Goal: Information Seeking & Learning: Learn about a topic

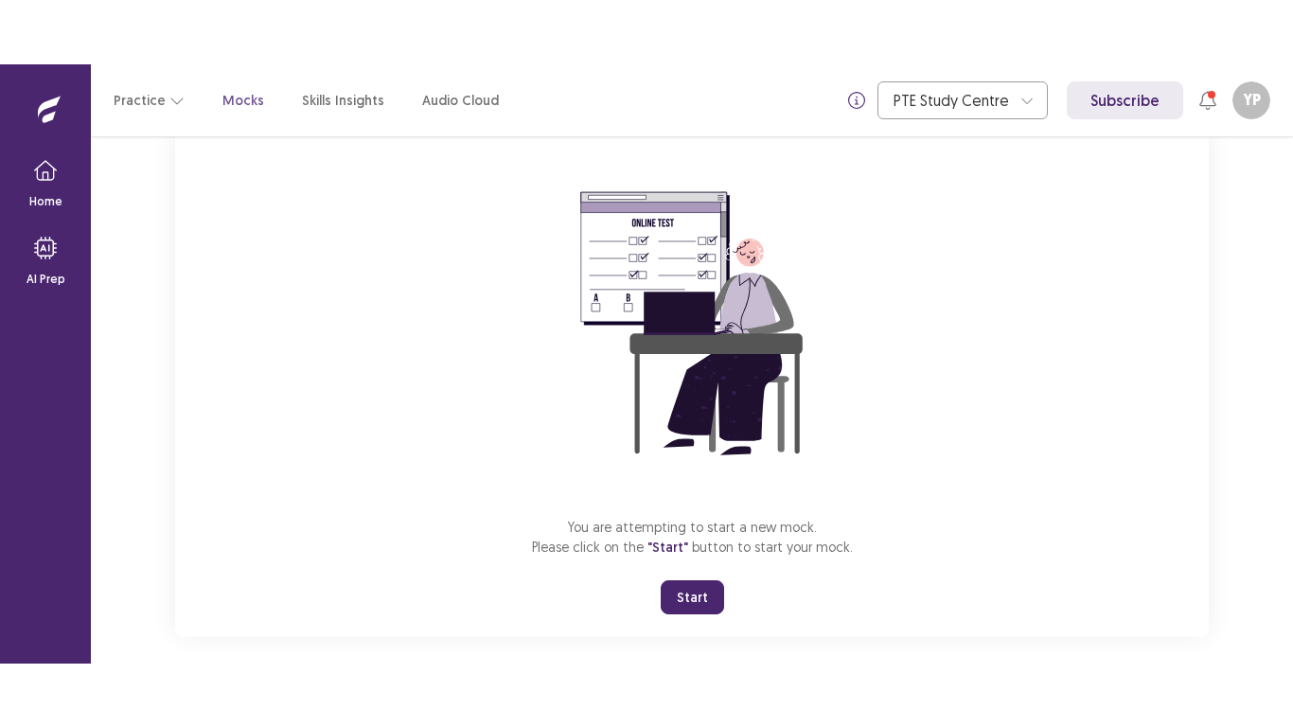
scroll to position [150, 0]
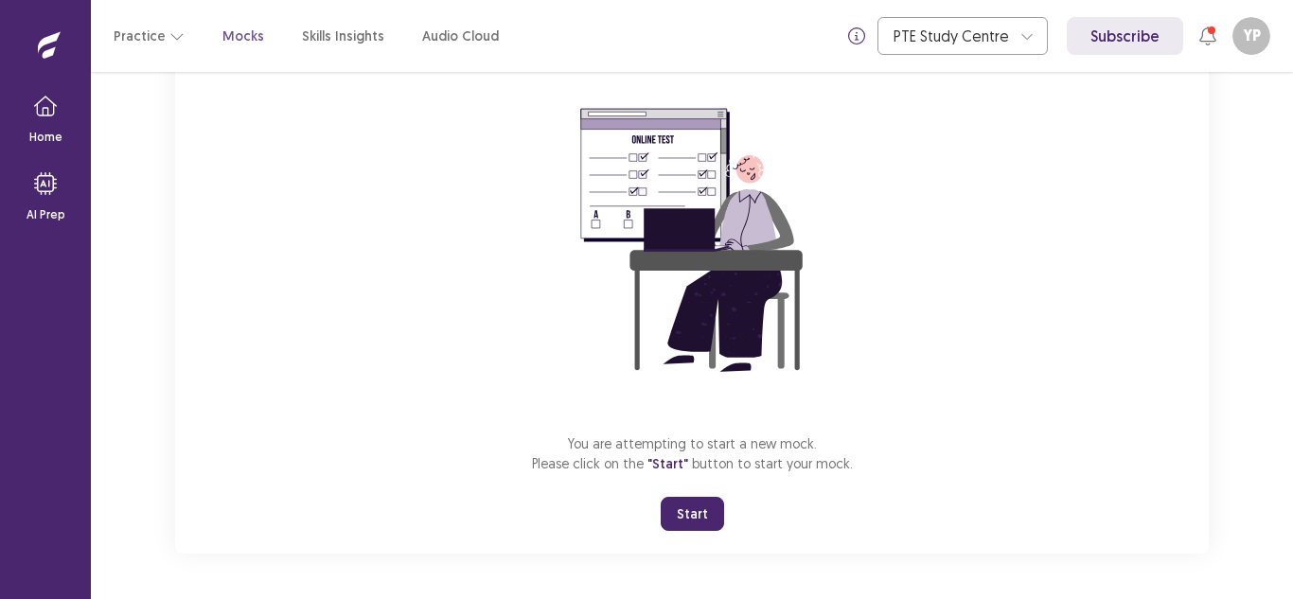
click at [700, 517] on button "Start" at bounding box center [692, 514] width 63 height 34
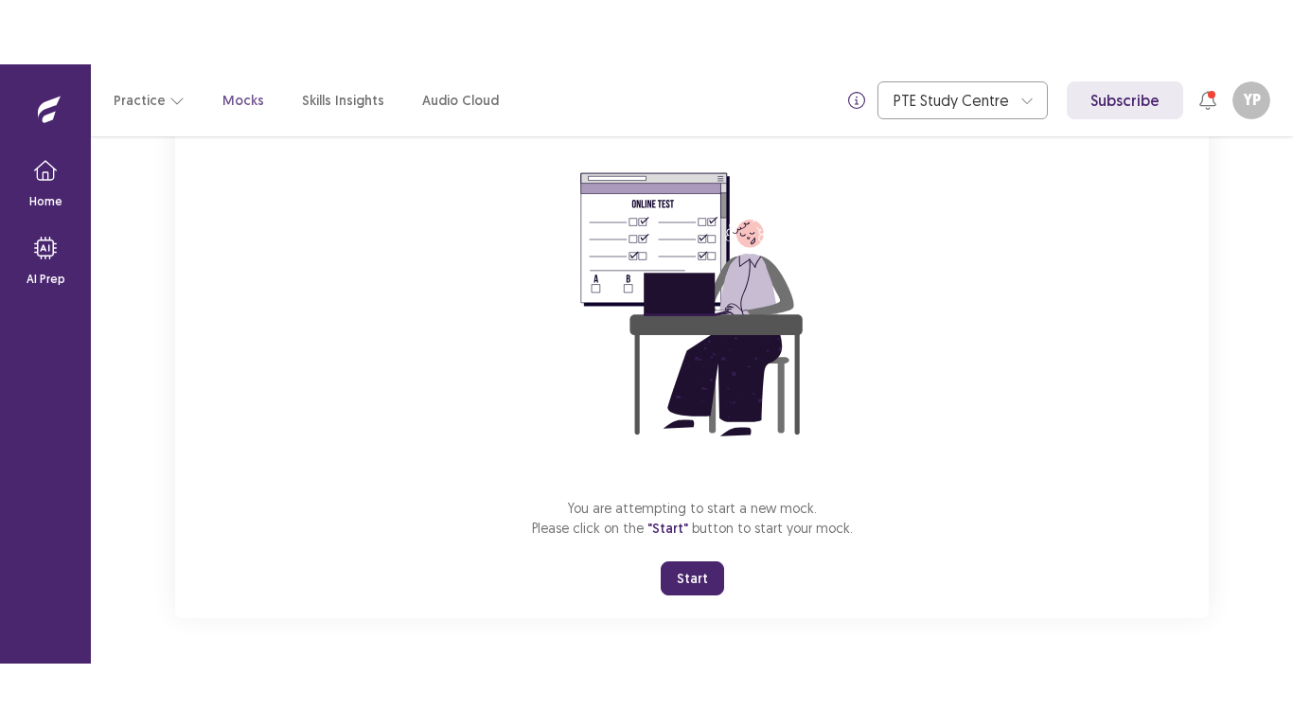
scroll to position [22, 0]
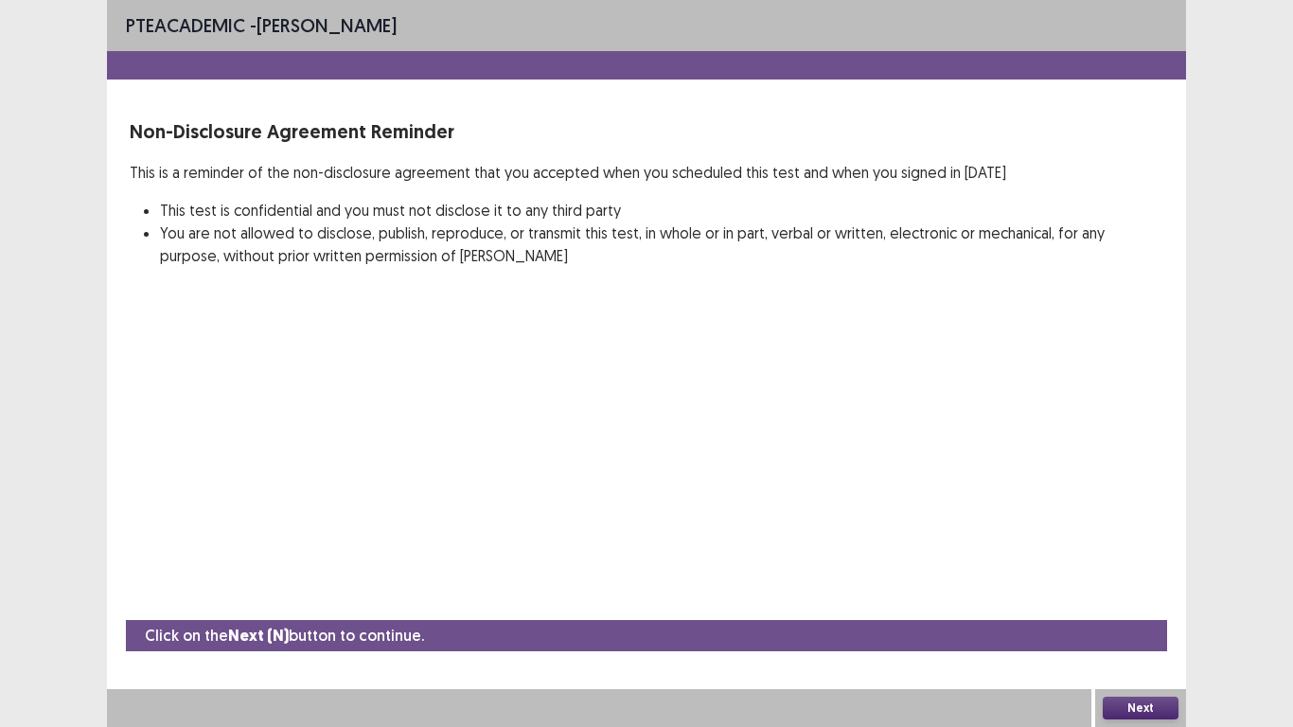
click at [1154, 598] on button "Next" at bounding box center [1140, 707] width 76 height 23
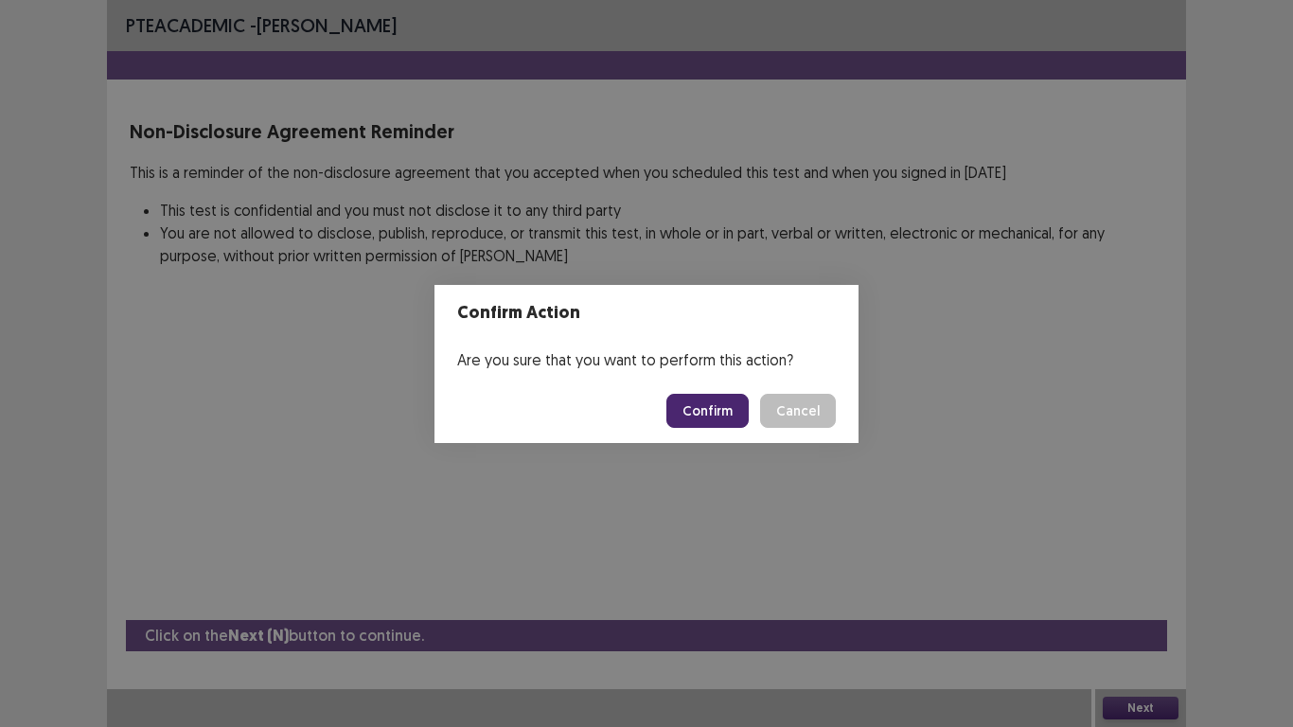
click at [711, 411] on button "Confirm" at bounding box center [707, 411] width 82 height 34
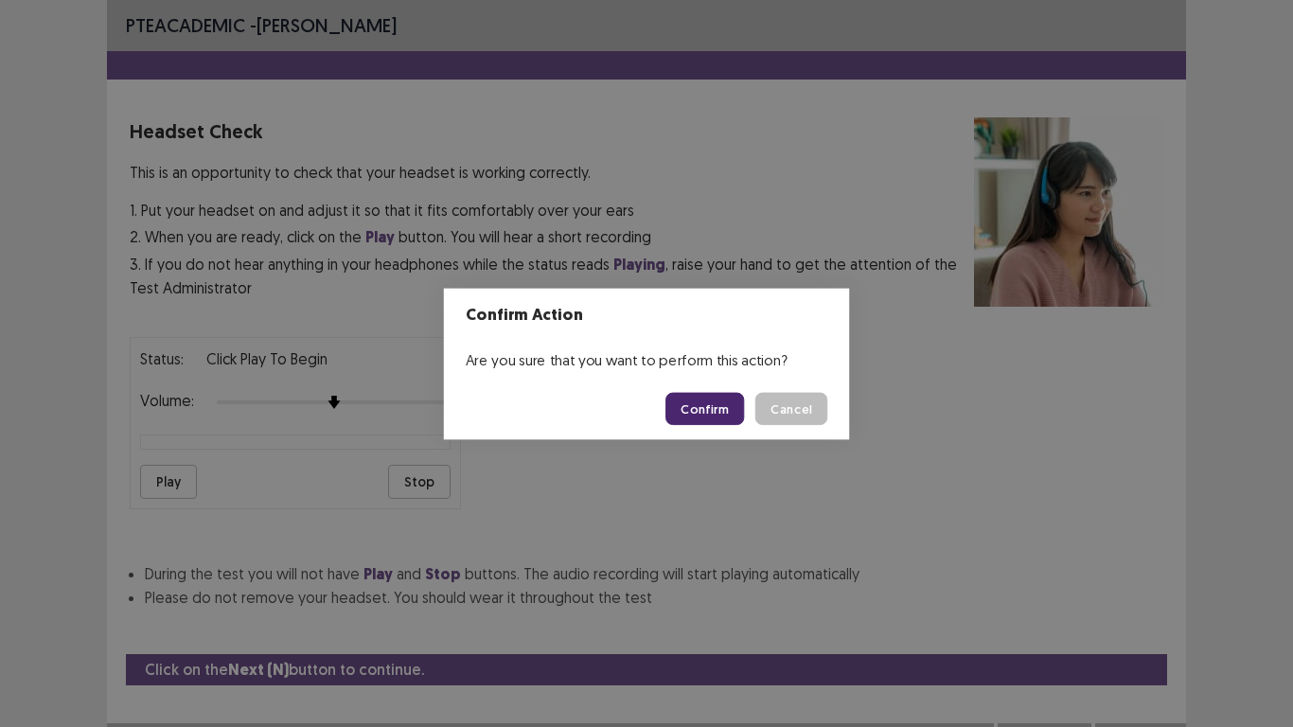
scroll to position [34, 0]
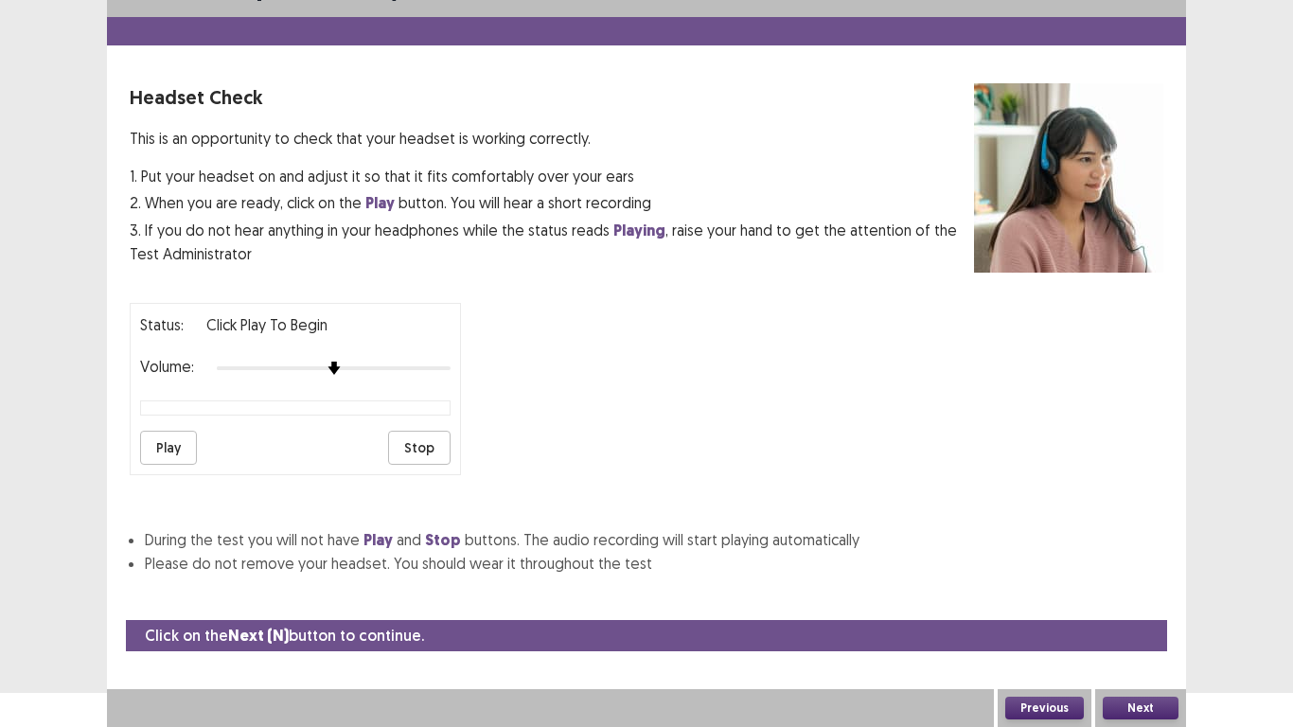
click at [192, 445] on button "Play" at bounding box center [168, 448] width 57 height 34
click at [157, 438] on button "Play" at bounding box center [168, 448] width 57 height 34
click at [187, 458] on button "Play" at bounding box center [168, 448] width 57 height 34
click at [1121, 598] on button "Next" at bounding box center [1140, 707] width 76 height 23
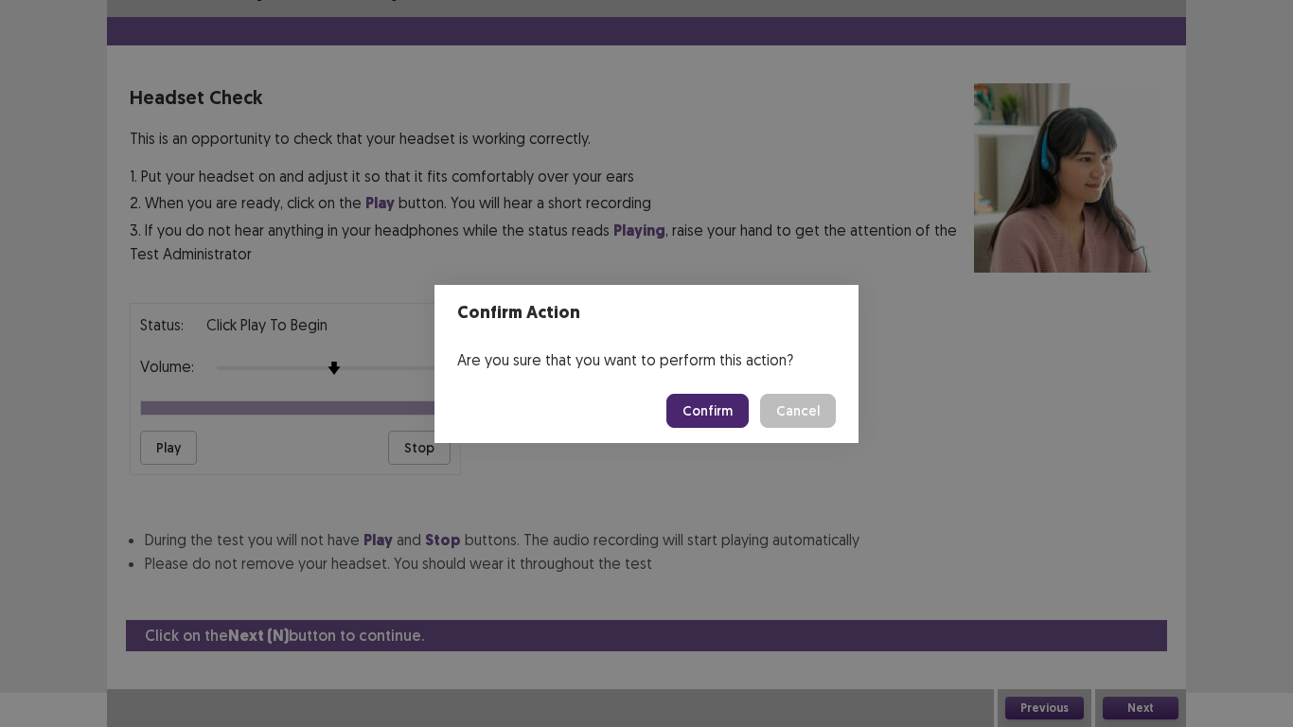
click at [725, 403] on button "Confirm" at bounding box center [707, 411] width 82 height 34
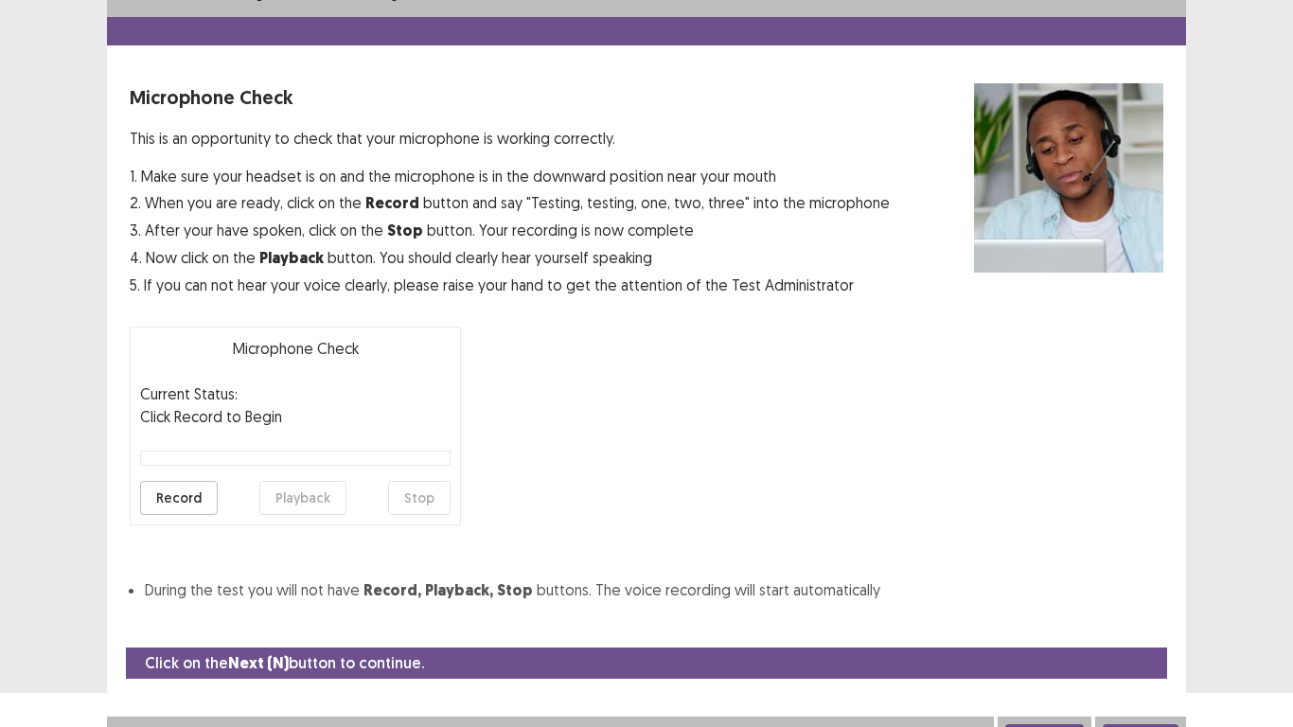
scroll to position [54, 0]
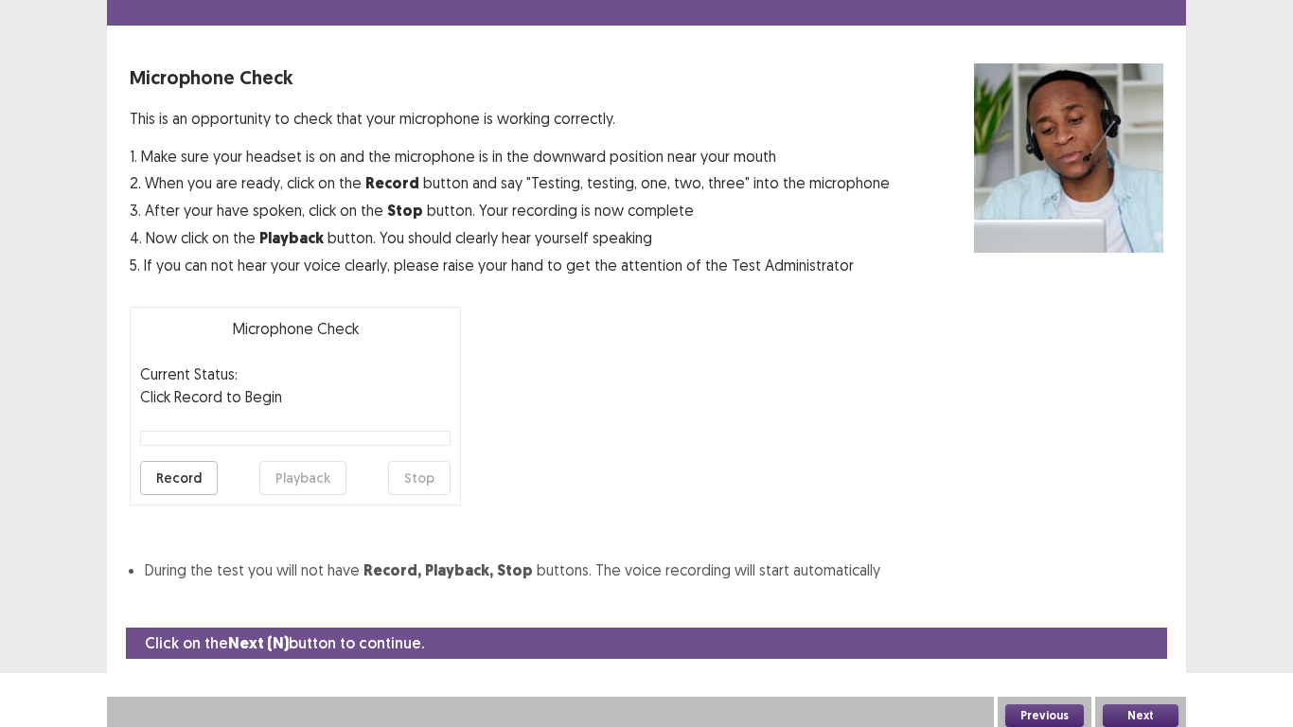
click at [200, 487] on button "Record" at bounding box center [179, 478] width 78 height 34
click at [435, 486] on button "Stop" at bounding box center [419, 478] width 62 height 34
click at [273, 475] on button "Playback" at bounding box center [302, 478] width 87 height 34
click at [1120, 598] on button "Next" at bounding box center [1140, 715] width 76 height 23
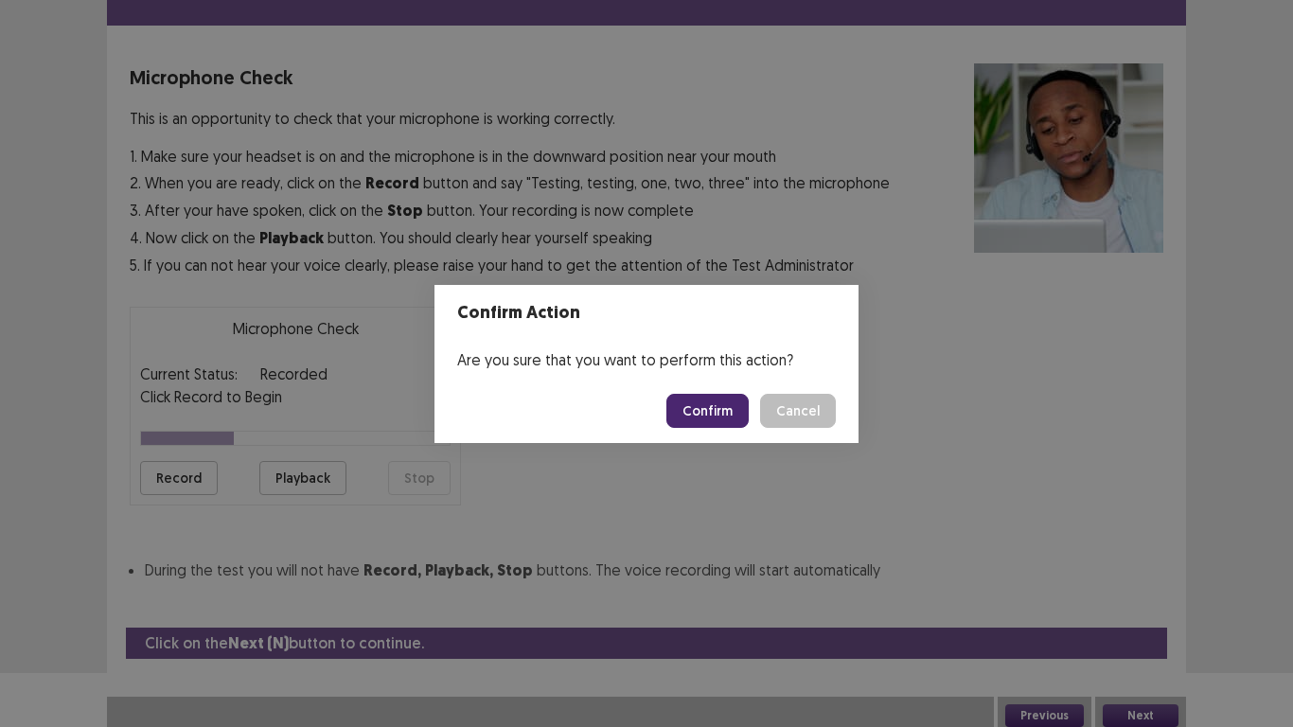
click at [689, 410] on button "Confirm" at bounding box center [707, 411] width 82 height 34
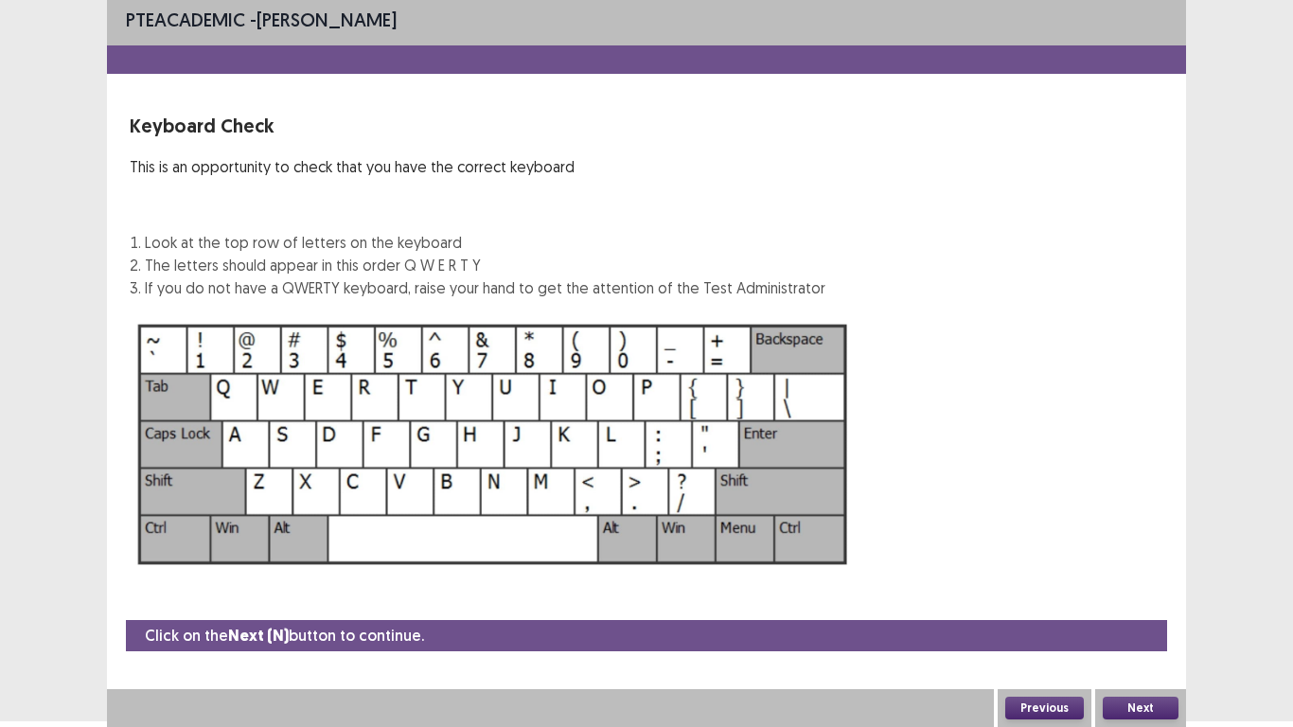
scroll to position [6, 0]
click at [1117, 598] on button "Next" at bounding box center [1140, 707] width 76 height 23
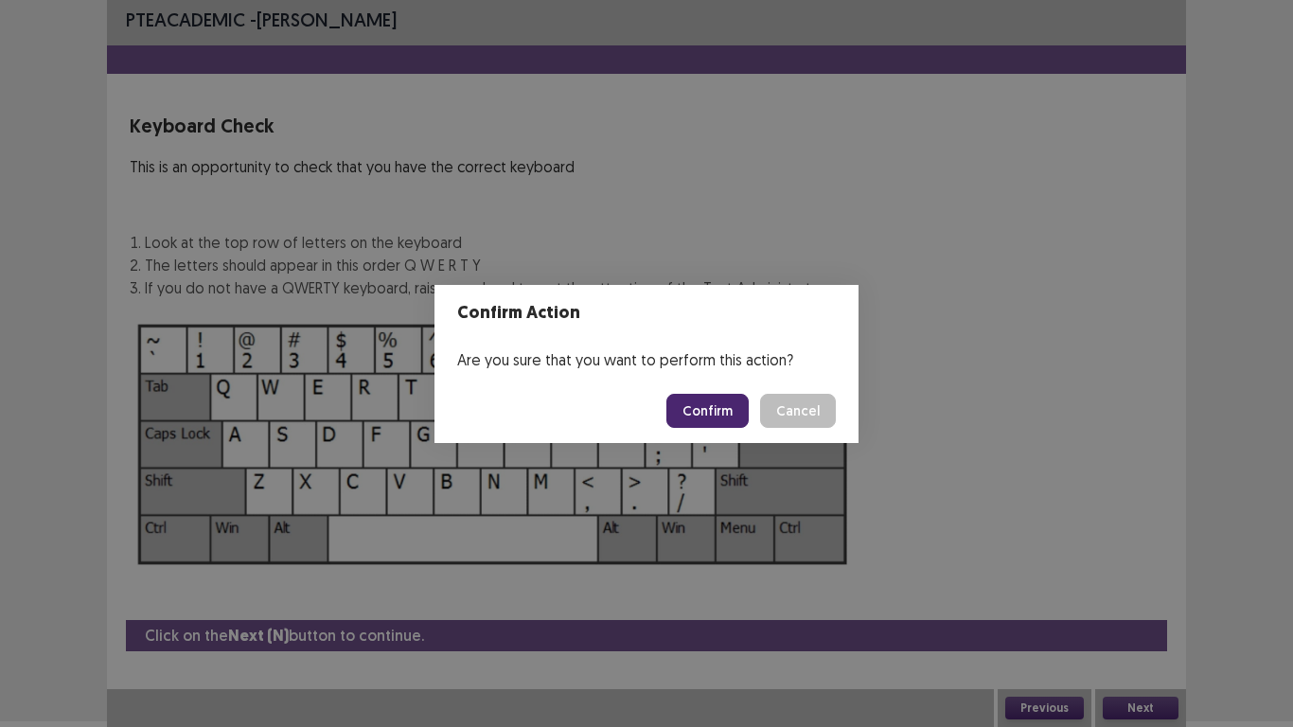
click at [728, 416] on button "Confirm" at bounding box center [707, 411] width 82 height 34
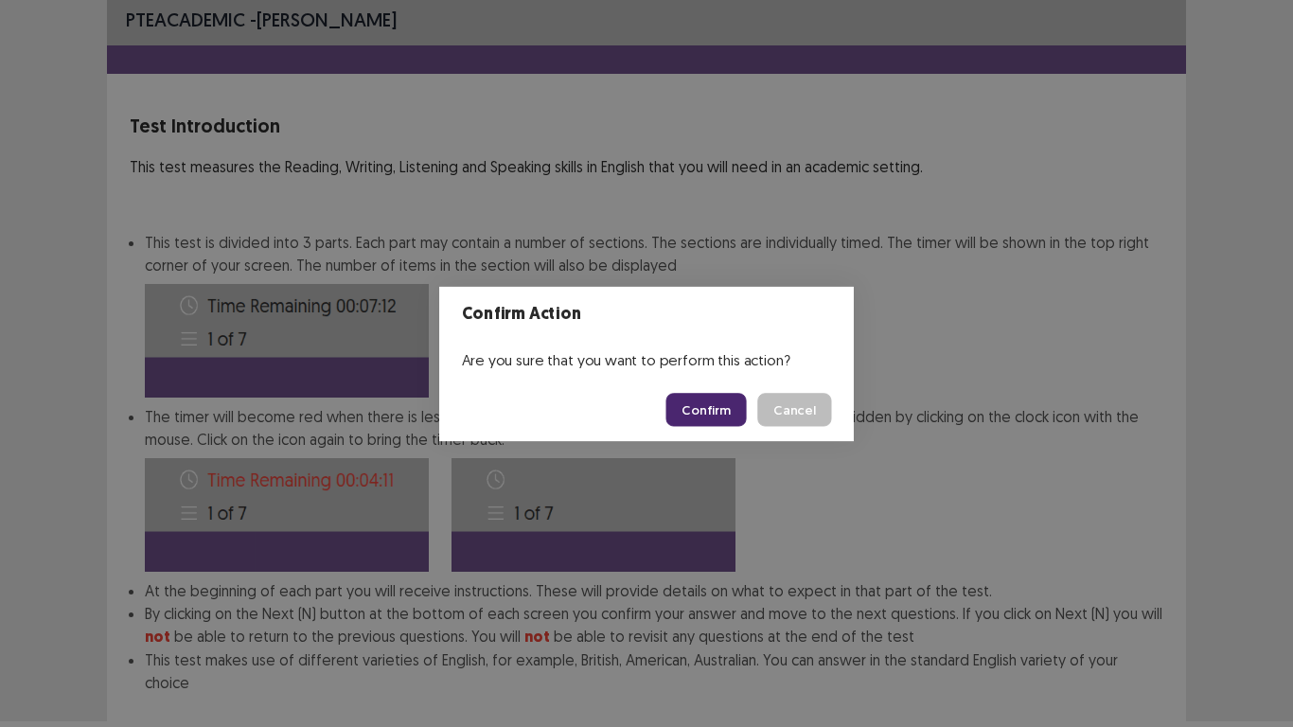
scroll to position [102, 0]
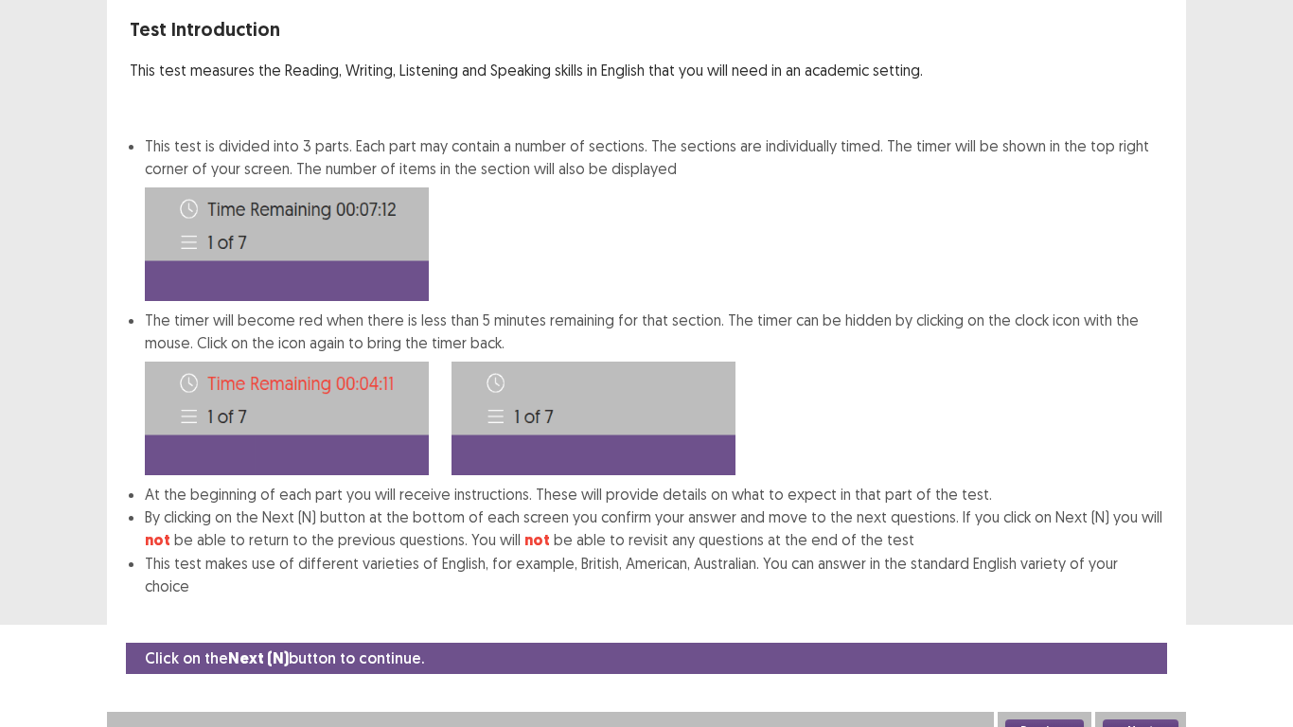
click at [1135, 598] on button "Next" at bounding box center [1140, 730] width 76 height 23
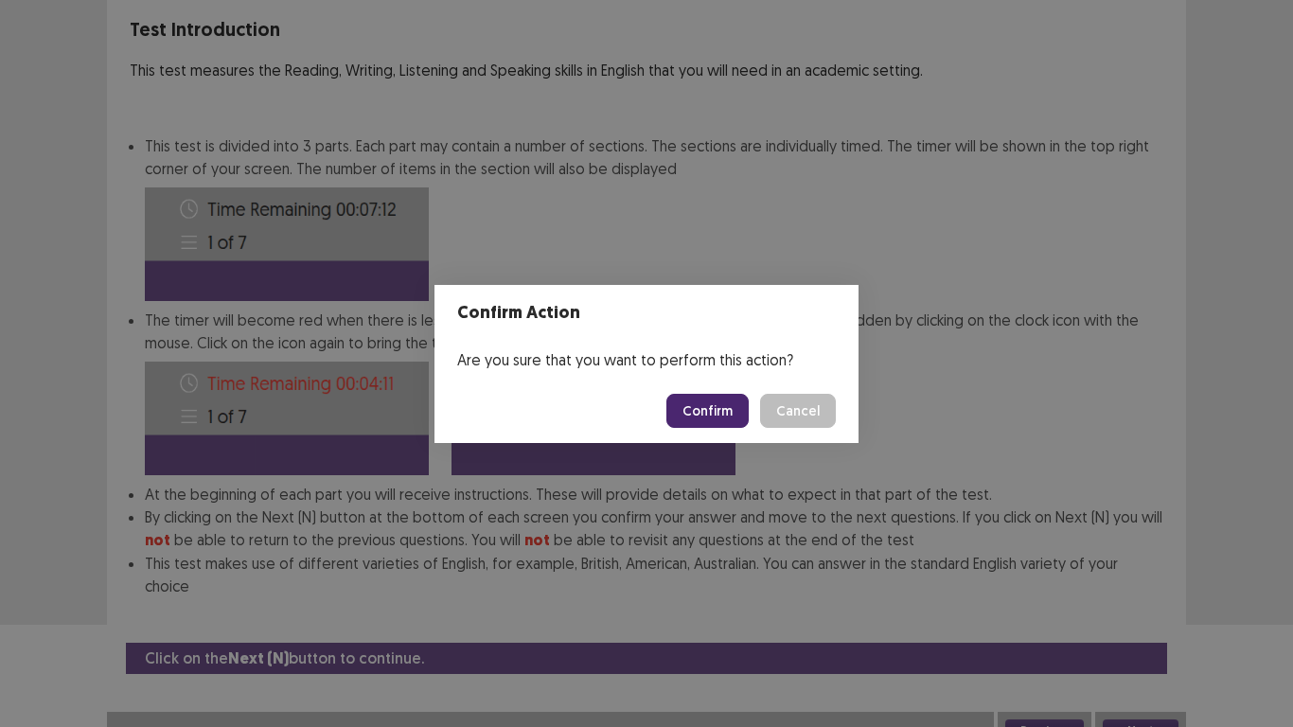
click at [730, 401] on button "Confirm" at bounding box center [707, 411] width 82 height 34
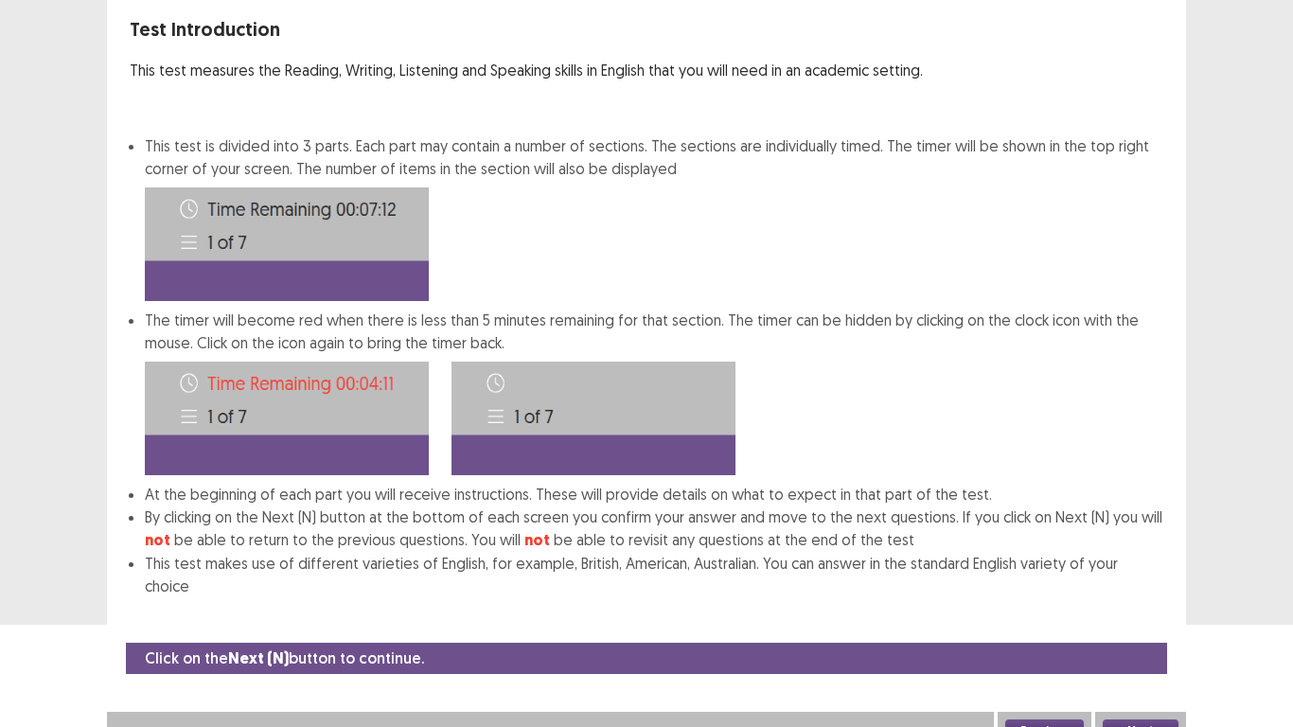
scroll to position [0, 0]
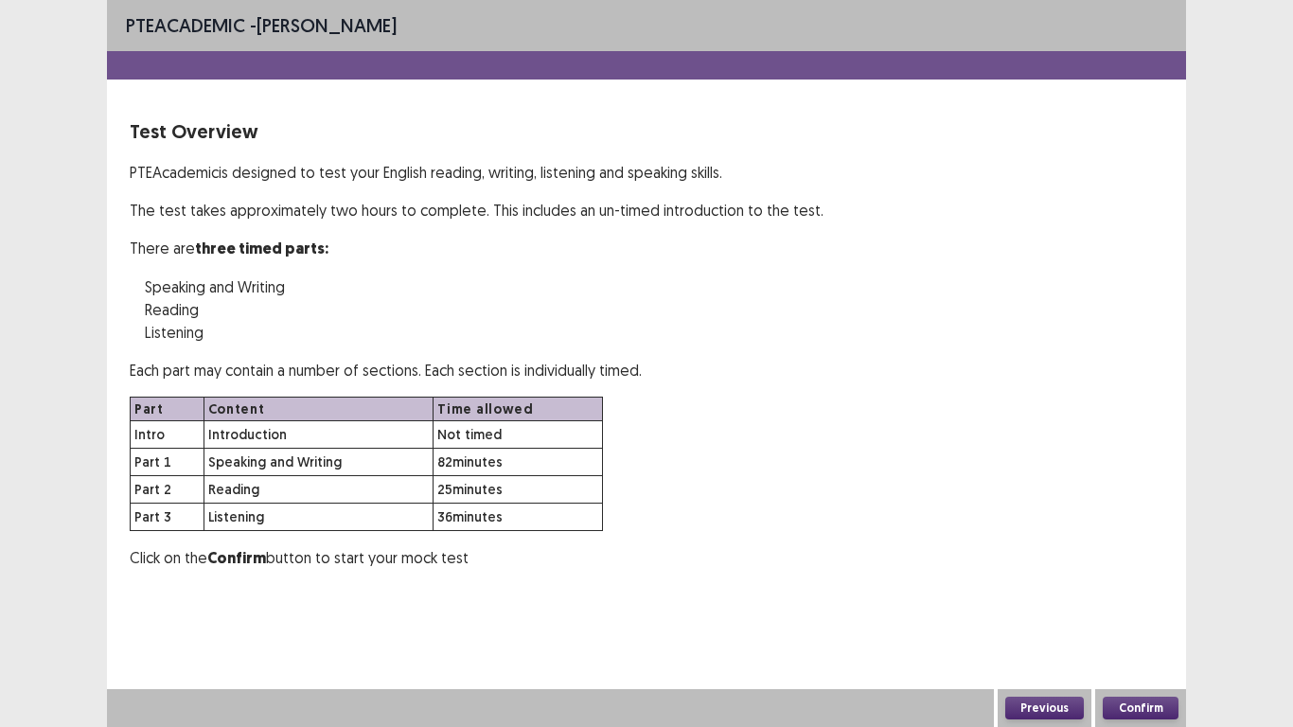
click at [1028, 598] on button "Previous" at bounding box center [1044, 707] width 79 height 23
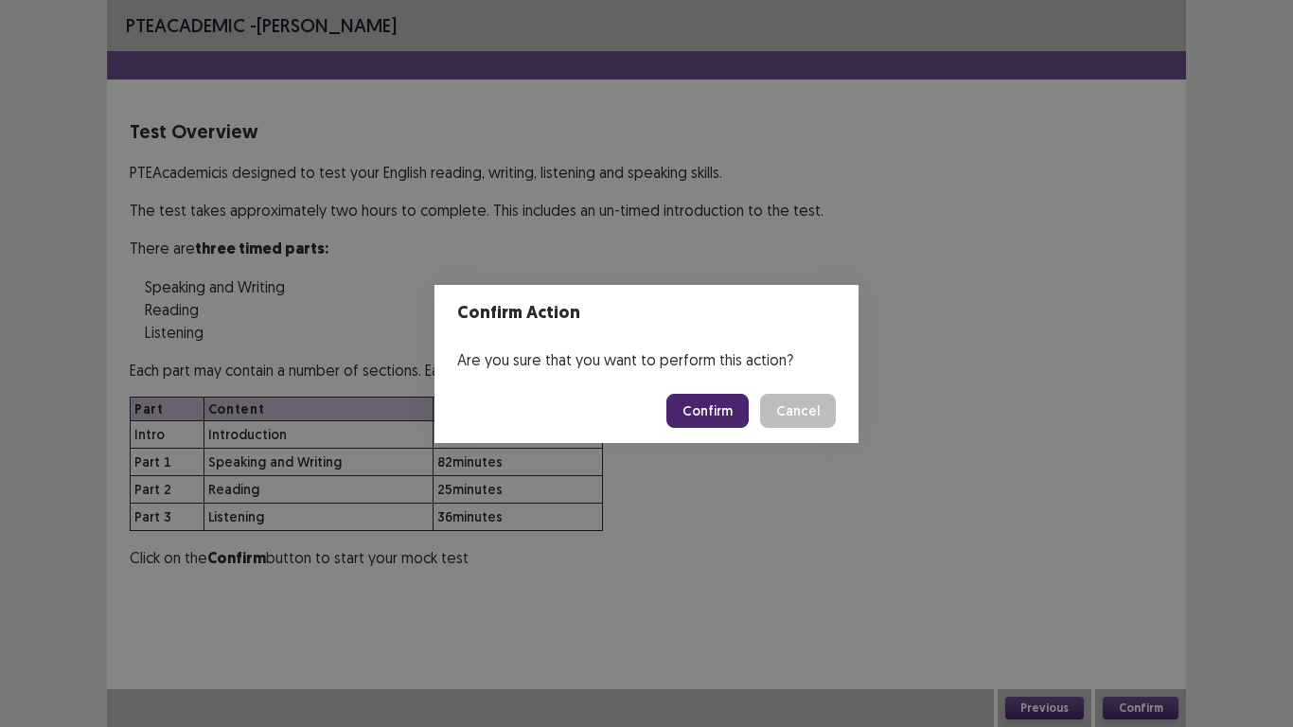
click at [732, 408] on button "Confirm" at bounding box center [707, 411] width 82 height 34
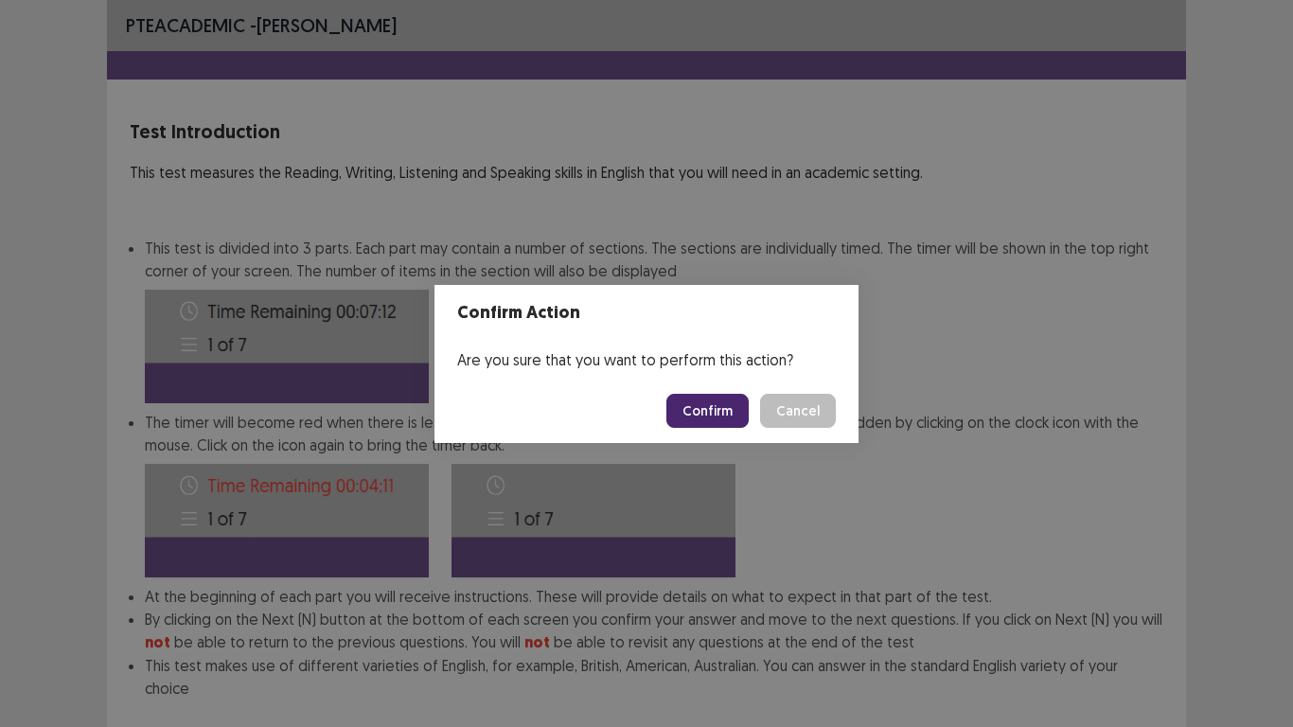
scroll to position [102, 0]
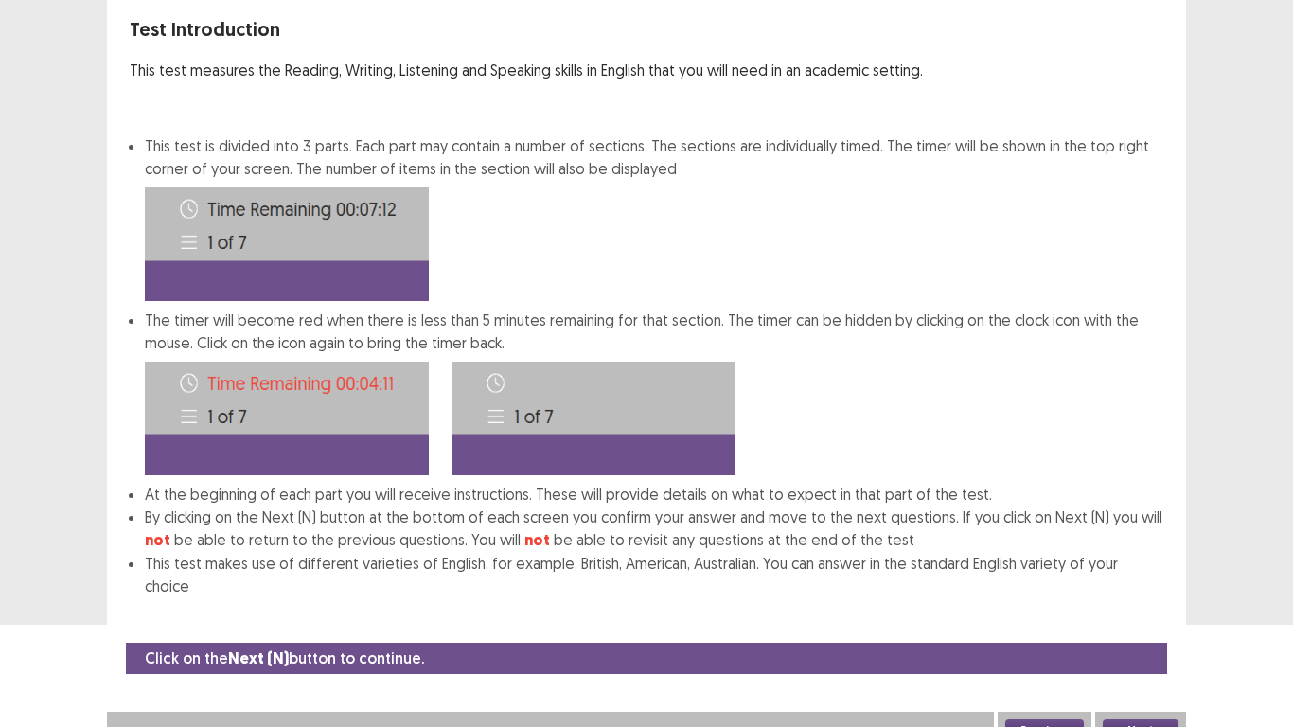
click at [1179, 598] on div "Next" at bounding box center [1140, 731] width 91 height 38
click at [1168, 598] on button "Next" at bounding box center [1140, 730] width 76 height 23
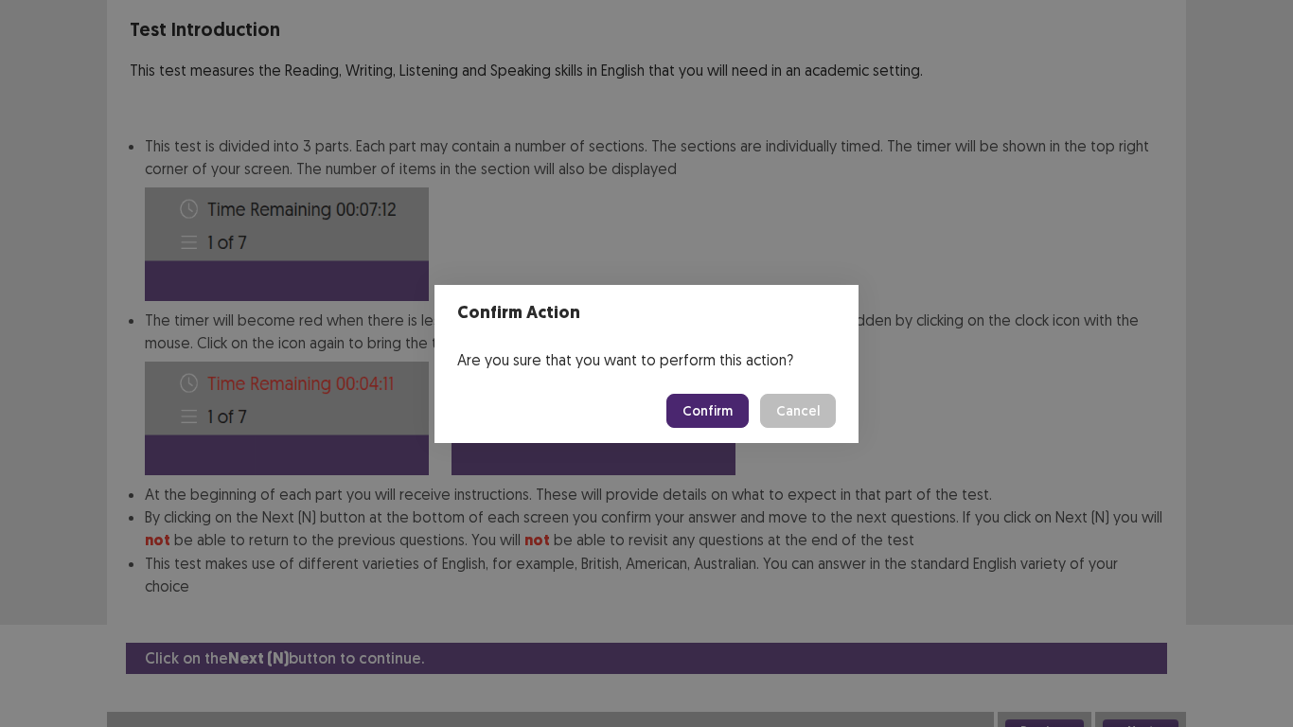
click at [715, 429] on footer "Confirm Cancel" at bounding box center [646, 411] width 424 height 64
click at [710, 417] on button "Confirm" at bounding box center [707, 411] width 82 height 34
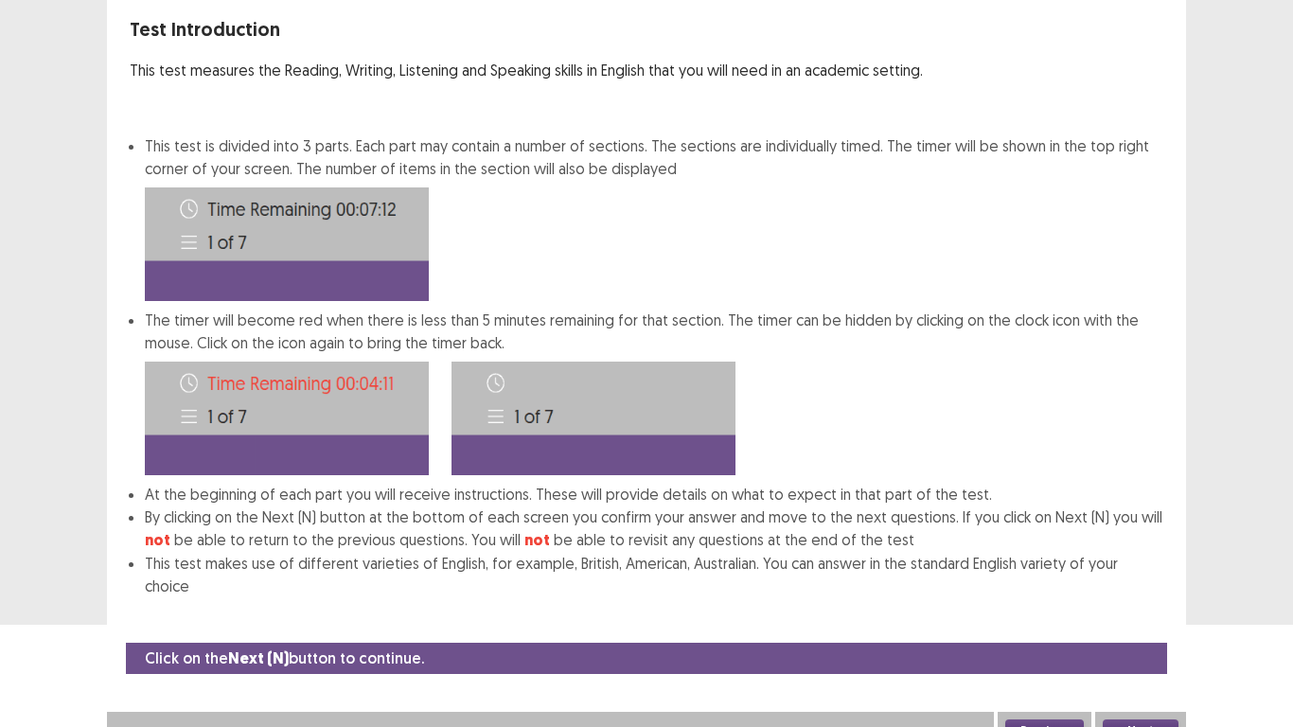
scroll to position [0, 0]
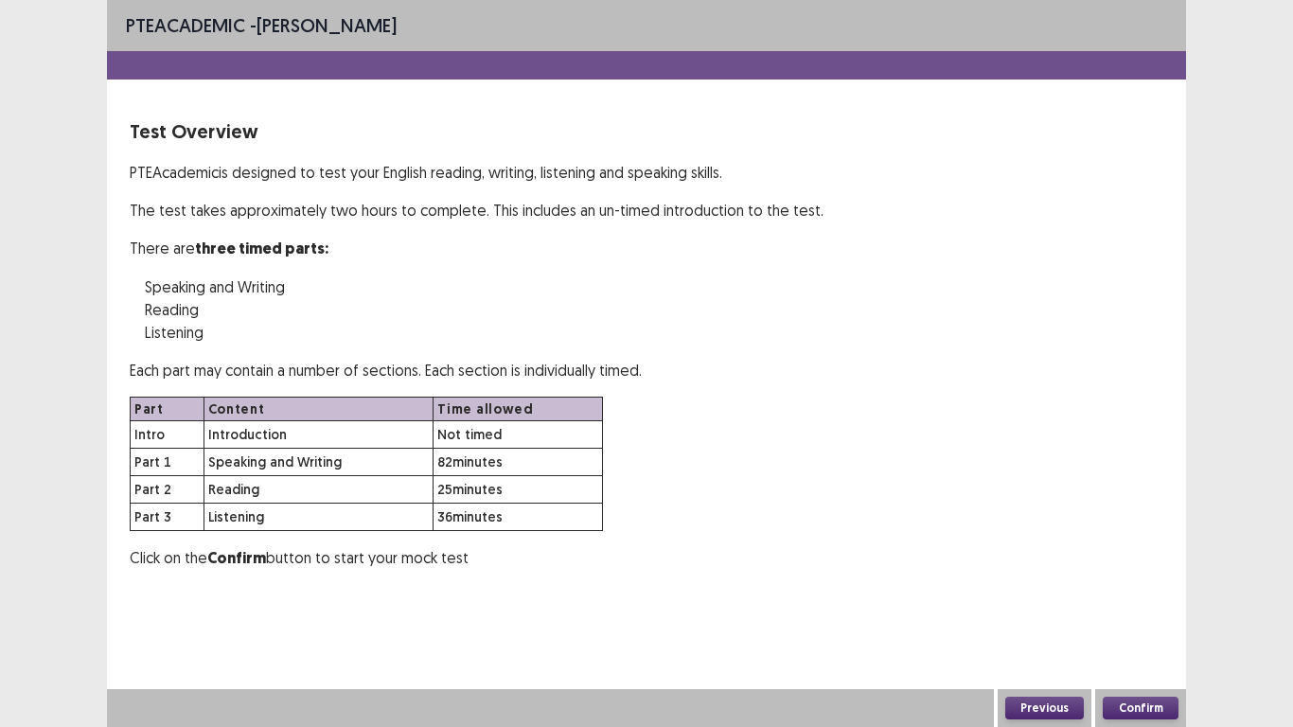
click at [1139, 598] on button "Confirm" at bounding box center [1140, 707] width 76 height 23
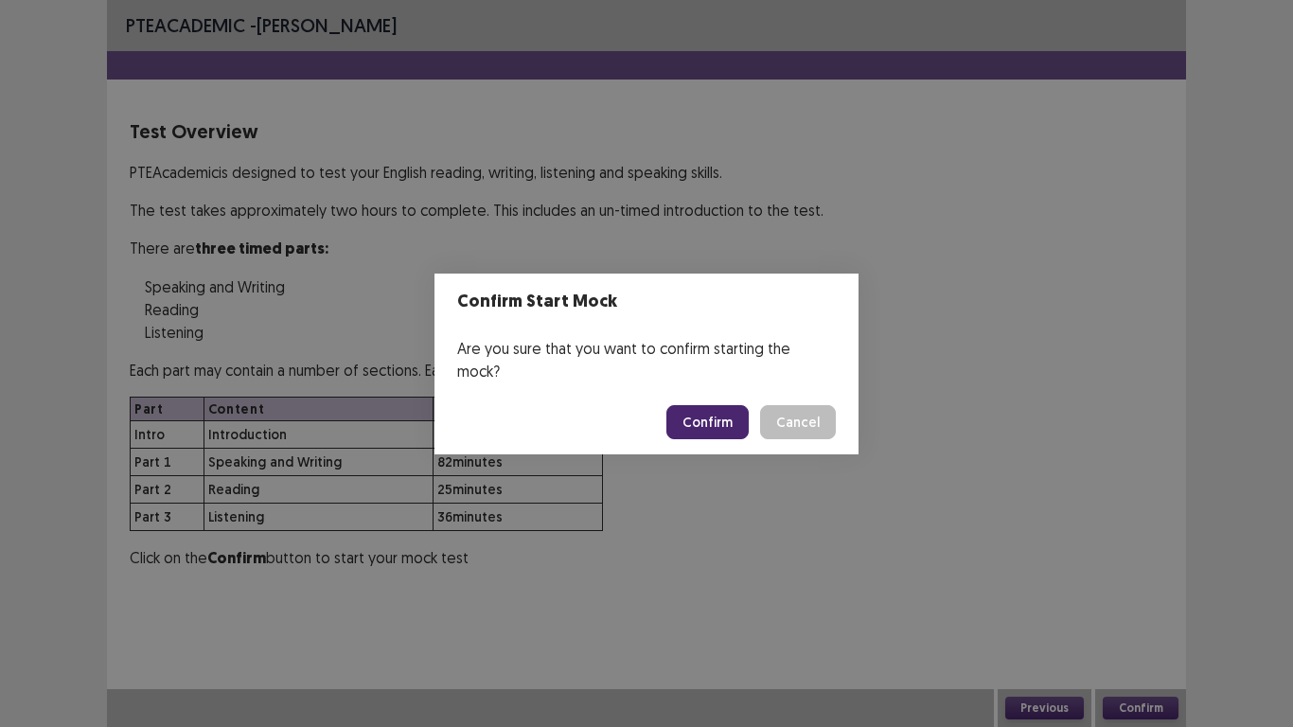
click at [685, 421] on button "Confirm" at bounding box center [707, 422] width 82 height 34
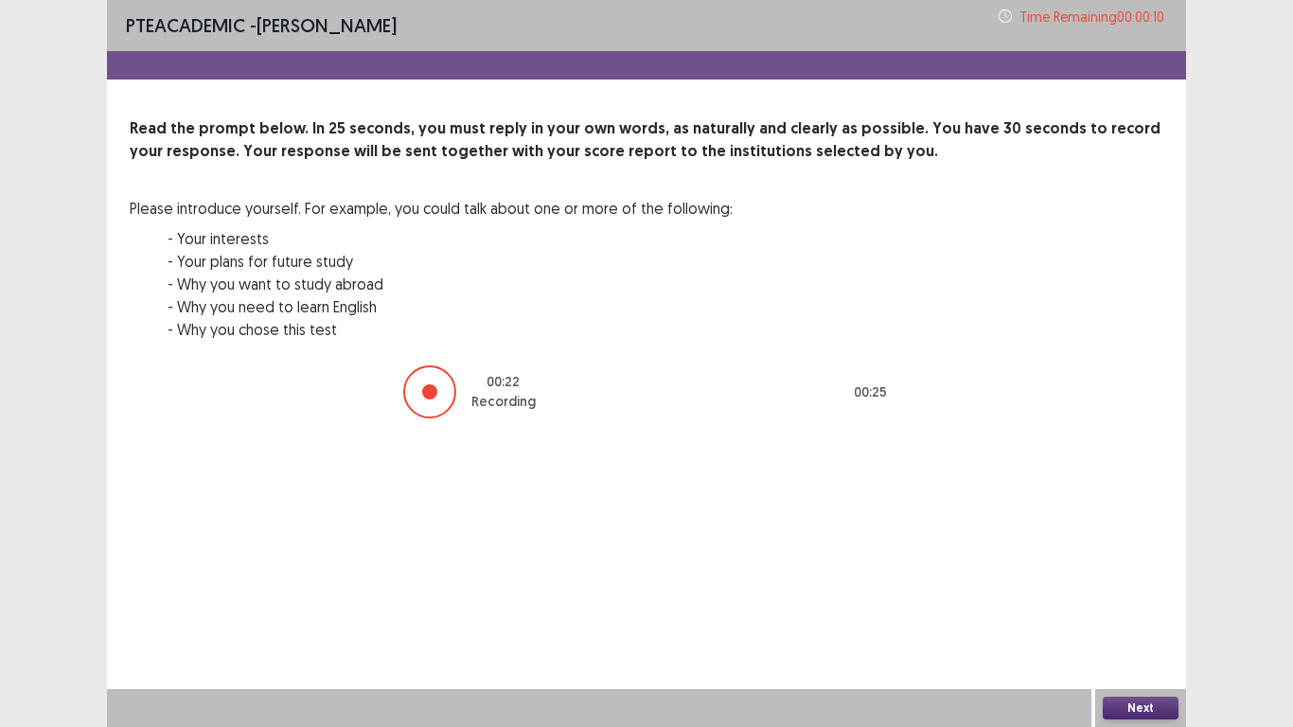
click at [1138, 598] on button "Next" at bounding box center [1140, 707] width 76 height 23
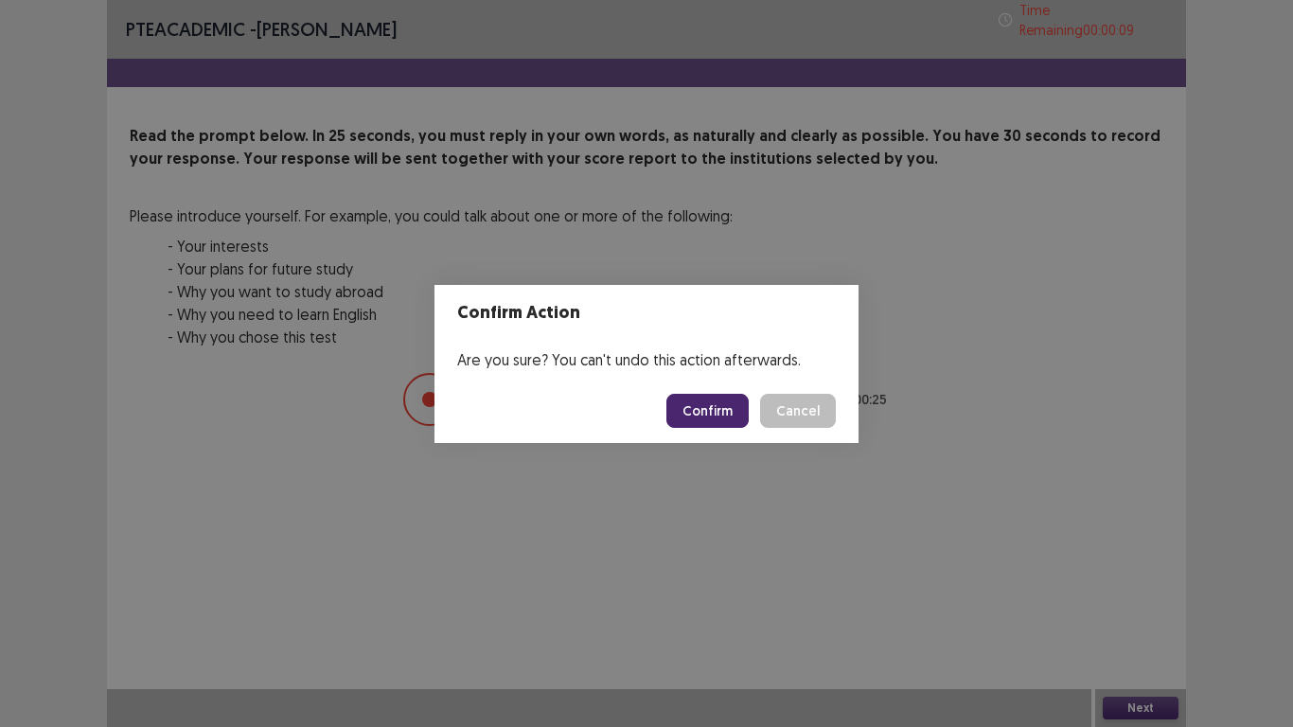
click at [689, 415] on button "Confirm" at bounding box center [707, 411] width 82 height 34
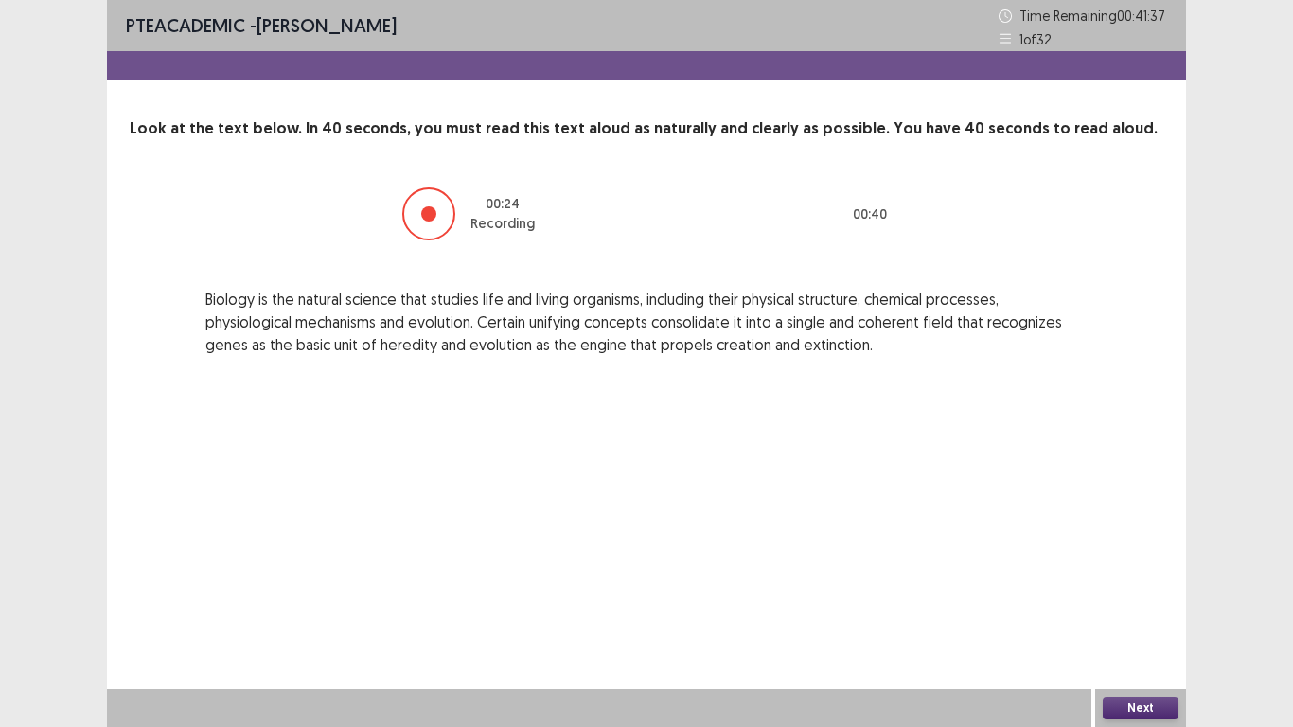
click at [1137, 598] on button "Next" at bounding box center [1140, 707] width 76 height 23
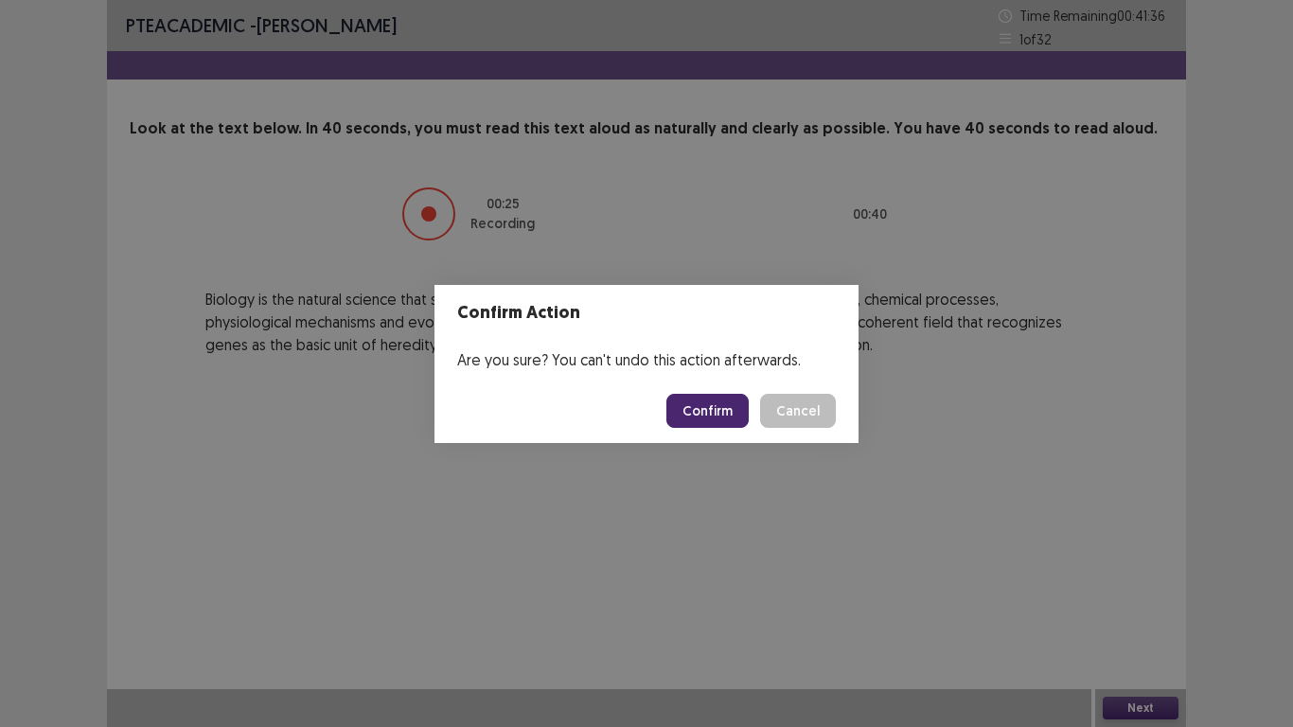
click at [741, 418] on button "Confirm" at bounding box center [707, 411] width 82 height 34
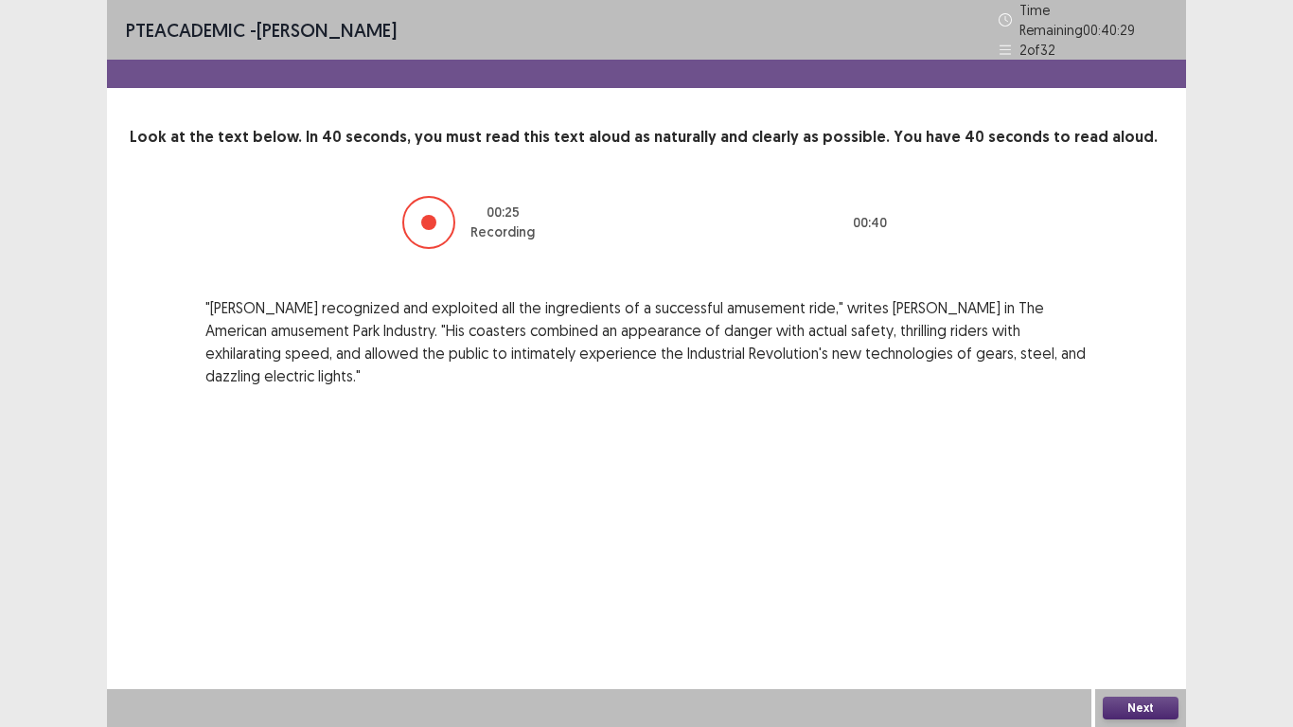
click at [1155, 598] on button "Next" at bounding box center [1140, 707] width 76 height 23
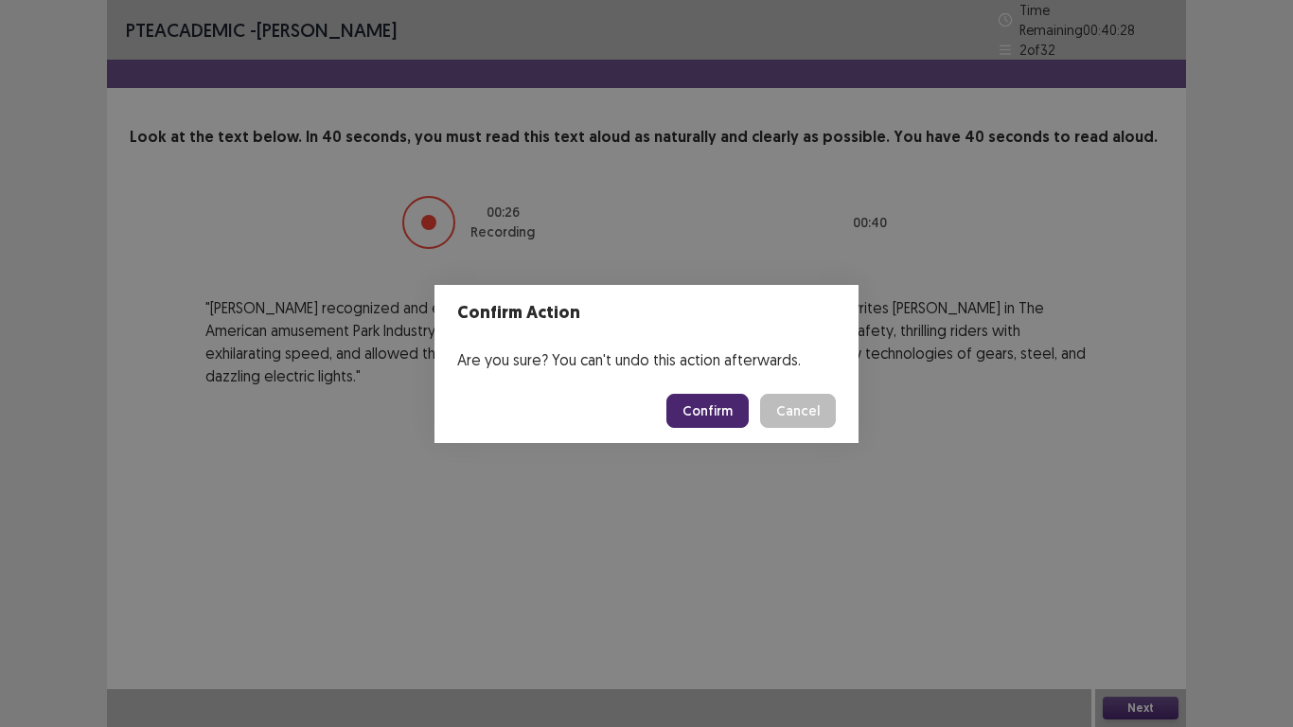
click at [731, 412] on button "Confirm" at bounding box center [707, 411] width 82 height 34
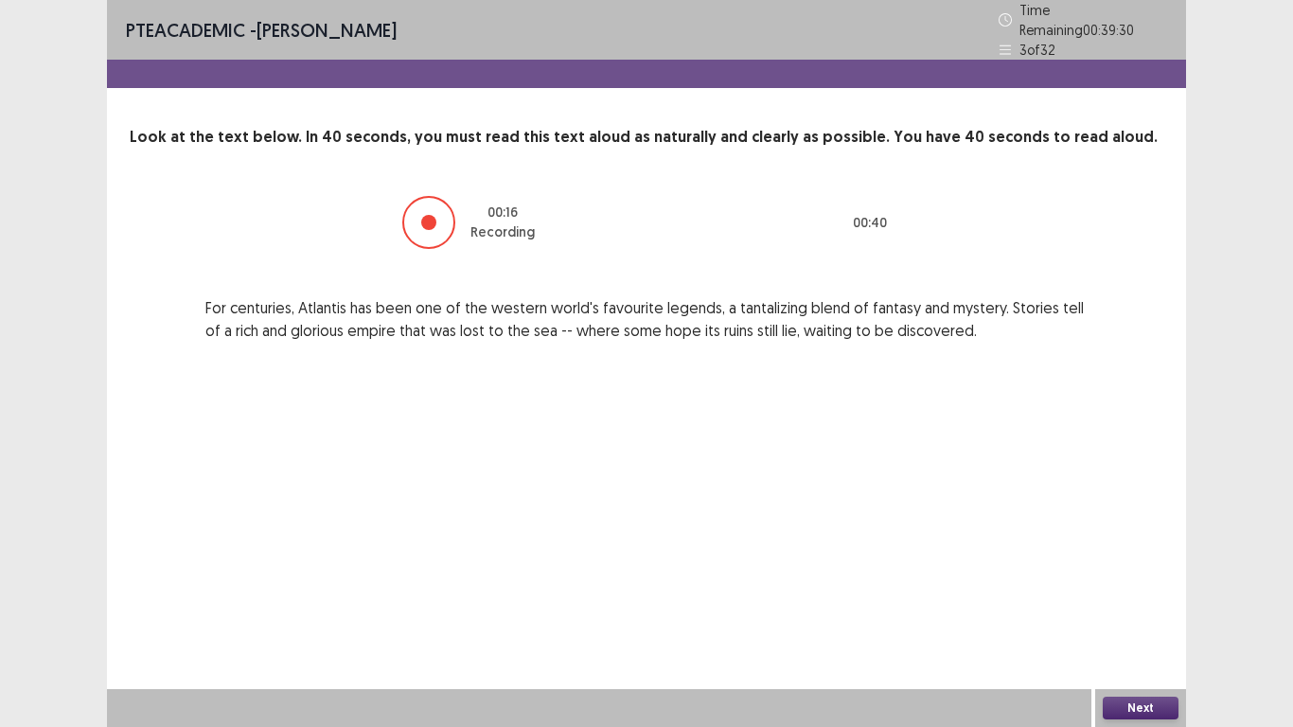
click at [1156, 598] on button "Next" at bounding box center [1140, 707] width 76 height 23
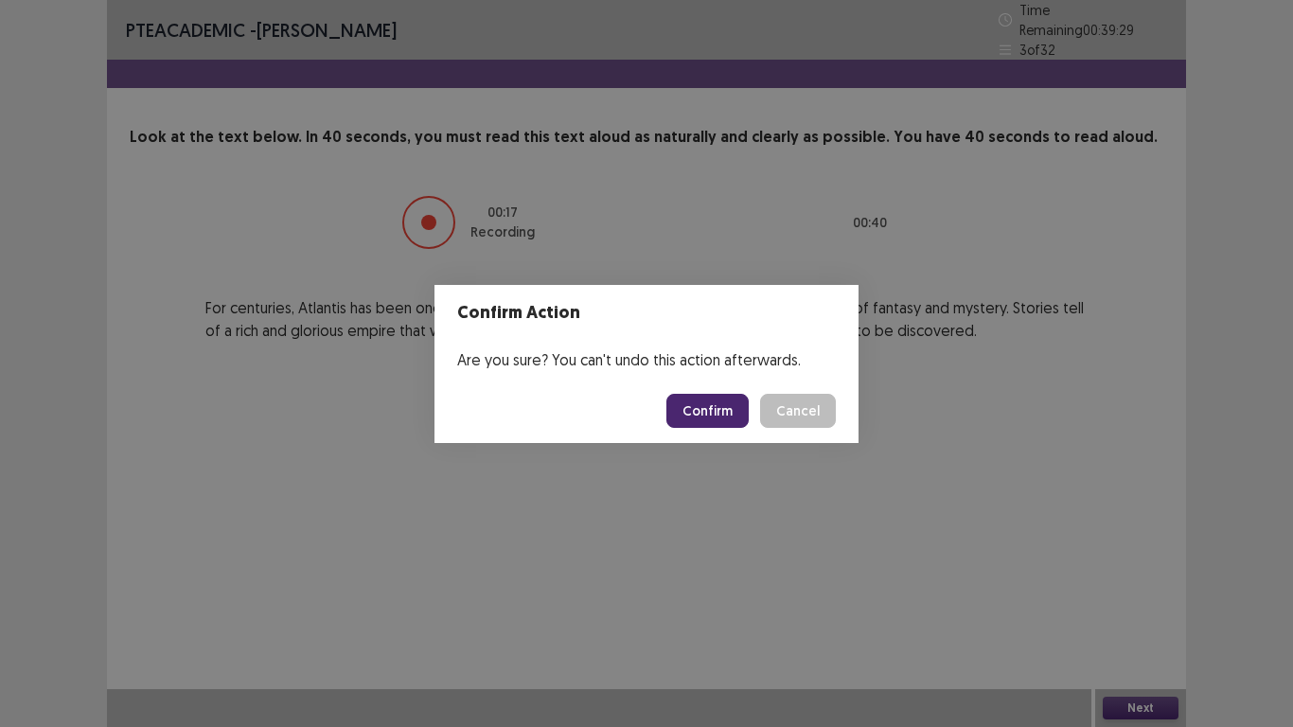
click at [724, 403] on button "Confirm" at bounding box center [707, 411] width 82 height 34
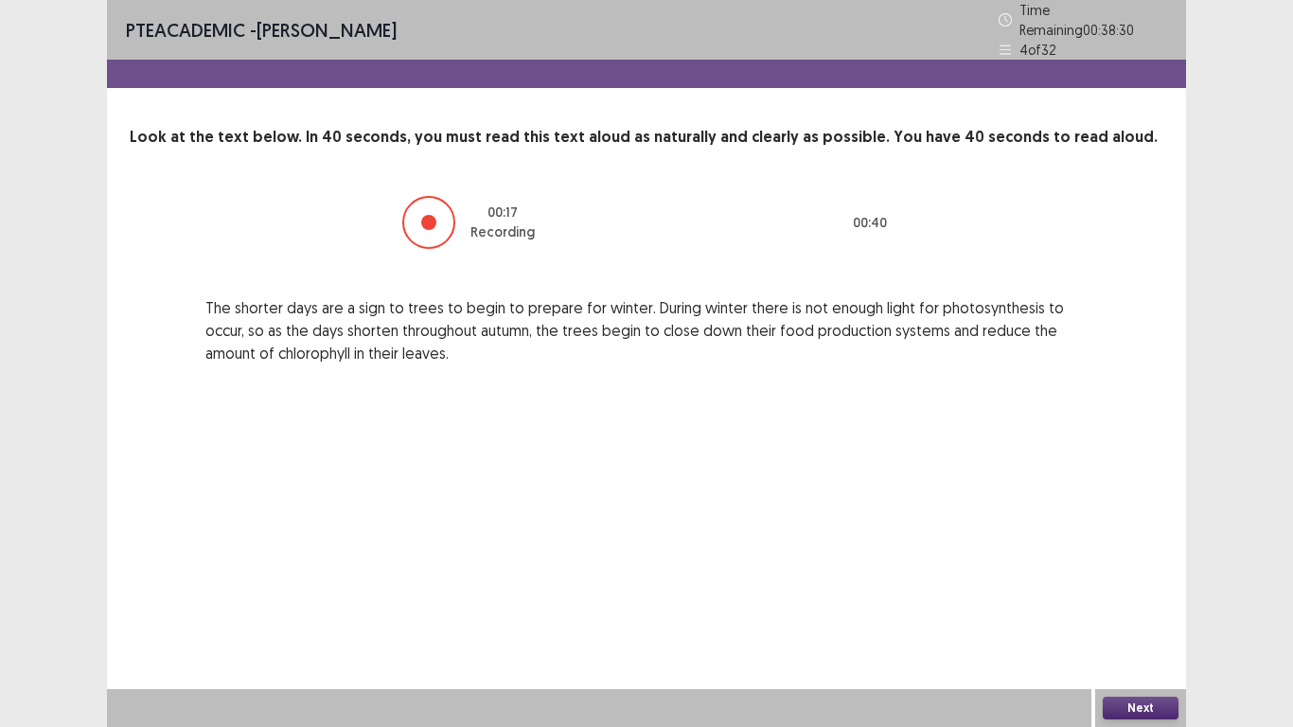
click at [1163, 598] on button "Next" at bounding box center [1140, 707] width 76 height 23
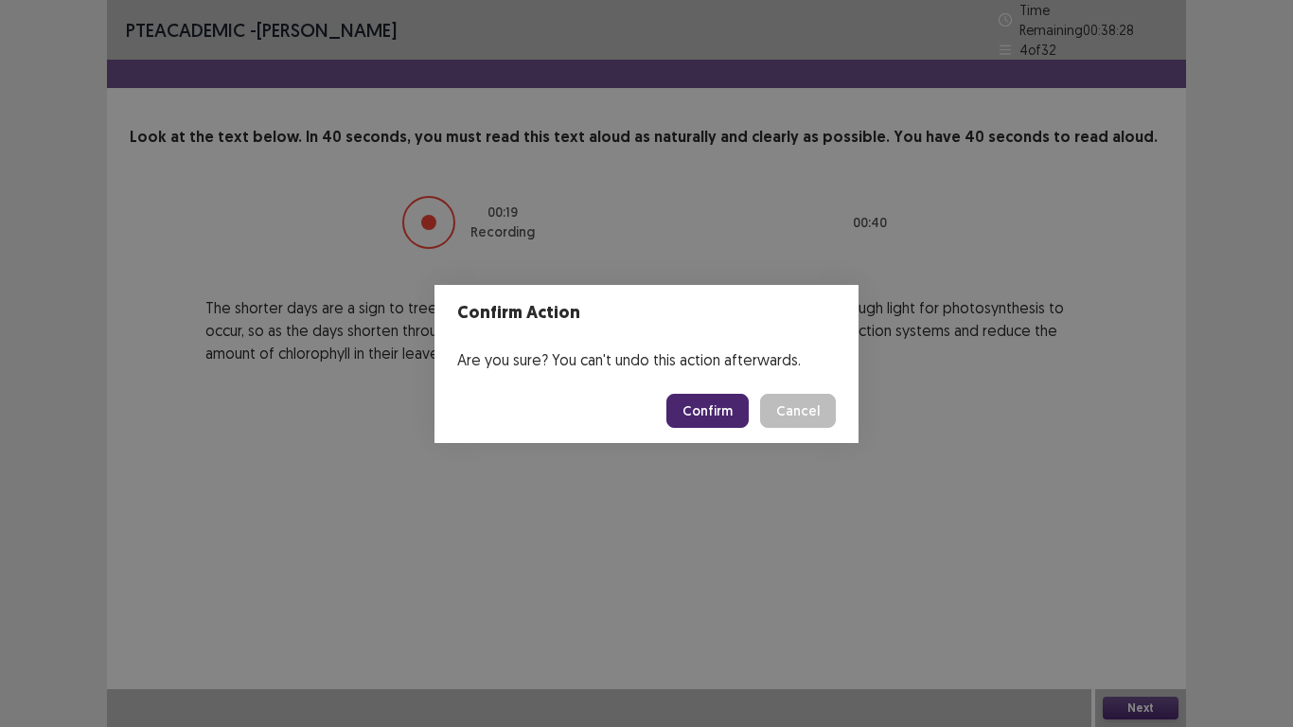
click at [683, 416] on button "Confirm" at bounding box center [707, 411] width 82 height 34
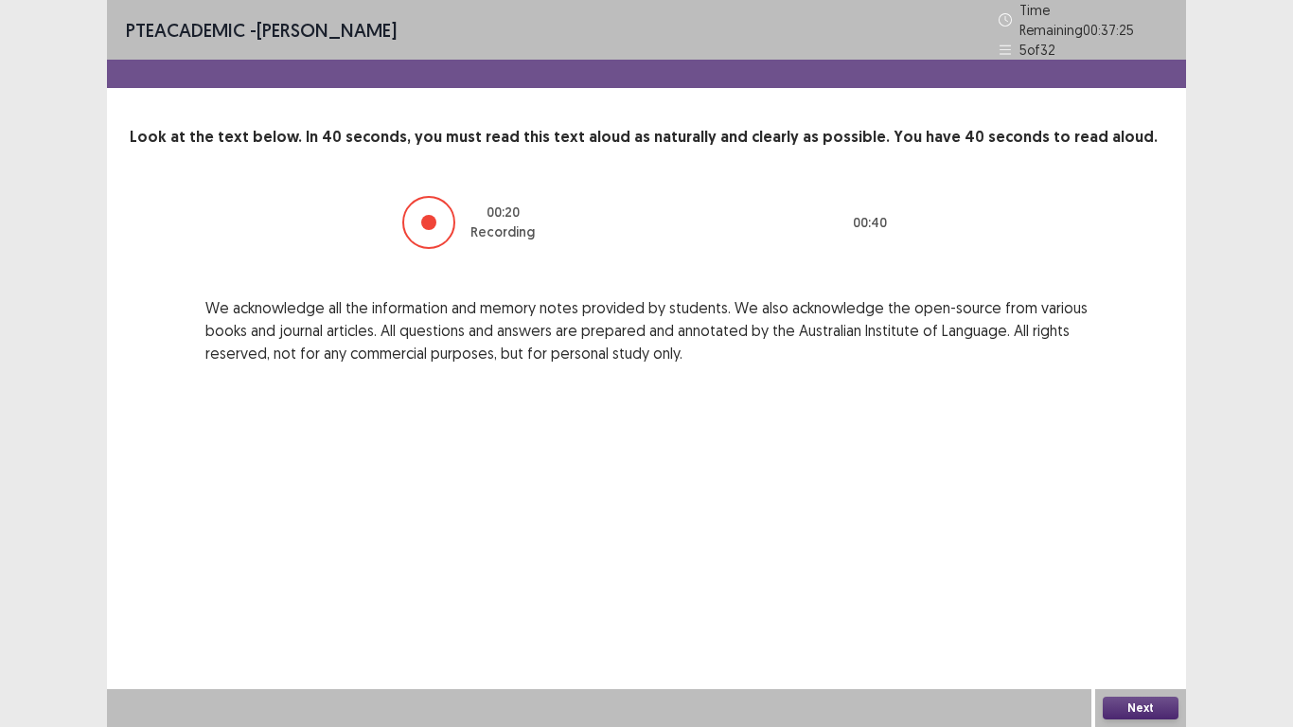
click at [1152, 598] on button "Next" at bounding box center [1140, 707] width 76 height 23
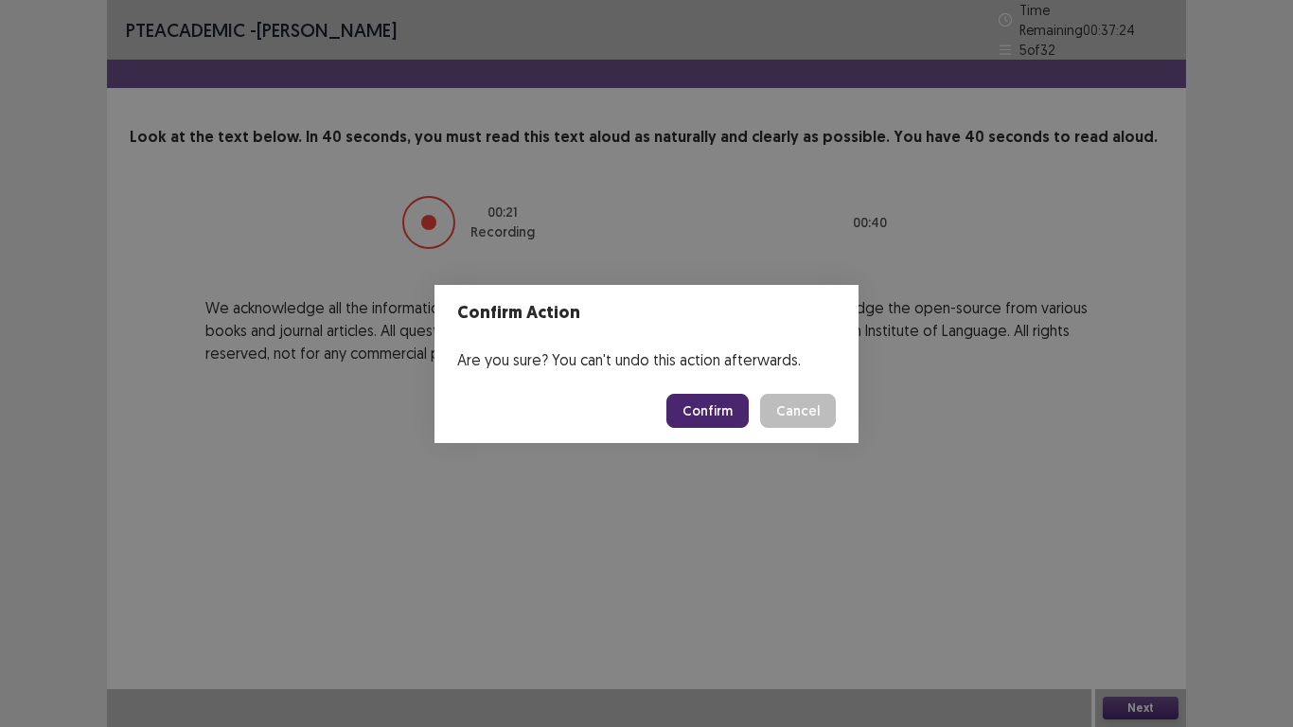
click at [694, 404] on button "Confirm" at bounding box center [707, 411] width 82 height 34
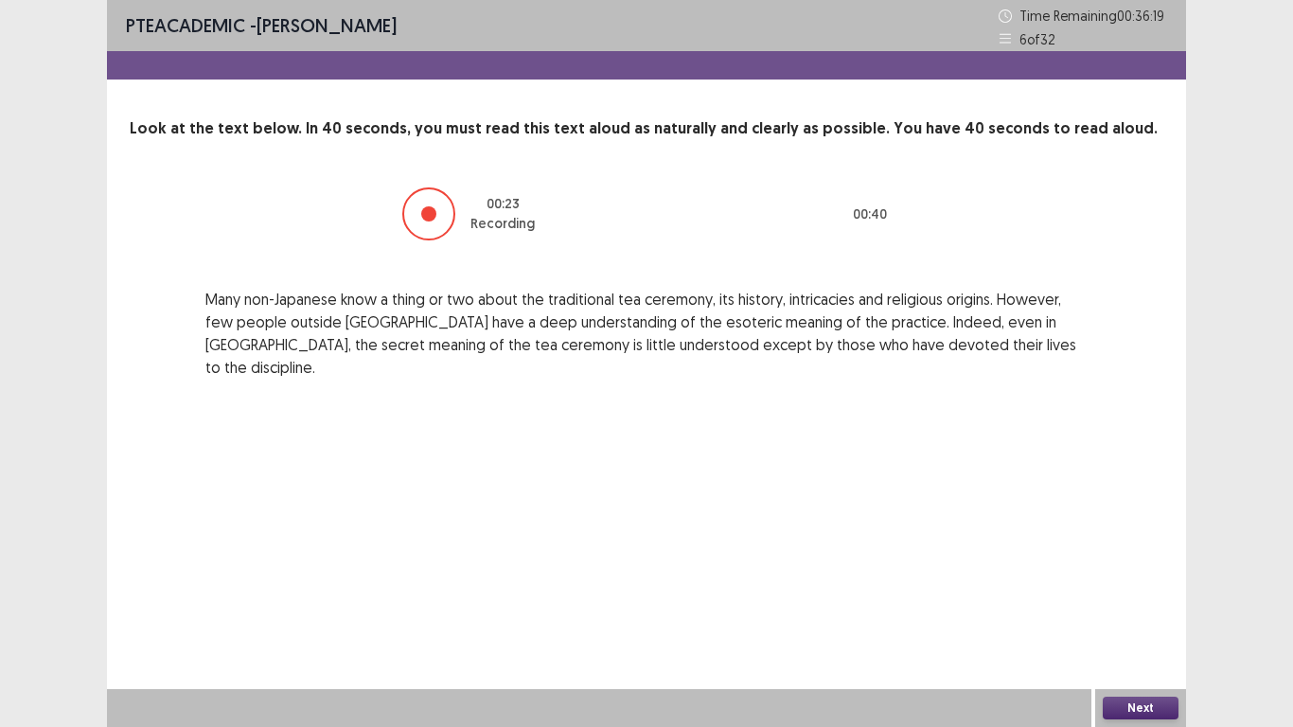
click at [1137, 598] on button "Next" at bounding box center [1140, 707] width 76 height 23
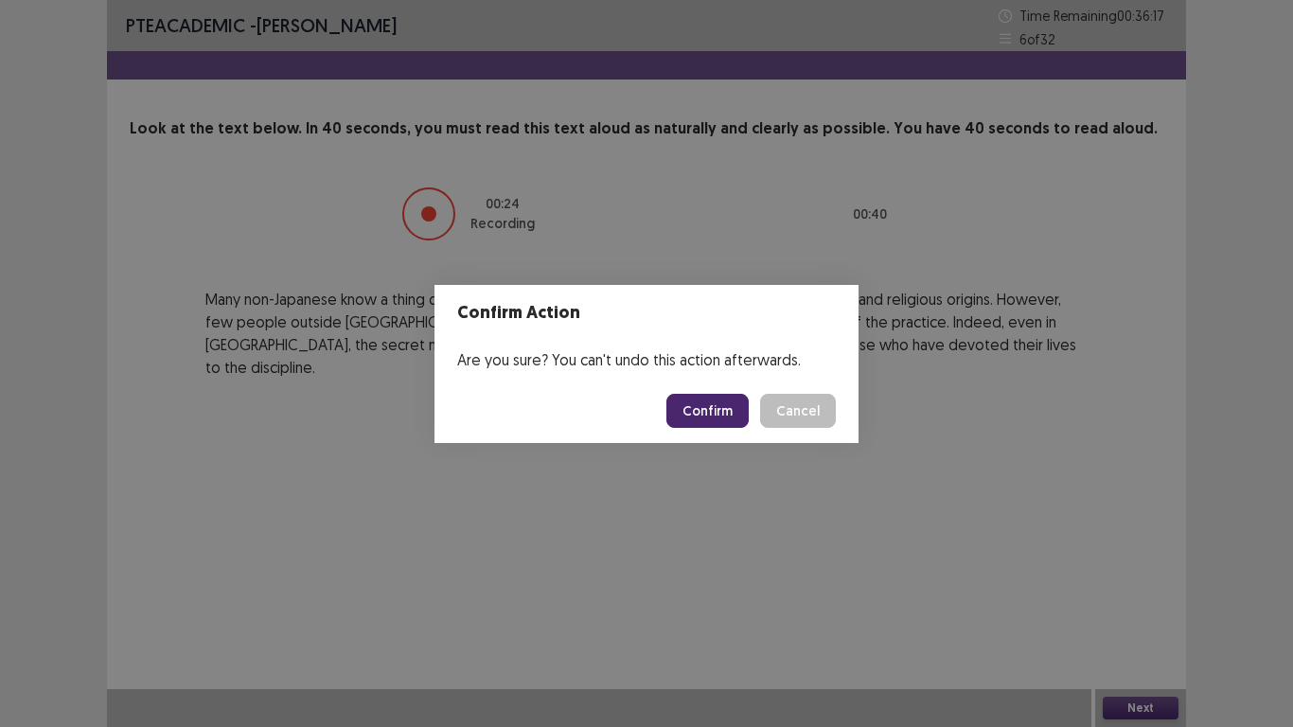
click at [725, 413] on button "Confirm" at bounding box center [707, 411] width 82 height 34
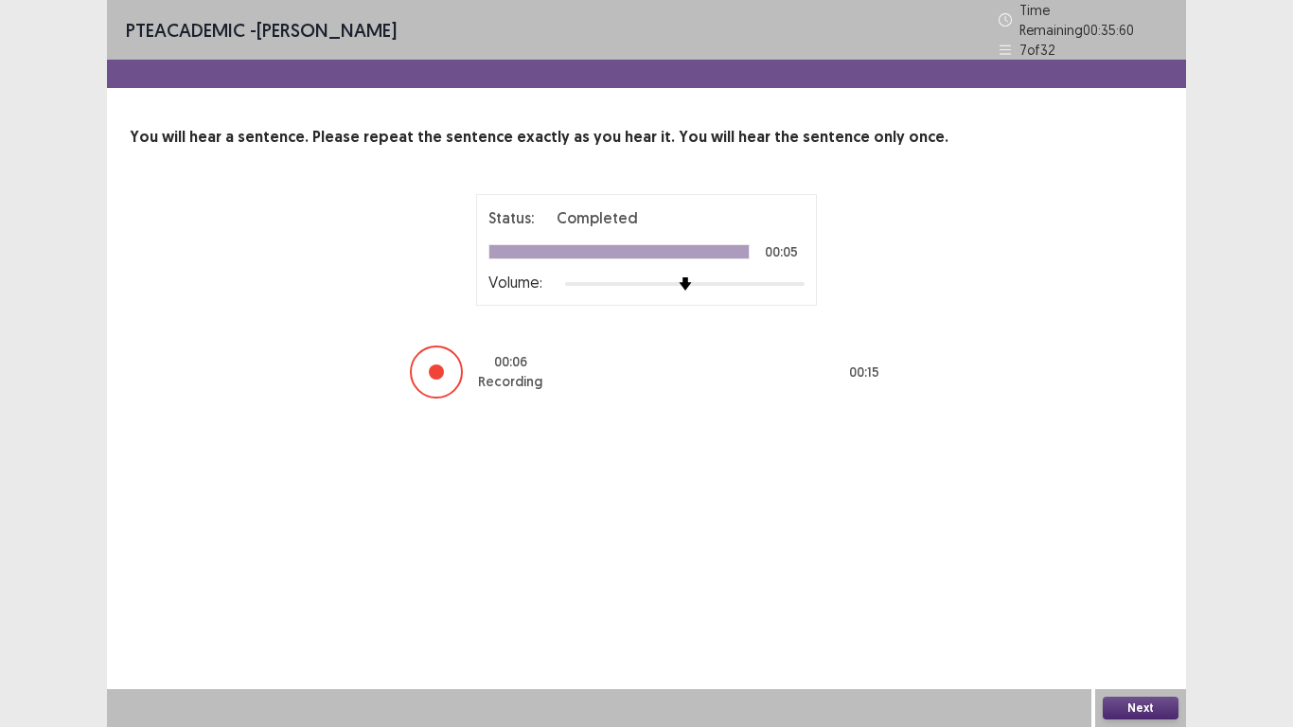
click at [1137, 598] on button "Next" at bounding box center [1140, 707] width 76 height 23
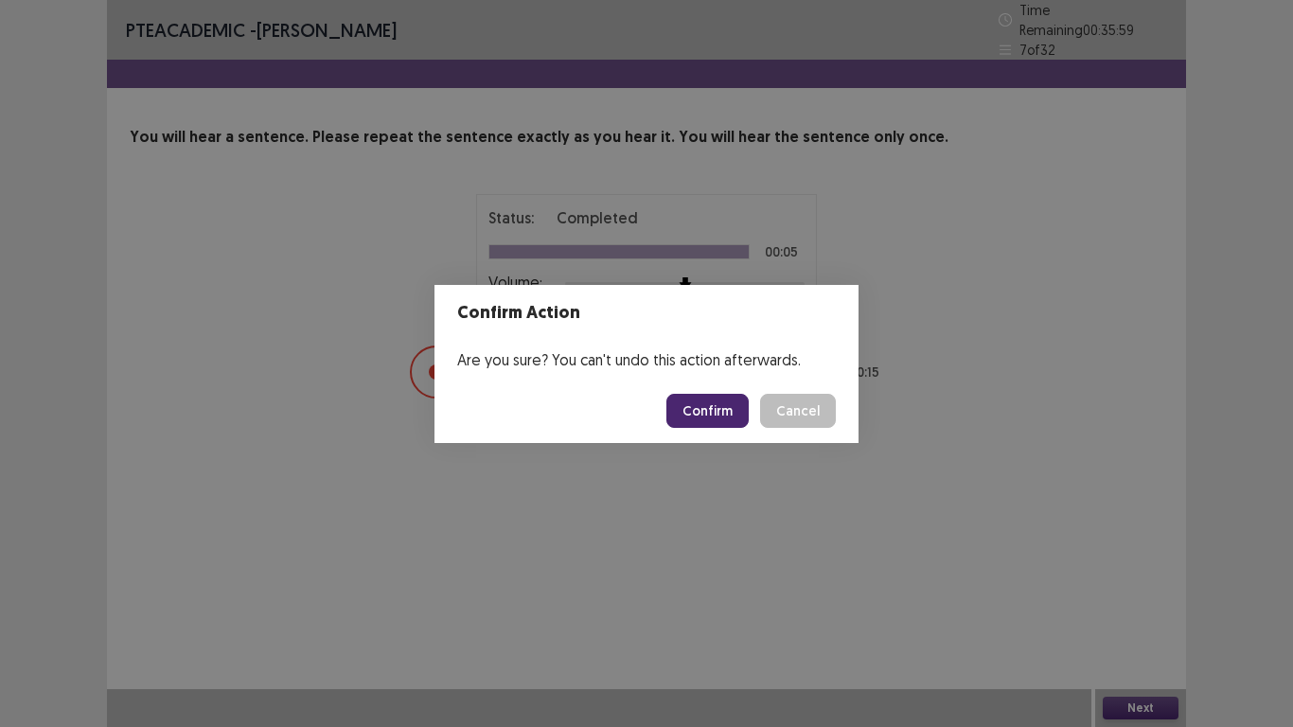
click at [719, 413] on button "Confirm" at bounding box center [707, 411] width 82 height 34
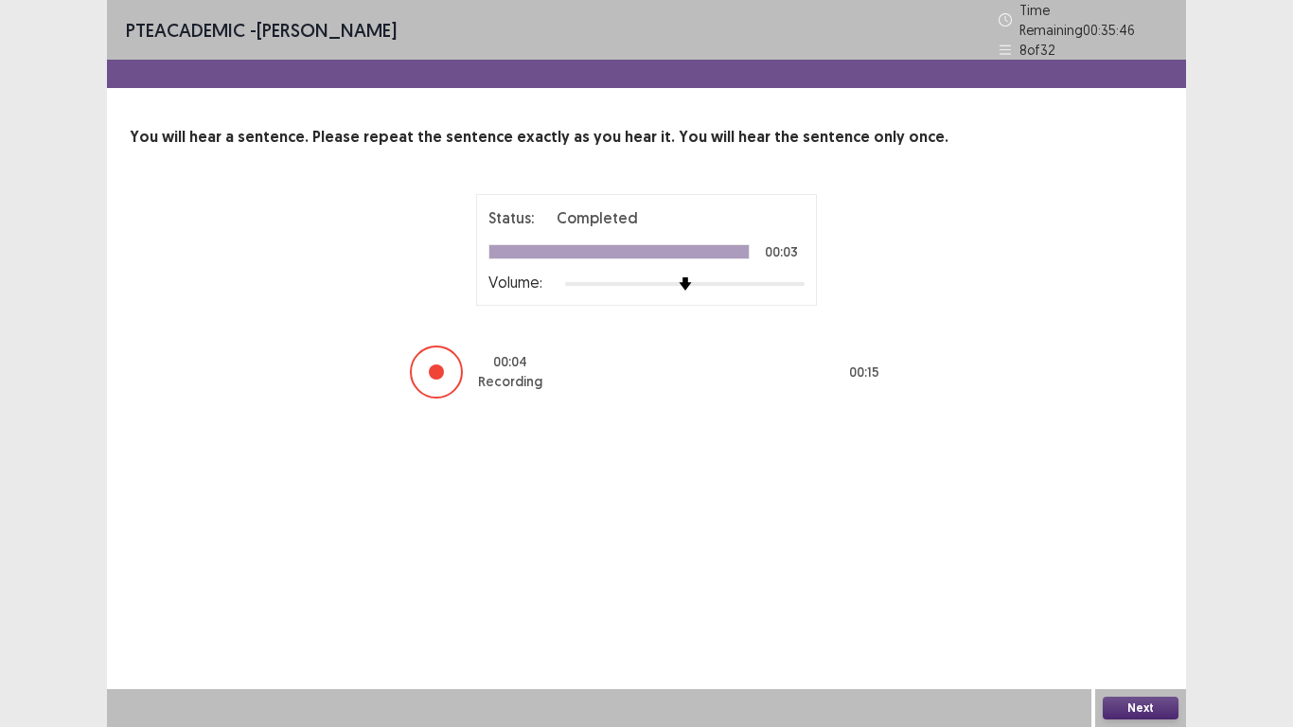
click at [1147, 598] on button "Next" at bounding box center [1140, 707] width 76 height 23
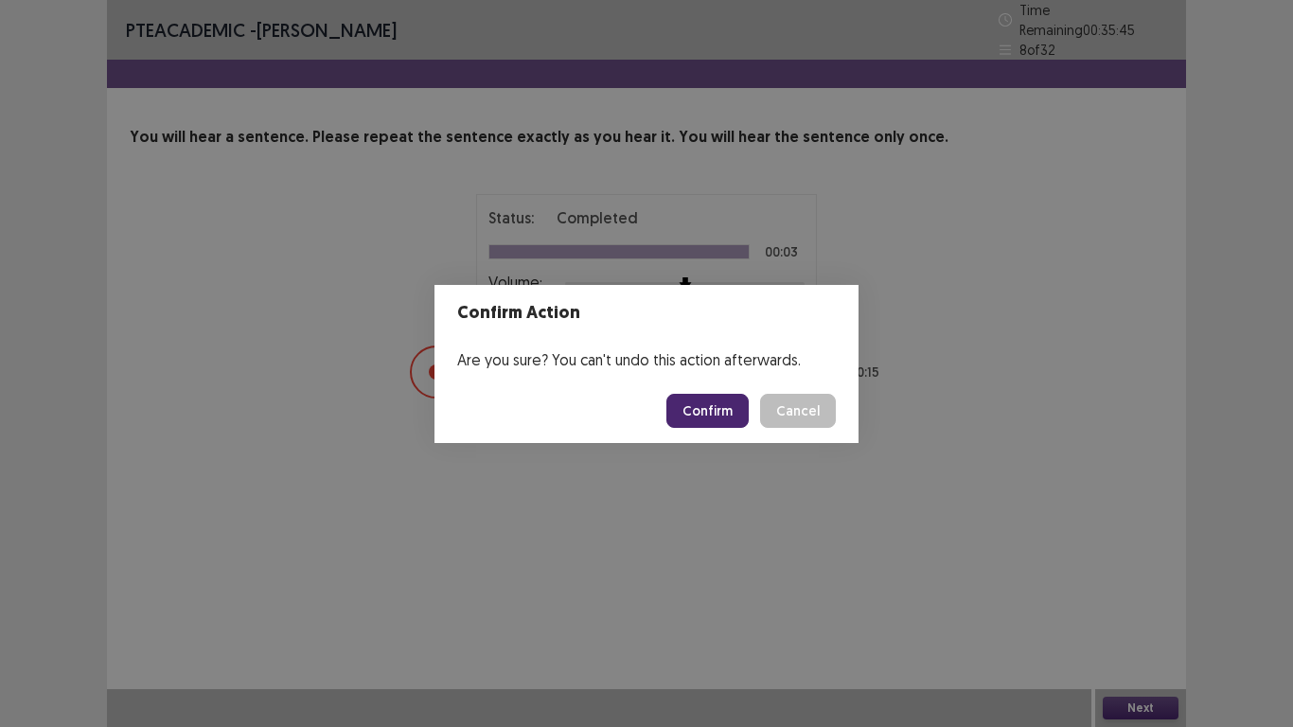
click at [694, 421] on button "Confirm" at bounding box center [707, 411] width 82 height 34
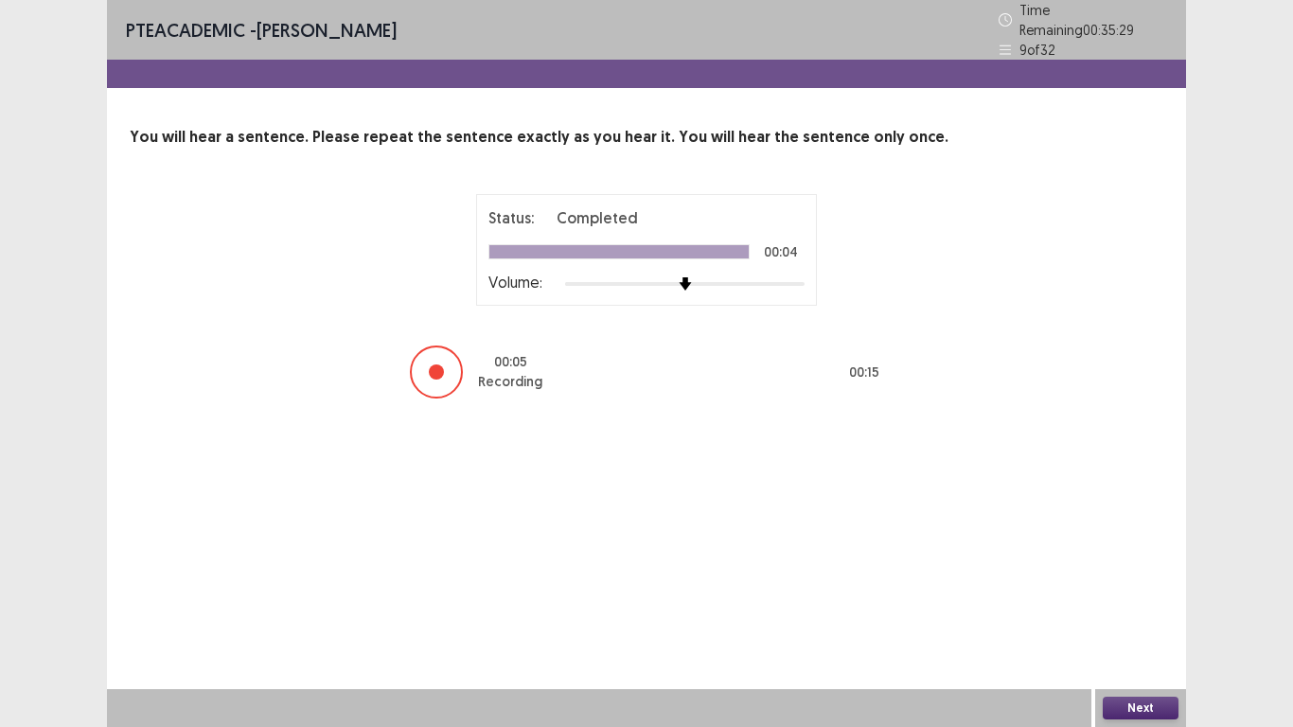
click at [1163, 598] on button "Next" at bounding box center [1140, 707] width 76 height 23
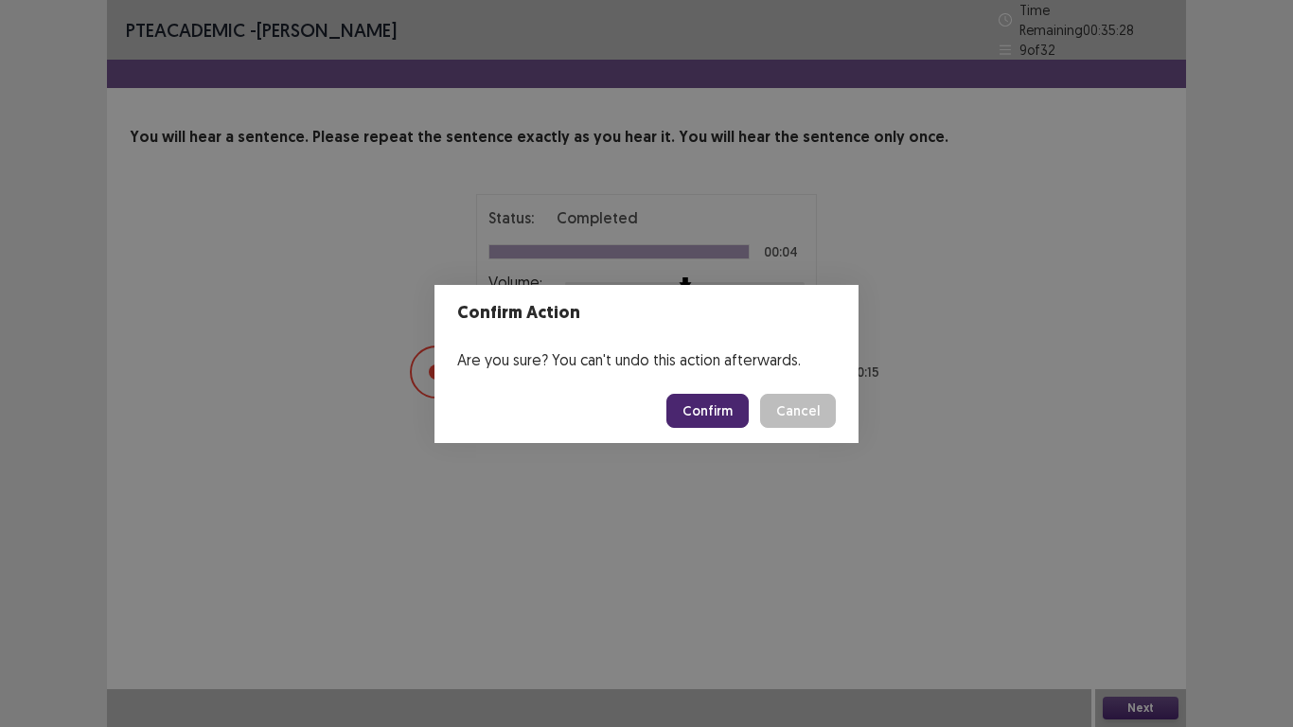
click at [710, 418] on button "Confirm" at bounding box center [707, 411] width 82 height 34
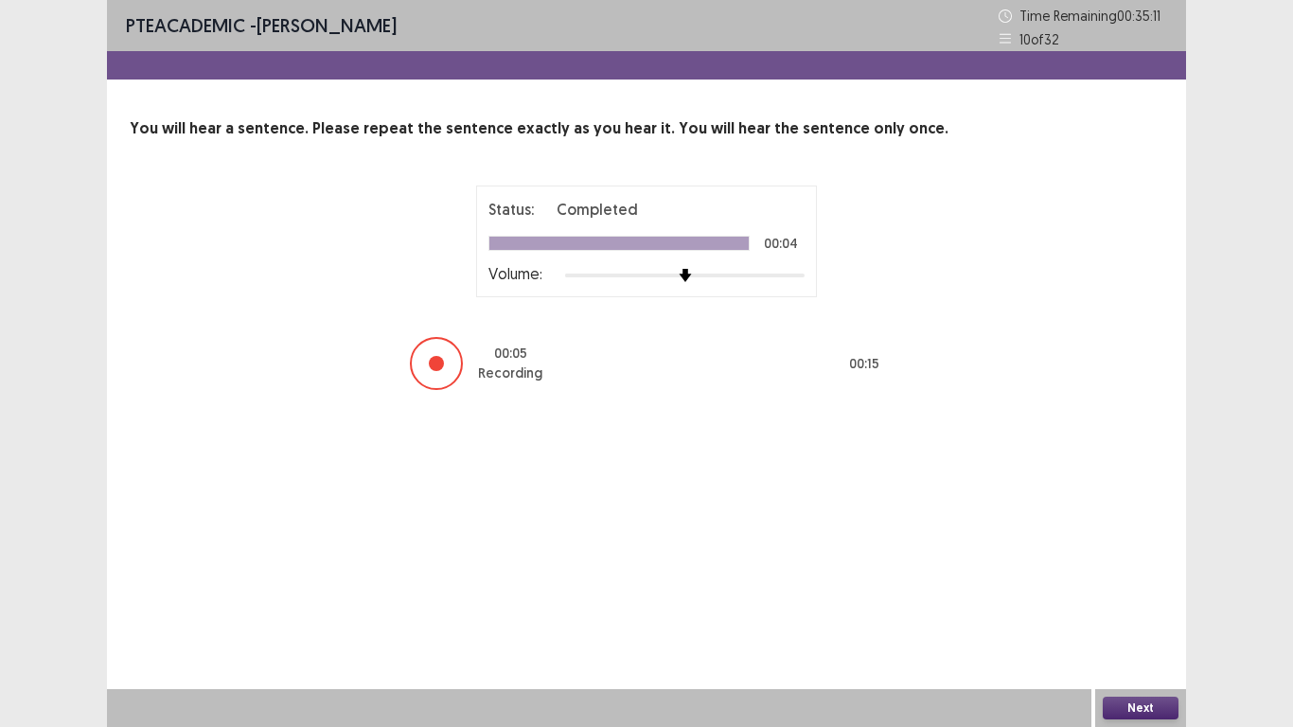
click at [1173, 598] on button "Next" at bounding box center [1140, 707] width 76 height 23
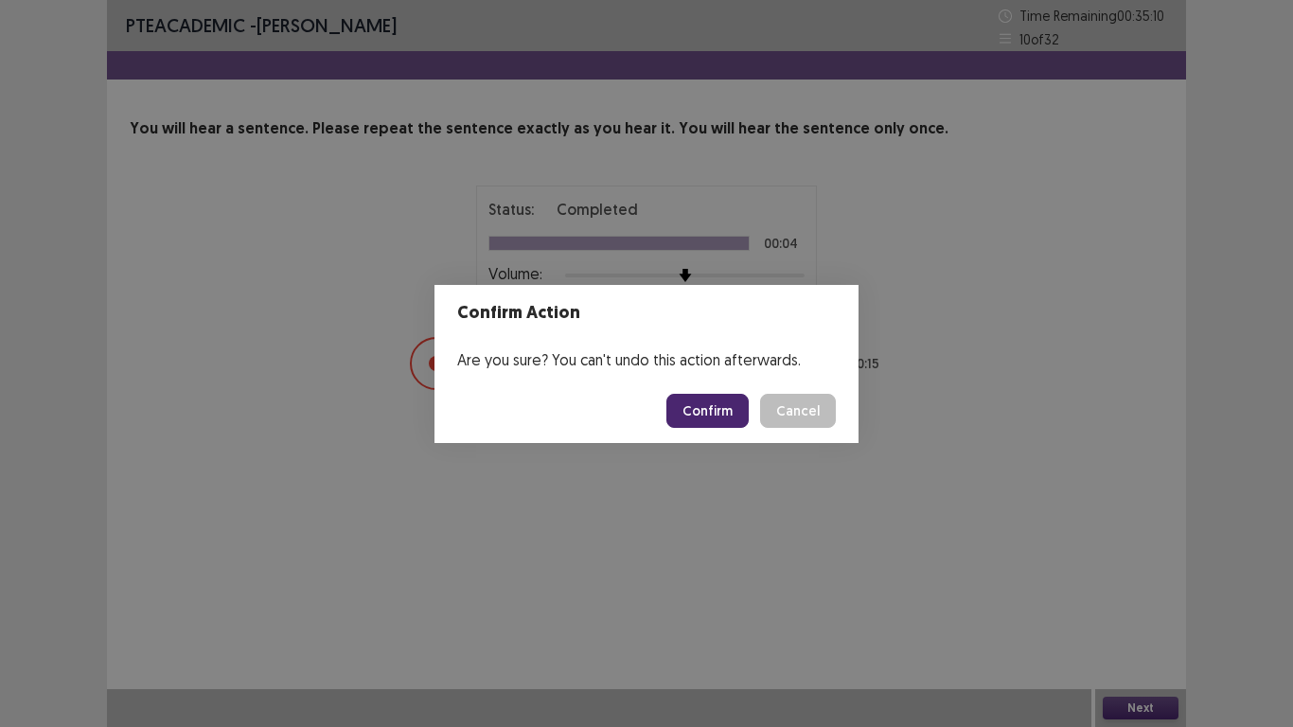
click at [718, 412] on button "Confirm" at bounding box center [707, 411] width 82 height 34
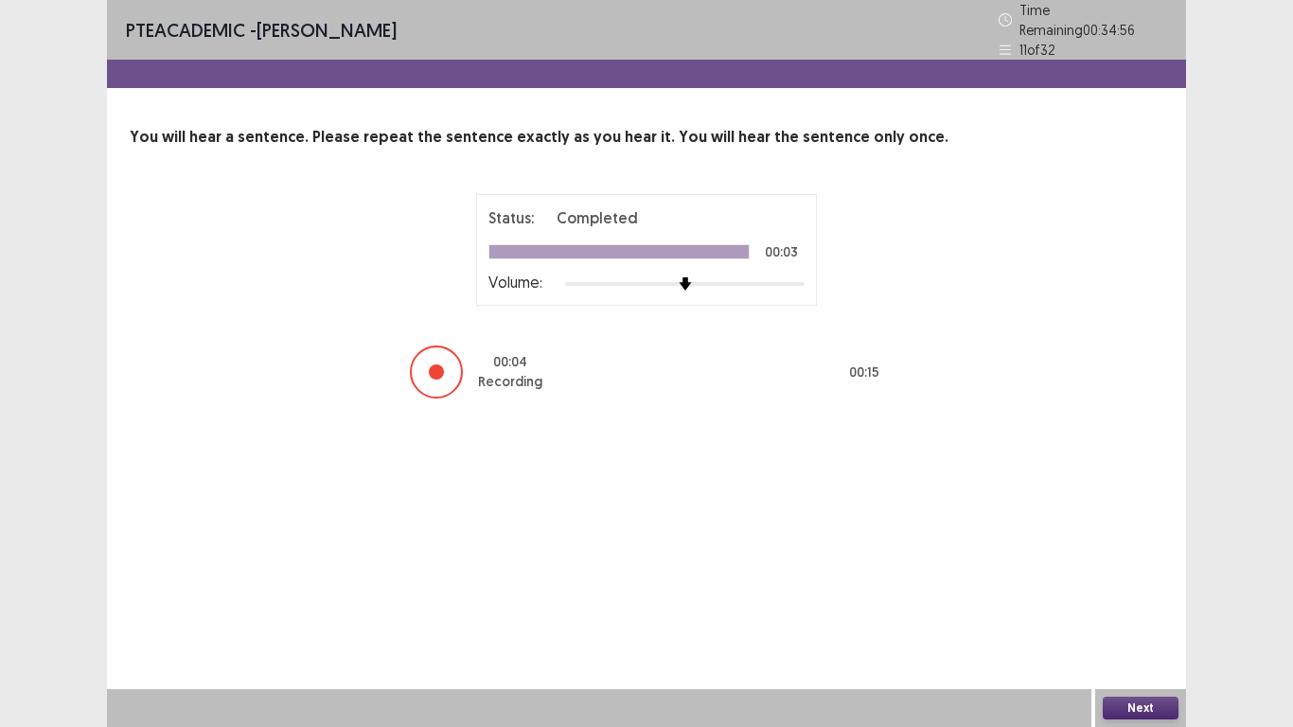
click at [1147, 598] on button "Next" at bounding box center [1140, 707] width 76 height 23
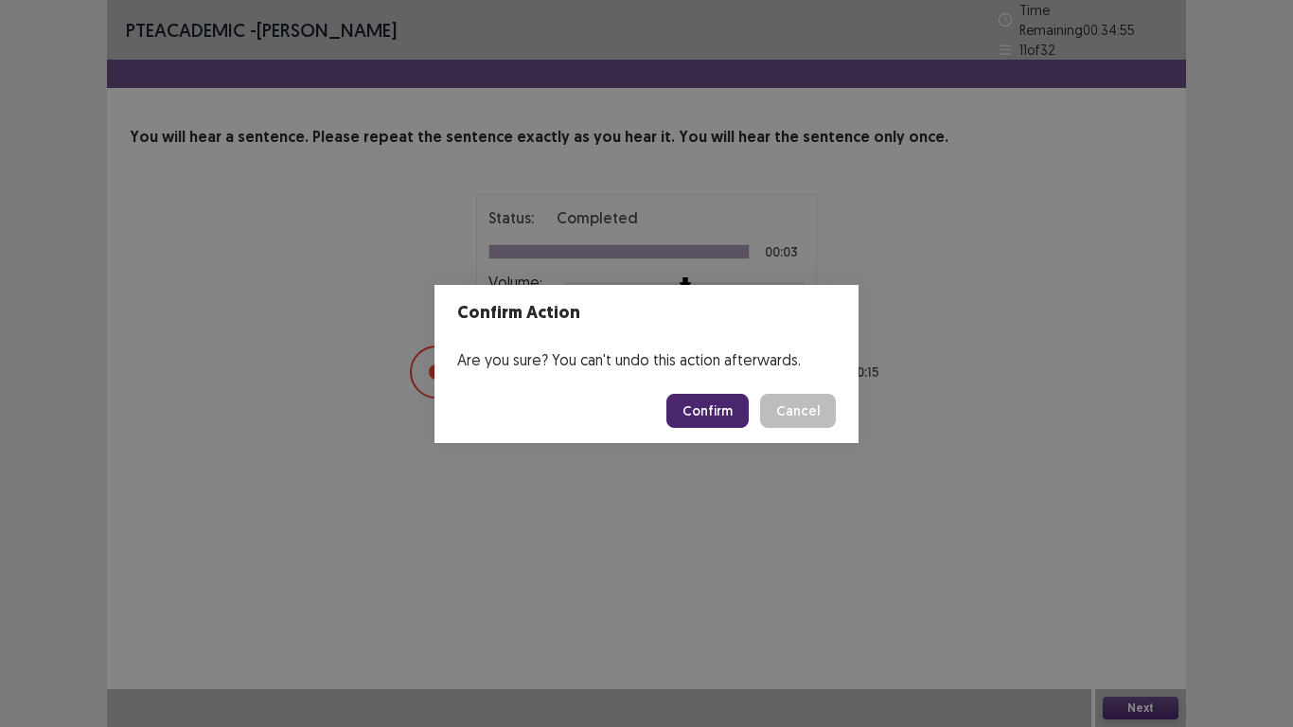
click at [740, 415] on button "Confirm" at bounding box center [707, 411] width 82 height 34
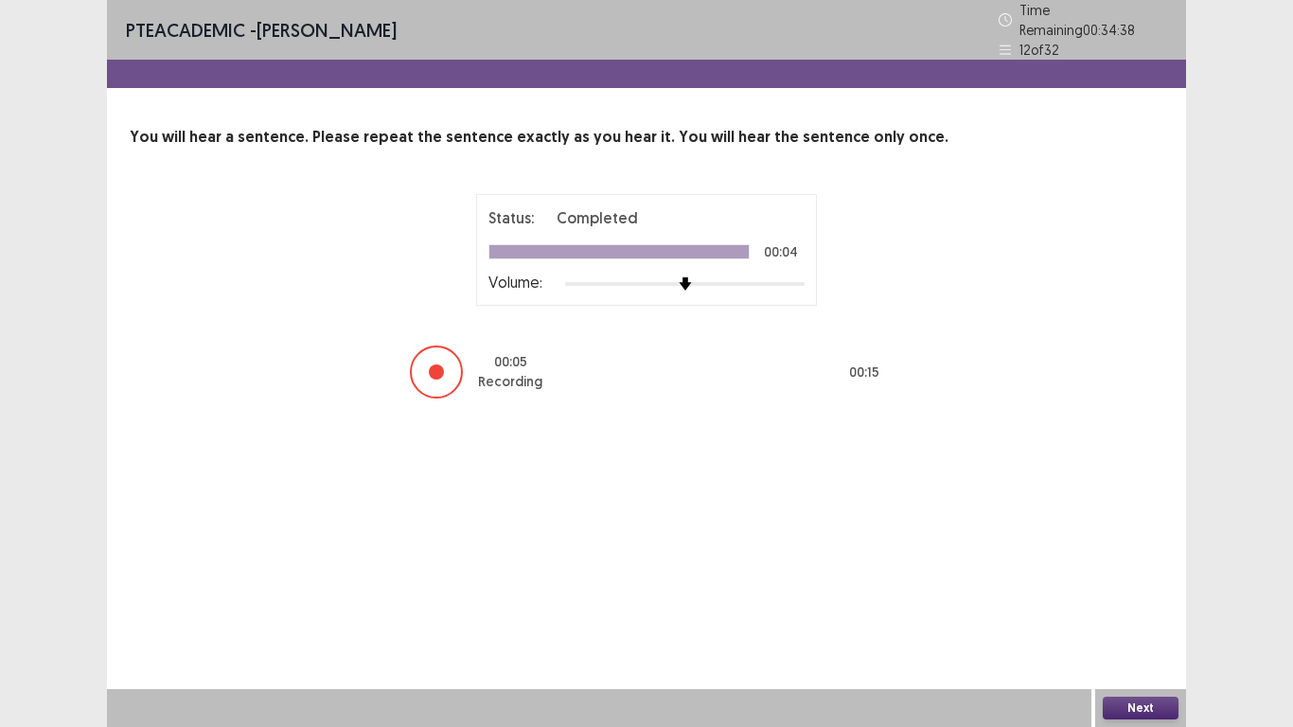
click at [1155, 598] on button "Next" at bounding box center [1140, 707] width 76 height 23
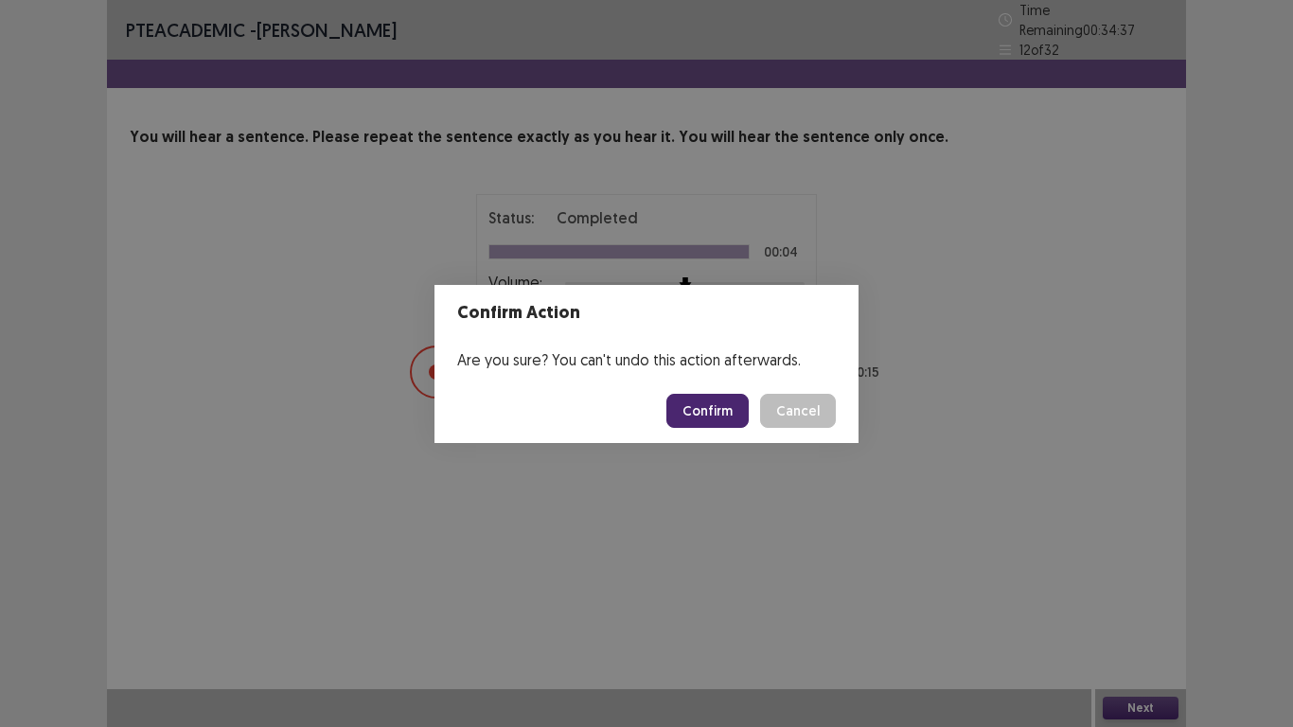
click at [739, 417] on button "Confirm" at bounding box center [707, 411] width 82 height 34
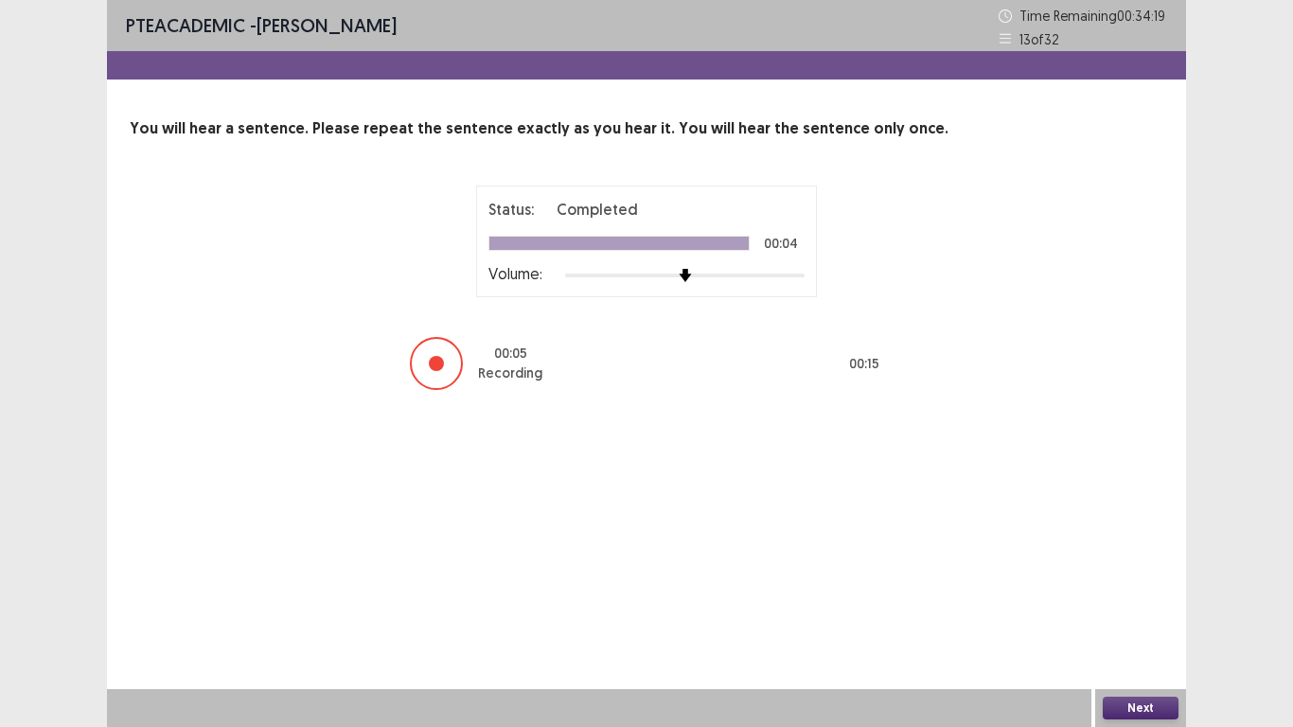
click at [1160, 598] on button "Next" at bounding box center [1140, 707] width 76 height 23
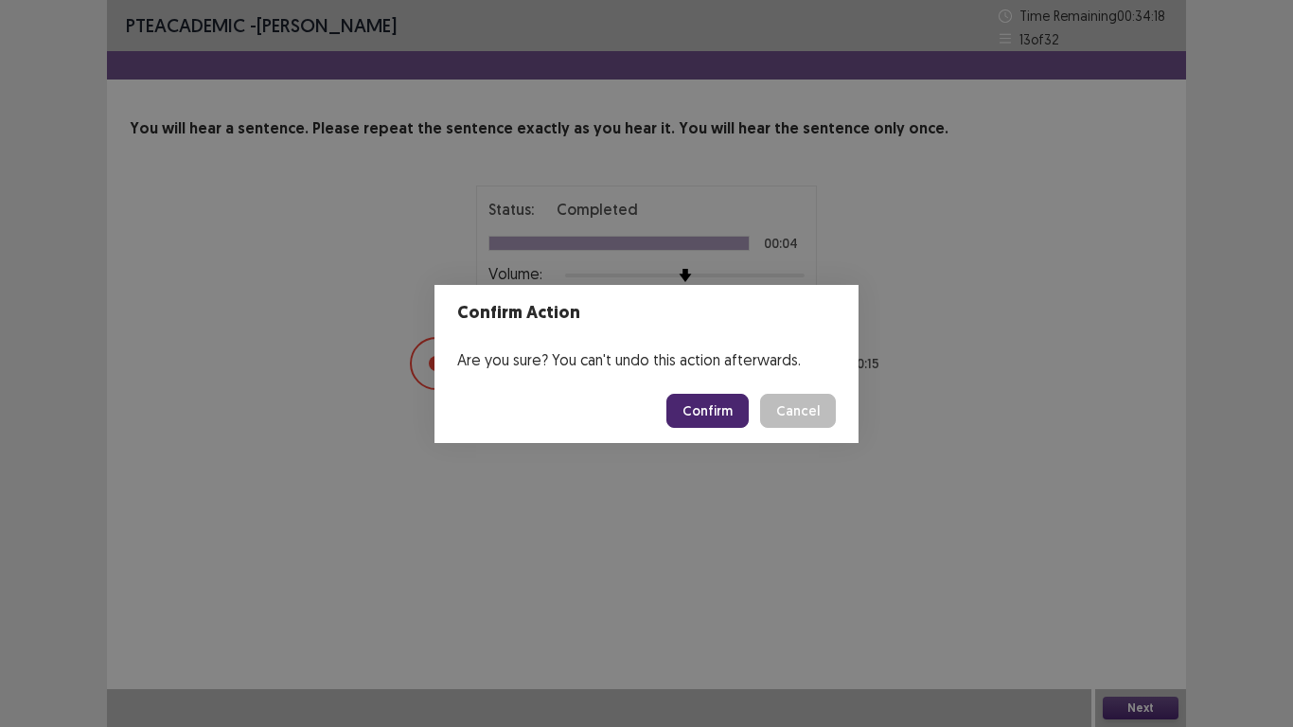
click at [723, 408] on button "Confirm" at bounding box center [707, 411] width 82 height 34
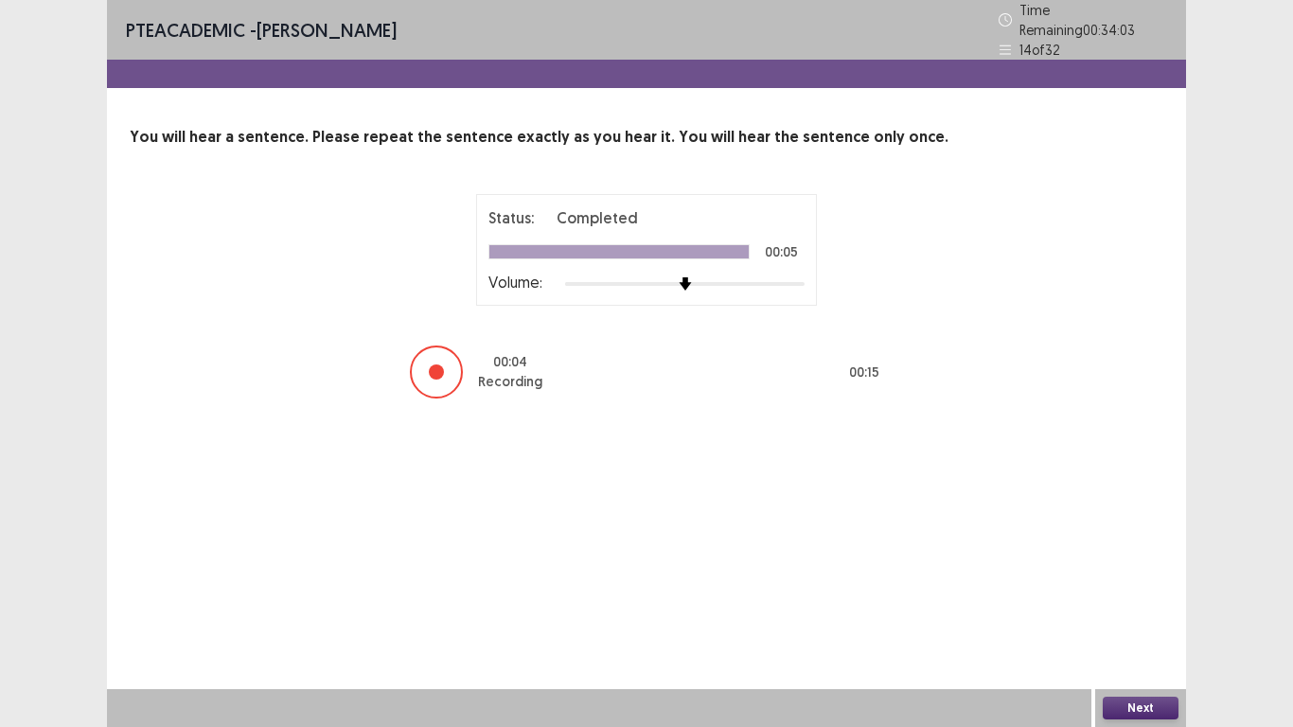
click at [1143, 598] on button "Next" at bounding box center [1140, 707] width 76 height 23
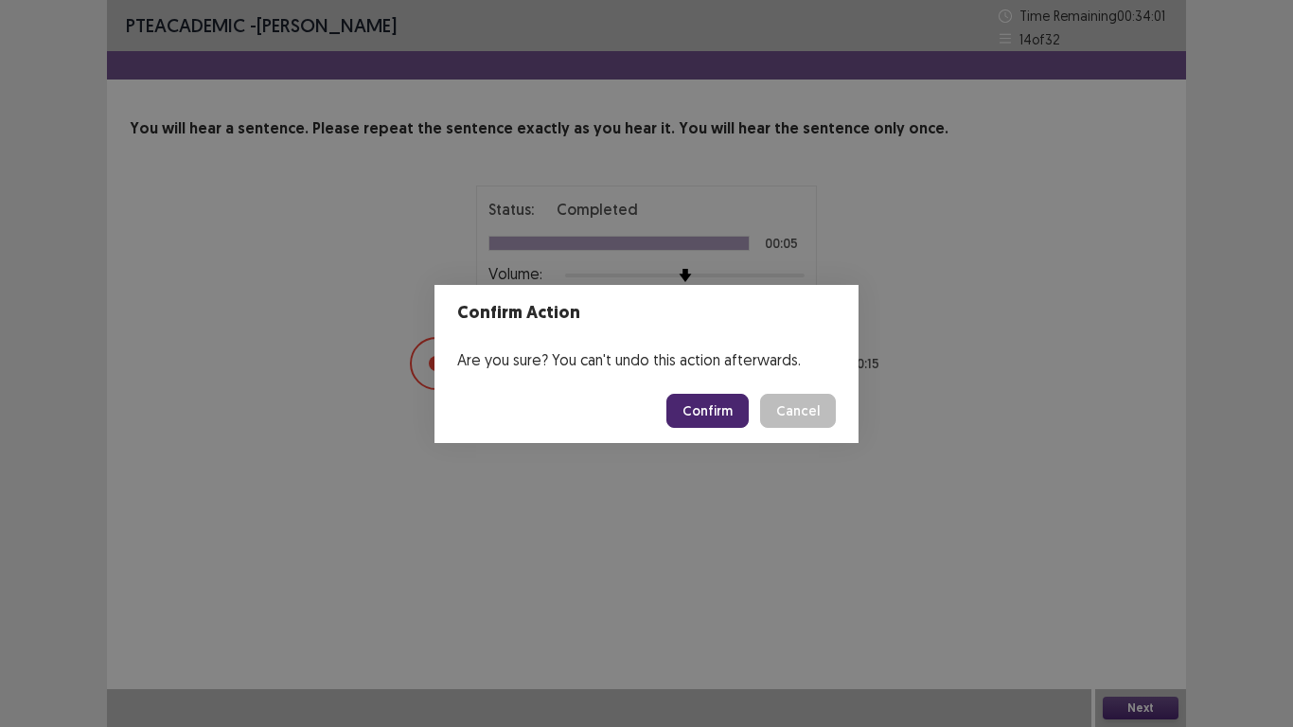
click at [727, 405] on button "Confirm" at bounding box center [707, 411] width 82 height 34
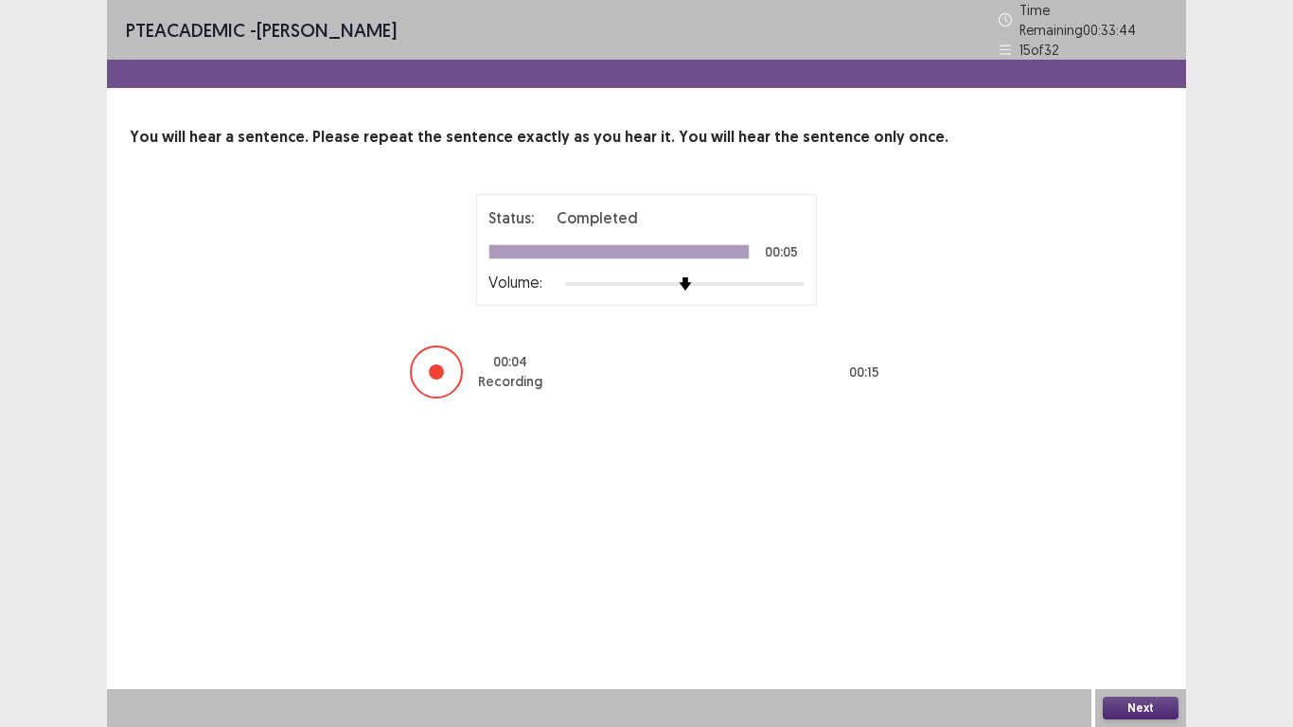
click at [1160, 598] on button "Next" at bounding box center [1140, 707] width 76 height 23
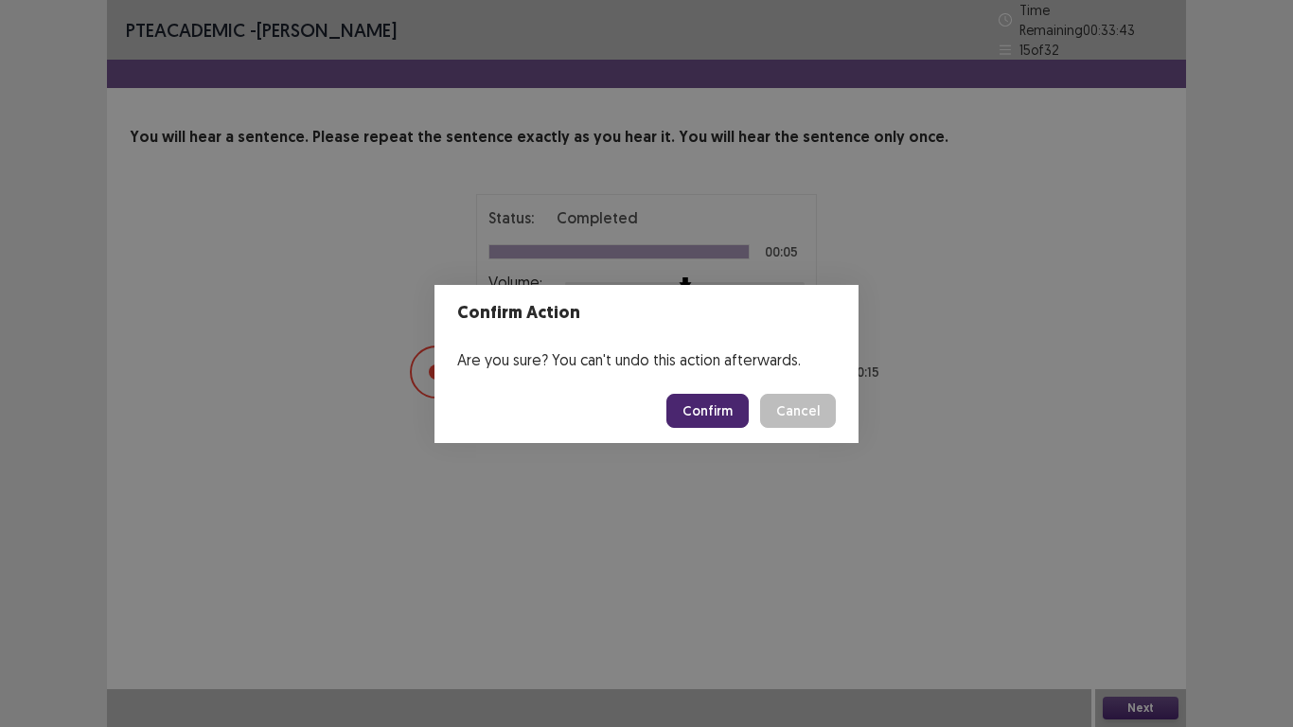
click at [724, 402] on button "Confirm" at bounding box center [707, 411] width 82 height 34
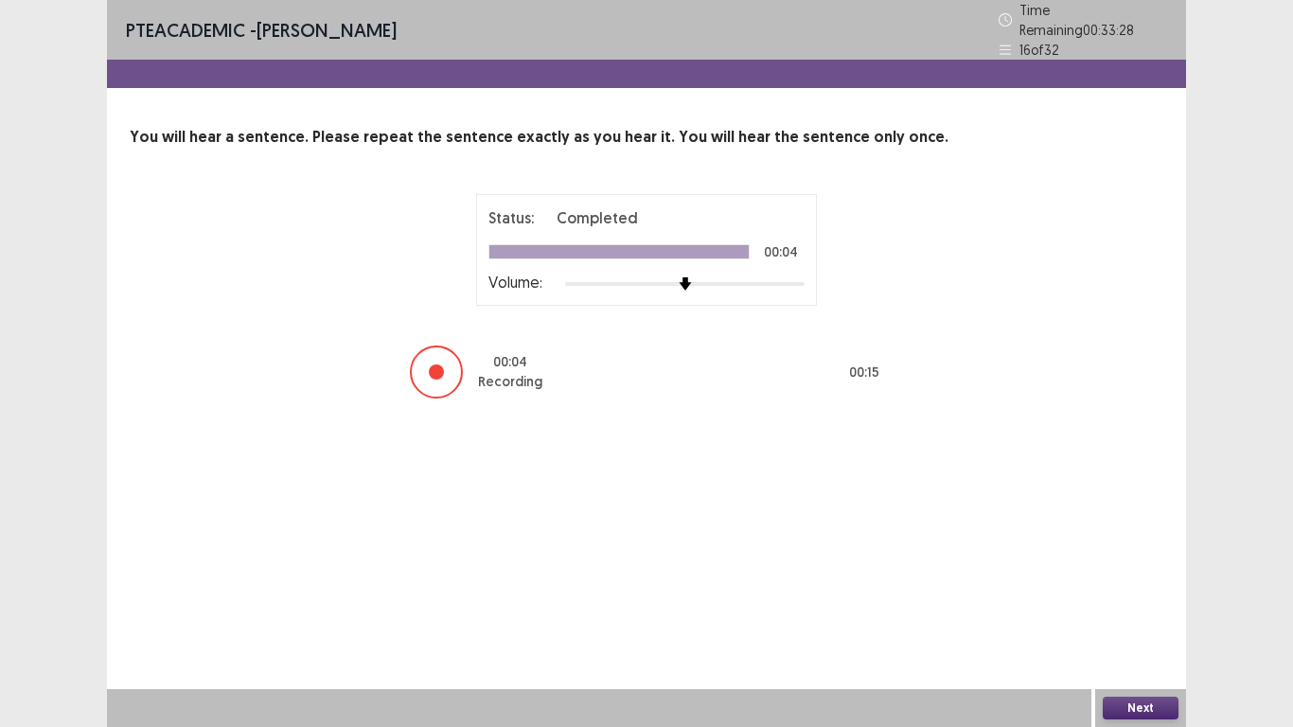
click at [1160, 598] on button "Next" at bounding box center [1140, 707] width 76 height 23
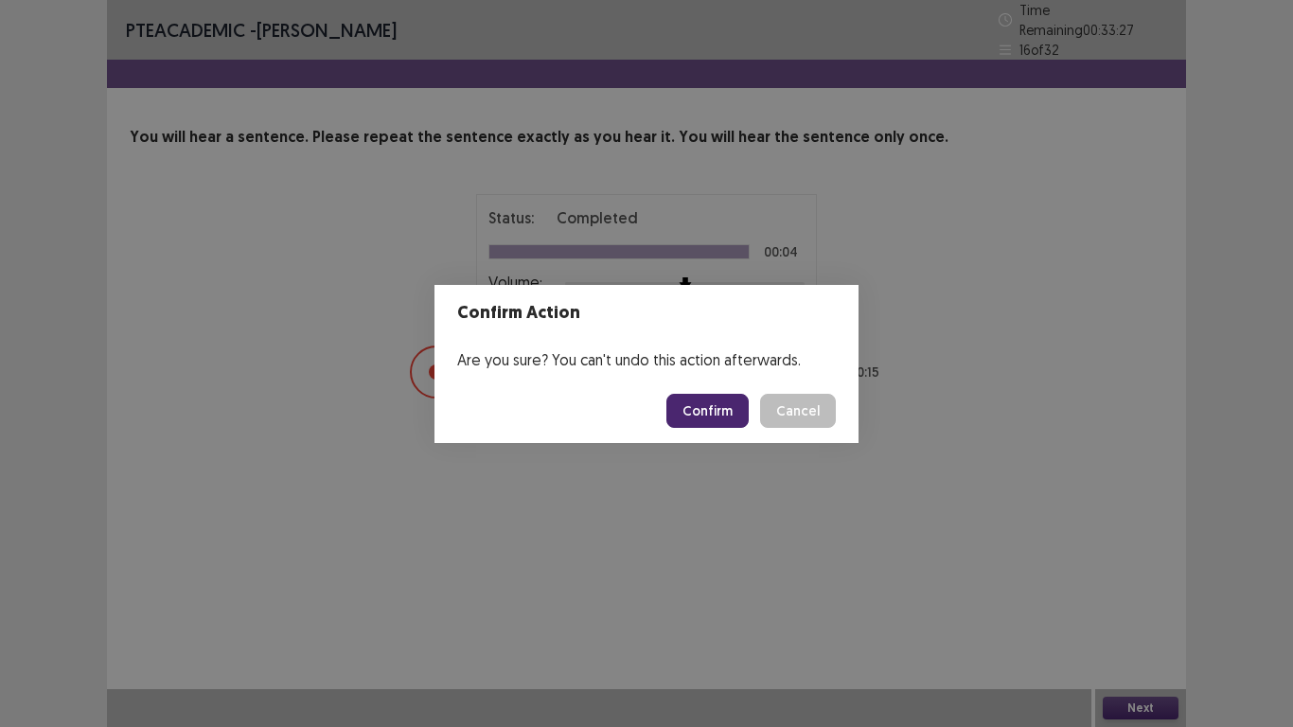
click at [771, 397] on button "Cancel" at bounding box center [798, 411] width 76 height 34
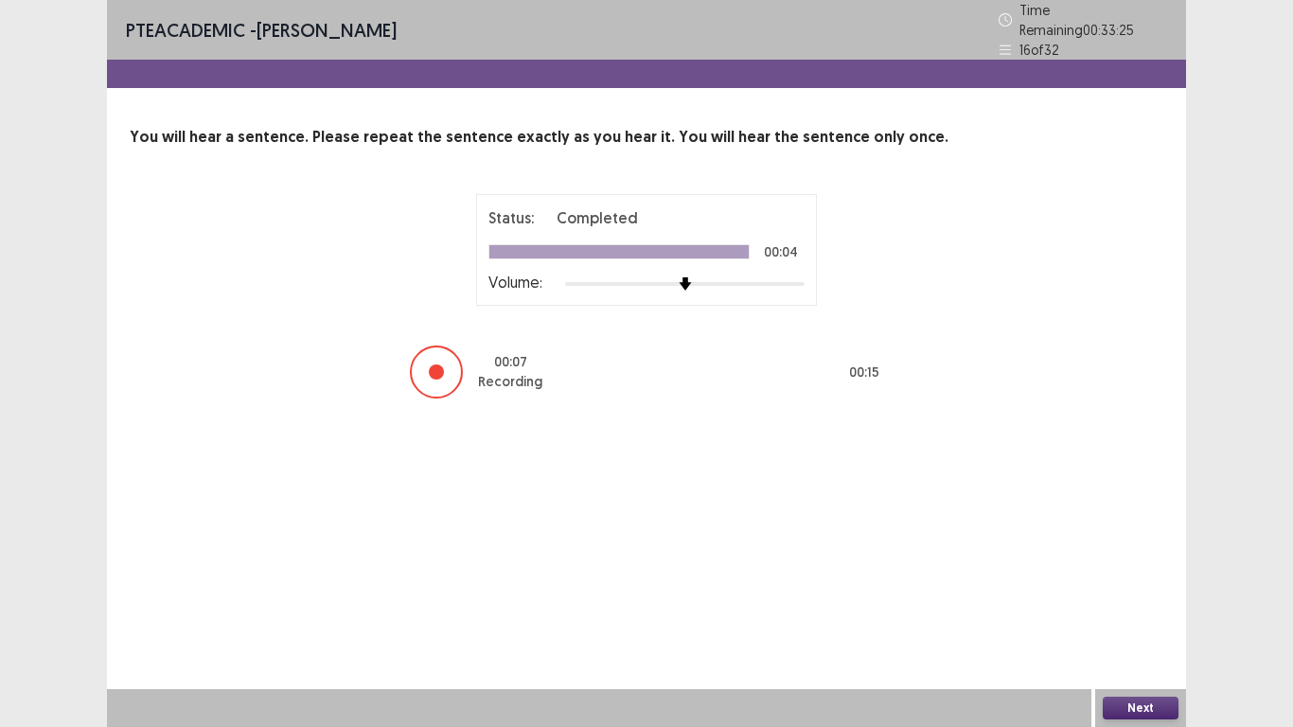
click at [1138, 598] on button "Next" at bounding box center [1140, 707] width 76 height 23
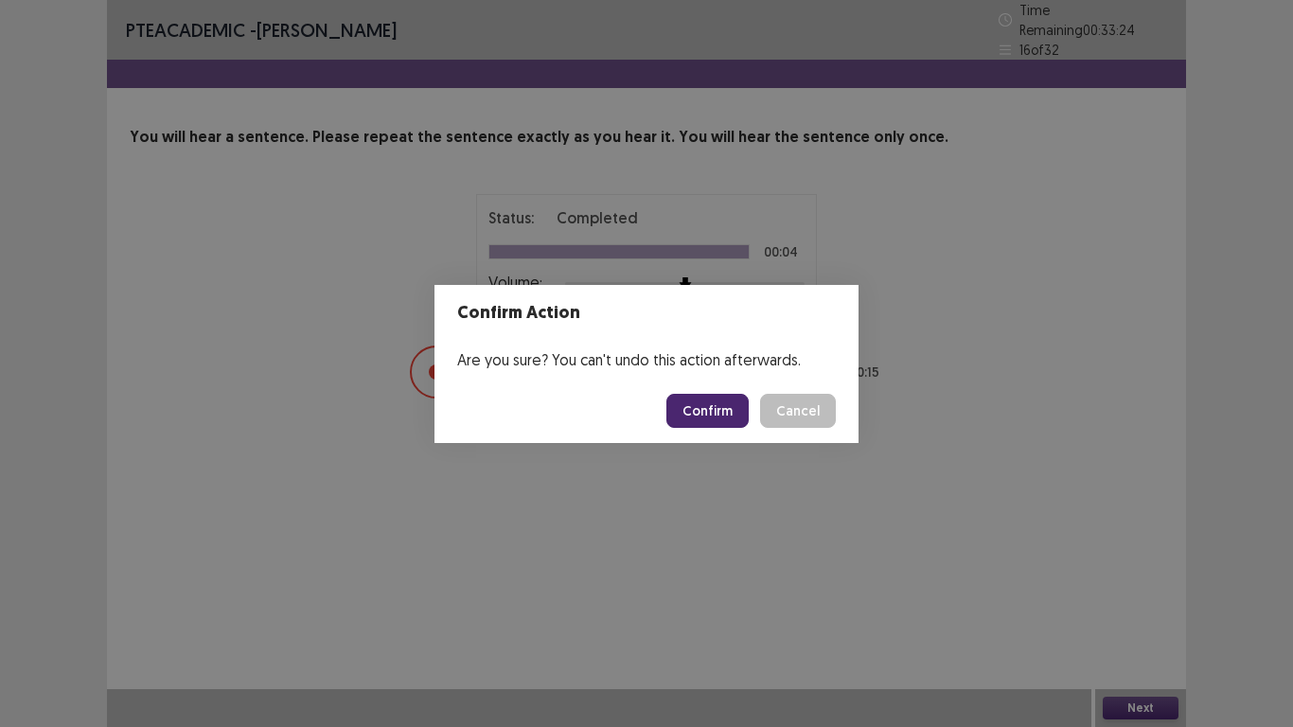
click at [696, 401] on button "Confirm" at bounding box center [707, 411] width 82 height 34
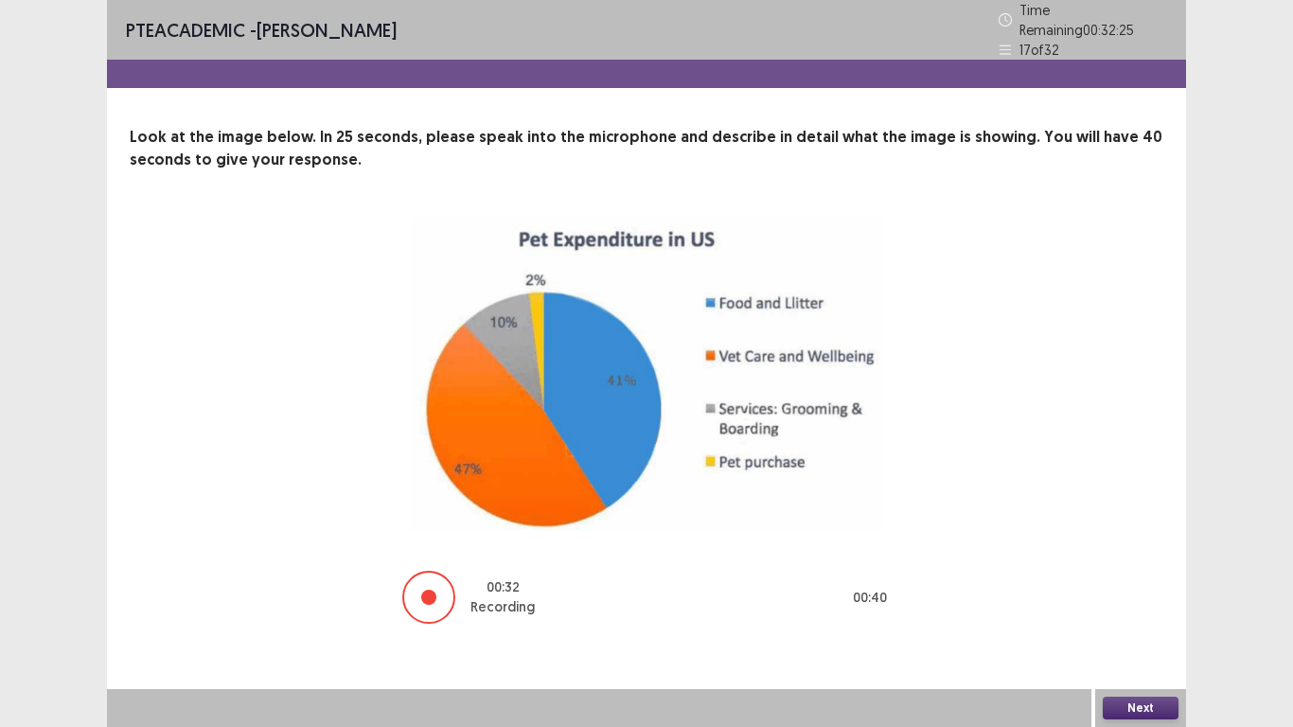
click at [1135, 598] on button "Next" at bounding box center [1140, 707] width 76 height 23
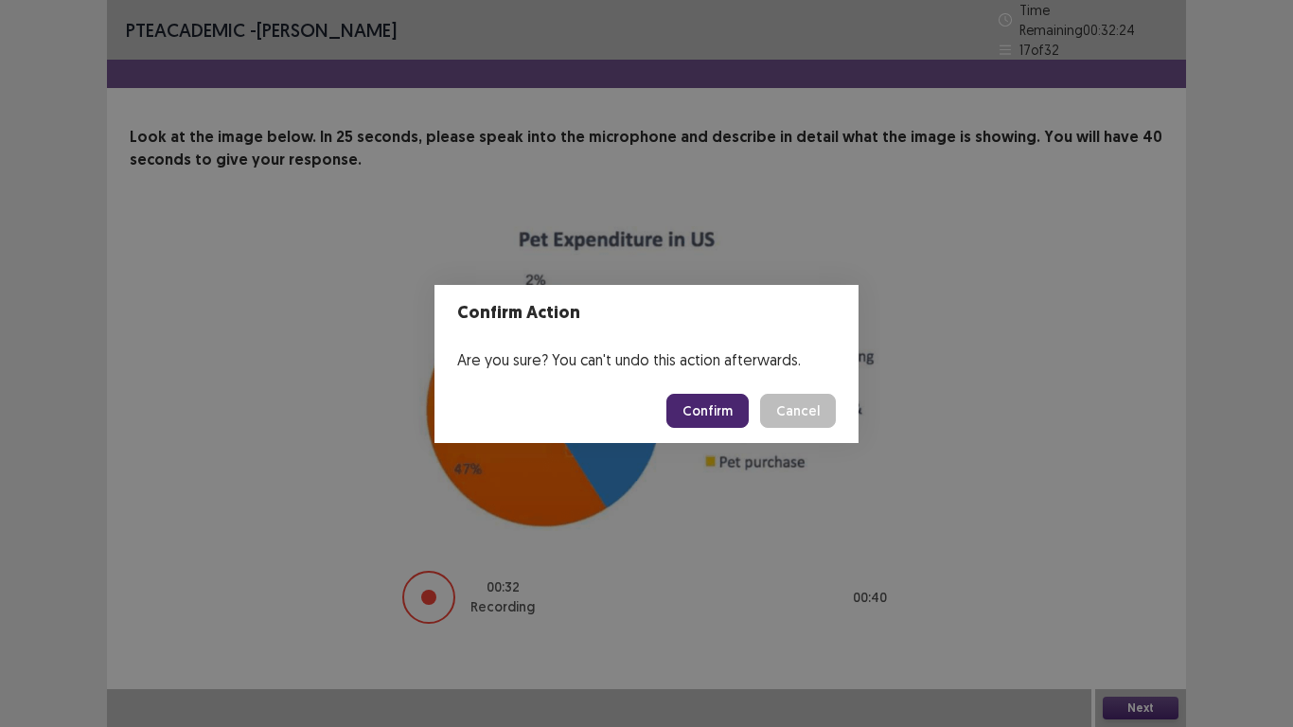
click at [708, 414] on button "Confirm" at bounding box center [707, 411] width 82 height 34
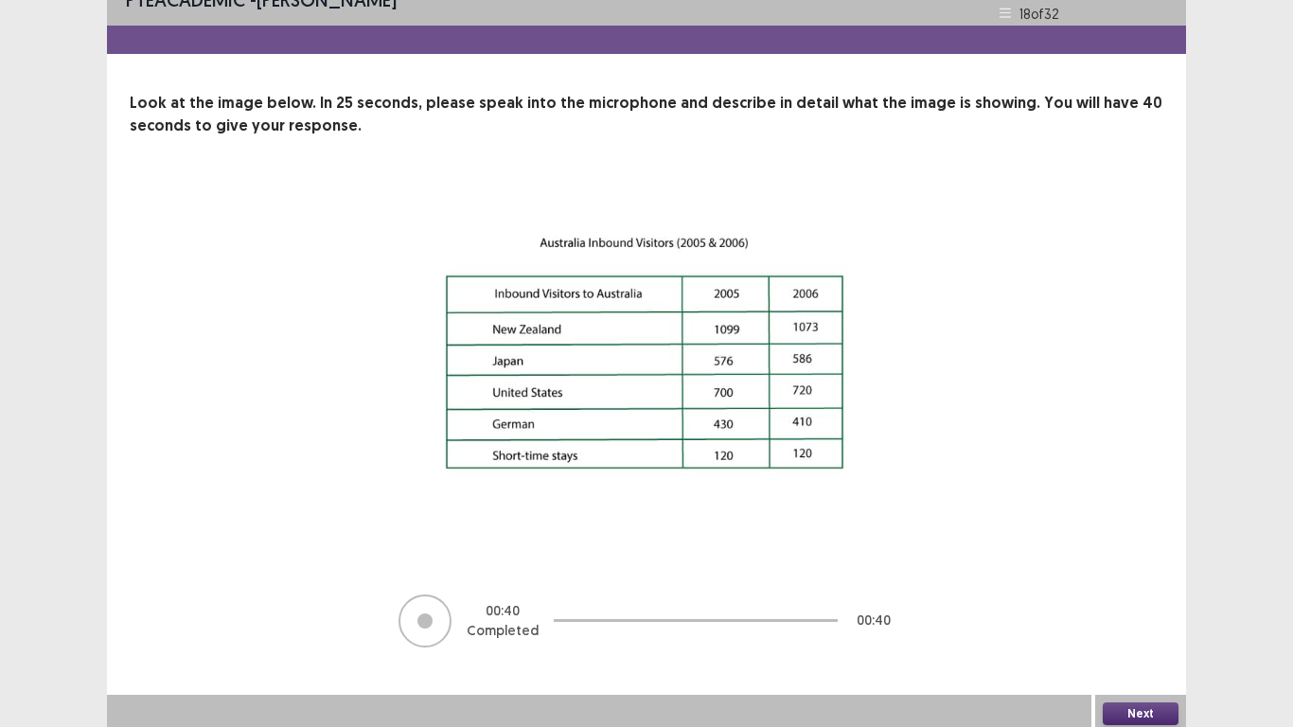
scroll to position [31, 0]
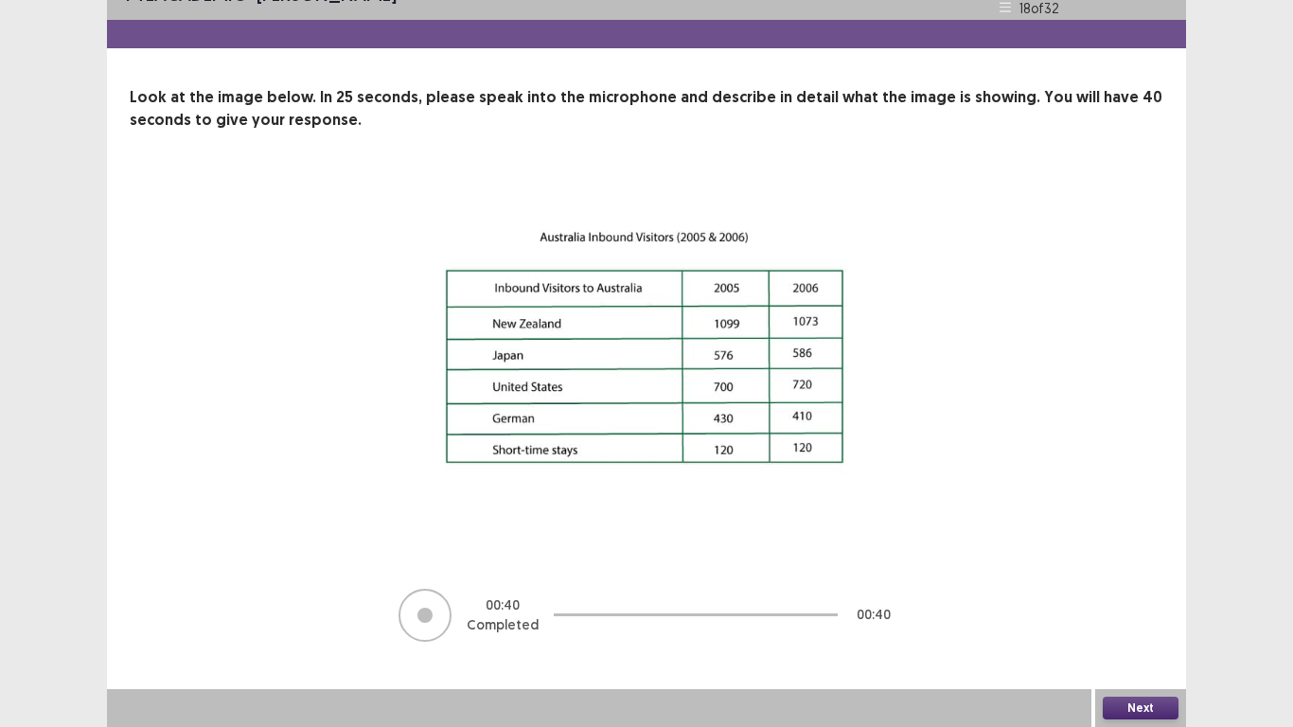
click at [1139, 598] on button "Next" at bounding box center [1140, 707] width 76 height 23
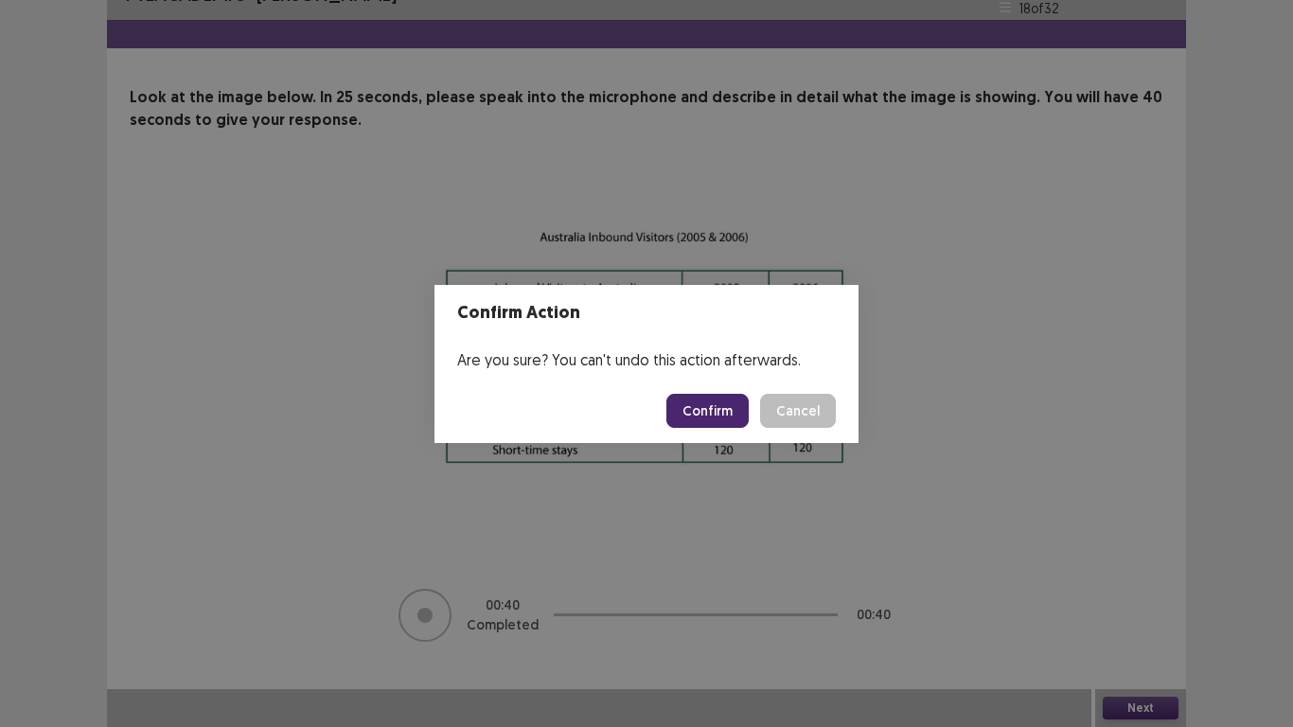
click at [728, 394] on button "Confirm" at bounding box center [707, 411] width 82 height 34
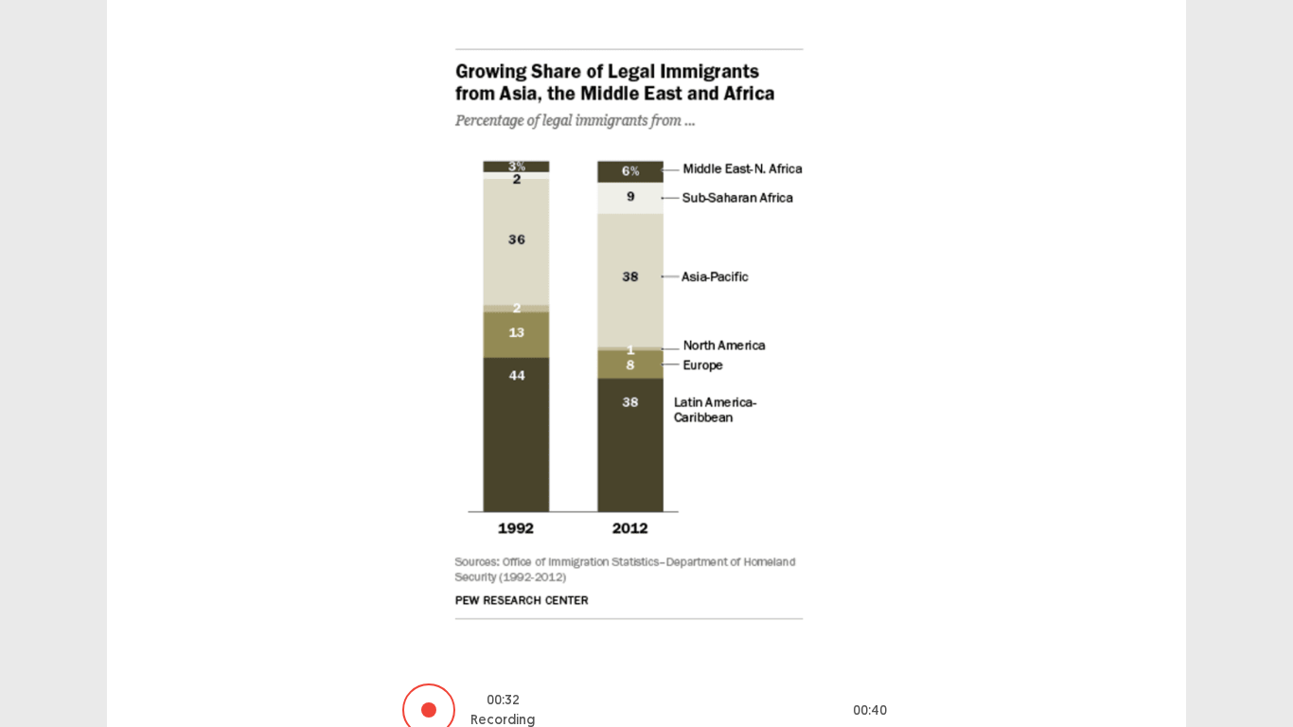
scroll to position [273, 0]
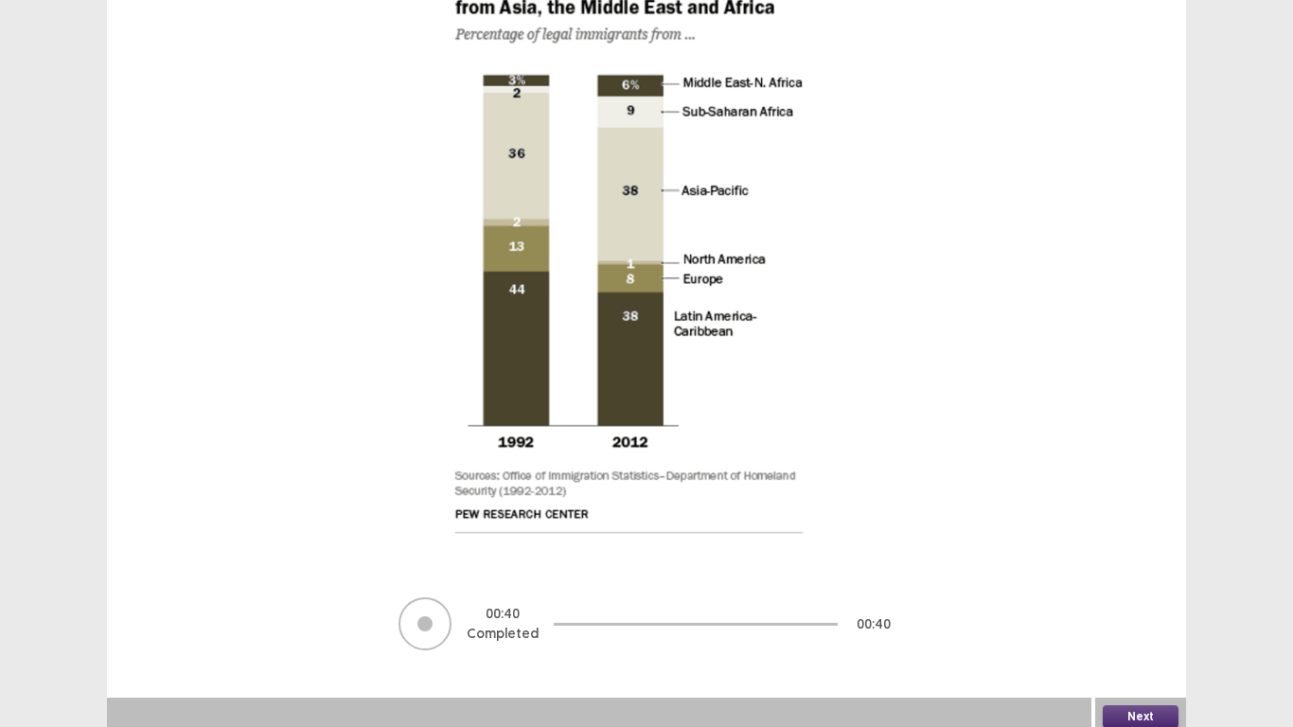
click at [1120, 598] on button "Next" at bounding box center [1140, 716] width 76 height 23
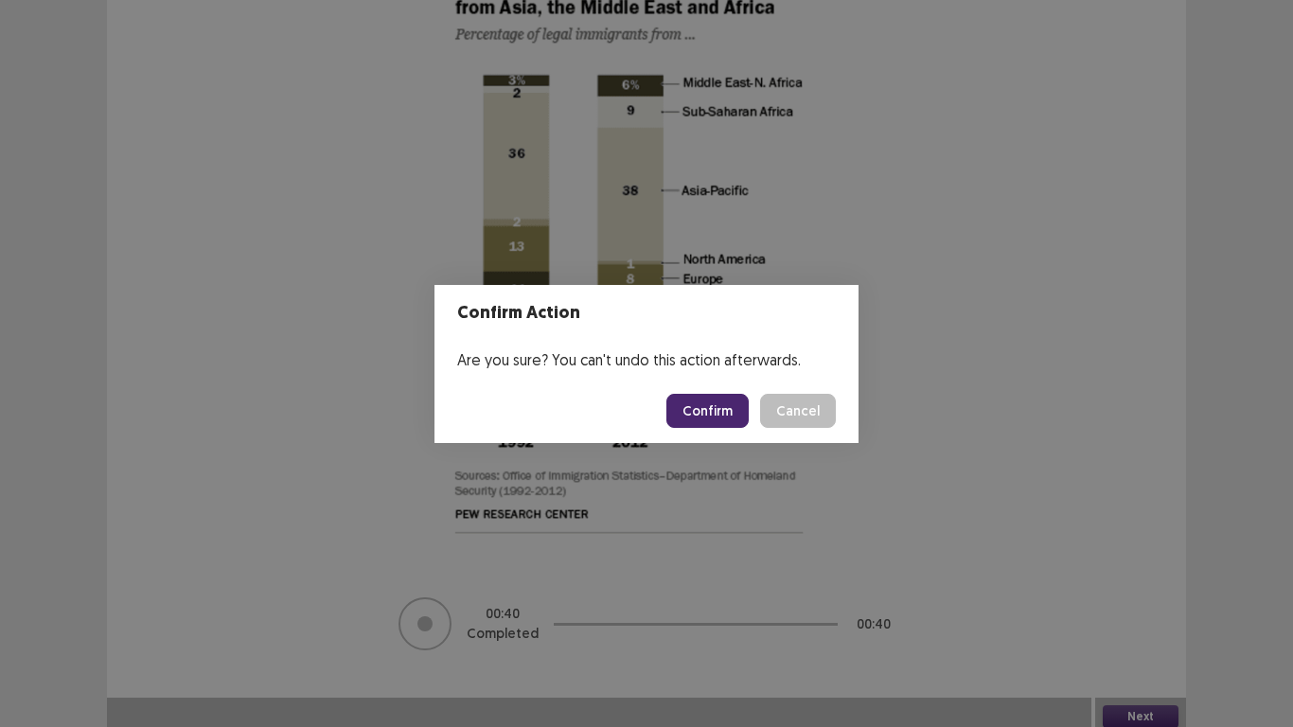
click at [718, 425] on button "Confirm" at bounding box center [707, 411] width 82 height 34
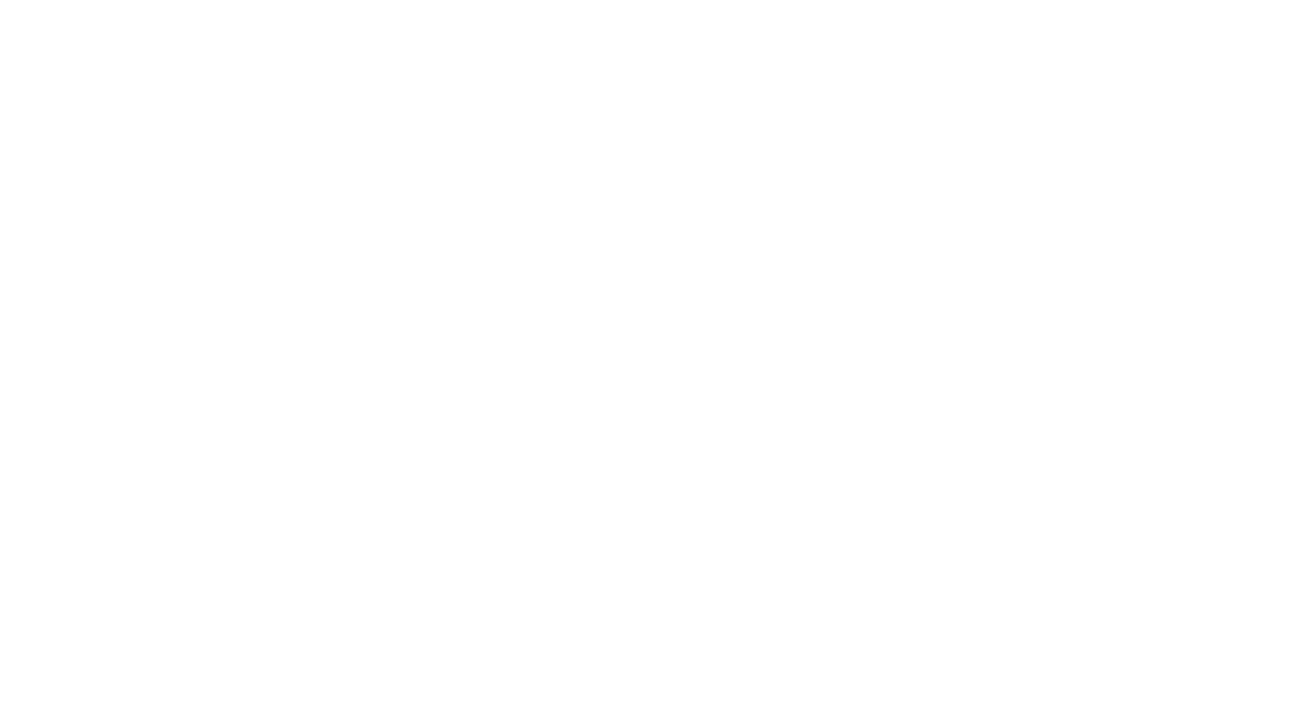
scroll to position [0, 0]
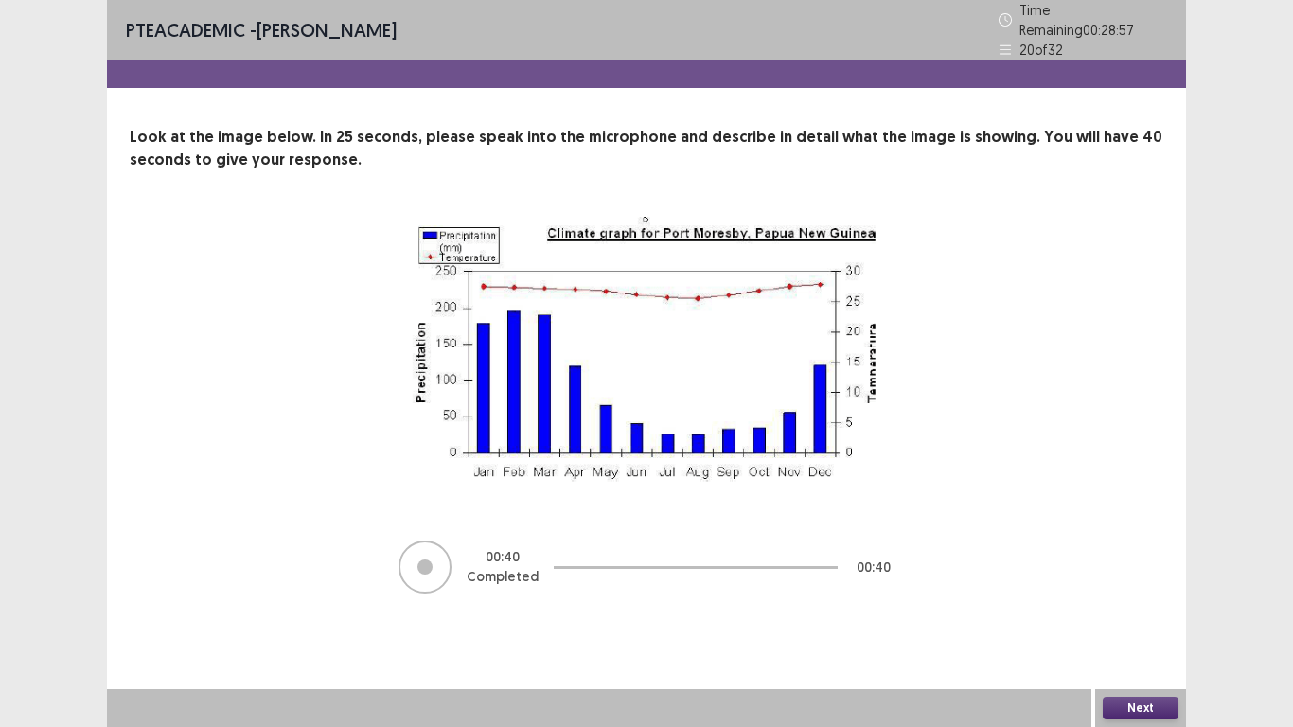
click at [1105, 598] on button "Next" at bounding box center [1140, 707] width 76 height 23
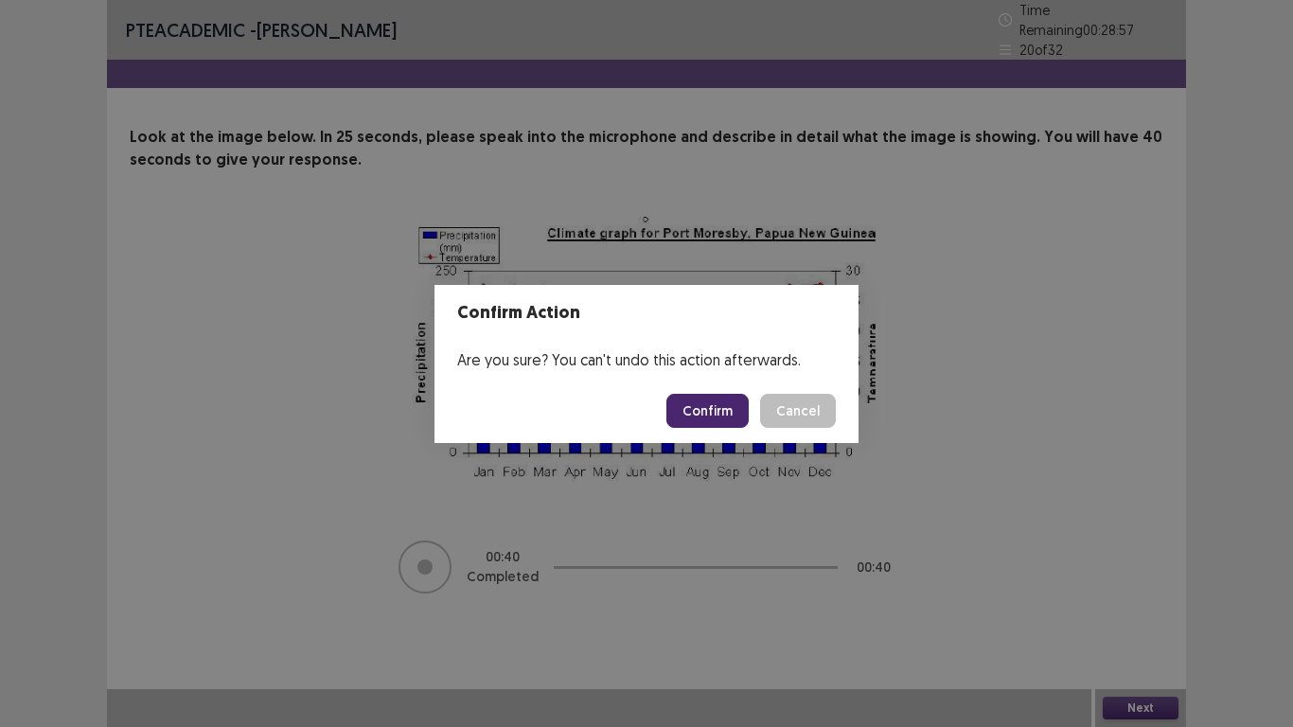
click at [736, 410] on button "Confirm" at bounding box center [707, 411] width 82 height 34
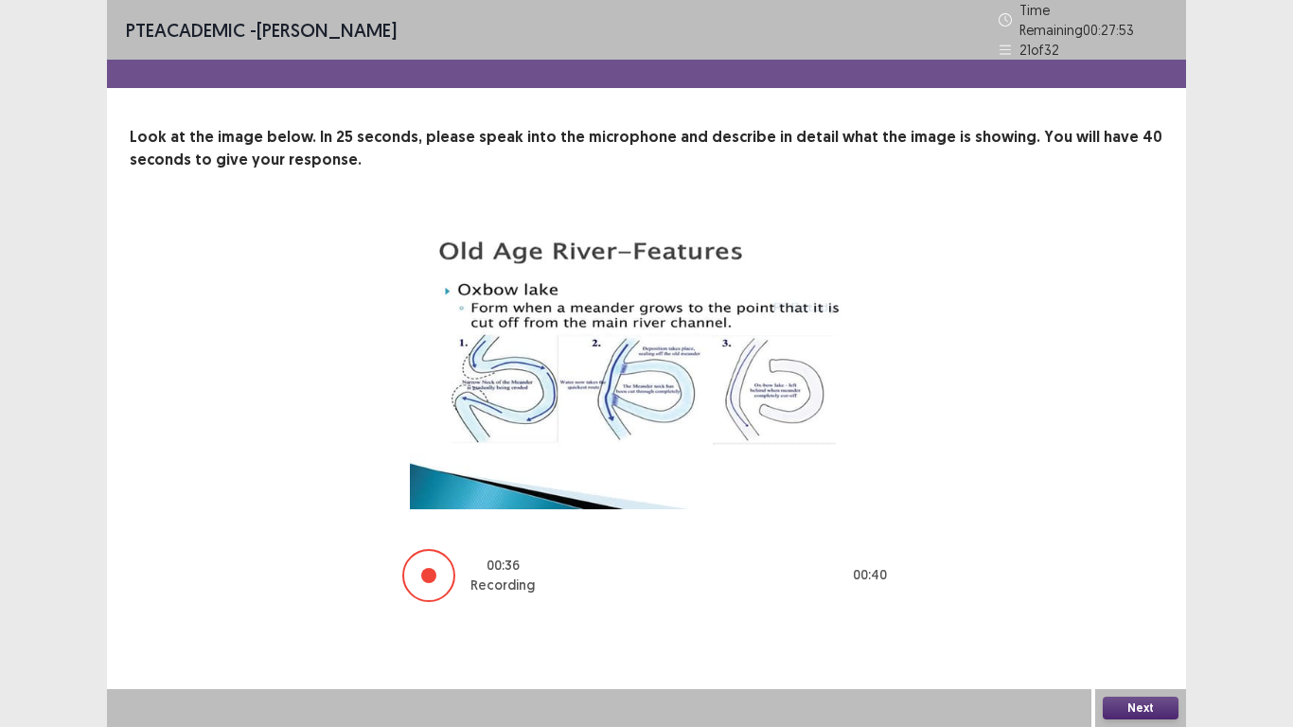
click at [1150, 598] on button "Next" at bounding box center [1140, 707] width 76 height 23
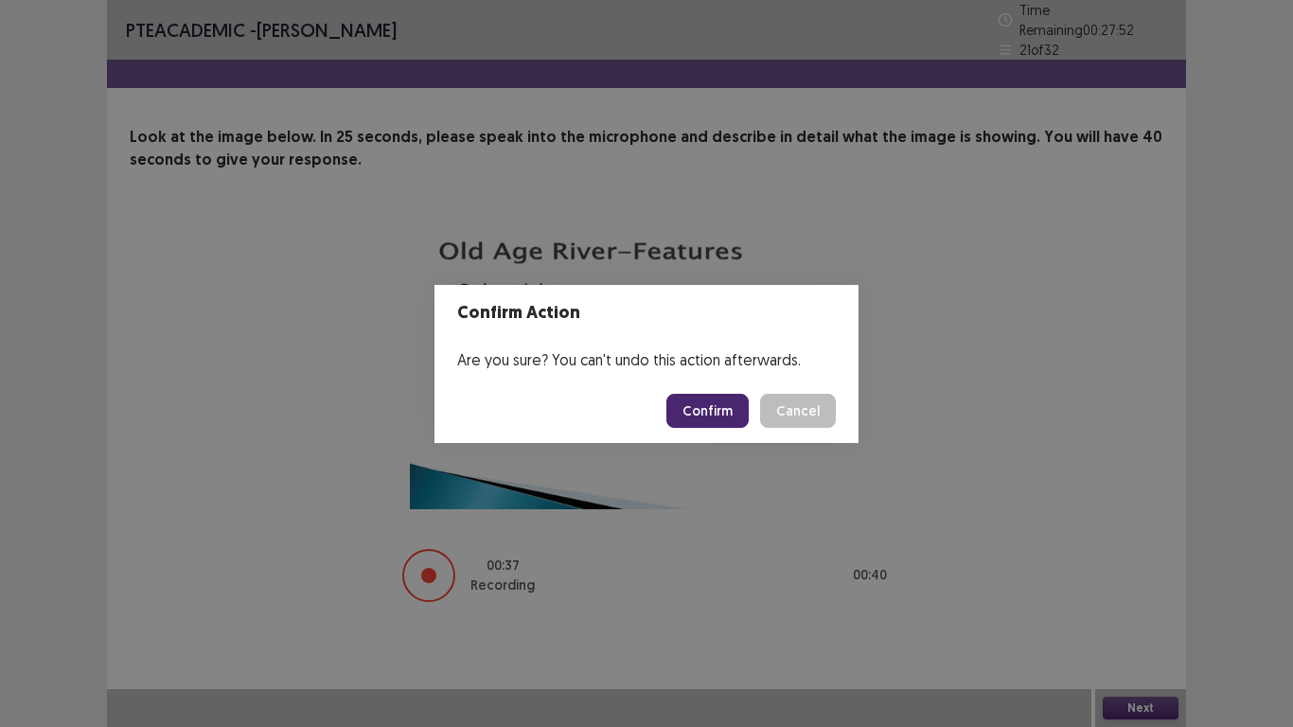
click at [705, 411] on button "Confirm" at bounding box center [707, 411] width 82 height 34
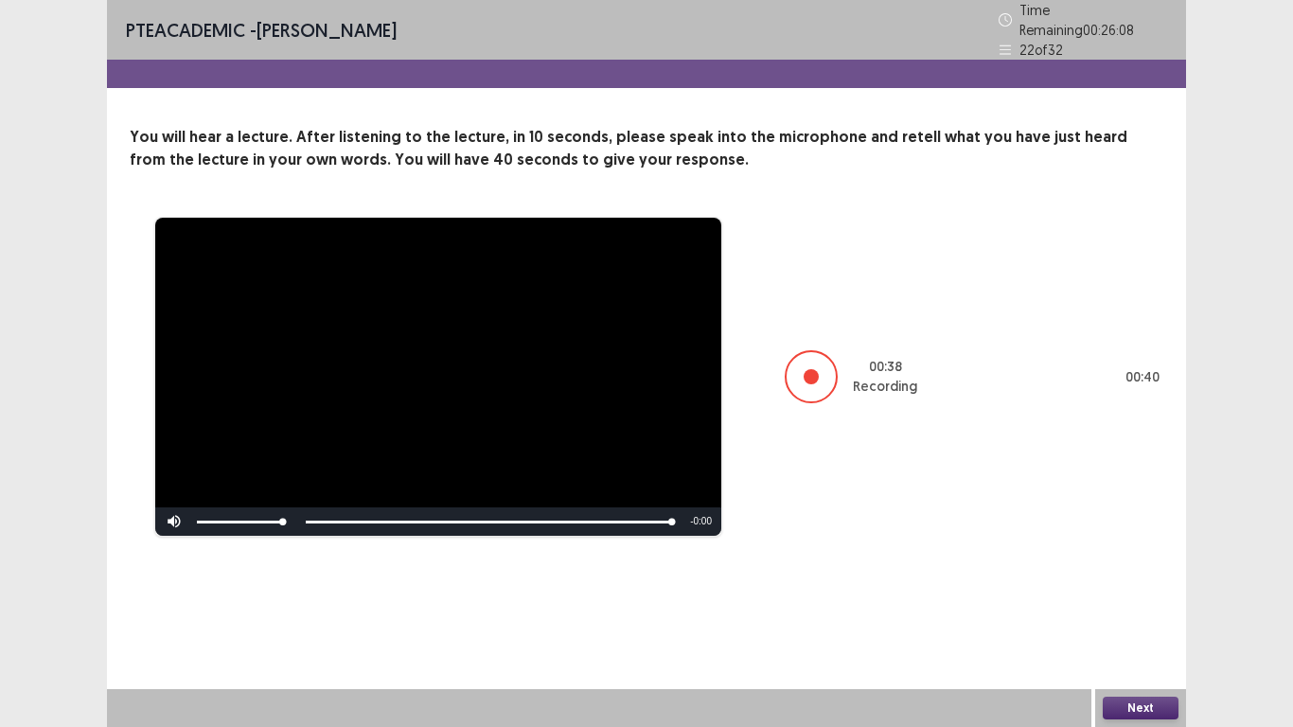
click at [1135, 598] on button "Next" at bounding box center [1140, 707] width 76 height 23
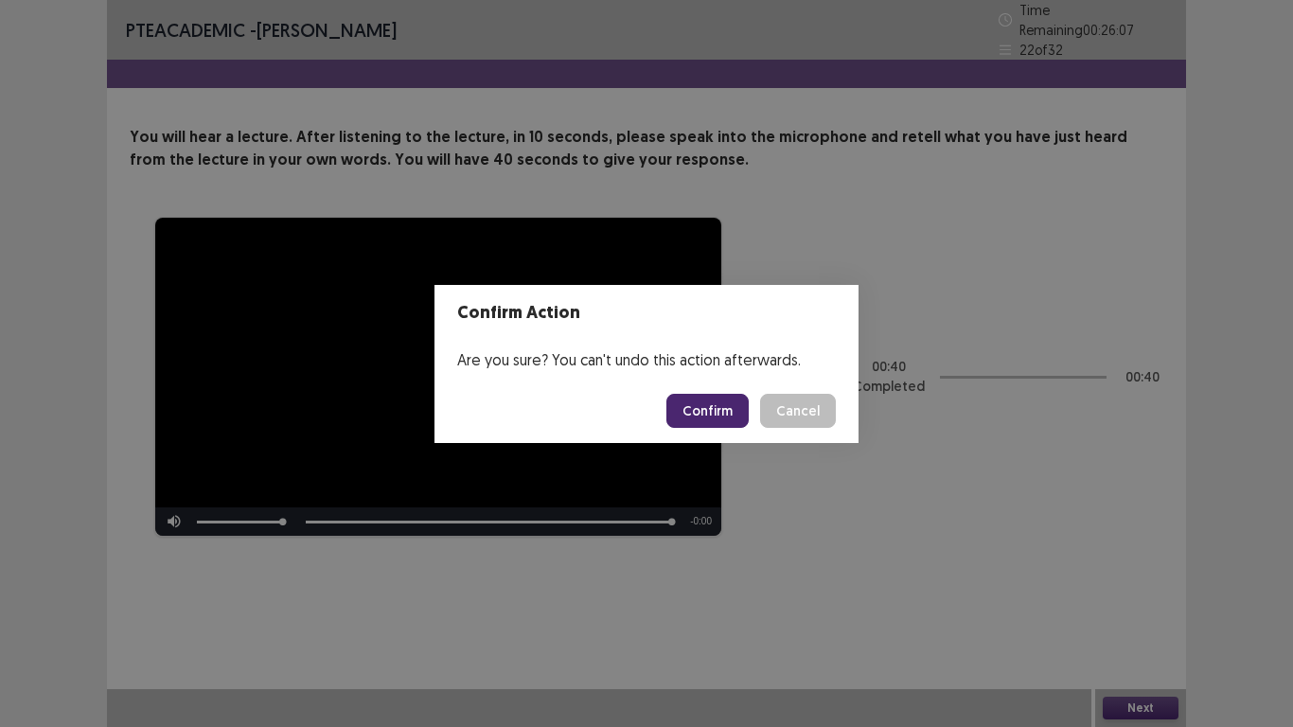
click at [732, 423] on button "Confirm" at bounding box center [707, 411] width 82 height 34
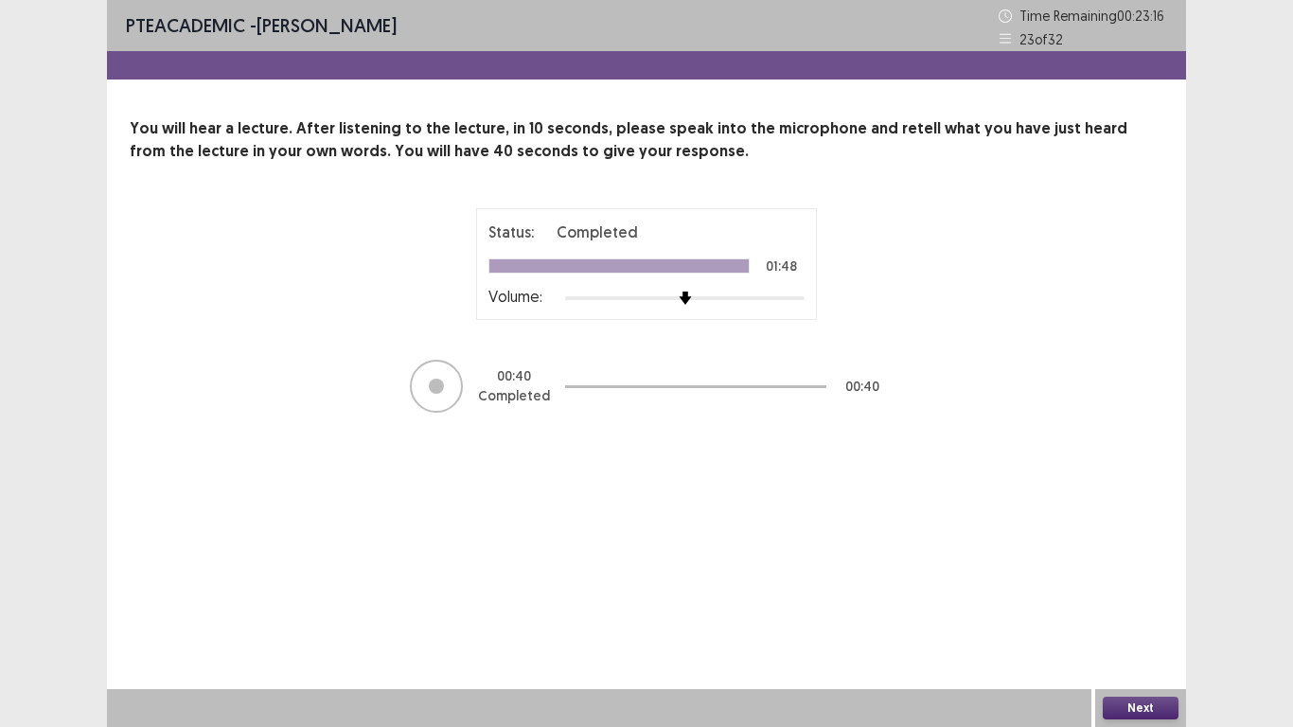
click at [1133, 598] on button "Next" at bounding box center [1140, 707] width 76 height 23
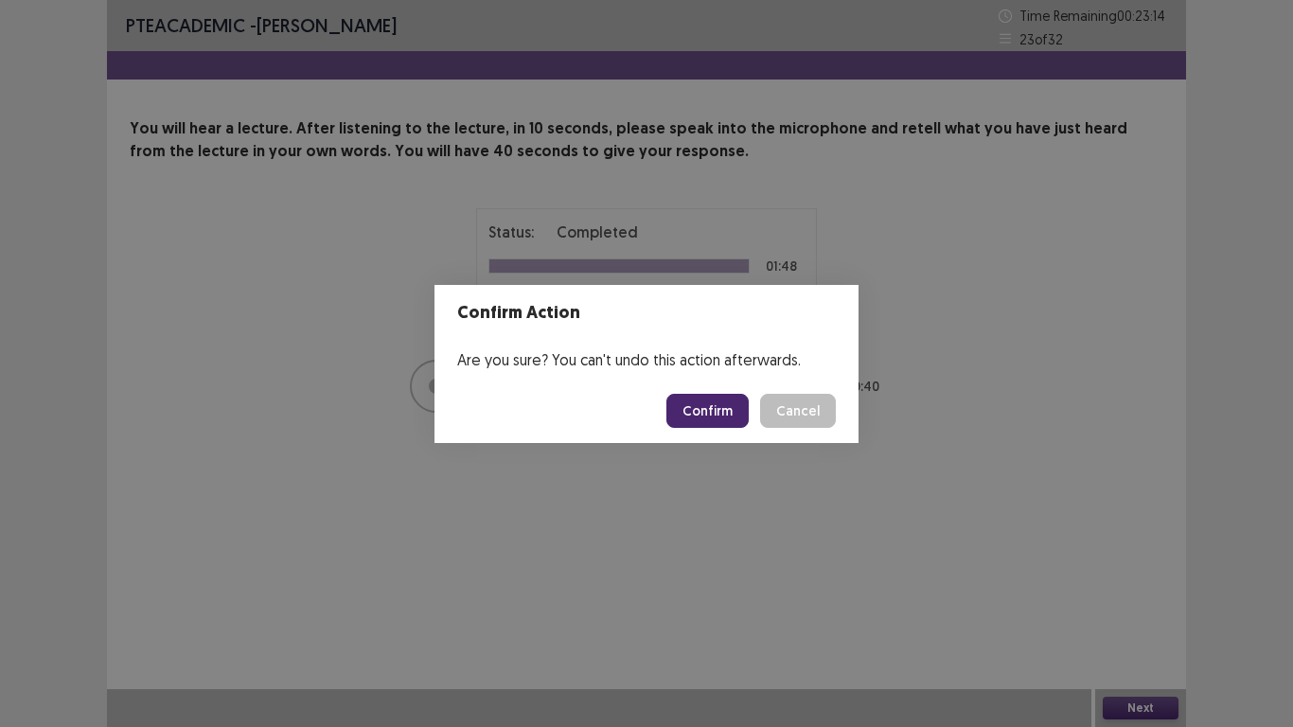
click at [742, 406] on button "Confirm" at bounding box center [707, 411] width 82 height 34
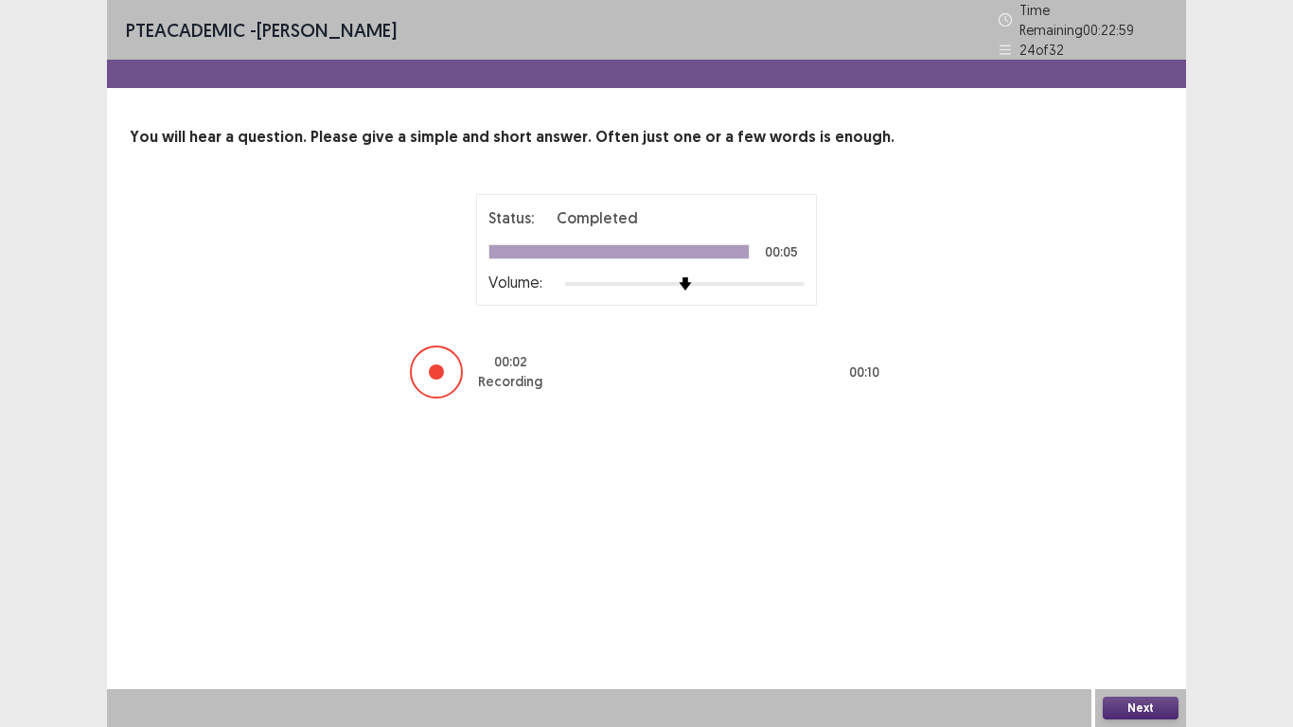
click at [1173, 598] on button "Next" at bounding box center [1140, 707] width 76 height 23
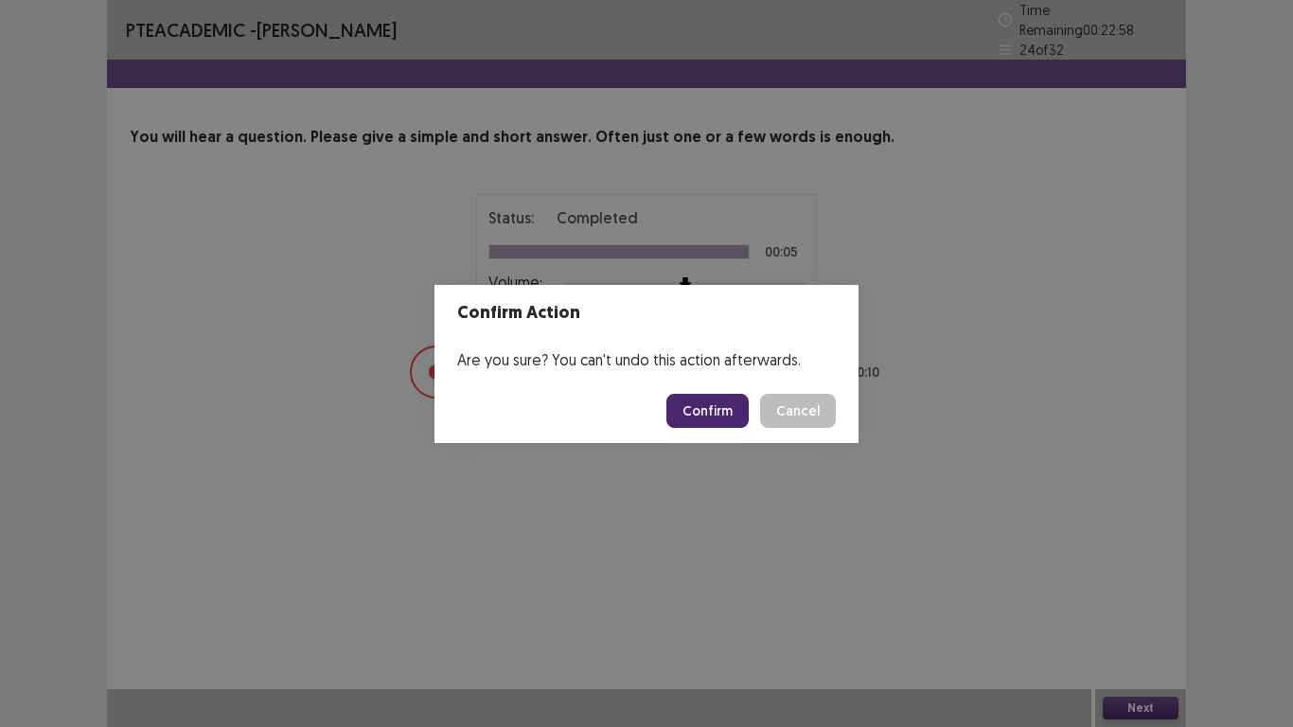
click at [721, 395] on button "Confirm" at bounding box center [707, 411] width 82 height 34
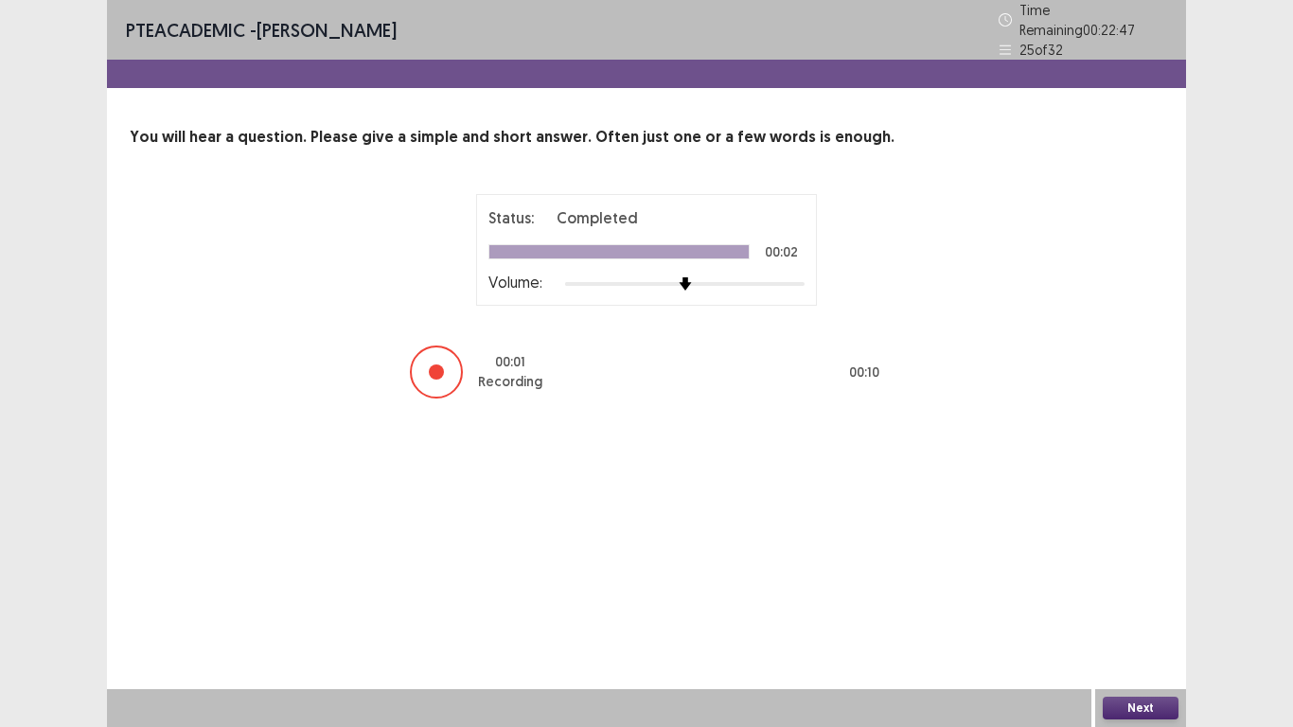
click at [1123, 598] on button "Next" at bounding box center [1140, 707] width 76 height 23
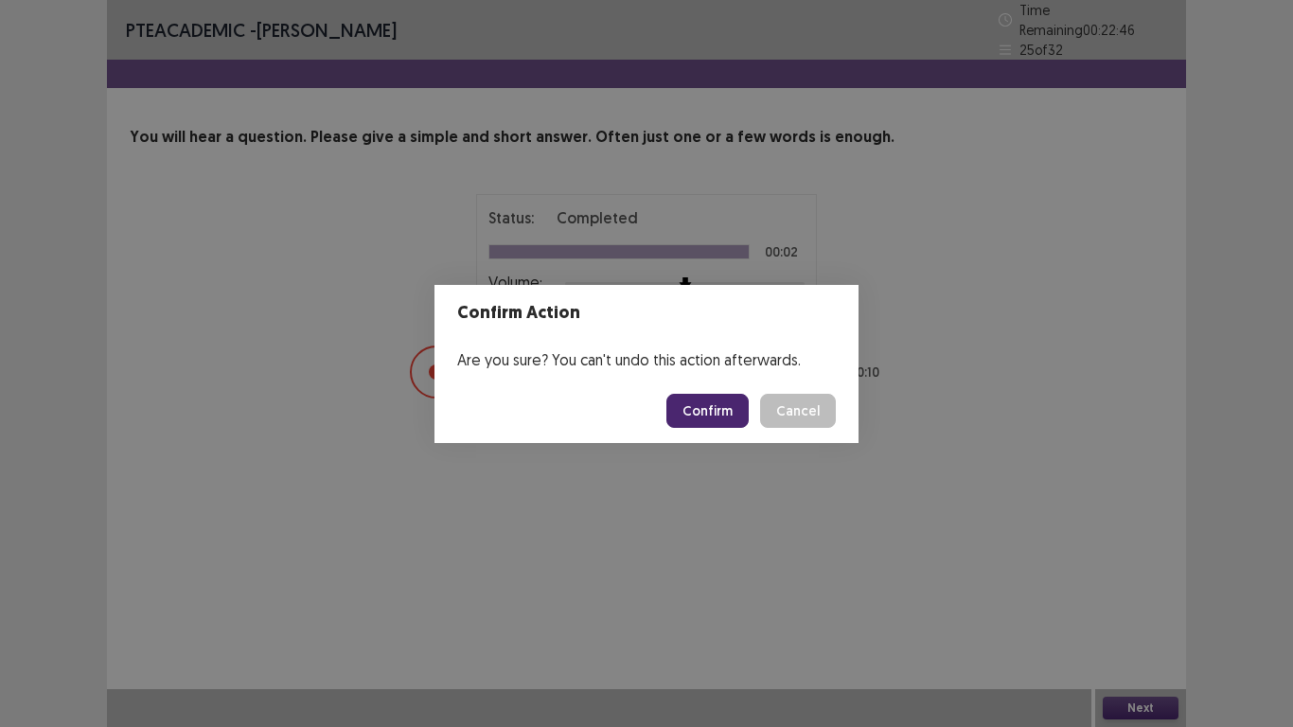
click at [720, 404] on button "Confirm" at bounding box center [707, 411] width 82 height 34
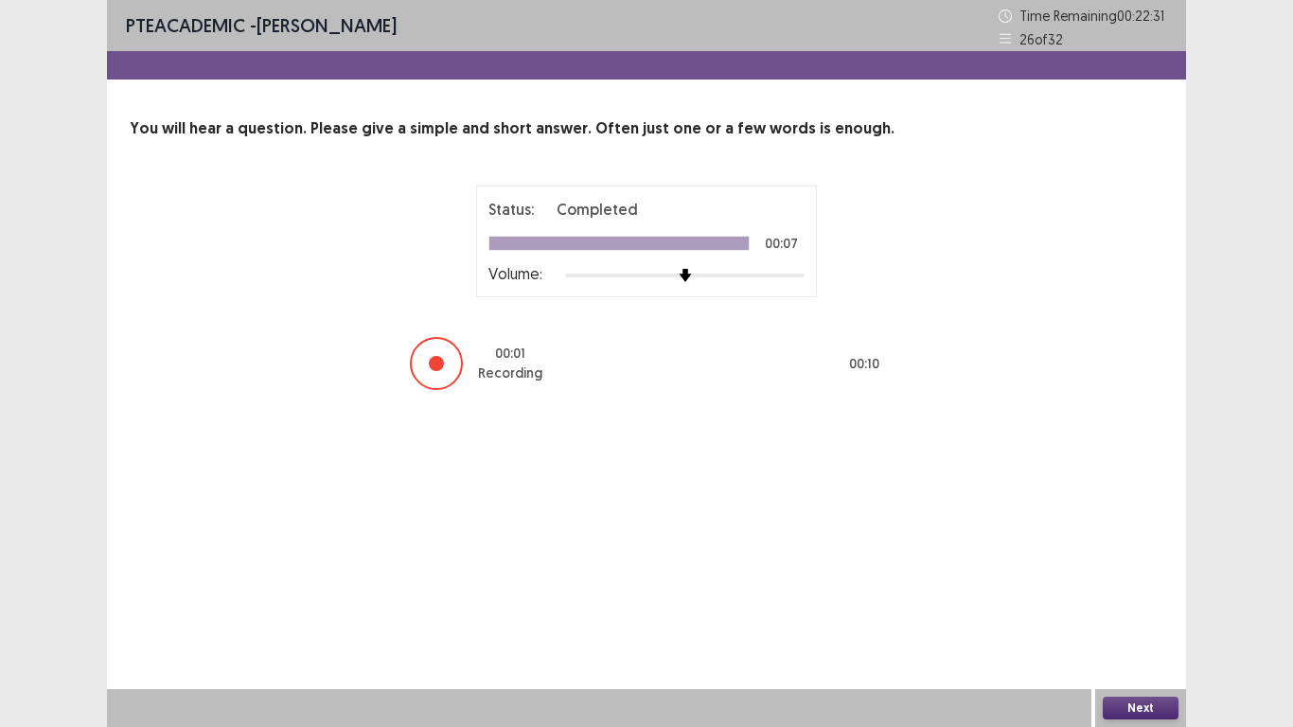
click at [1151, 598] on button "Next" at bounding box center [1140, 707] width 76 height 23
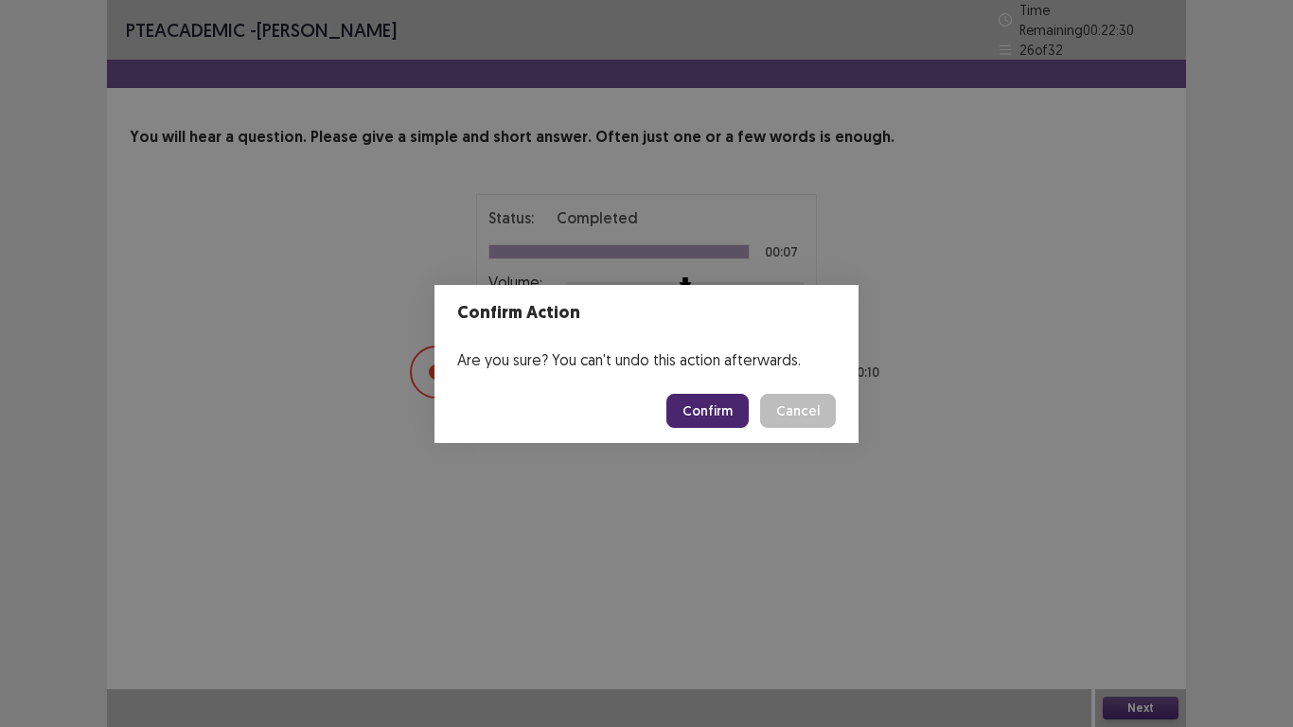
click at [702, 412] on button "Confirm" at bounding box center [707, 411] width 82 height 34
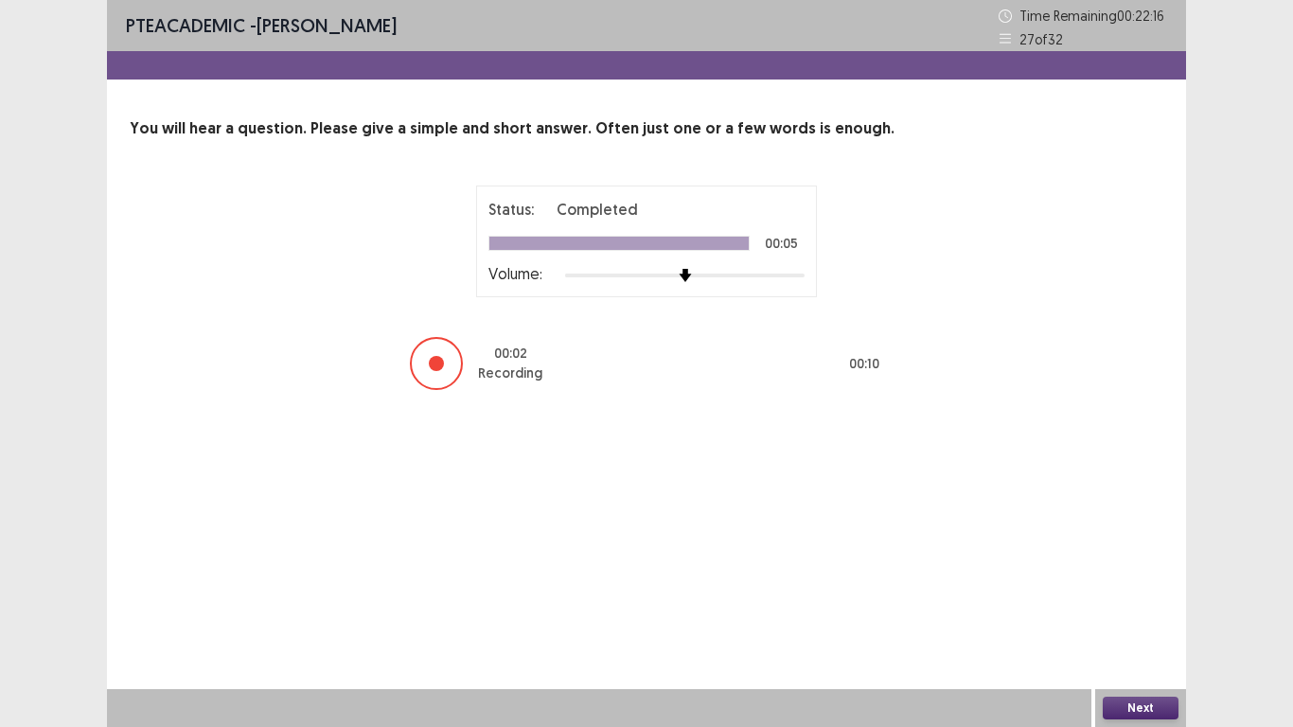
click at [1141, 598] on button "Next" at bounding box center [1140, 707] width 76 height 23
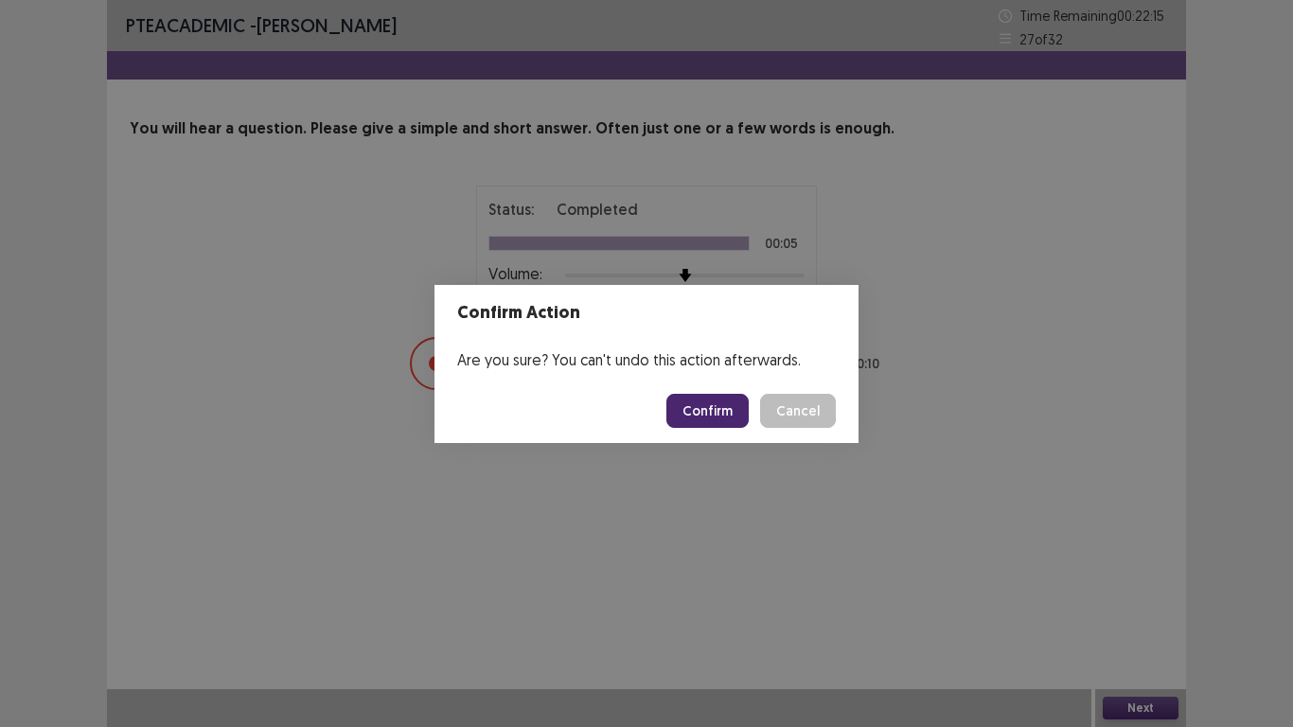
click at [744, 411] on button "Confirm" at bounding box center [707, 411] width 82 height 34
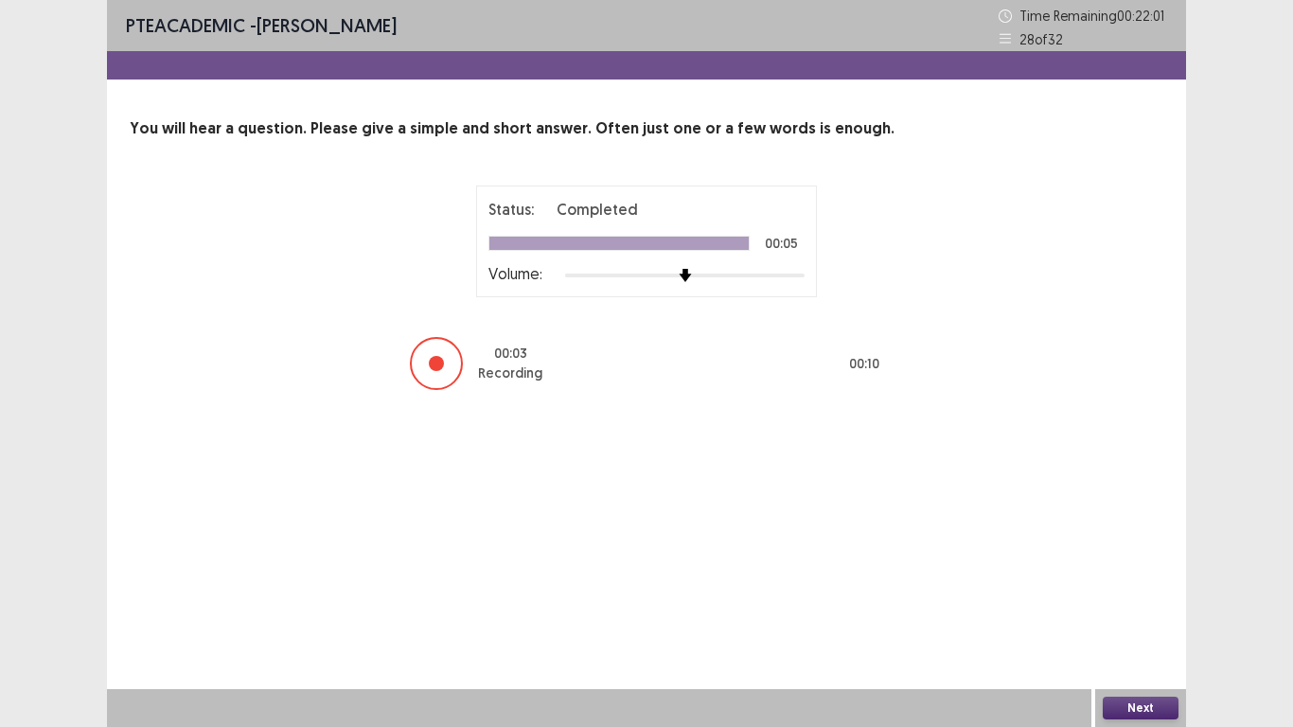
click at [1164, 598] on button "Next" at bounding box center [1140, 707] width 76 height 23
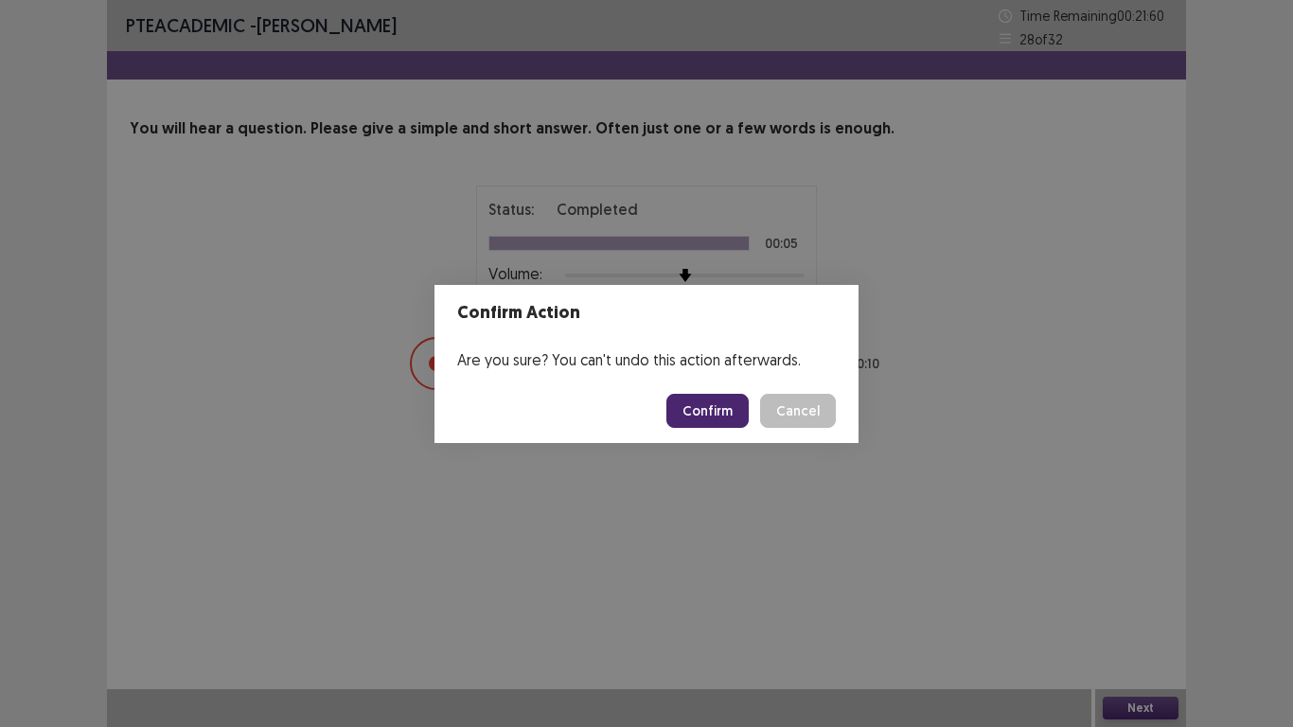
click at [694, 414] on button "Confirm" at bounding box center [707, 411] width 82 height 34
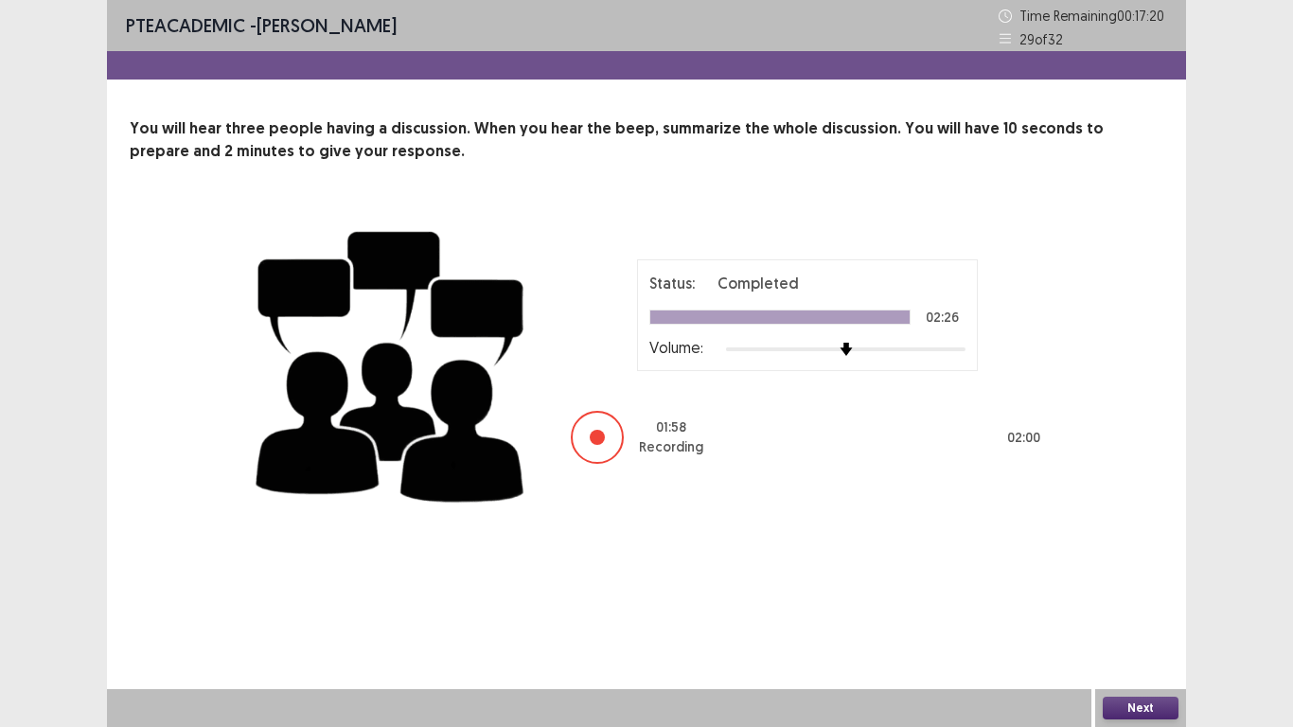
click at [1168, 598] on button "Next" at bounding box center [1140, 707] width 76 height 23
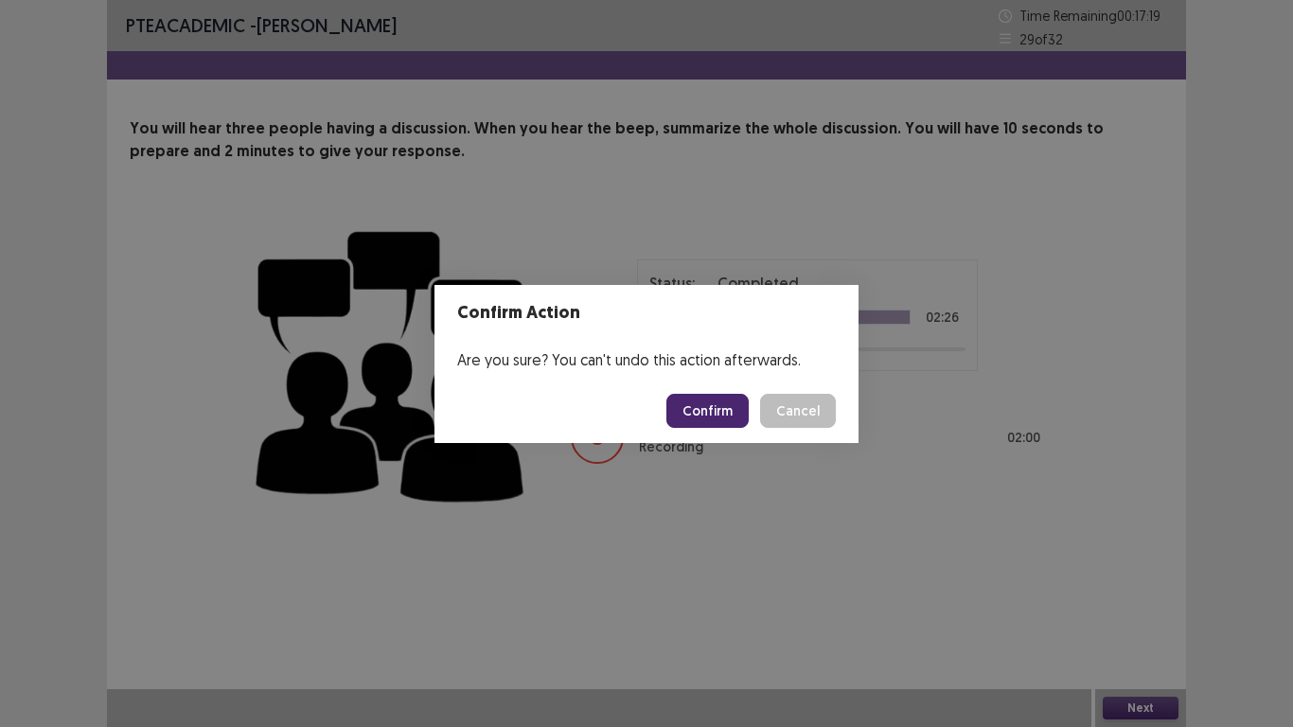
click at [731, 397] on button "Confirm" at bounding box center [707, 411] width 82 height 34
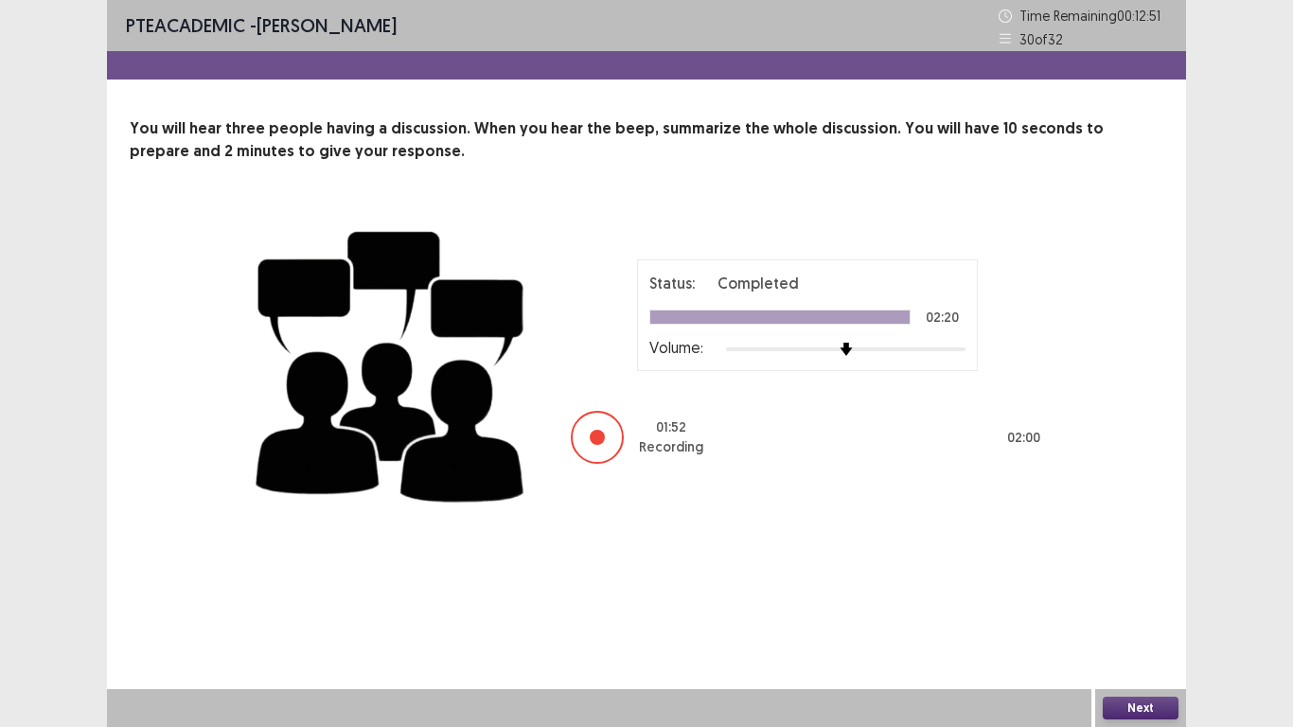
click at [1114, 598] on button "Next" at bounding box center [1140, 707] width 76 height 23
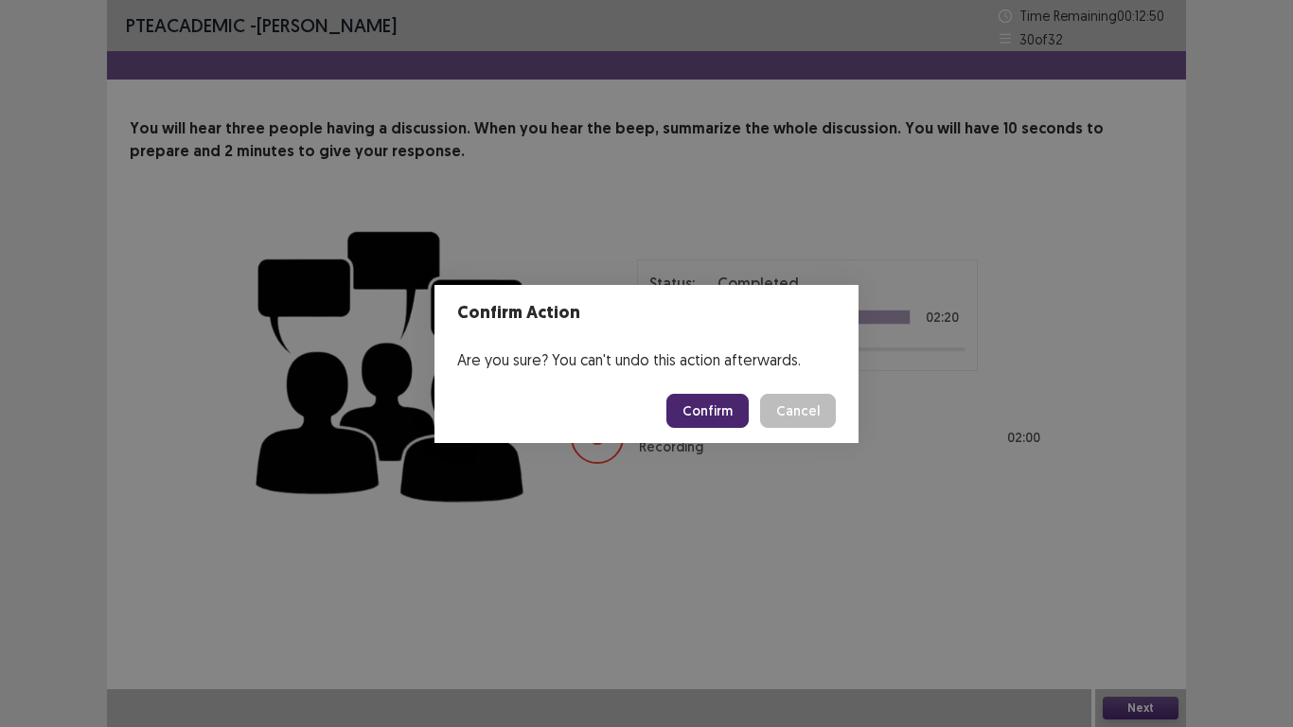
click at [709, 397] on button "Confirm" at bounding box center [707, 411] width 82 height 34
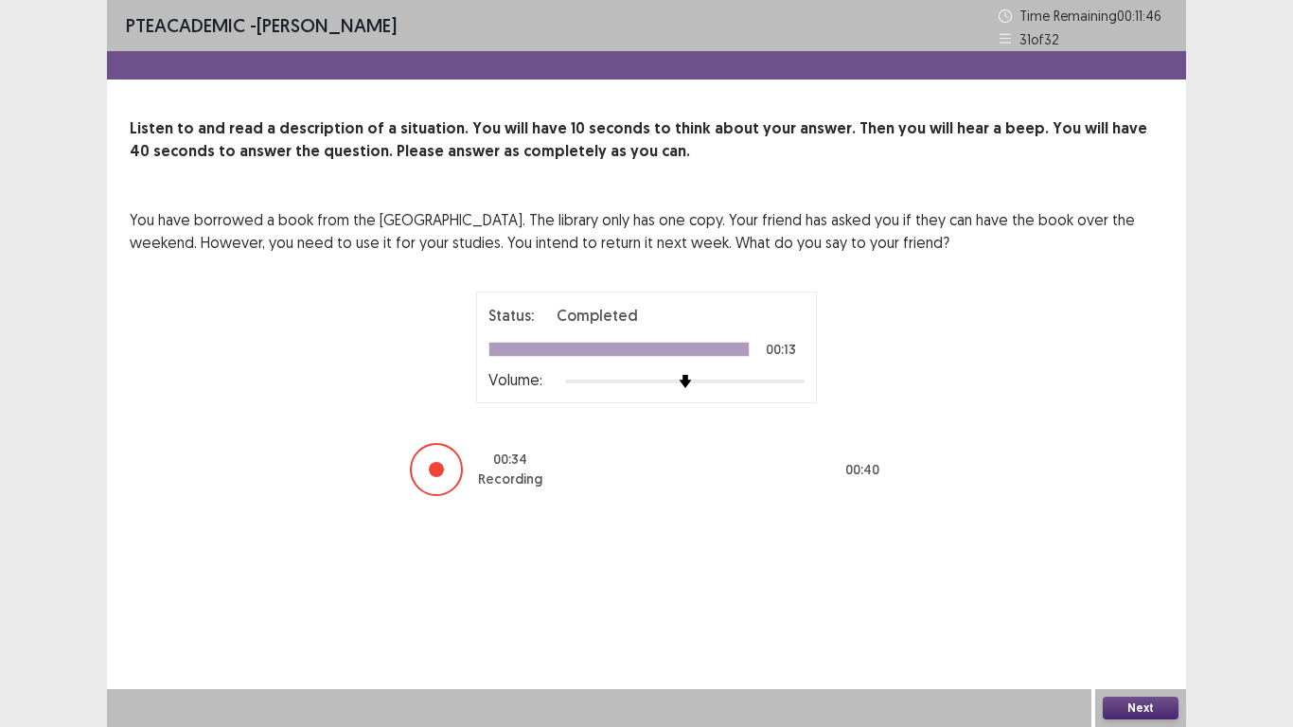
click at [1160, 598] on button "Next" at bounding box center [1140, 707] width 76 height 23
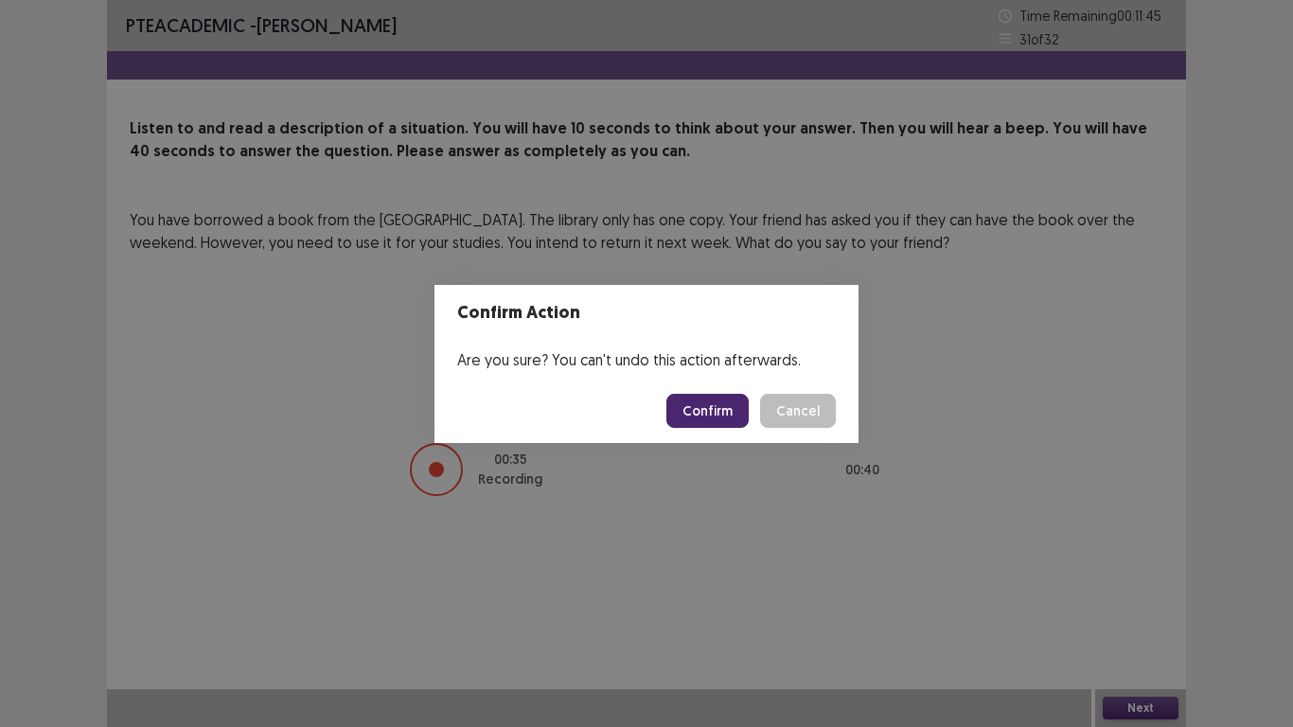
click at [734, 417] on button "Confirm" at bounding box center [707, 411] width 82 height 34
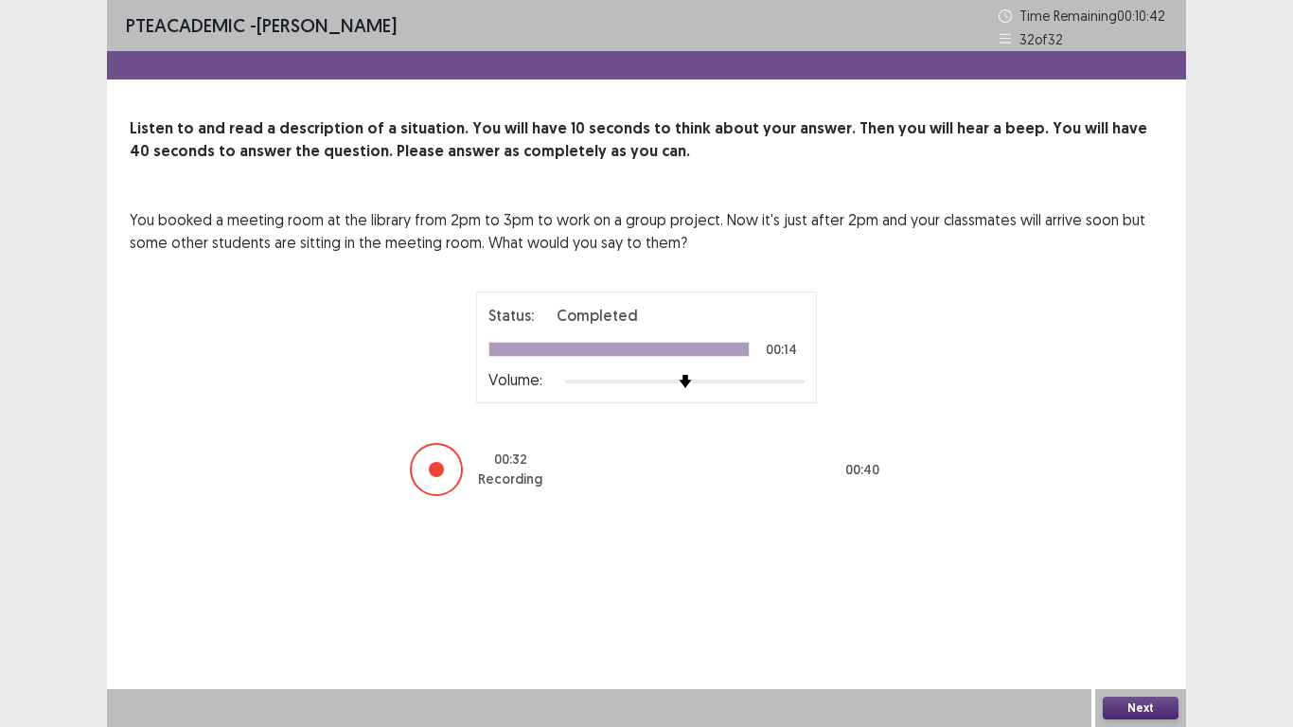
click at [1118, 598] on button "Next" at bounding box center [1140, 707] width 76 height 23
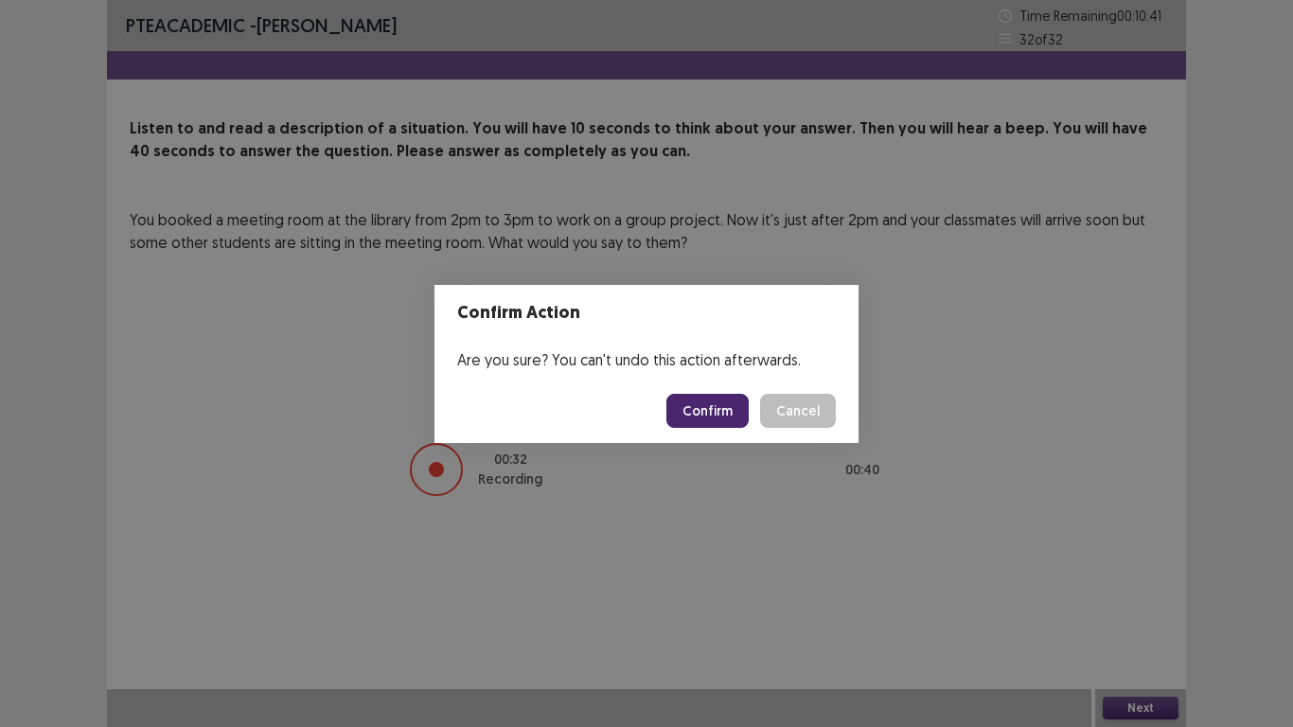
click at [737, 405] on button "Confirm" at bounding box center [707, 411] width 82 height 34
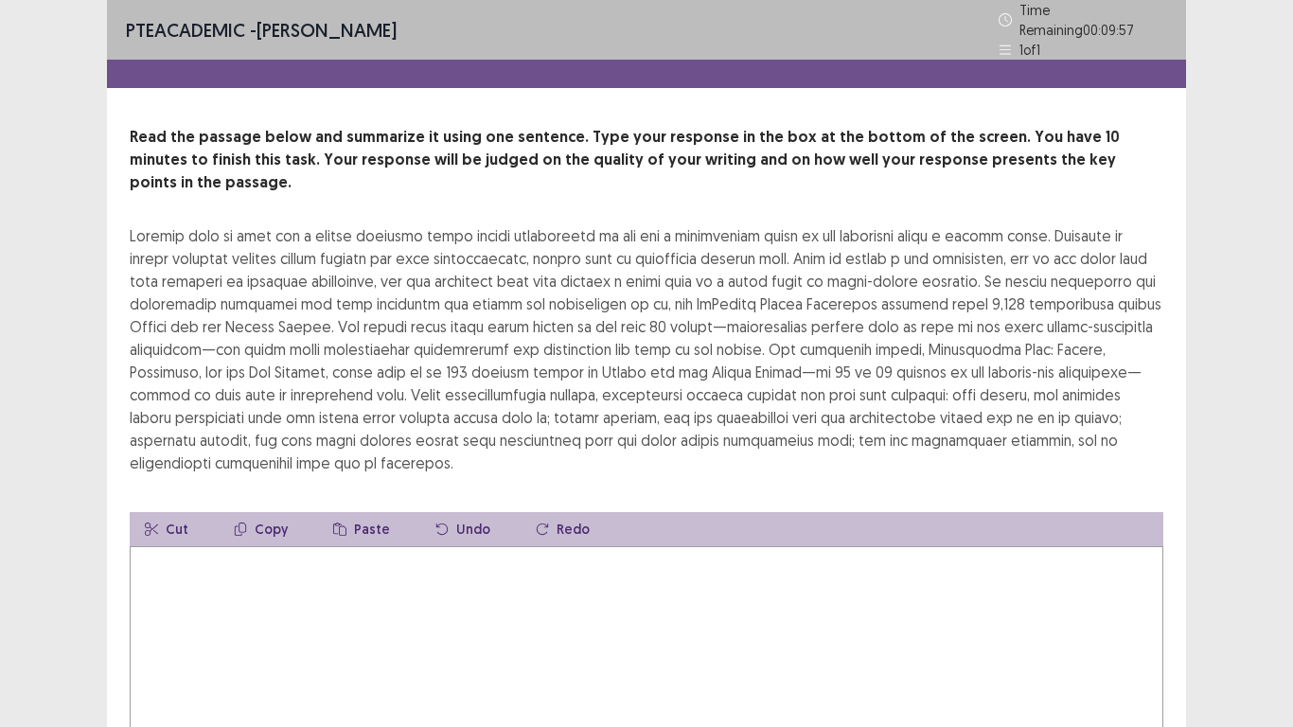
click at [494, 572] on textarea at bounding box center [646, 650] width 1033 height 208
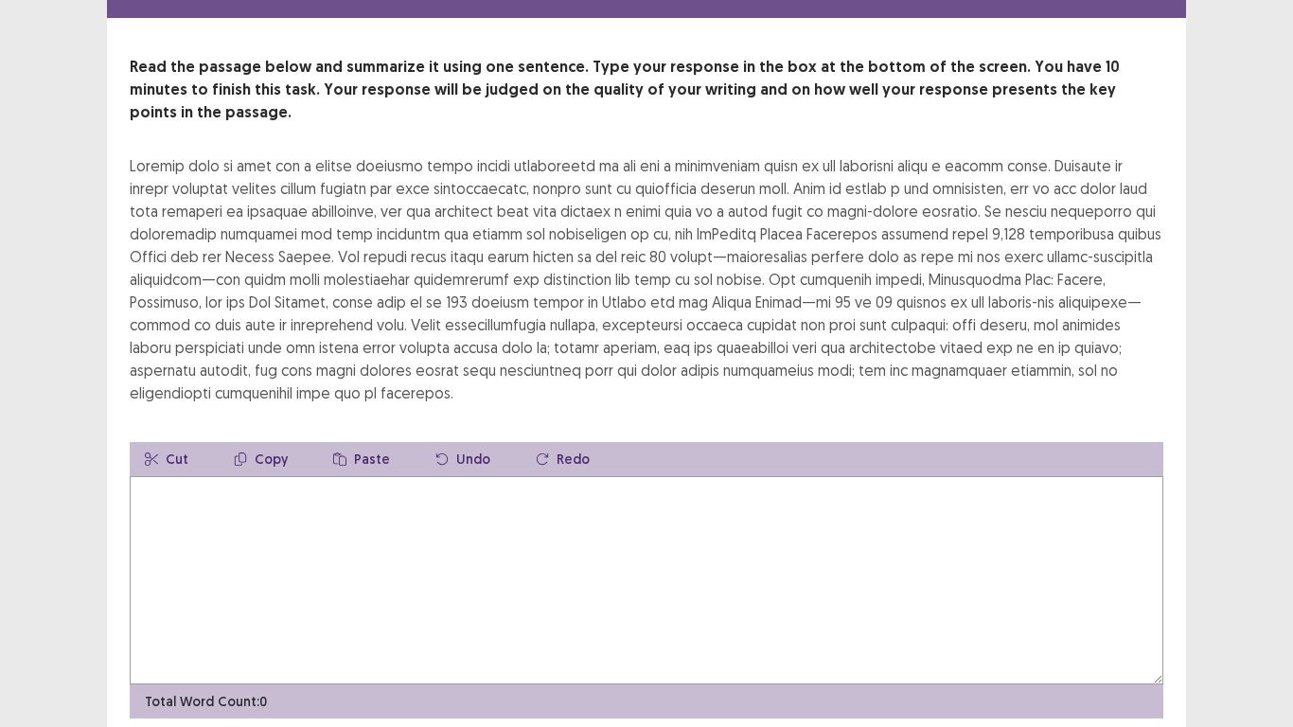
scroll to position [95, 0]
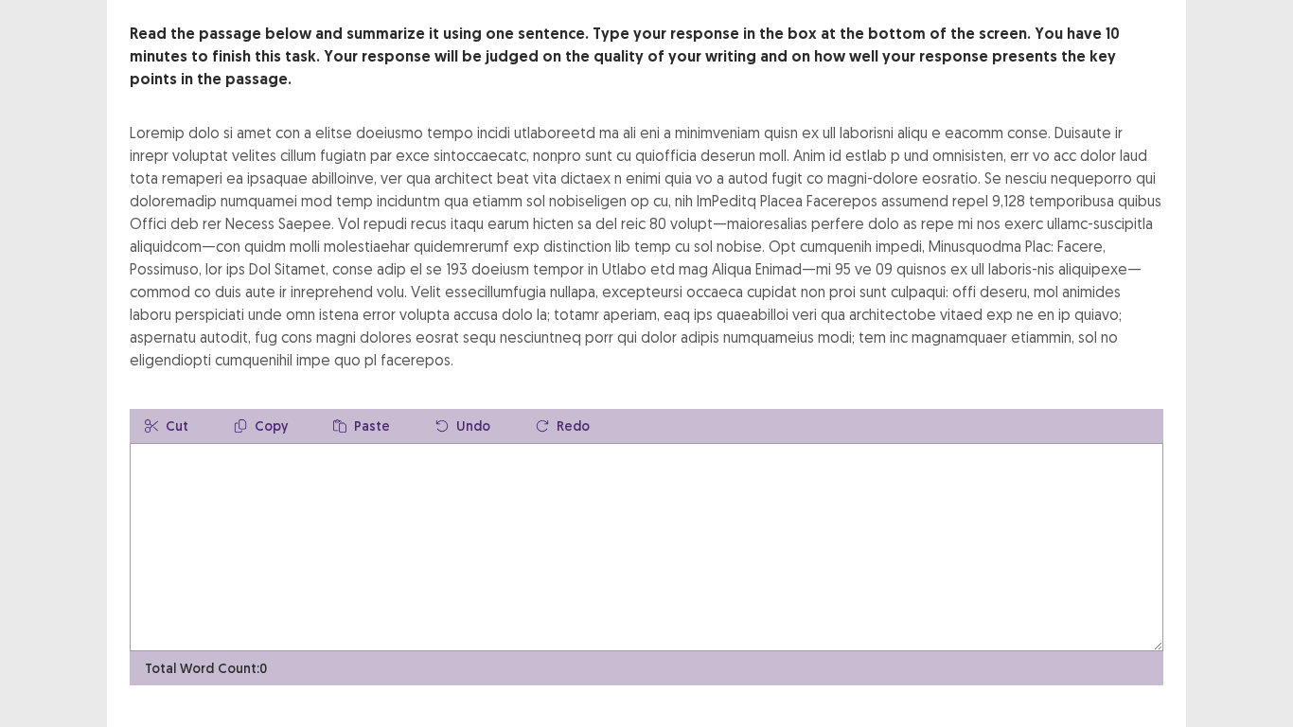
click at [232, 467] on textarea at bounding box center [646, 547] width 1033 height 208
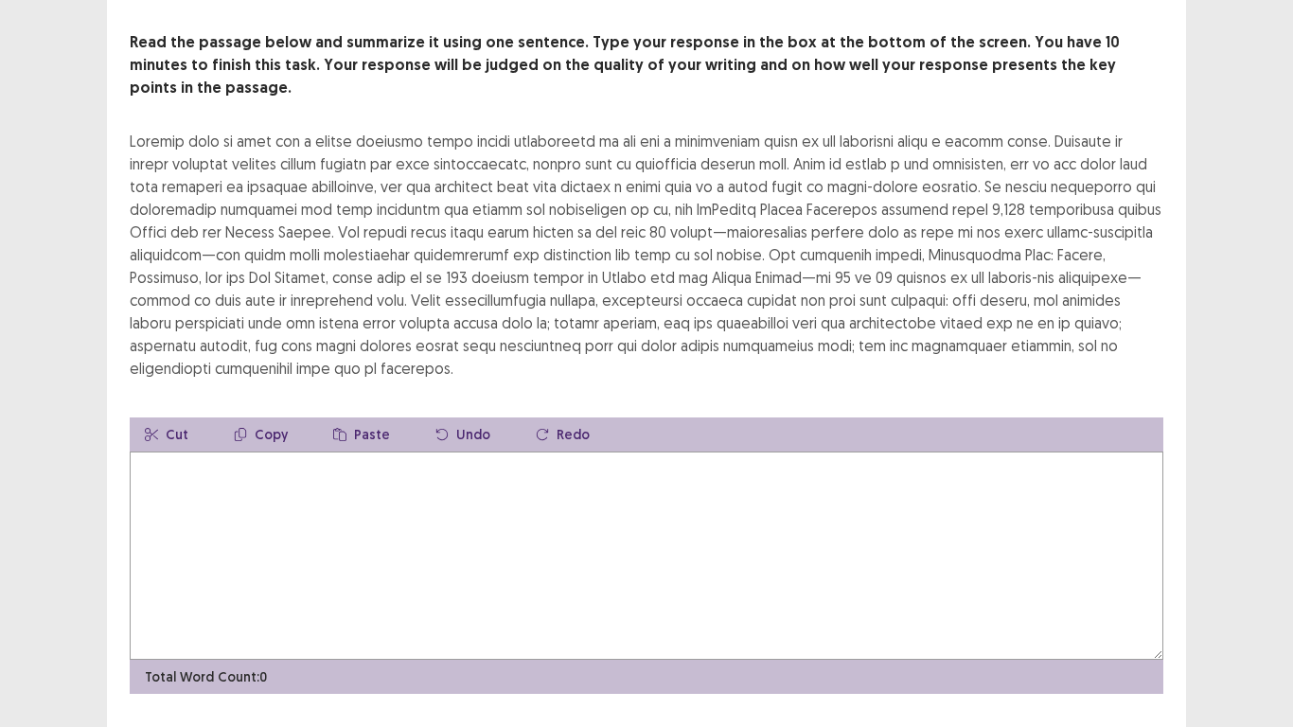
click at [272, 494] on textarea at bounding box center [646, 555] width 1033 height 208
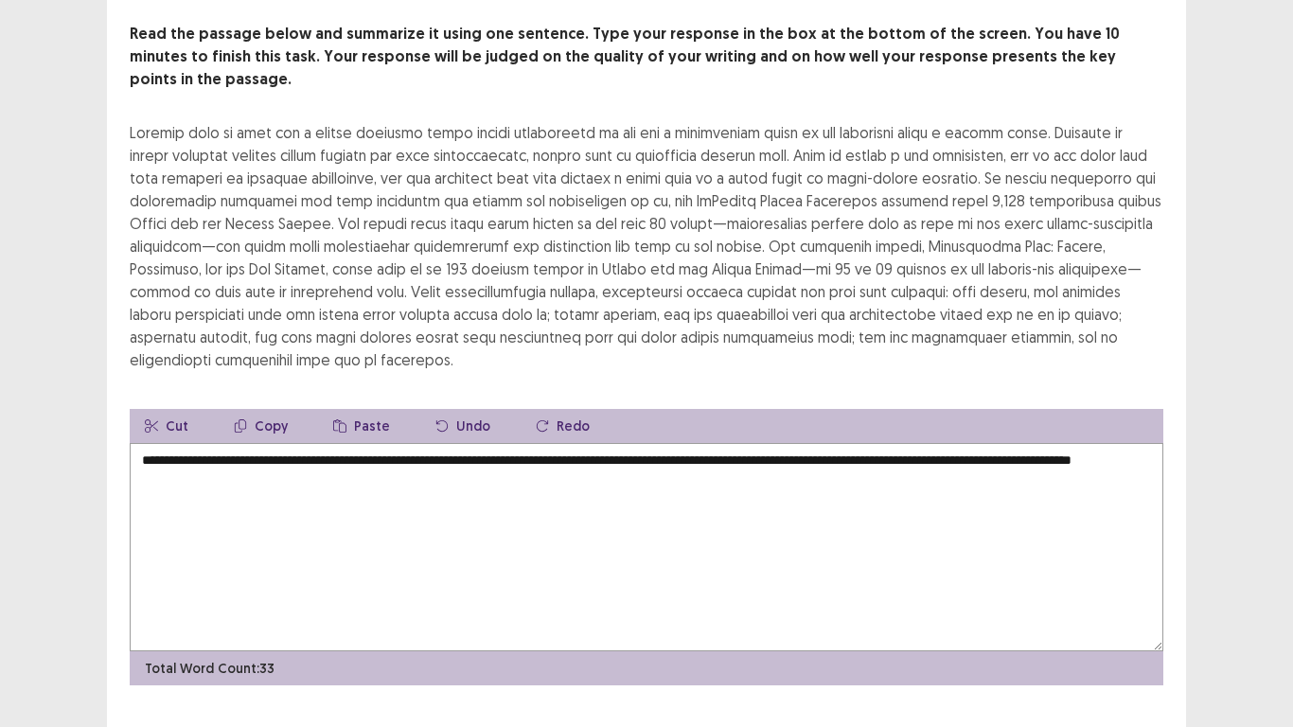
click at [447, 443] on textarea "**********" at bounding box center [646, 547] width 1033 height 208
click at [444, 443] on textarea "**********" at bounding box center [646, 547] width 1033 height 208
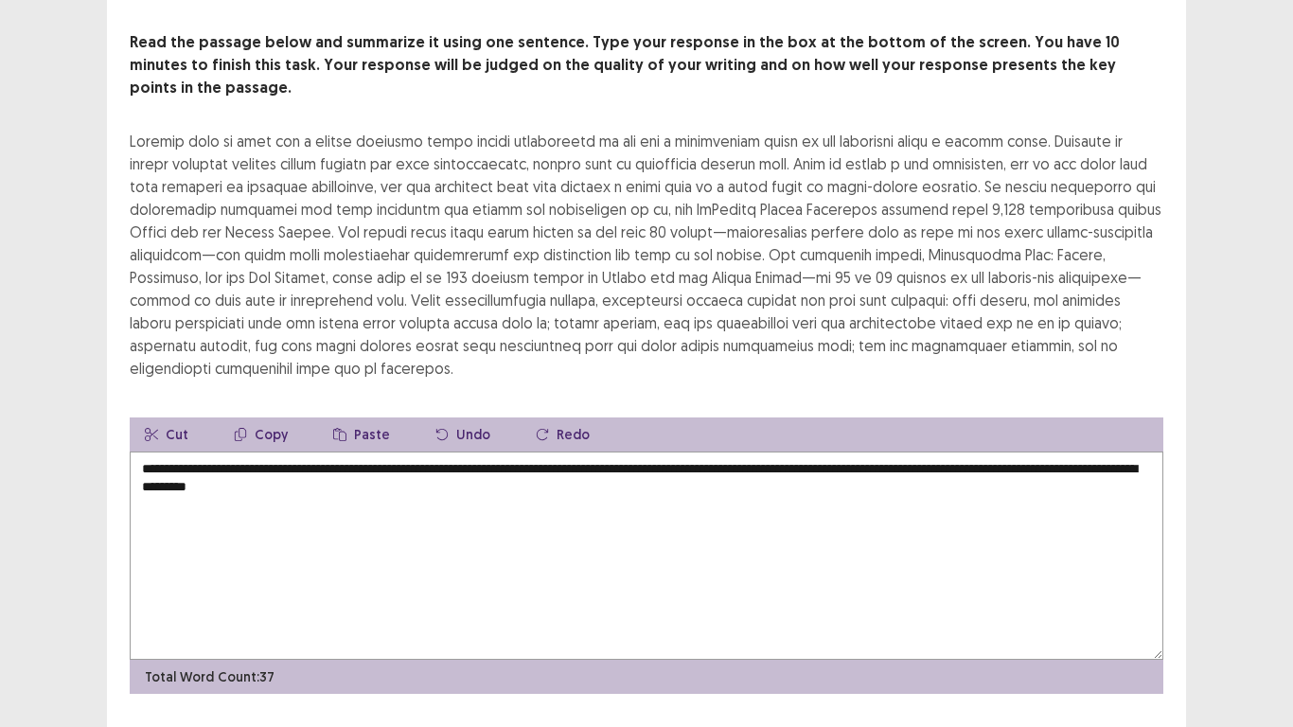
click at [465, 456] on textarea "**********" at bounding box center [646, 555] width 1033 height 208
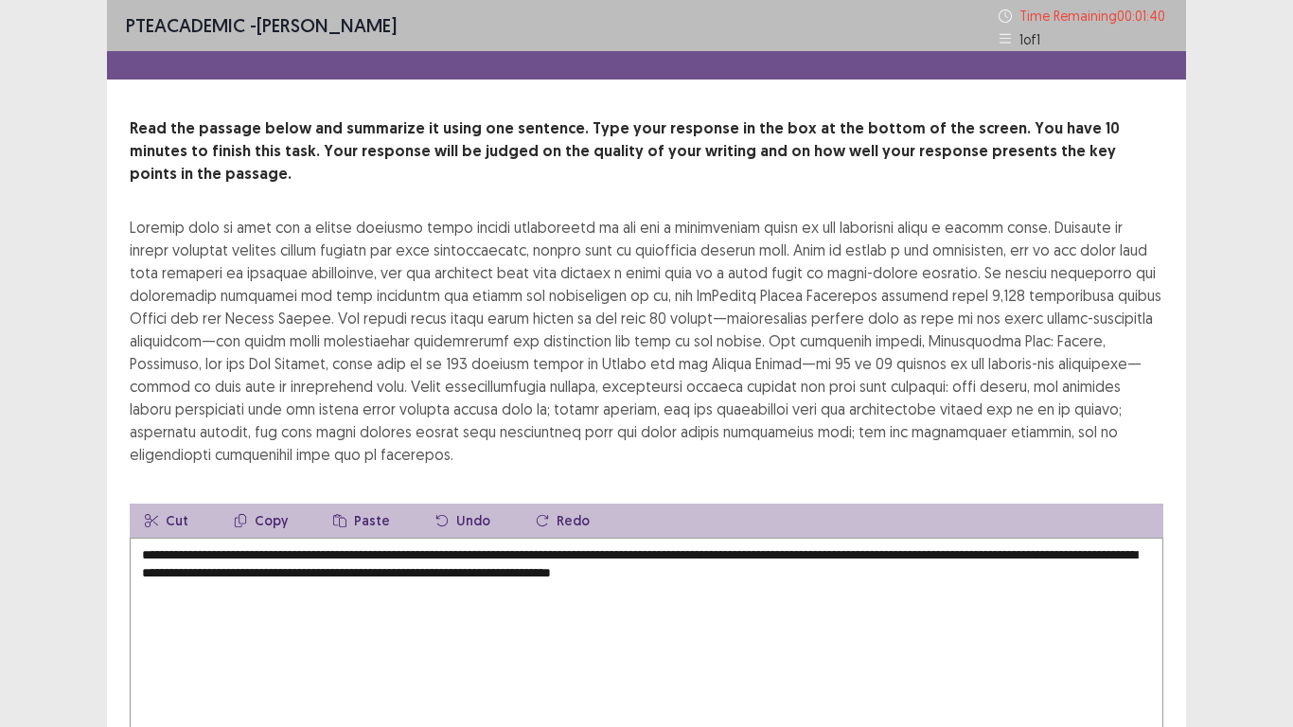
scroll to position [114, 0]
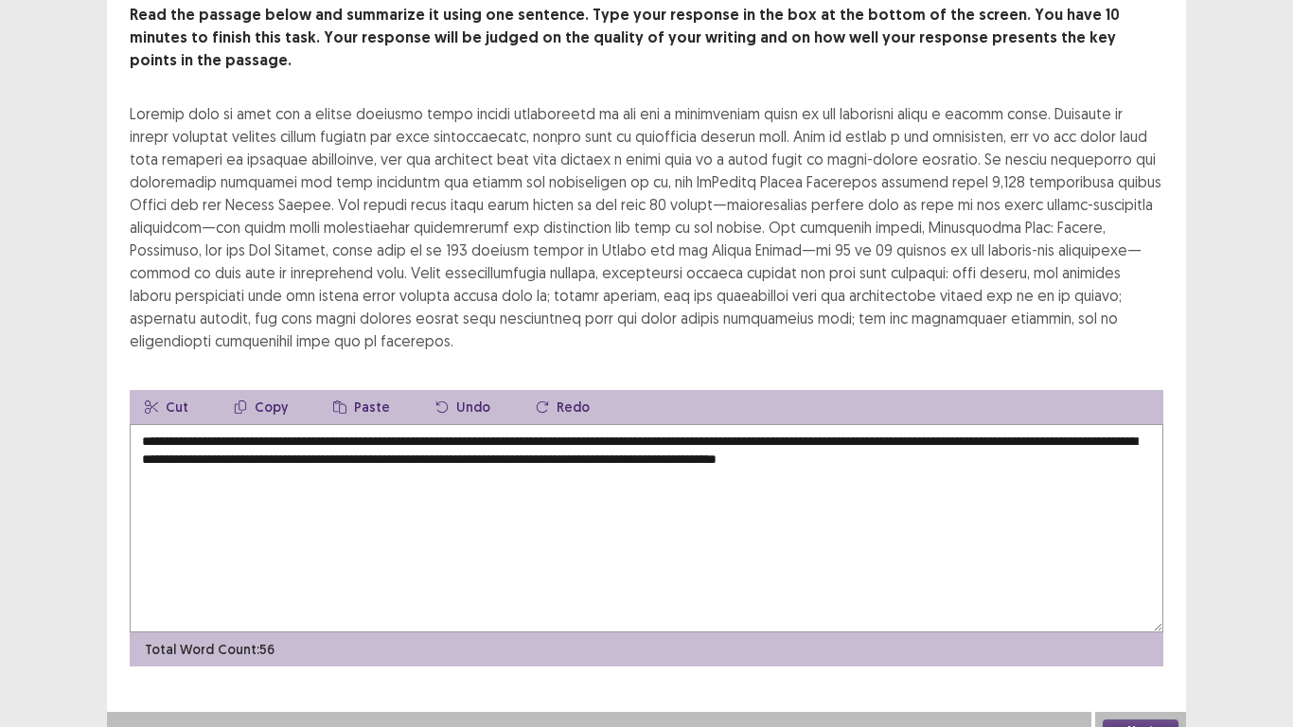
click at [736, 437] on textarea "**********" at bounding box center [646, 528] width 1033 height 208
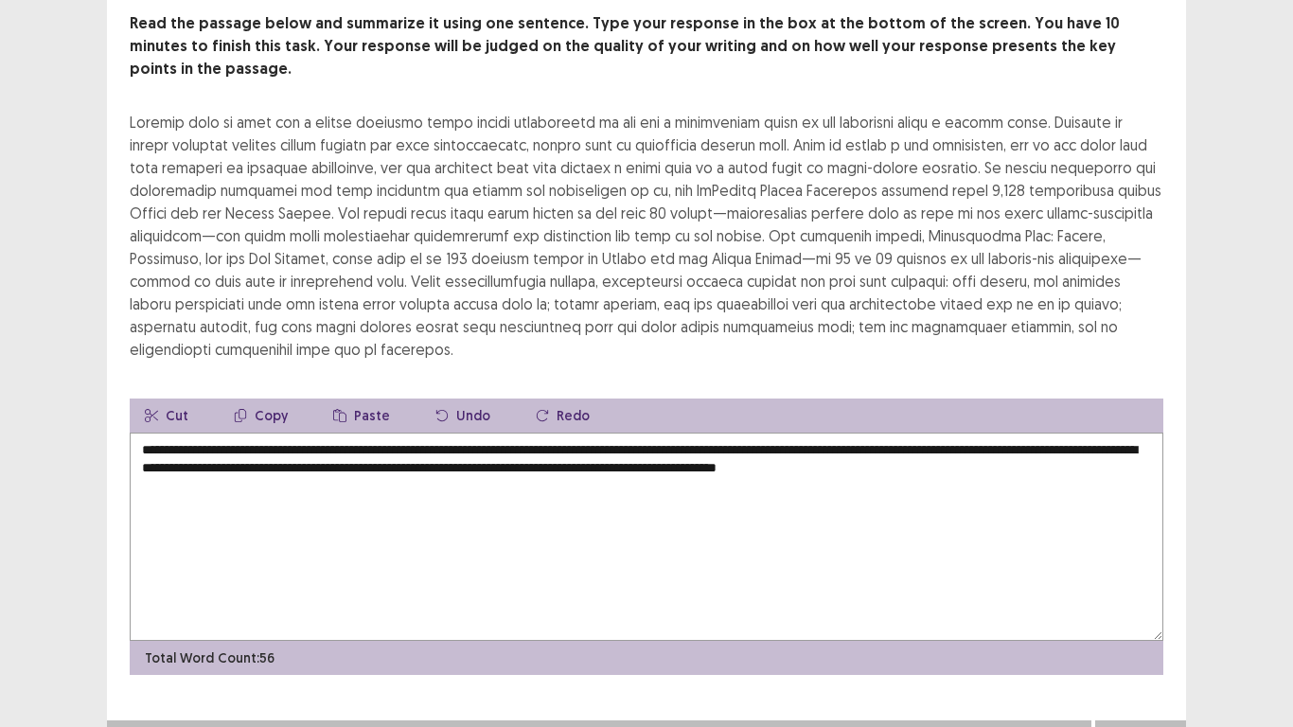
type textarea "**********"
click at [1137, 598] on button "Next" at bounding box center [1140, 739] width 76 height 23
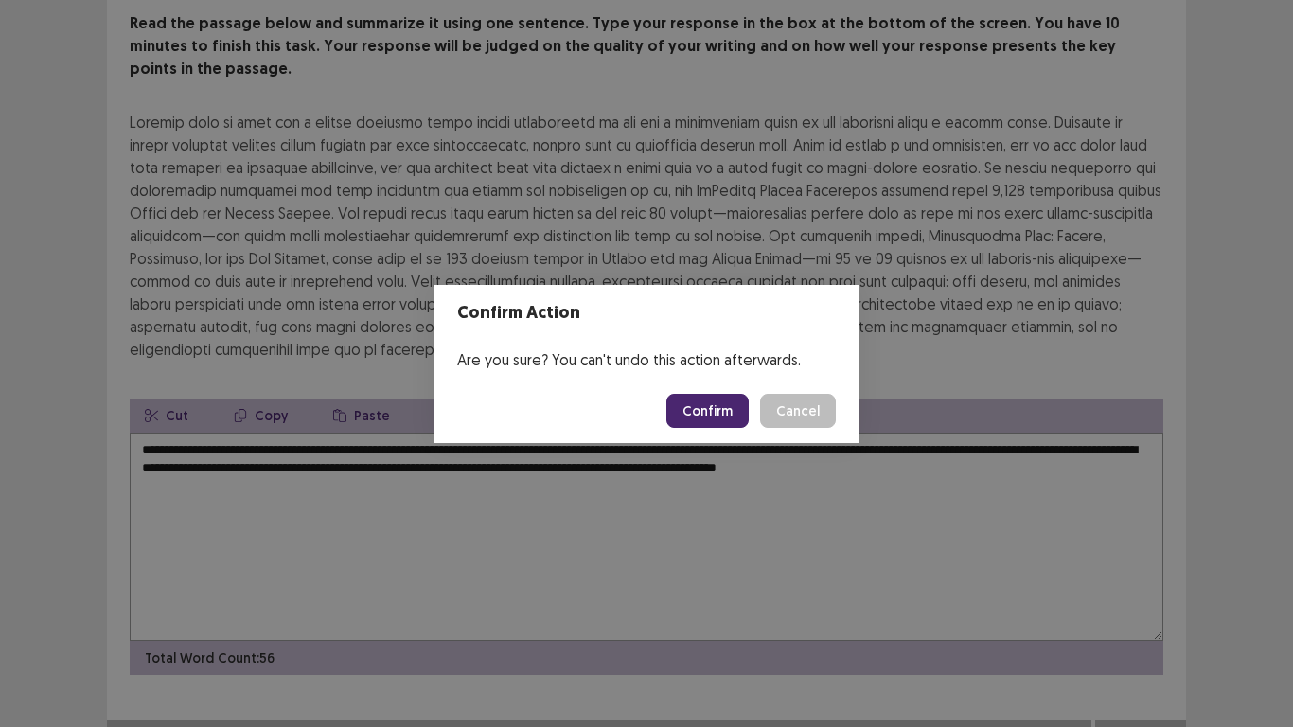
click at [718, 404] on button "Confirm" at bounding box center [707, 411] width 82 height 34
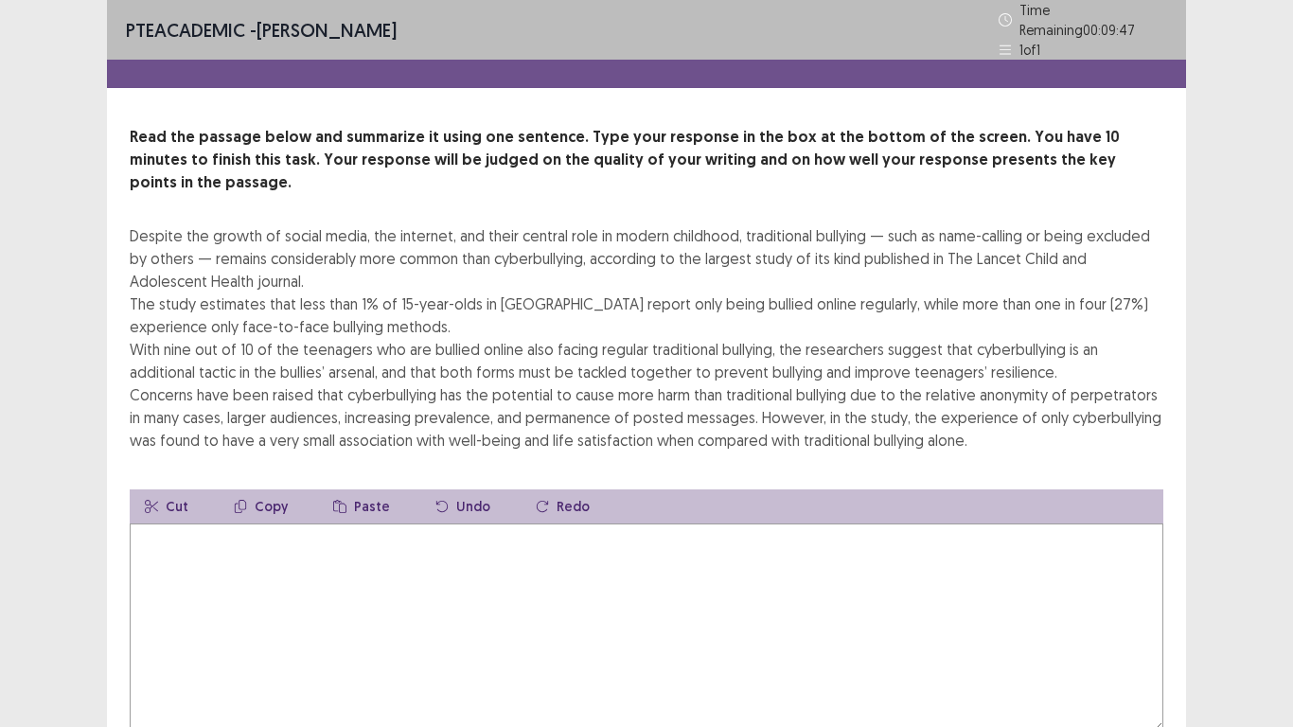
scroll to position [91, 0]
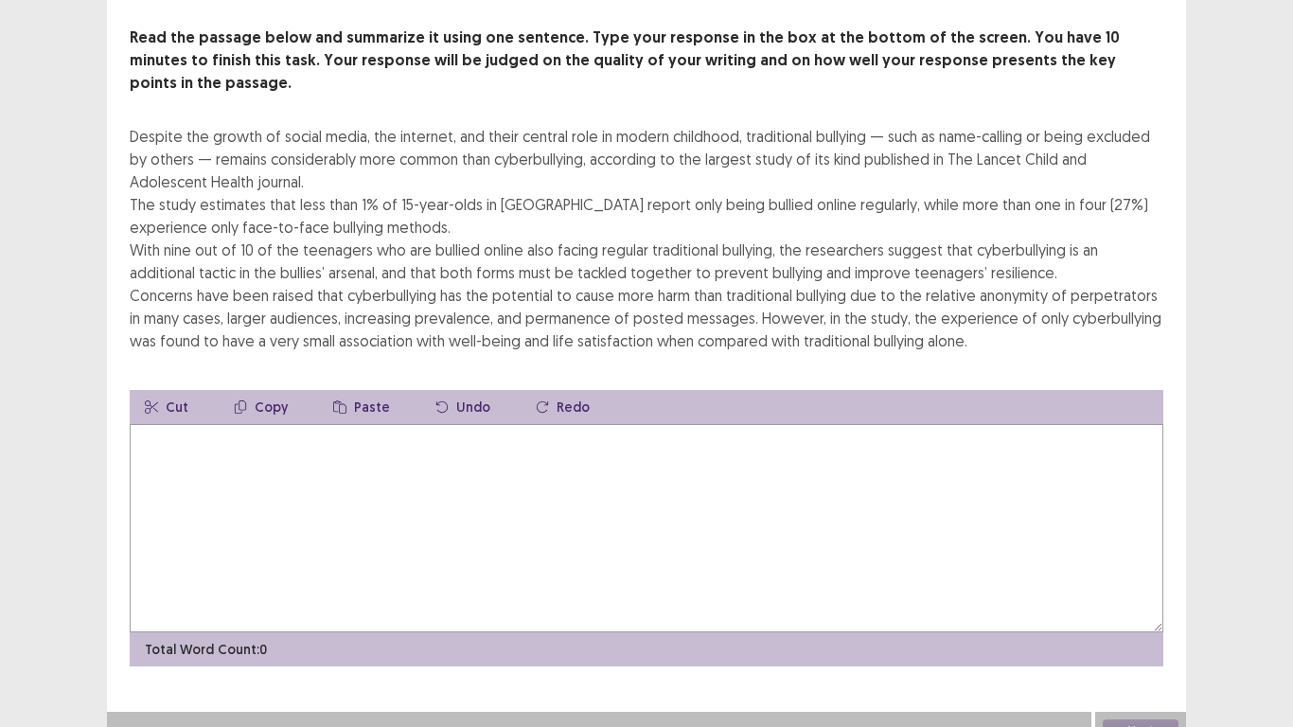
drag, startPoint x: 251, startPoint y: 417, endPoint x: 251, endPoint y: 430, distance: 12.3
click at [252, 426] on textarea at bounding box center [646, 528] width 1033 height 208
click at [251, 431] on textarea at bounding box center [646, 528] width 1033 height 208
type textarea "*"
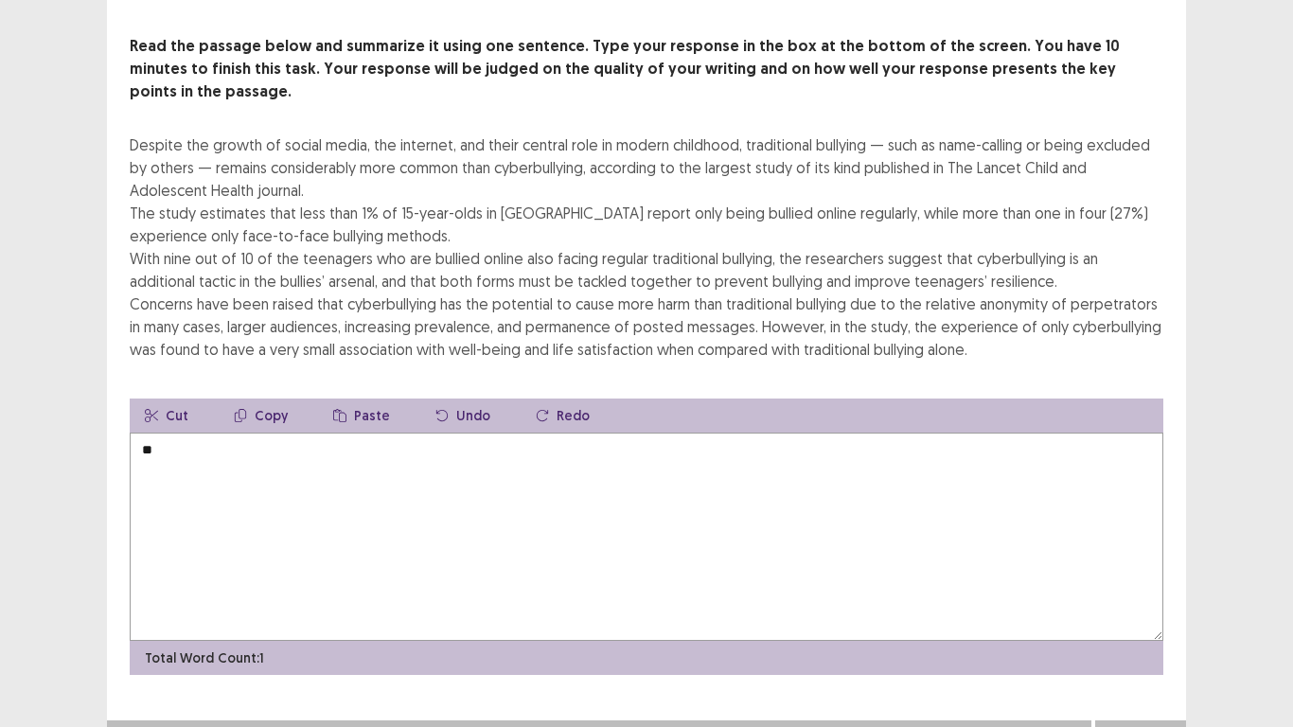
type textarea "*"
click at [314, 432] on textarea "**********" at bounding box center [646, 536] width 1033 height 208
click at [209, 432] on textarea "**********" at bounding box center [646, 536] width 1033 height 208
click at [456, 432] on textarea "**********" at bounding box center [646, 536] width 1033 height 208
click at [457, 432] on textarea "**********" at bounding box center [646, 536] width 1033 height 208
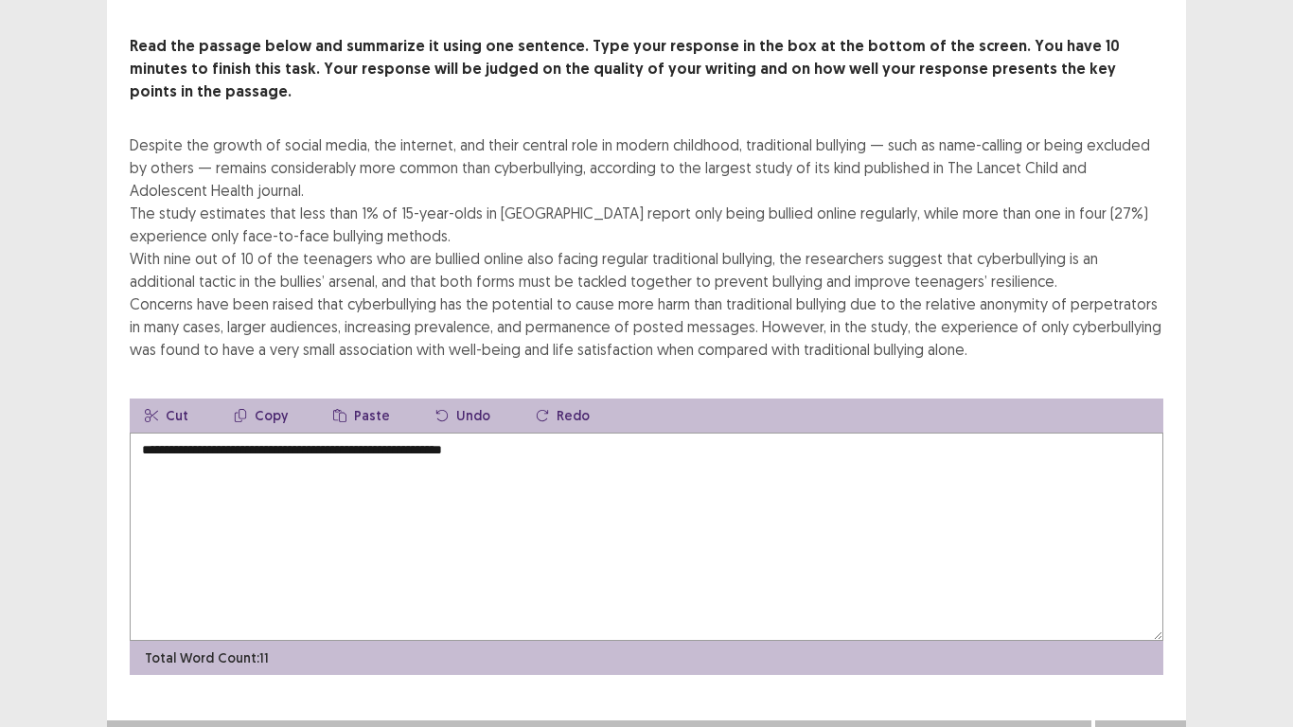
click at [514, 432] on textarea "**********" at bounding box center [646, 536] width 1033 height 208
click at [596, 432] on textarea "**********" at bounding box center [646, 536] width 1033 height 208
click at [664, 432] on textarea "**********" at bounding box center [646, 536] width 1033 height 208
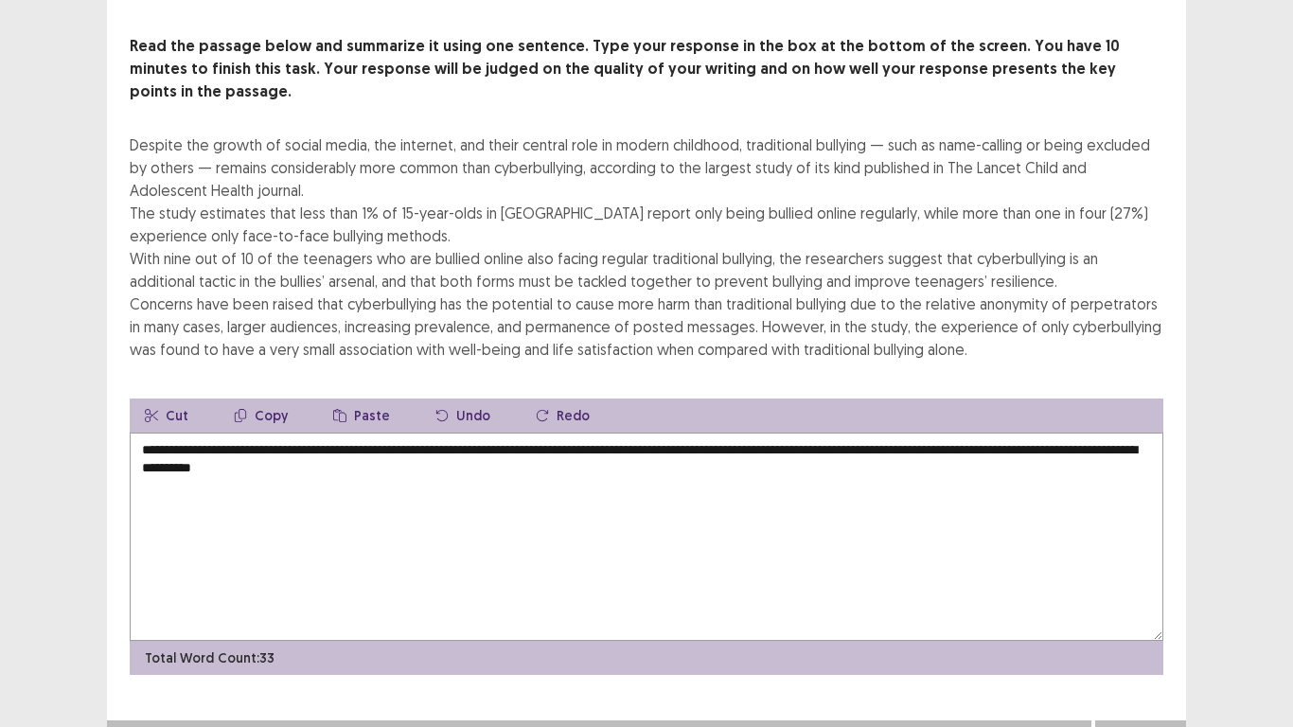
click at [966, 432] on textarea "**********" at bounding box center [646, 536] width 1033 height 208
click at [410, 443] on textarea "**********" at bounding box center [646, 536] width 1033 height 208
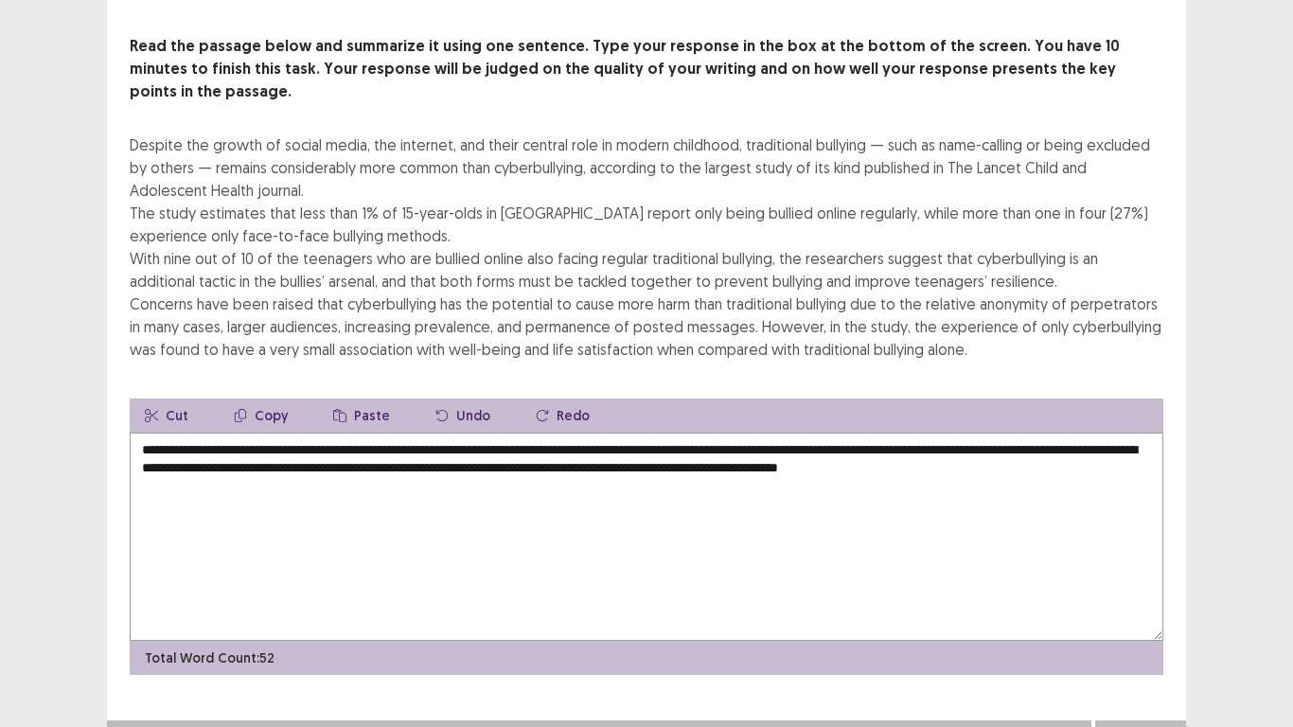
click at [407, 438] on textarea "**********" at bounding box center [646, 536] width 1033 height 208
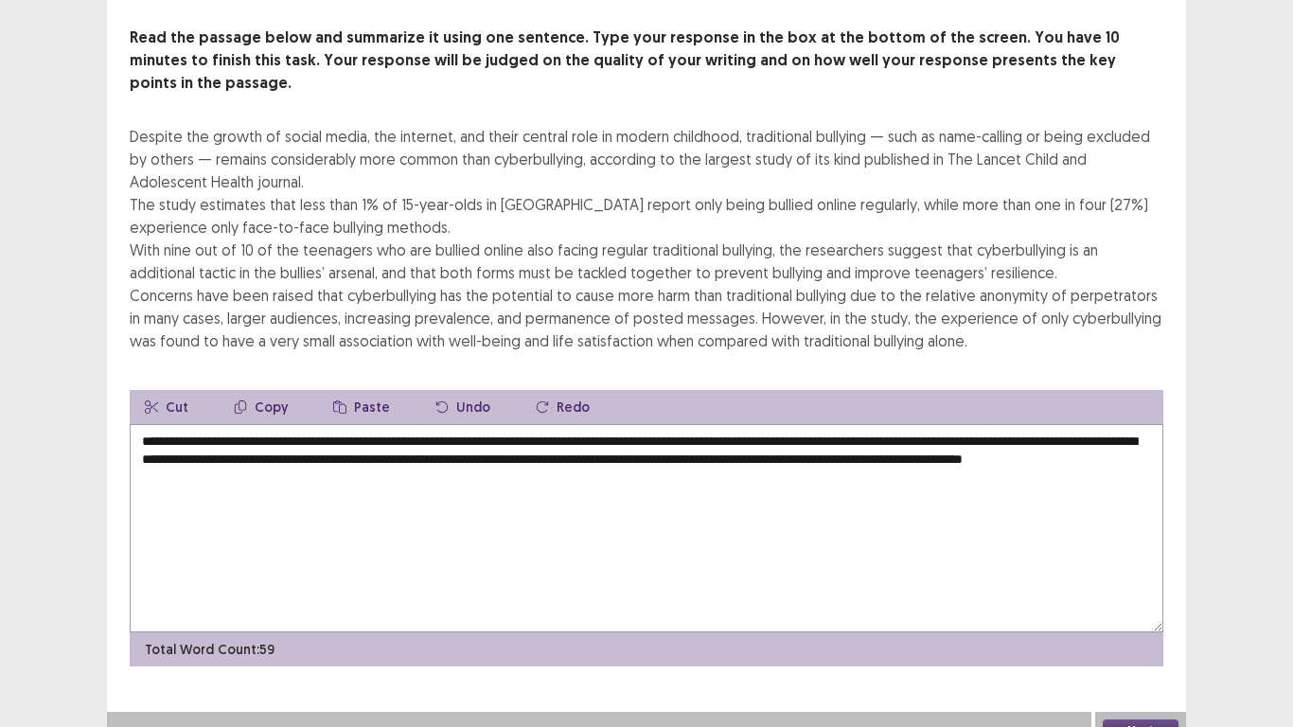
type textarea "**********"
click at [1112, 598] on button "Next" at bounding box center [1140, 730] width 76 height 23
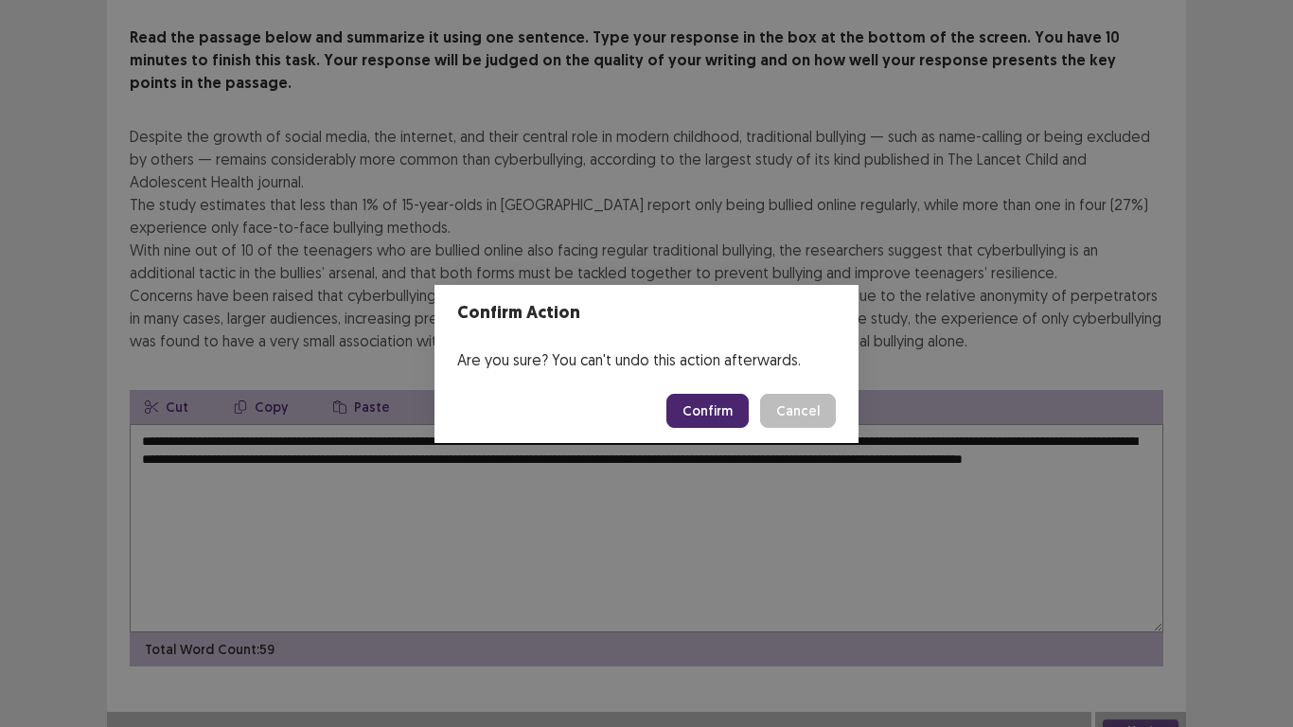
click at [708, 416] on button "Confirm" at bounding box center [707, 411] width 82 height 34
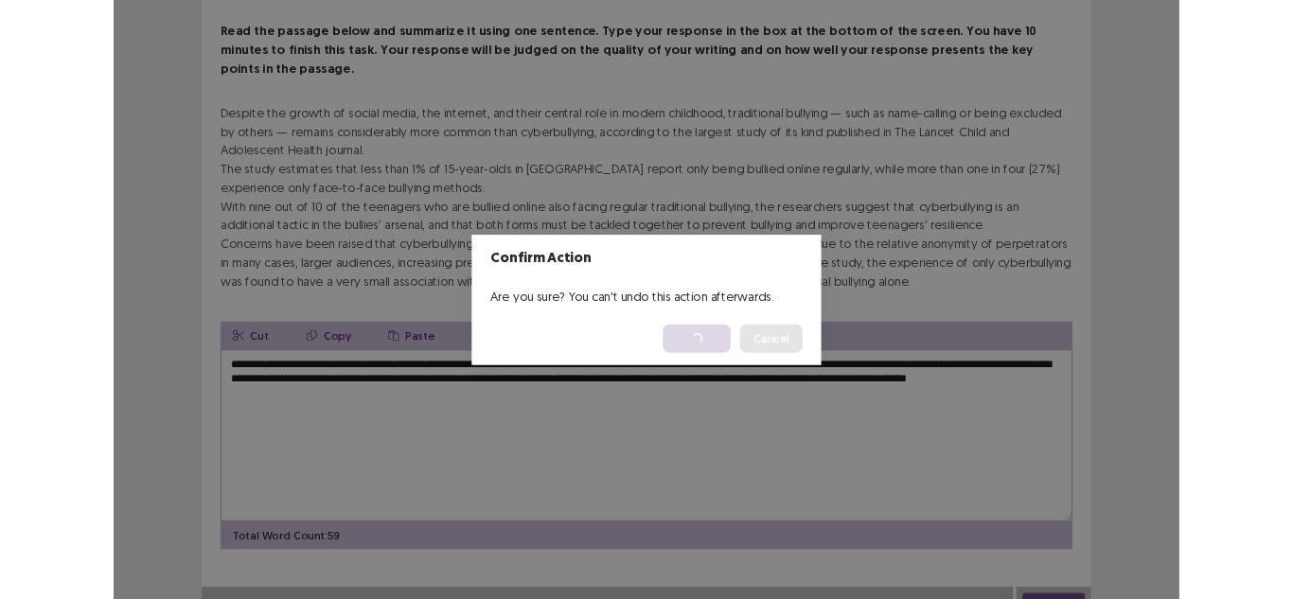
scroll to position [0, 0]
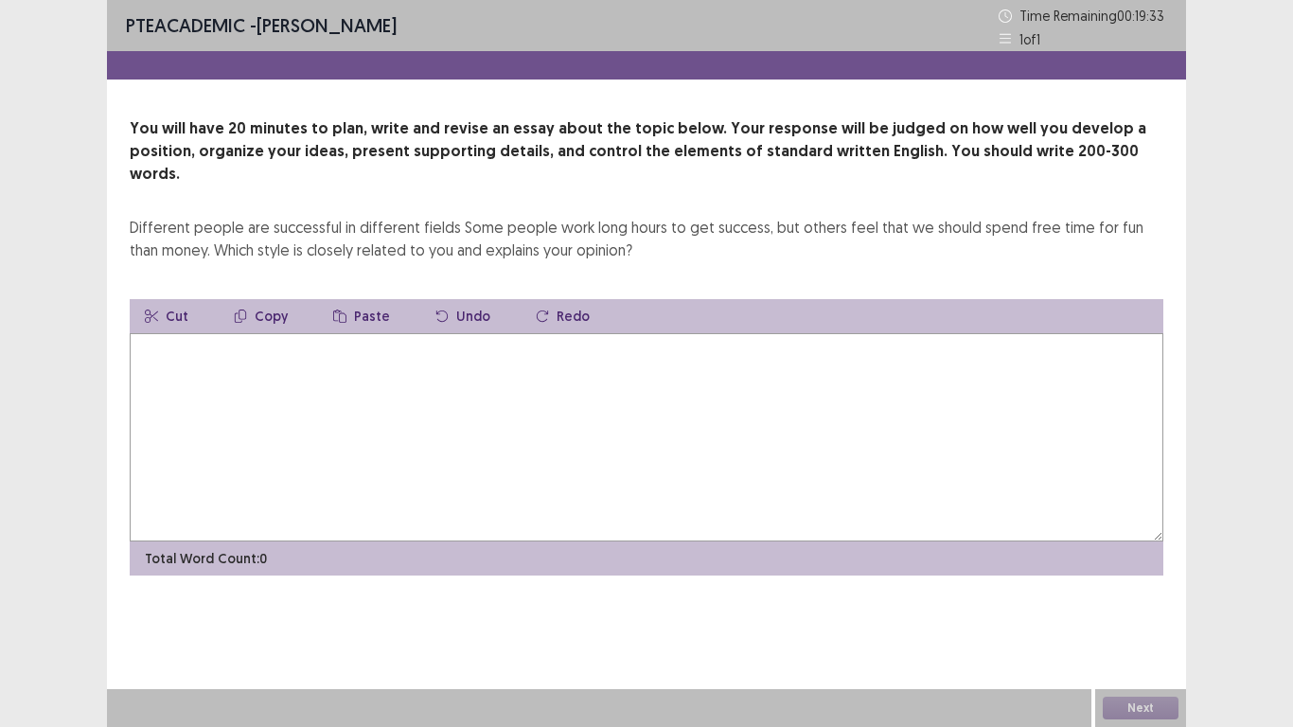
click at [537, 347] on textarea at bounding box center [646, 437] width 1033 height 208
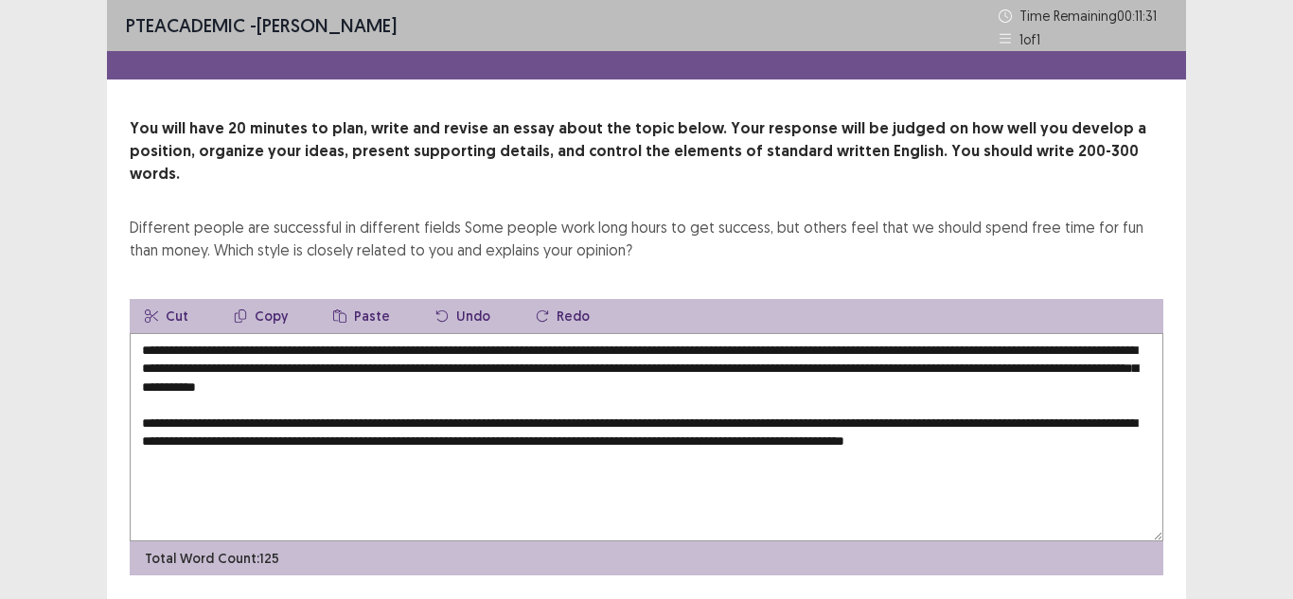
scroll to position [37, 0]
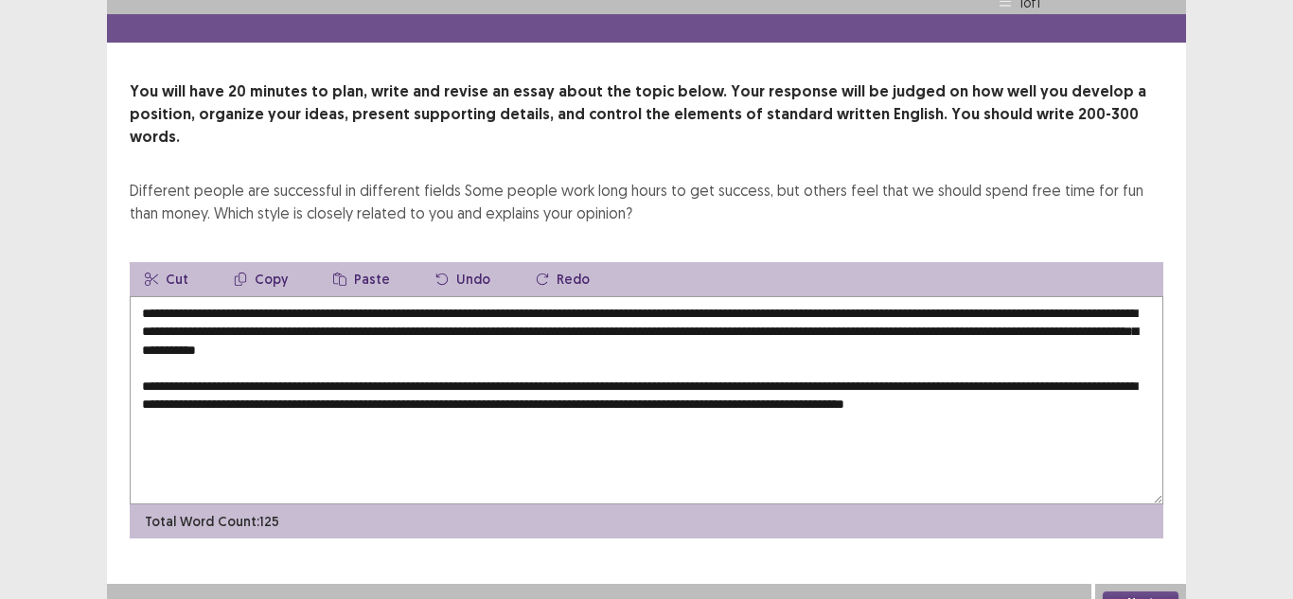
click at [964, 364] on textarea "**********" at bounding box center [646, 400] width 1033 height 208
click at [1016, 369] on textarea "**********" at bounding box center [646, 400] width 1033 height 208
click at [1020, 369] on textarea "**********" at bounding box center [646, 400] width 1033 height 208
click at [1025, 369] on textarea "**********" at bounding box center [646, 400] width 1033 height 208
click at [203, 401] on textarea "**********" at bounding box center [646, 400] width 1033 height 208
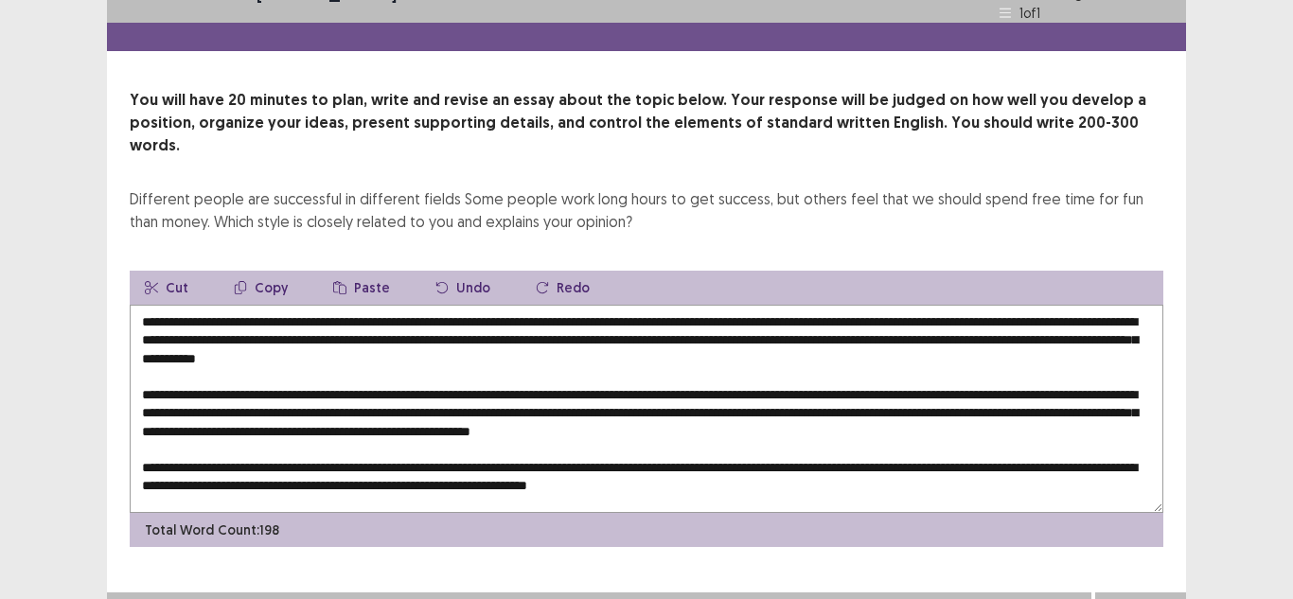
click at [608, 437] on textarea at bounding box center [646, 409] width 1033 height 208
click at [611, 437] on textarea at bounding box center [646, 409] width 1033 height 208
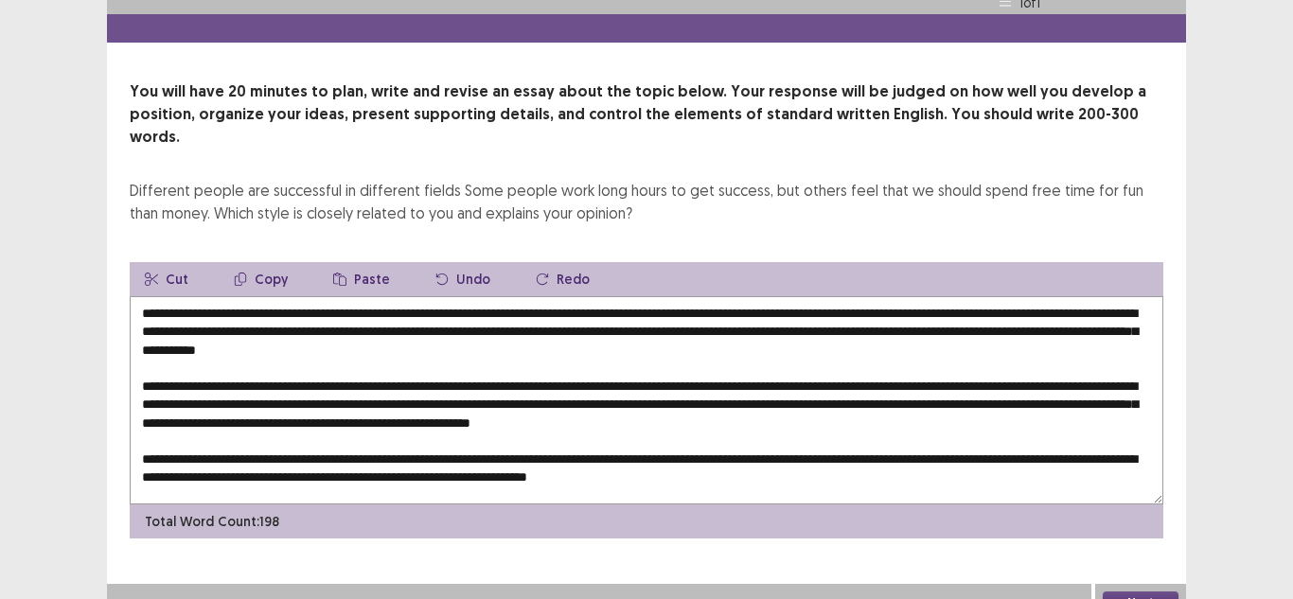
click at [414, 457] on textarea at bounding box center [646, 400] width 1033 height 208
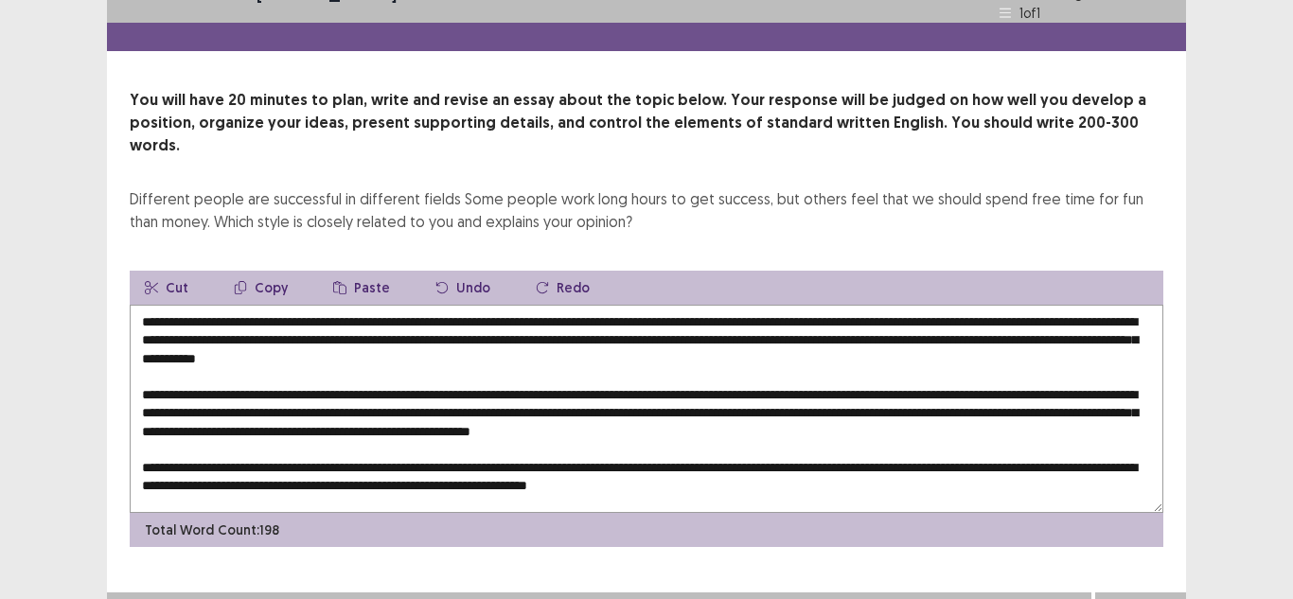
click at [838, 457] on textarea at bounding box center [646, 409] width 1033 height 208
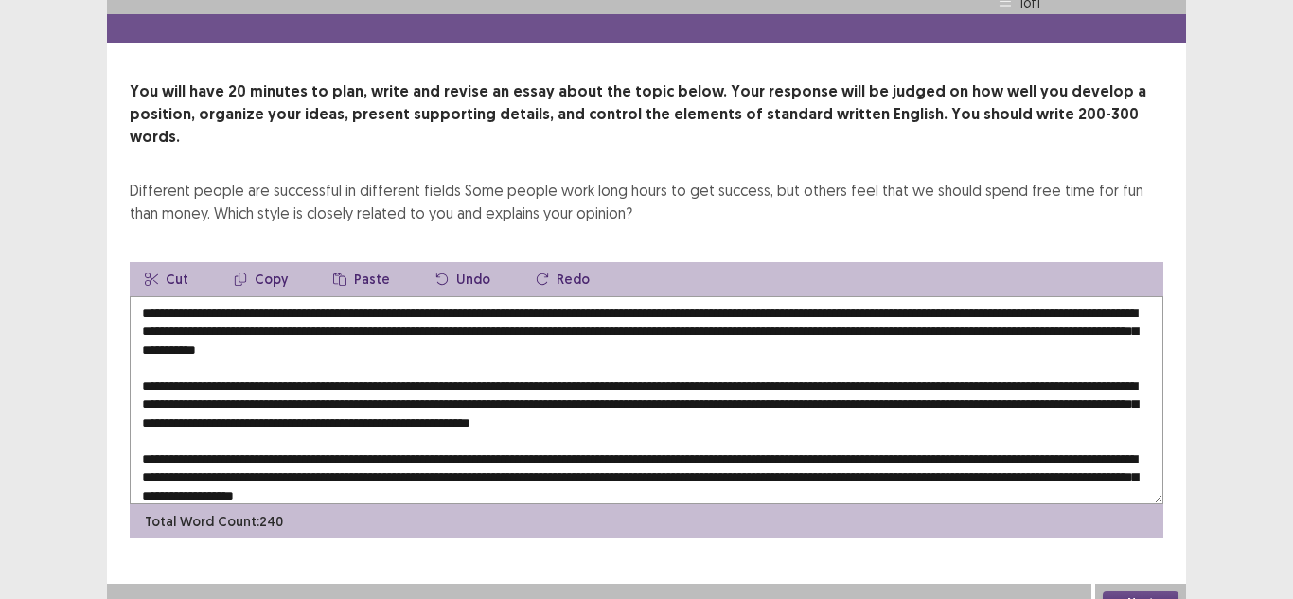
scroll to position [45, 0]
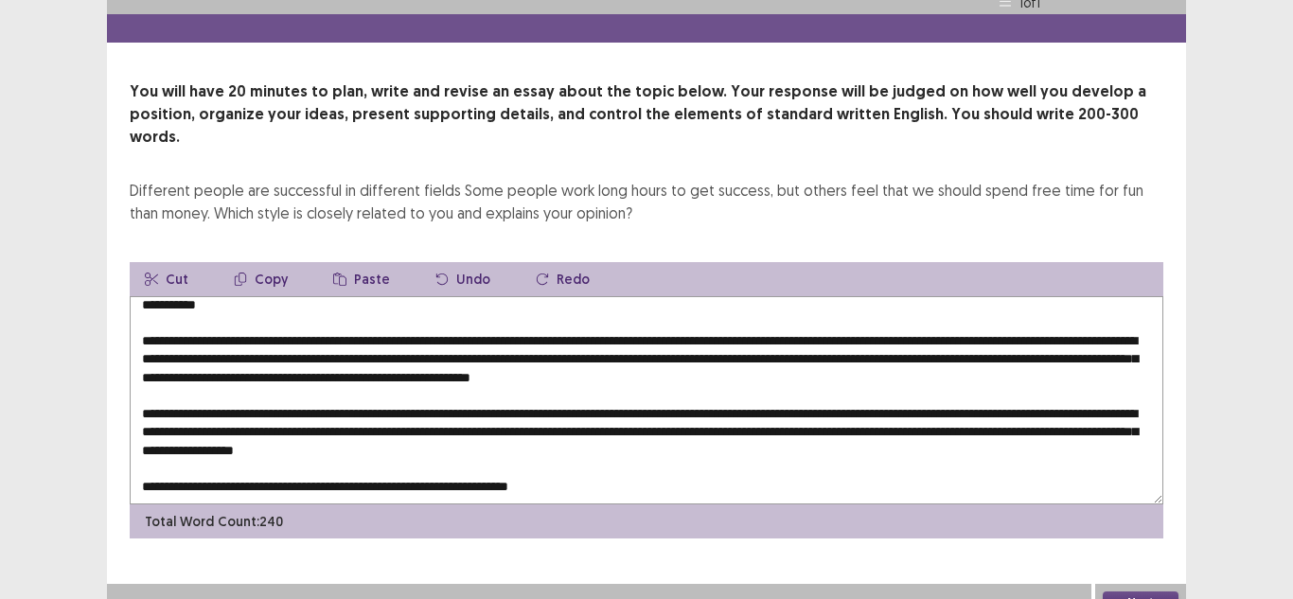
drag, startPoint x: 620, startPoint y: 467, endPoint x: 220, endPoint y: 467, distance: 399.4
click at [220, 467] on textarea at bounding box center [646, 400] width 1033 height 208
click at [751, 467] on textarea at bounding box center [646, 400] width 1033 height 208
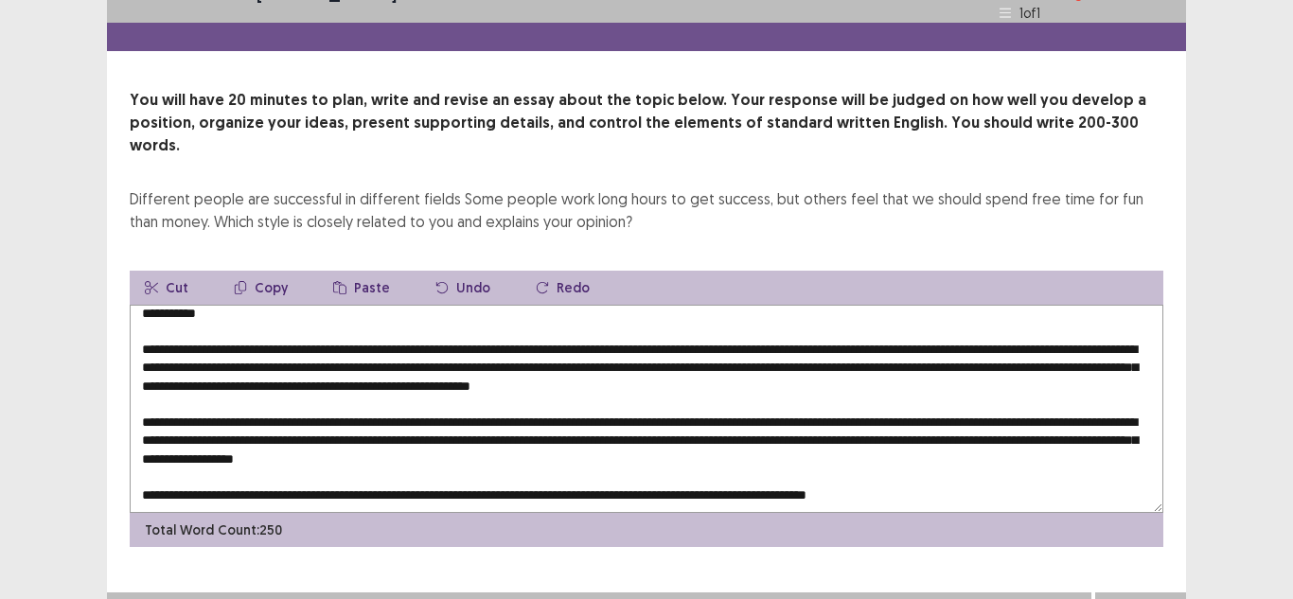
type textarea "**********"
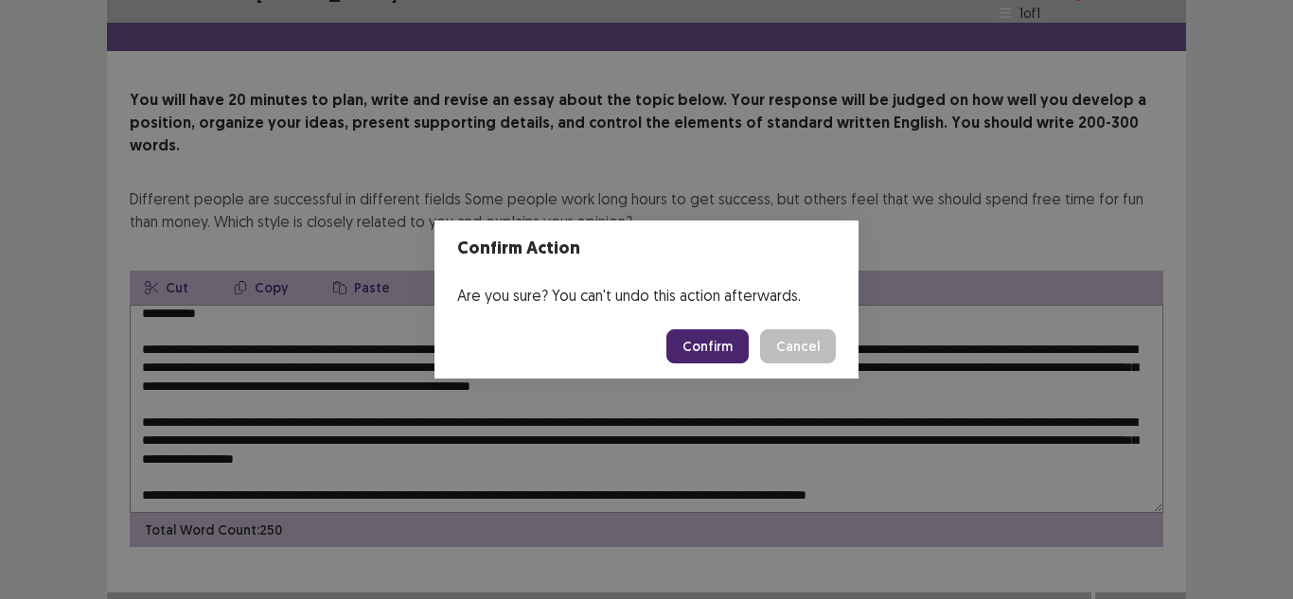
click at [744, 341] on button "Confirm" at bounding box center [707, 346] width 82 height 34
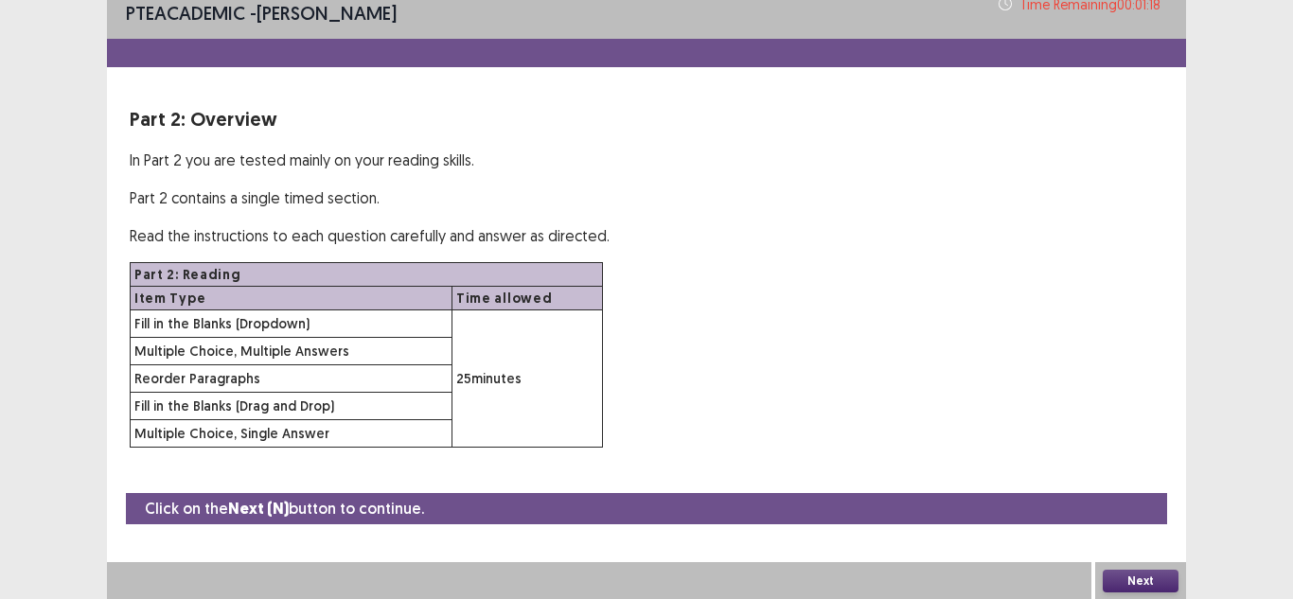
scroll to position [13, 0]
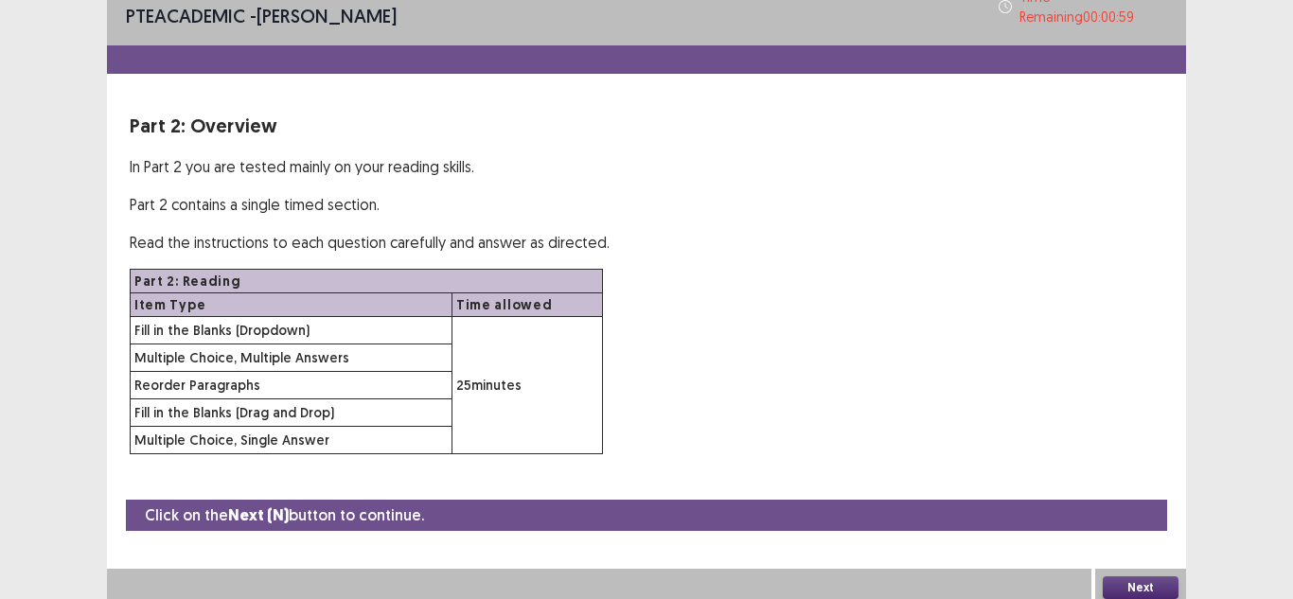
click at [1148, 580] on button "Next" at bounding box center [1140, 587] width 76 height 23
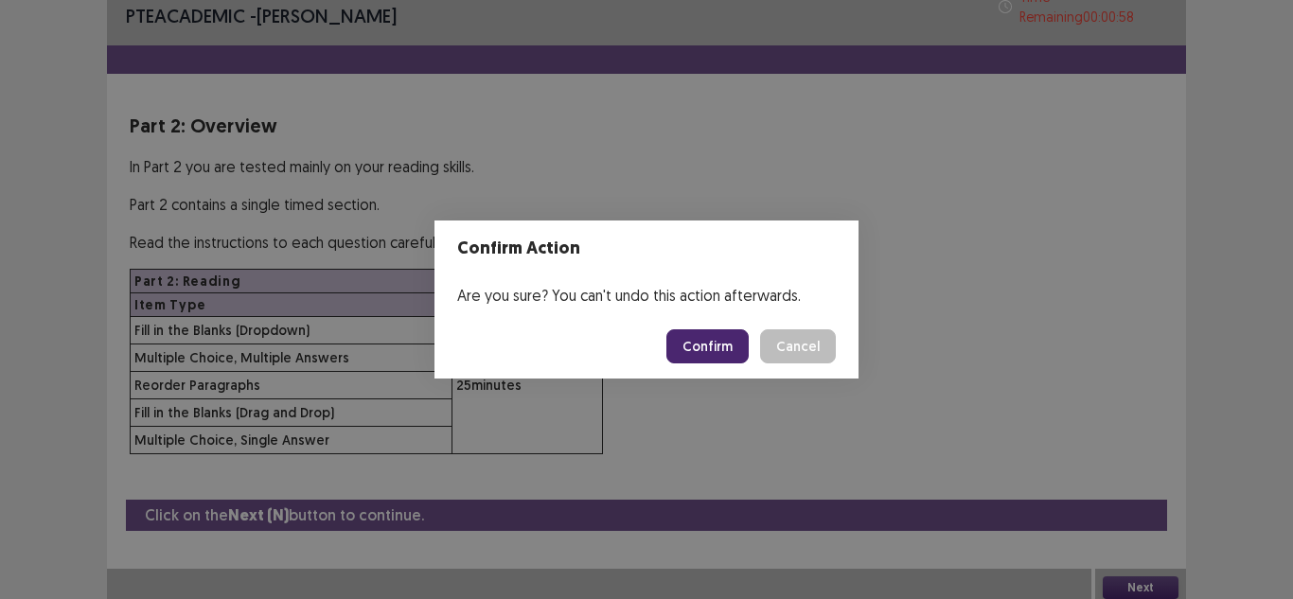
click at [709, 348] on button "Confirm" at bounding box center [707, 346] width 82 height 34
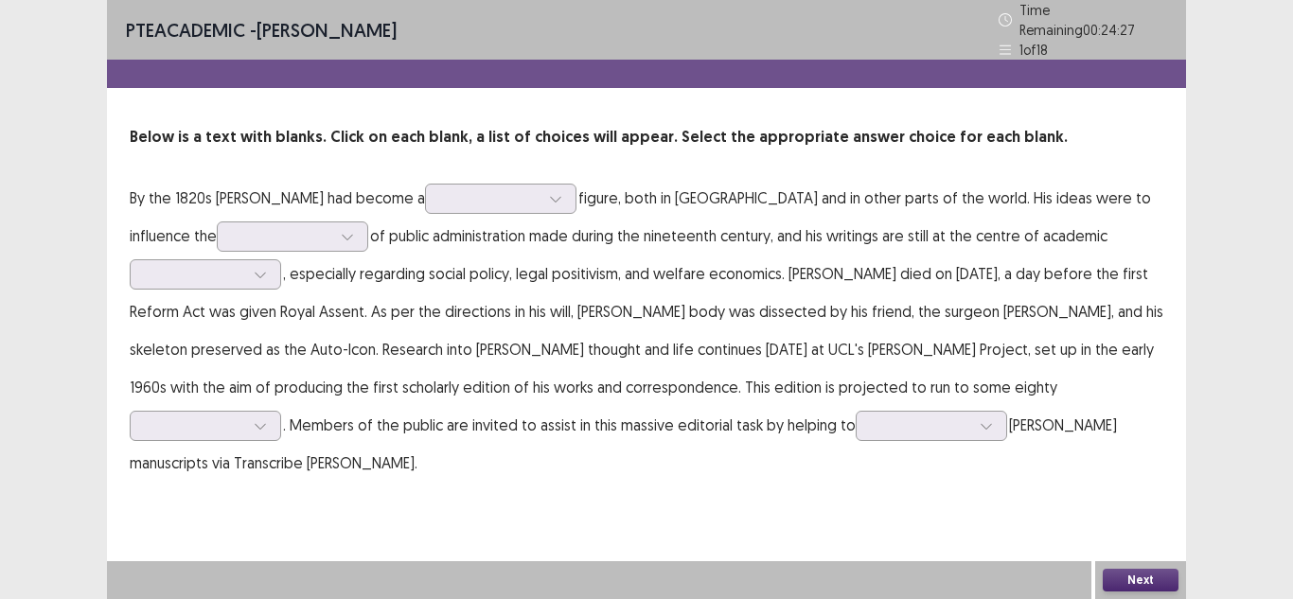
scroll to position [0, 0]
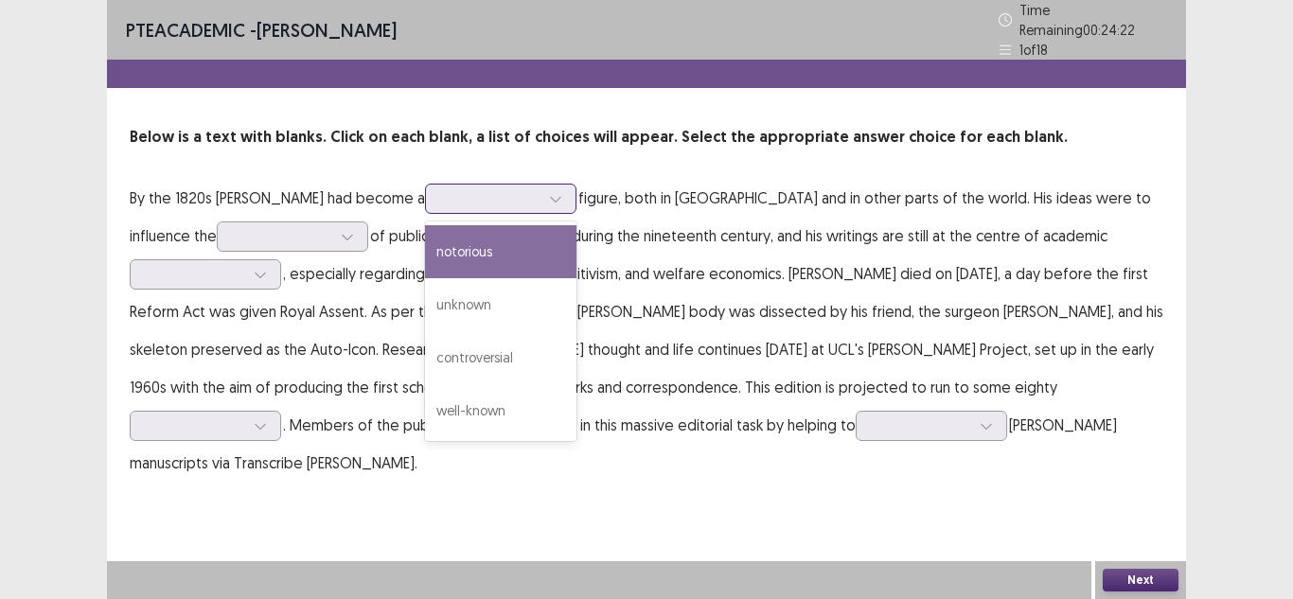
click at [486, 193] on div at bounding box center [490, 198] width 98 height 18
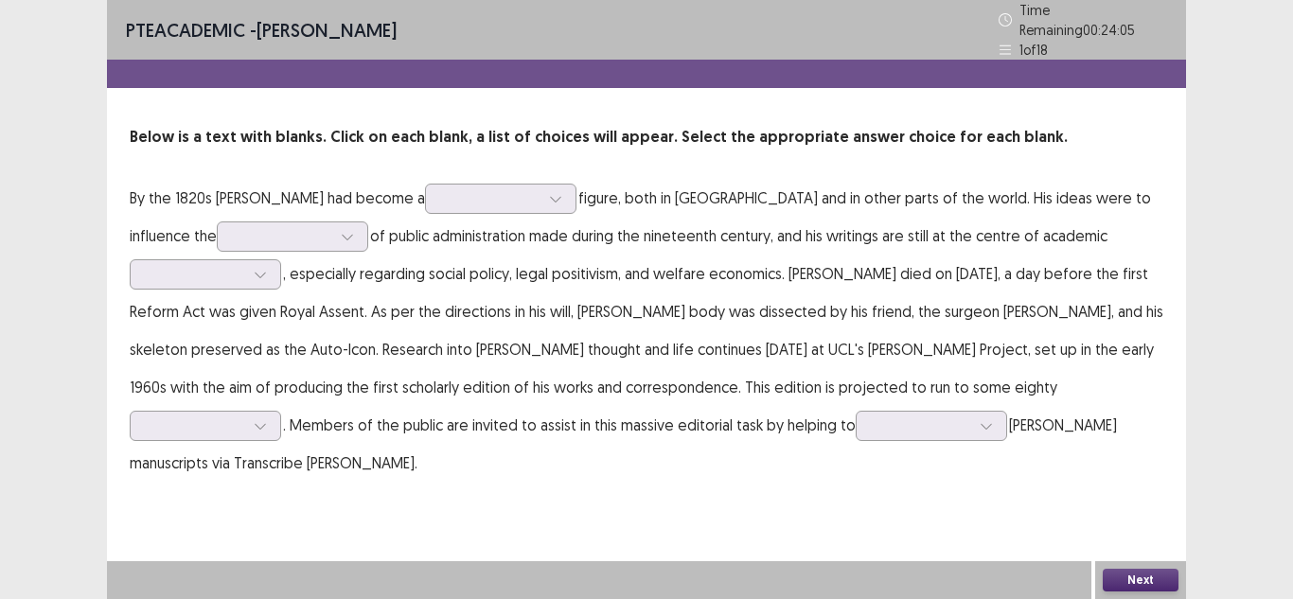
click at [342, 246] on p "By the 1820s Bentham had become a figure, both in Britain and in other parts of…" at bounding box center [646, 330] width 1033 height 303
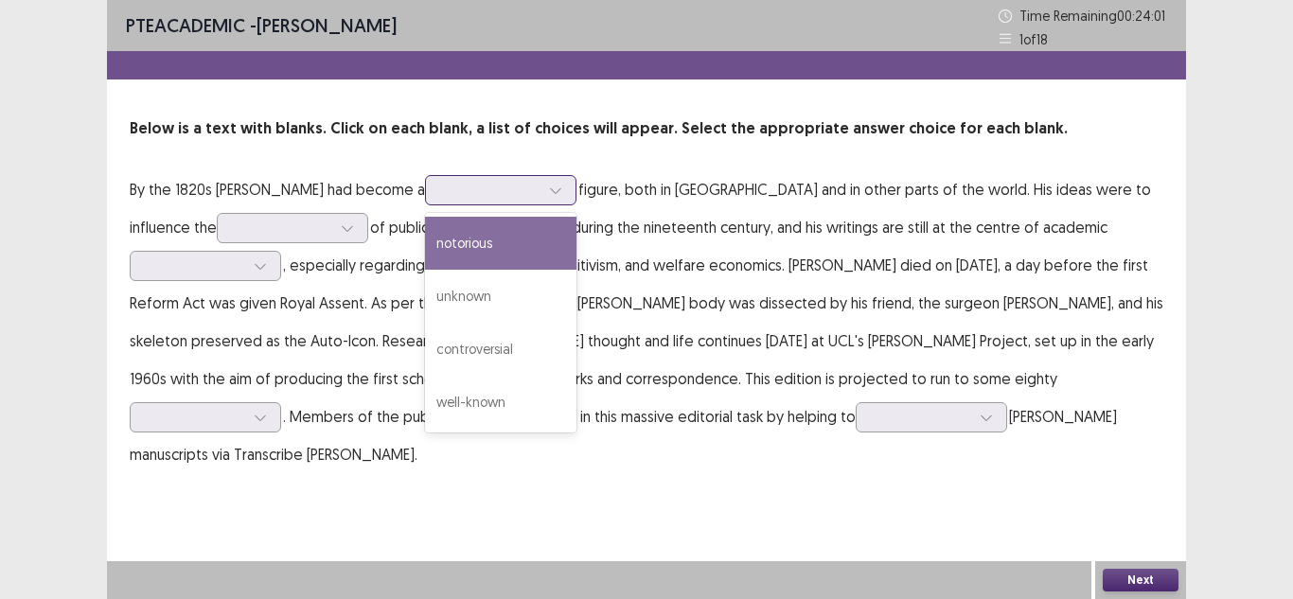
click at [541, 188] on div at bounding box center [555, 190] width 28 height 28
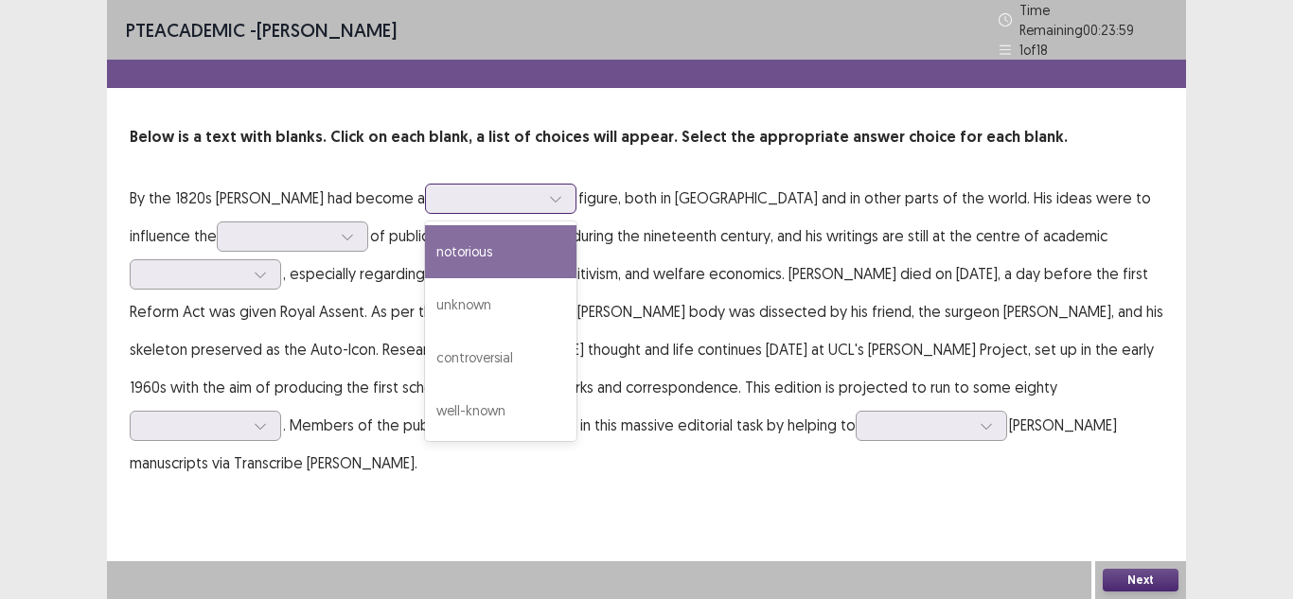
click at [495, 247] on div "notorious" at bounding box center [500, 251] width 151 height 53
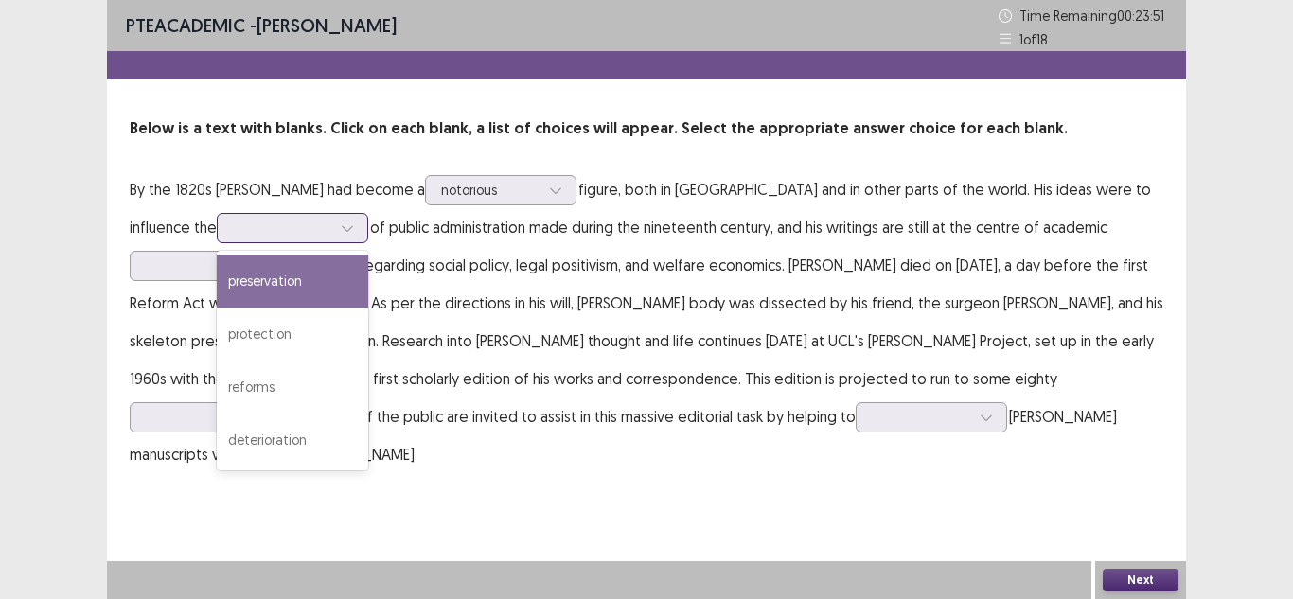
click at [233, 222] on div at bounding box center [282, 228] width 98 height 18
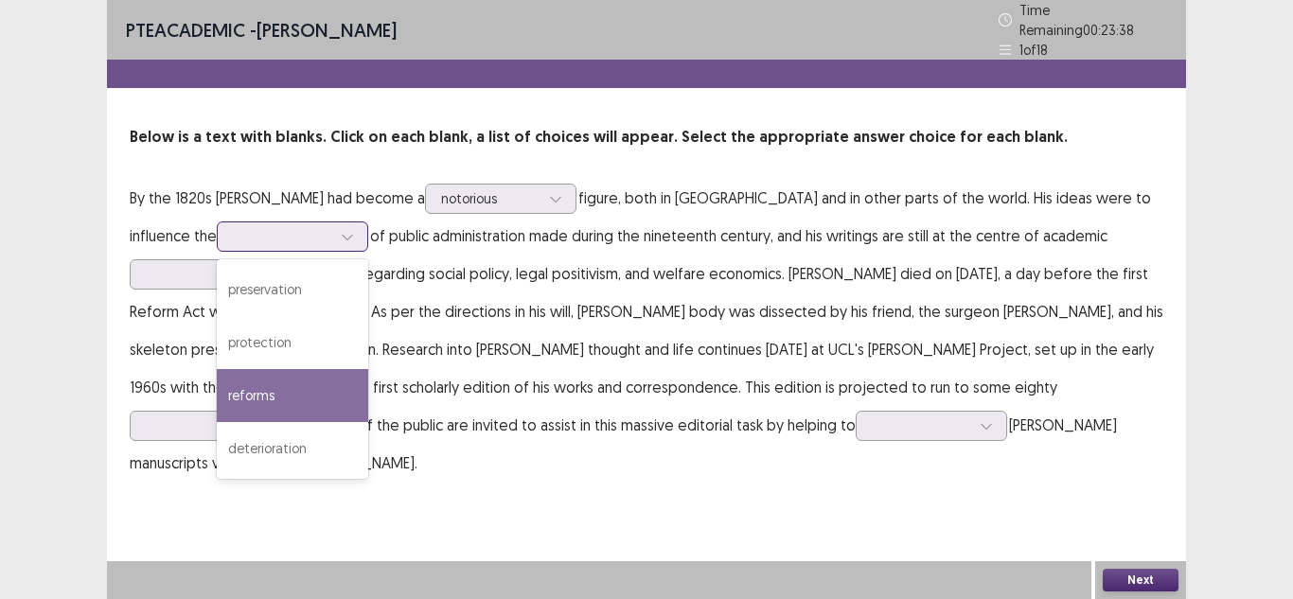
click at [217, 377] on div "reforms" at bounding box center [292, 395] width 151 height 53
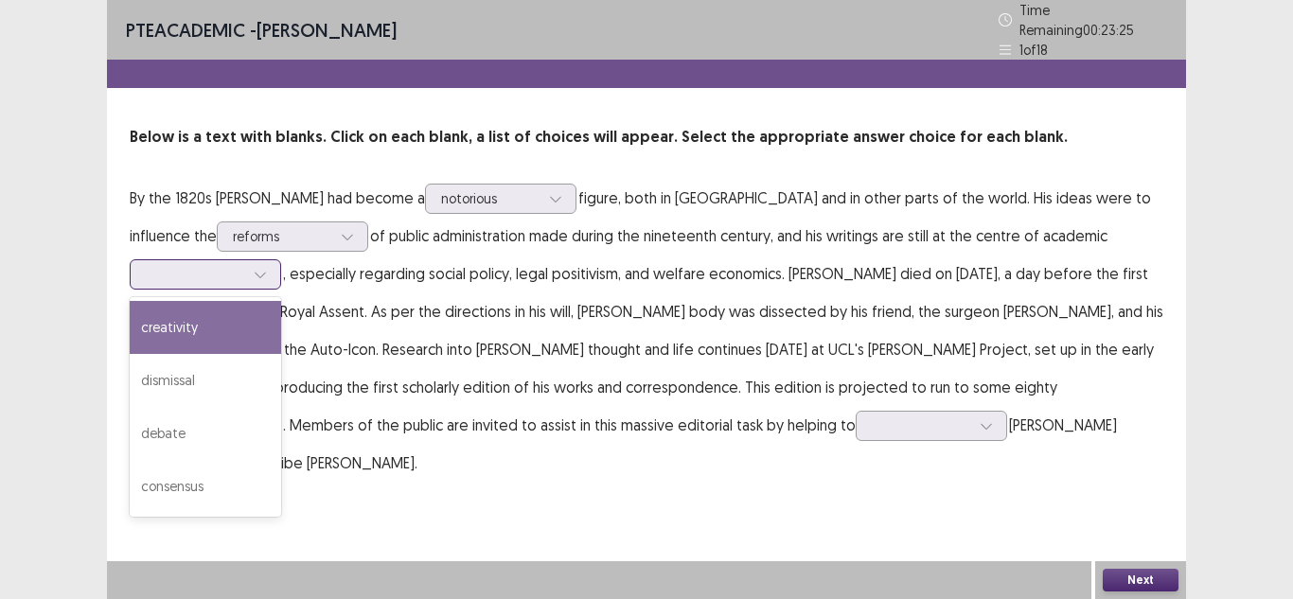
click at [187, 265] on div at bounding box center [195, 274] width 98 height 18
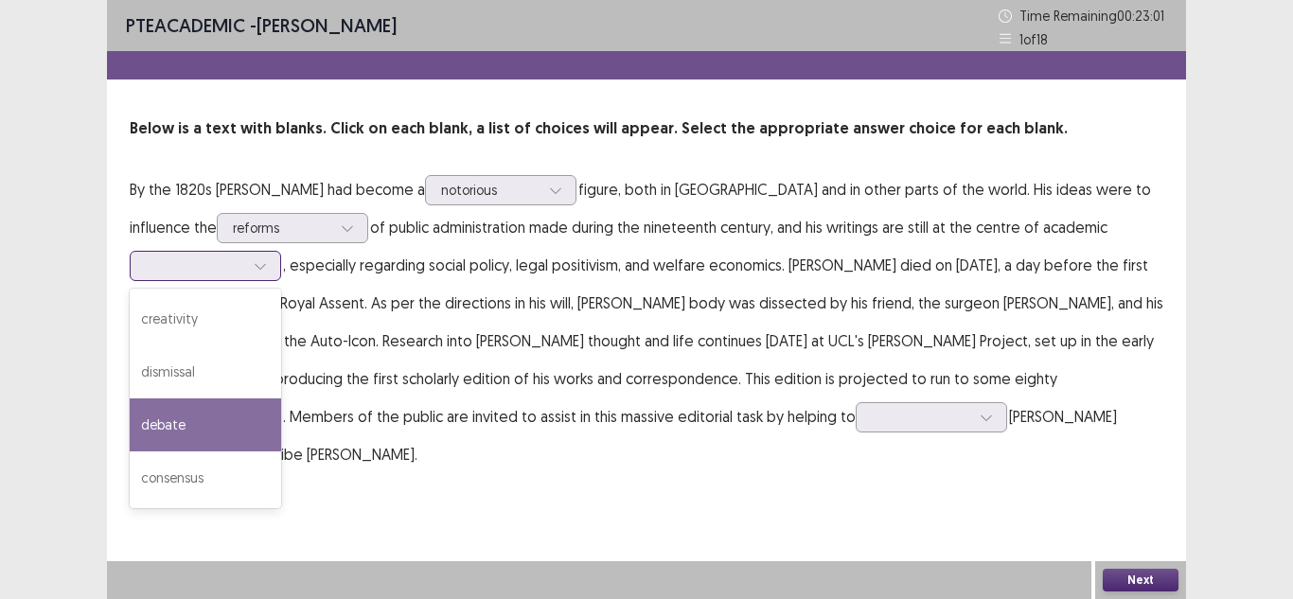
click at [229, 420] on div "debate" at bounding box center [205, 424] width 151 height 53
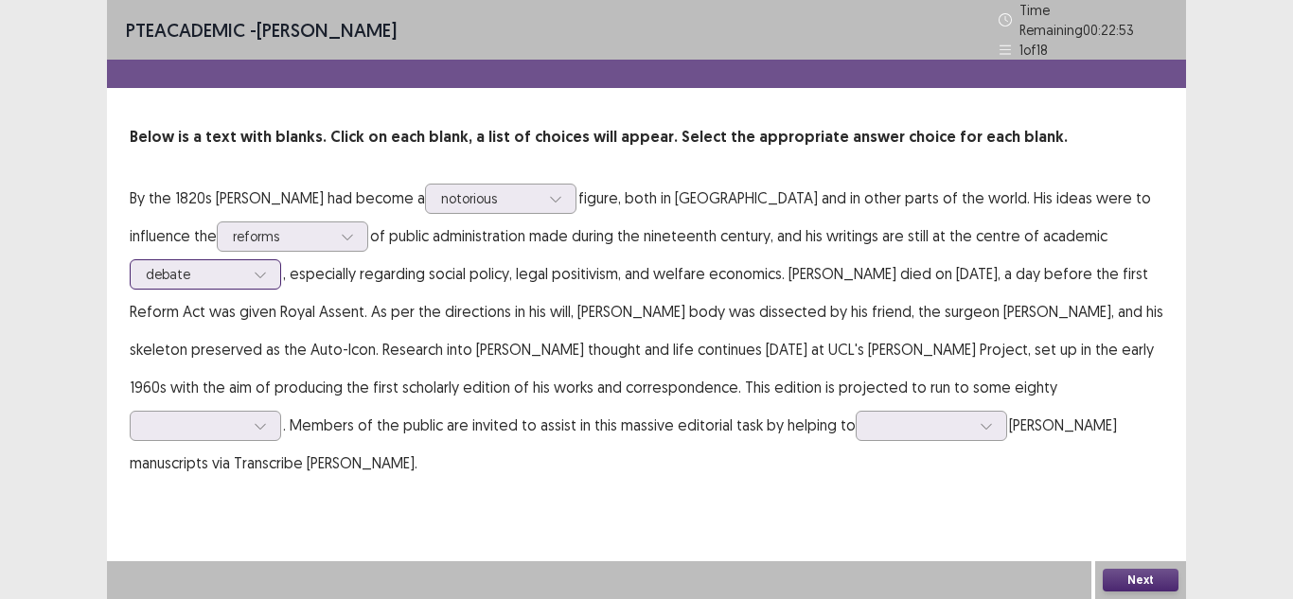
click at [254, 268] on icon at bounding box center [260, 274] width 13 height 13
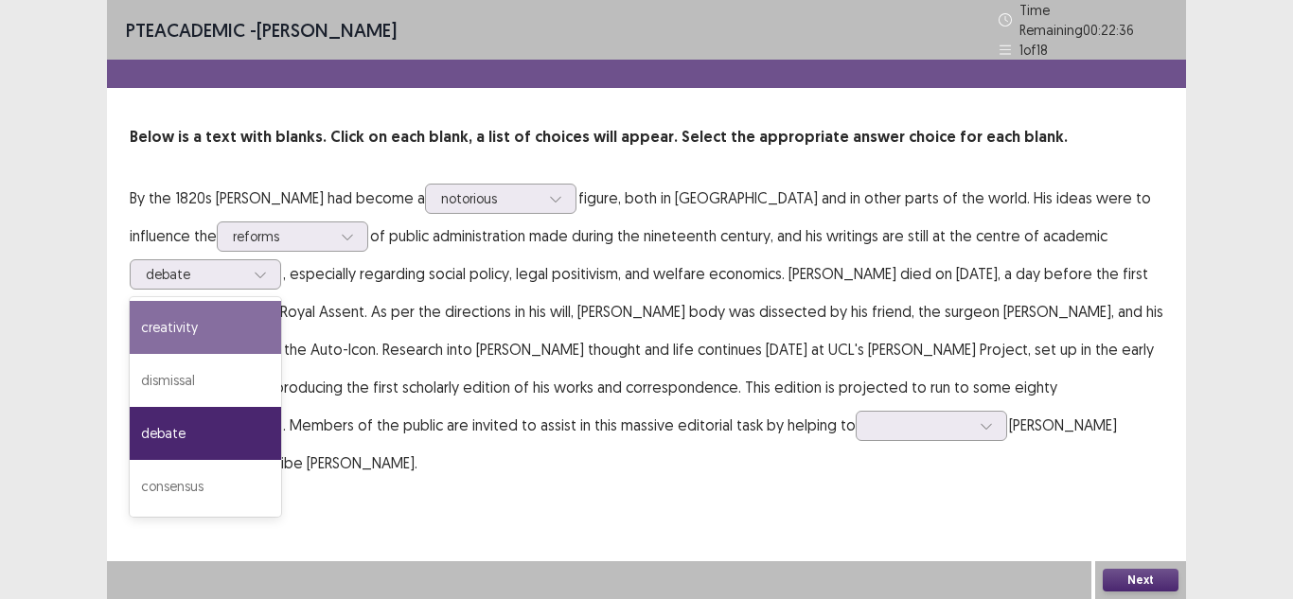
click at [538, 273] on p "By the 1820s Bentham had become a notorious figure, both in Britain and in othe…" at bounding box center [646, 330] width 1033 height 303
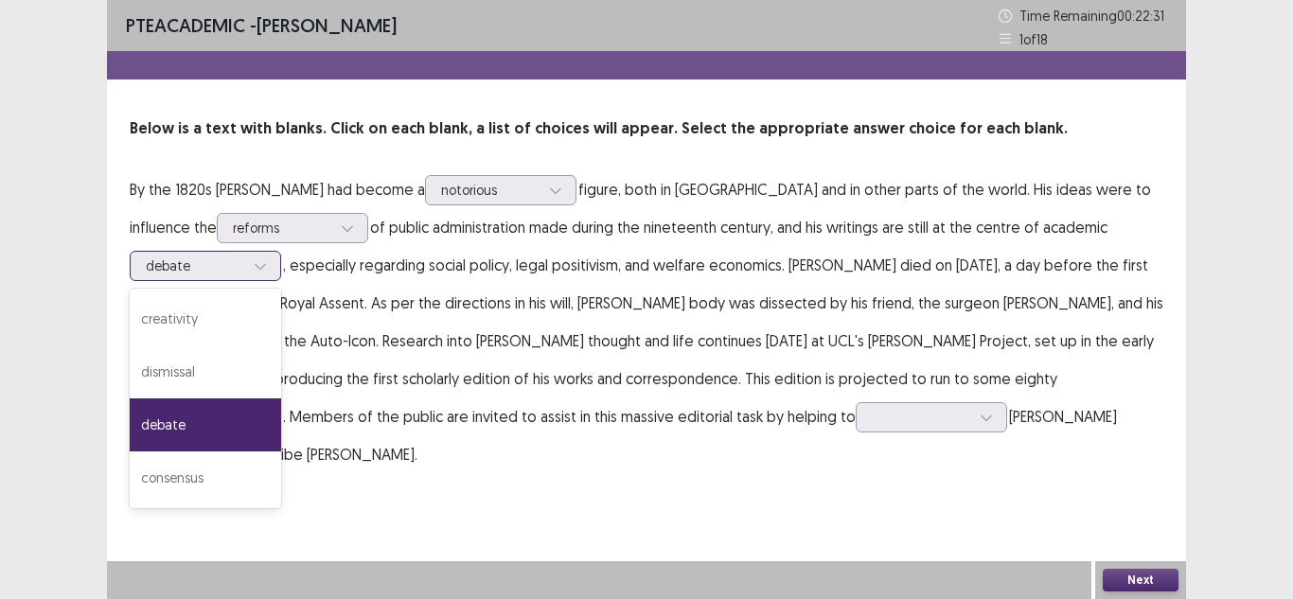
click at [264, 265] on icon at bounding box center [260, 267] width 10 height 6
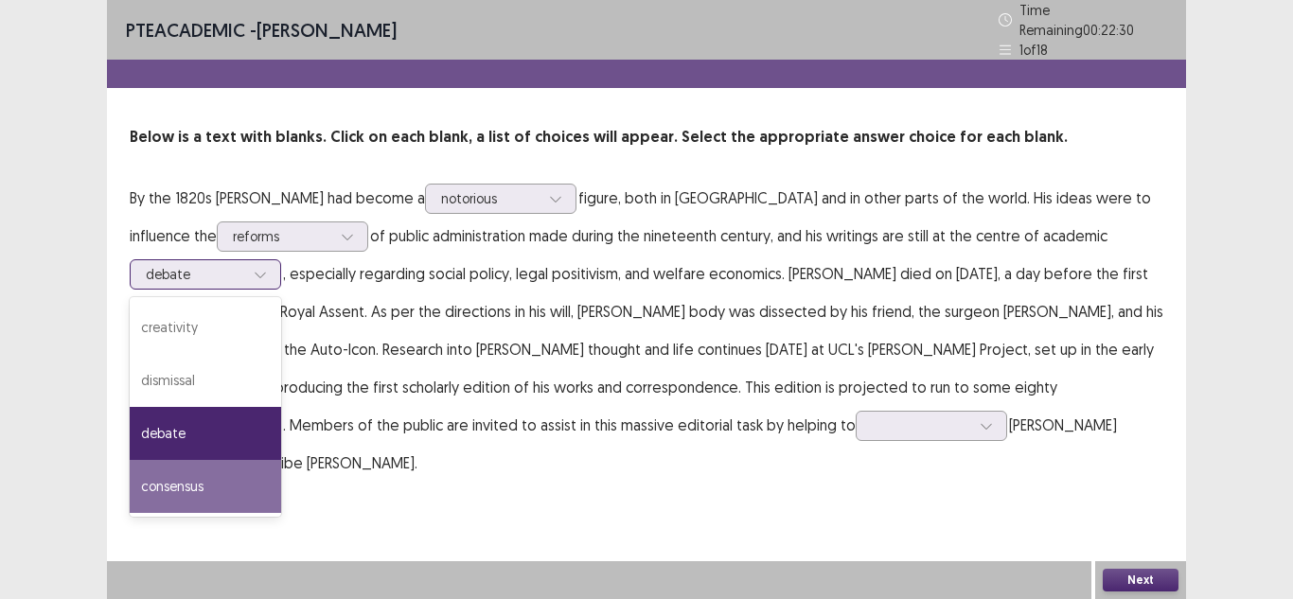
click at [218, 467] on div "consensus" at bounding box center [205, 486] width 151 height 53
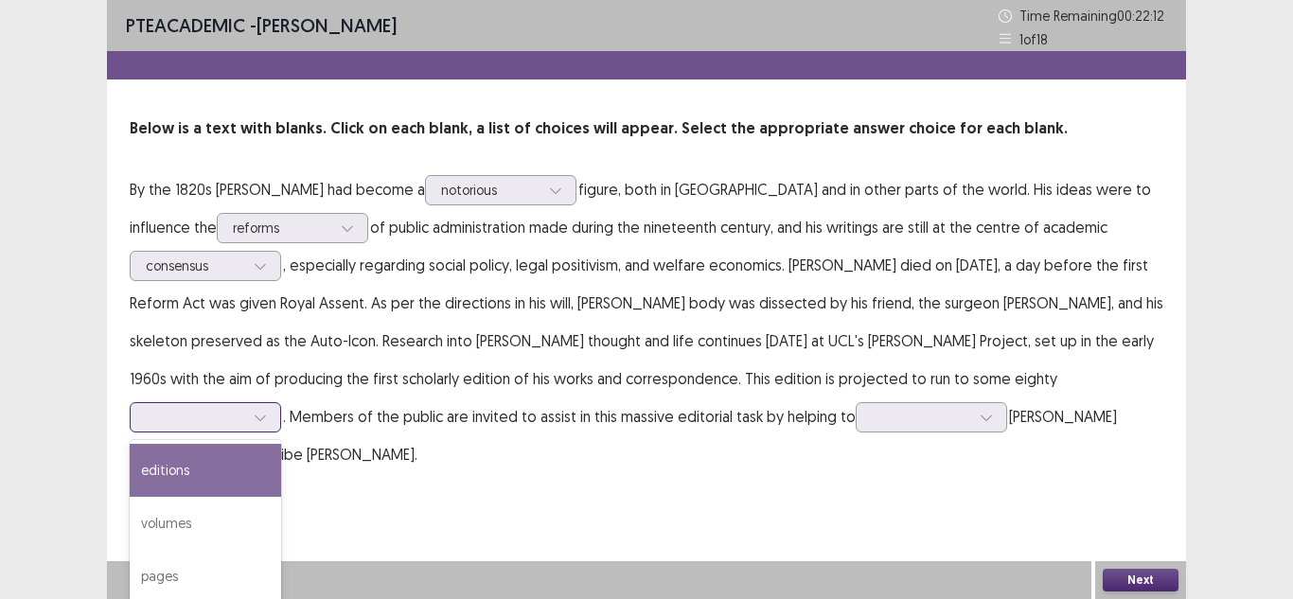
click at [244, 408] on div at bounding box center [195, 417] width 98 height 18
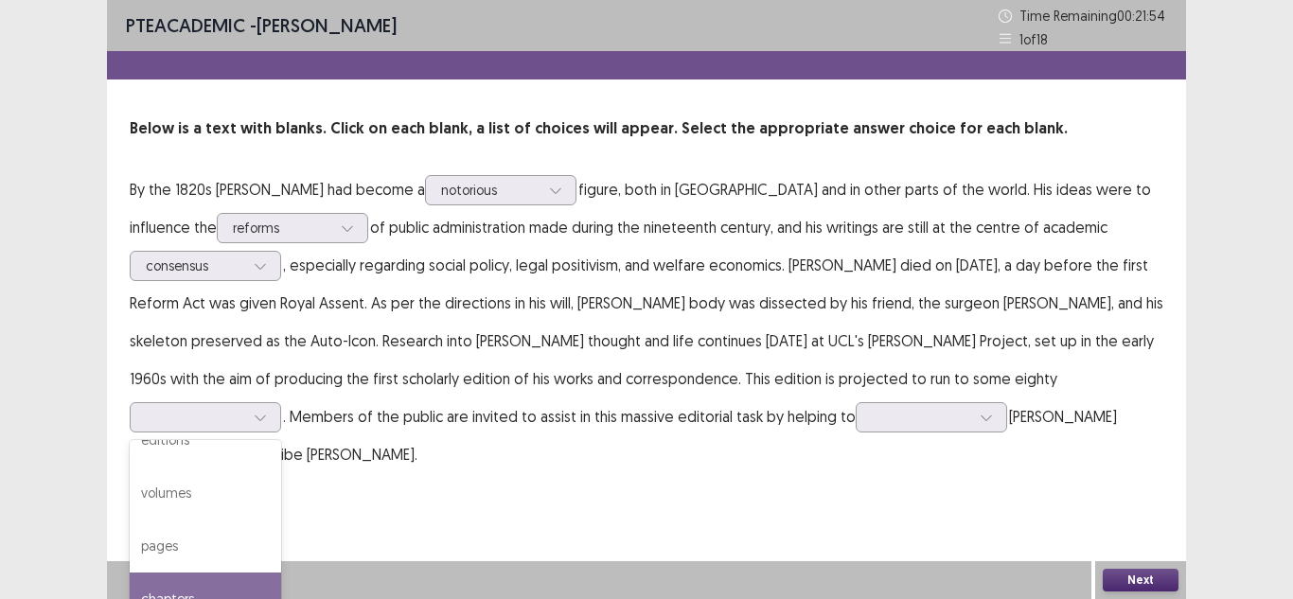
click at [877, 488] on div "PTE academic - Yisel Pertuz Cabrera Time Remaining 00 : 21 : 54 1 of 18 Below i…" at bounding box center [646, 299] width 1079 height 599
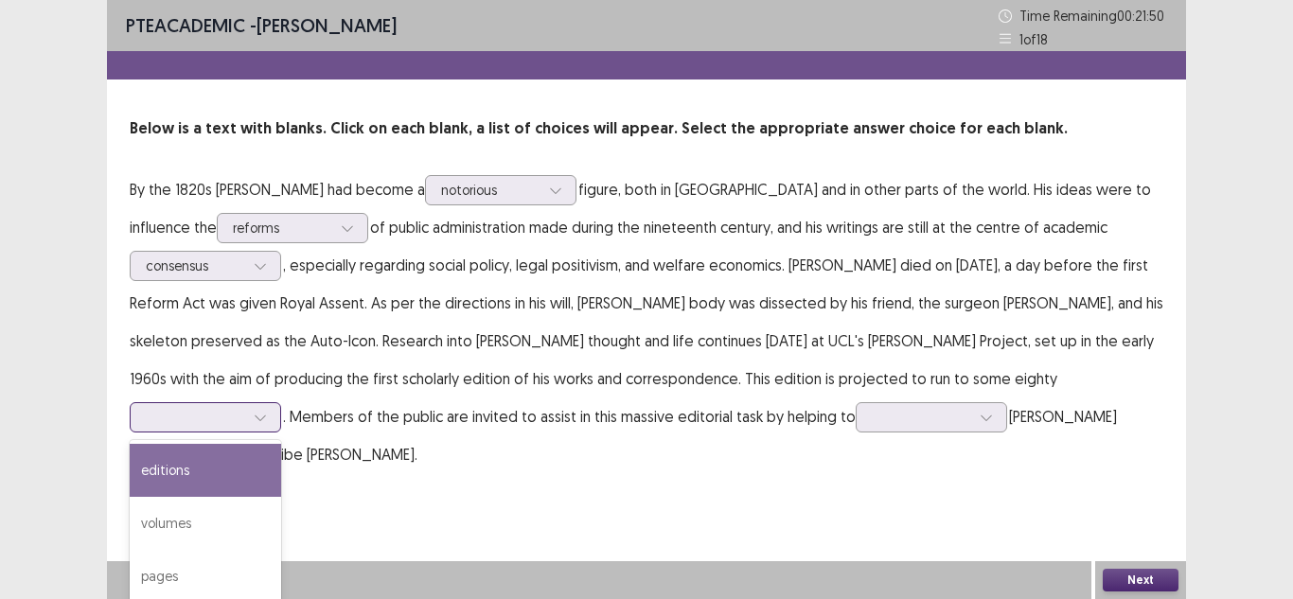
click at [244, 408] on div at bounding box center [195, 417] width 98 height 18
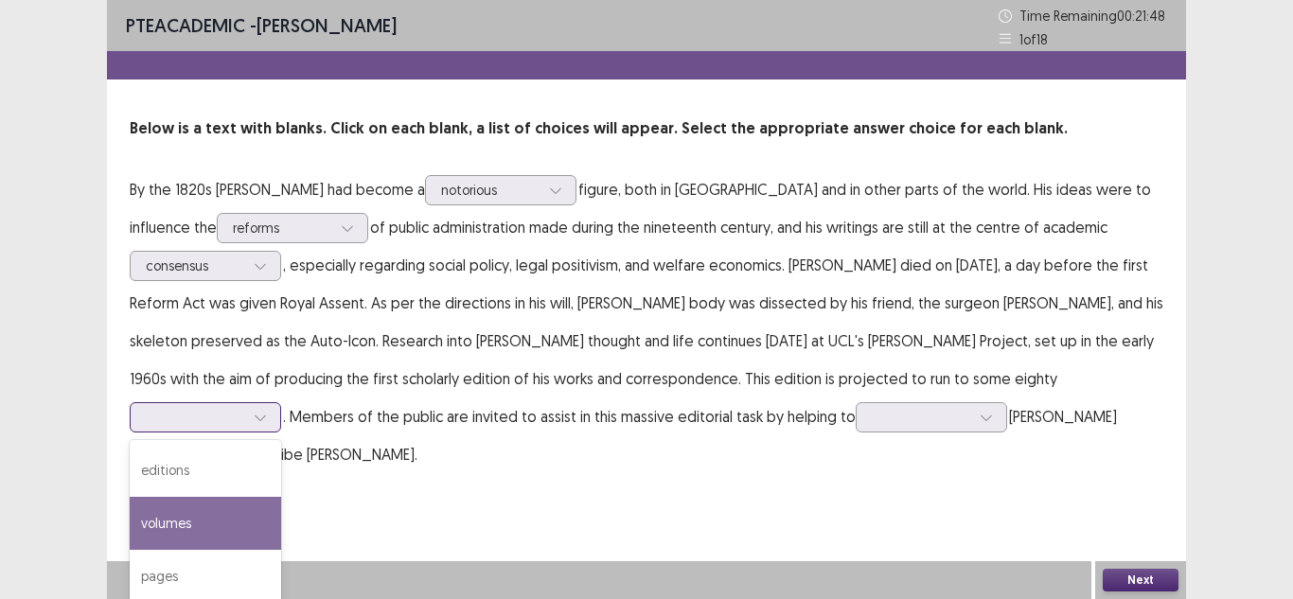
click at [281, 497] on div "volumes" at bounding box center [205, 523] width 151 height 53
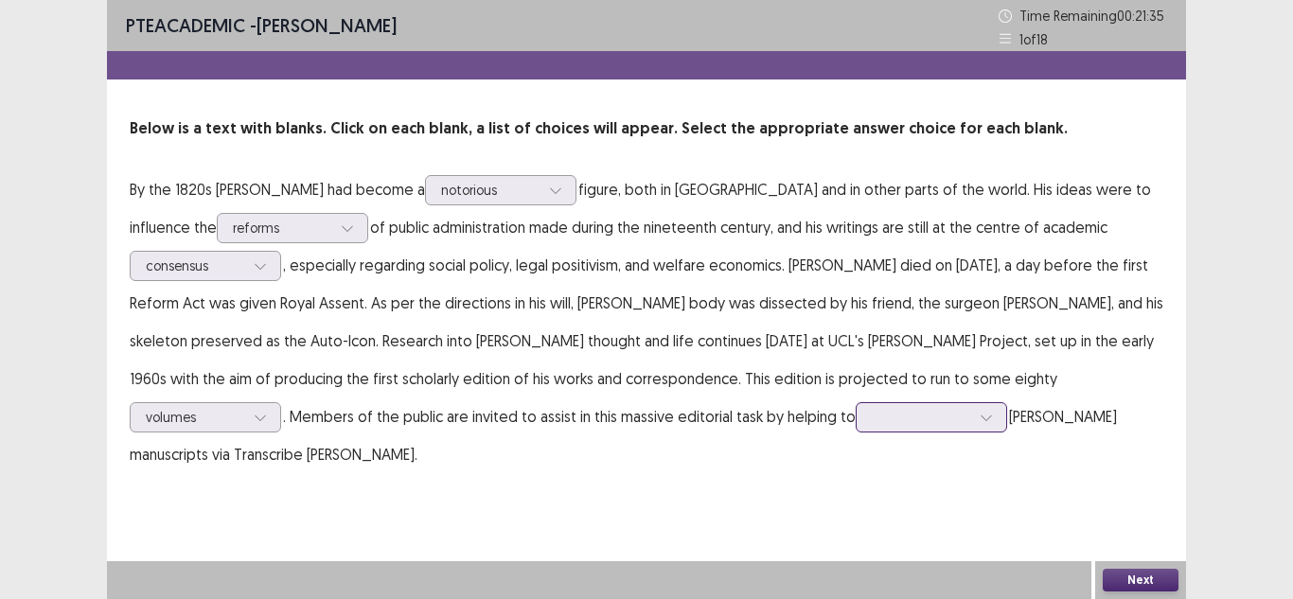
click at [872, 418] on div at bounding box center [921, 417] width 98 height 18
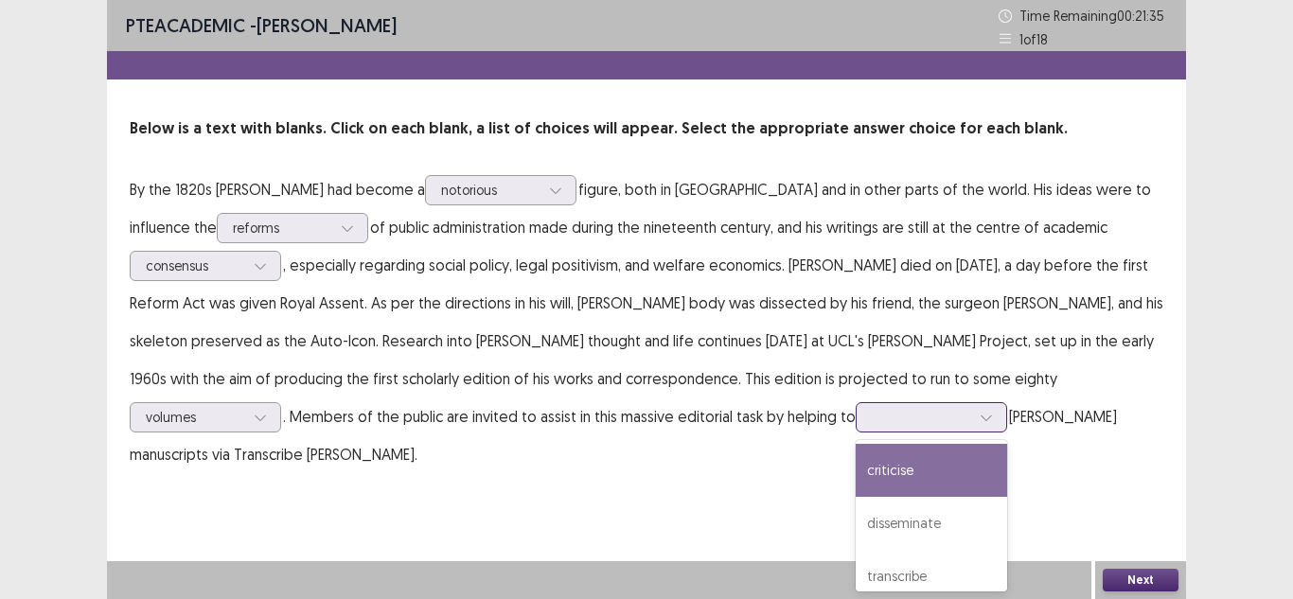
scroll to position [68, 0]
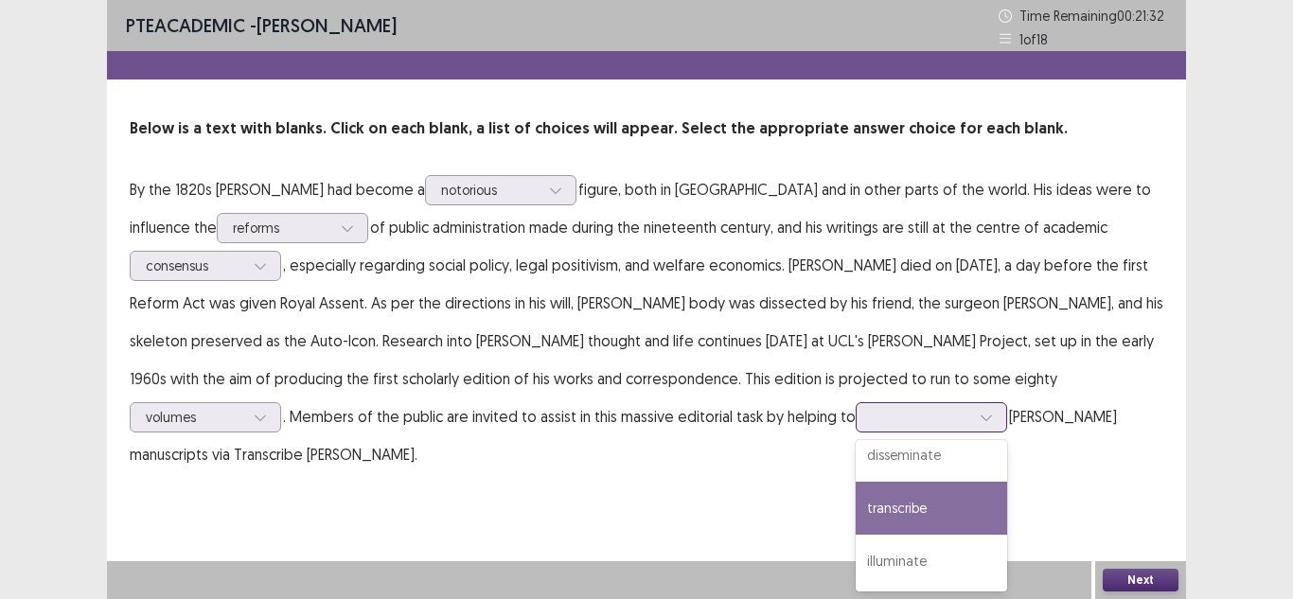
click at [855, 500] on div "transcribe" at bounding box center [930, 508] width 151 height 53
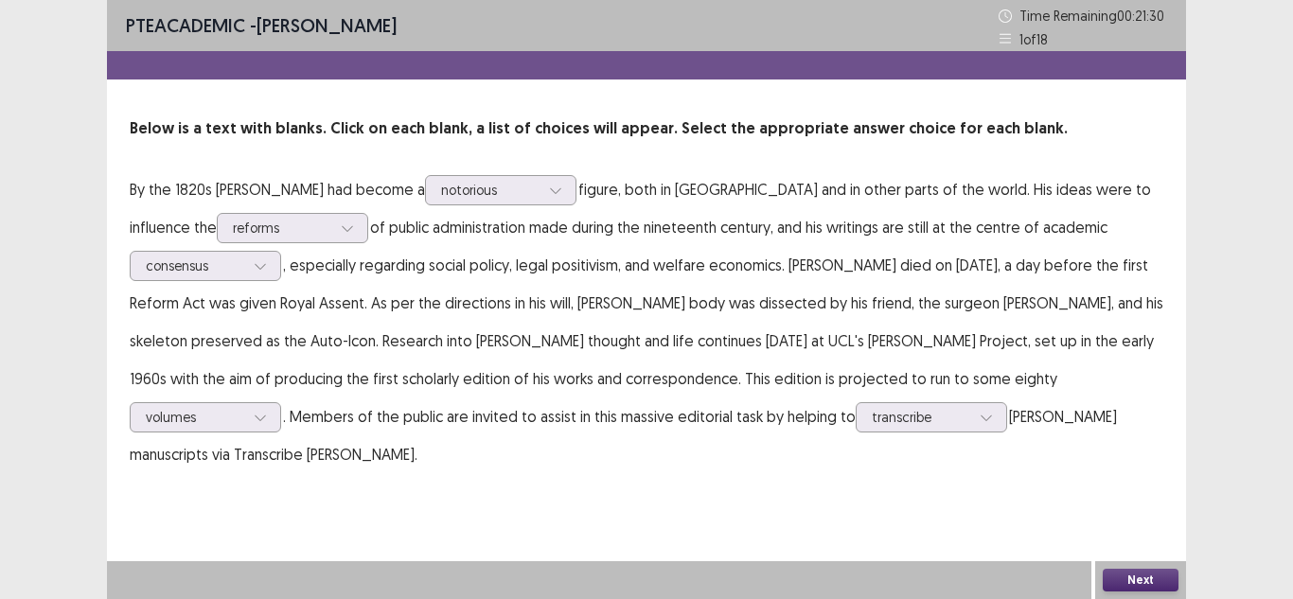
click at [1128, 585] on button "Next" at bounding box center [1140, 580] width 76 height 23
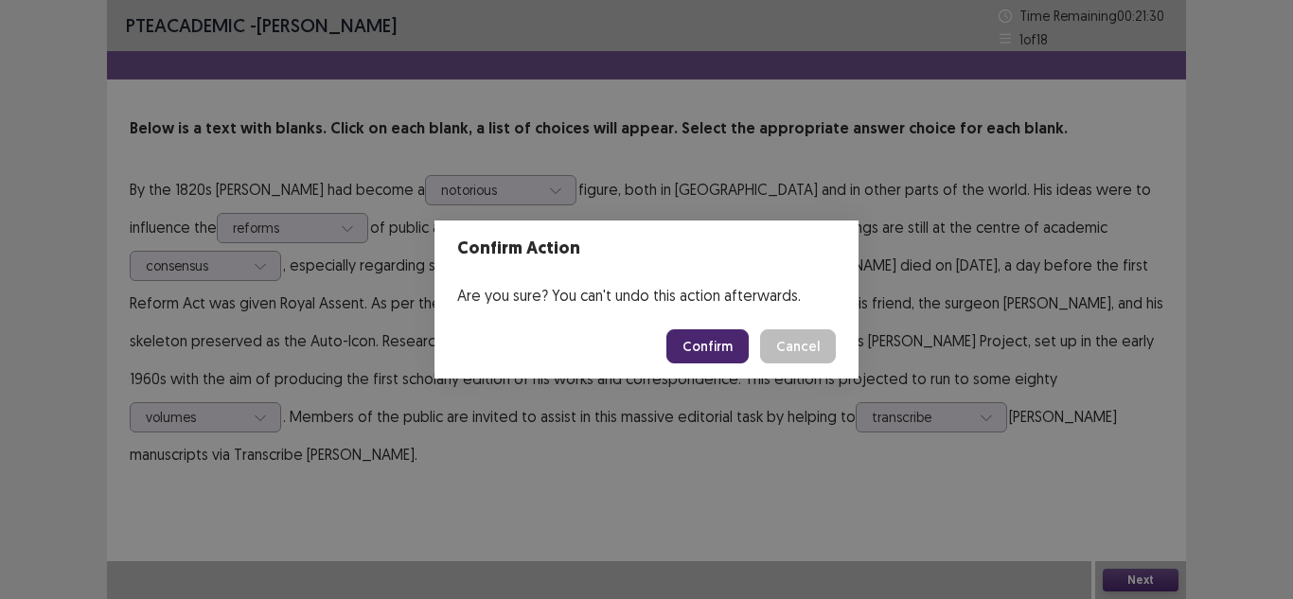
click at [732, 350] on button "Confirm" at bounding box center [707, 346] width 82 height 34
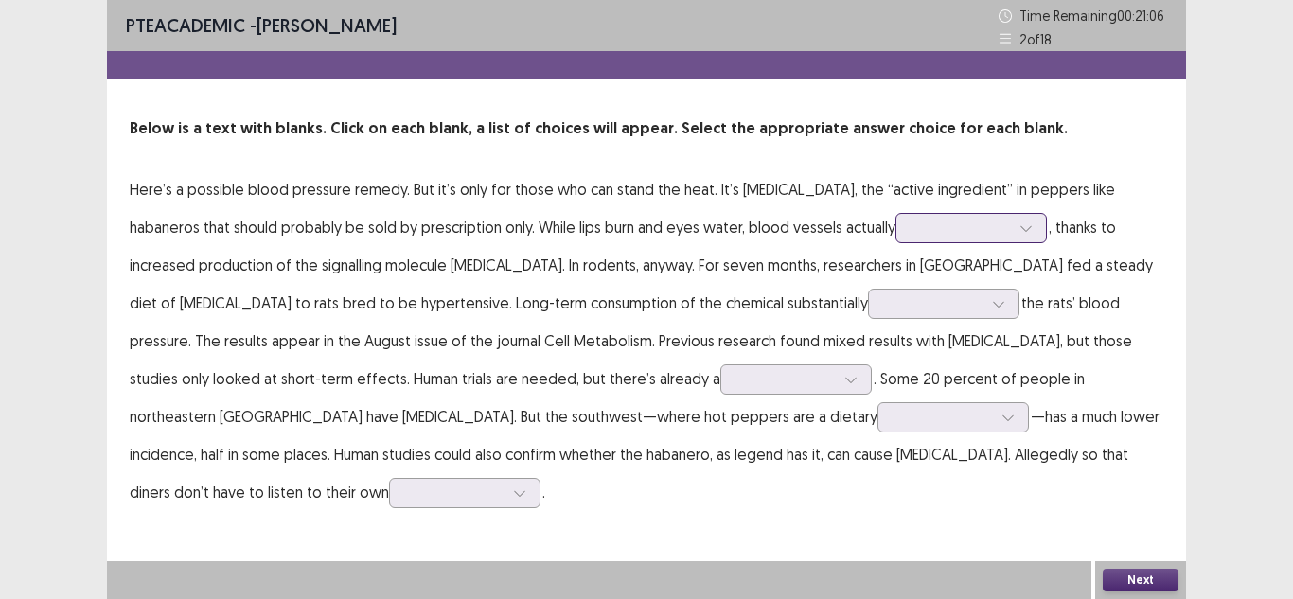
click at [911, 229] on div at bounding box center [960, 228] width 98 height 18
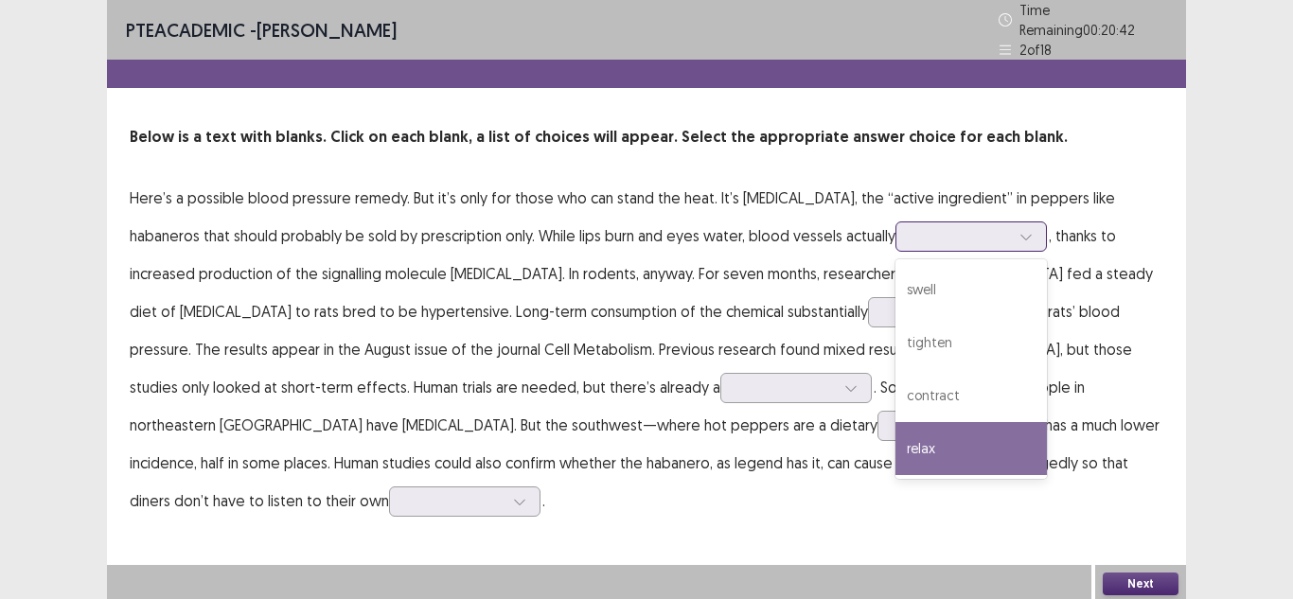
drag, startPoint x: 870, startPoint y: 291, endPoint x: 885, endPoint y: 443, distance: 153.1
click at [895, 443] on div "swell tighten contract relax" at bounding box center [970, 369] width 151 height 220
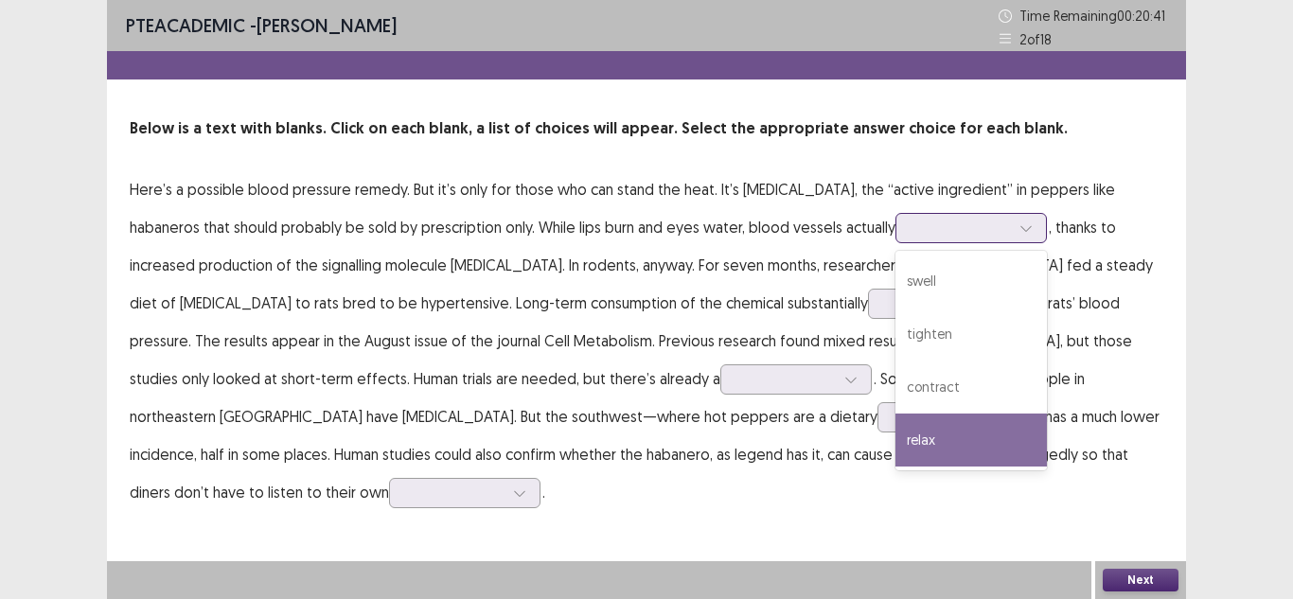
click at [895, 443] on div "relax" at bounding box center [970, 440] width 151 height 53
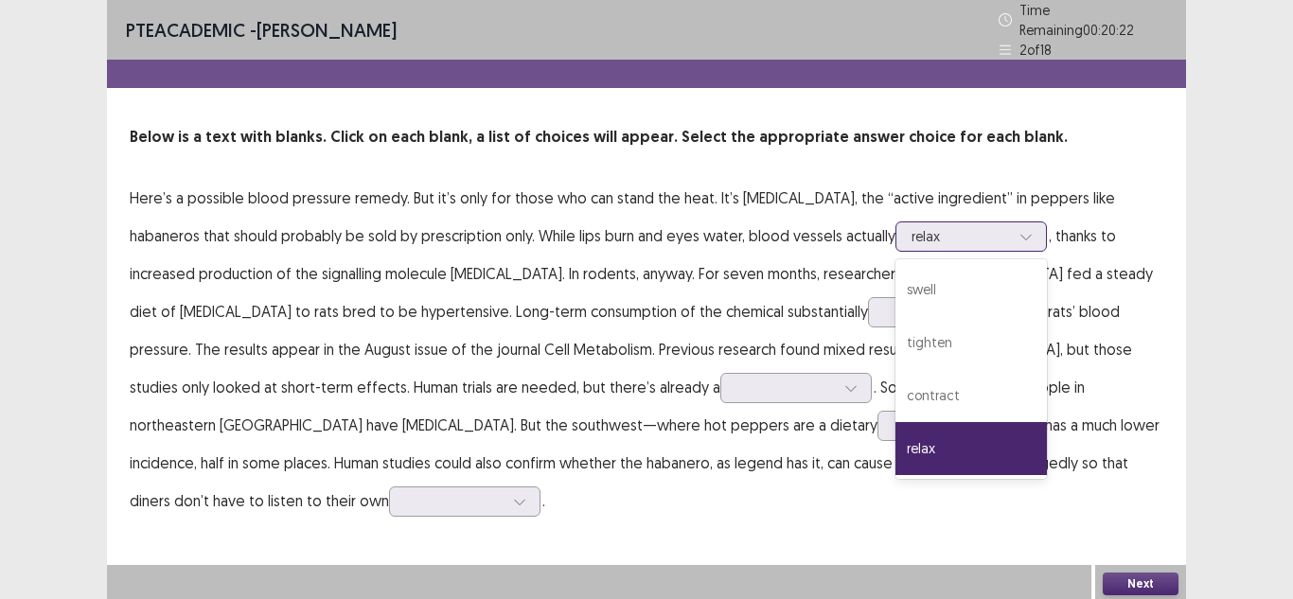
click at [911, 232] on div at bounding box center [960, 236] width 98 height 18
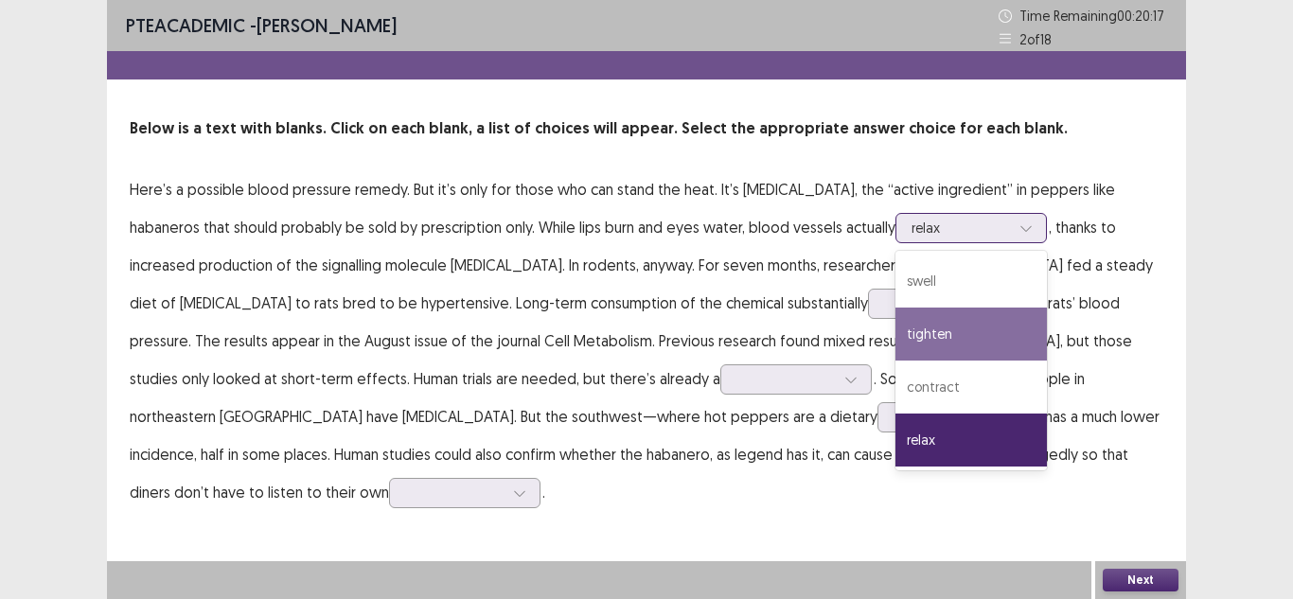
click at [895, 326] on div "tighten" at bounding box center [970, 334] width 151 height 53
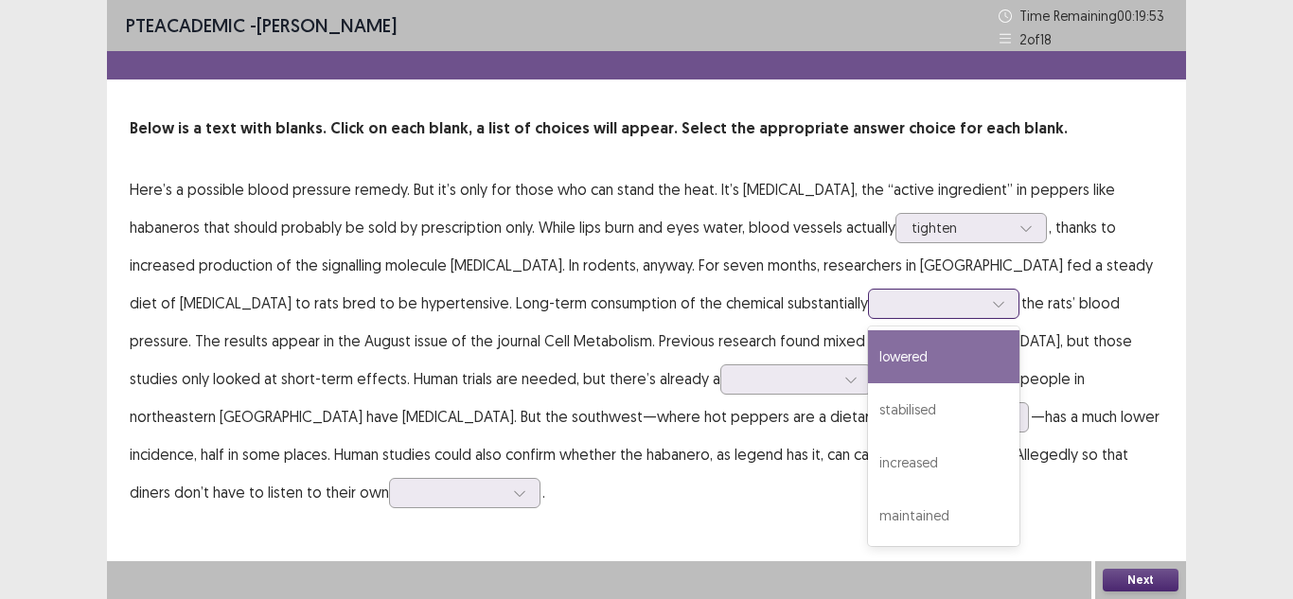
click at [884, 309] on div at bounding box center [933, 303] width 98 height 18
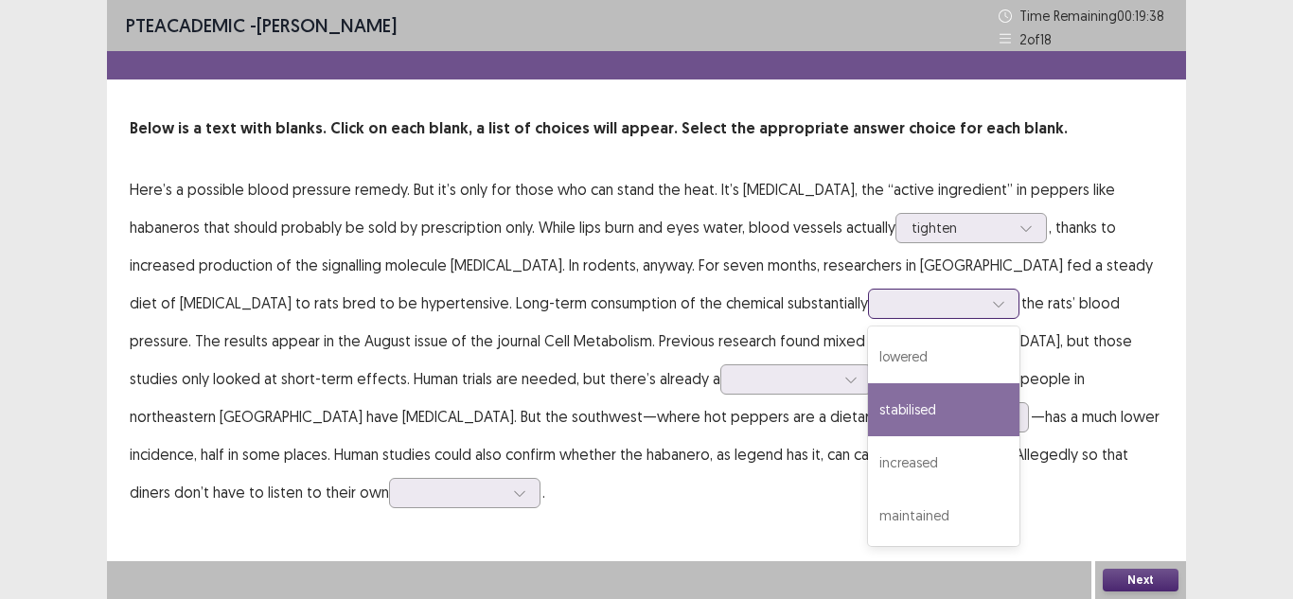
click at [868, 396] on div "stabilised" at bounding box center [943, 409] width 151 height 53
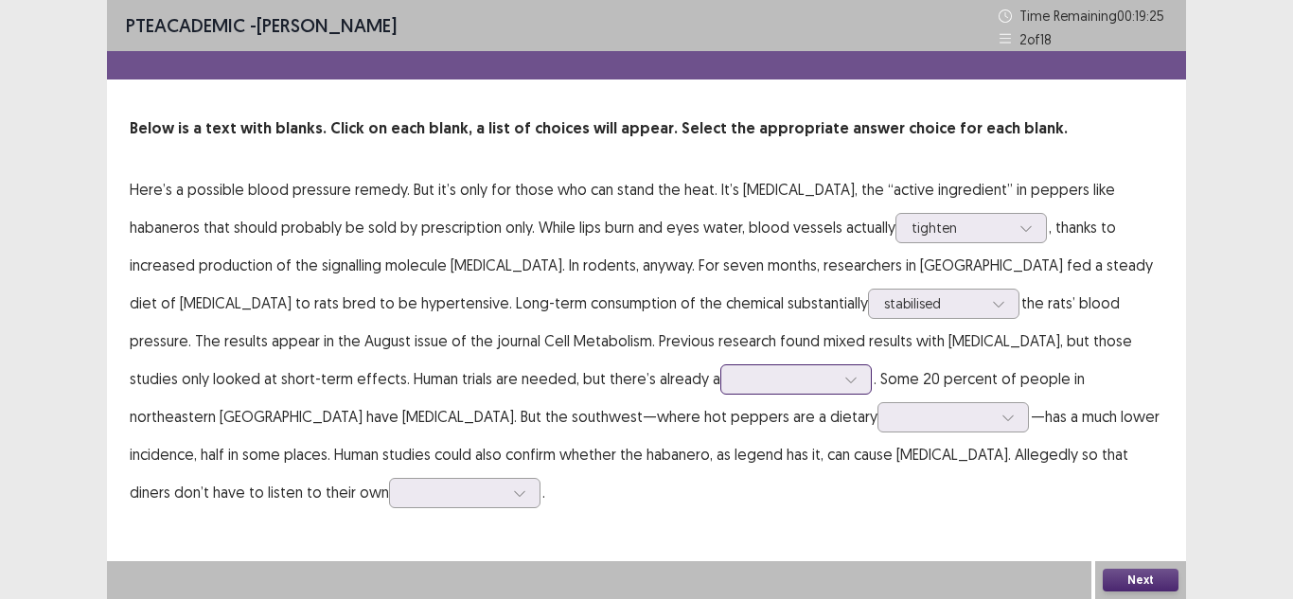
click at [736, 379] on div at bounding box center [785, 379] width 98 height 18
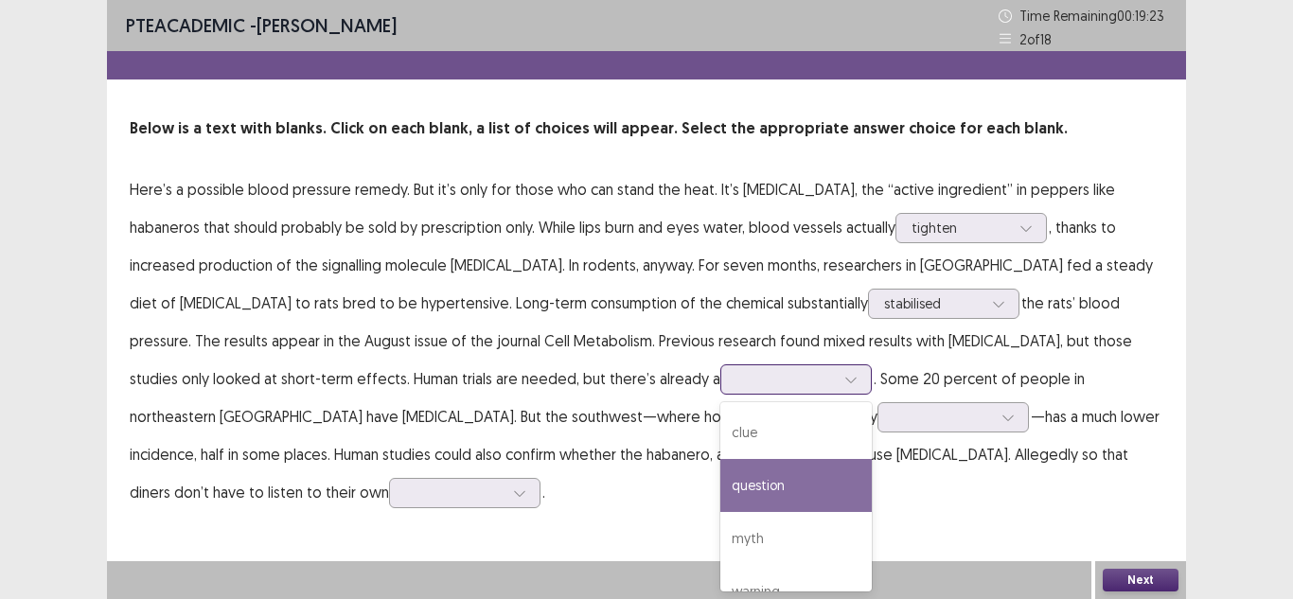
scroll to position [30, 0]
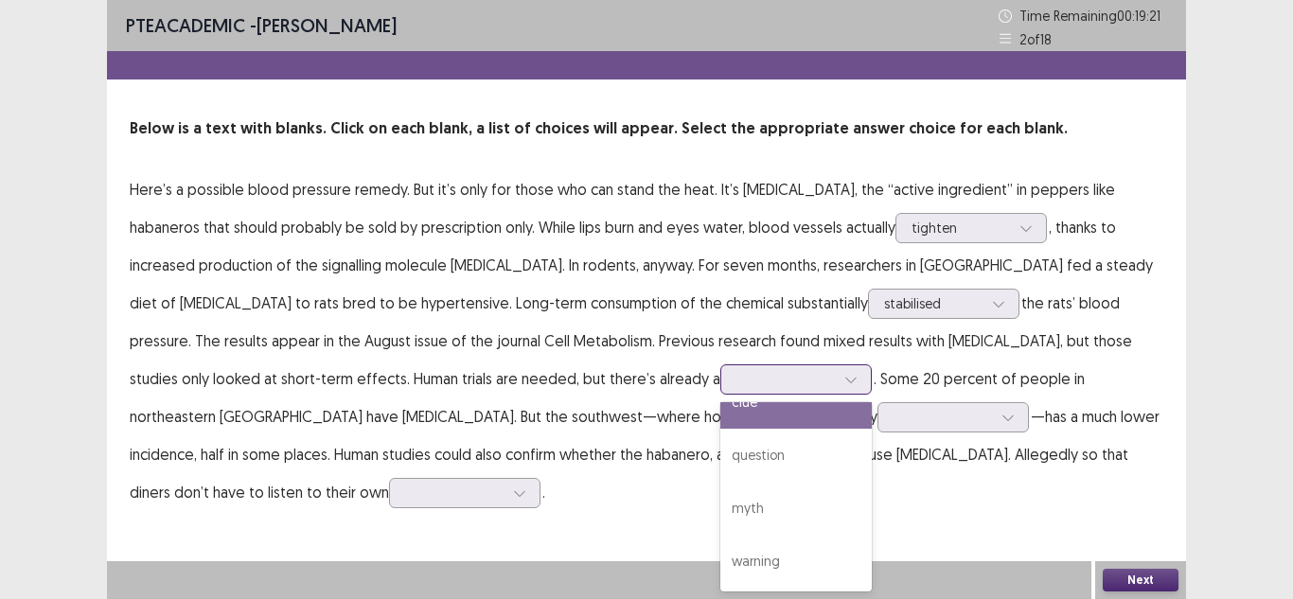
click at [720, 412] on div "clue" at bounding box center [795, 402] width 151 height 53
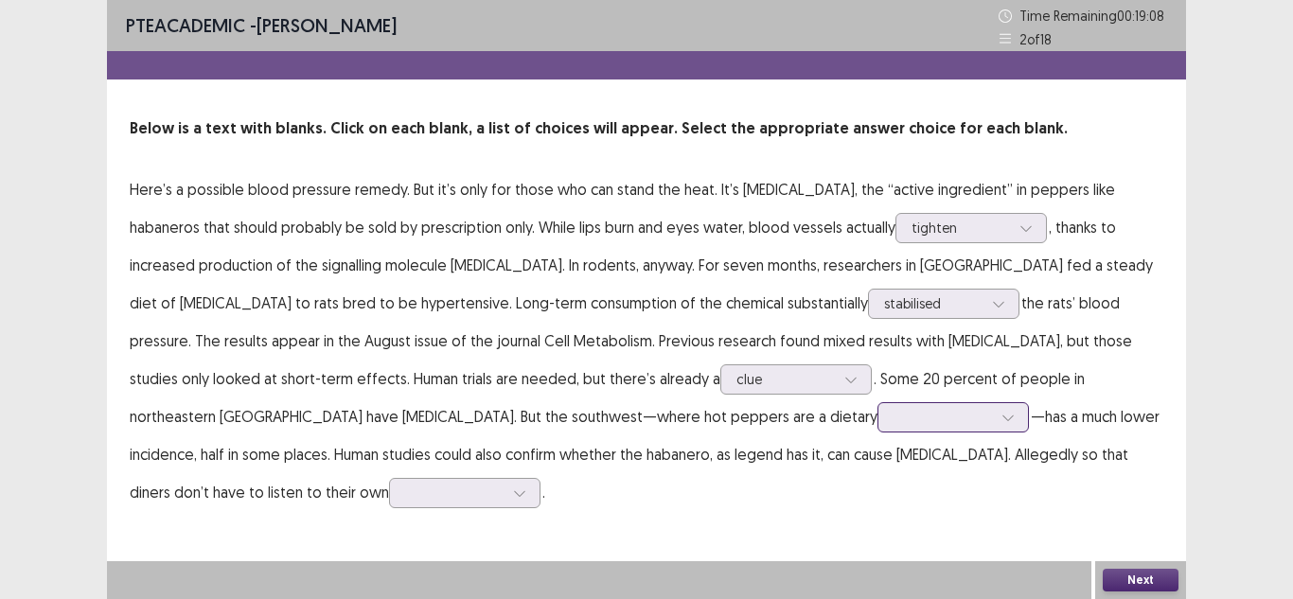
click at [893, 418] on div at bounding box center [942, 417] width 98 height 18
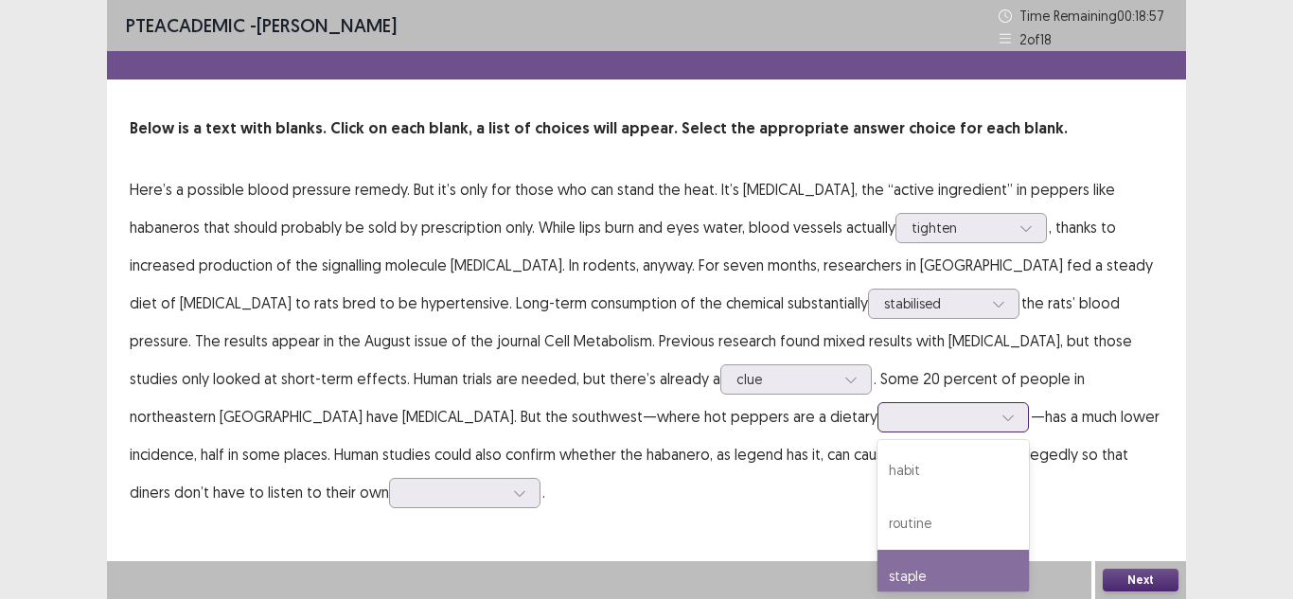
scroll to position [68, 0]
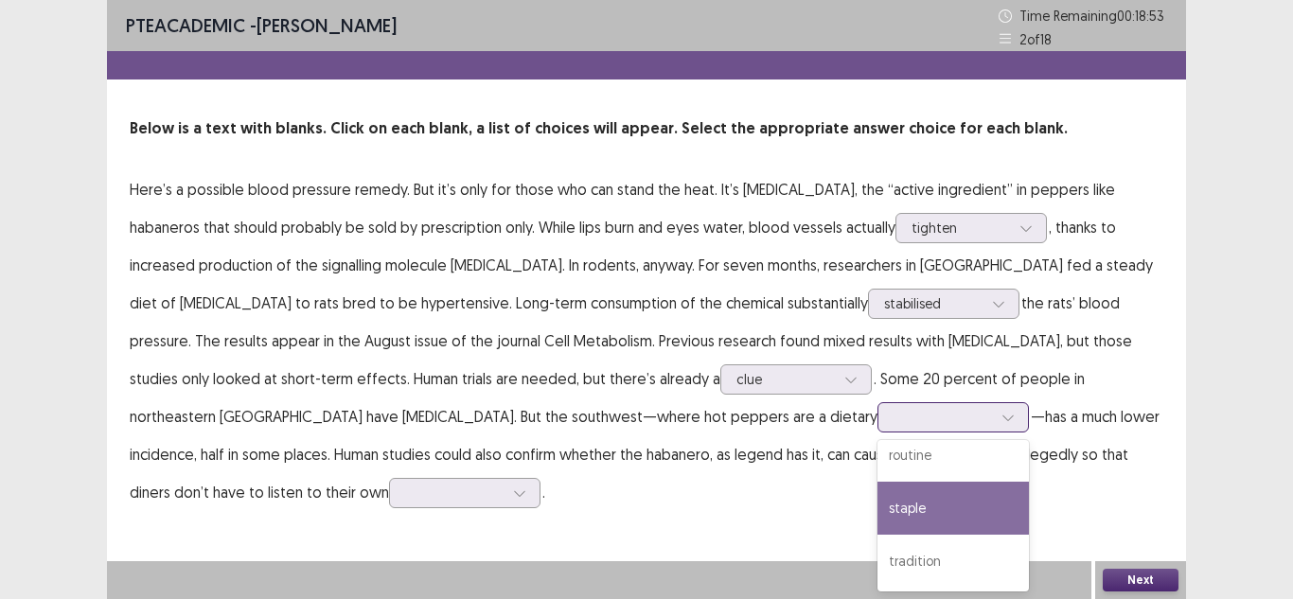
click at [877, 491] on div "staple" at bounding box center [952, 508] width 151 height 53
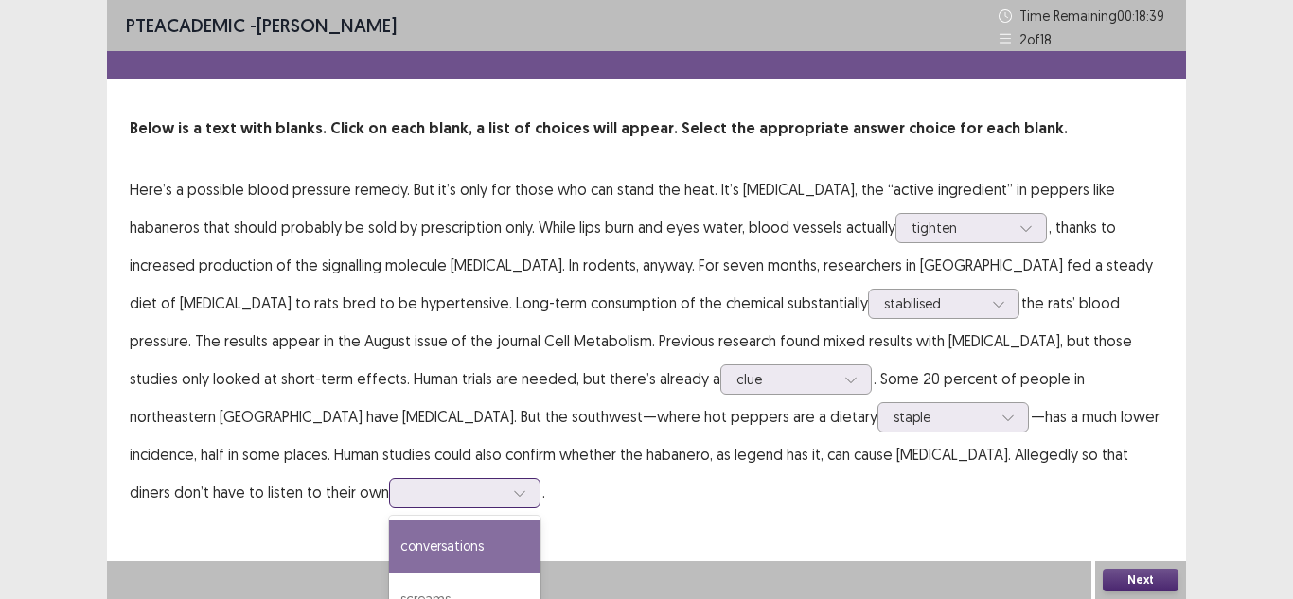
click at [540, 478] on div "4 results available. Use Up and Down to choose options, press Enter to select t…" at bounding box center [464, 493] width 151 height 30
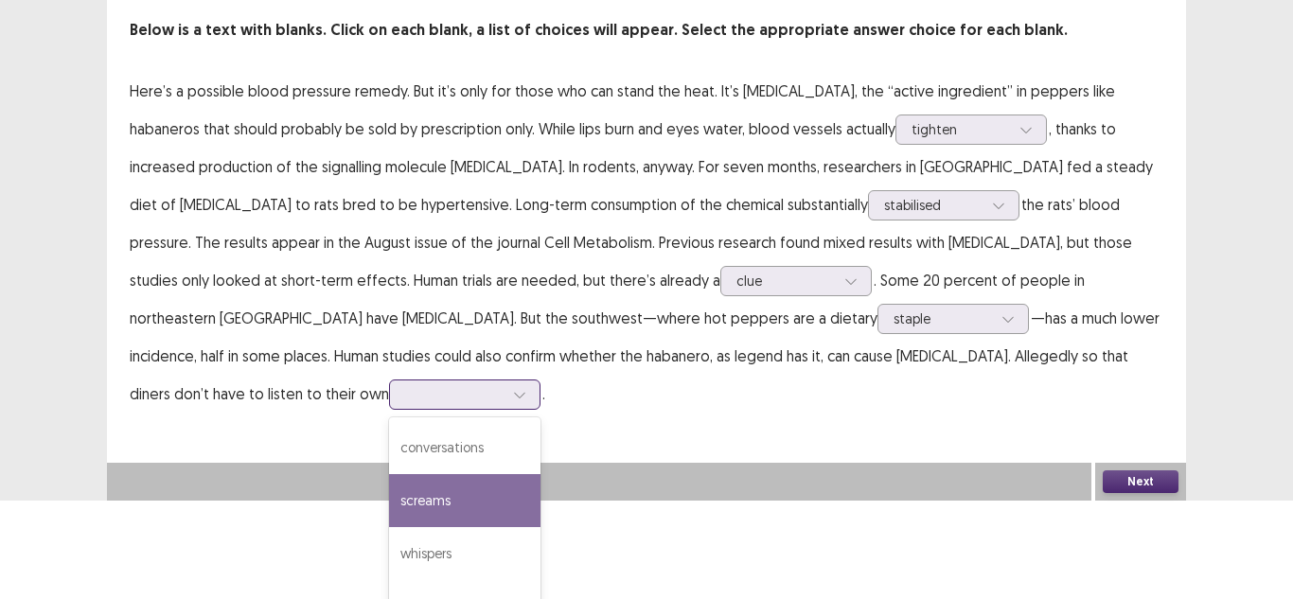
click at [540, 474] on div "screams" at bounding box center [464, 500] width 151 height 53
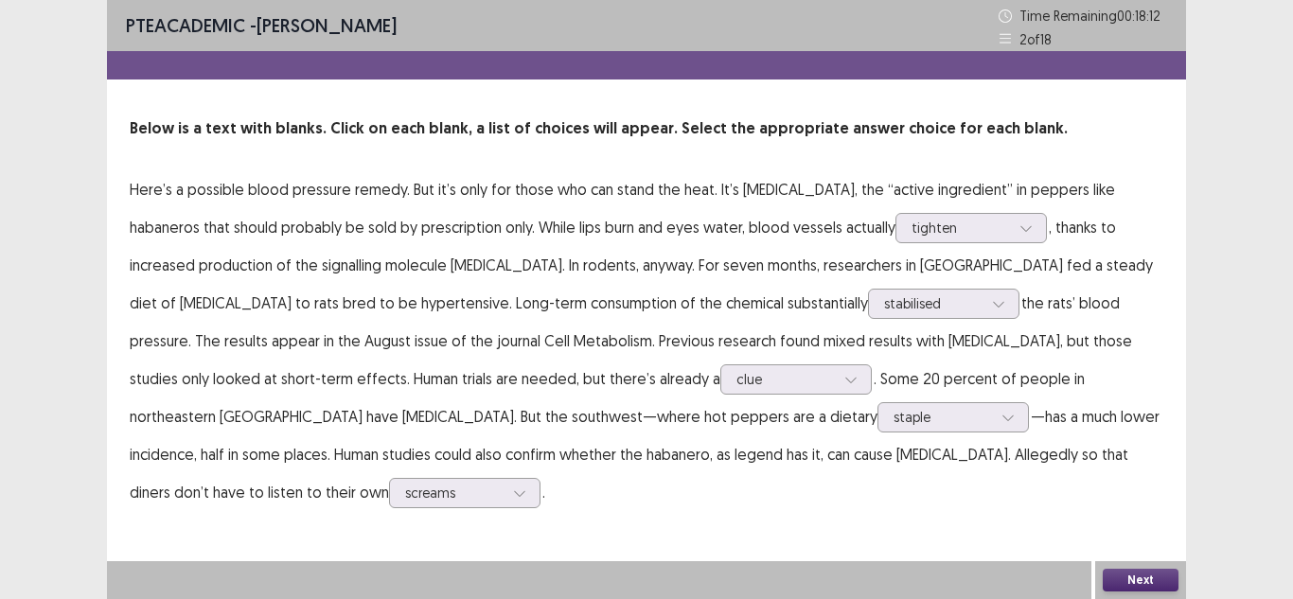
click at [1112, 579] on button "Next" at bounding box center [1140, 580] width 76 height 23
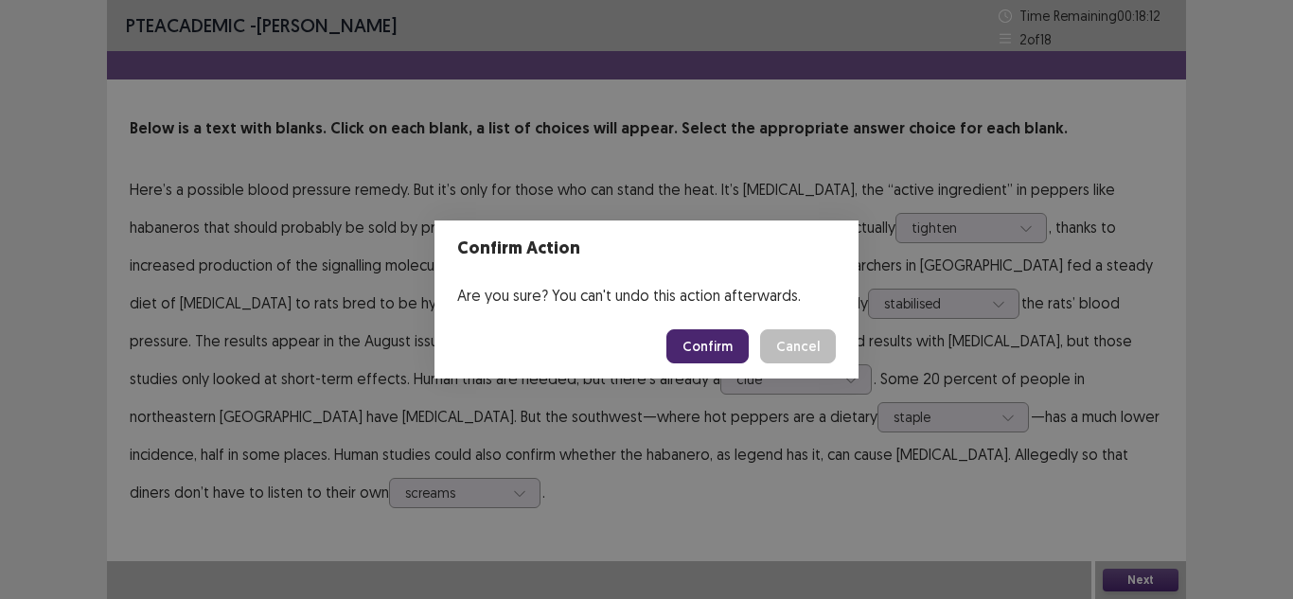
click at [734, 324] on footer "Confirm Cancel" at bounding box center [646, 346] width 424 height 64
click at [723, 342] on button "Confirm" at bounding box center [707, 346] width 82 height 34
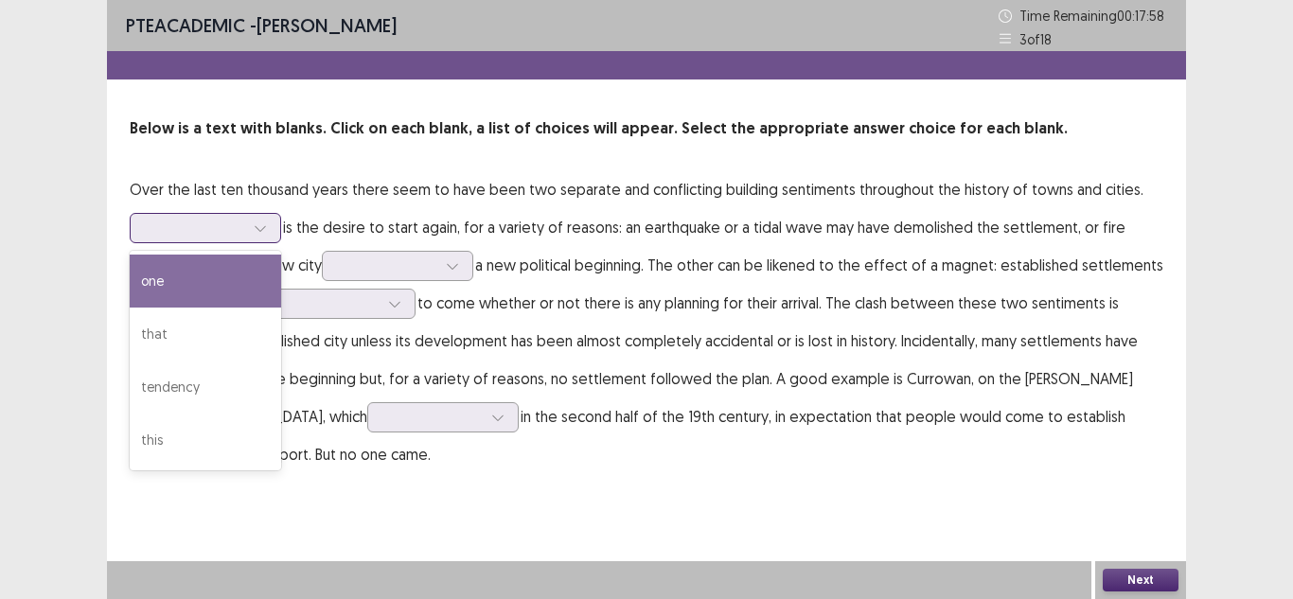
click at [230, 226] on div at bounding box center [195, 228] width 98 height 18
click at [227, 288] on div "one" at bounding box center [205, 281] width 151 height 53
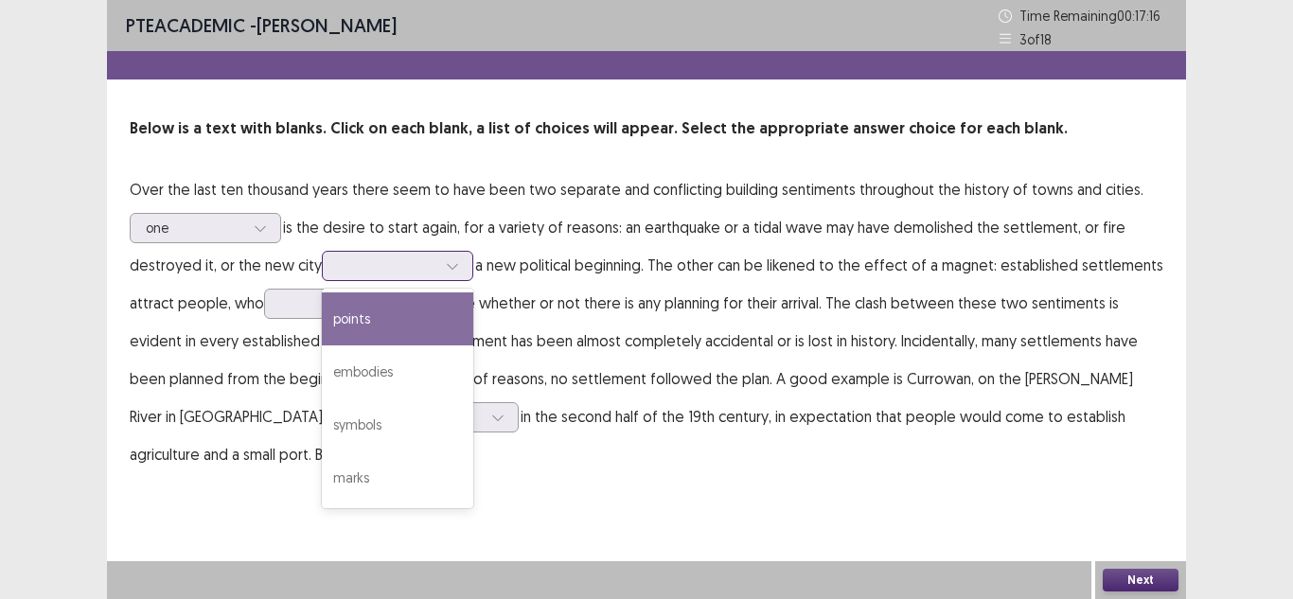
click at [376, 272] on div at bounding box center [387, 265] width 98 height 18
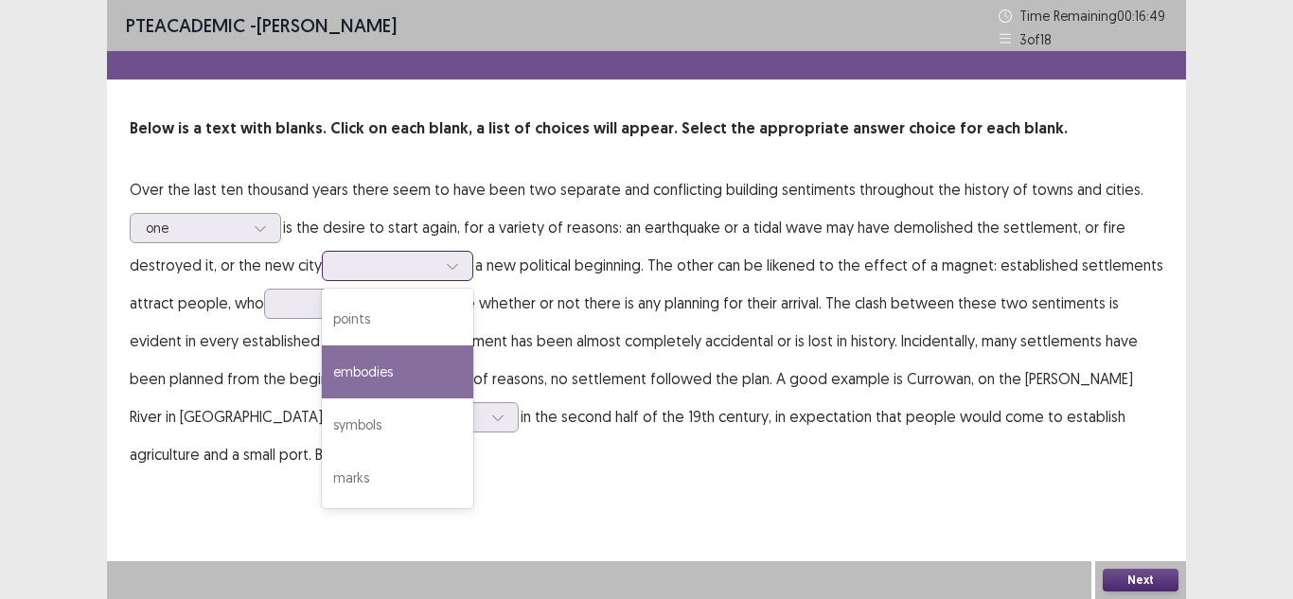
click at [437, 345] on div "embodies" at bounding box center [397, 371] width 151 height 53
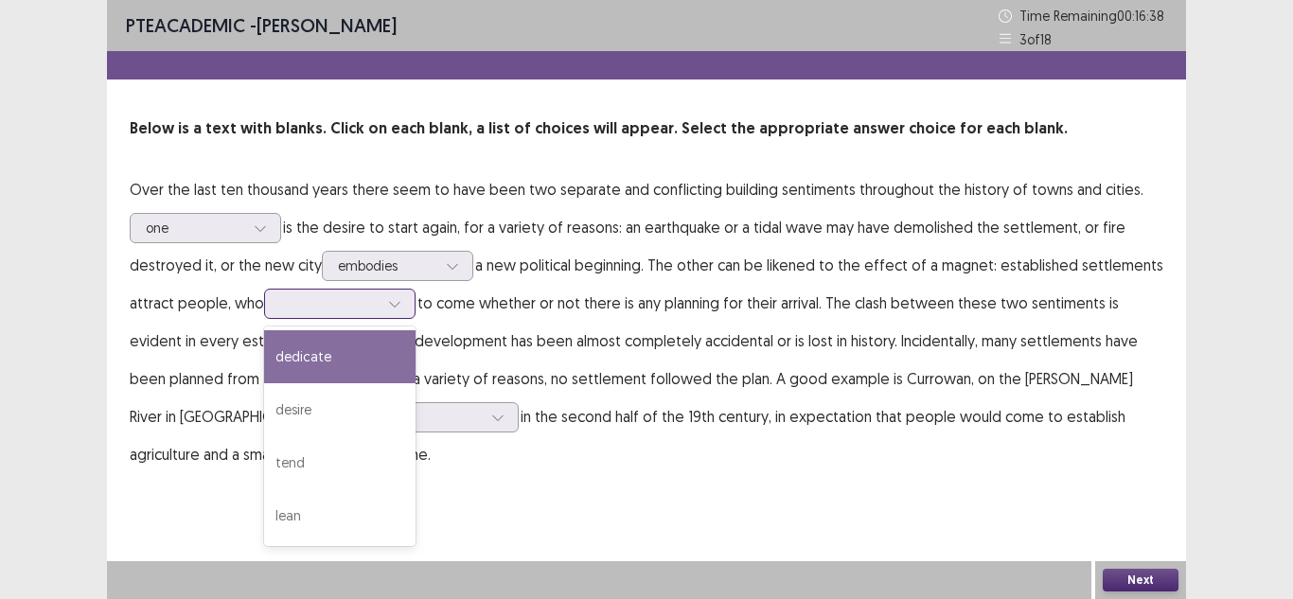
click at [331, 317] on div at bounding box center [339, 304] width 151 height 30
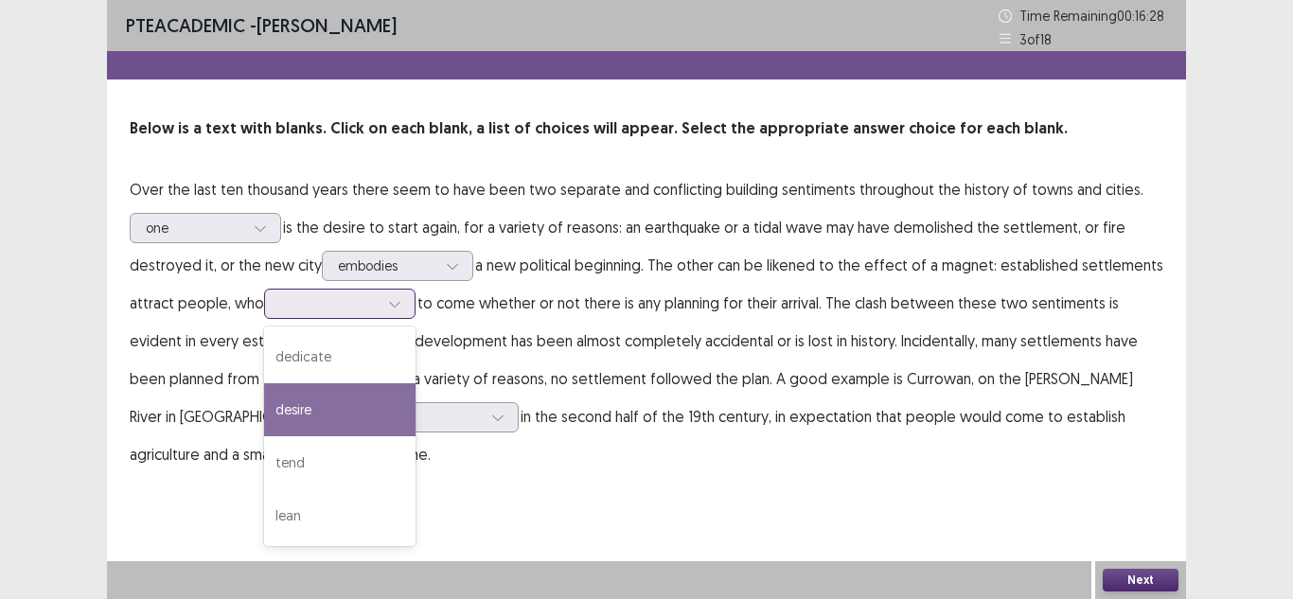
click at [326, 397] on div "desire" at bounding box center [339, 409] width 151 height 53
click at [397, 310] on div at bounding box center [394, 304] width 28 height 28
click at [766, 293] on p "Over the last ten thousand years there seem to have been two separate and confl…" at bounding box center [646, 321] width 1033 height 303
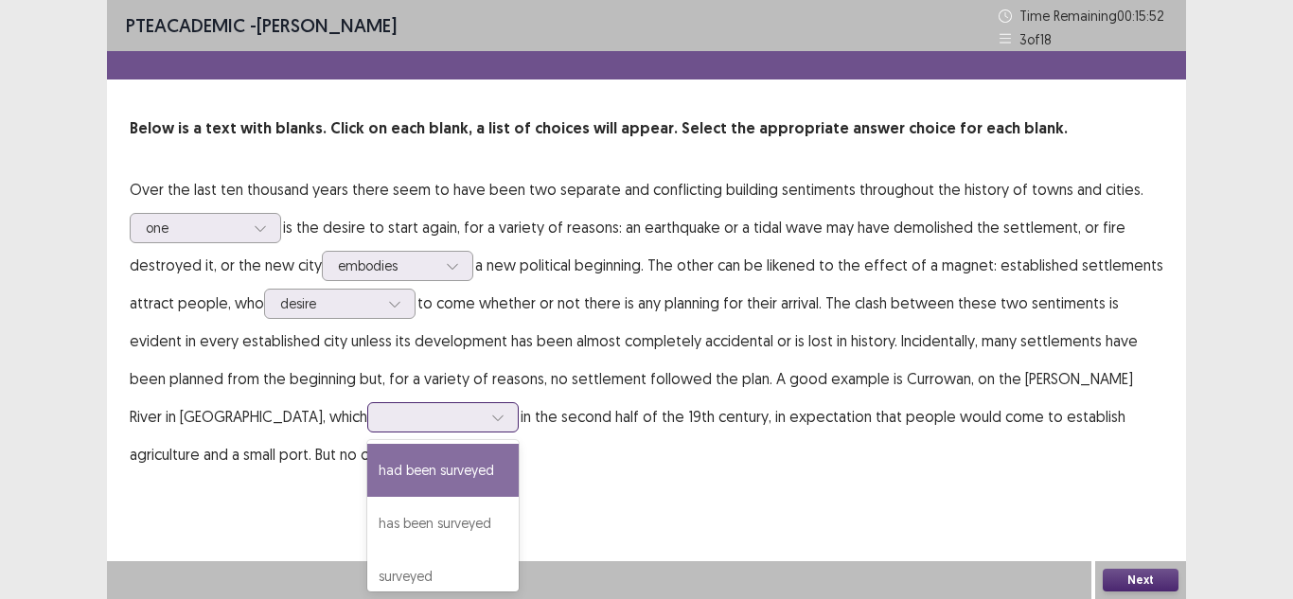
click at [383, 425] on div at bounding box center [432, 417] width 98 height 18
click at [367, 463] on div "had been surveyed" at bounding box center [442, 470] width 151 height 53
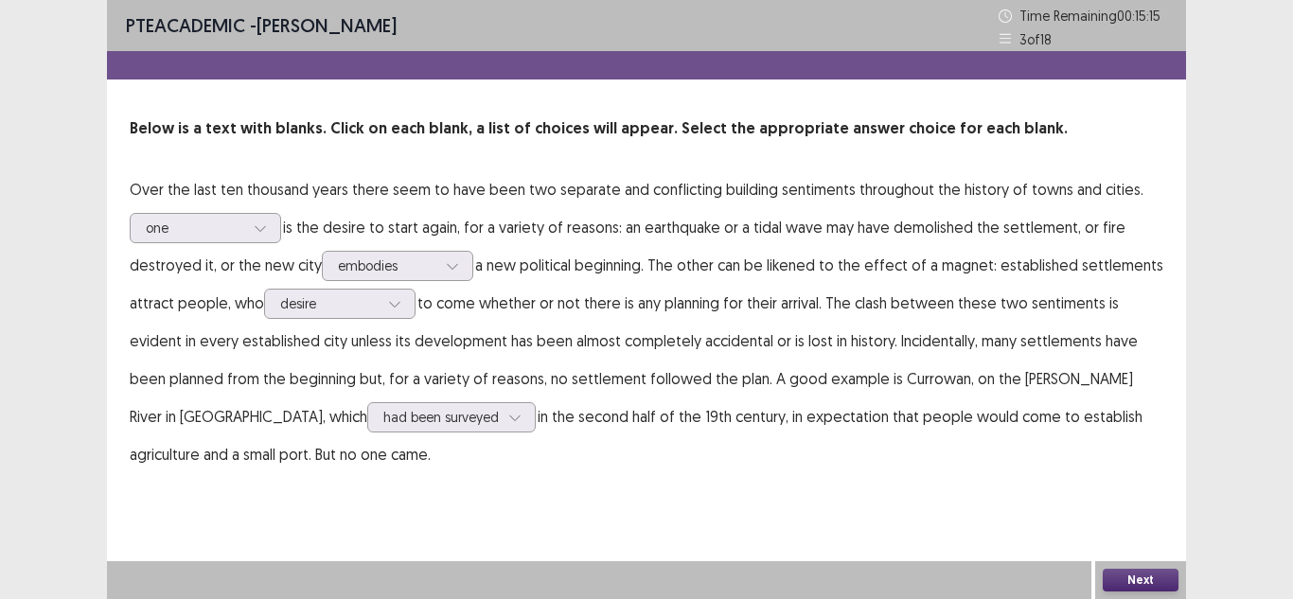
click at [1131, 573] on button "Next" at bounding box center [1140, 580] width 76 height 23
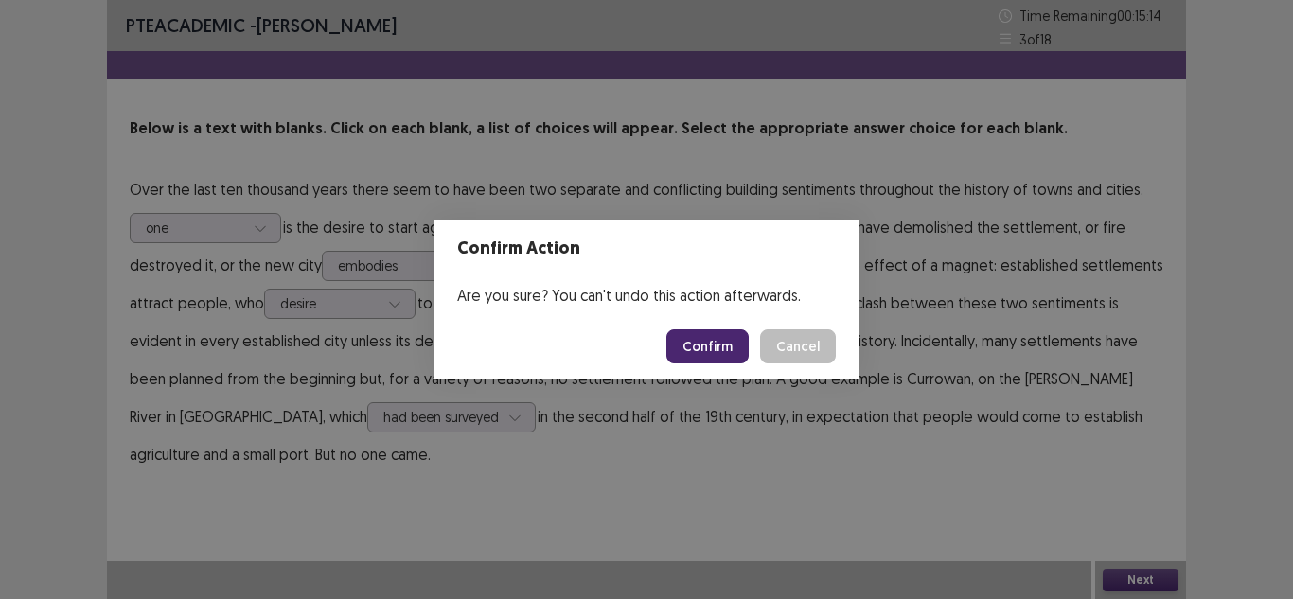
click at [732, 356] on button "Confirm" at bounding box center [707, 346] width 82 height 34
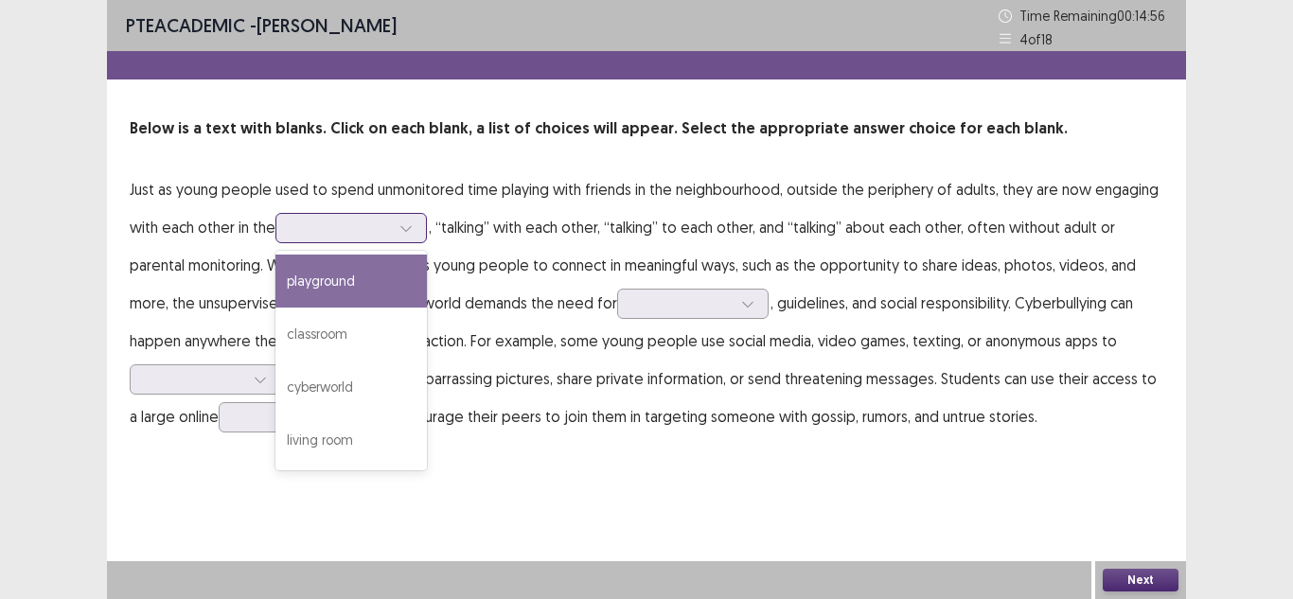
click at [406, 238] on div at bounding box center [406, 228] width 28 height 28
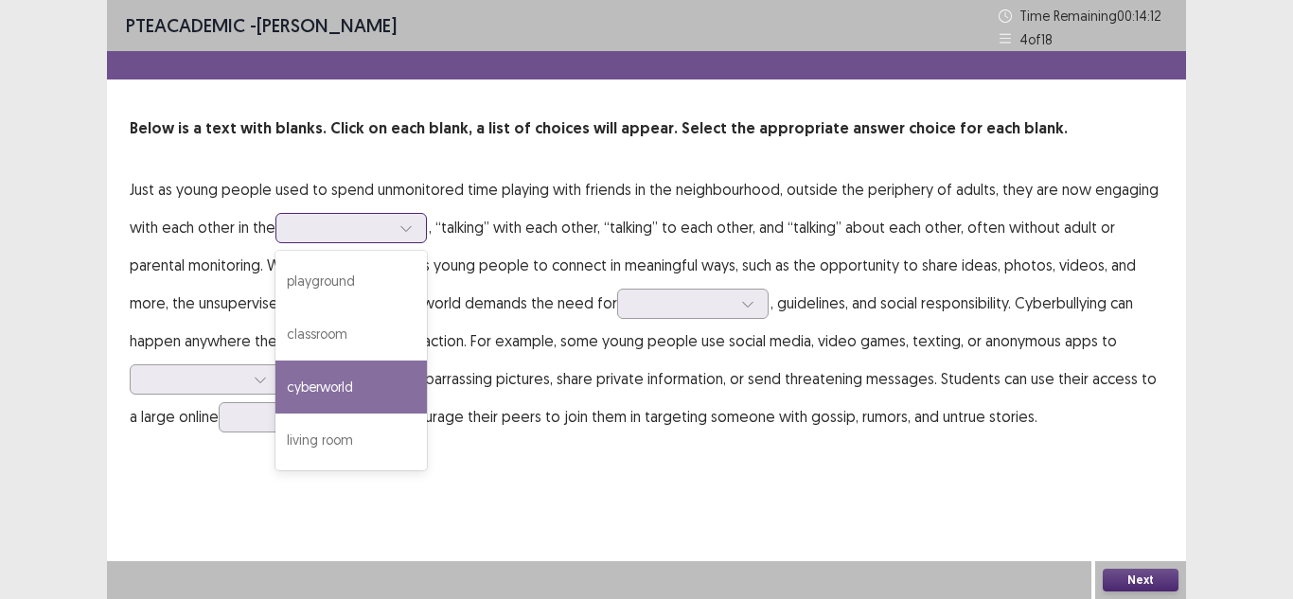
click at [401, 391] on div "cyberworld" at bounding box center [350, 387] width 151 height 53
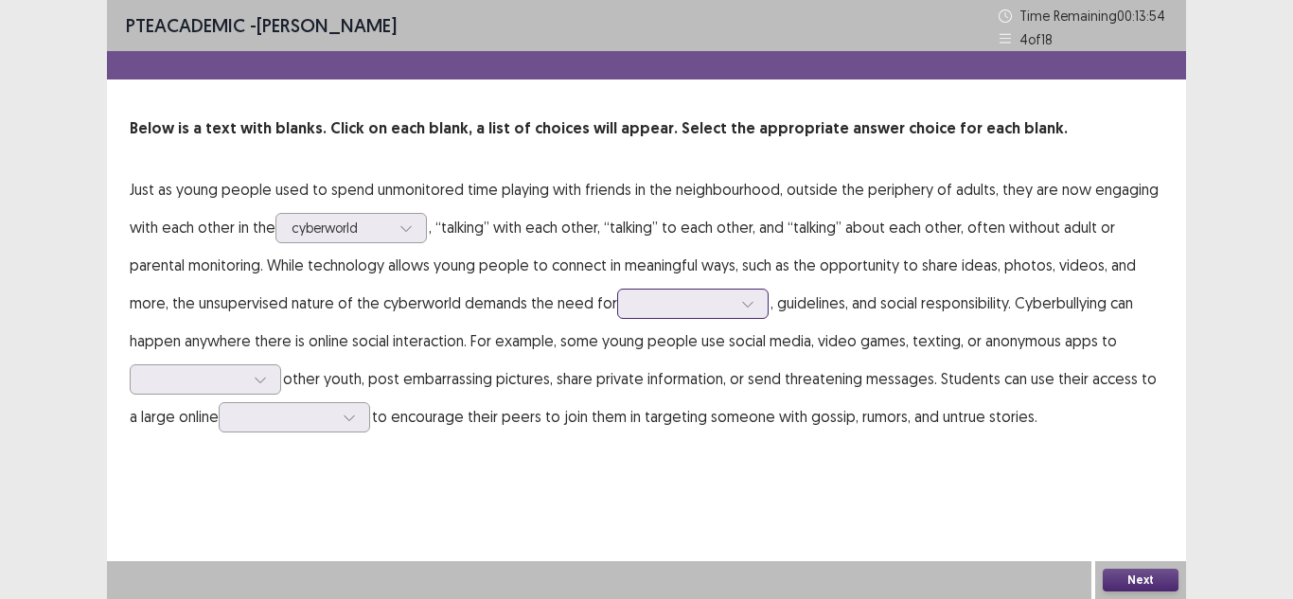
click at [682, 312] on div at bounding box center [682, 303] width 98 height 18
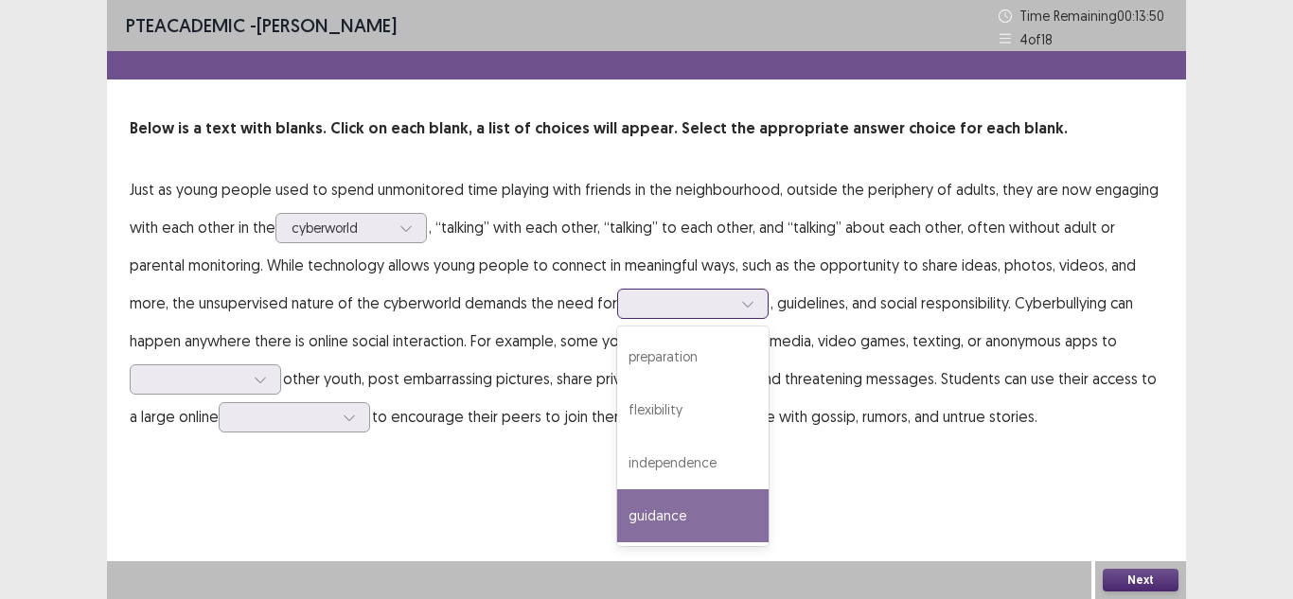
click at [677, 503] on div "guidance" at bounding box center [692, 515] width 151 height 53
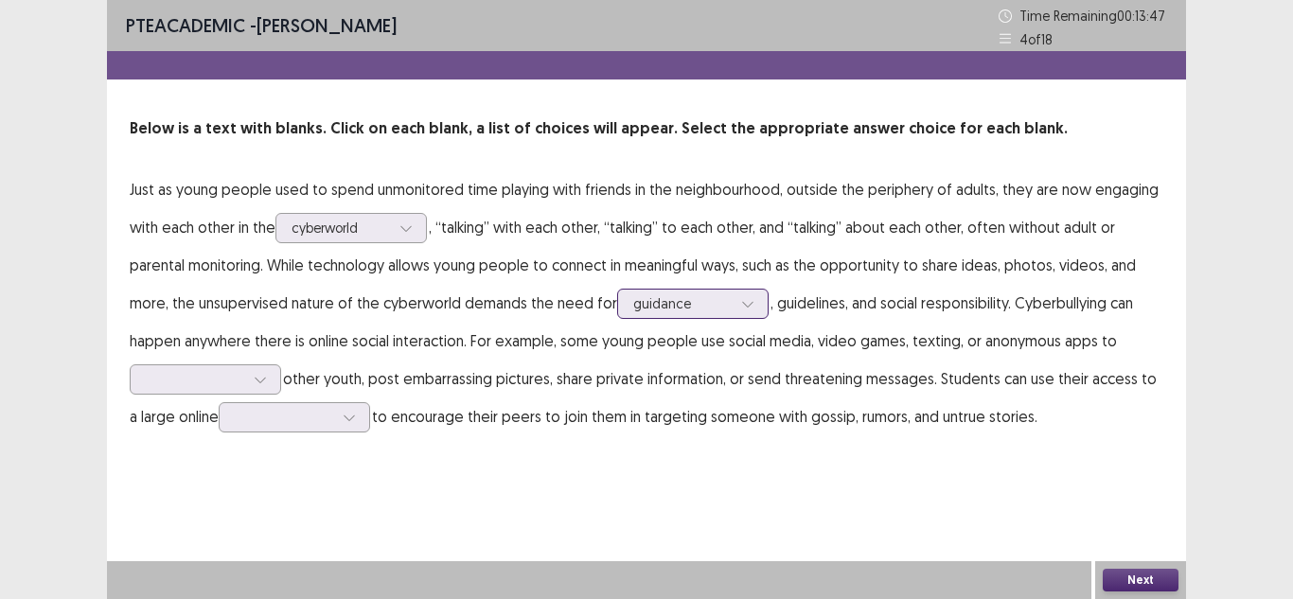
click at [705, 305] on div at bounding box center [682, 303] width 98 height 18
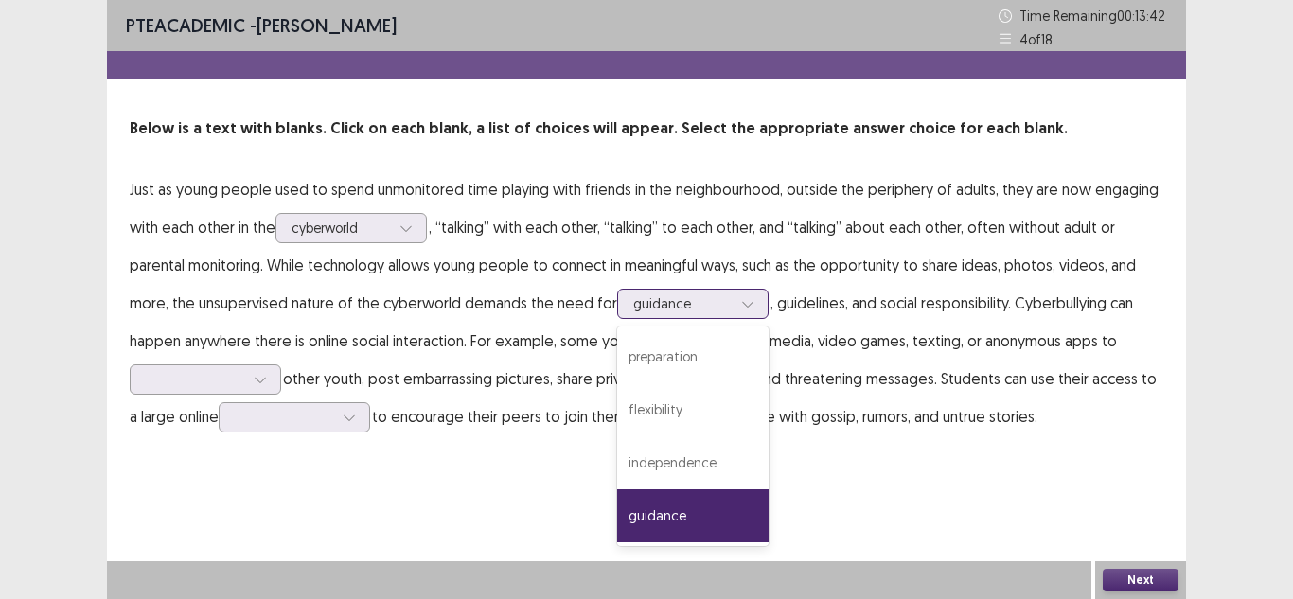
click at [704, 508] on div "guidance" at bounding box center [692, 515] width 151 height 53
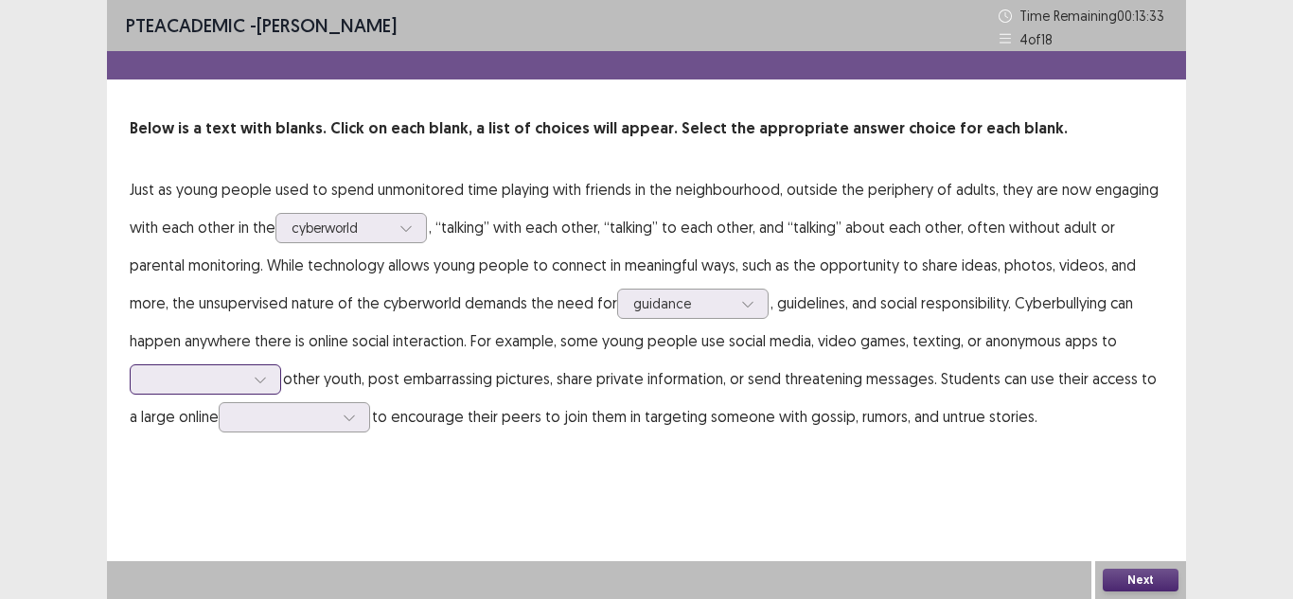
click at [220, 375] on div at bounding box center [195, 379] width 98 height 18
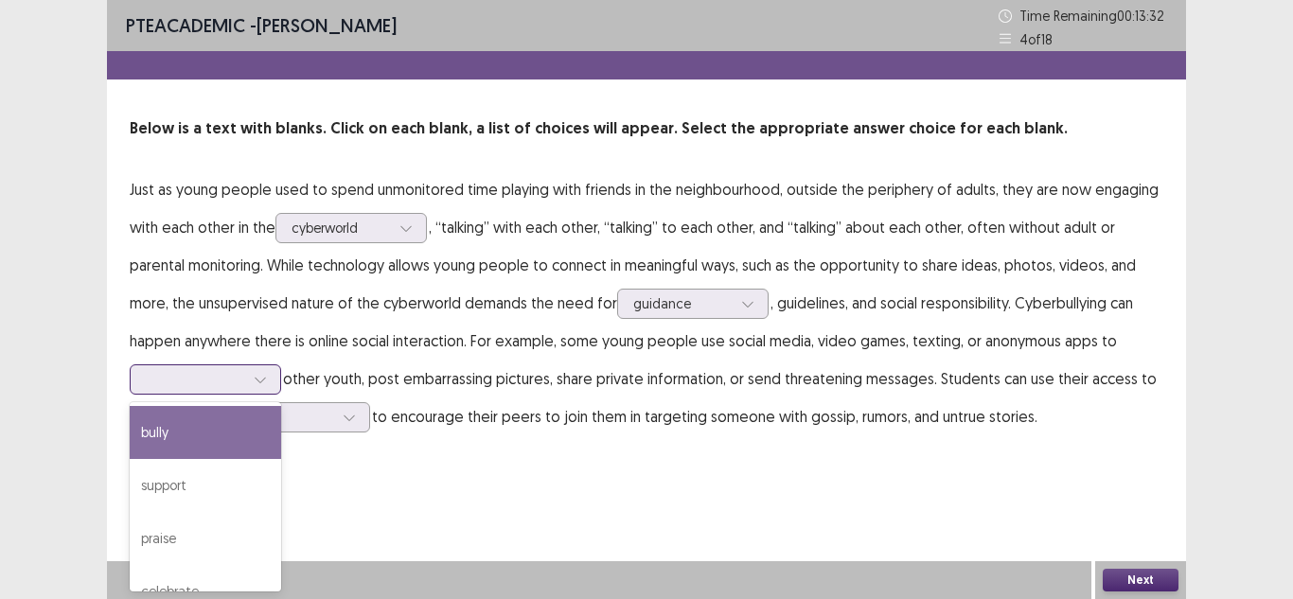
click at [211, 411] on div "bully" at bounding box center [205, 432] width 151 height 53
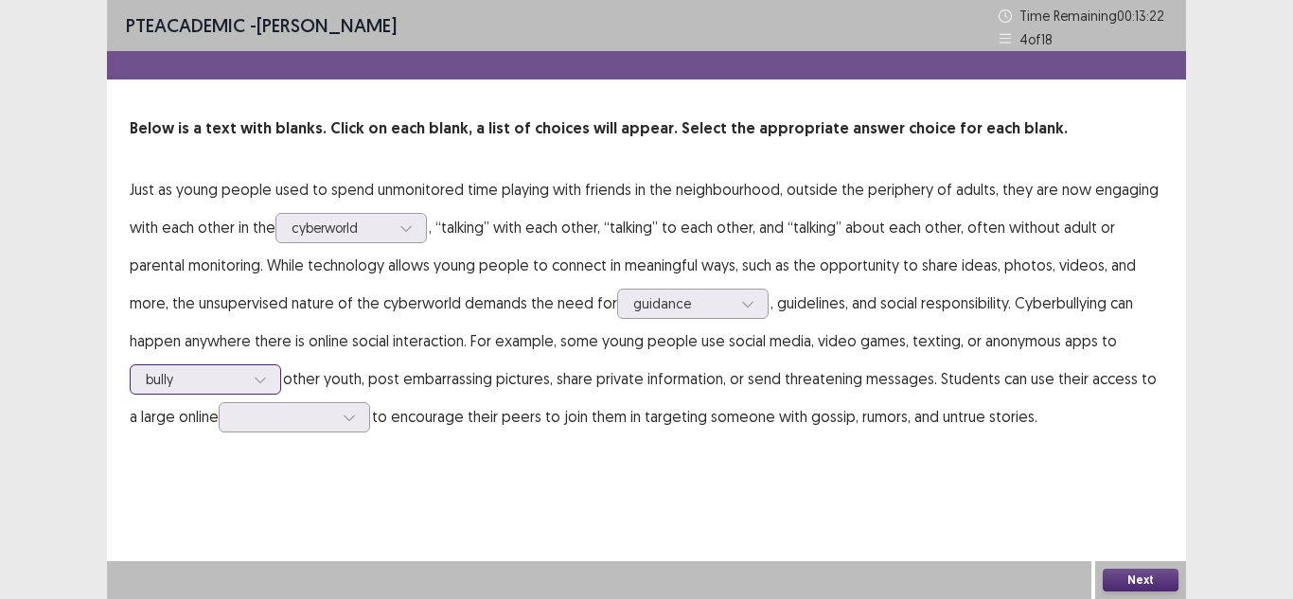
click at [239, 381] on div at bounding box center [195, 379] width 98 height 18
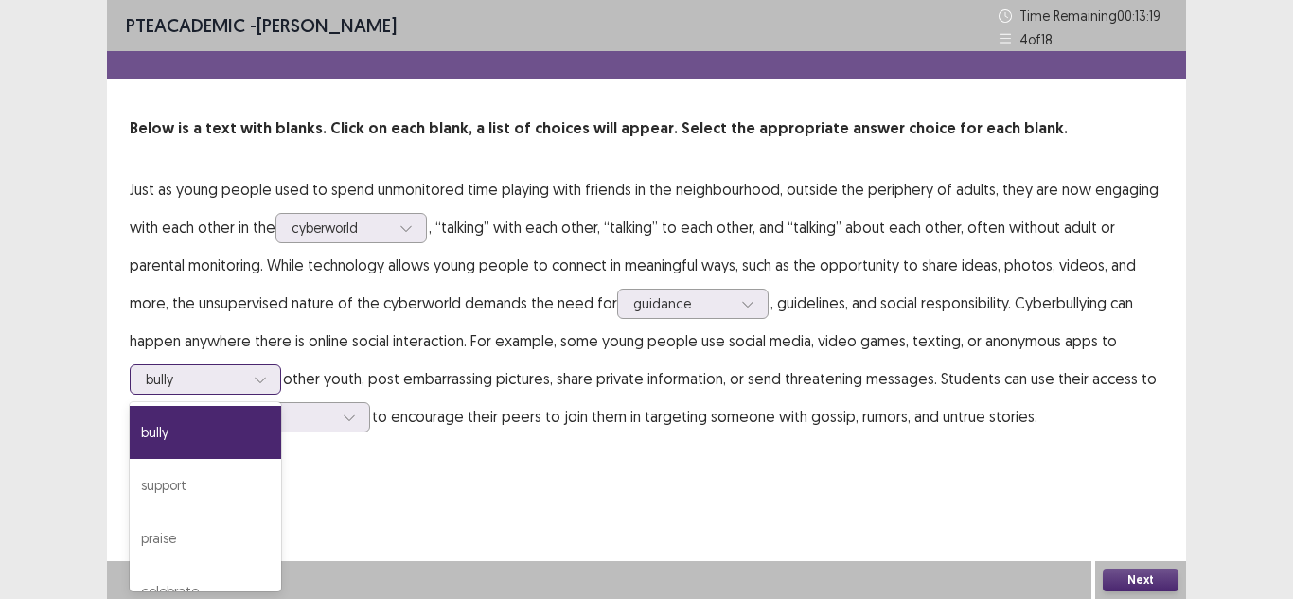
click at [229, 436] on div "bully" at bounding box center [205, 432] width 151 height 53
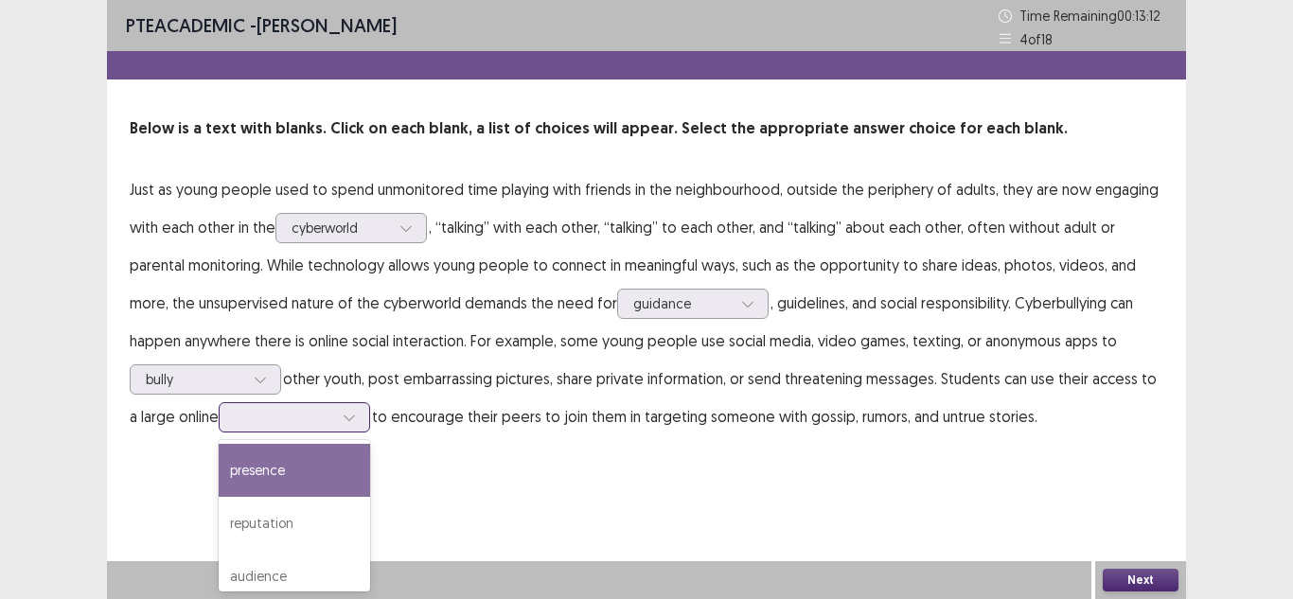
click at [279, 417] on div at bounding box center [284, 417] width 98 height 18
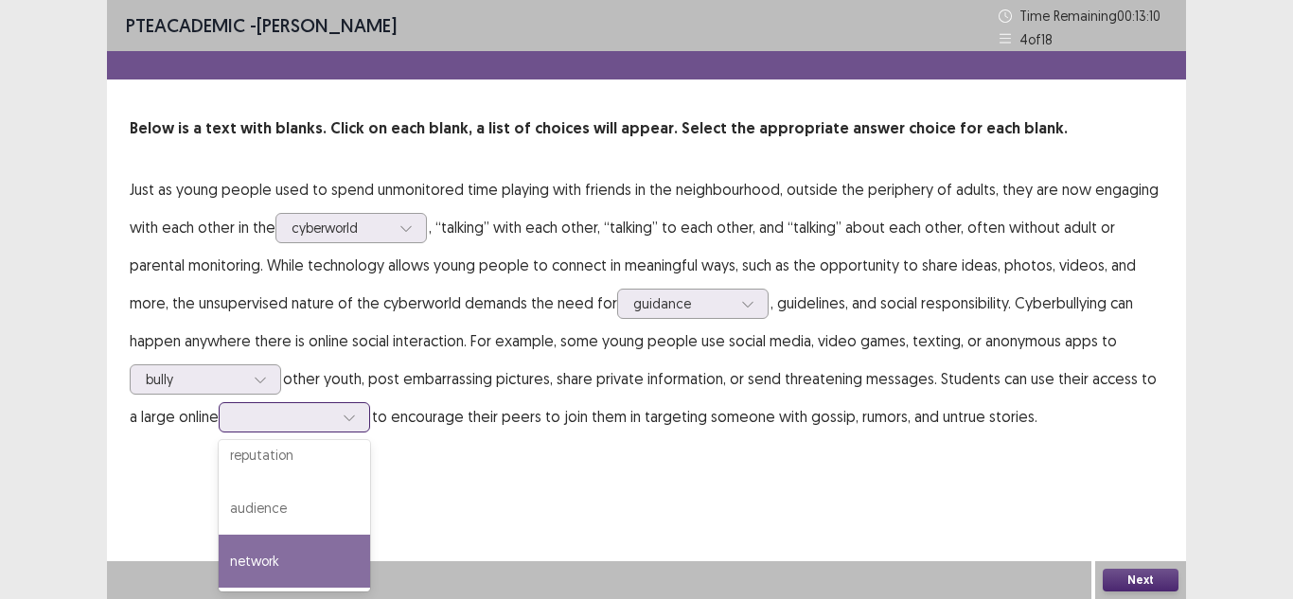
click at [309, 546] on div "network" at bounding box center [294, 561] width 151 height 53
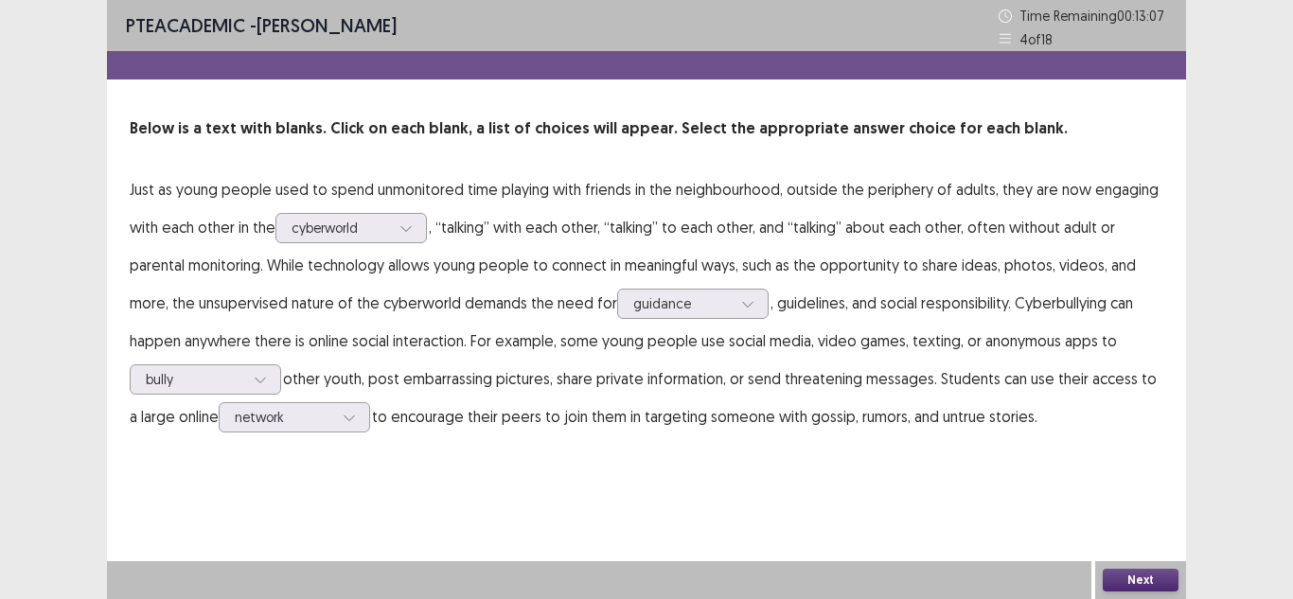
click at [1119, 581] on button "Next" at bounding box center [1140, 580] width 76 height 23
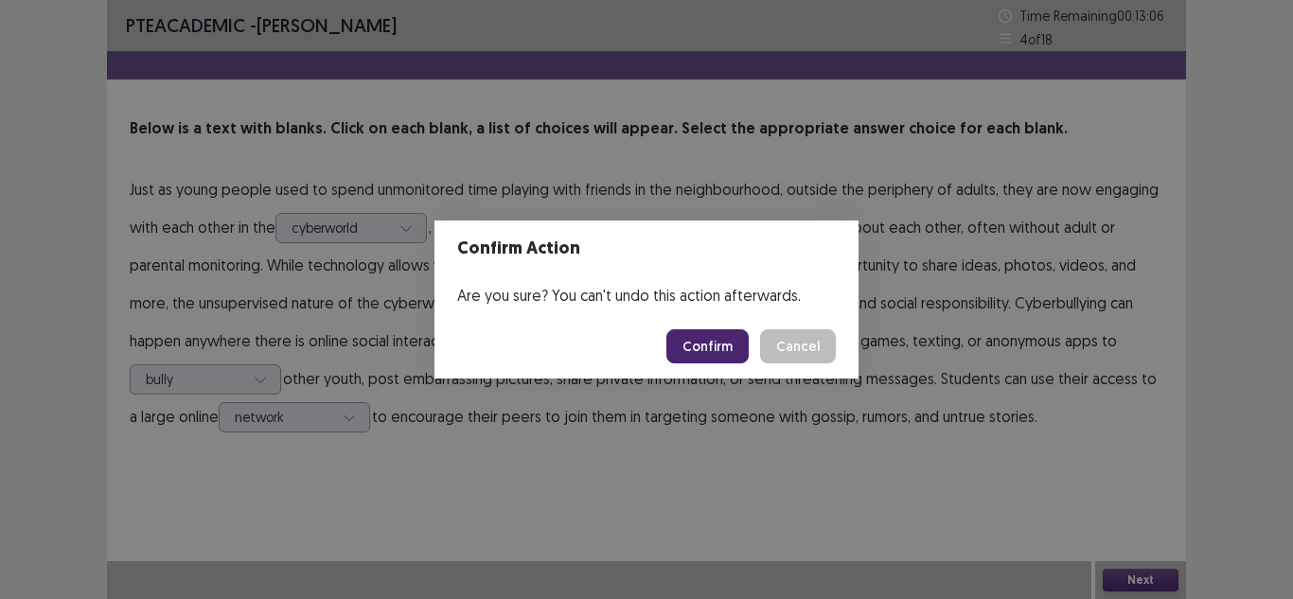
click at [714, 344] on button "Confirm" at bounding box center [707, 346] width 82 height 34
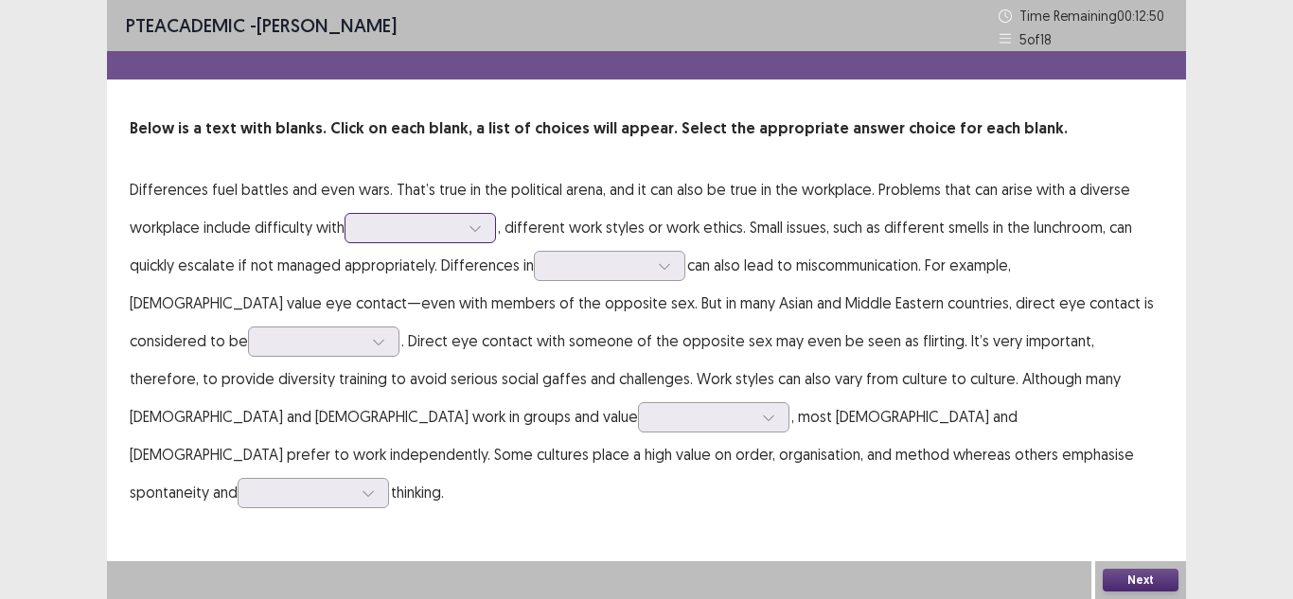
click at [379, 232] on div at bounding box center [410, 228] width 98 height 18
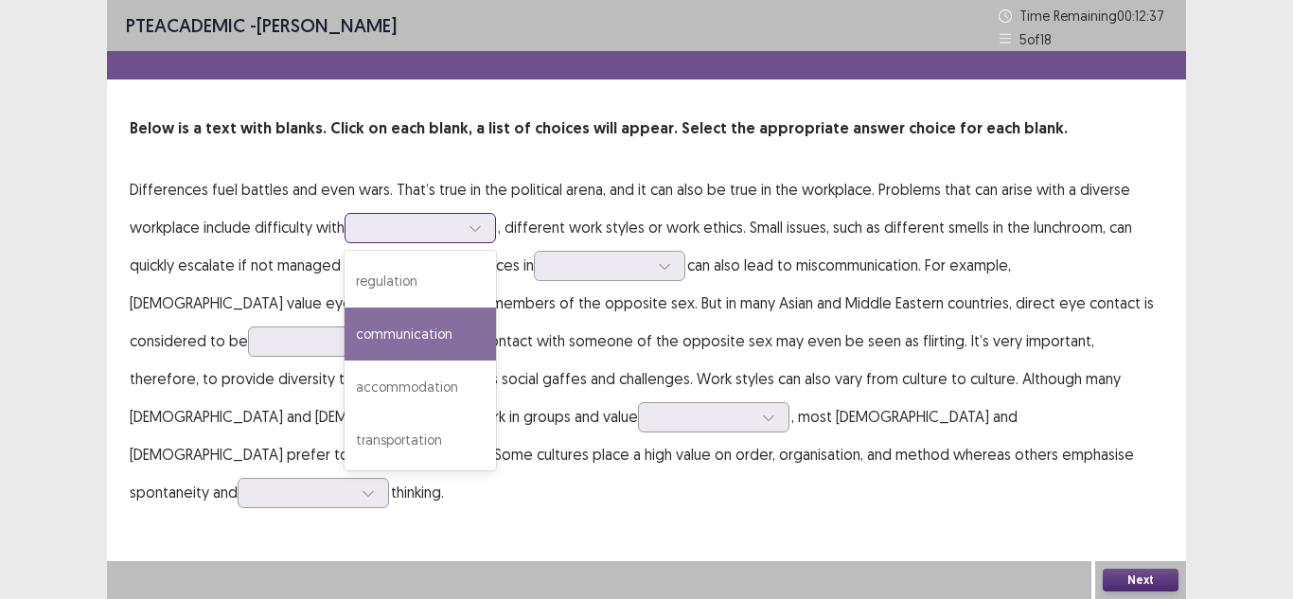
click at [393, 321] on div "communication" at bounding box center [419, 334] width 151 height 53
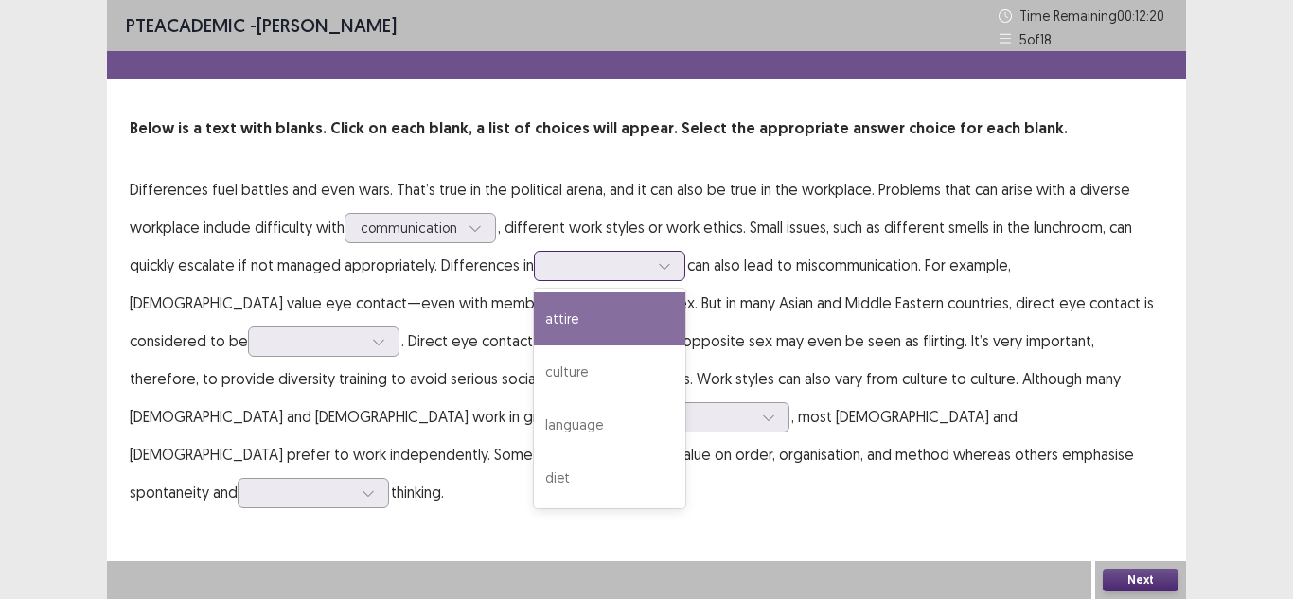
click at [610, 274] on div at bounding box center [599, 265] width 98 height 18
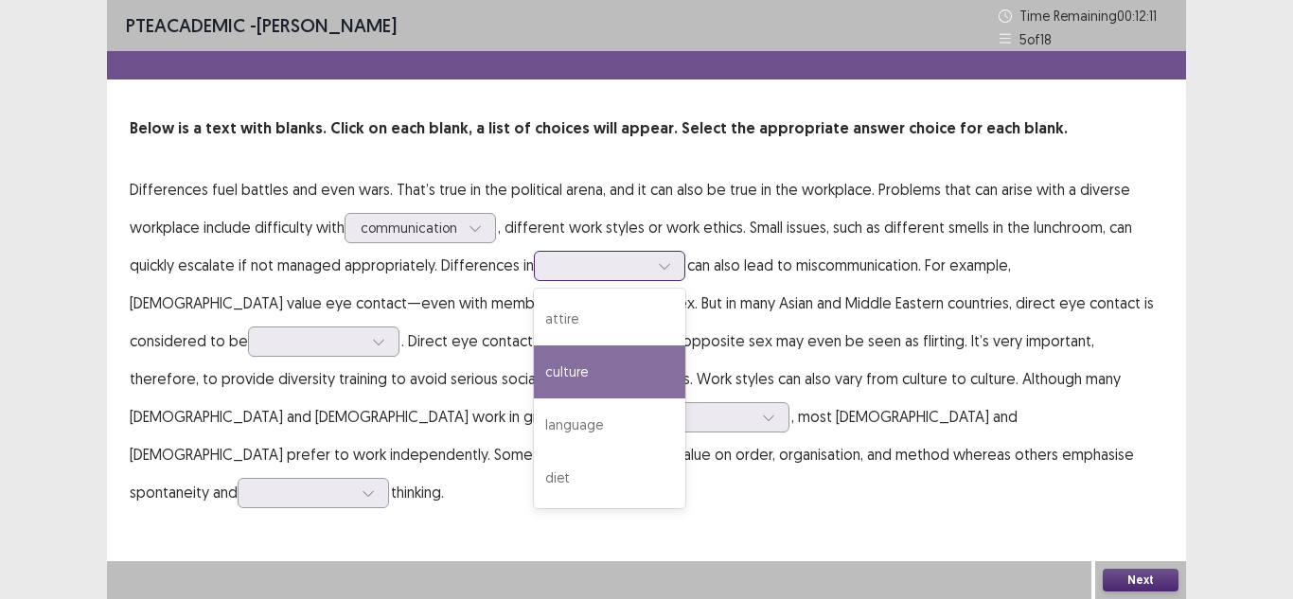
click at [615, 373] on div "culture" at bounding box center [609, 371] width 151 height 53
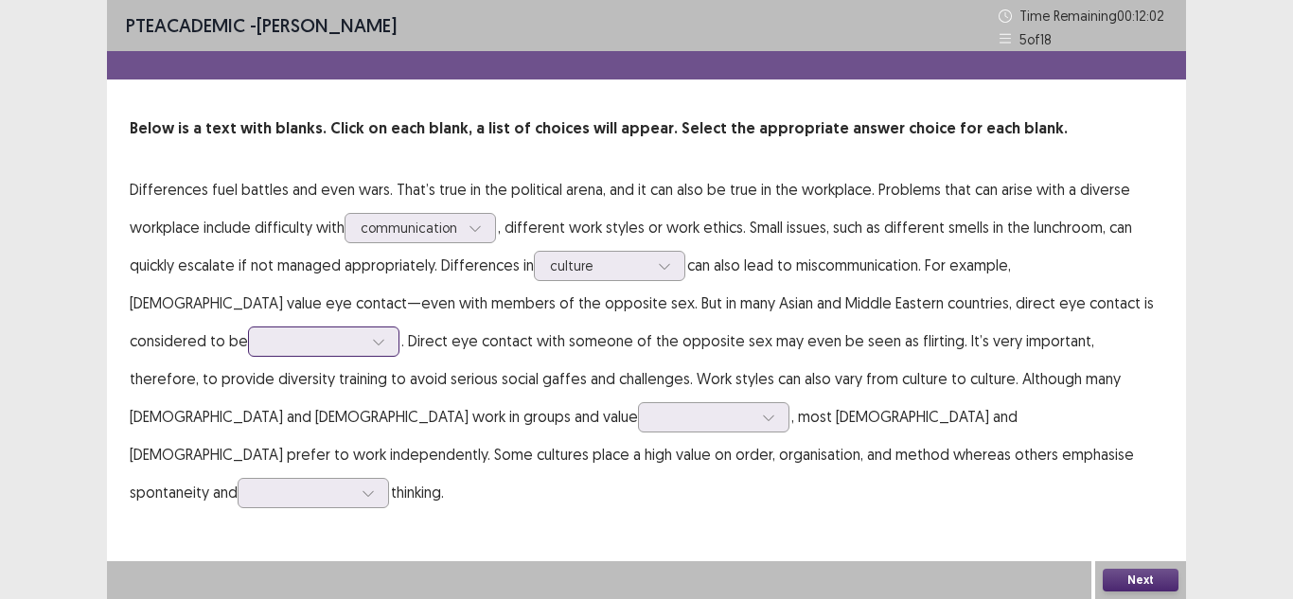
click at [264, 344] on div at bounding box center [313, 341] width 98 height 18
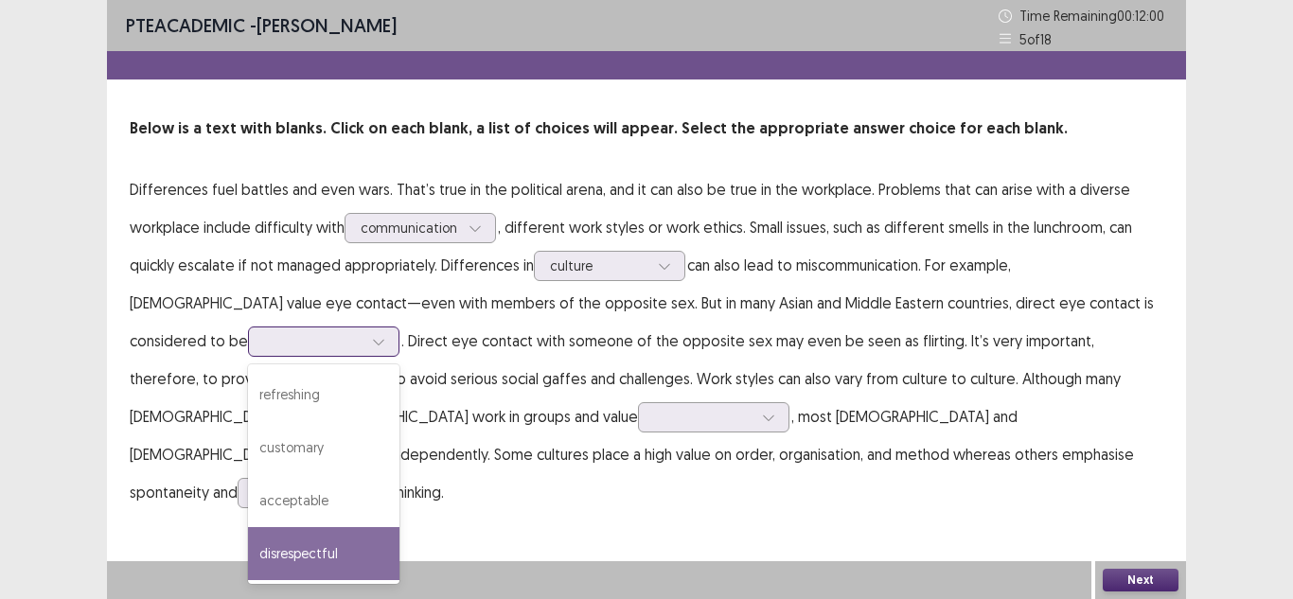
click at [248, 545] on div "disrespectful" at bounding box center [323, 553] width 151 height 53
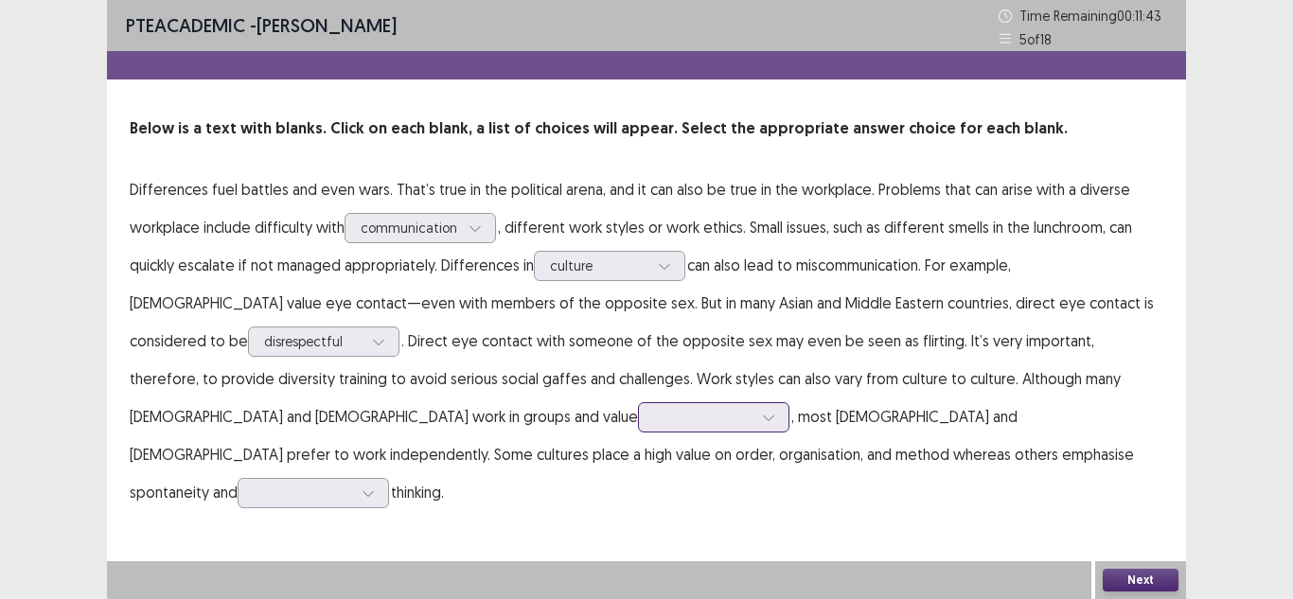
click at [654, 423] on div at bounding box center [703, 417] width 98 height 18
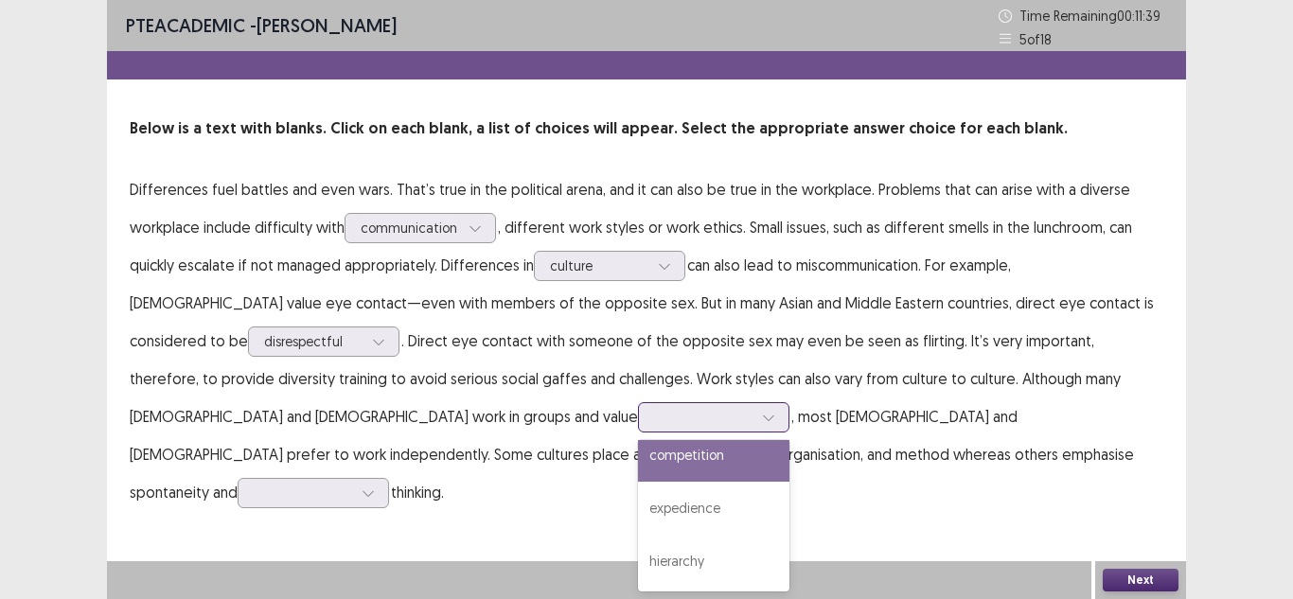
scroll to position [0, 0]
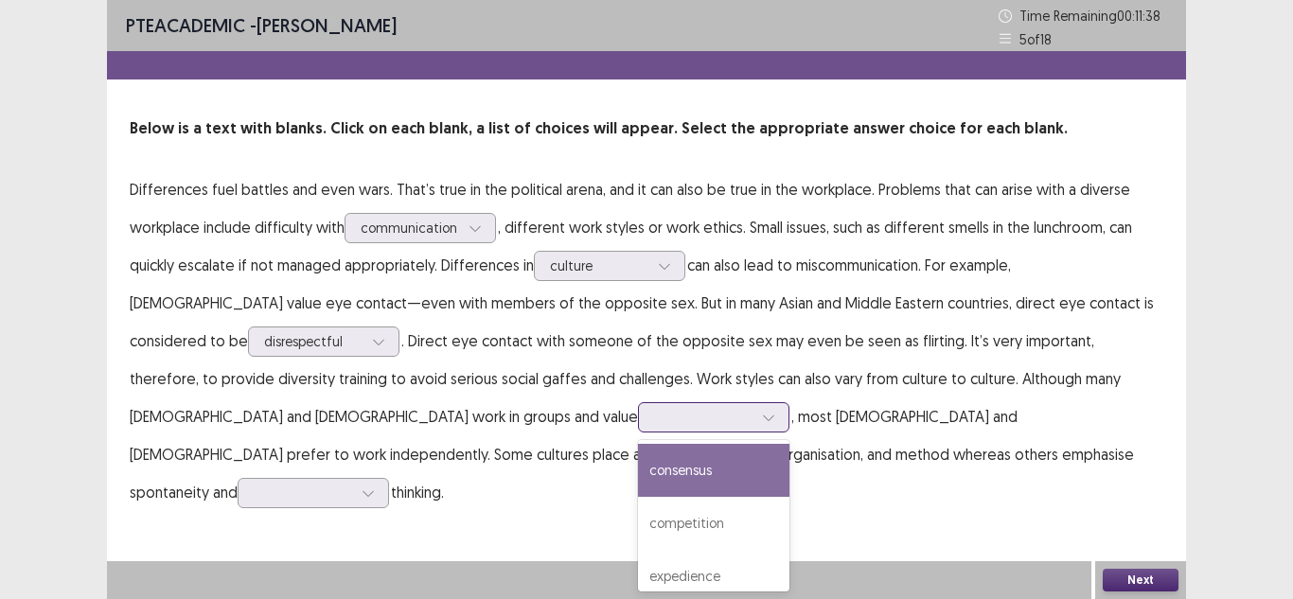
click at [638, 476] on div "consensus" at bounding box center [713, 470] width 151 height 53
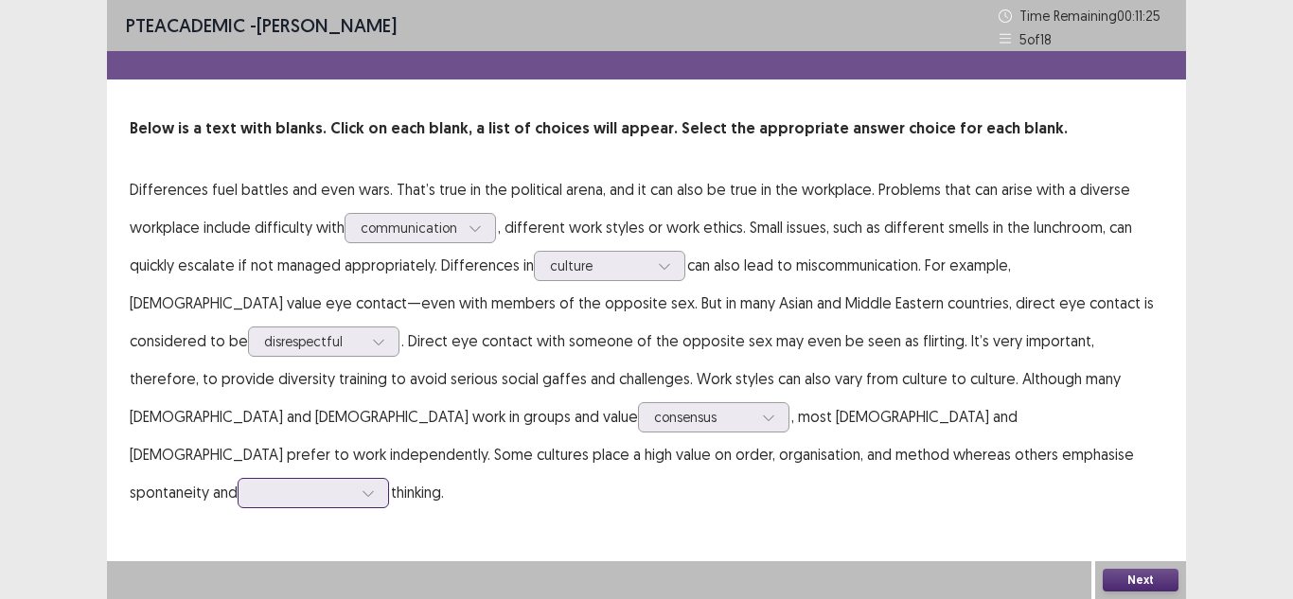
click at [389, 478] on div at bounding box center [313, 493] width 151 height 30
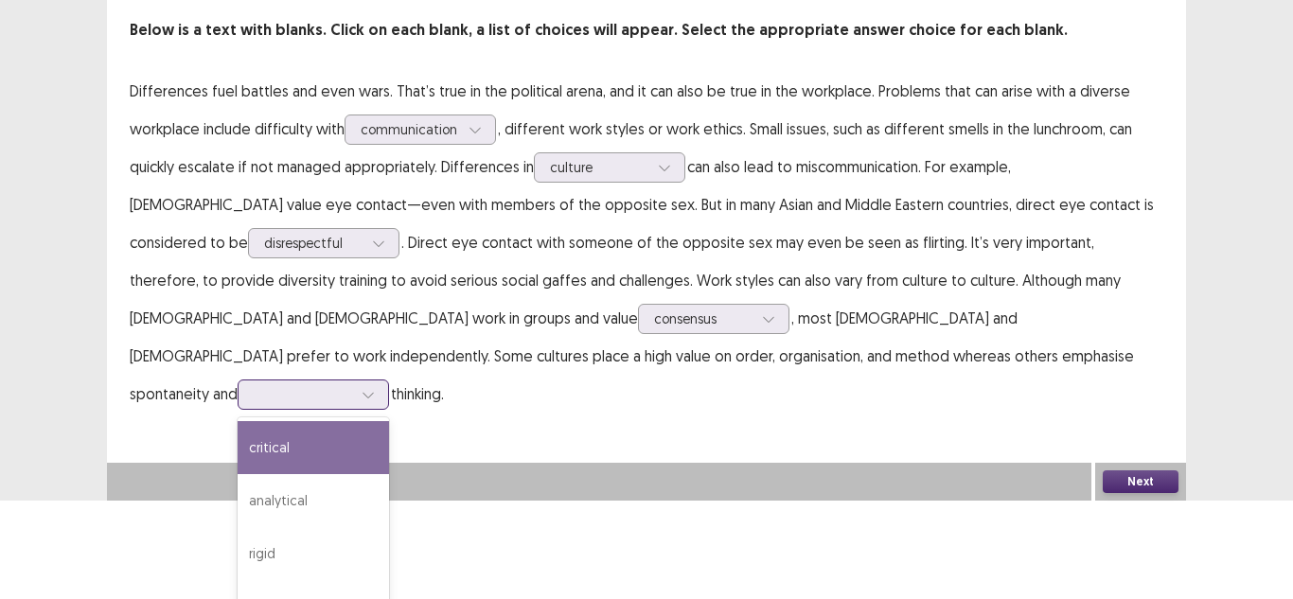
click at [389, 421] on div "critical" at bounding box center [313, 447] width 151 height 53
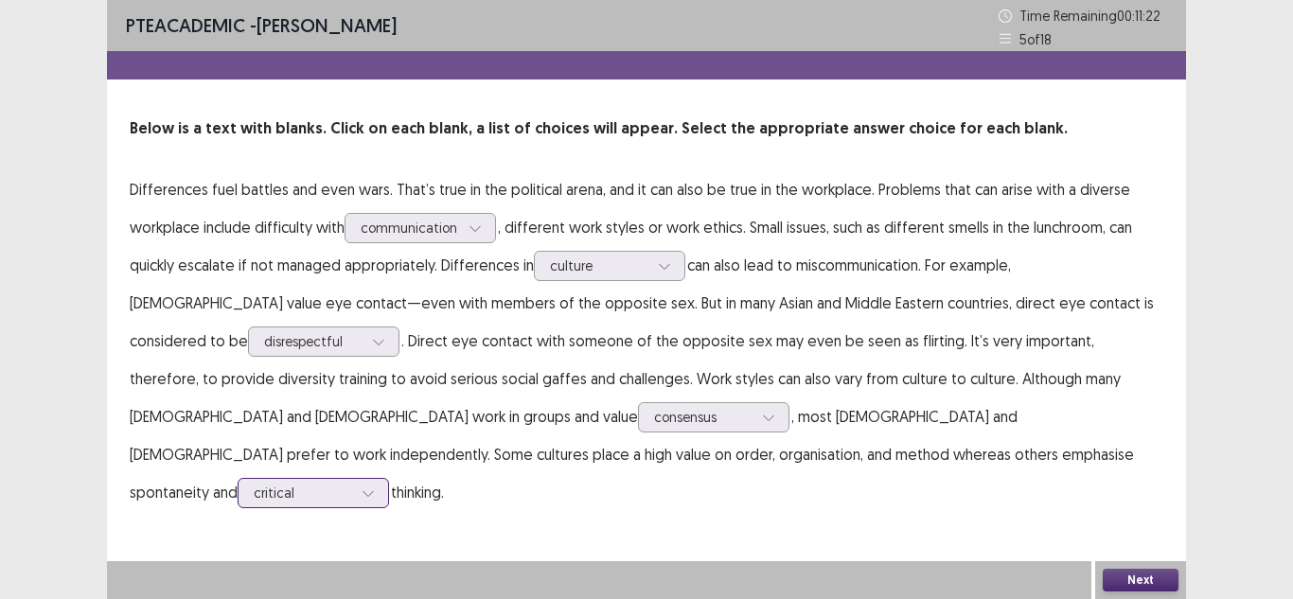
scroll to position [0, 0]
click at [1119, 589] on button "Next" at bounding box center [1140, 580] width 76 height 23
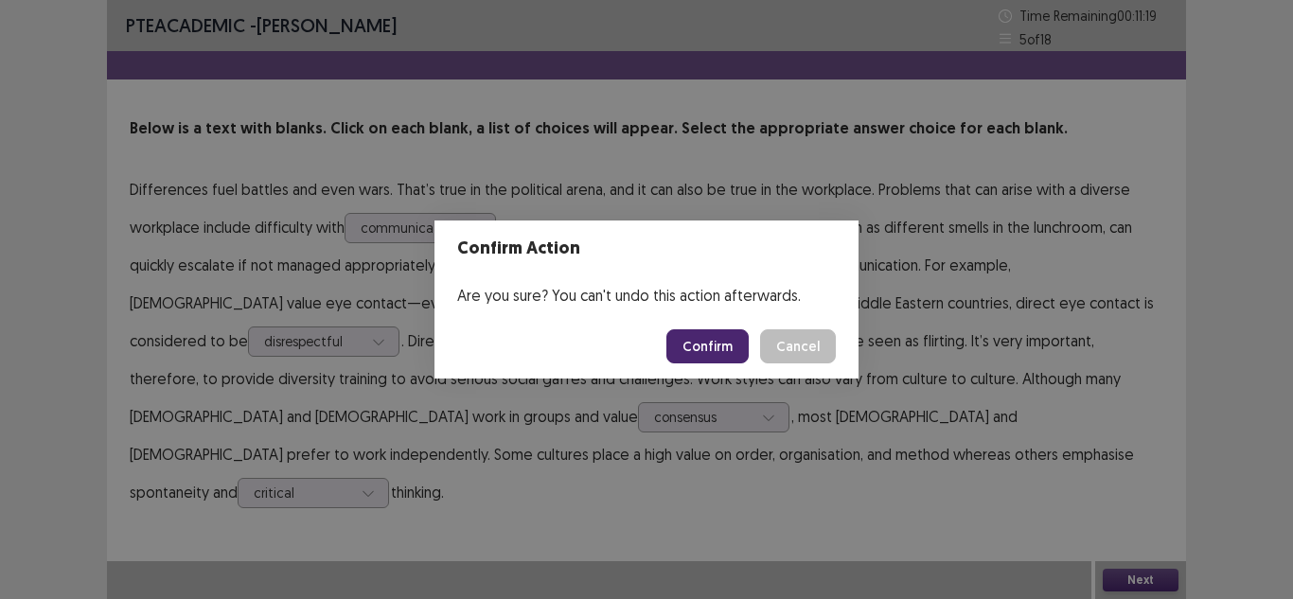
click at [740, 356] on button "Confirm" at bounding box center [707, 346] width 82 height 34
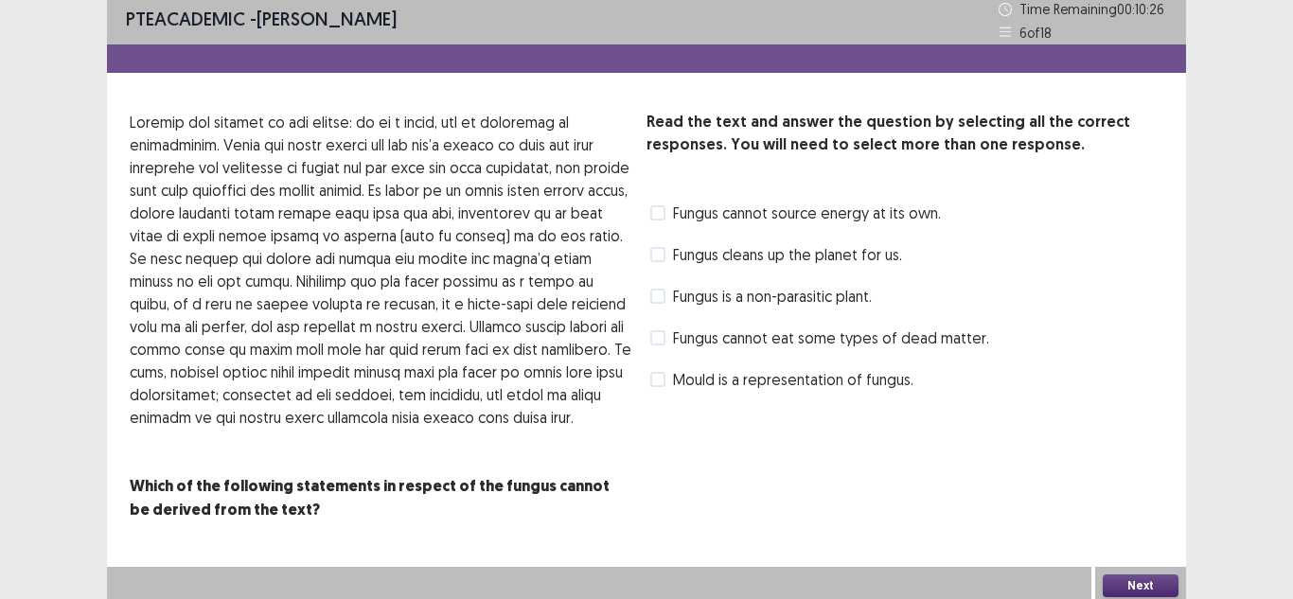
scroll to position [12, 0]
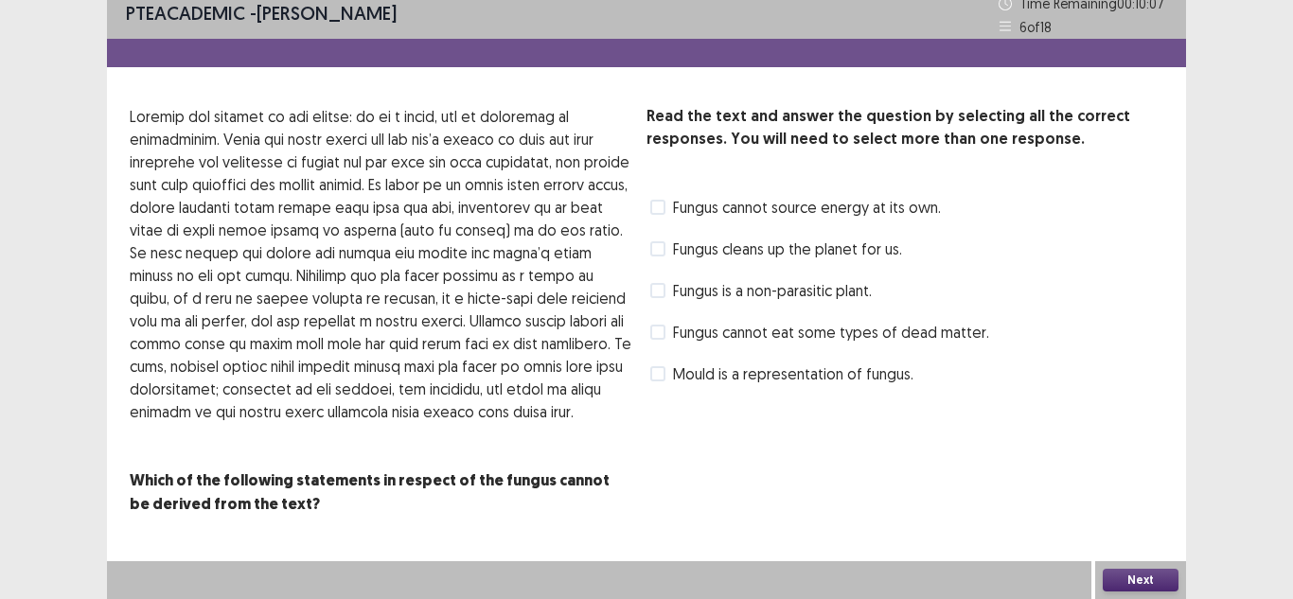
click at [660, 209] on span at bounding box center [657, 207] width 15 height 15
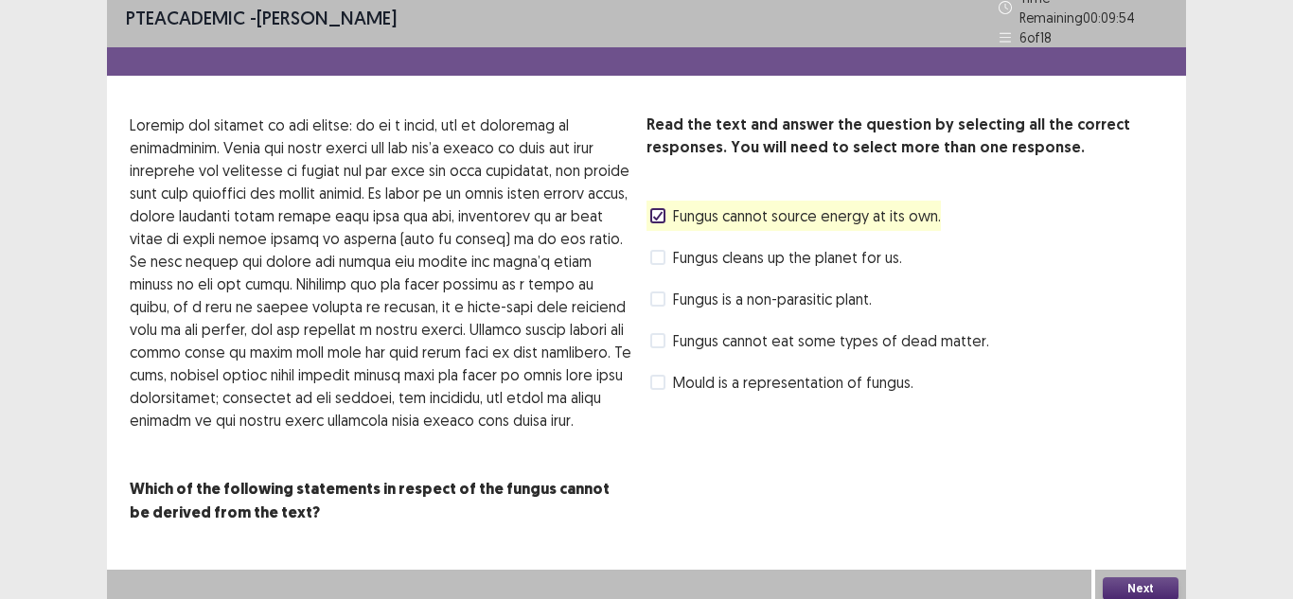
click at [666, 210] on label "Fungus cannot source energy at its own." at bounding box center [795, 215] width 291 height 23
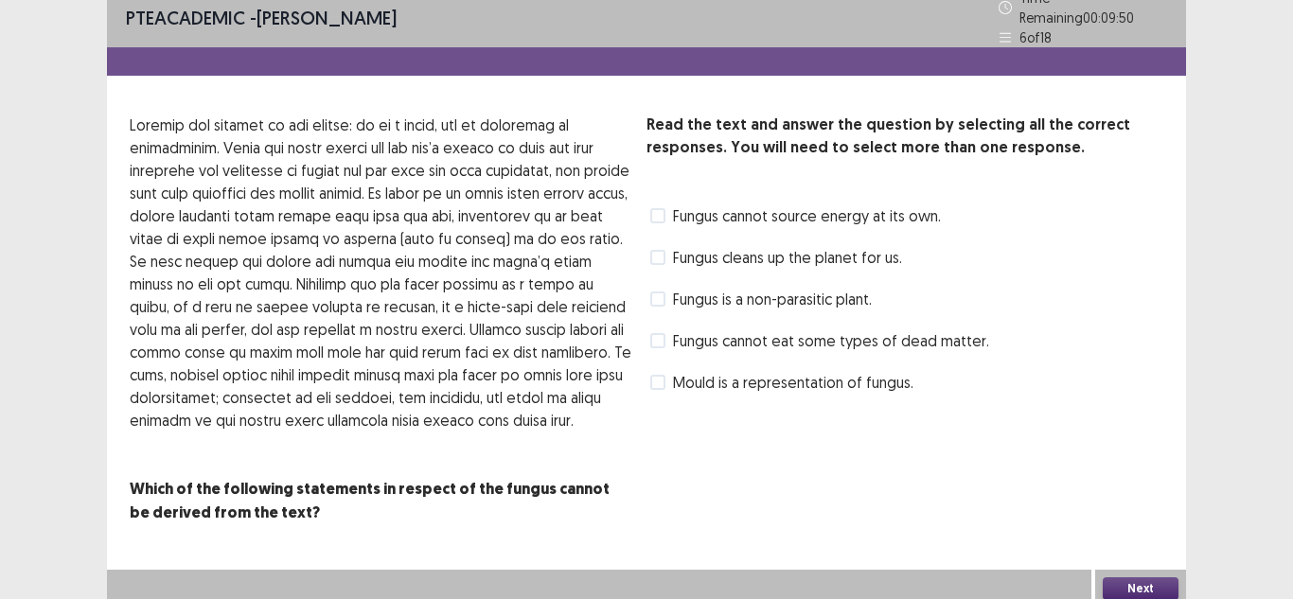
click at [666, 292] on label "Fungus is a non-parasitic plant." at bounding box center [760, 299] width 221 height 23
click at [1171, 577] on button "Next" at bounding box center [1140, 588] width 76 height 23
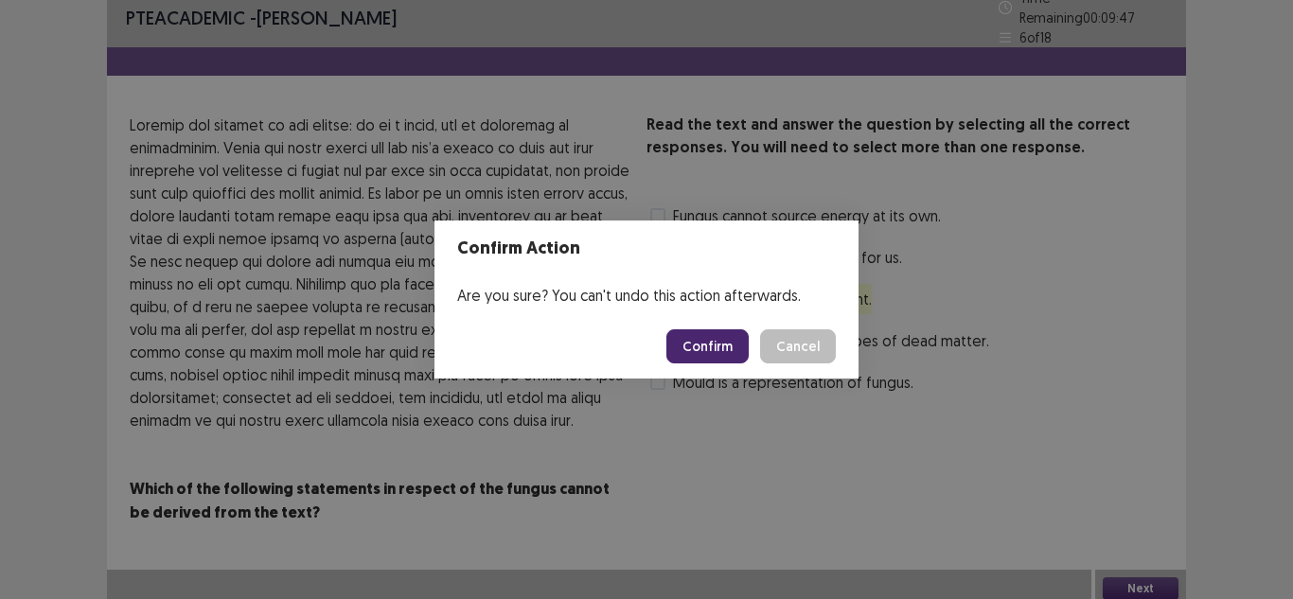
click at [730, 342] on button "Confirm" at bounding box center [707, 346] width 82 height 34
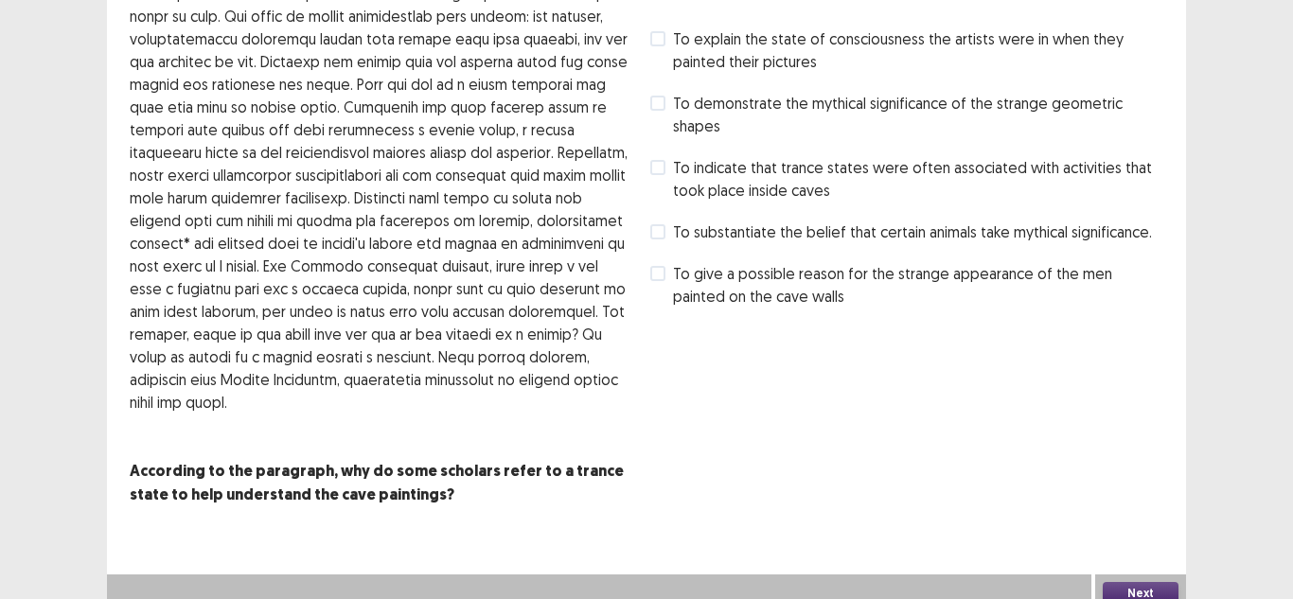
scroll to position [95, 0]
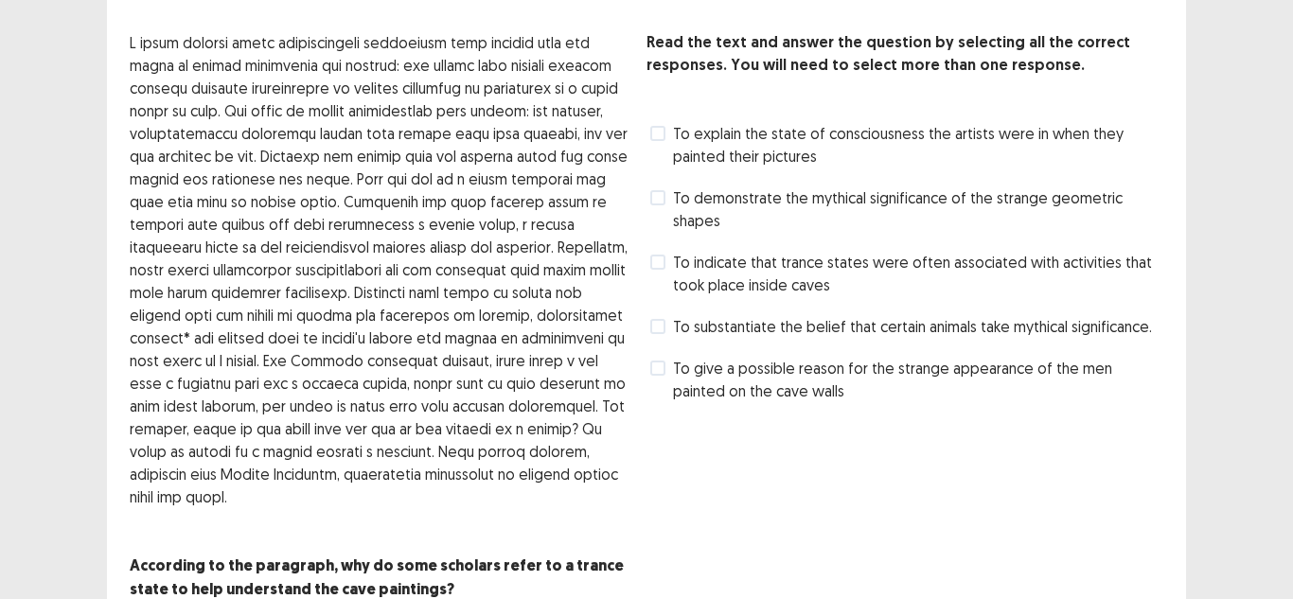
click at [672, 364] on label "To give a possible reason for the strange appearance of the men painted on the …" at bounding box center [906, 379] width 513 height 45
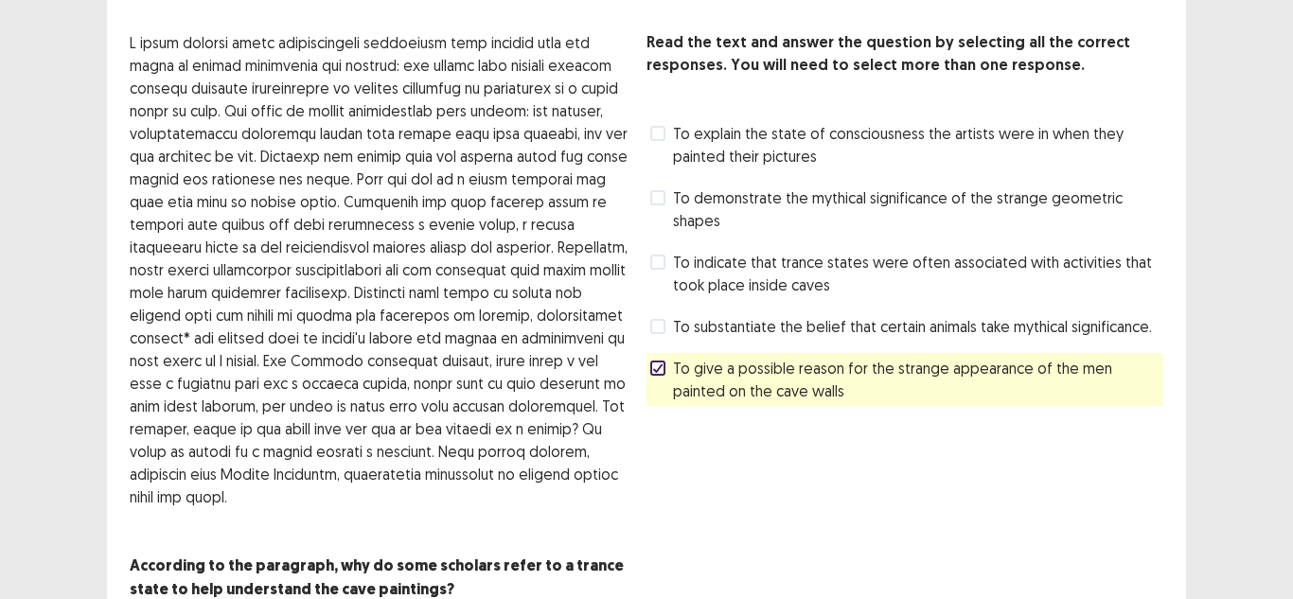
scroll to position [194, 0]
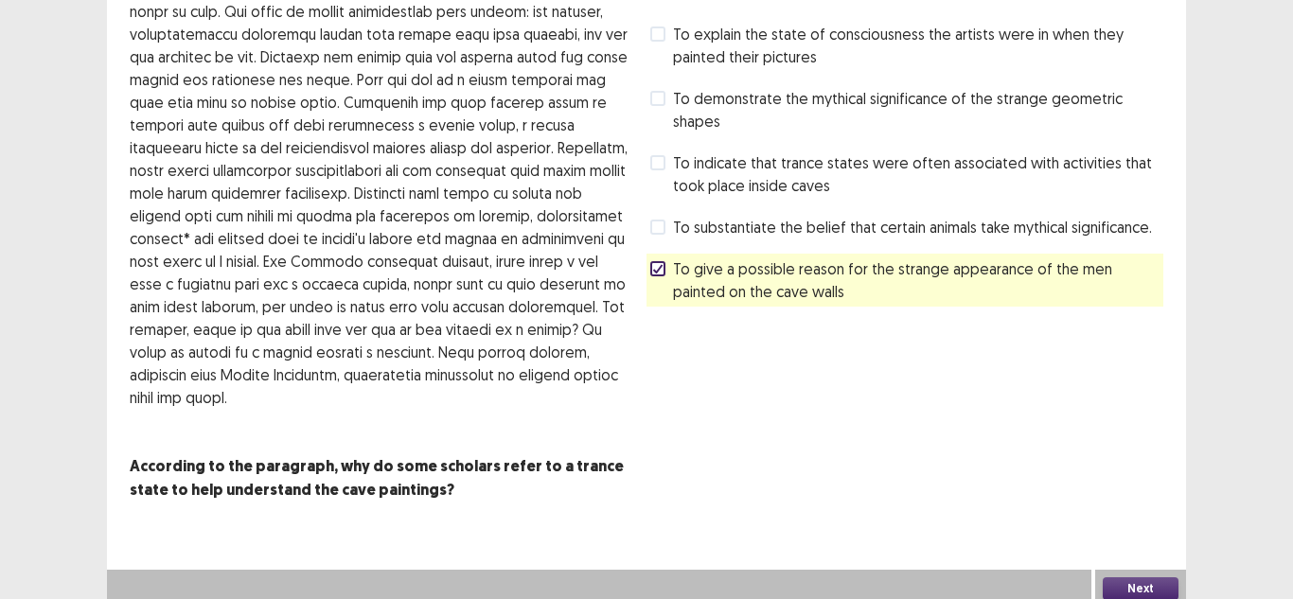
click at [1130, 579] on button "Next" at bounding box center [1140, 588] width 76 height 23
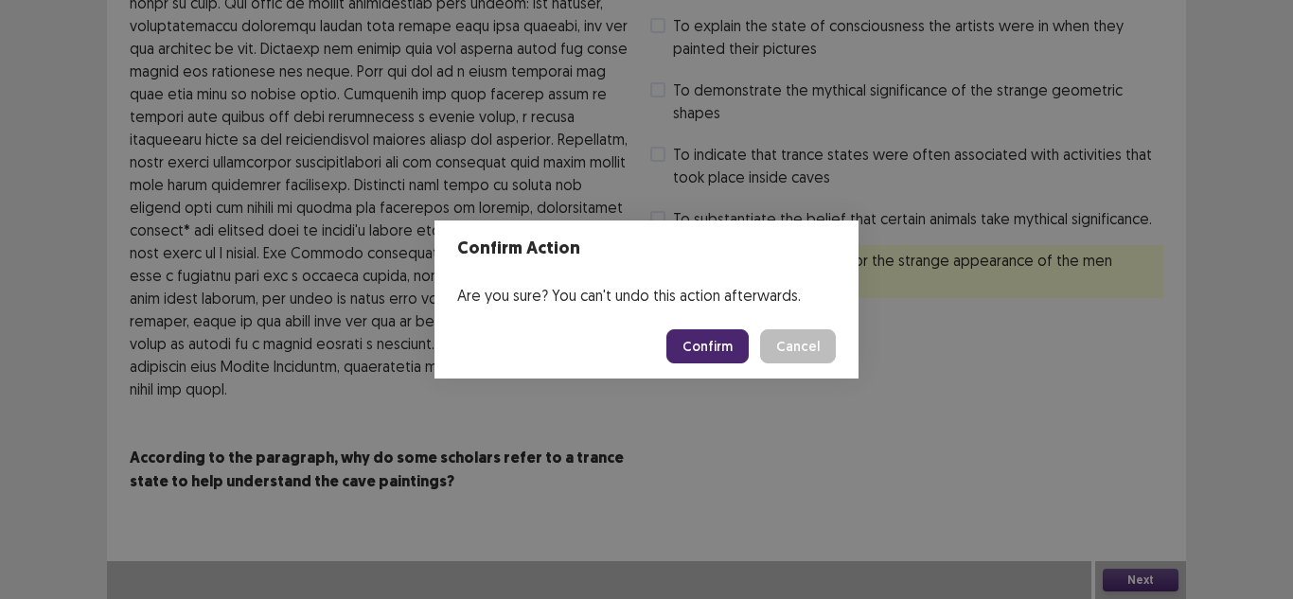
click at [721, 345] on button "Confirm" at bounding box center [707, 346] width 82 height 34
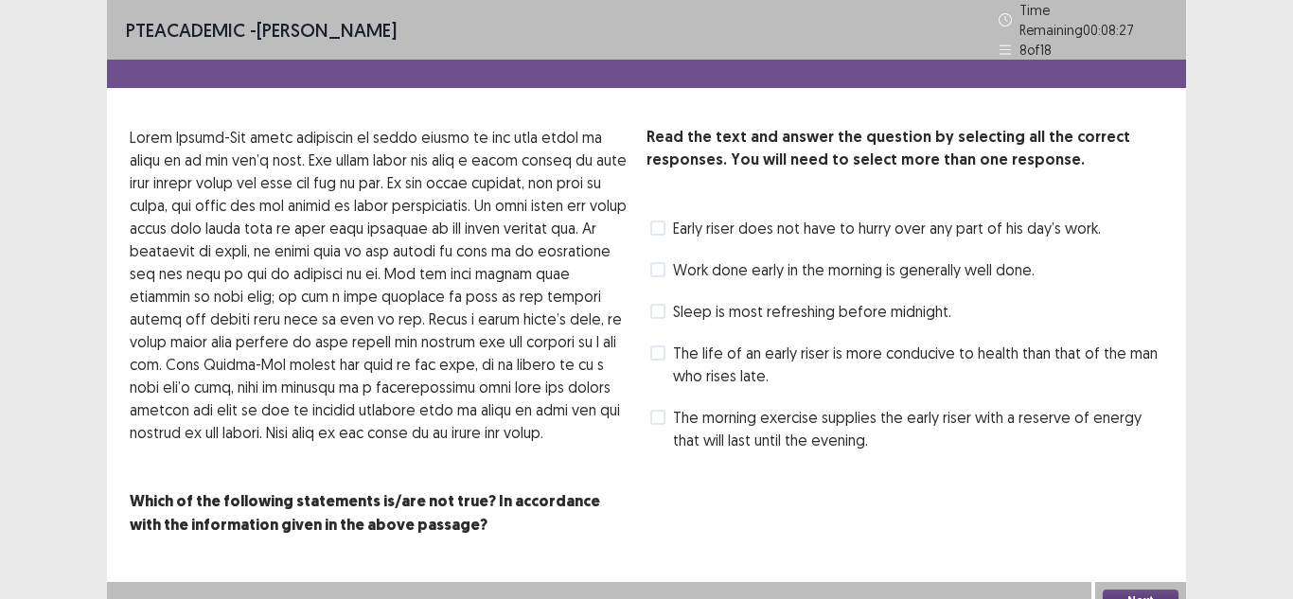
scroll to position [12, 0]
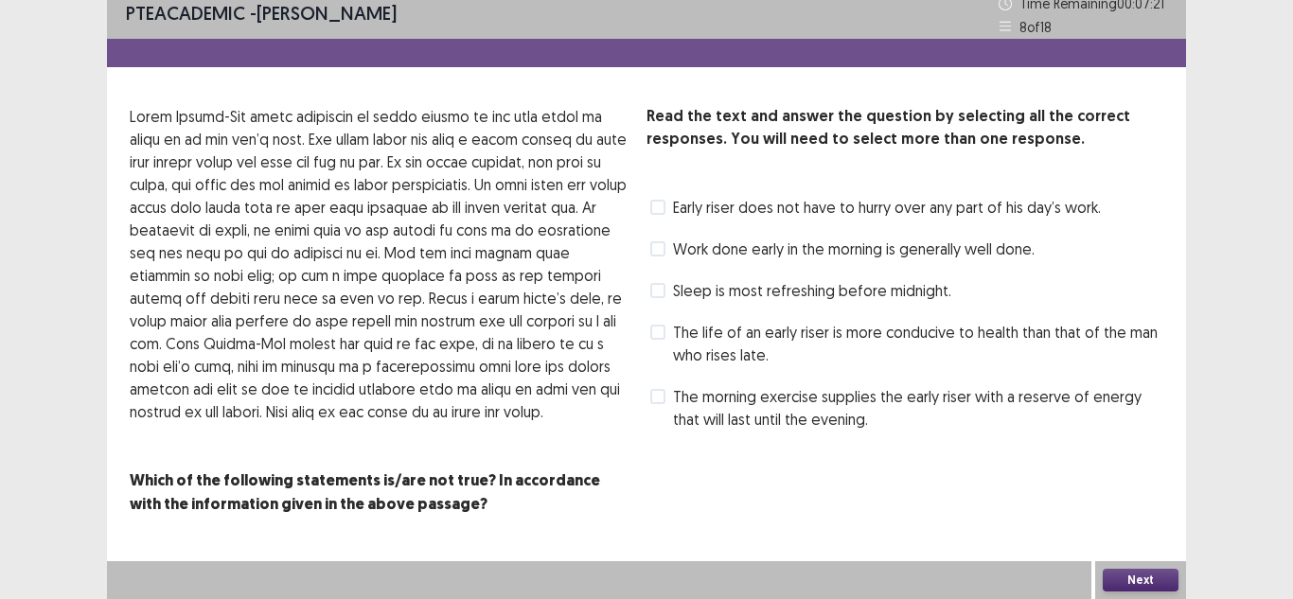
click at [668, 290] on label "Sleep is most refreshing before midnight." at bounding box center [800, 290] width 301 height 23
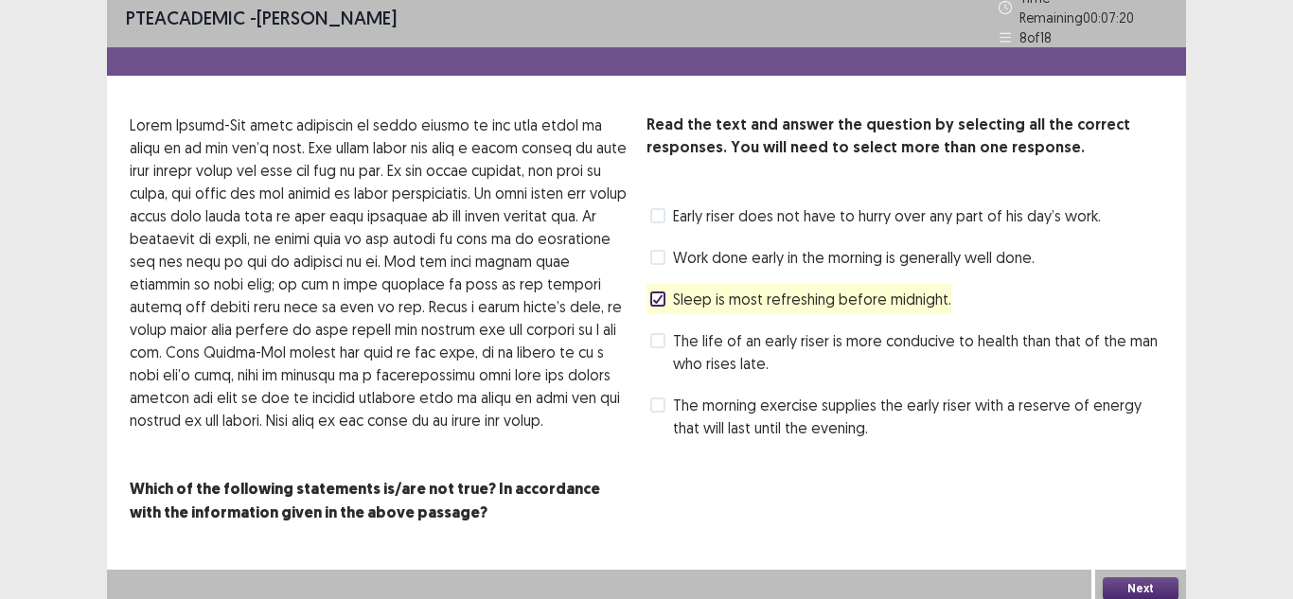
click at [1139, 570] on div "Next" at bounding box center [1140, 589] width 91 height 38
click at [1140, 570] on div "Next" at bounding box center [1140, 589] width 91 height 38
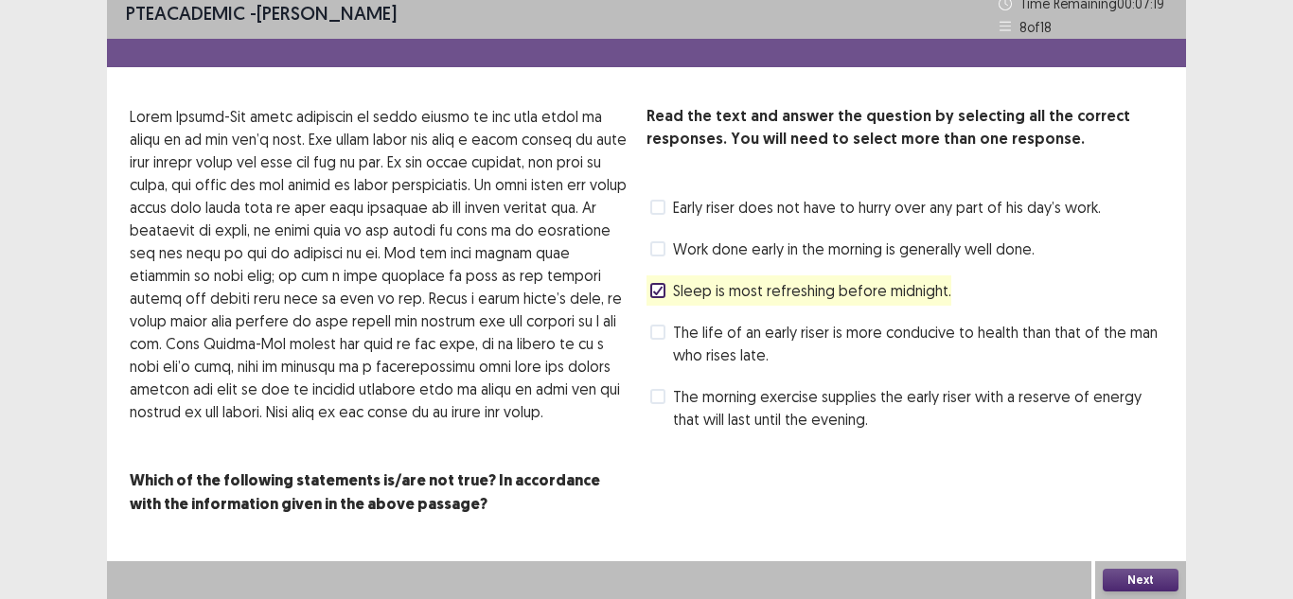
click at [1144, 573] on button "Next" at bounding box center [1140, 580] width 76 height 23
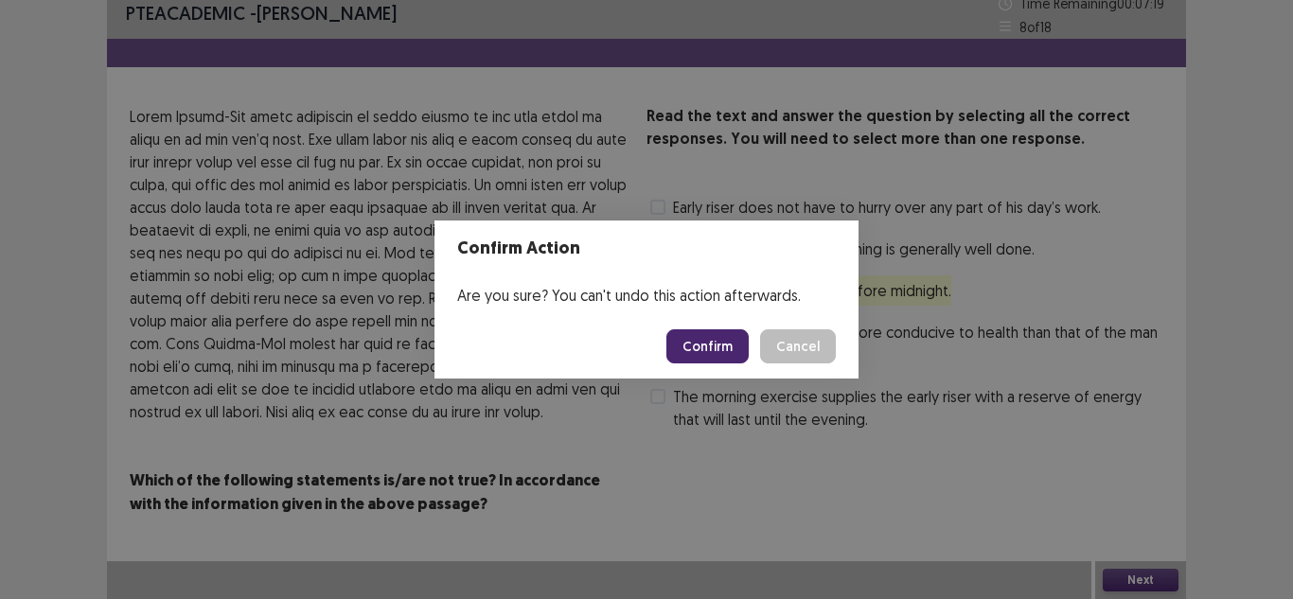
click at [679, 327] on footer "Confirm Cancel" at bounding box center [646, 346] width 424 height 64
click at [690, 337] on button "Confirm" at bounding box center [707, 346] width 82 height 34
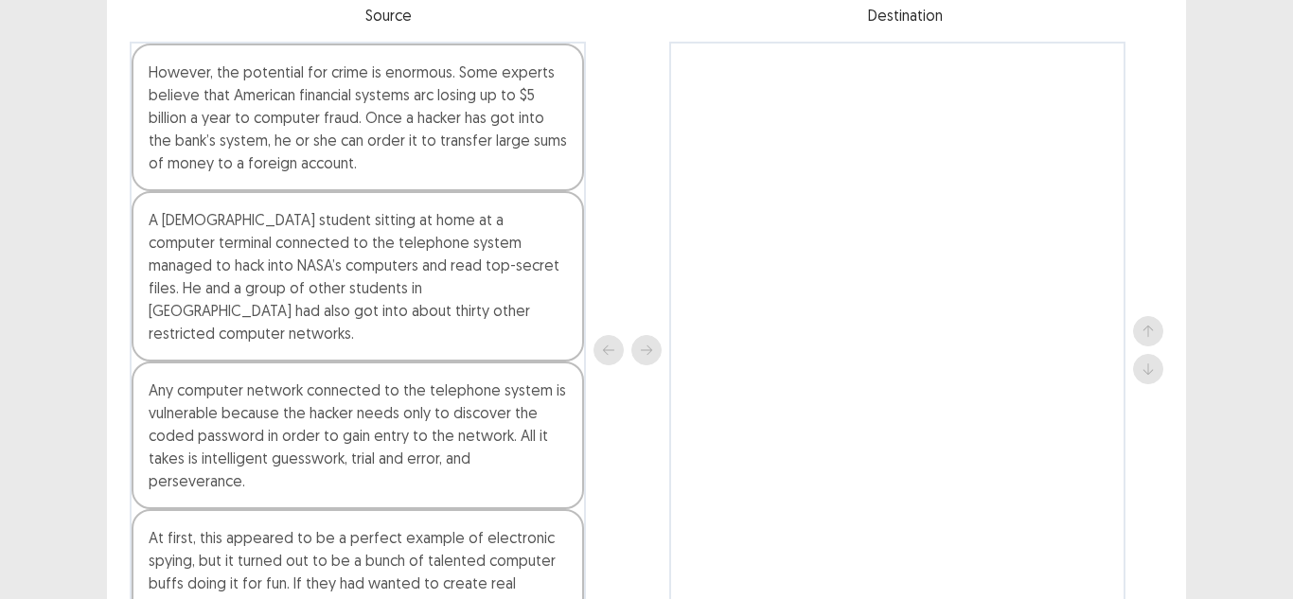
scroll to position [284, 0]
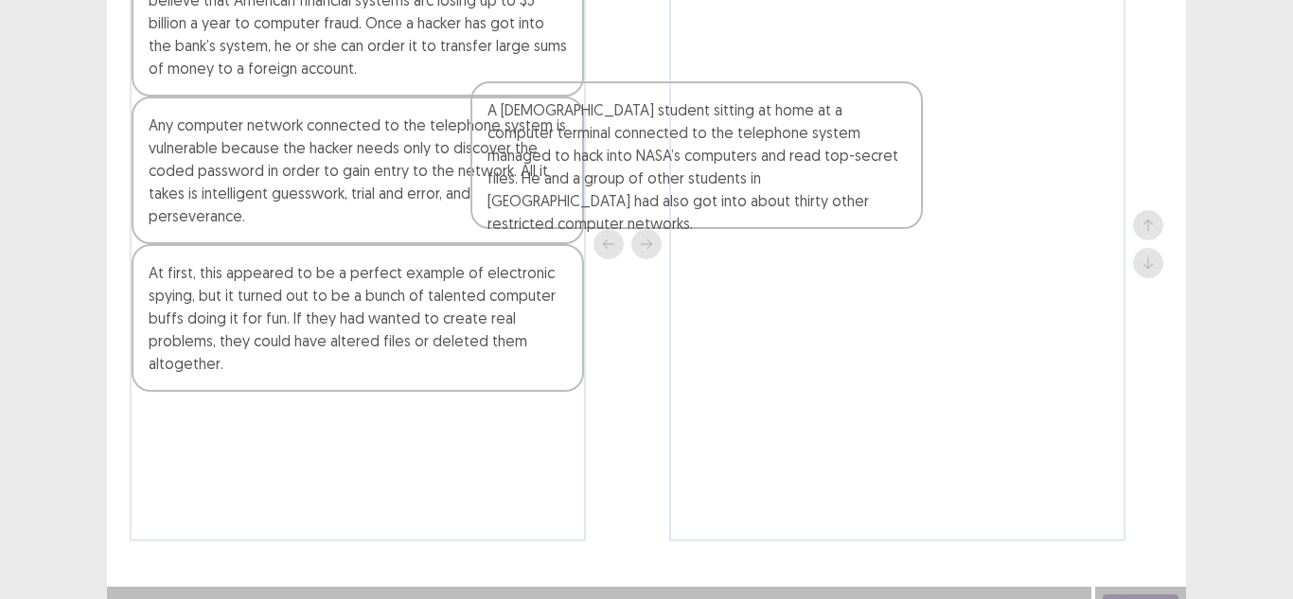
drag, startPoint x: 391, startPoint y: 176, endPoint x: 862, endPoint y: 131, distance: 473.5
click at [862, 131] on div "However, the potential for crime is enormous. Some experts believe that America…" at bounding box center [646, 244] width 1033 height 594
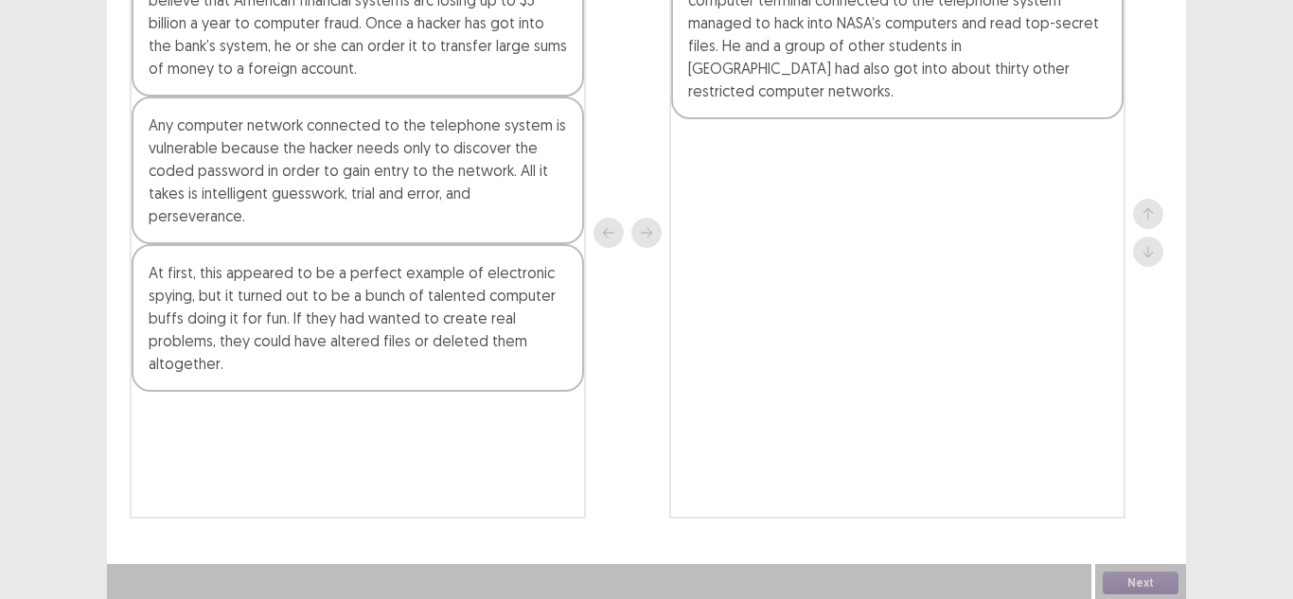
scroll to position [161, 0]
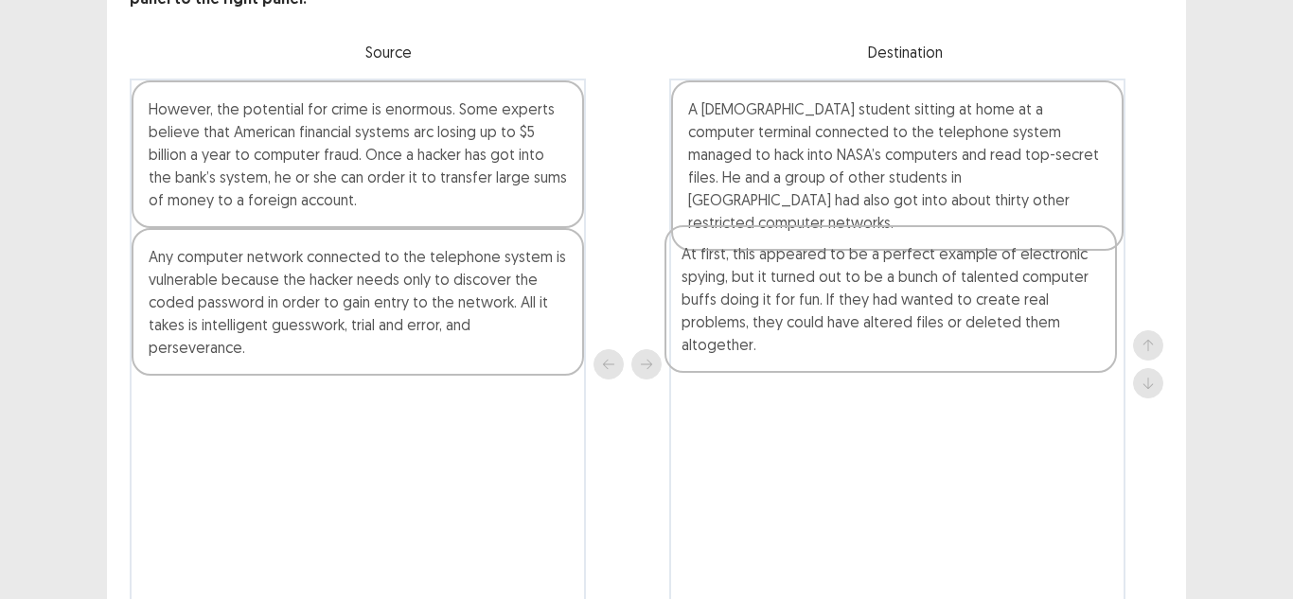
drag, startPoint x: 360, startPoint y: 420, endPoint x: 894, endPoint y: 300, distance: 548.0
click at [894, 300] on div "However, the potential for crime is enormous. Some experts believe that America…" at bounding box center [646, 365] width 1033 height 572
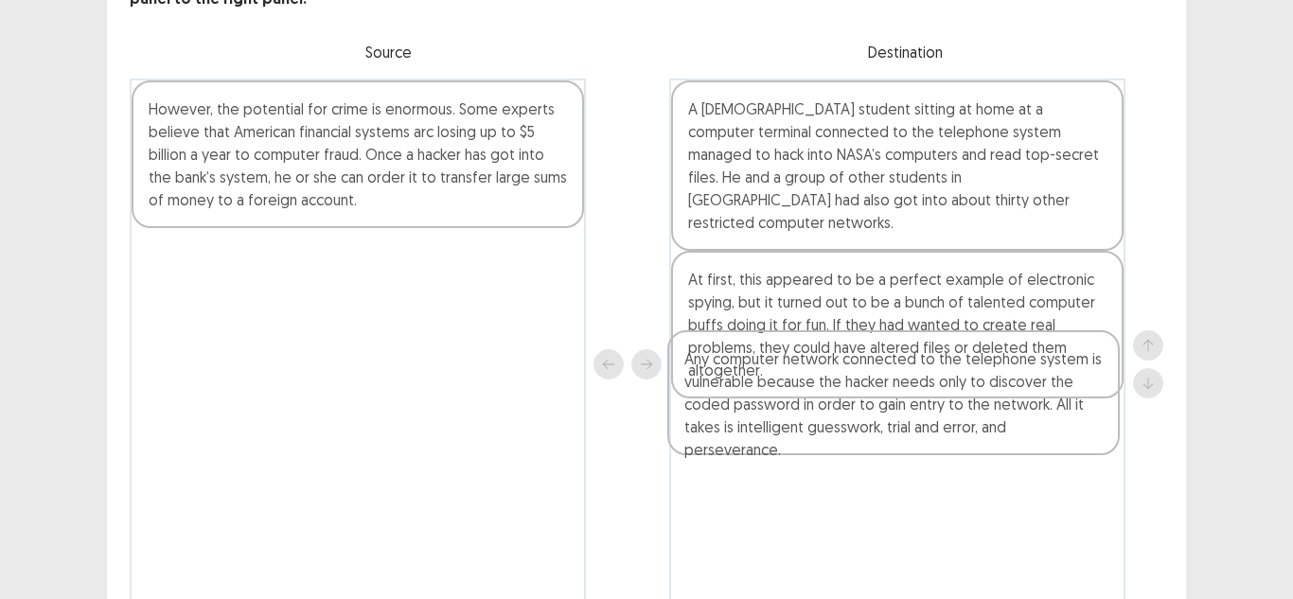
drag, startPoint x: 301, startPoint y: 287, endPoint x: 810, endPoint y: 432, distance: 529.6
click at [843, 418] on div "However, the potential for crime is enormous. Some experts believe that America…" at bounding box center [646, 365] width 1033 height 572
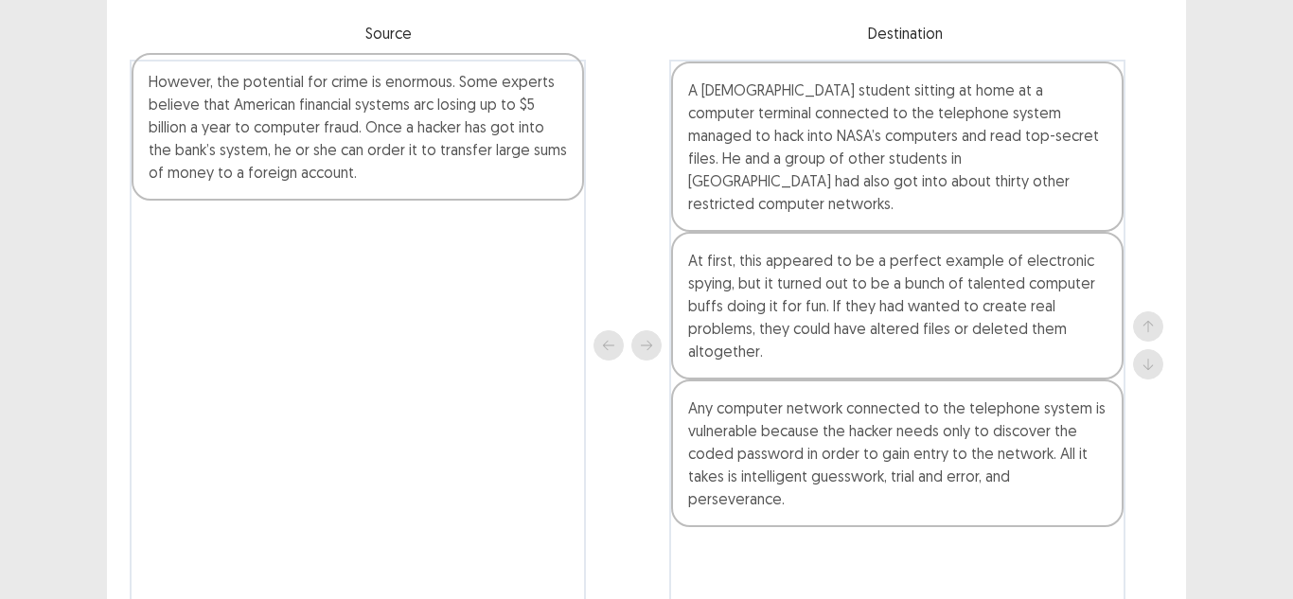
scroll to position [187, 0]
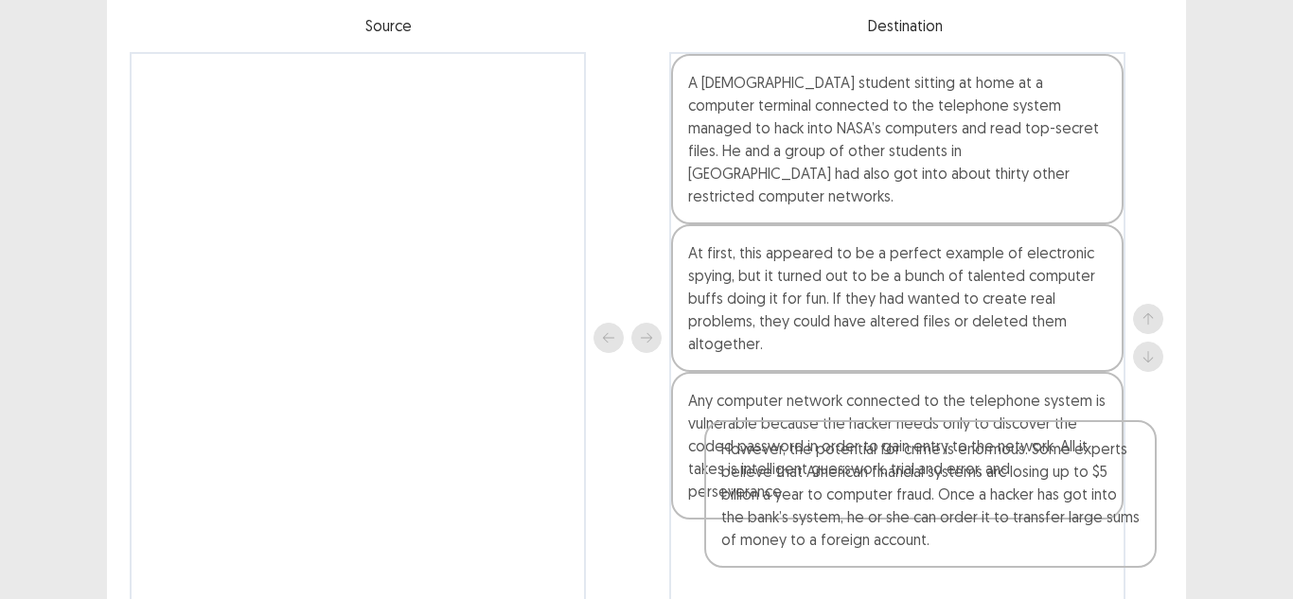
drag, startPoint x: 324, startPoint y: 133, endPoint x: 807, endPoint y: 431, distance: 567.6
click at [847, 458] on div "However, the potential for crime is enormous. Some experts believe that America…" at bounding box center [646, 338] width 1033 height 572
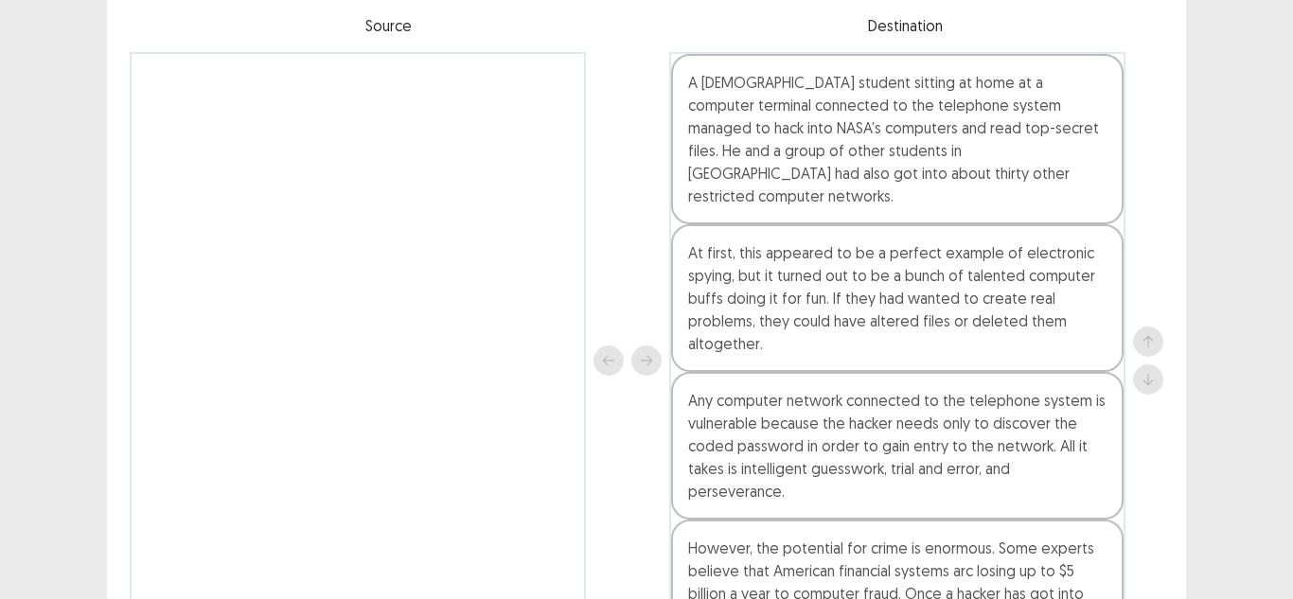
scroll to position [279, 0]
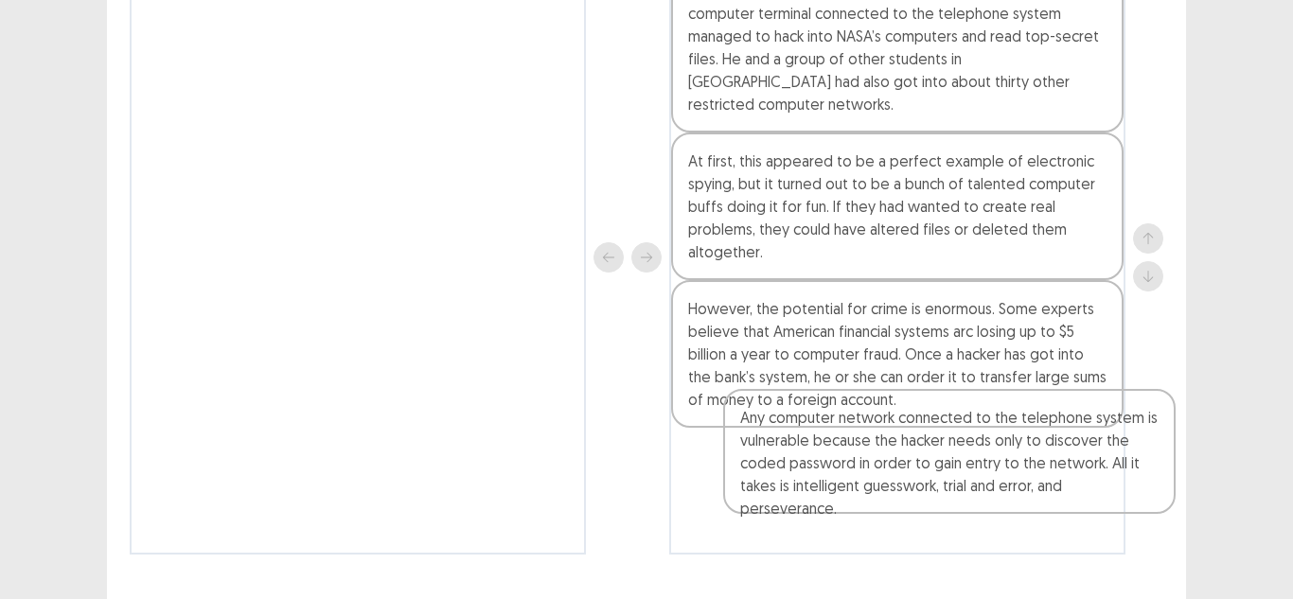
drag, startPoint x: 812, startPoint y: 309, endPoint x: 727, endPoint y: 349, distance: 94.4
click at [826, 463] on div "A German student sitting at home at a computer terminal connected to the teleph…" at bounding box center [897, 257] width 456 height 594
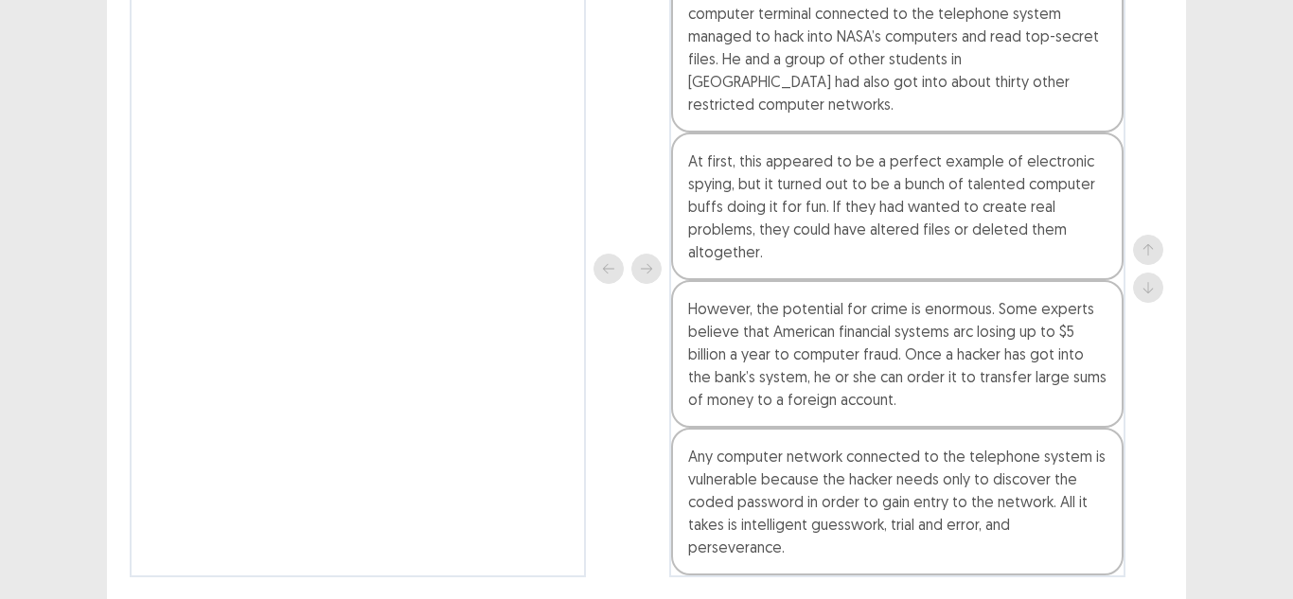
scroll to position [287, 0]
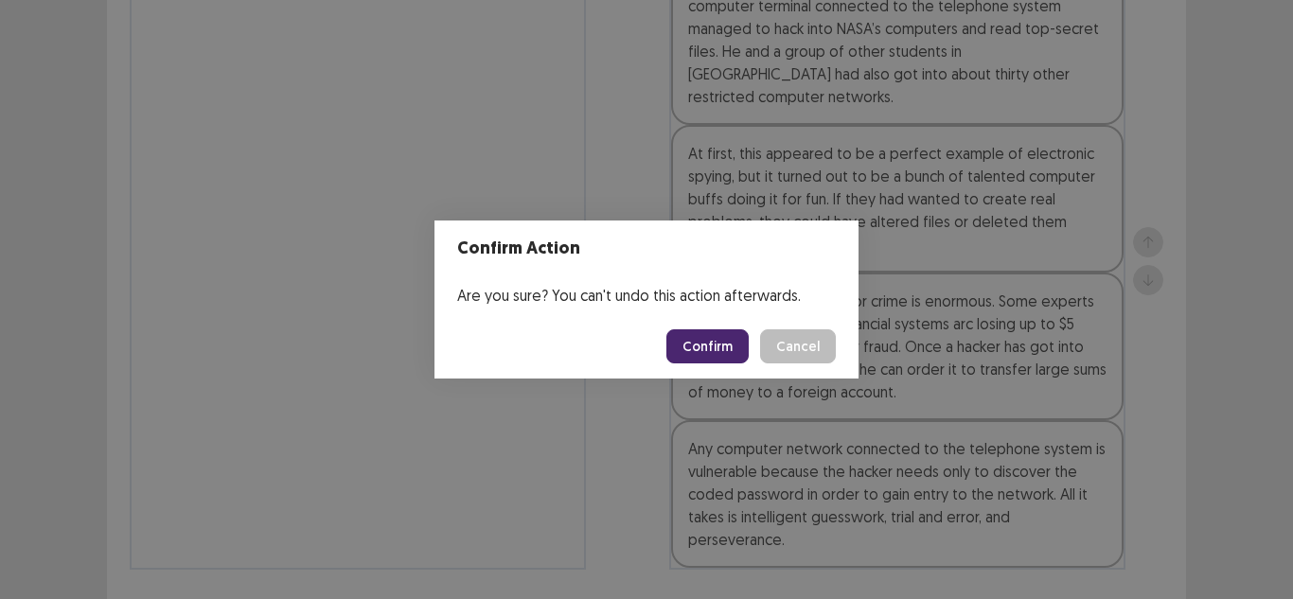
click at [711, 343] on button "Confirm" at bounding box center [707, 346] width 82 height 34
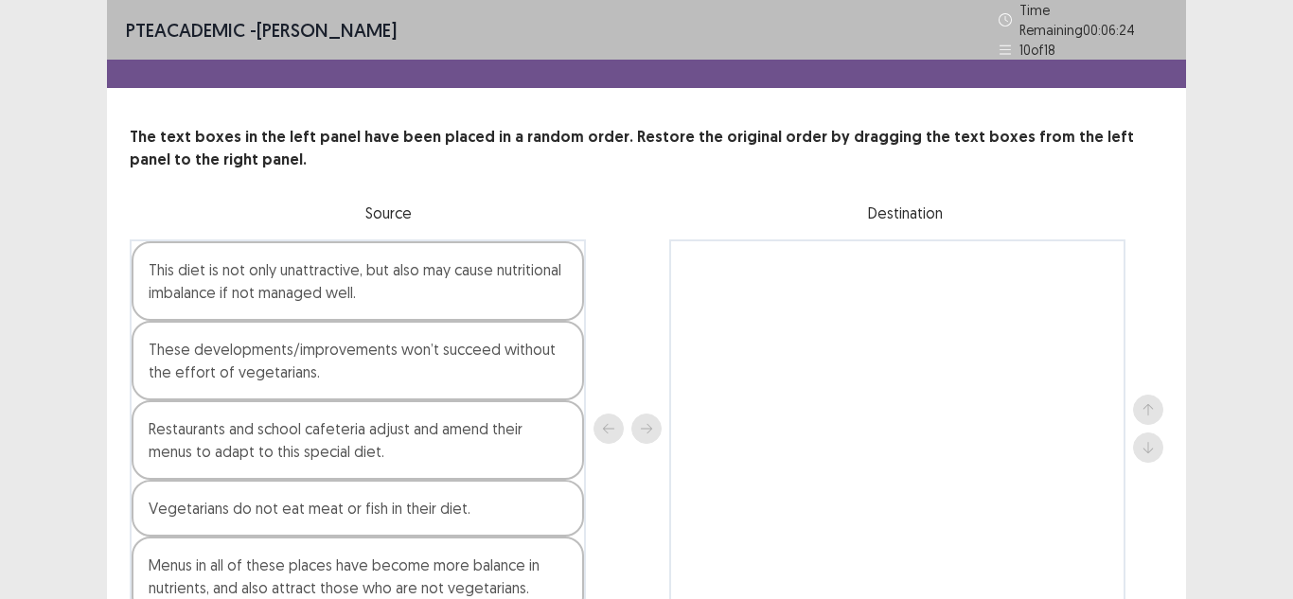
scroll to position [94, 0]
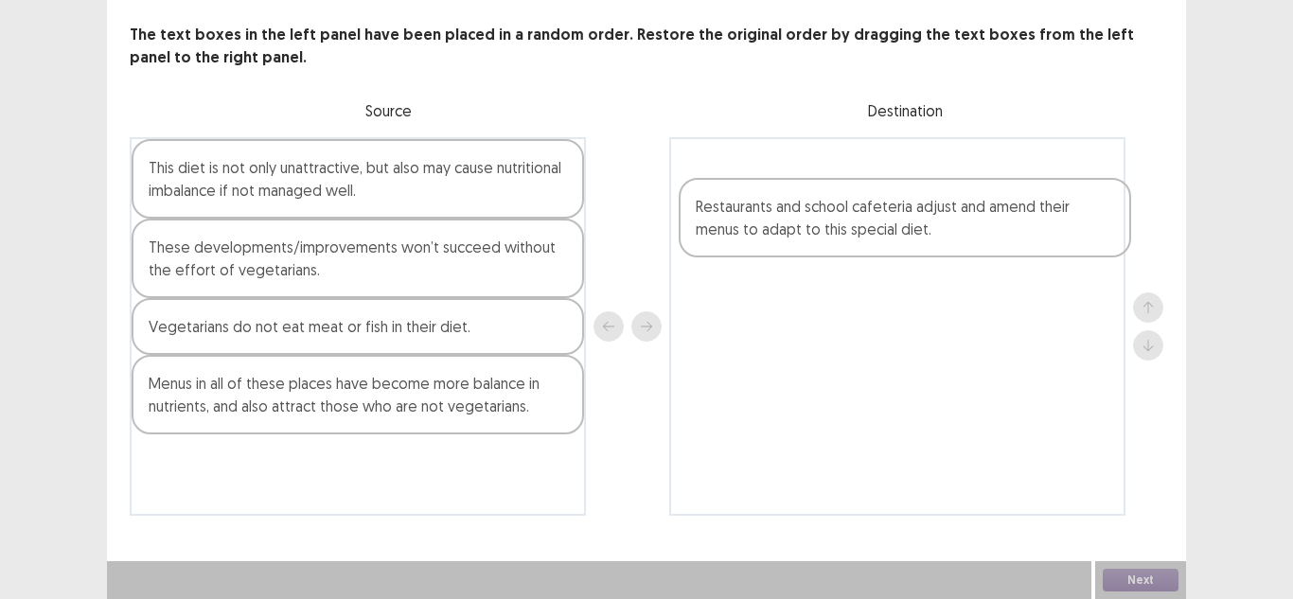
drag, startPoint x: 334, startPoint y: 347, endPoint x: 1024, endPoint y: 177, distance: 710.6
click at [888, 206] on div "This diet is not only unattractive, but also may cause nutritional imbalance if…" at bounding box center [646, 326] width 1033 height 379
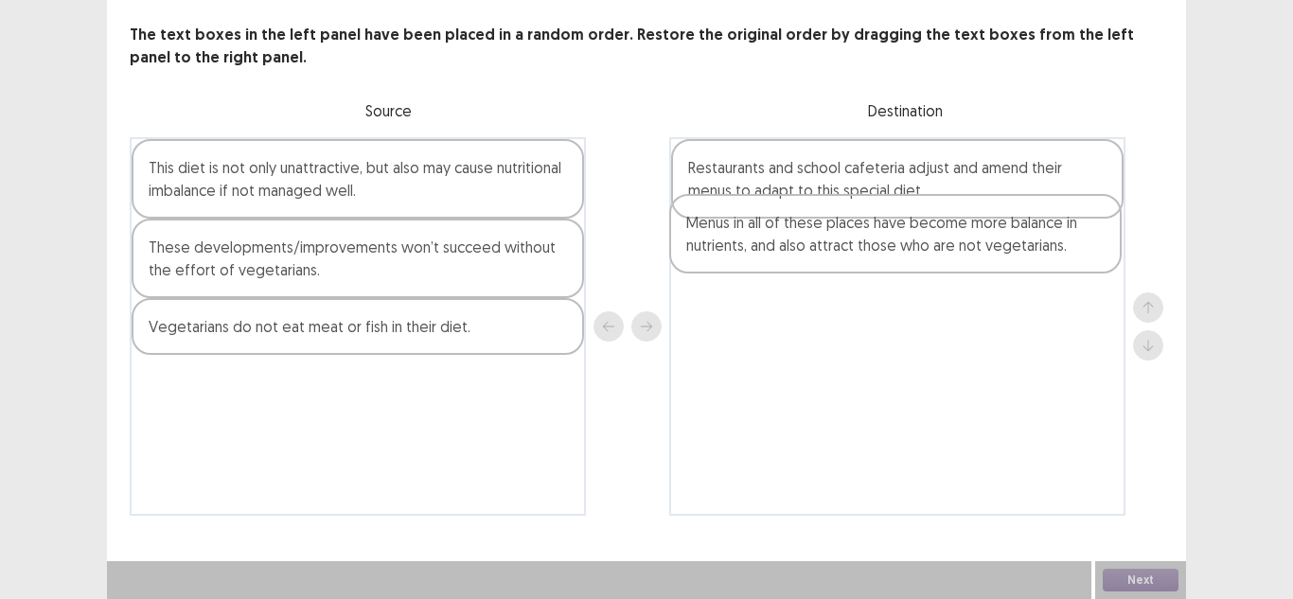
drag, startPoint x: 333, startPoint y: 414, endPoint x: 905, endPoint y: 274, distance: 588.5
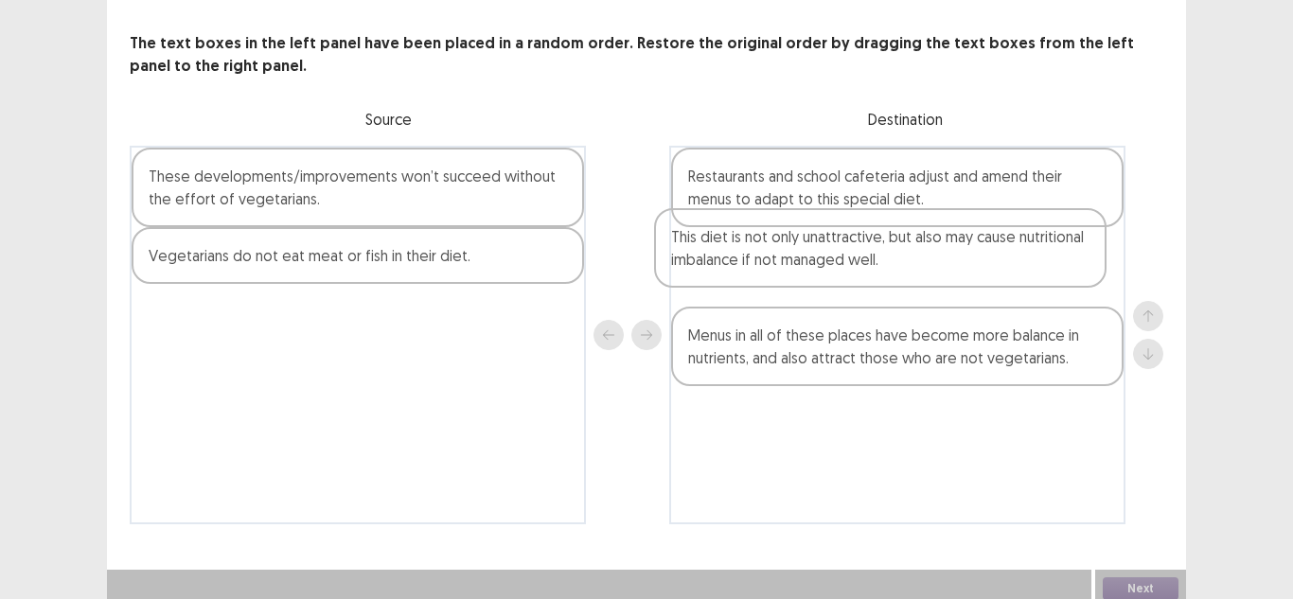
drag, startPoint x: 406, startPoint y: 189, endPoint x: 961, endPoint y: 276, distance: 562.3
click at [961, 276] on div "This diet is not only unattractive, but also may cause nutritional imbalance if…" at bounding box center [646, 335] width 1033 height 379
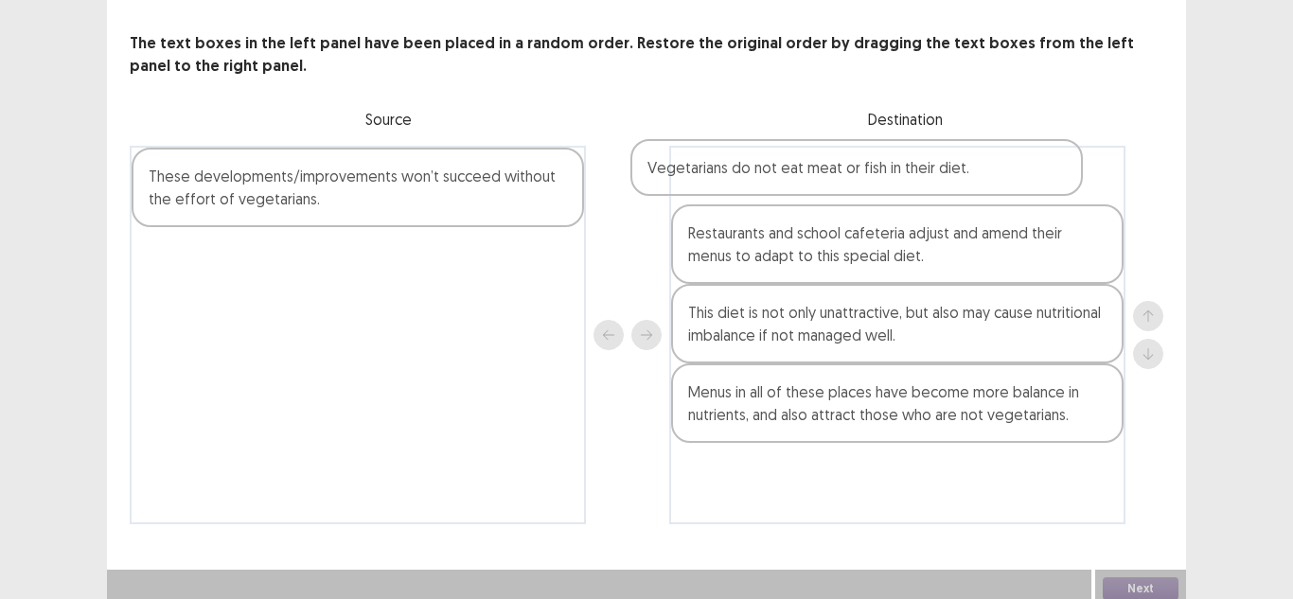
drag, startPoint x: 397, startPoint y: 256, endPoint x: 952, endPoint y: 168, distance: 562.4
click at [952, 168] on div "These developments/improvements won’t succeed without the effort of vegetarians…" at bounding box center [646, 335] width 1033 height 379
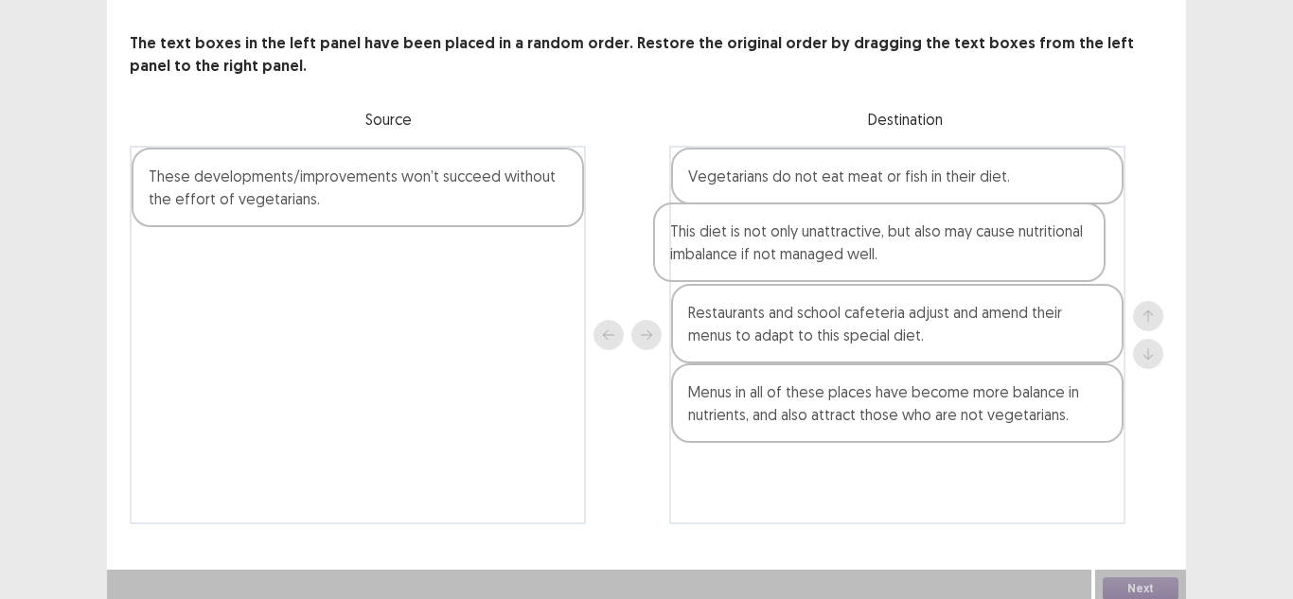
drag, startPoint x: 900, startPoint y: 331, endPoint x: 950, endPoint y: 231, distance: 112.2
click at [895, 237] on div "Vegetarians do not eat meat or fish in their diet. Restaurants and school cafet…" at bounding box center [897, 335] width 456 height 379
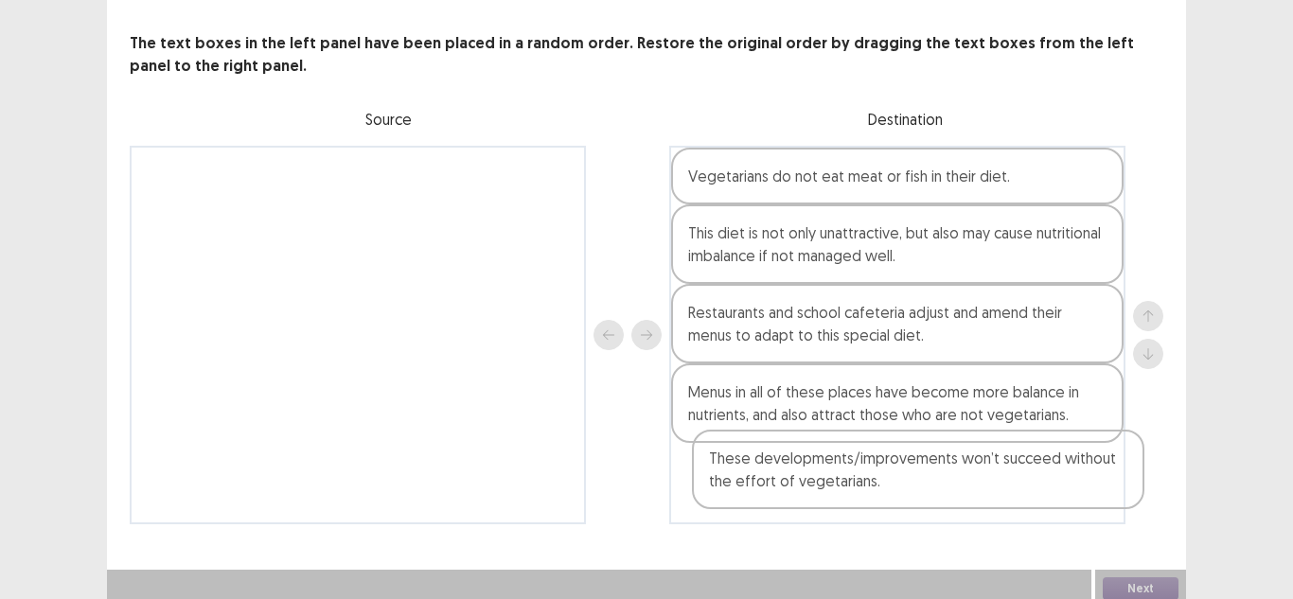
drag, startPoint x: 498, startPoint y: 303, endPoint x: 910, endPoint y: 477, distance: 447.8
click at [910, 477] on div "These developments/improvements won’t succeed without the effort of vegetarians…" at bounding box center [646, 335] width 1033 height 379
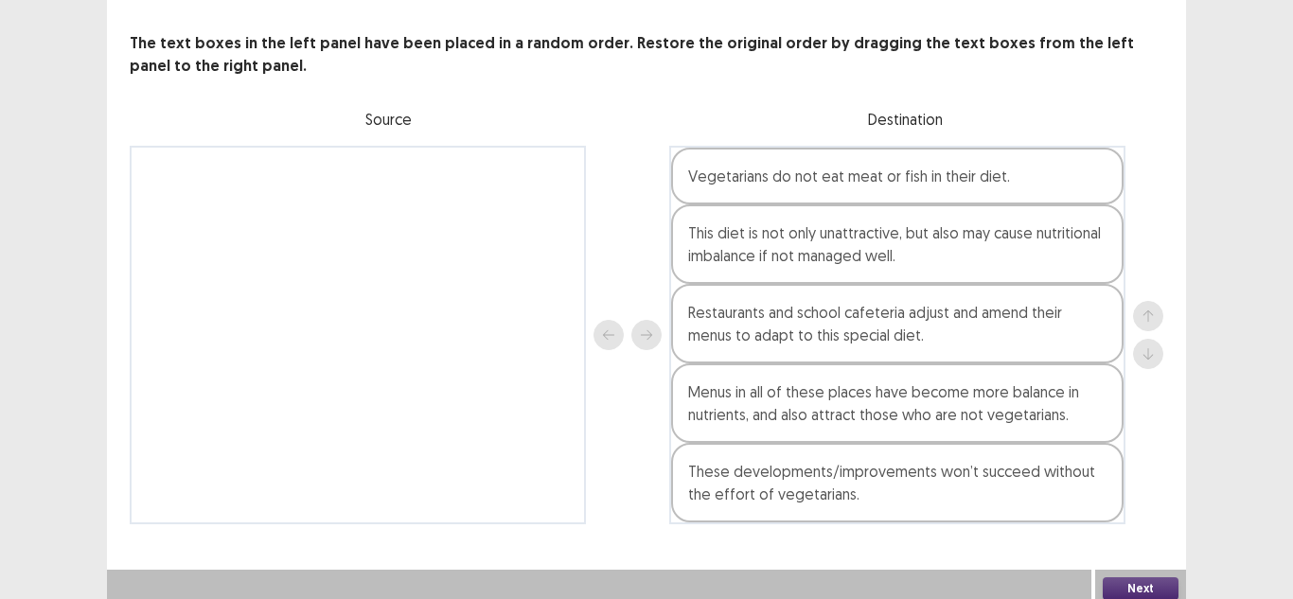
click at [1135, 577] on button "Next" at bounding box center [1140, 588] width 76 height 23
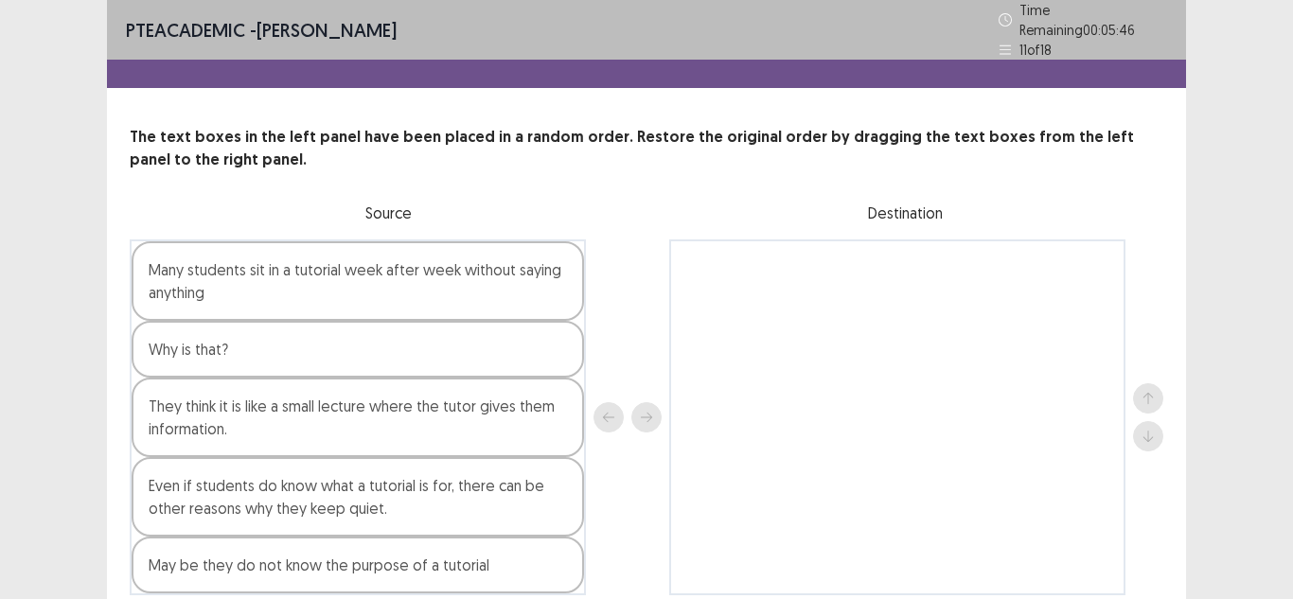
scroll to position [71, 0]
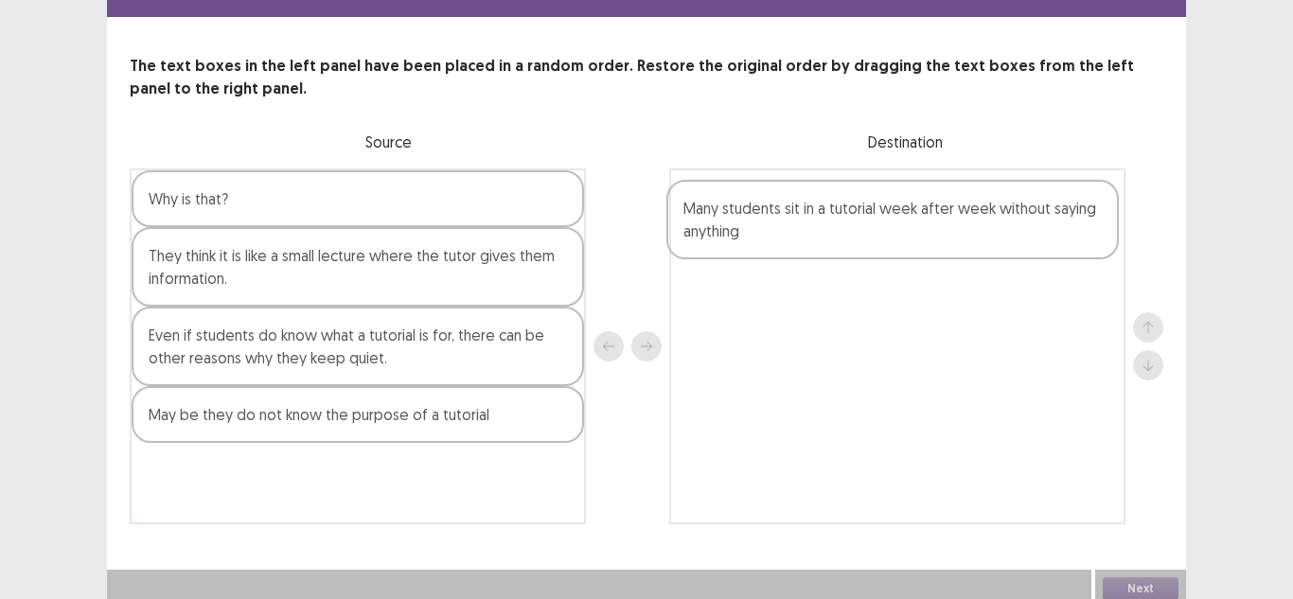
drag, startPoint x: 325, startPoint y: 206, endPoint x: 987, endPoint y: 217, distance: 662.5
click at [978, 240] on div "Many students sit in a tutorial week after week without saying anything Why is …" at bounding box center [646, 346] width 1033 height 356
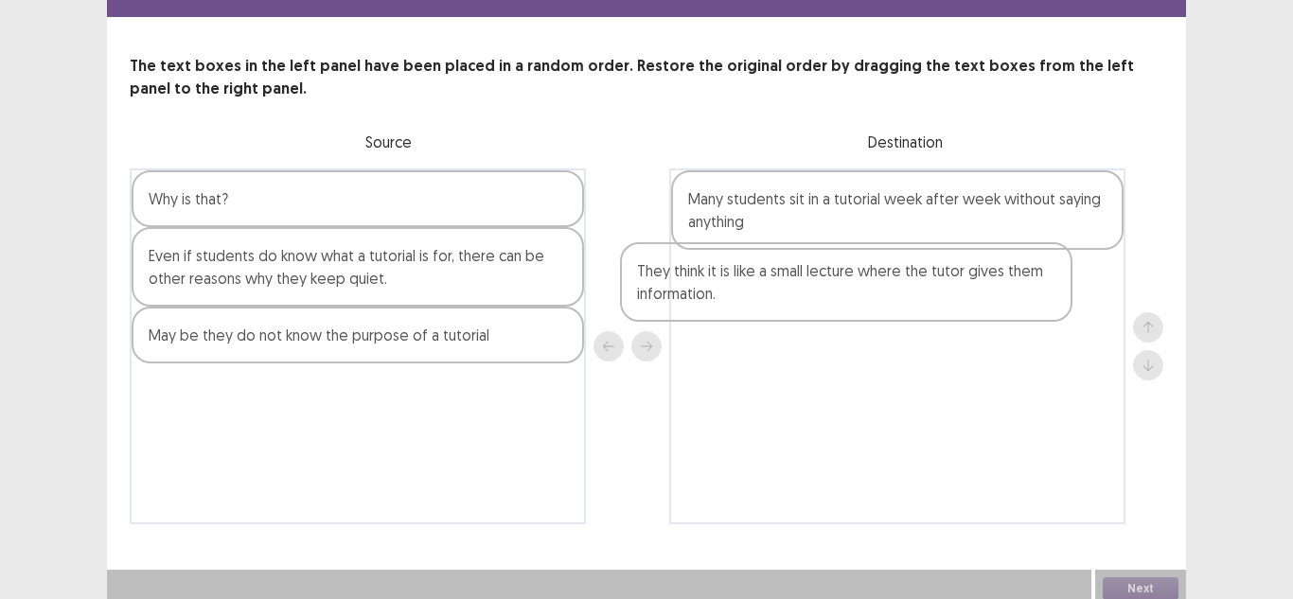
drag, startPoint x: 286, startPoint y: 219, endPoint x: 828, endPoint y: 250, distance: 543.1
click at [828, 250] on div "Why is that? They think it is like a small lecture where the tutor gives them i…" at bounding box center [646, 346] width 1033 height 356
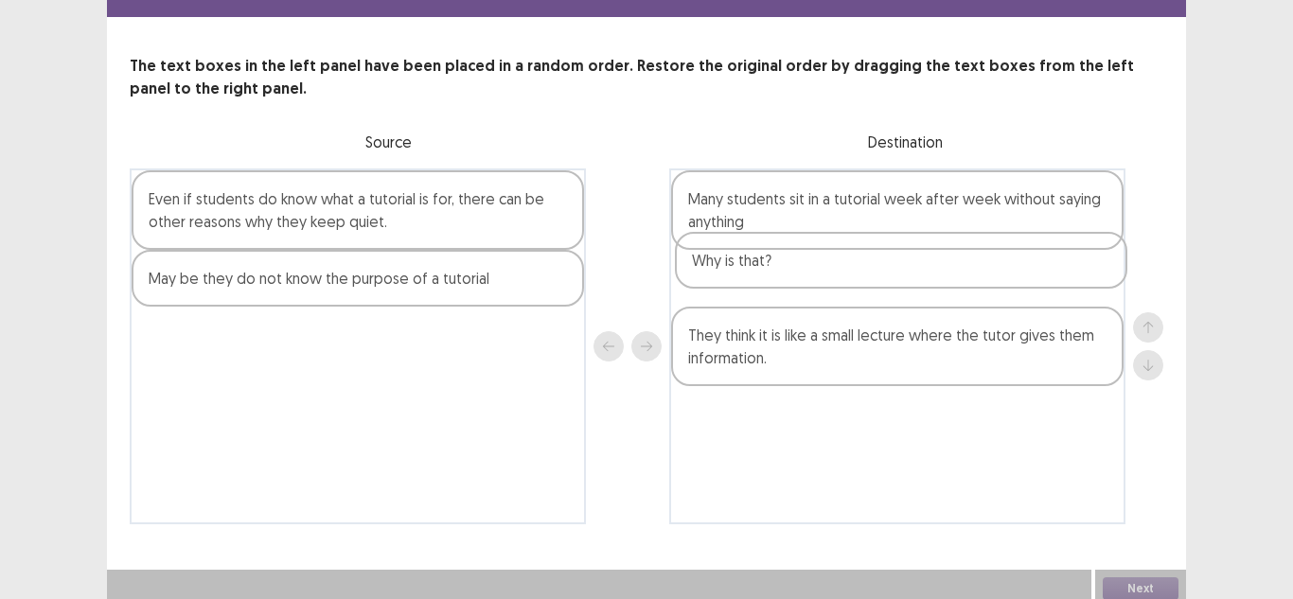
drag, startPoint x: 445, startPoint y: 188, endPoint x: 1024, endPoint y: 295, distance: 588.9
click at [1039, 285] on div "Why is that? Even if students do know what a tutorial is for, there can be othe…" at bounding box center [646, 346] width 1033 height 356
click at [269, 218] on div "Even if students do know what a tutorial is for, there can be other reasons why…" at bounding box center [358, 209] width 452 height 79
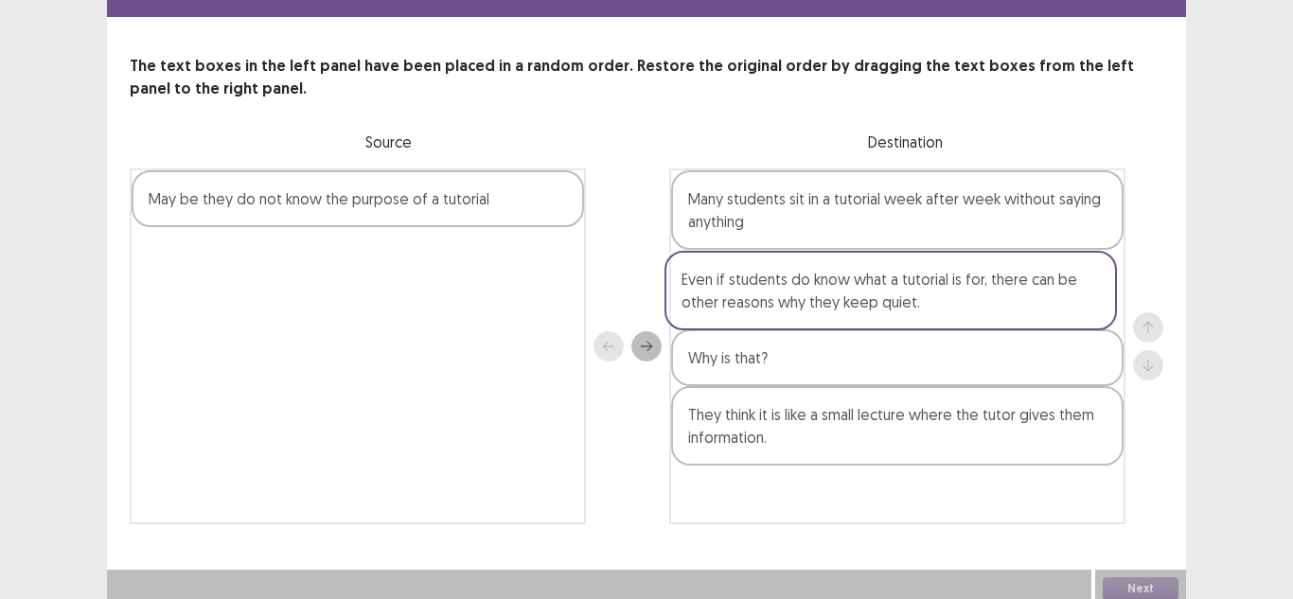
drag, startPoint x: 301, startPoint y: 222, endPoint x: 849, endPoint y: 323, distance: 557.0
click at [849, 323] on div "Even if students do know what a tutorial is for, there can be other reasons why…" at bounding box center [646, 346] width 1033 height 356
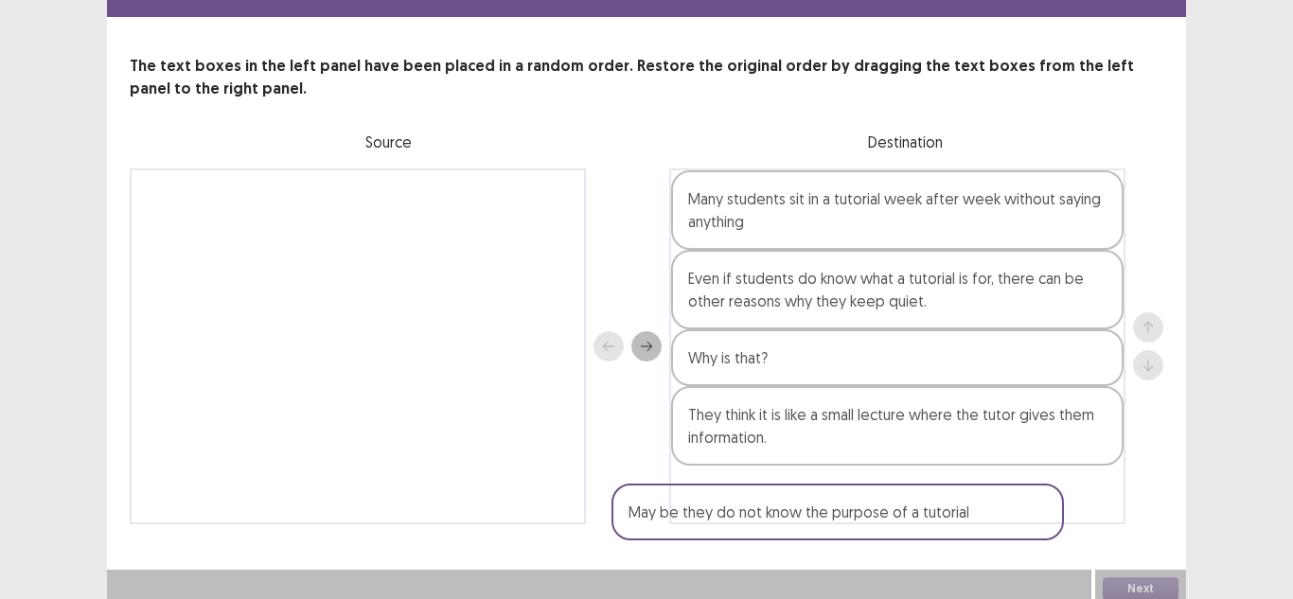
drag, startPoint x: 404, startPoint y: 191, endPoint x: 893, endPoint y: 478, distance: 567.1
click at [942, 496] on div "May be they do not know the purpose of a tutorial Many students sit in a tutori…" at bounding box center [646, 346] width 1033 height 356
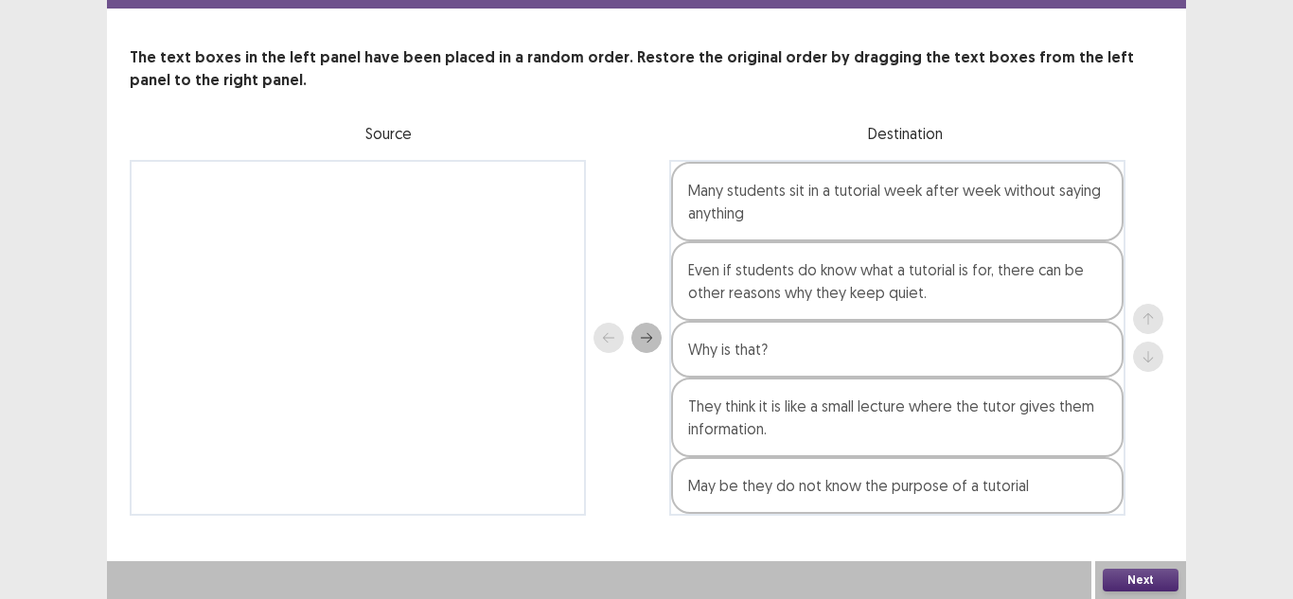
click at [1123, 581] on button "Next" at bounding box center [1140, 580] width 76 height 23
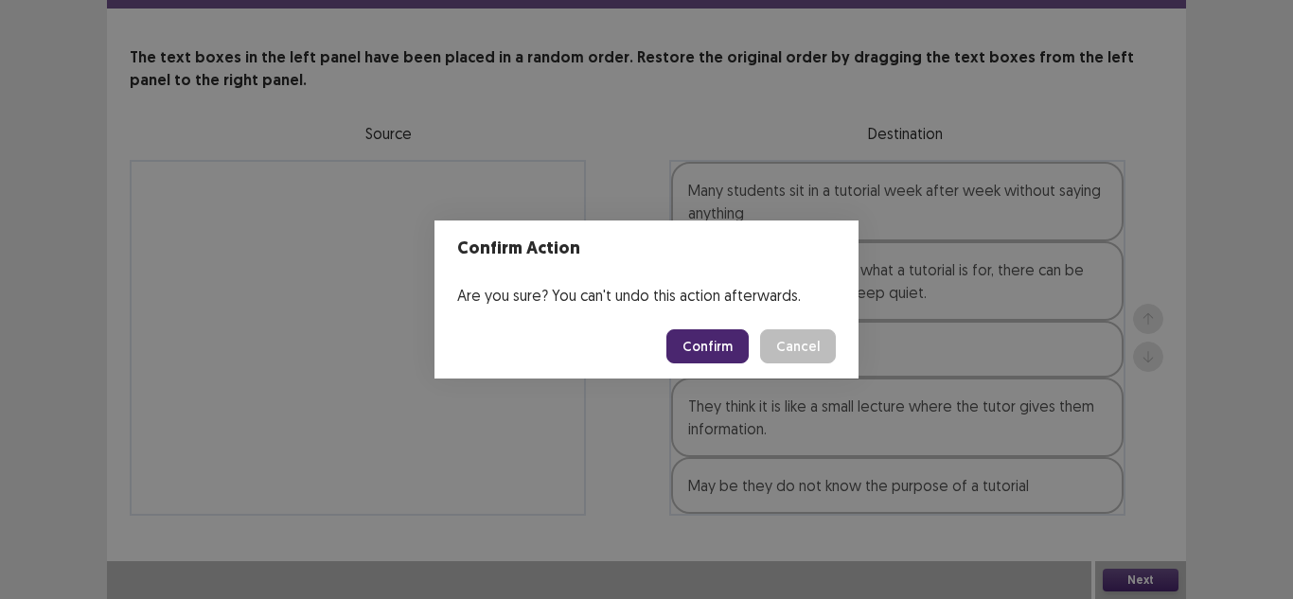
click at [727, 341] on button "Confirm" at bounding box center [707, 346] width 82 height 34
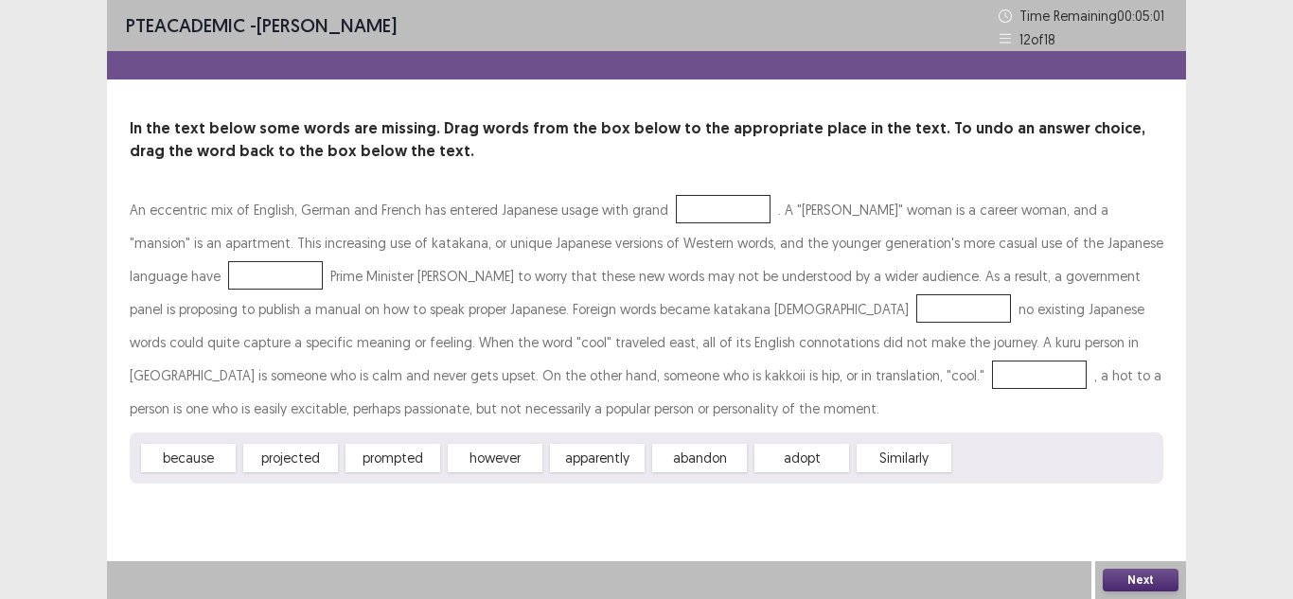
drag, startPoint x: 280, startPoint y: 456, endPoint x: 247, endPoint y: 451, distance: 33.5
click at [646, 229] on div "An eccentric mix of English, German and French has entered Japanese usage with …" at bounding box center [646, 338] width 1033 height 291
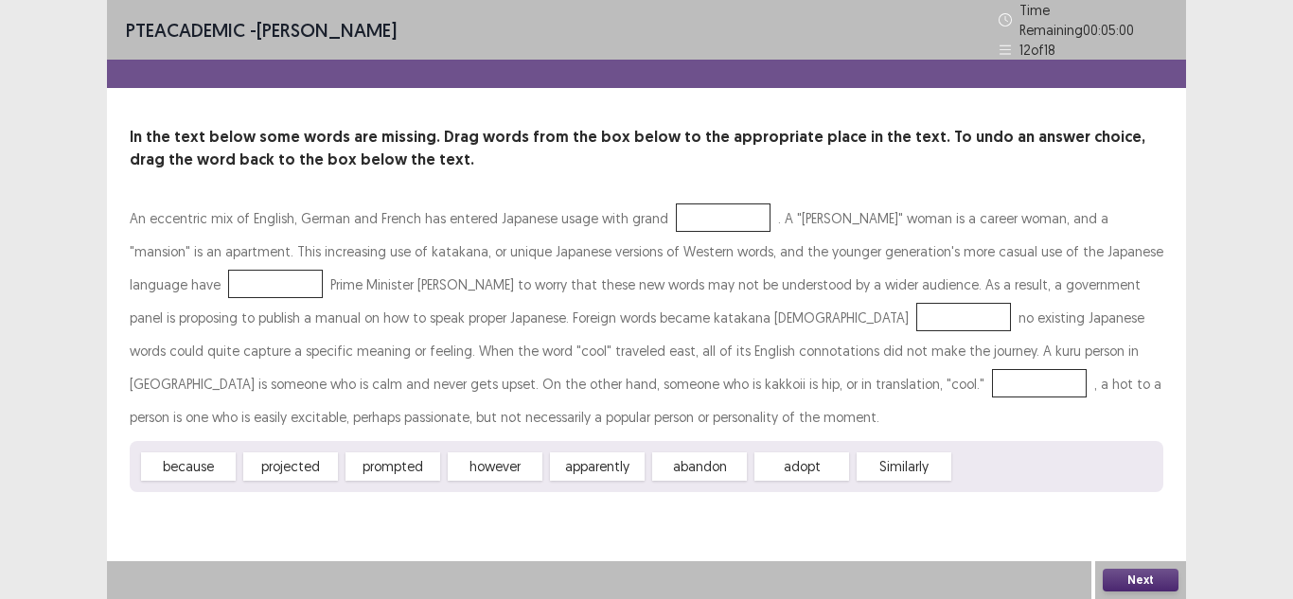
drag, startPoint x: 281, startPoint y: 460, endPoint x: 431, endPoint y: 415, distance: 156.0
click at [513, 315] on div "An eccentric mix of English, German and French has entered Japanese usage with …" at bounding box center [646, 347] width 1033 height 291
click at [287, 454] on div "projected" at bounding box center [290, 466] width 95 height 28
drag, startPoint x: 287, startPoint y: 454, endPoint x: 652, endPoint y: 211, distance: 438.8
click at [652, 211] on div "An eccentric mix of English, German and French has entered Japanese usage with …" at bounding box center [646, 347] width 1033 height 291
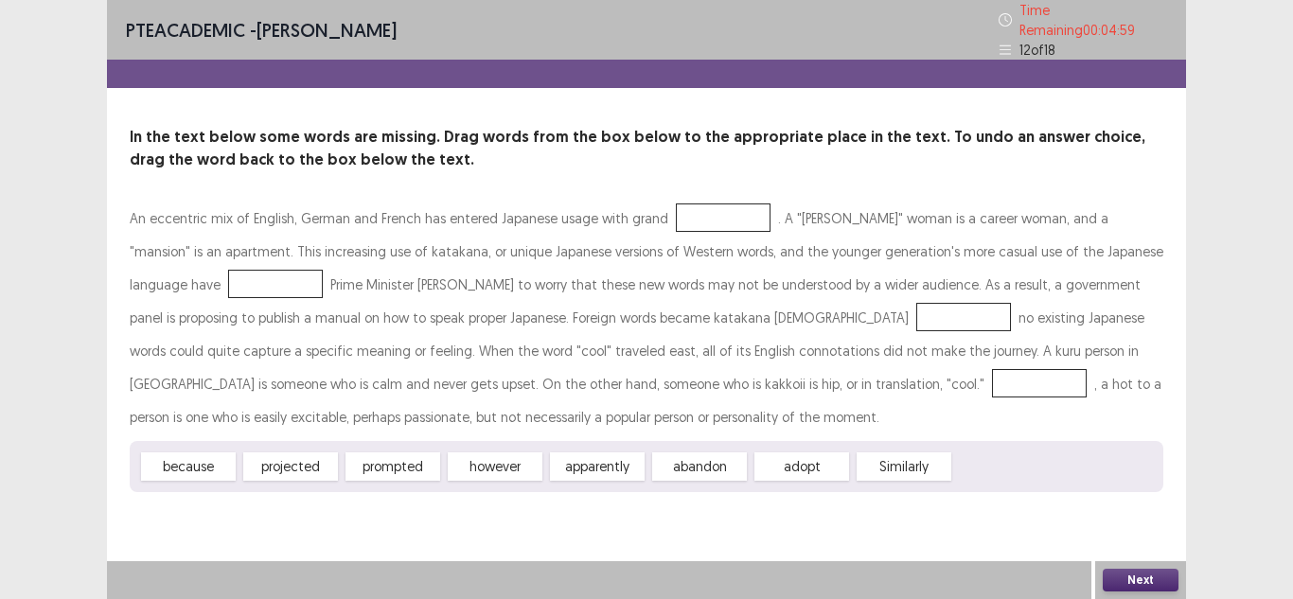
click at [319, 453] on div "projected" at bounding box center [290, 466] width 95 height 28
drag, startPoint x: 309, startPoint y: 460, endPoint x: 683, endPoint y: 238, distance: 435.0
click at [619, 298] on div "An eccentric mix of English, German and French has entered Japanese usage with …" at bounding box center [646, 347] width 1033 height 291
click at [686, 216] on div at bounding box center [723, 217] width 95 height 28
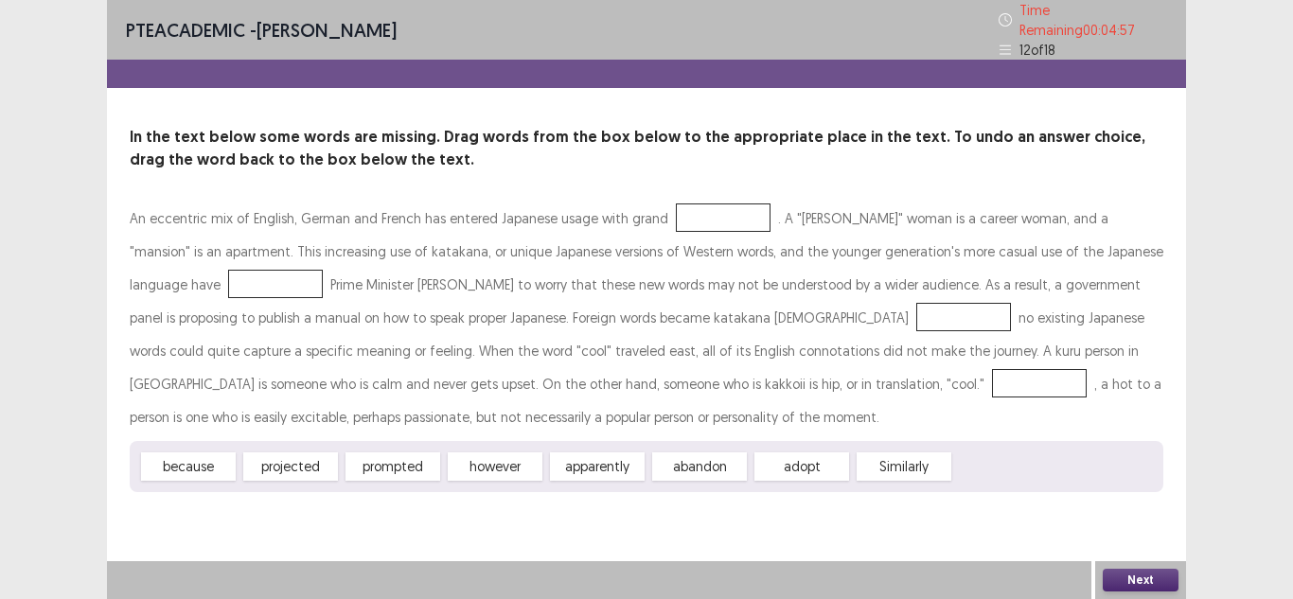
click at [686, 216] on div at bounding box center [723, 217] width 95 height 28
drag, startPoint x: 313, startPoint y: 466, endPoint x: 714, endPoint y: 228, distance: 465.5
click at [714, 228] on div "An eccentric mix of English, German and French has entered Japanese usage with …" at bounding box center [646, 347] width 1033 height 291
drag, startPoint x: 711, startPoint y: 212, endPoint x: 355, endPoint y: 448, distance: 426.8
click at [692, 212] on div at bounding box center [723, 217] width 95 height 28
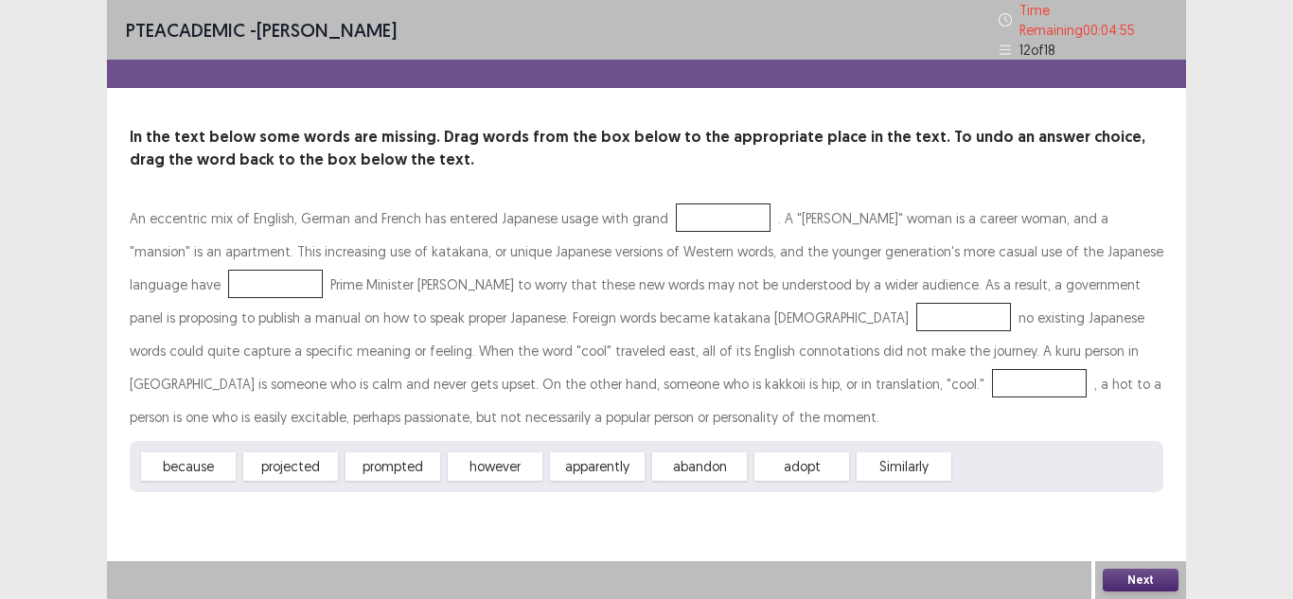
drag, startPoint x: 300, startPoint y: 456, endPoint x: 683, endPoint y: 206, distance: 457.5
click at [683, 206] on div "An eccentric mix of English, German and French has entered Japanese usage with …" at bounding box center [646, 347] width 1033 height 291
drag, startPoint x: 303, startPoint y: 455, endPoint x: 194, endPoint y: 413, distance: 116.9
click at [390, 311] on div "An eccentric mix of English, German and French has entered Japanese usage with …" at bounding box center [646, 347] width 1033 height 291
drag, startPoint x: 185, startPoint y: 446, endPoint x: 203, endPoint y: 269, distance: 177.9
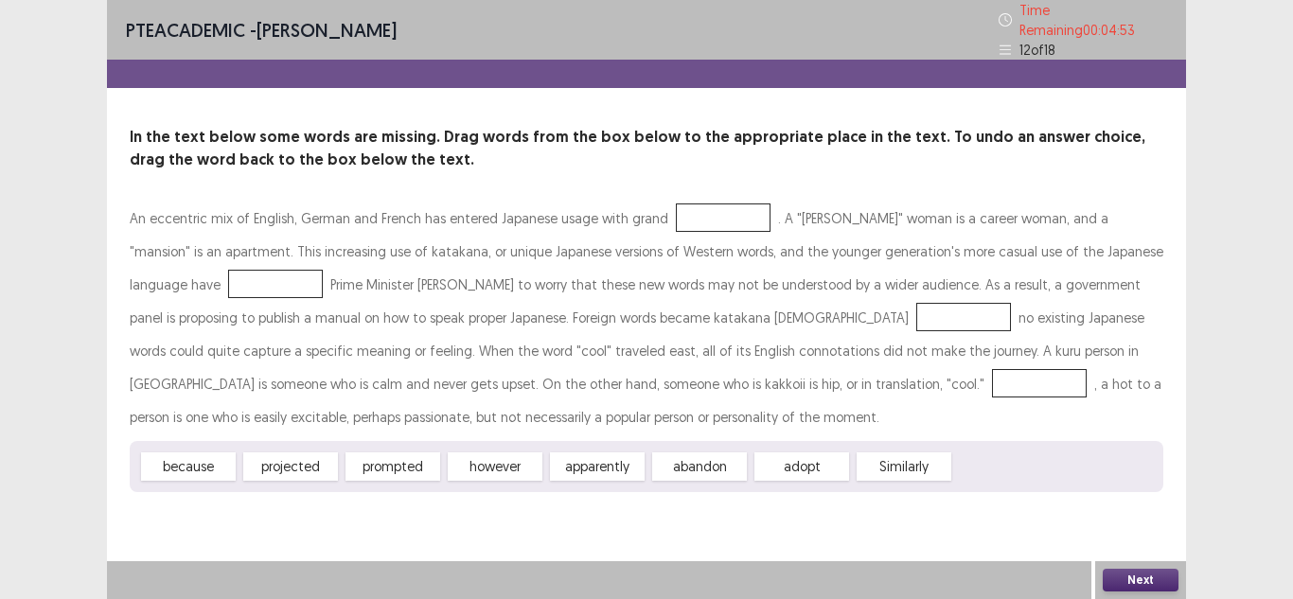
click at [205, 258] on div "An eccentric mix of English, German and French has entered Japanese usage with …" at bounding box center [646, 347] width 1033 height 291
click at [228, 274] on div at bounding box center [275, 284] width 95 height 28
click at [676, 218] on div at bounding box center [723, 217] width 95 height 28
click at [676, 217] on div at bounding box center [723, 217] width 95 height 28
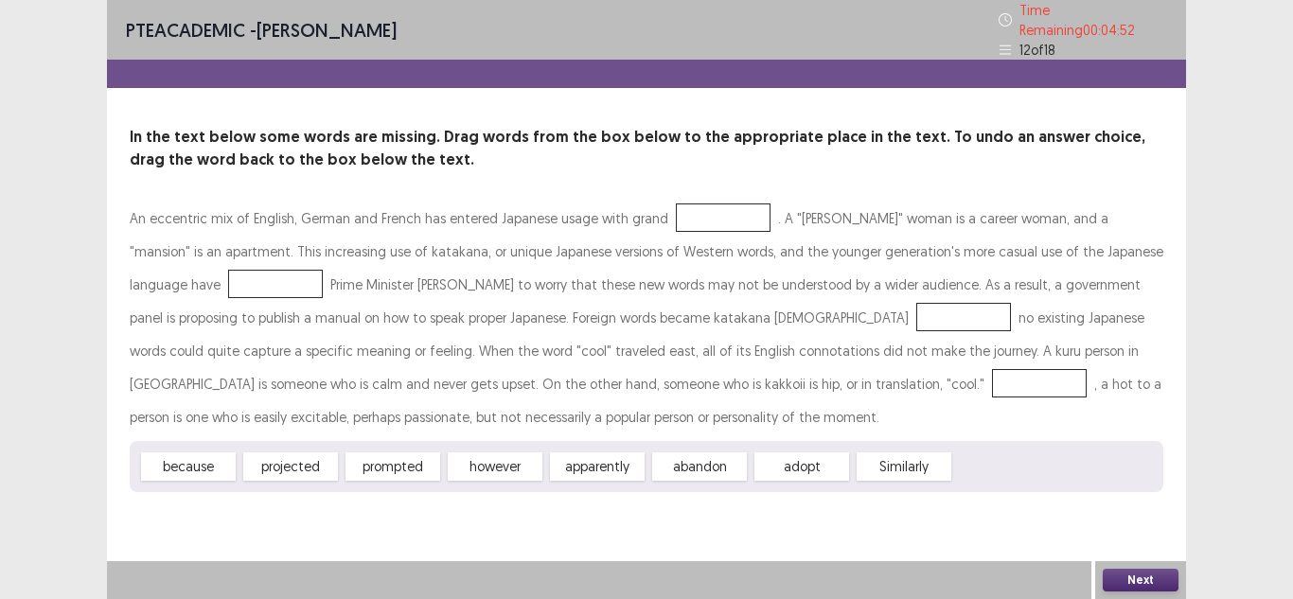
click at [676, 217] on div at bounding box center [723, 217] width 95 height 28
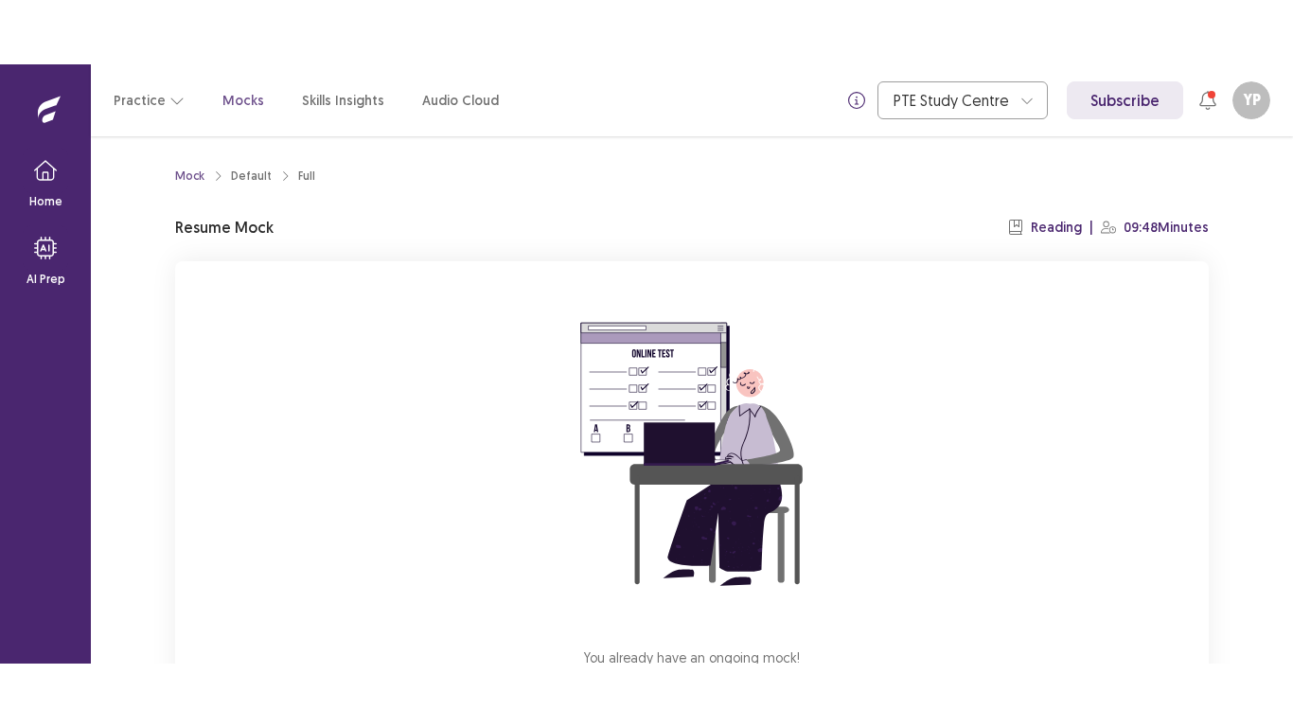
scroll to position [149, 0]
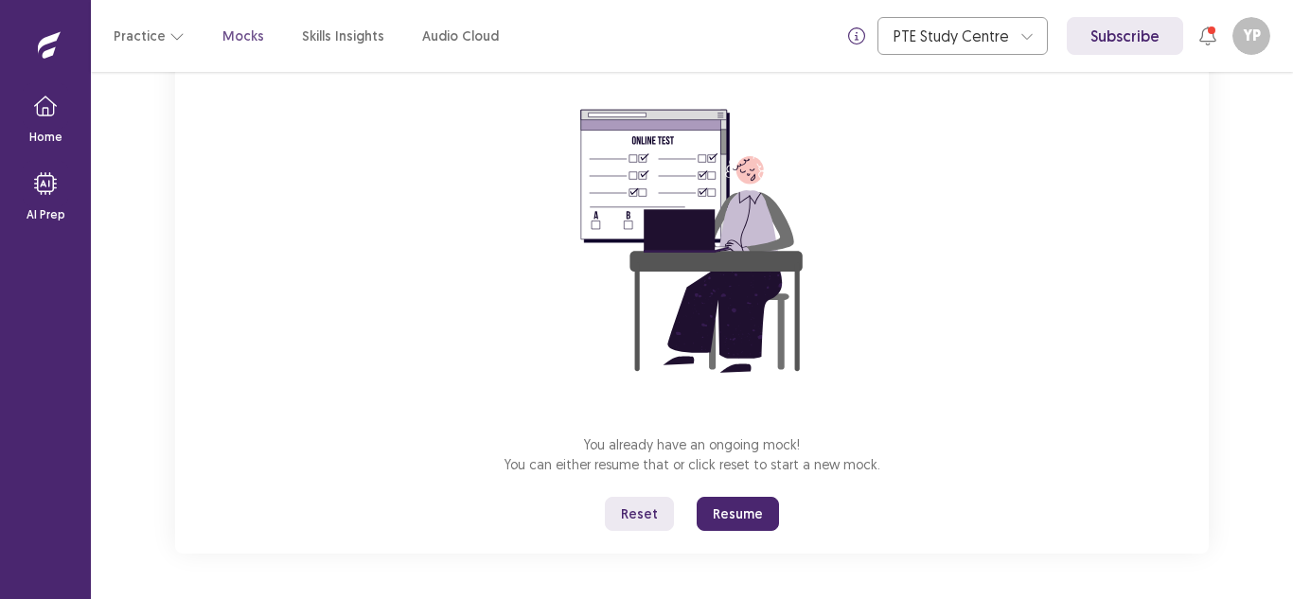
click at [723, 510] on button "Resume" at bounding box center [737, 514] width 82 height 34
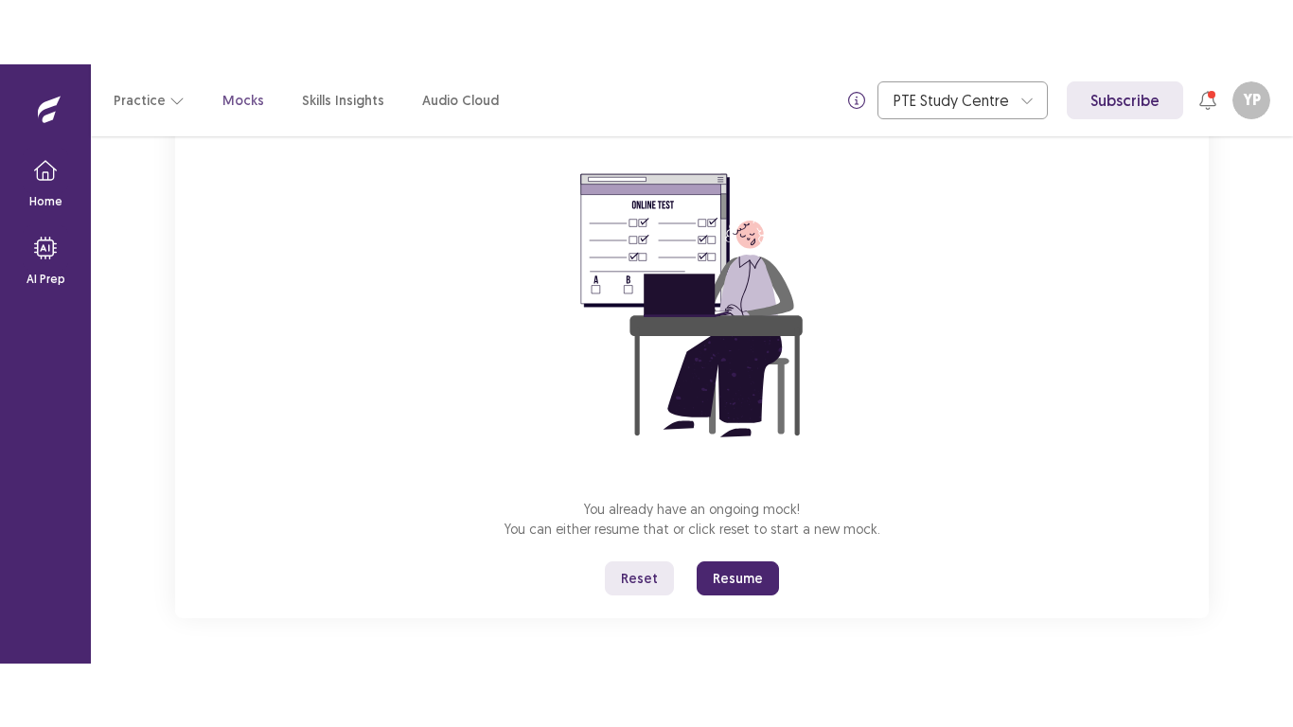
scroll to position [21, 0]
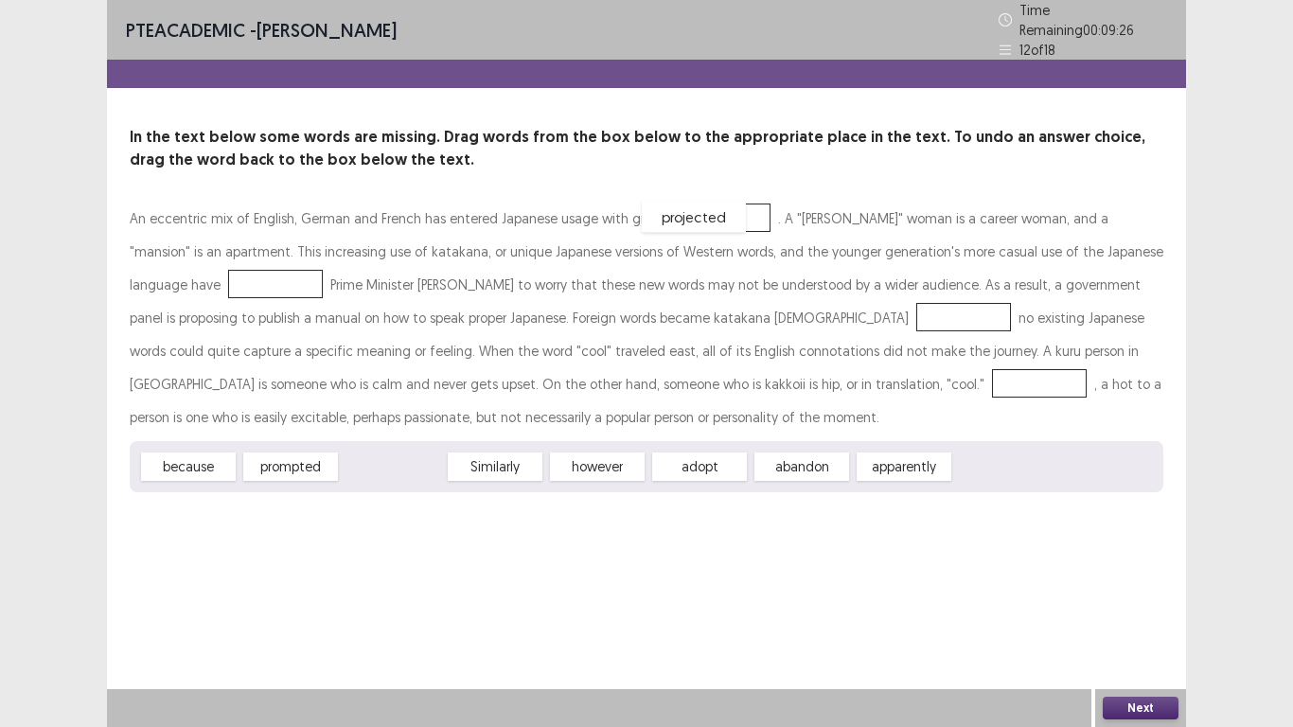
drag, startPoint x: 419, startPoint y: 457, endPoint x: 720, endPoint y: 207, distance: 391.1
drag, startPoint x: 291, startPoint y: 453, endPoint x: 185, endPoint y: 268, distance: 213.2
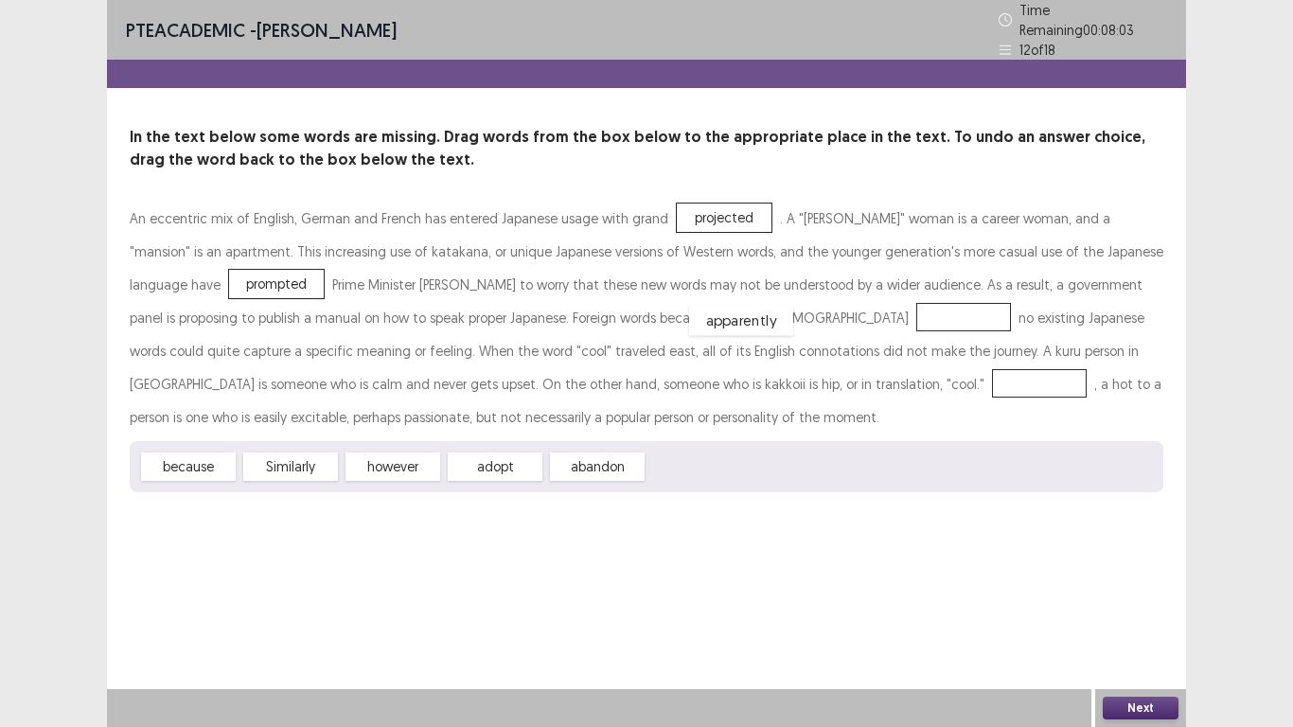
drag, startPoint x: 679, startPoint y: 465, endPoint x: 720, endPoint y: 318, distance: 152.5
drag, startPoint x: 759, startPoint y: 305, endPoint x: 748, endPoint y: 455, distance: 150.9
drag, startPoint x: 202, startPoint y: 458, endPoint x: 753, endPoint y: 309, distance: 571.6
drag, startPoint x: 204, startPoint y: 455, endPoint x: 671, endPoint y: 381, distance: 472.3
click at [1116, 598] on button "Next" at bounding box center [1140, 707] width 76 height 23
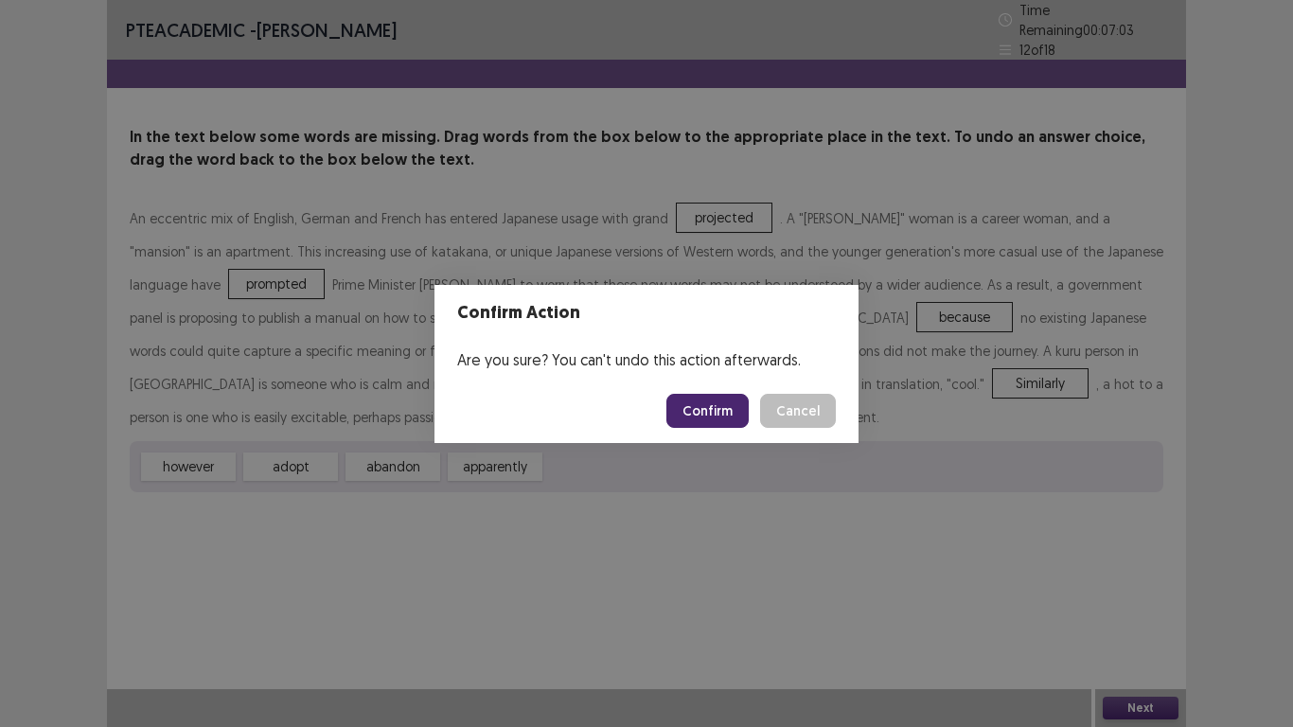
click at [683, 416] on button "Confirm" at bounding box center [707, 411] width 82 height 34
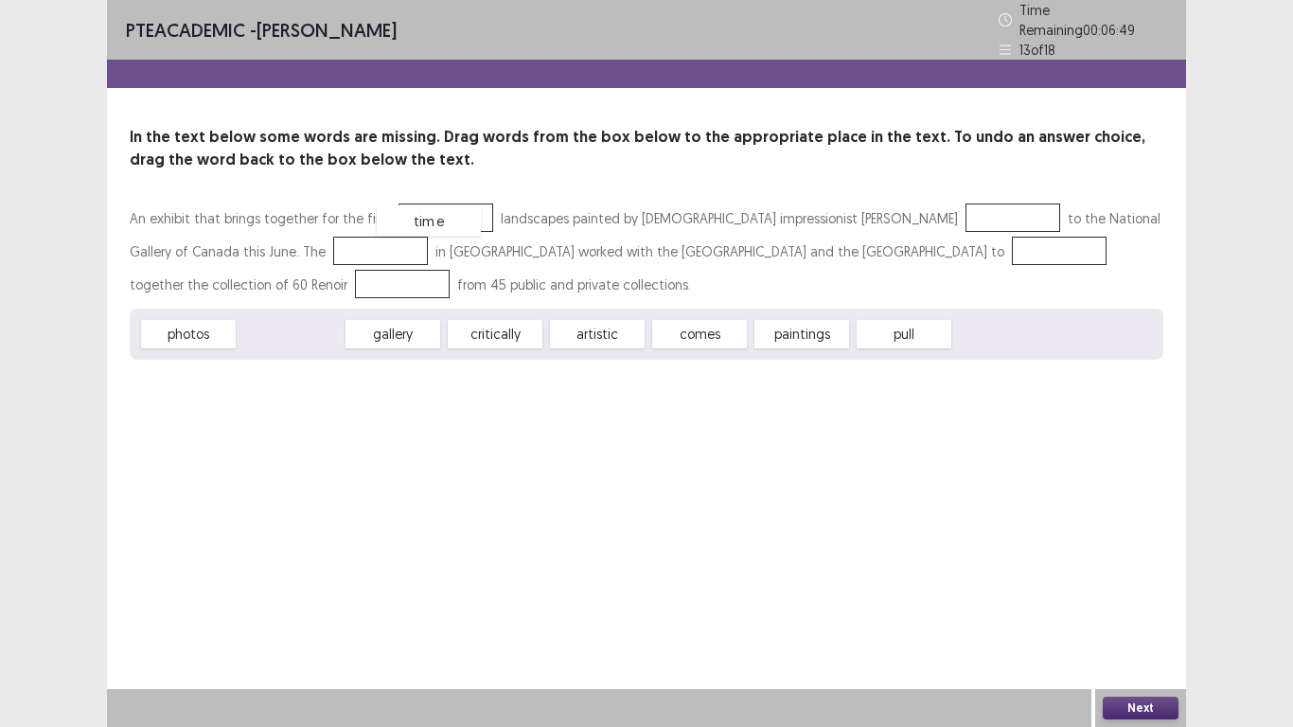
drag, startPoint x: 291, startPoint y: 329, endPoint x: 430, endPoint y: 216, distance: 178.8
drag, startPoint x: 613, startPoint y: 334, endPoint x: 957, endPoint y: 220, distance: 362.1
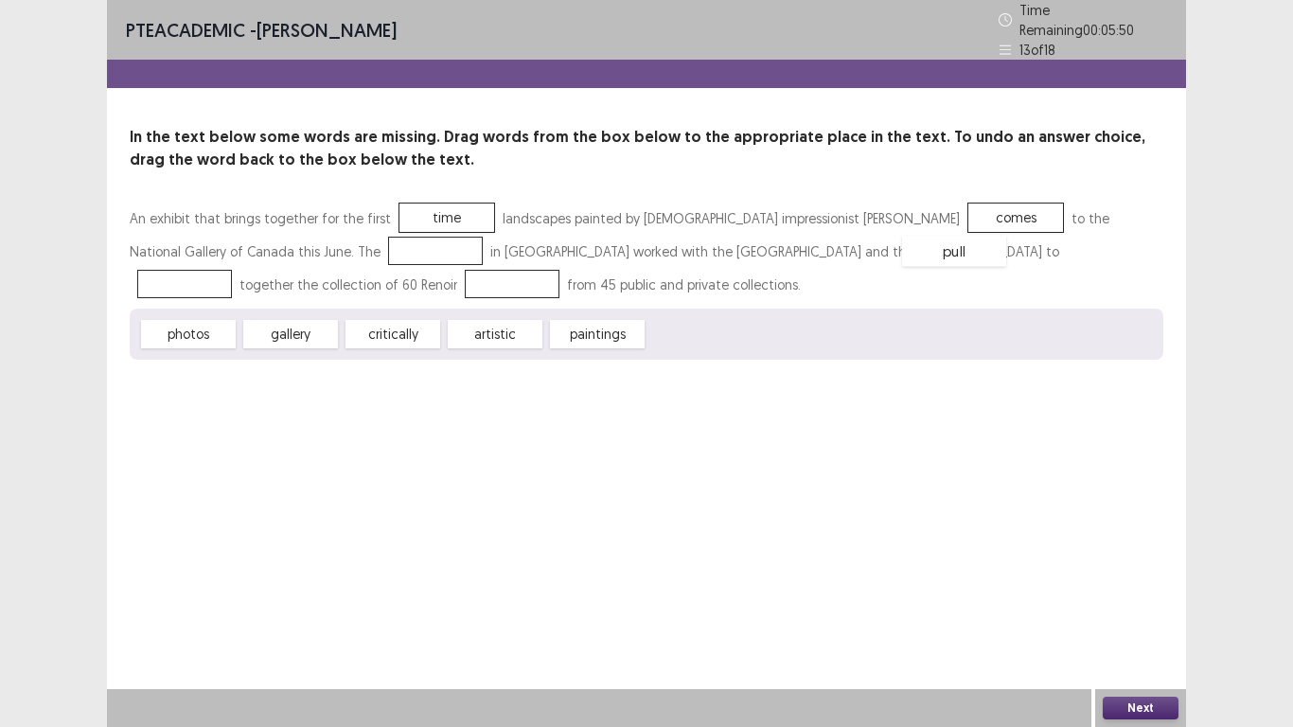
drag, startPoint x: 682, startPoint y: 319, endPoint x: 937, endPoint y: 236, distance: 267.8
drag, startPoint x: 589, startPoint y: 331, endPoint x: 223, endPoint y: 285, distance: 368.2
drag, startPoint x: 478, startPoint y: 329, endPoint x: 311, endPoint y: 241, distance: 188.4
click at [1105, 598] on button "Next" at bounding box center [1140, 707] width 76 height 23
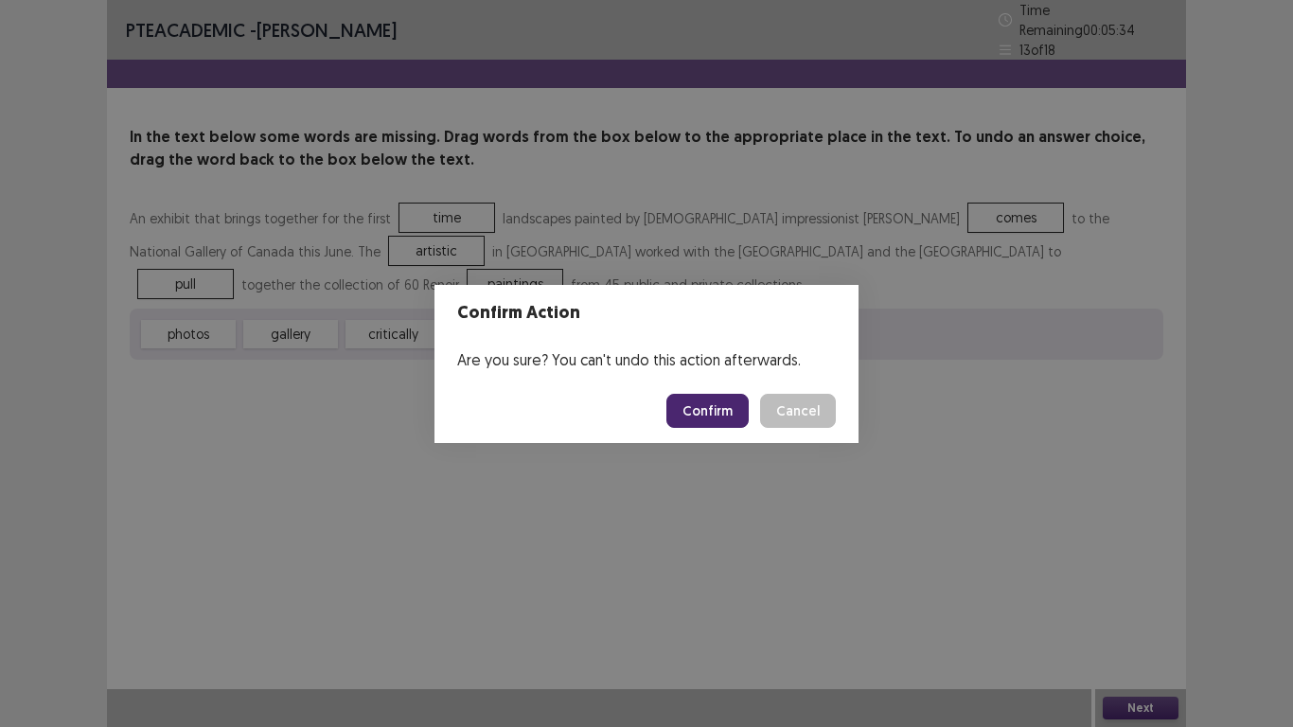
click at [728, 414] on button "Confirm" at bounding box center [707, 411] width 82 height 34
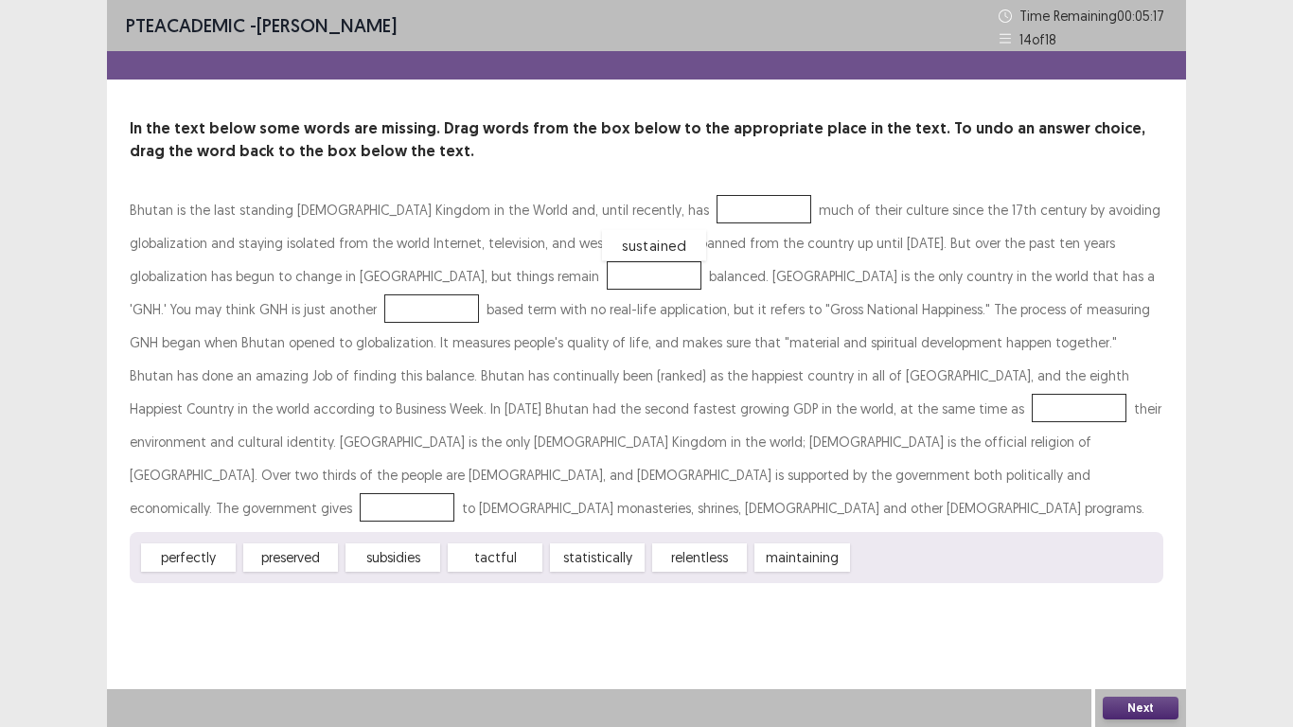
drag, startPoint x: 888, startPoint y: 530, endPoint x: 637, endPoint y: 218, distance: 400.5
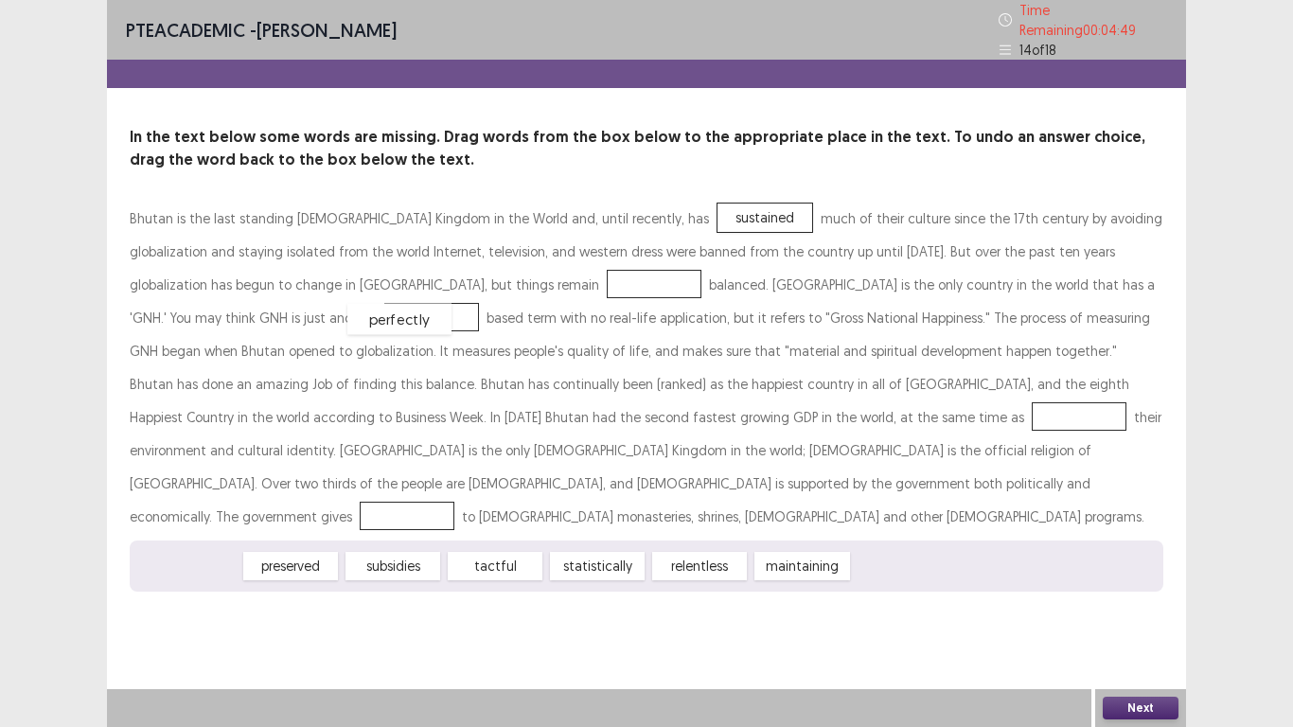
drag, startPoint x: 216, startPoint y: 532, endPoint x: 427, endPoint y: 285, distance: 324.9
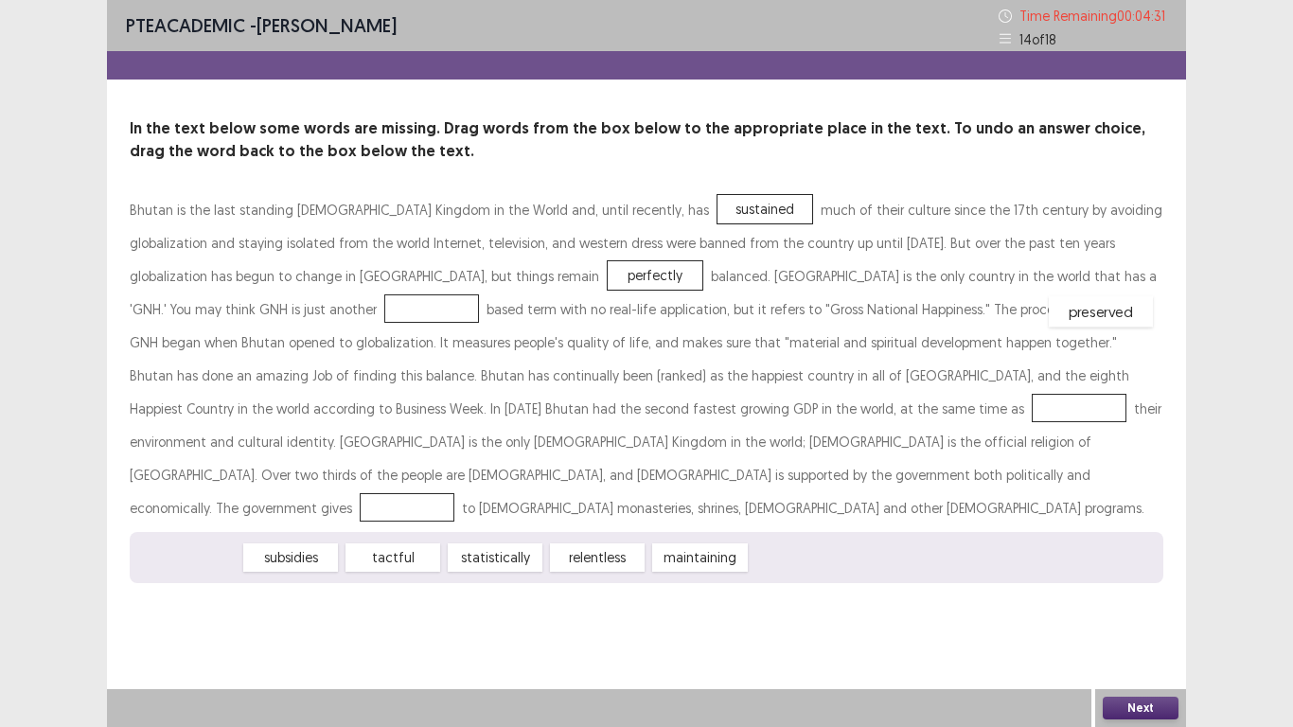
drag, startPoint x: 183, startPoint y: 527, endPoint x: 1095, endPoint y: 281, distance: 944.9
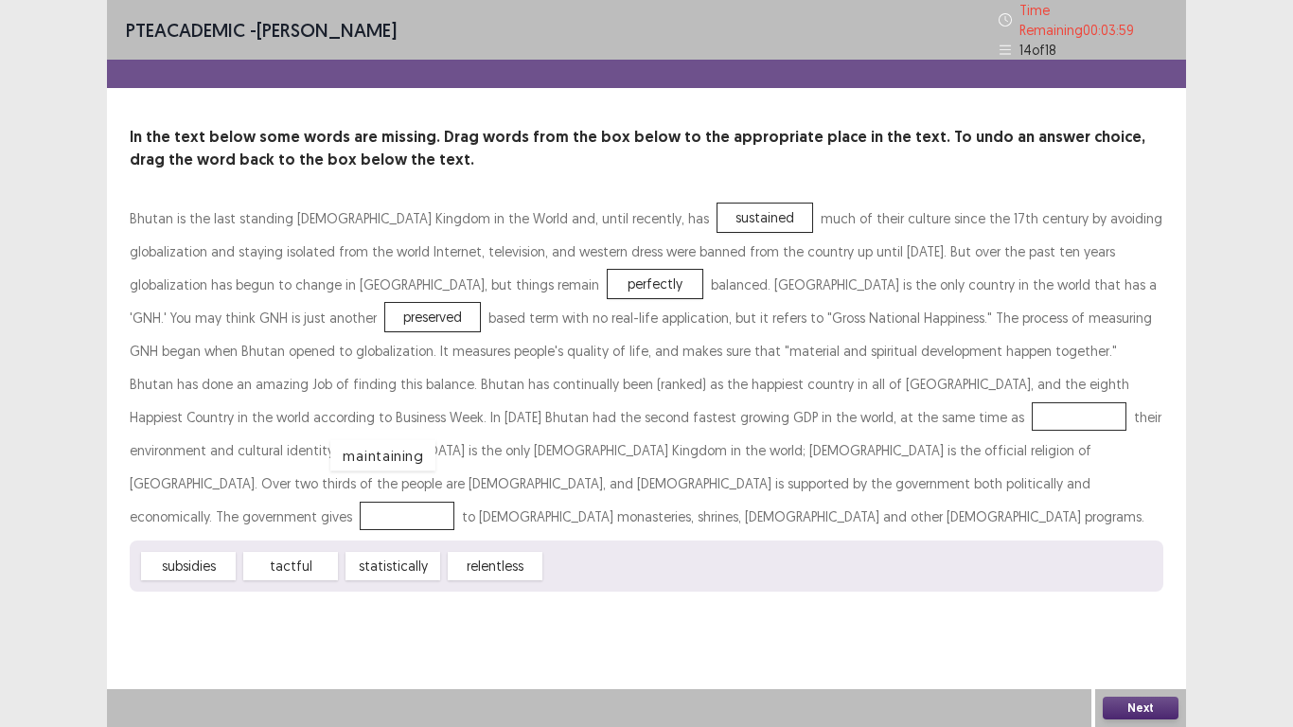
drag, startPoint x: 599, startPoint y: 520, endPoint x: 372, endPoint y: 405, distance: 254.4
drag, startPoint x: 176, startPoint y: 526, endPoint x: 179, endPoint y: 480, distance: 46.5
click at [1142, 598] on button "Next" at bounding box center [1140, 707] width 76 height 23
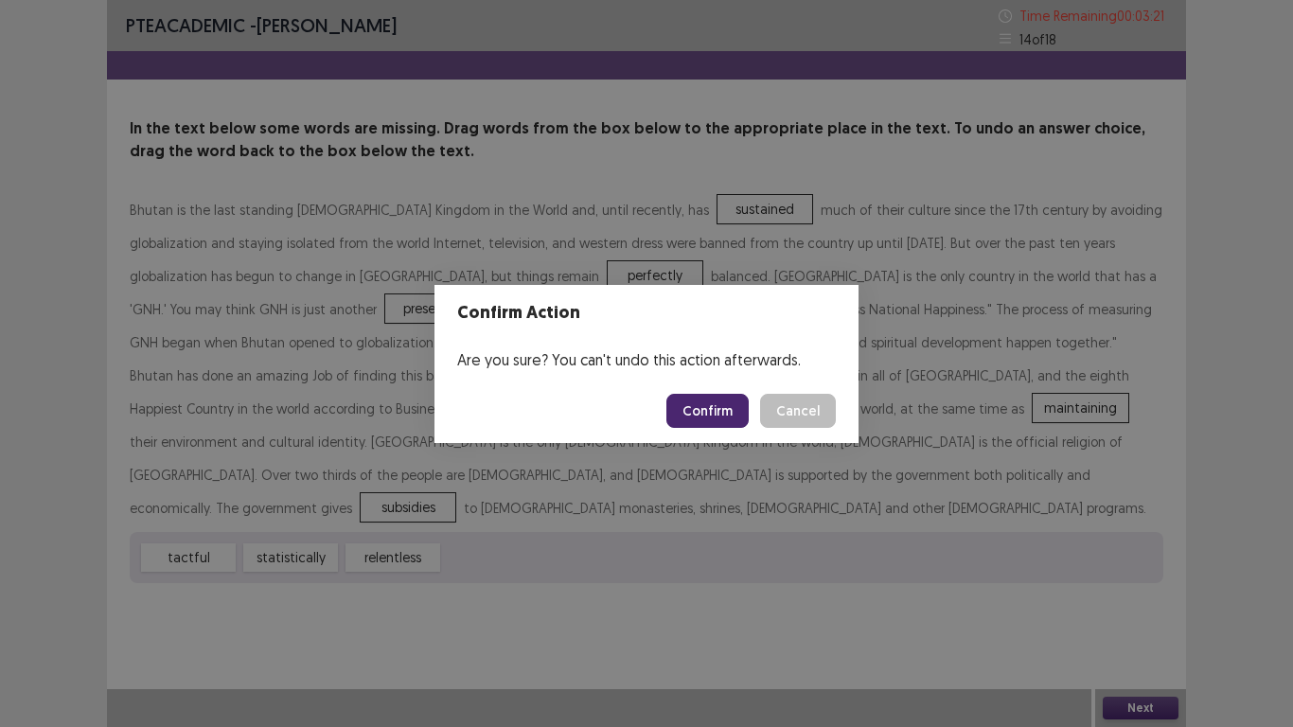
click at [720, 417] on button "Confirm" at bounding box center [707, 411] width 82 height 34
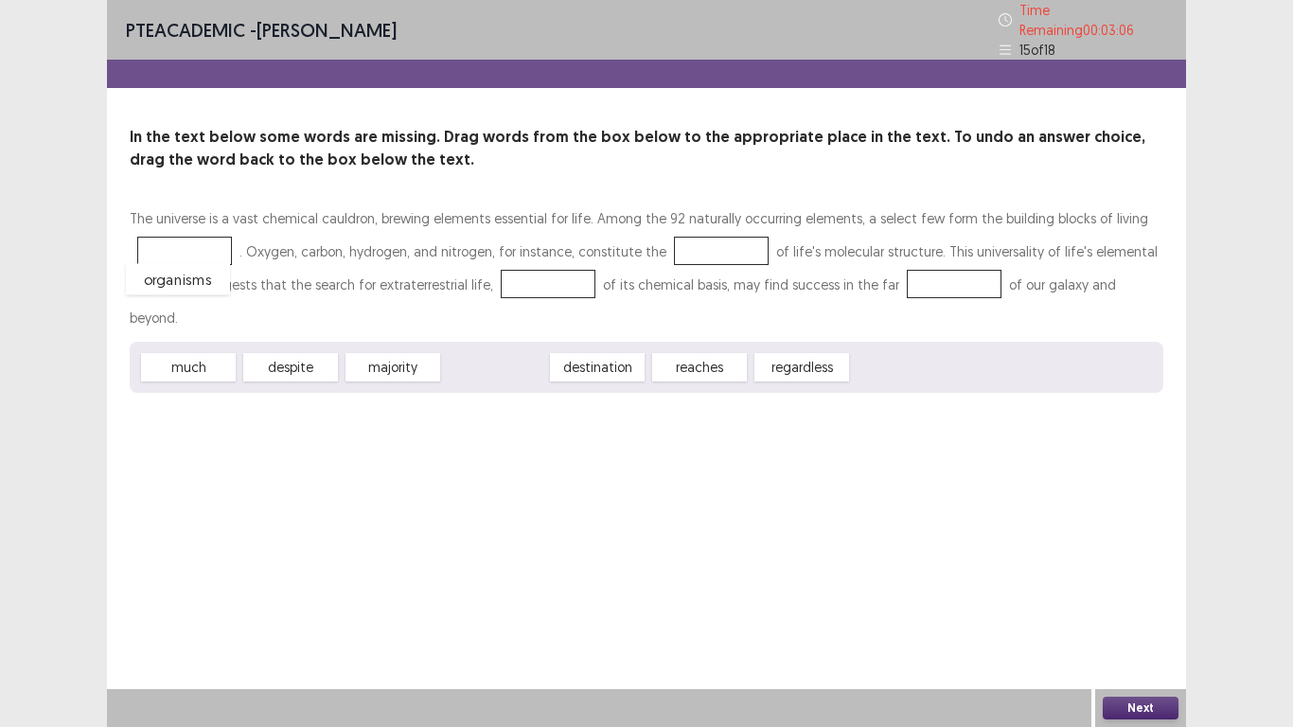
drag, startPoint x: 506, startPoint y: 337, endPoint x: 185, endPoint y: 249, distance: 332.7
drag, startPoint x: 393, startPoint y: 323, endPoint x: 691, endPoint y: 249, distance: 307.1
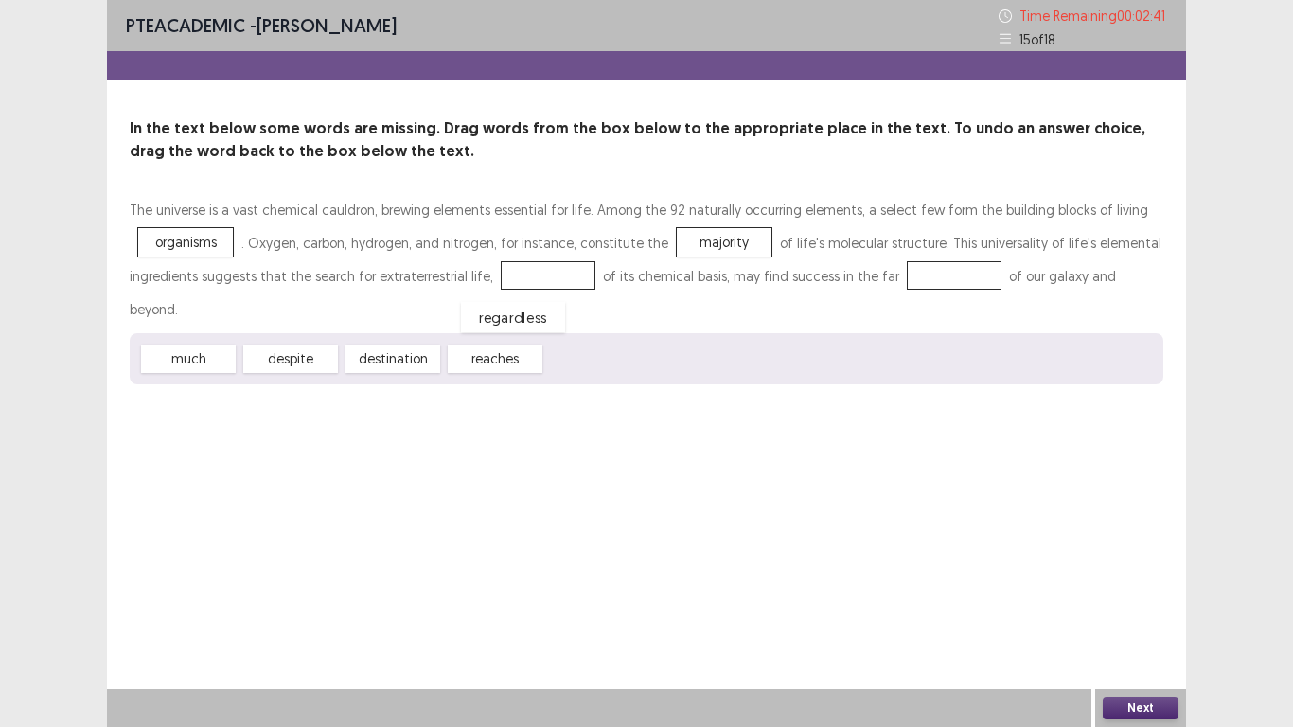
drag, startPoint x: 607, startPoint y: 323, endPoint x: 525, endPoint y: 281, distance: 91.4
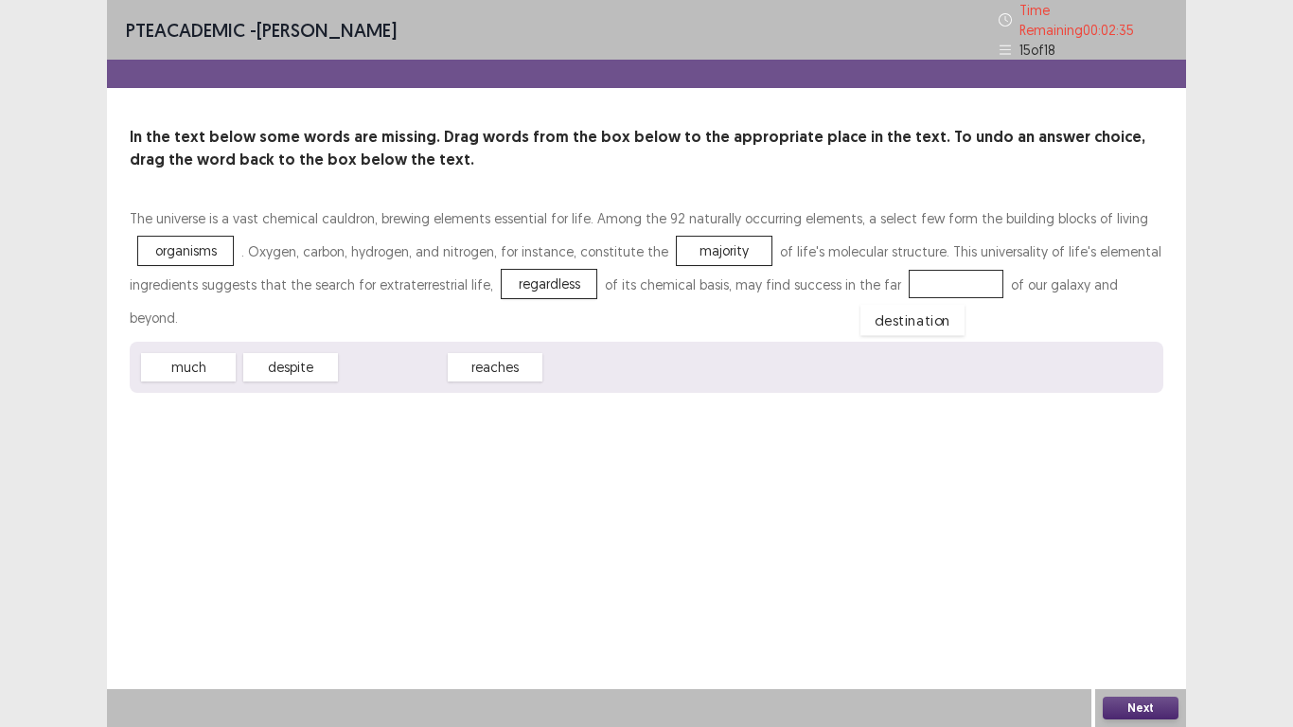
drag, startPoint x: 375, startPoint y: 328, endPoint x: 896, endPoint y: 281, distance: 523.6
click at [1124, 598] on button "Next" at bounding box center [1140, 707] width 76 height 23
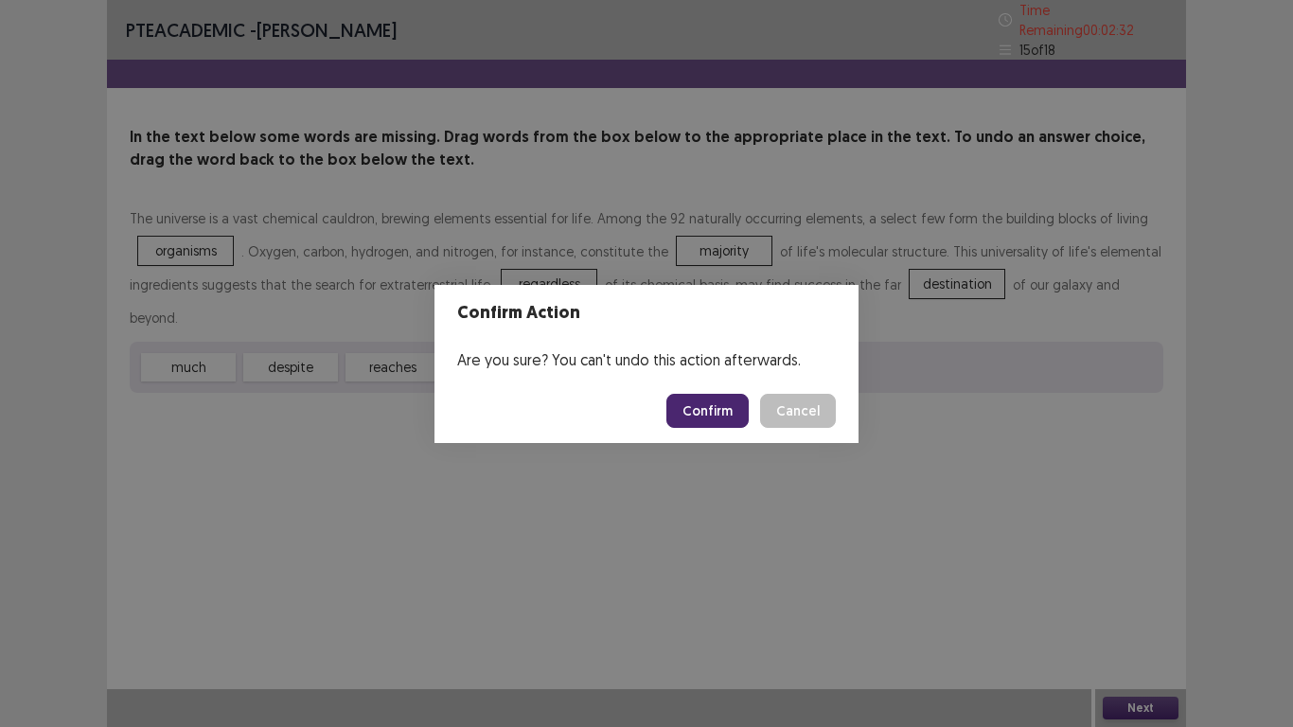
click at [713, 412] on button "Confirm" at bounding box center [707, 411] width 82 height 34
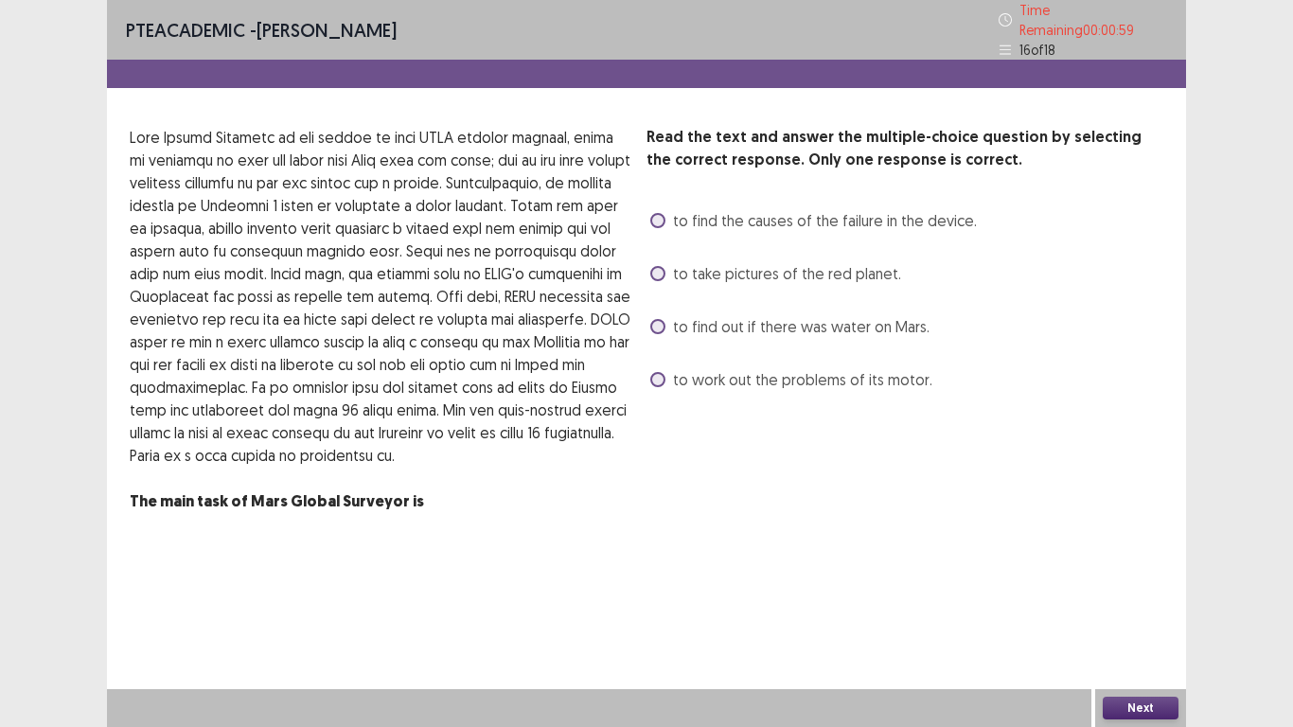
click at [869, 268] on span "to take pictures of the red planet." at bounding box center [787, 273] width 228 height 23
click at [1149, 598] on button "Next" at bounding box center [1140, 707] width 76 height 23
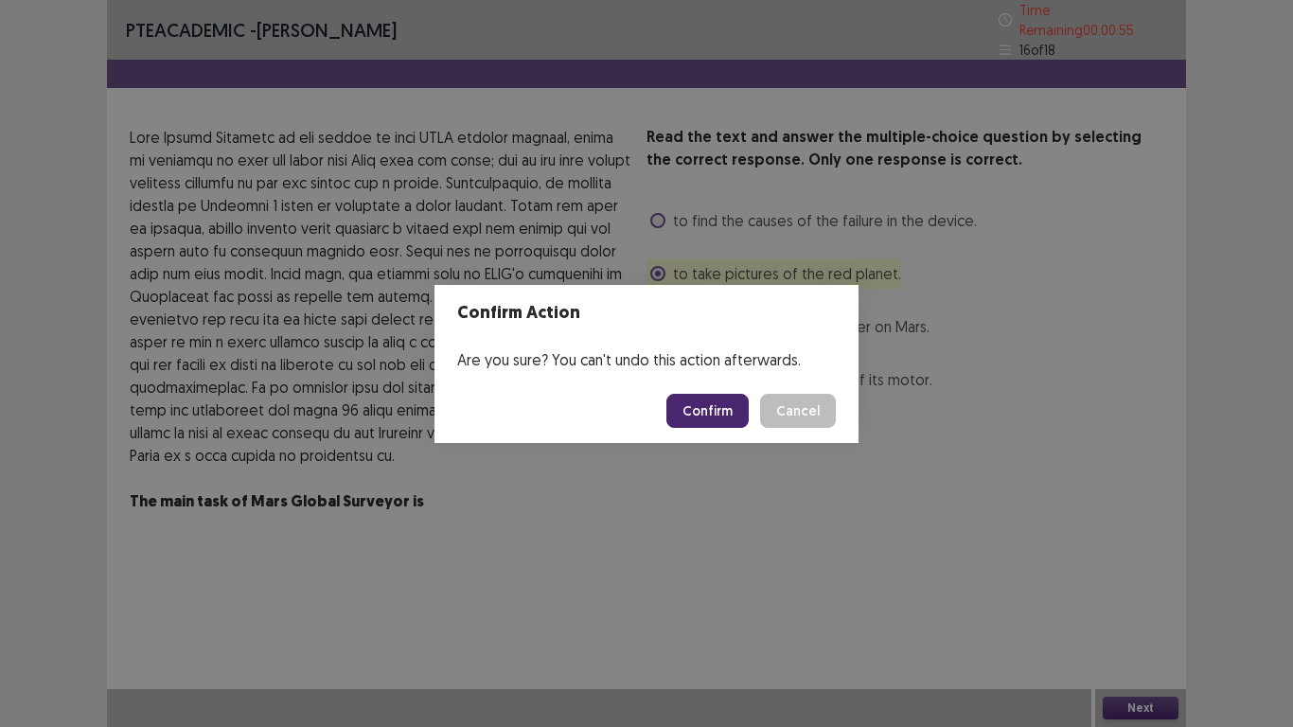
click at [697, 392] on footer "Confirm Cancel" at bounding box center [646, 411] width 424 height 64
click at [688, 397] on button "Confirm" at bounding box center [707, 411] width 82 height 34
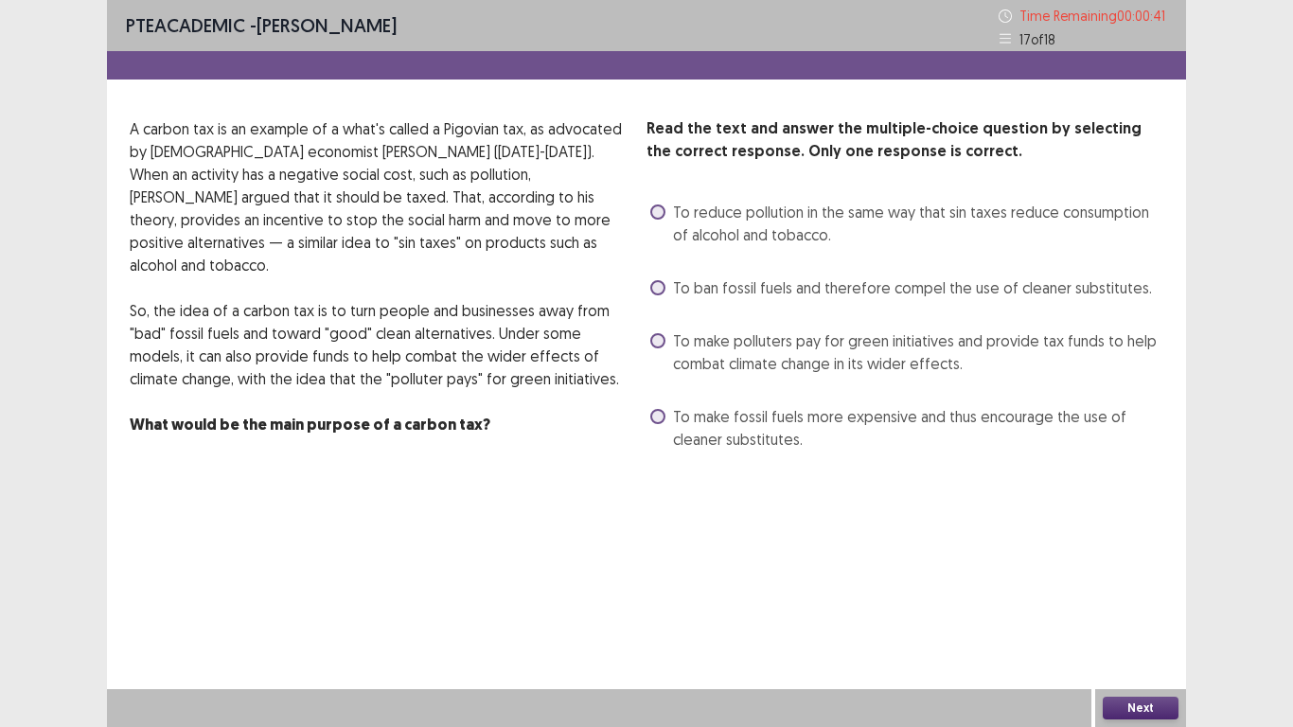
click at [779, 351] on span "To make polluters pay for green initiatives and provide tax funds to help comba…" at bounding box center [918, 351] width 490 height 45
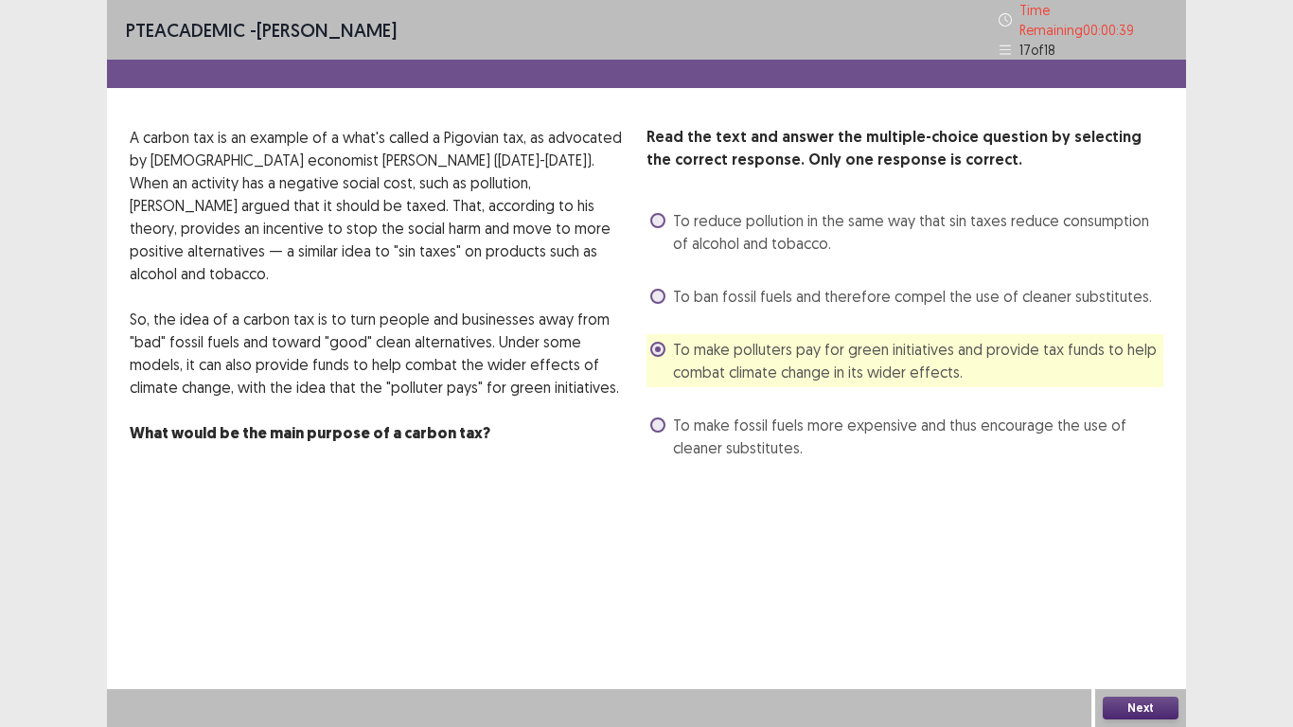
click at [1144, 598] on button "Next" at bounding box center [1140, 707] width 76 height 23
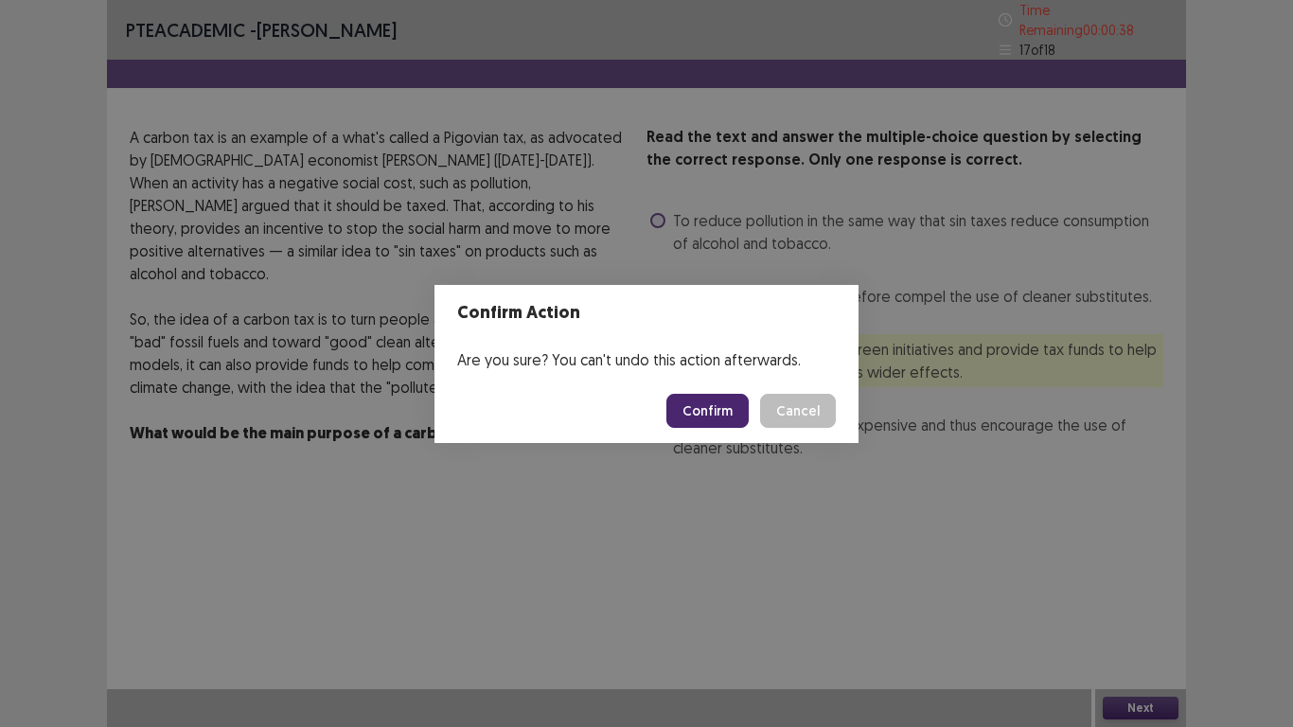
click at [705, 408] on button "Confirm" at bounding box center [707, 411] width 82 height 34
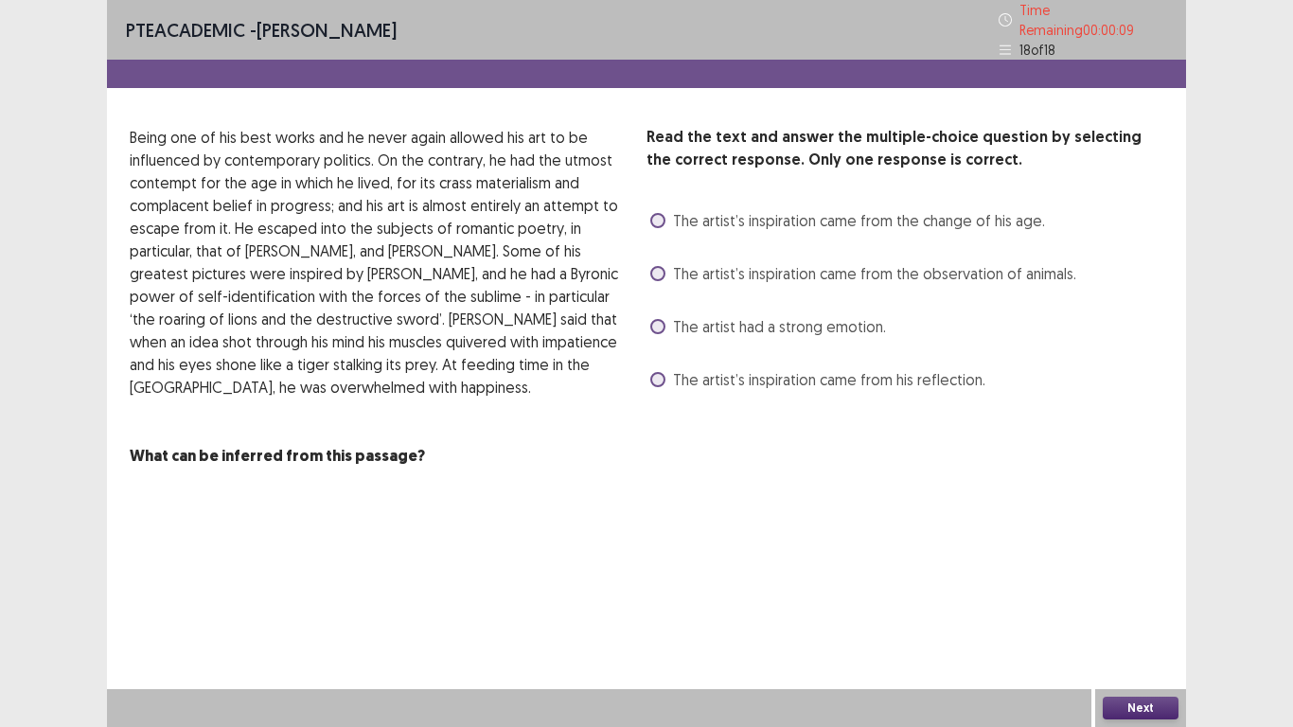
click at [800, 377] on span "The artist’s inspiration came from his reflection." at bounding box center [829, 379] width 312 height 23
click at [1142, 598] on button "Next" at bounding box center [1140, 707] width 76 height 23
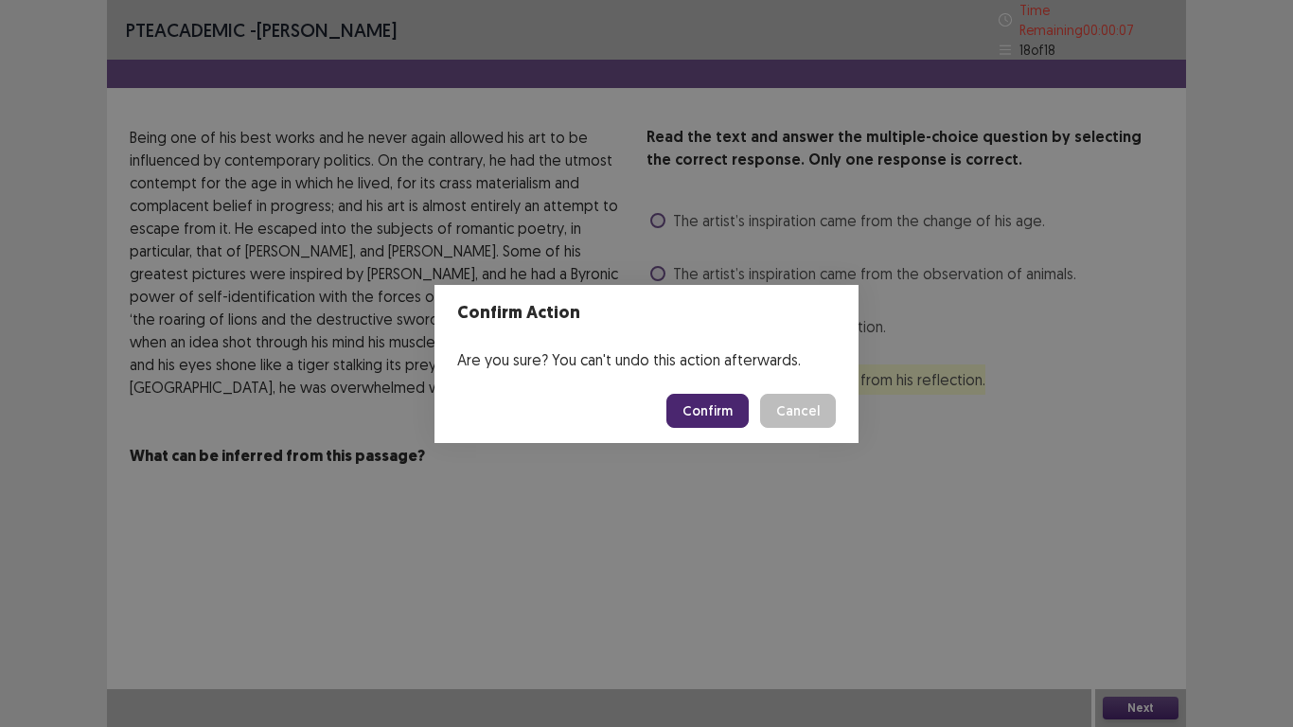
click at [676, 404] on button "Confirm" at bounding box center [707, 411] width 82 height 34
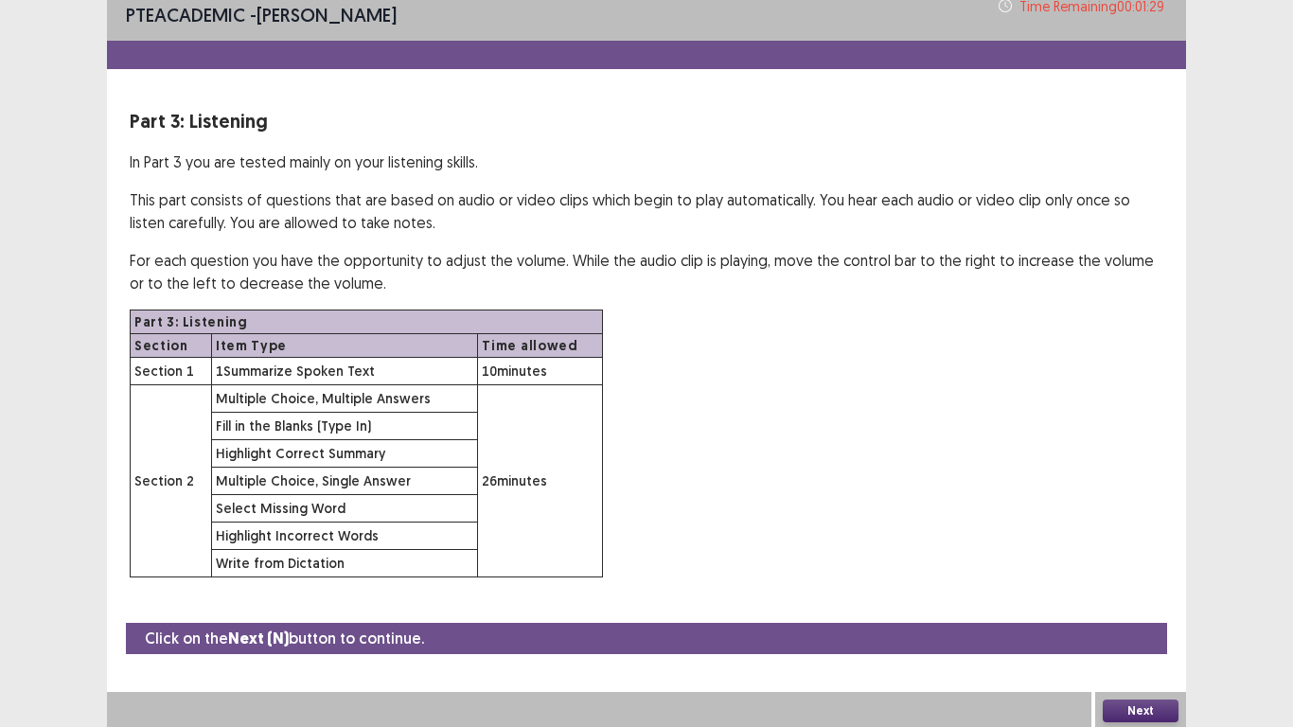
scroll to position [13, 0]
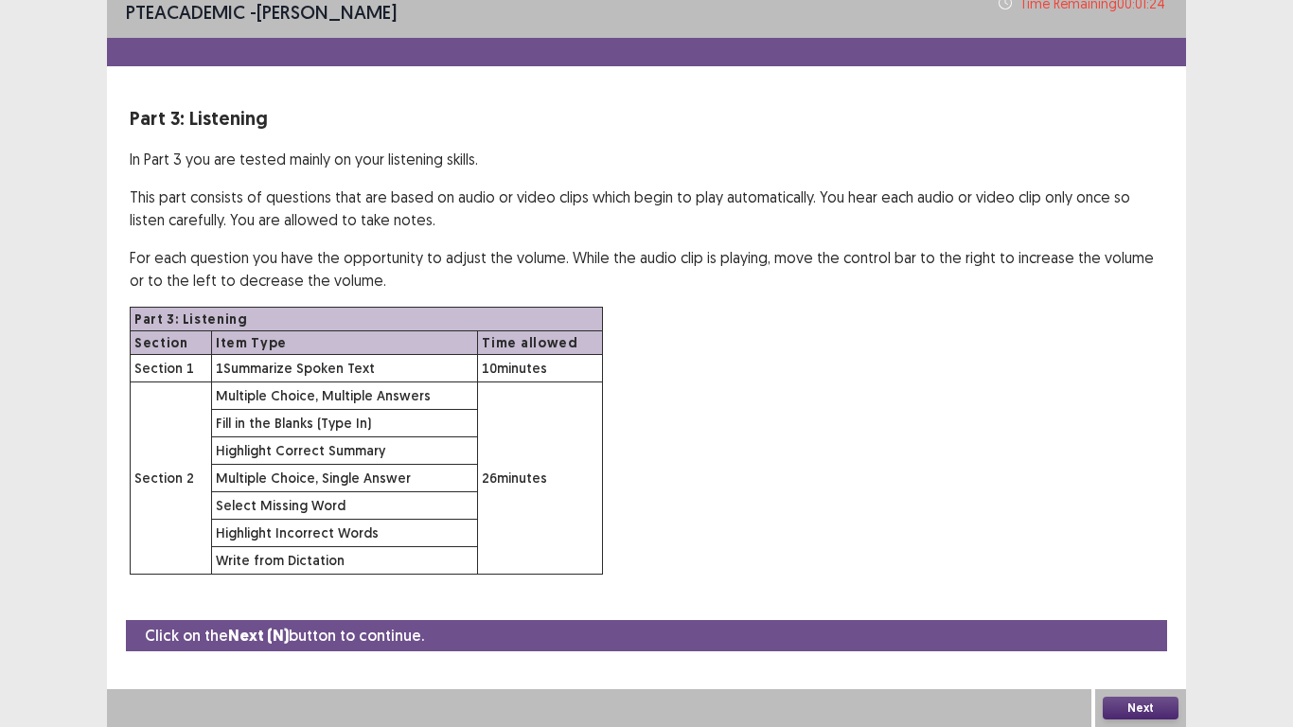
click at [1151, 598] on button "Next" at bounding box center [1140, 707] width 76 height 23
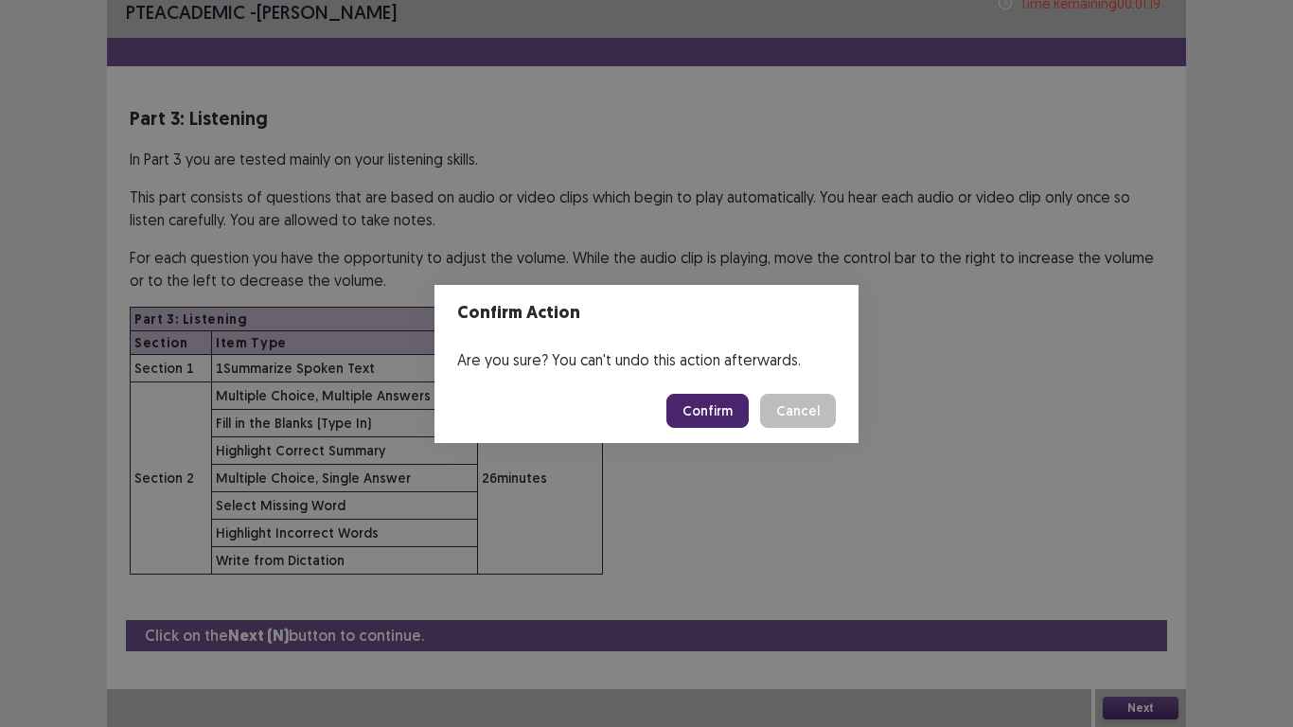
click at [701, 418] on button "Confirm" at bounding box center [707, 411] width 82 height 34
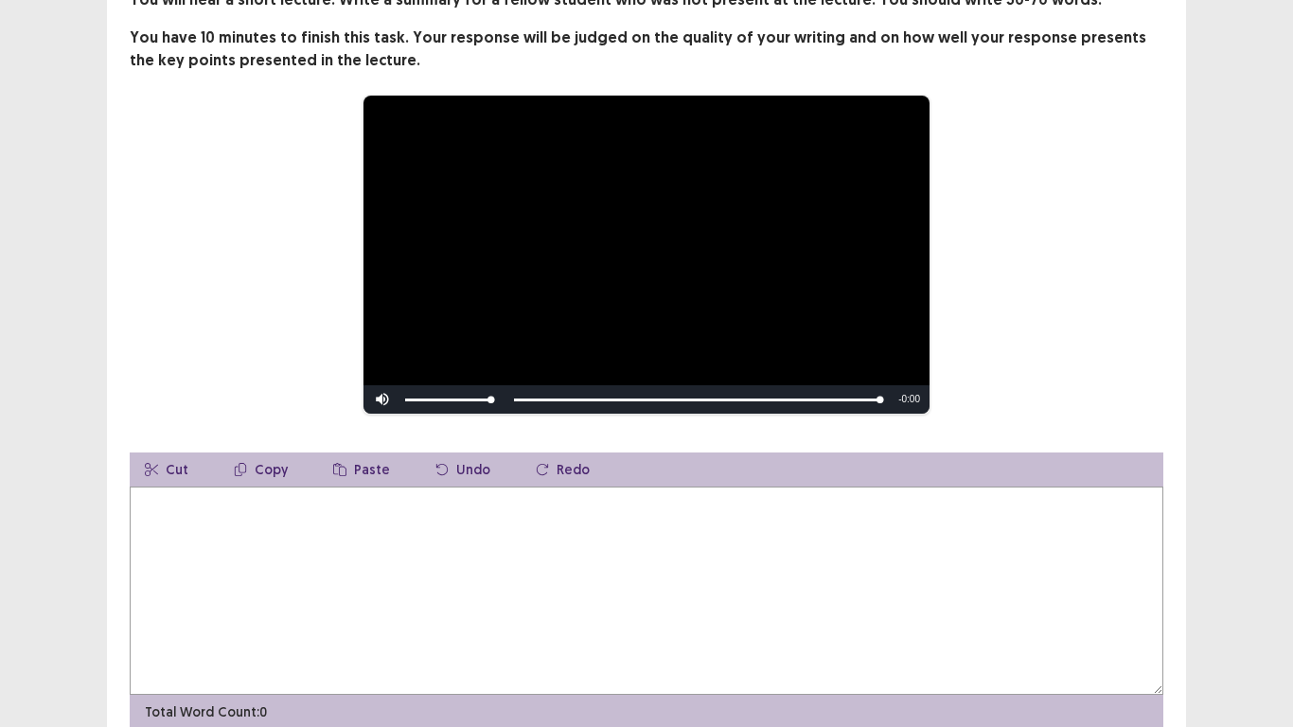
scroll to position [95, 0]
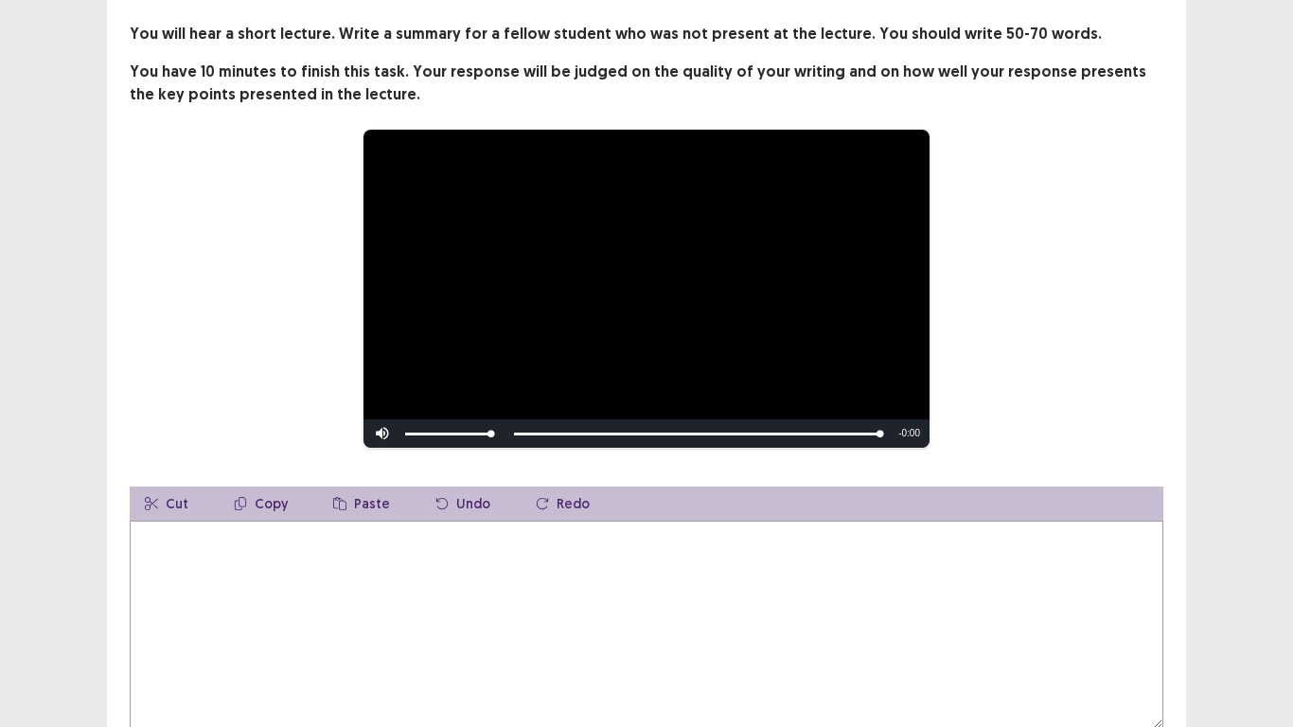
click at [239, 558] on textarea at bounding box center [646, 624] width 1033 height 208
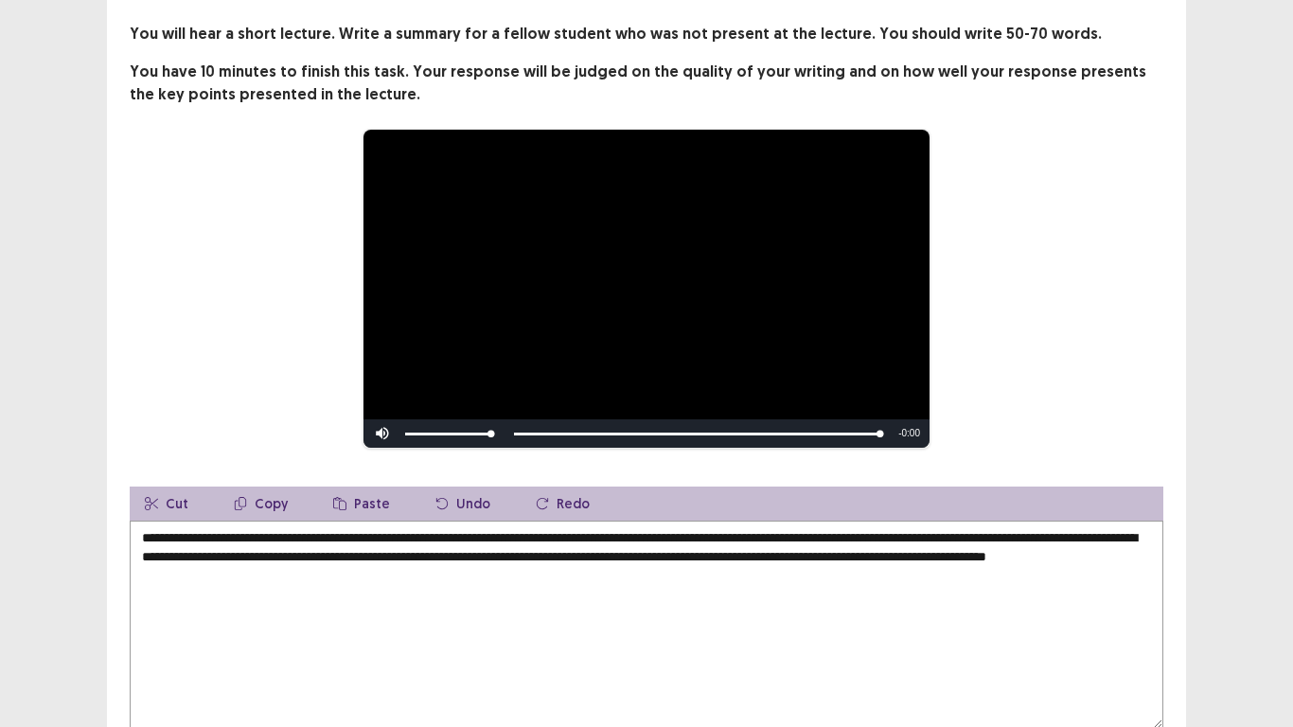
click at [405, 537] on textarea "**********" at bounding box center [646, 624] width 1033 height 208
click at [413, 544] on textarea "**********" at bounding box center [646, 624] width 1033 height 208
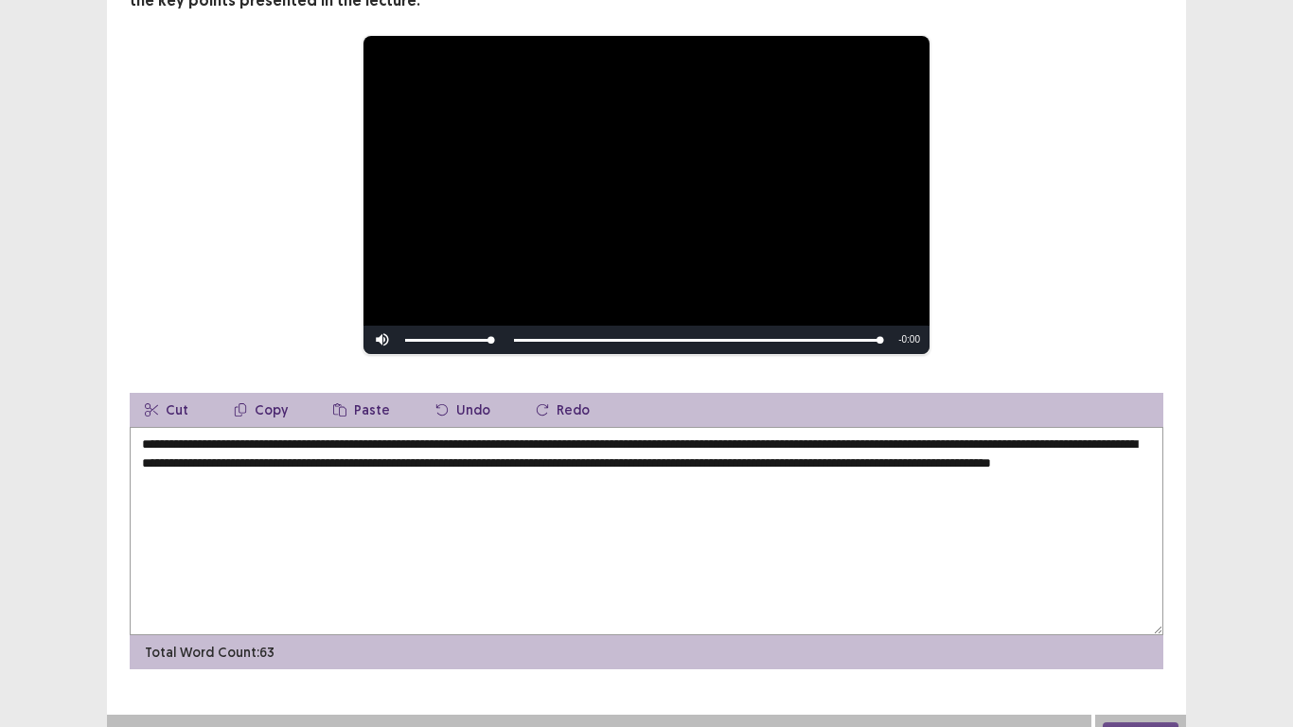
scroll to position [189, 0]
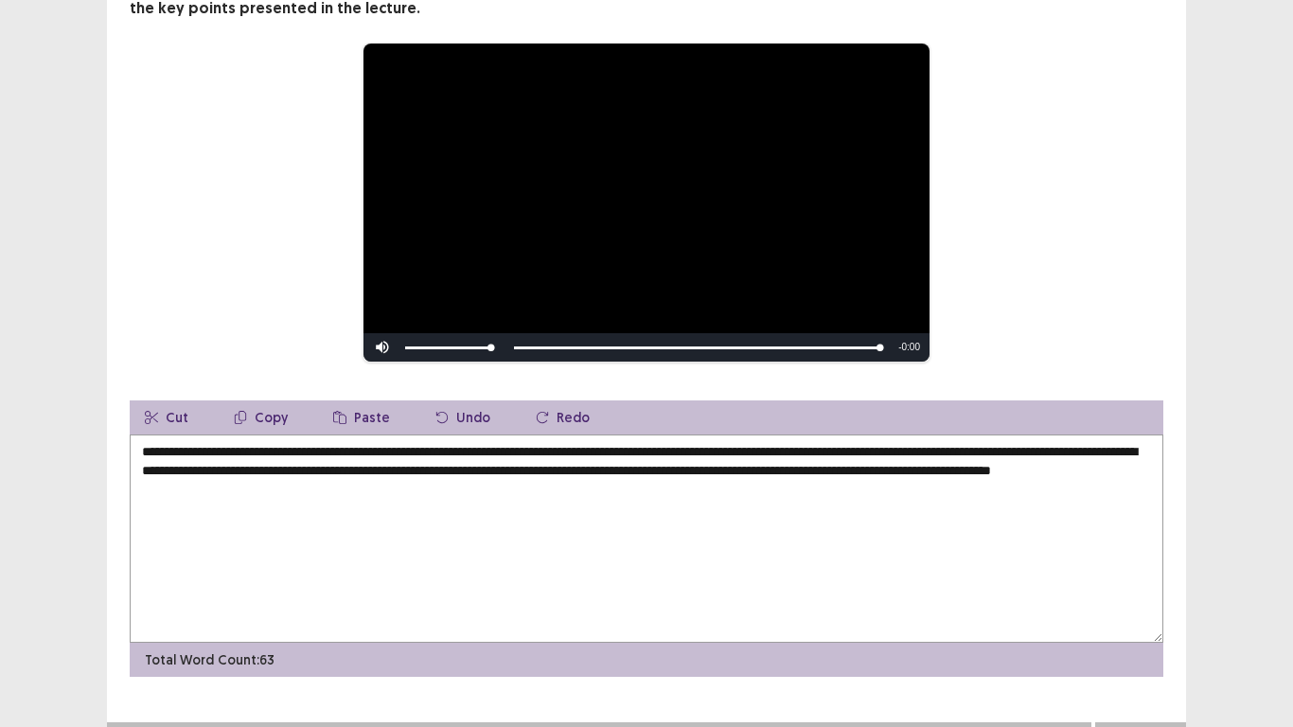
drag, startPoint x: 260, startPoint y: 465, endPoint x: 242, endPoint y: 460, distance: 18.6
click at [242, 460] on textarea "**********" at bounding box center [646, 538] width 1033 height 208
click at [419, 486] on textarea "**********" at bounding box center [646, 538] width 1033 height 208
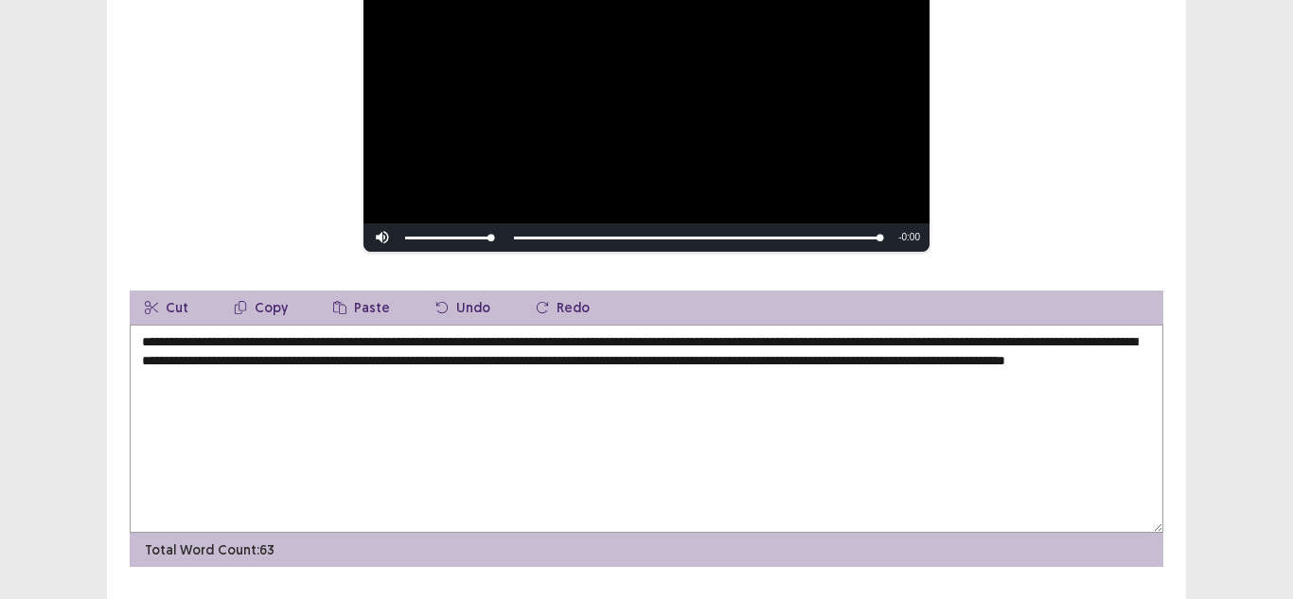
scroll to position [342, 0]
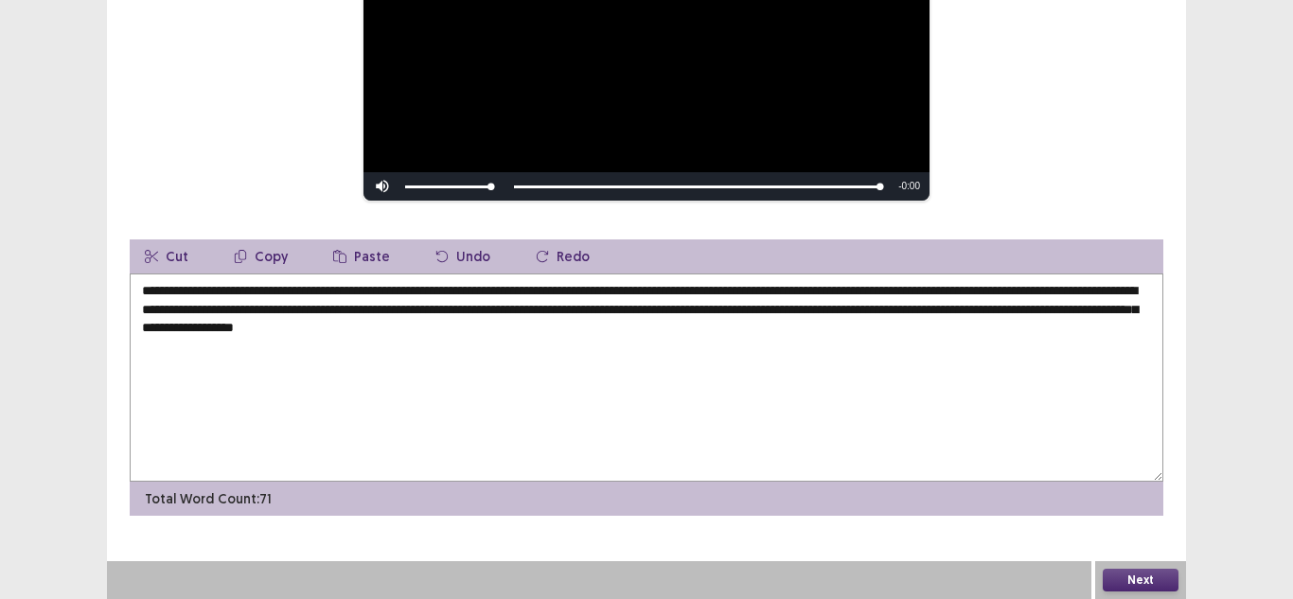
drag, startPoint x: 739, startPoint y: 330, endPoint x: 689, endPoint y: 330, distance: 50.2
click at [689, 330] on textarea "**********" at bounding box center [646, 377] width 1033 height 208
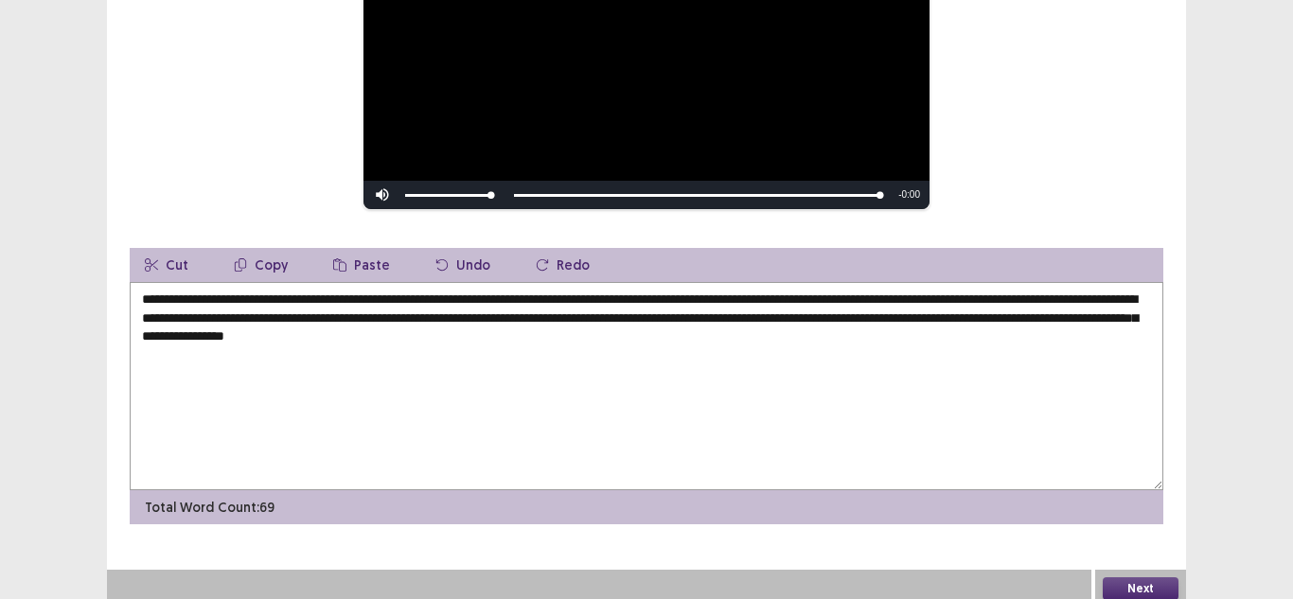
type textarea "**********"
click at [1136, 570] on div "Next" at bounding box center [1140, 589] width 91 height 38
click at [1122, 577] on button "Next" at bounding box center [1140, 588] width 76 height 23
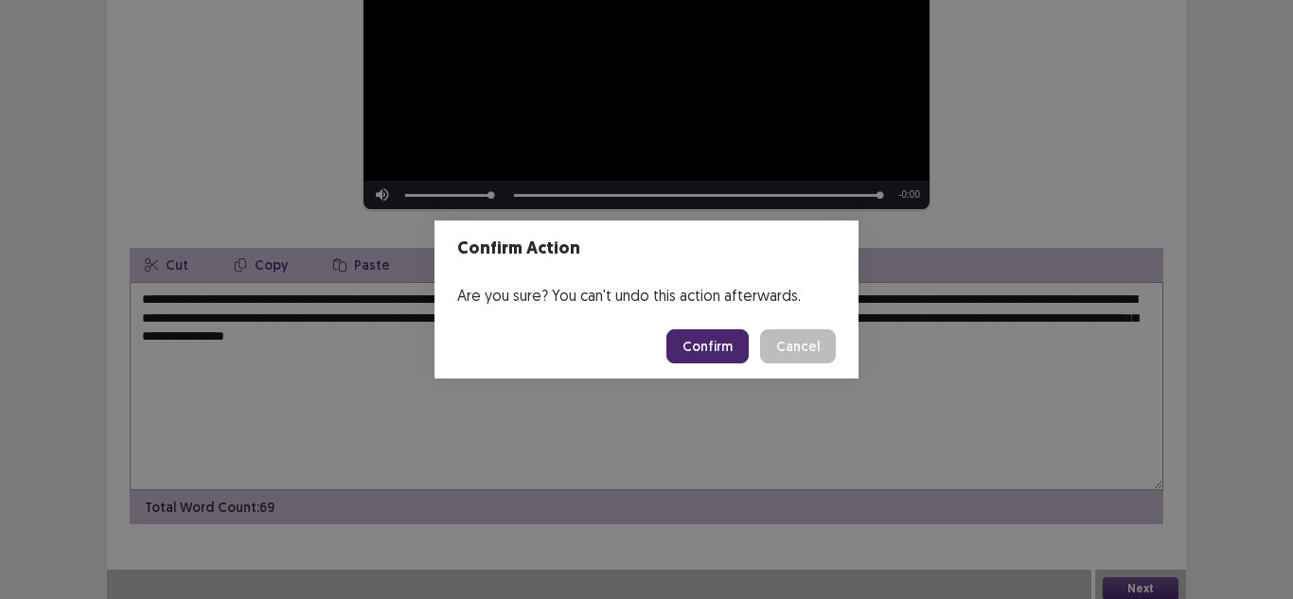
click at [715, 346] on button "Confirm" at bounding box center [707, 346] width 82 height 34
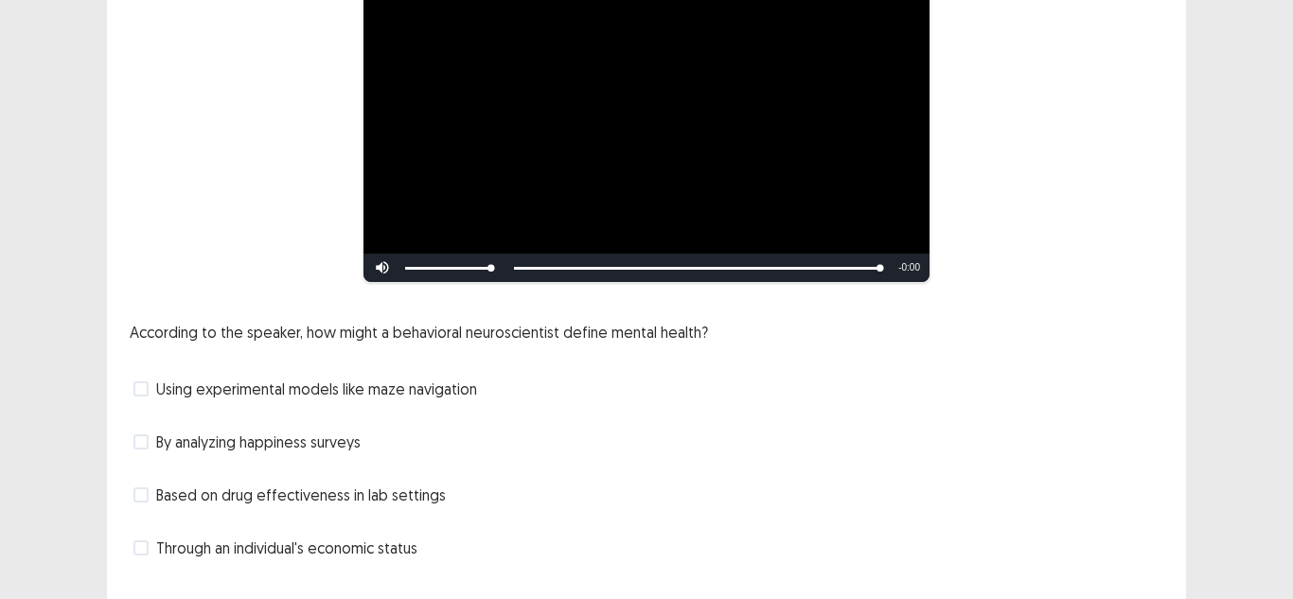
scroll to position [255, 0]
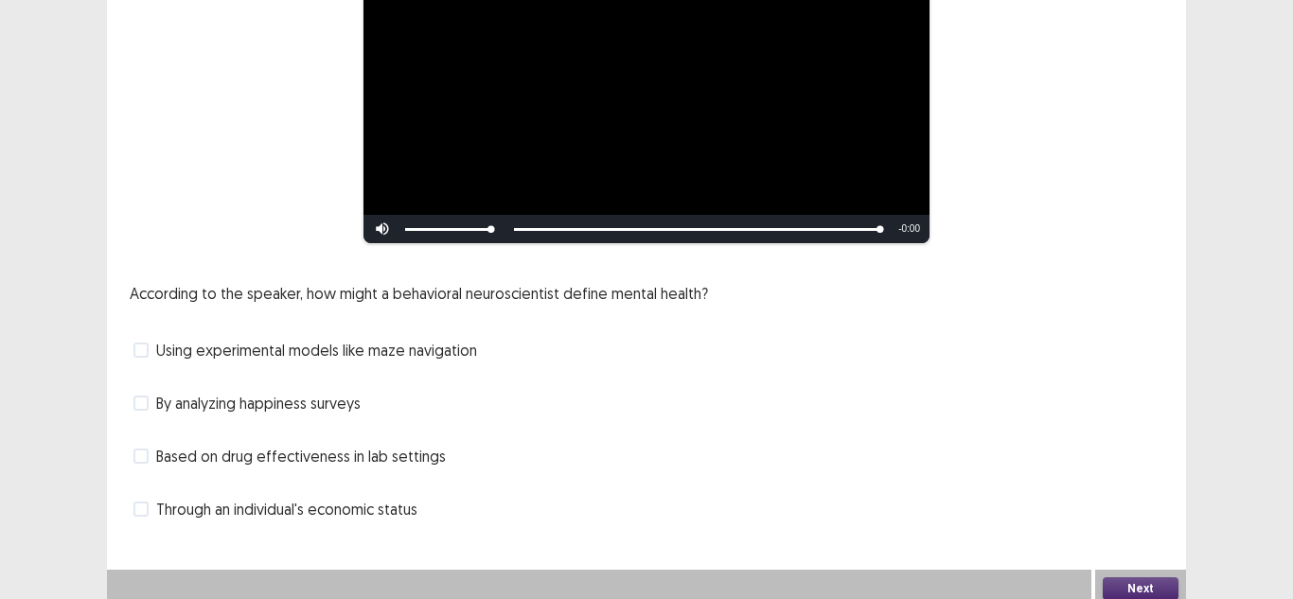
click at [142, 449] on span at bounding box center [140, 456] width 15 height 15
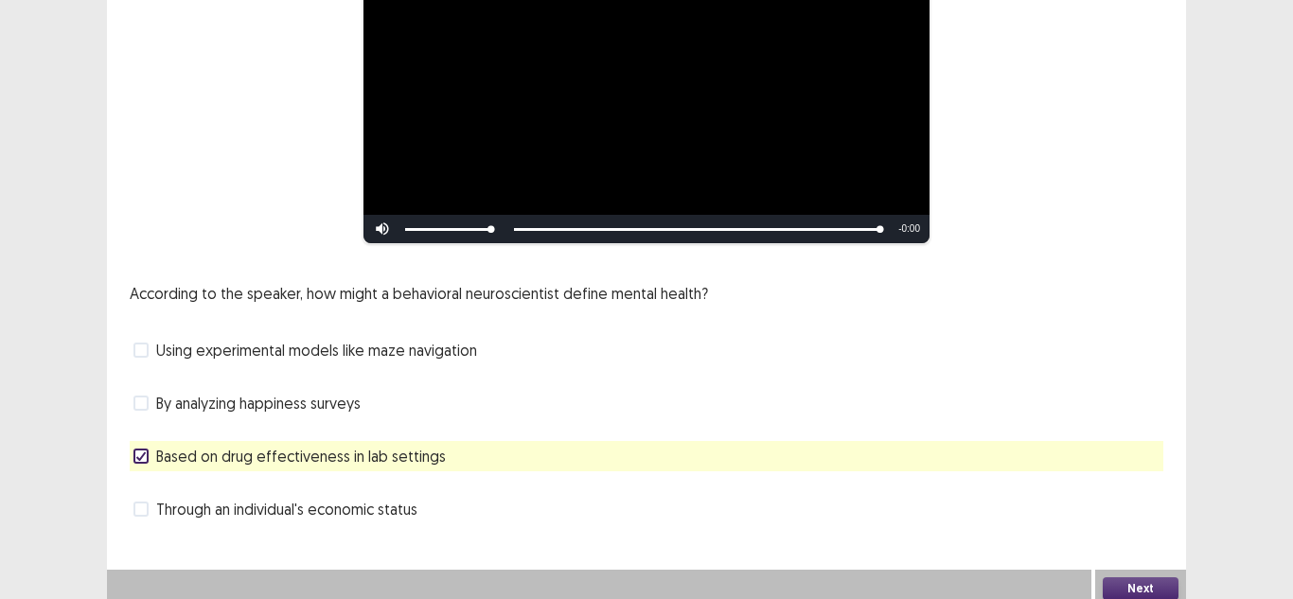
click at [153, 342] on label "Using experimental models like maze navigation" at bounding box center [305, 350] width 344 height 23
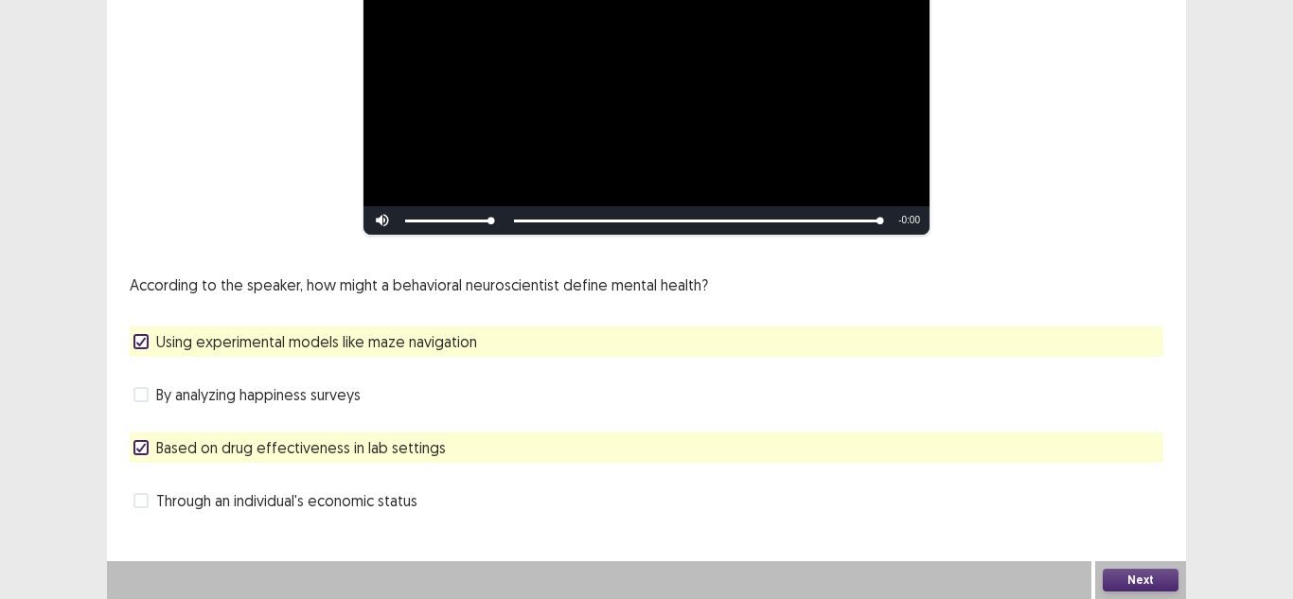
click at [1158, 583] on button "Next" at bounding box center [1140, 580] width 76 height 23
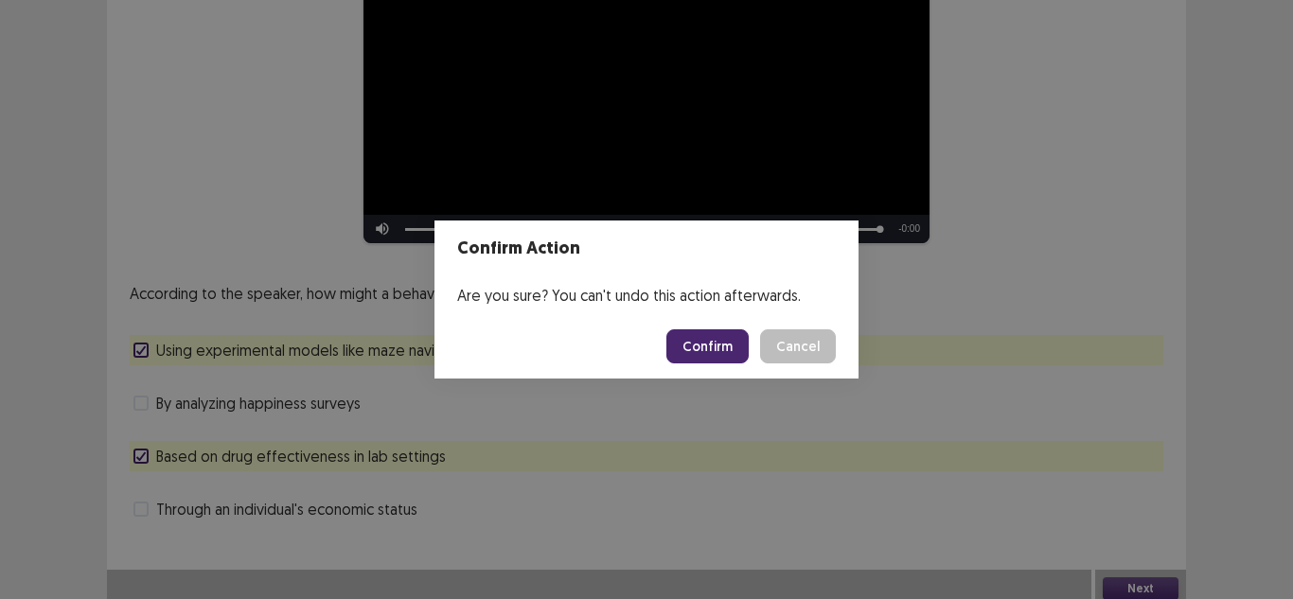
click at [721, 342] on button "Confirm" at bounding box center [707, 346] width 82 height 34
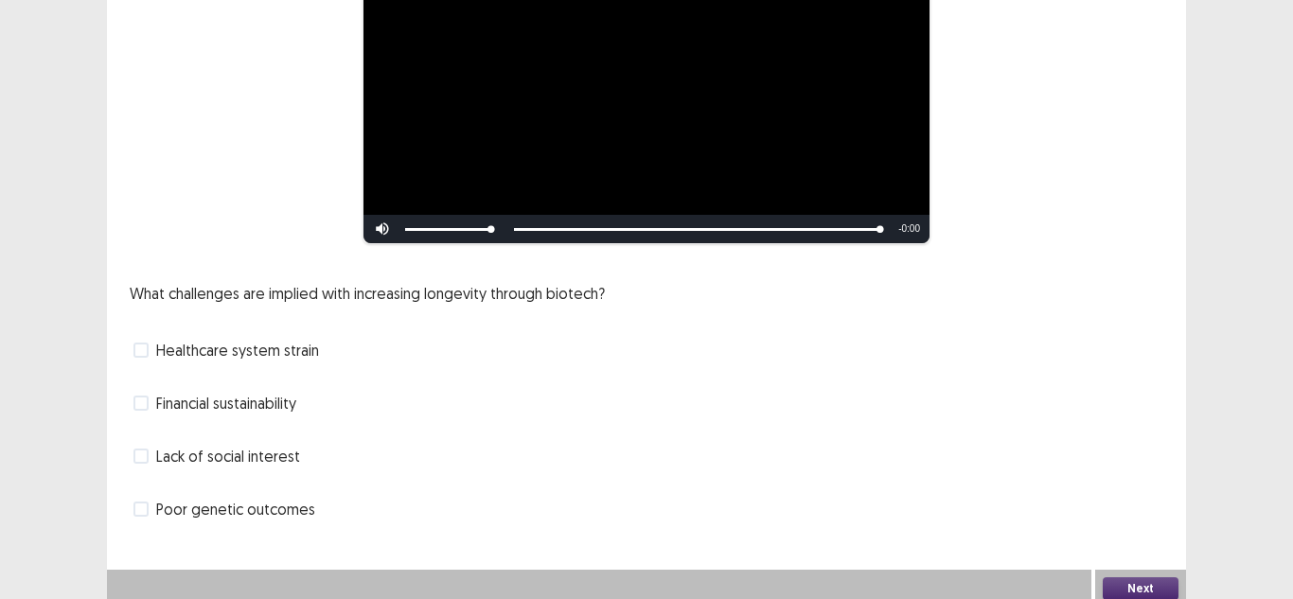
click at [237, 400] on span "Financial sustainability" at bounding box center [226, 403] width 140 height 23
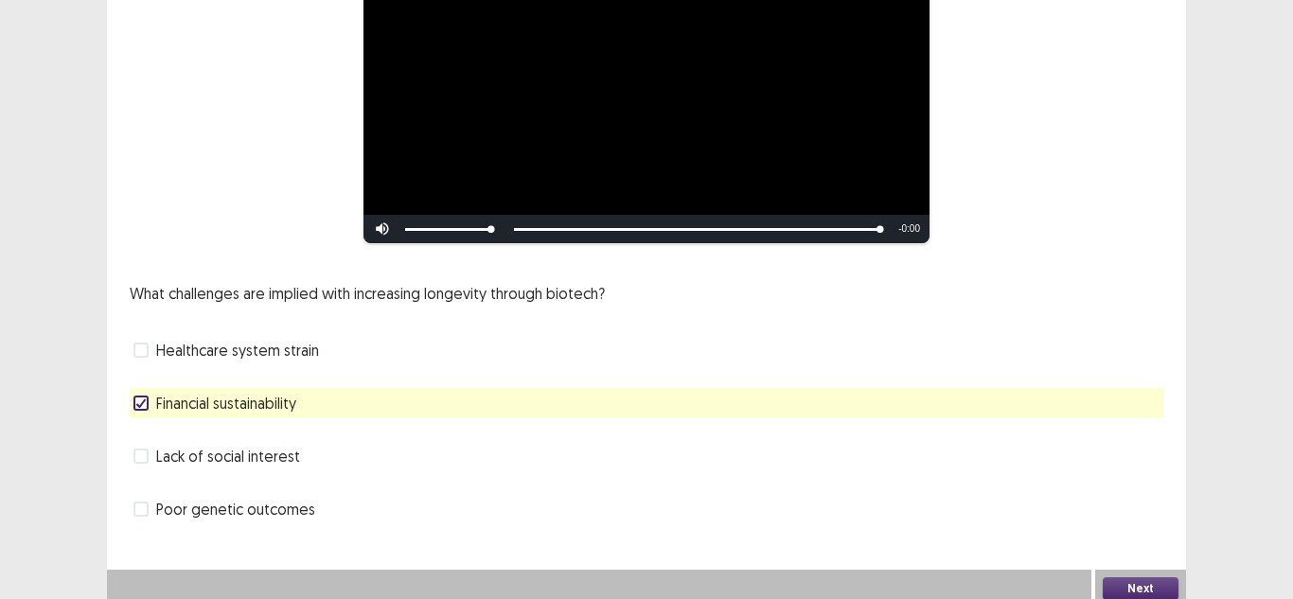
click at [1163, 577] on button "Next" at bounding box center [1140, 588] width 76 height 23
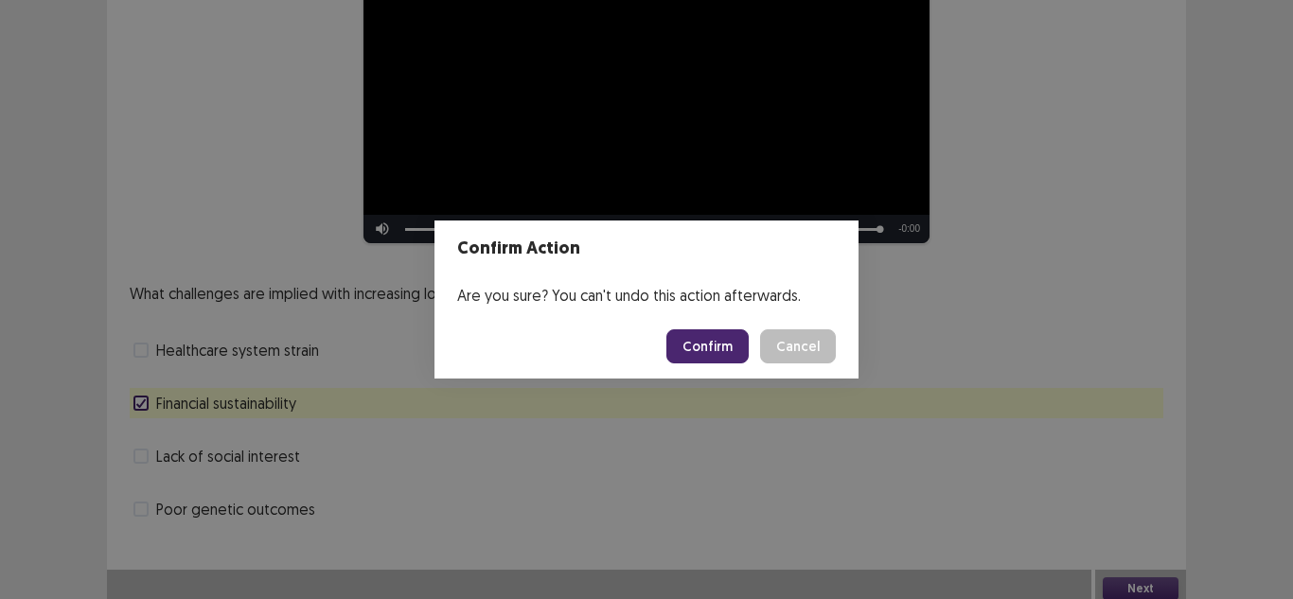
click at [706, 335] on button "Confirm" at bounding box center [707, 346] width 82 height 34
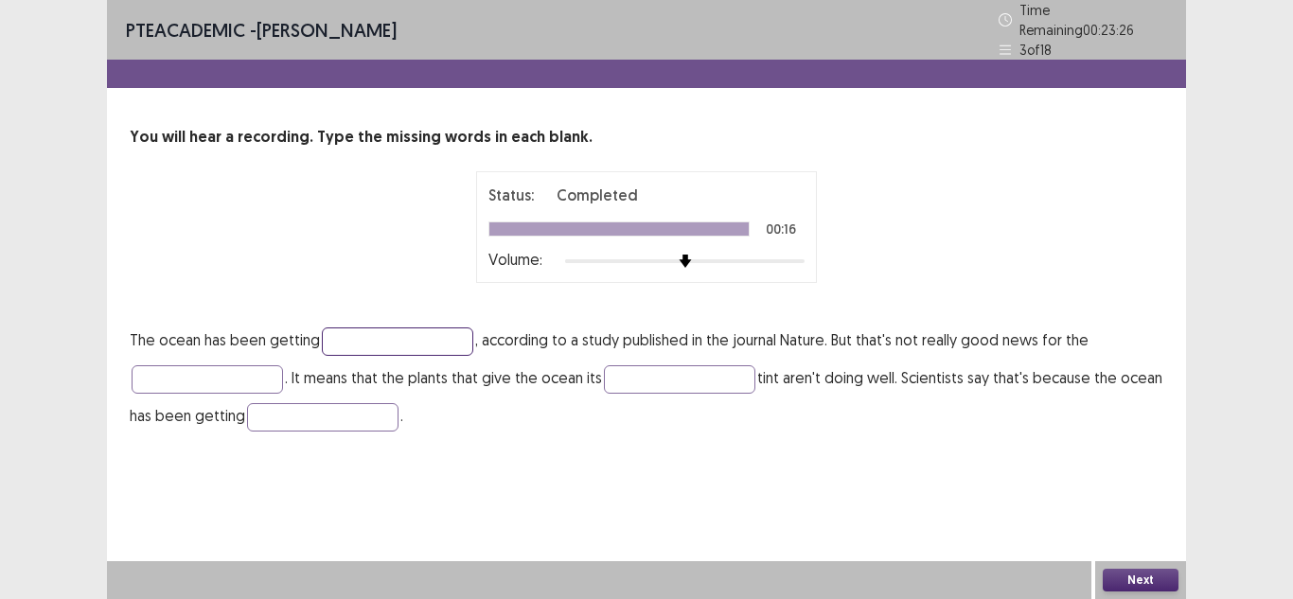
click at [357, 327] on input "text" at bounding box center [397, 341] width 151 height 28
type input "*****"
click at [201, 366] on input "text" at bounding box center [207, 379] width 151 height 28
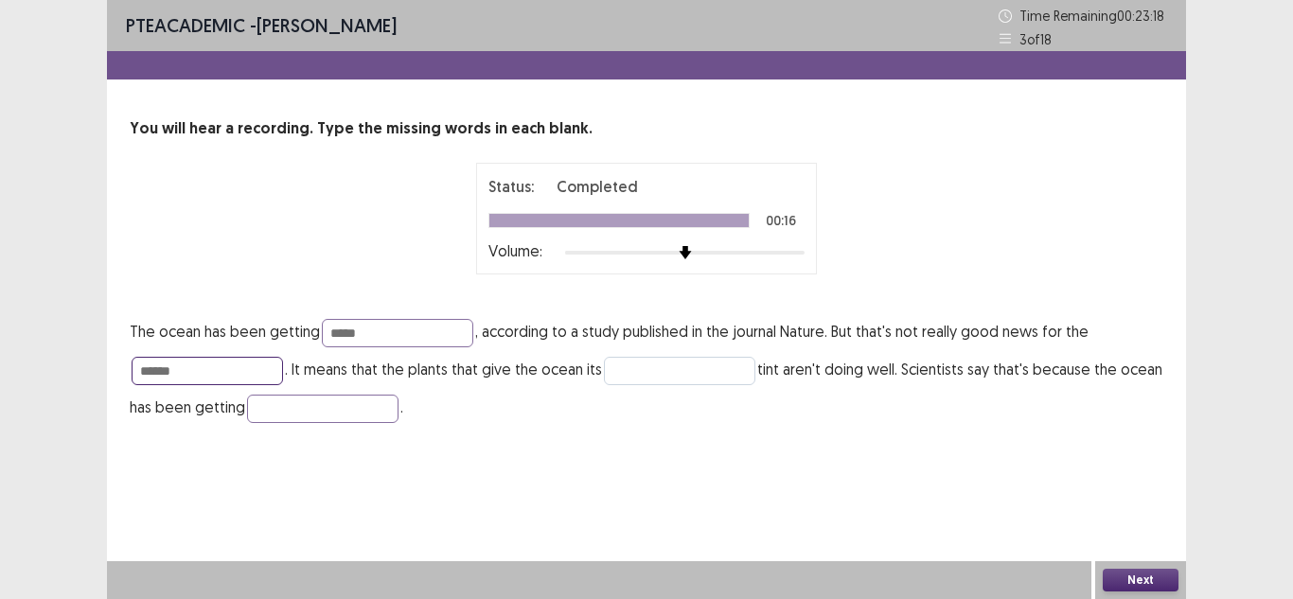
type input "******"
click at [618, 364] on input "text" at bounding box center [679, 371] width 151 height 28
type input "*****"
click at [352, 400] on input "text" at bounding box center [322, 409] width 151 height 28
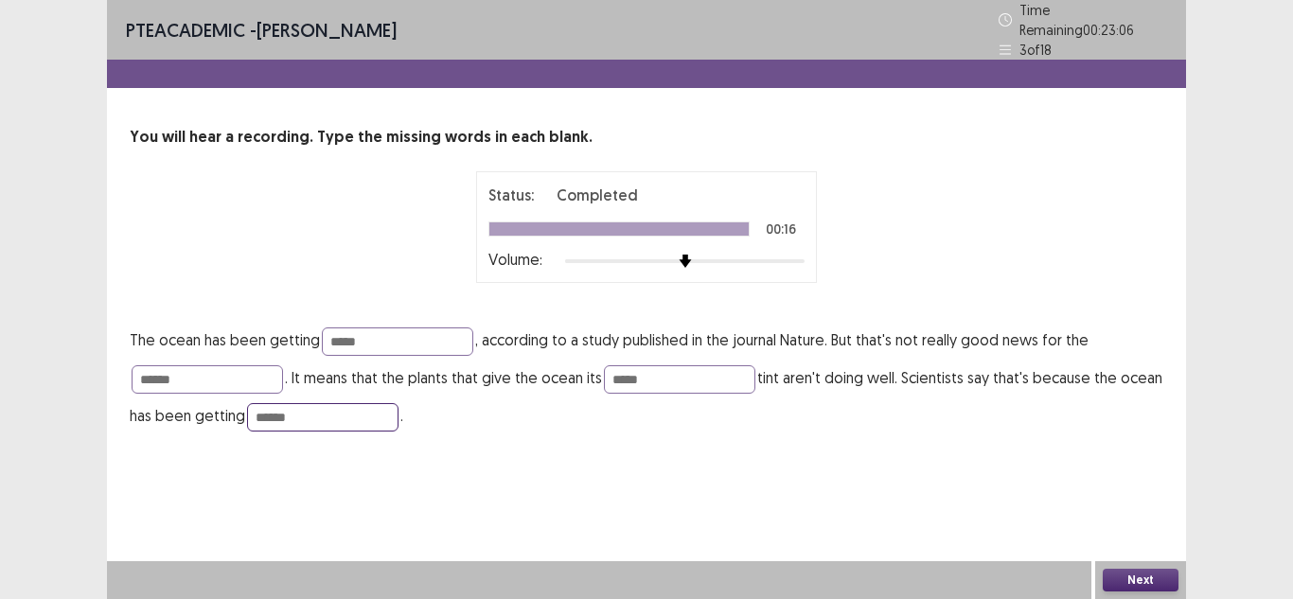
type input "******"
click at [1150, 581] on button "Next" at bounding box center [1140, 580] width 76 height 23
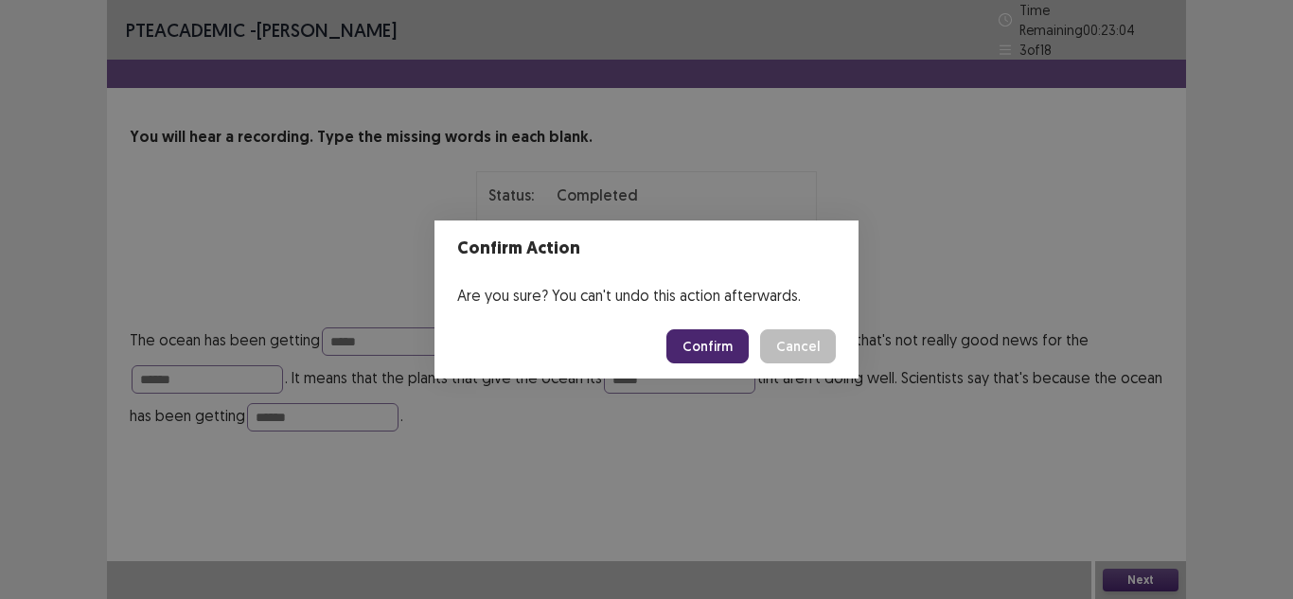
click at [731, 339] on button "Confirm" at bounding box center [707, 346] width 82 height 34
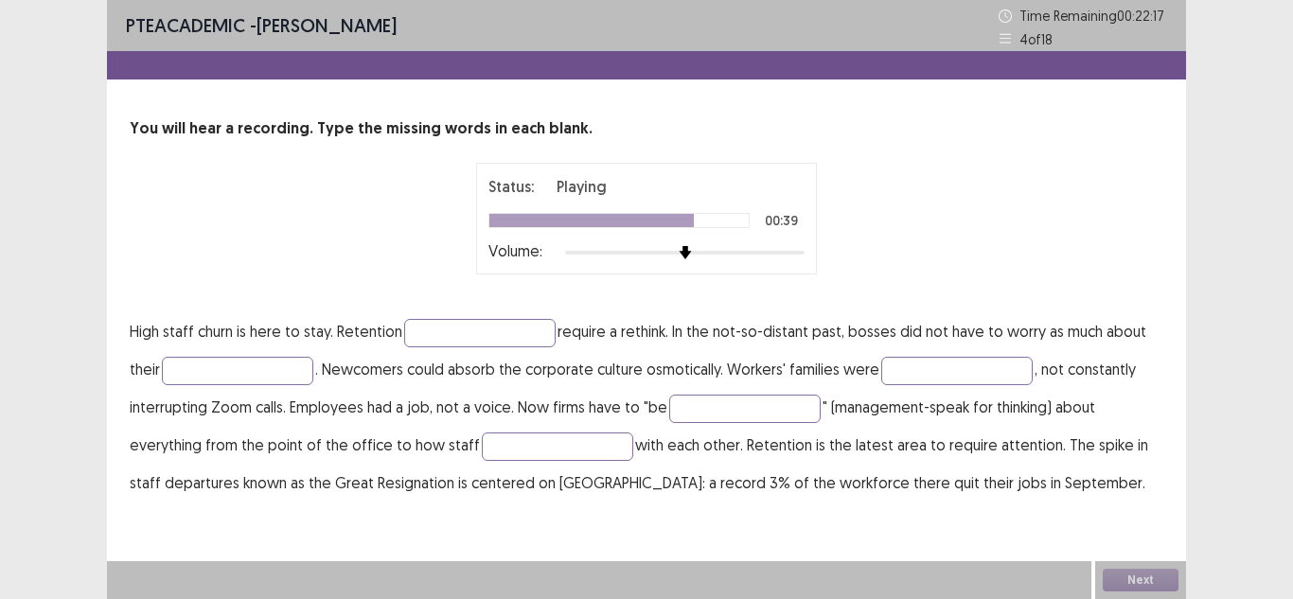
click at [485, 347] on p "High staff churn is here to stay. Retention require a rethink. In the not-so-di…" at bounding box center [646, 406] width 1033 height 189
click at [472, 334] on input "text" at bounding box center [479, 333] width 151 height 28
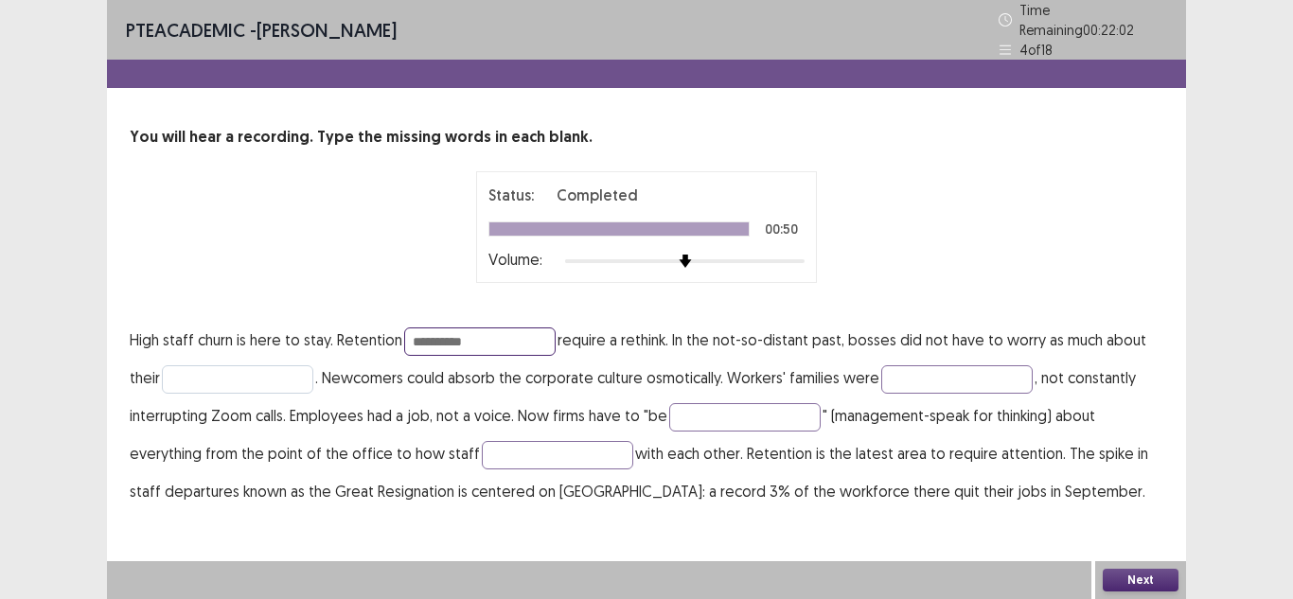
type input "**********"
click at [231, 365] on input "text" at bounding box center [237, 379] width 151 height 28
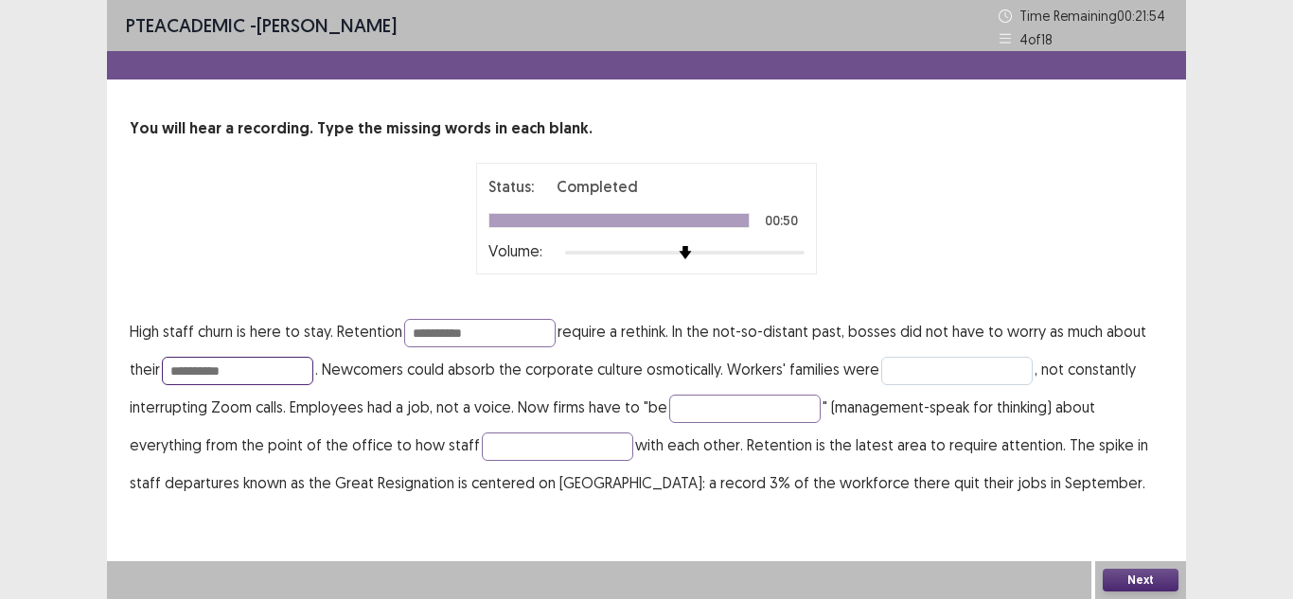
type input "**********"
click at [898, 375] on input "text" at bounding box center [956, 371] width 151 height 28
type input "*********"
click at [781, 411] on input "text" at bounding box center [744, 409] width 151 height 28
type input "**********"
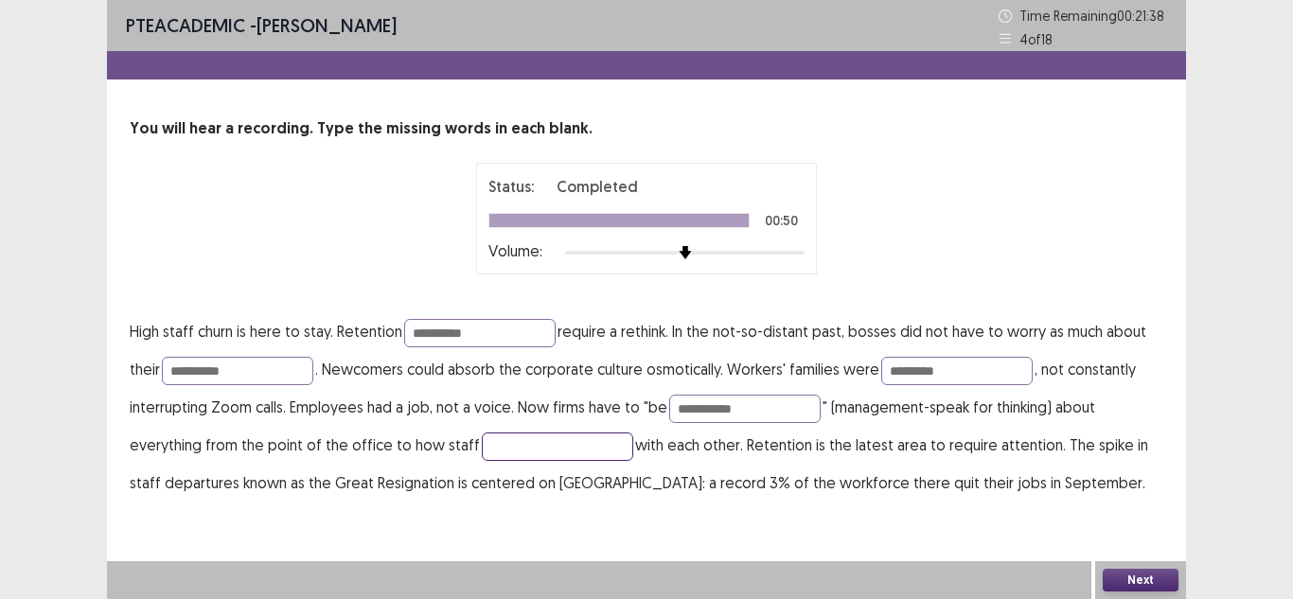
click at [579, 447] on input "text" at bounding box center [557, 446] width 151 height 28
type input "**********"
click at [1157, 578] on button "Next" at bounding box center [1140, 580] width 76 height 23
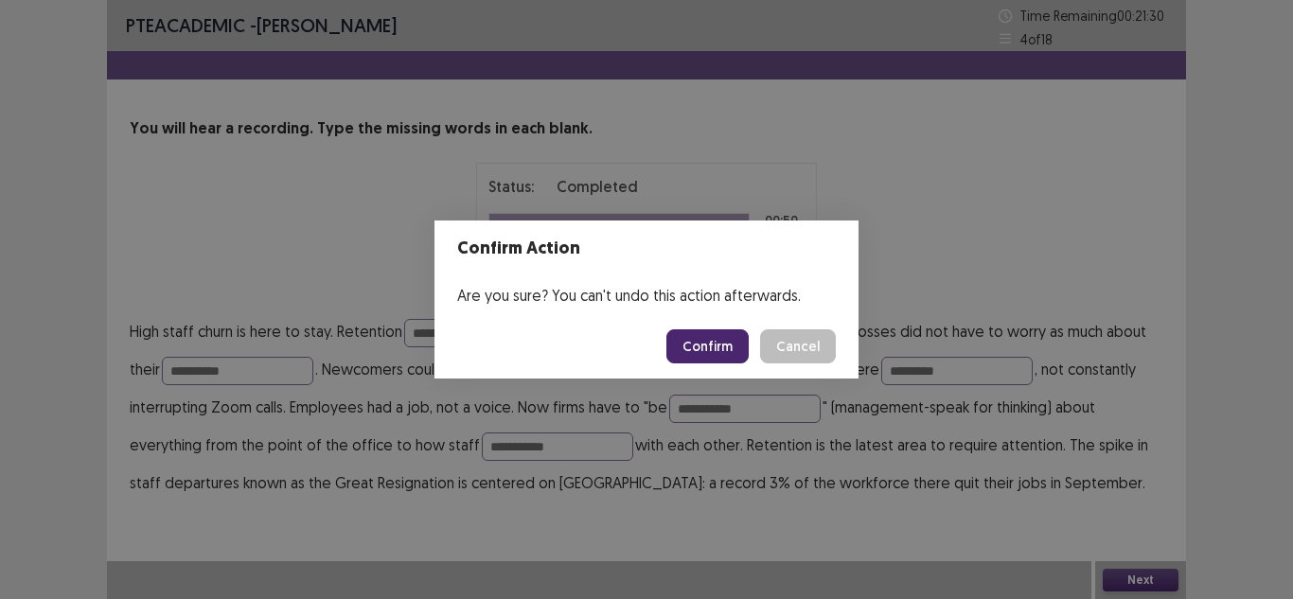
click at [732, 342] on button "Confirm" at bounding box center [707, 346] width 82 height 34
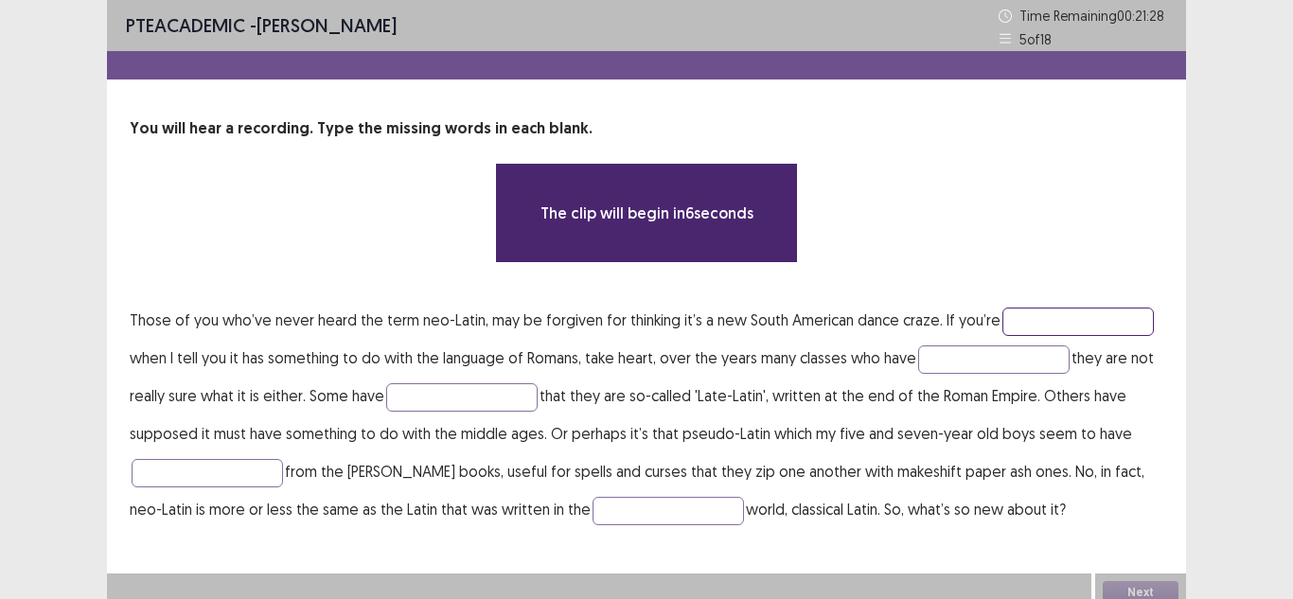
click at [1017, 320] on input "text" at bounding box center [1077, 322] width 151 height 28
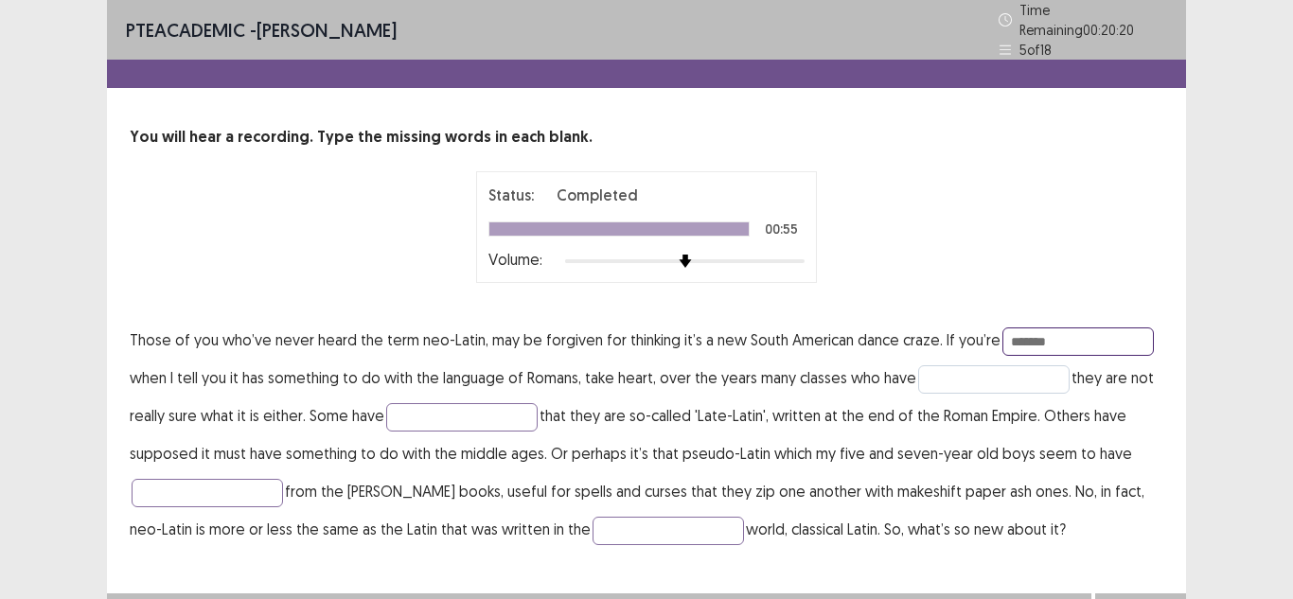
type input "*******"
click at [958, 365] on input "text" at bounding box center [993, 379] width 151 height 28
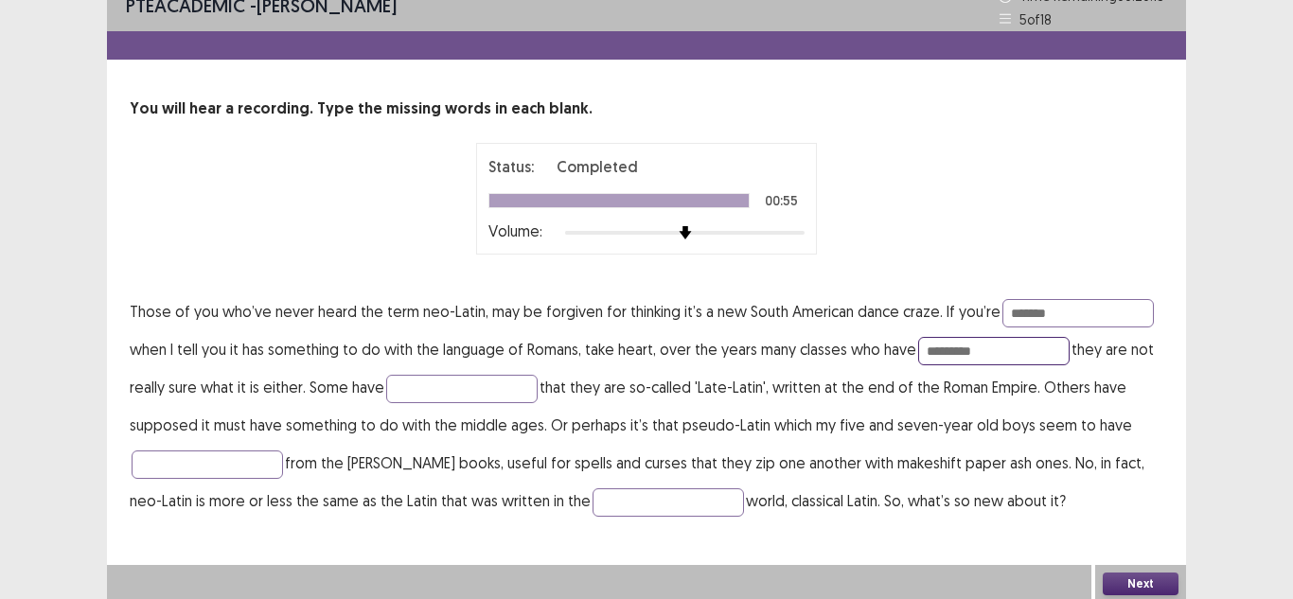
scroll to position [24, 0]
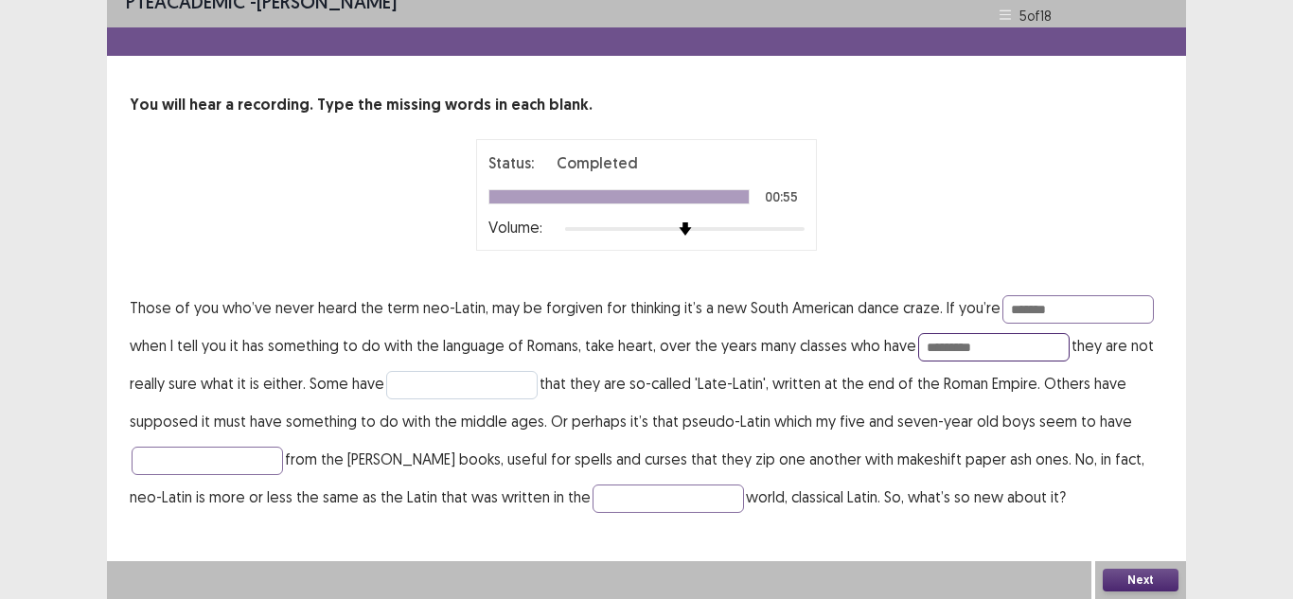
type input "*********"
click at [447, 382] on input "text" at bounding box center [461, 385] width 151 height 28
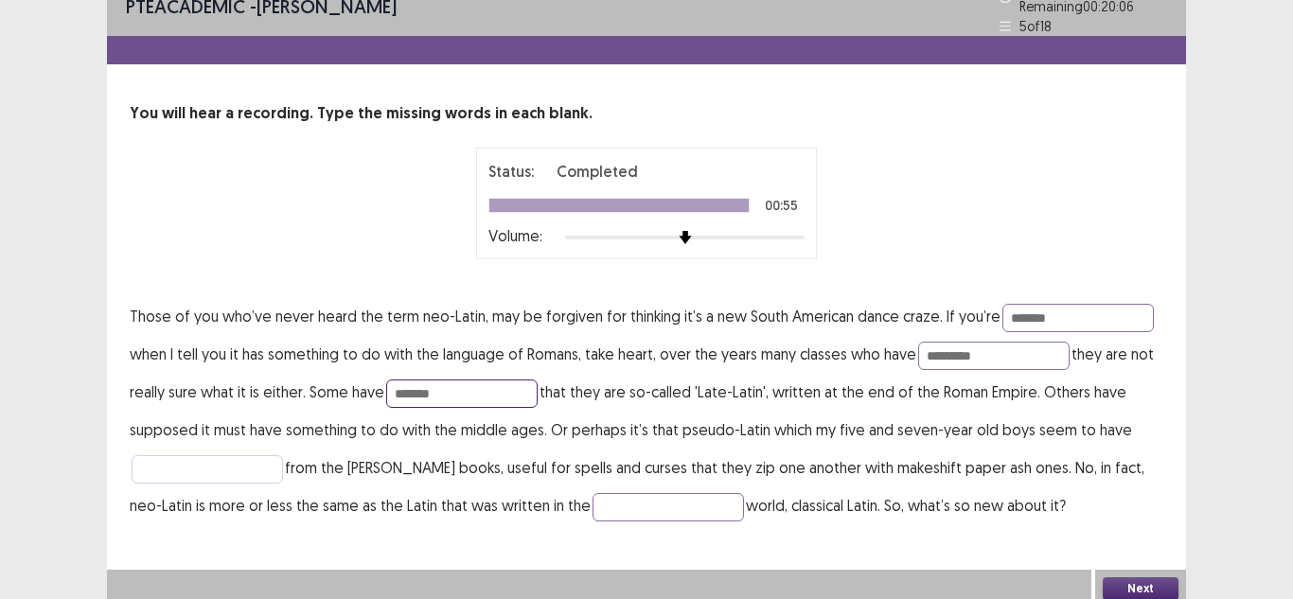
type input "*******"
click at [198, 464] on input "text" at bounding box center [207, 469] width 151 height 28
type input "*****"
click at [620, 506] on input "text" at bounding box center [667, 507] width 151 height 28
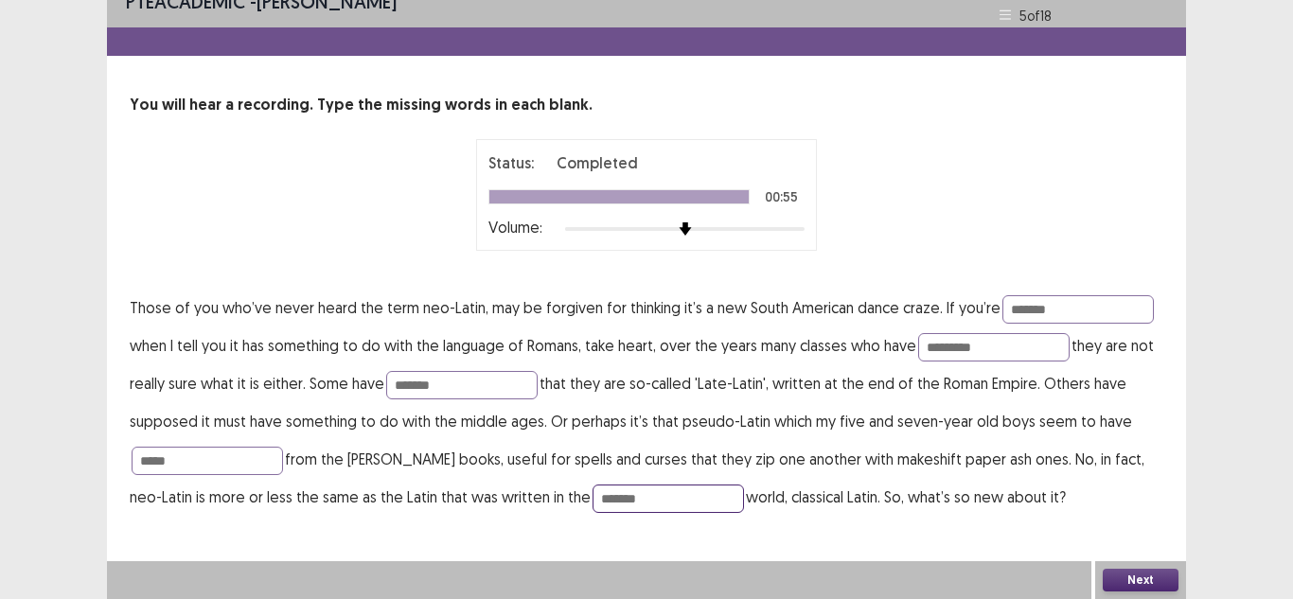
type input "*******"
click at [1104, 578] on button "Next" at bounding box center [1140, 580] width 76 height 23
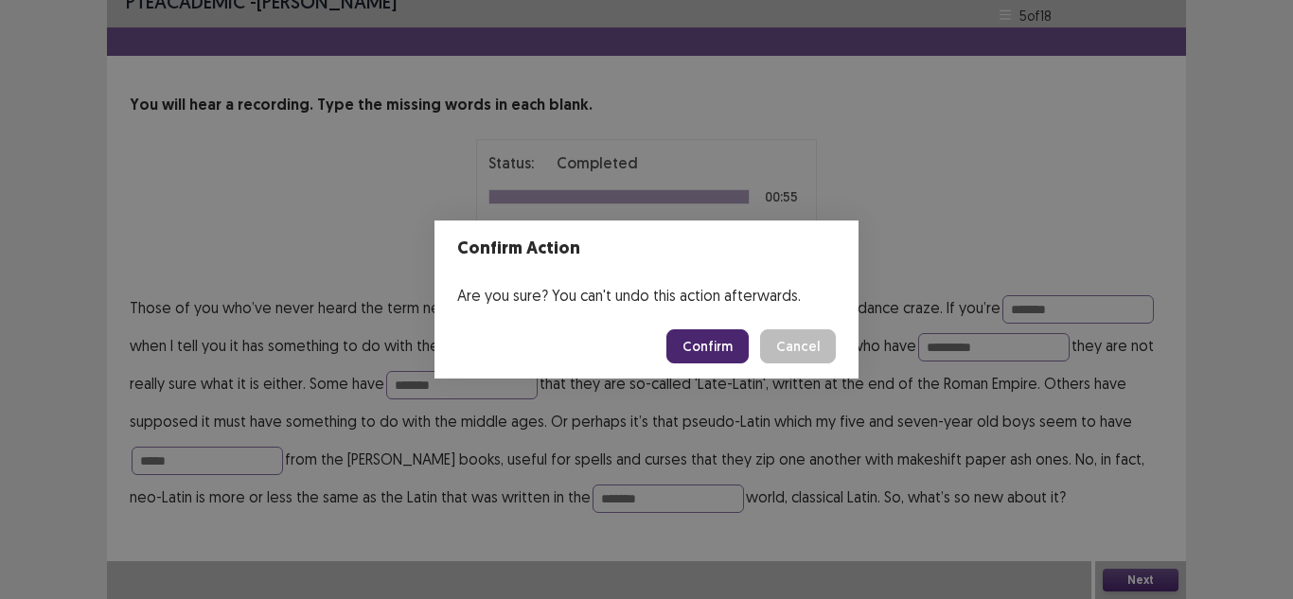
click at [324, 490] on div "Confirm Action Are you sure? You can't undo this action afterwards. Confirm Can…" at bounding box center [646, 299] width 1293 height 599
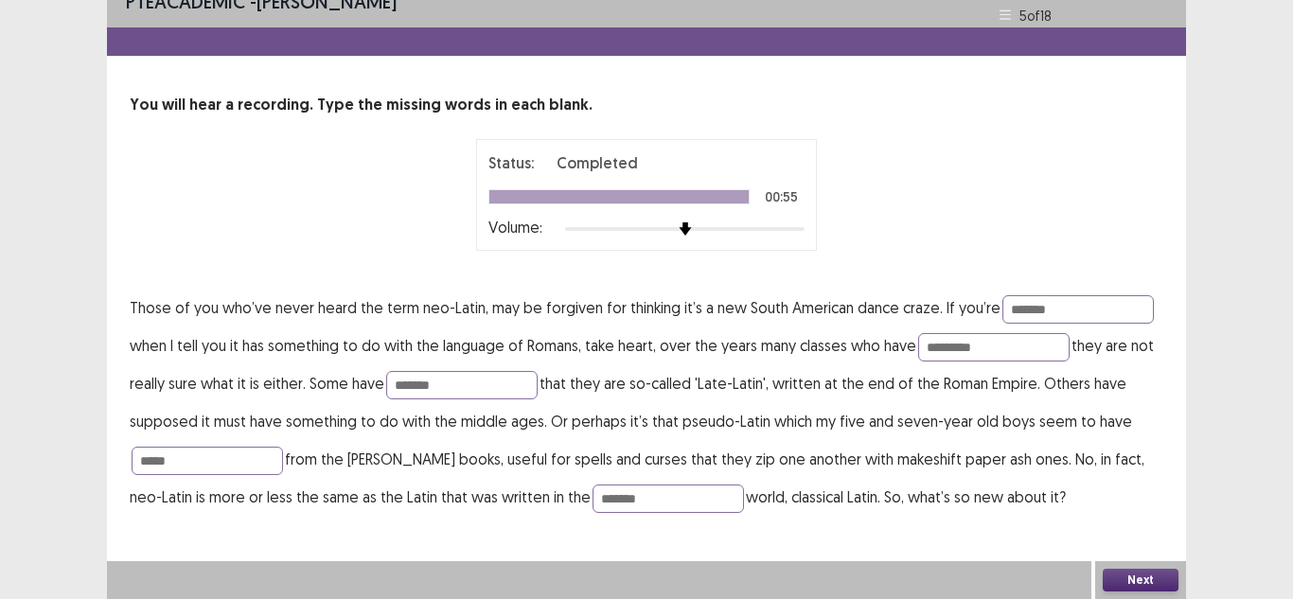
click at [1133, 579] on button "Next" at bounding box center [1140, 580] width 76 height 23
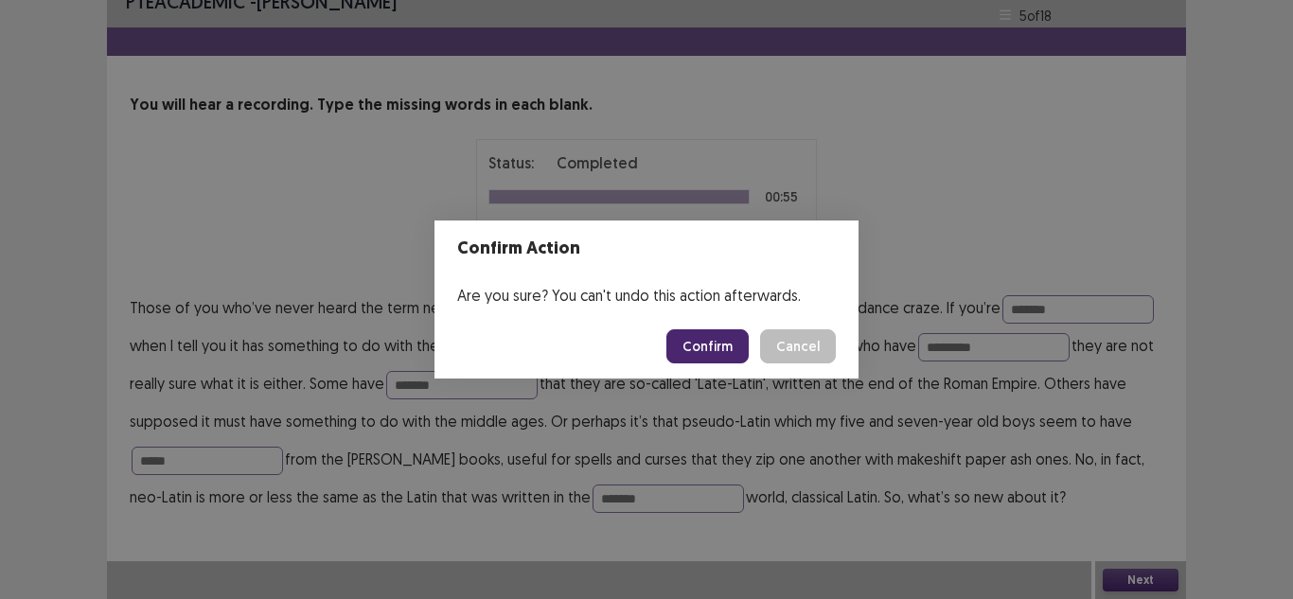
click at [693, 353] on button "Confirm" at bounding box center [707, 346] width 82 height 34
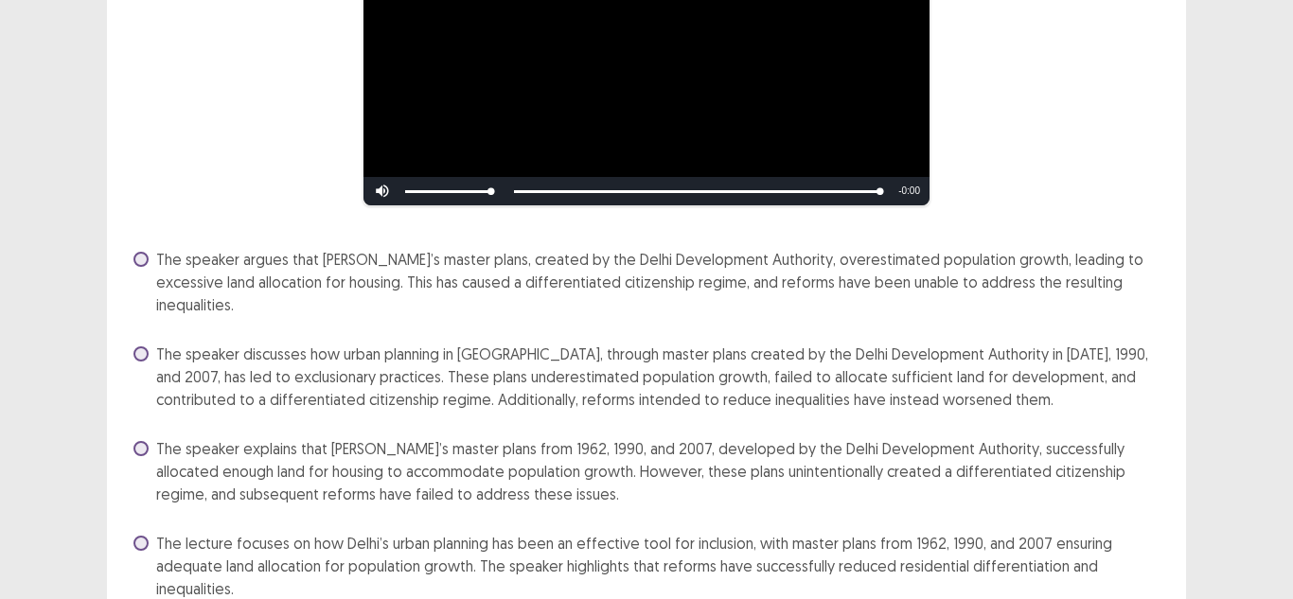
scroll to position [349, 0]
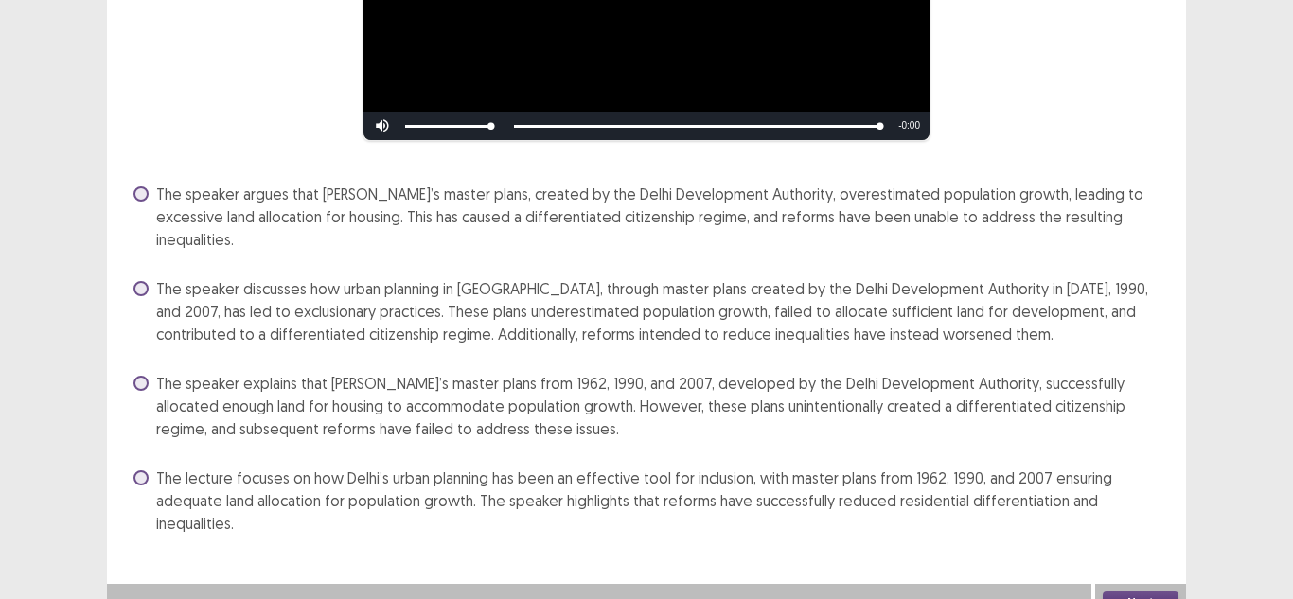
click at [142, 281] on span at bounding box center [140, 288] width 15 height 15
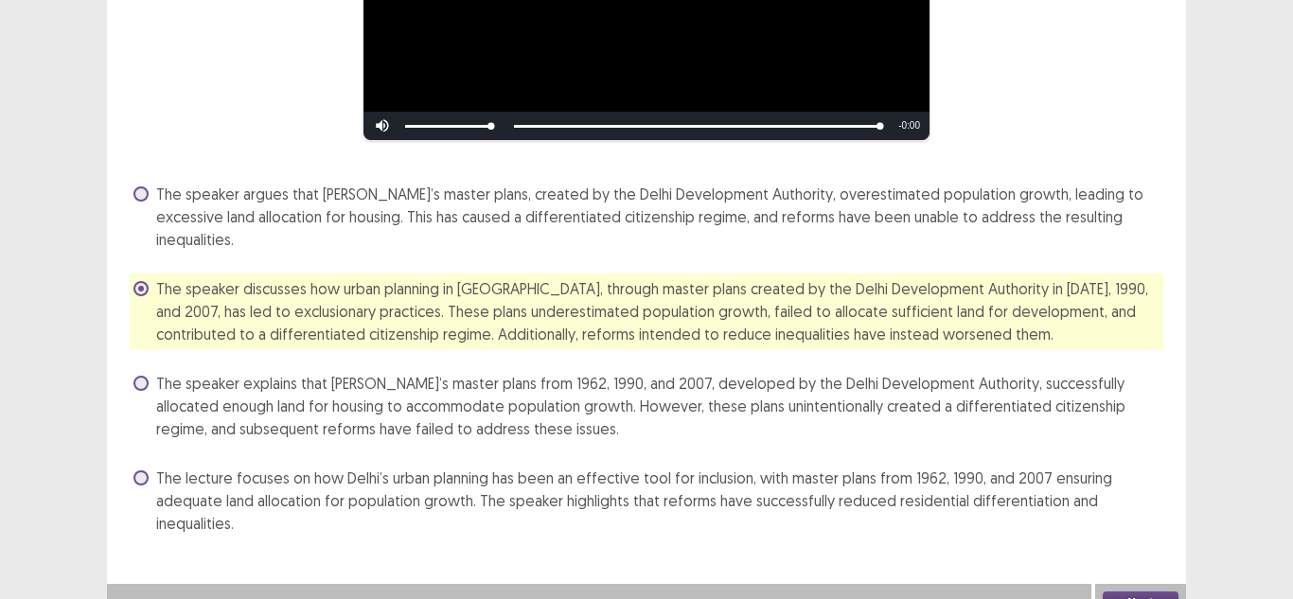
click at [1129, 591] on button "Next" at bounding box center [1140, 602] width 76 height 23
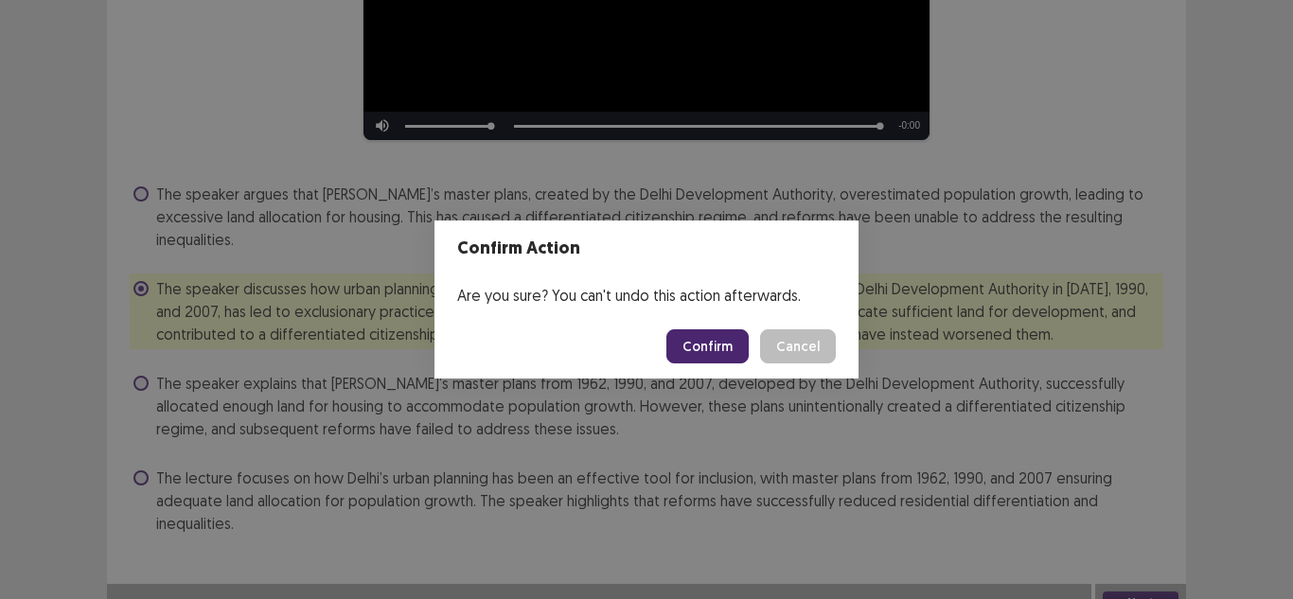
click at [717, 352] on button "Confirm" at bounding box center [707, 346] width 82 height 34
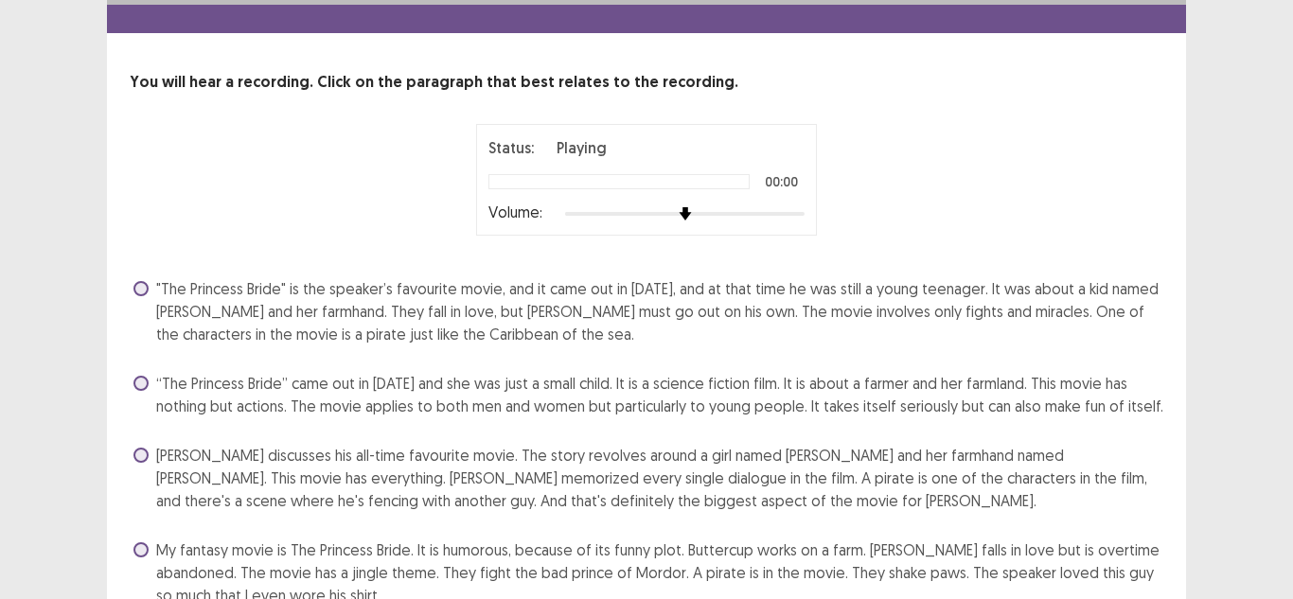
scroll to position [0, 0]
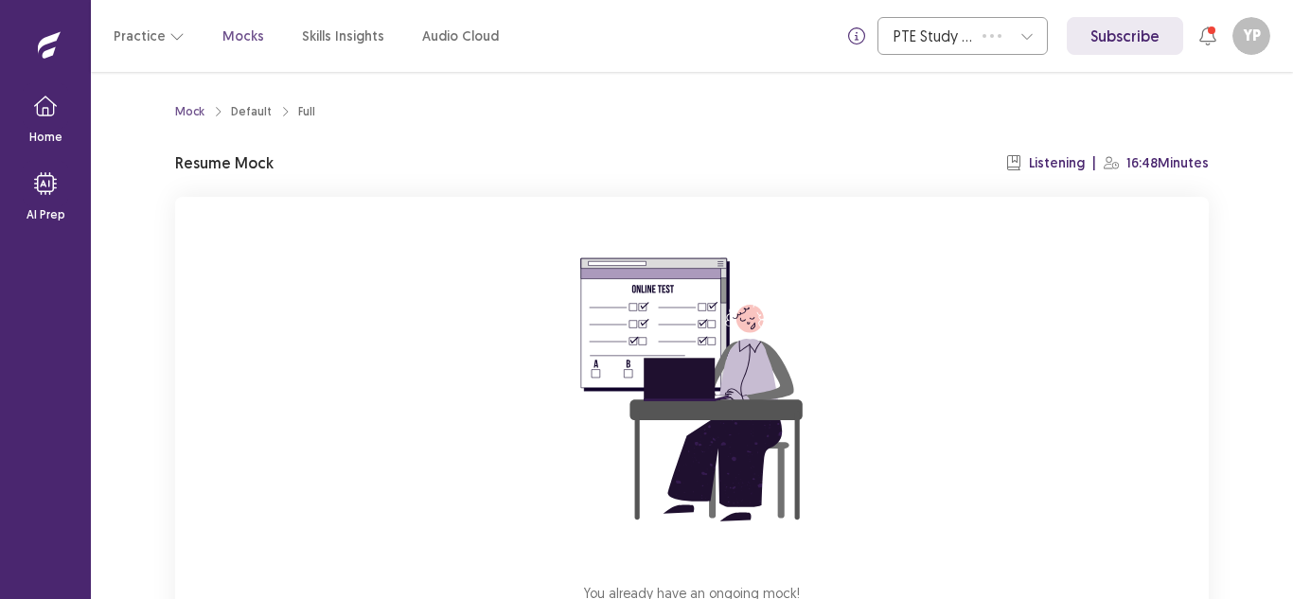
scroll to position [64, 0]
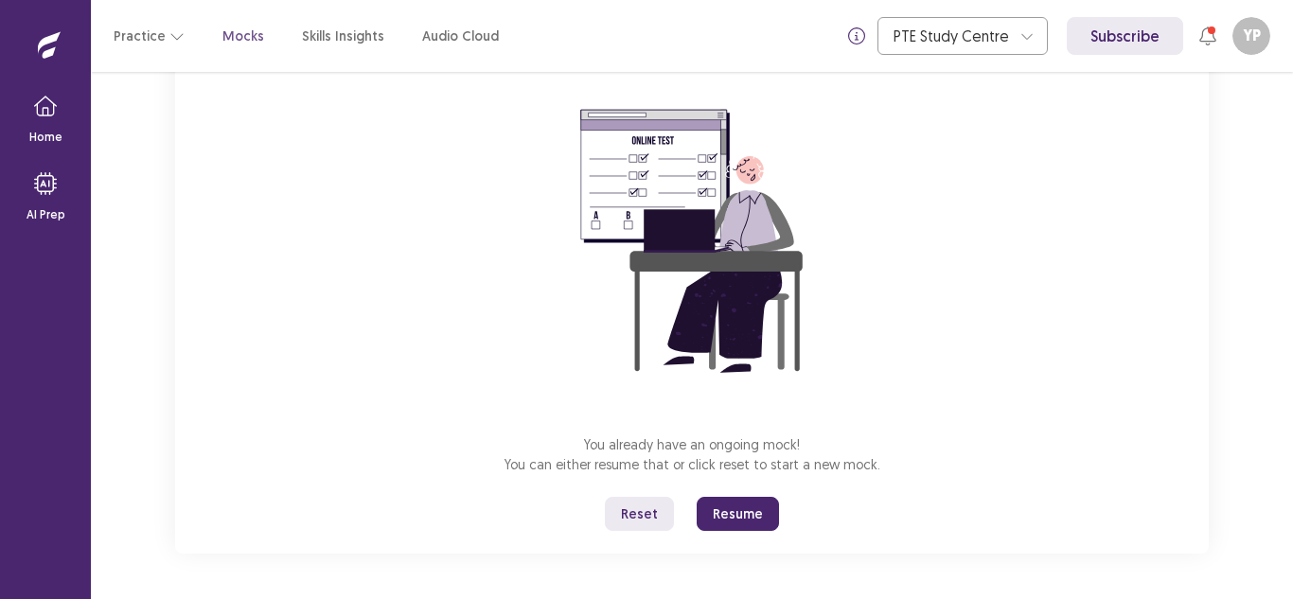
click at [758, 520] on button "Resume" at bounding box center [737, 514] width 82 height 34
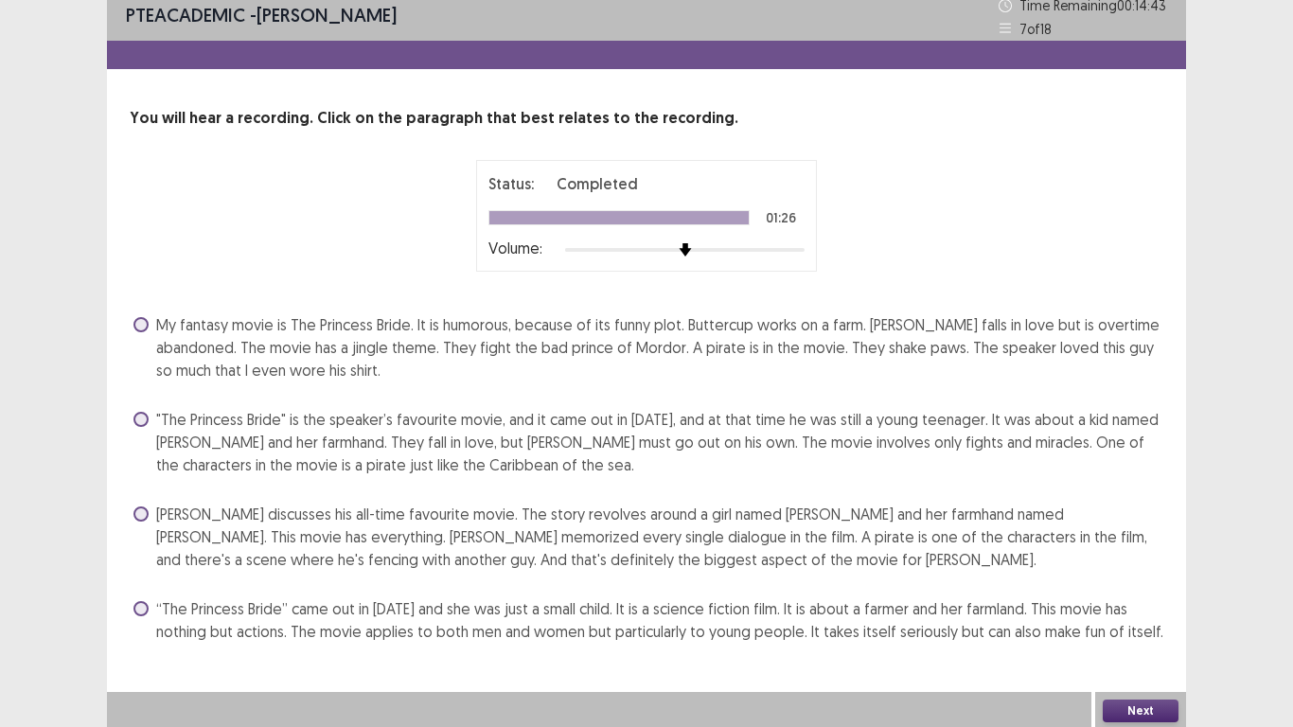
scroll to position [13, 0]
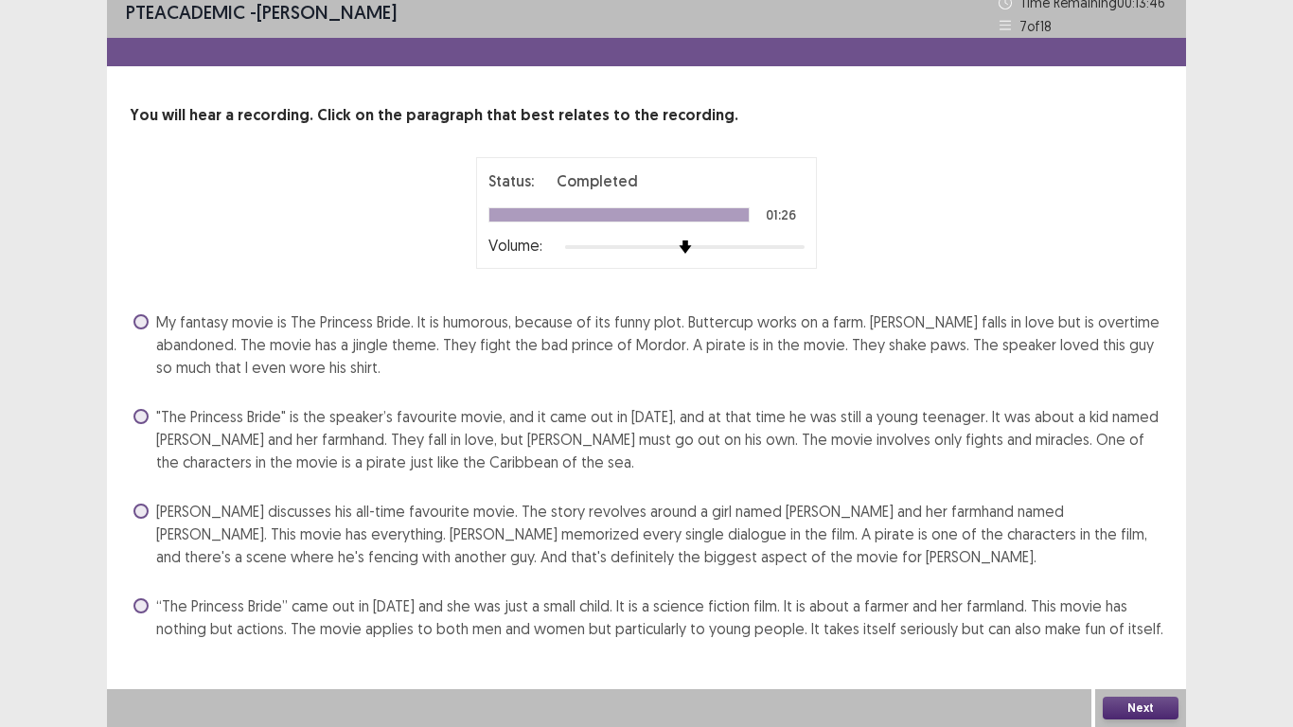
click at [140, 514] on span at bounding box center [140, 510] width 15 height 15
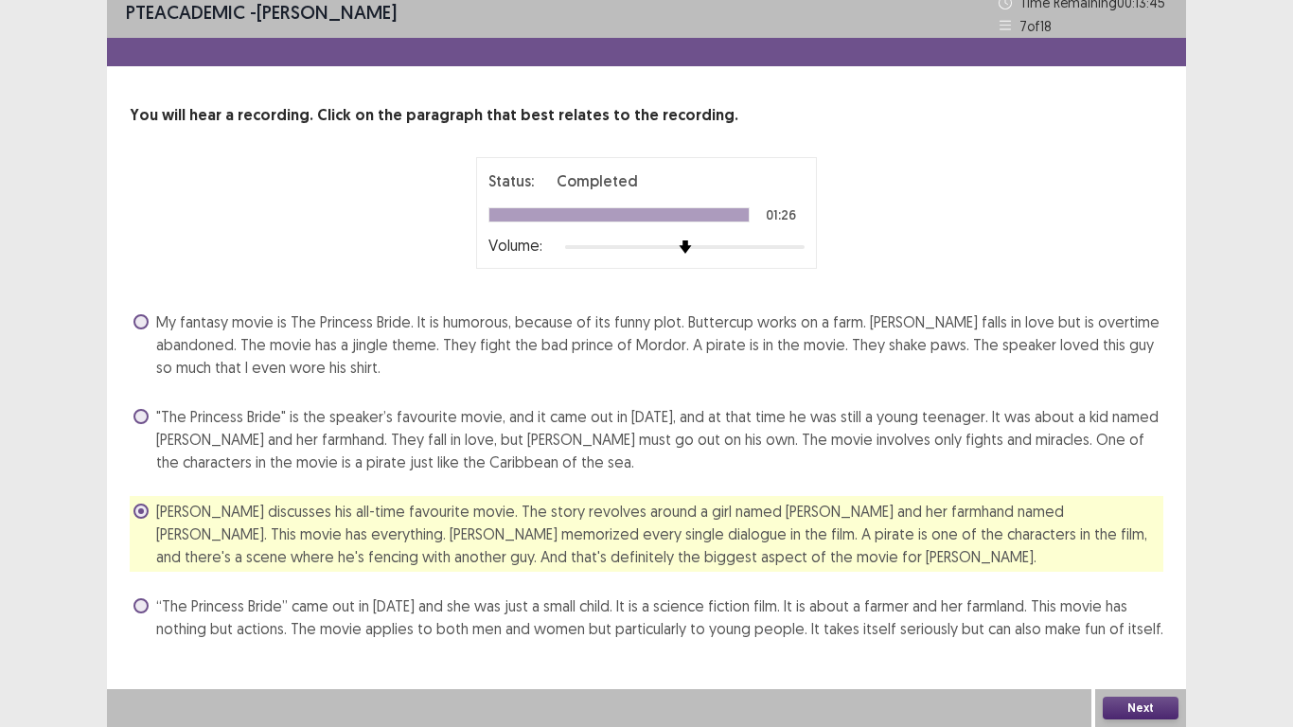
click at [1164, 598] on button "Next" at bounding box center [1140, 707] width 76 height 23
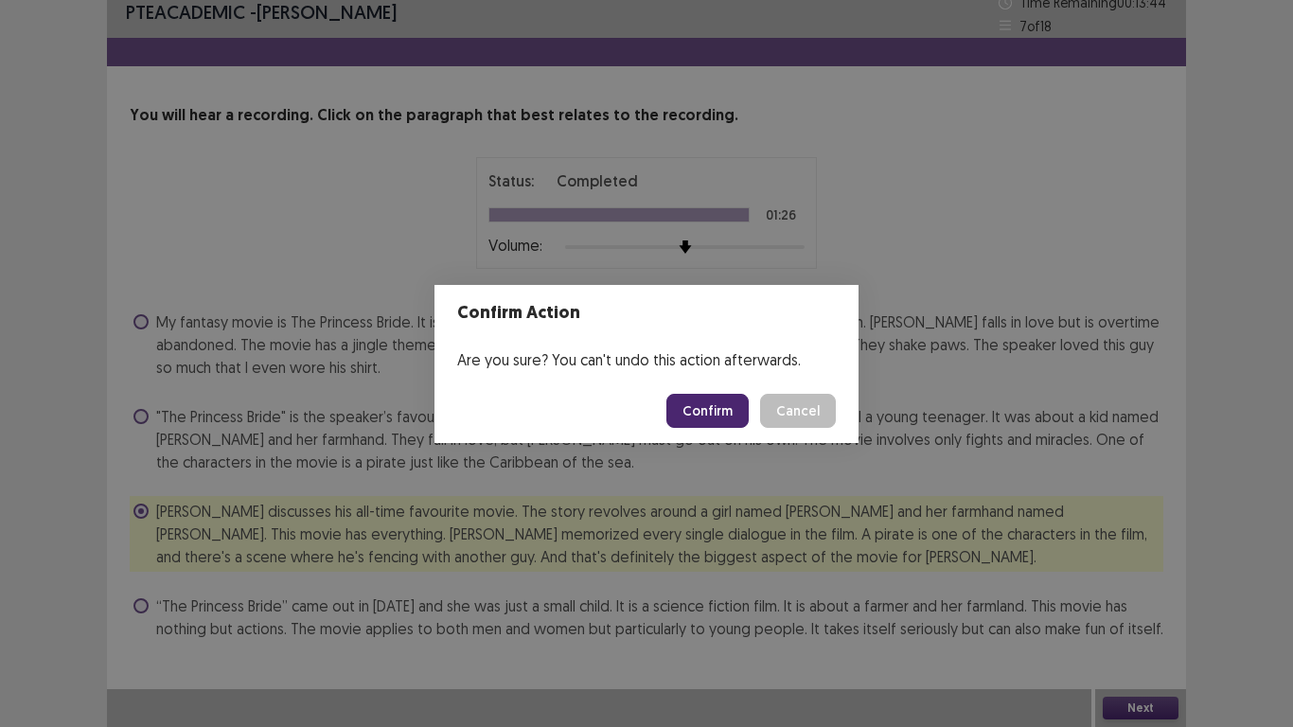
click at [716, 416] on button "Confirm" at bounding box center [707, 411] width 82 height 34
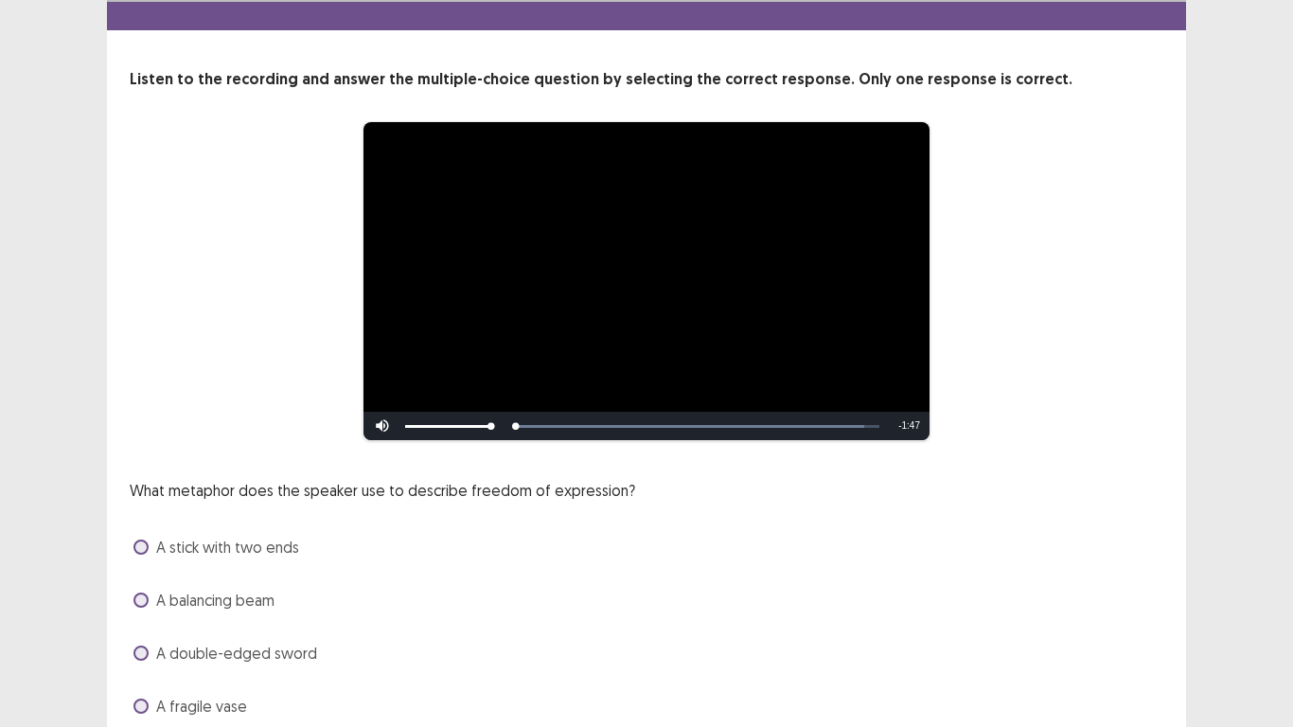
scroll to position [95, 0]
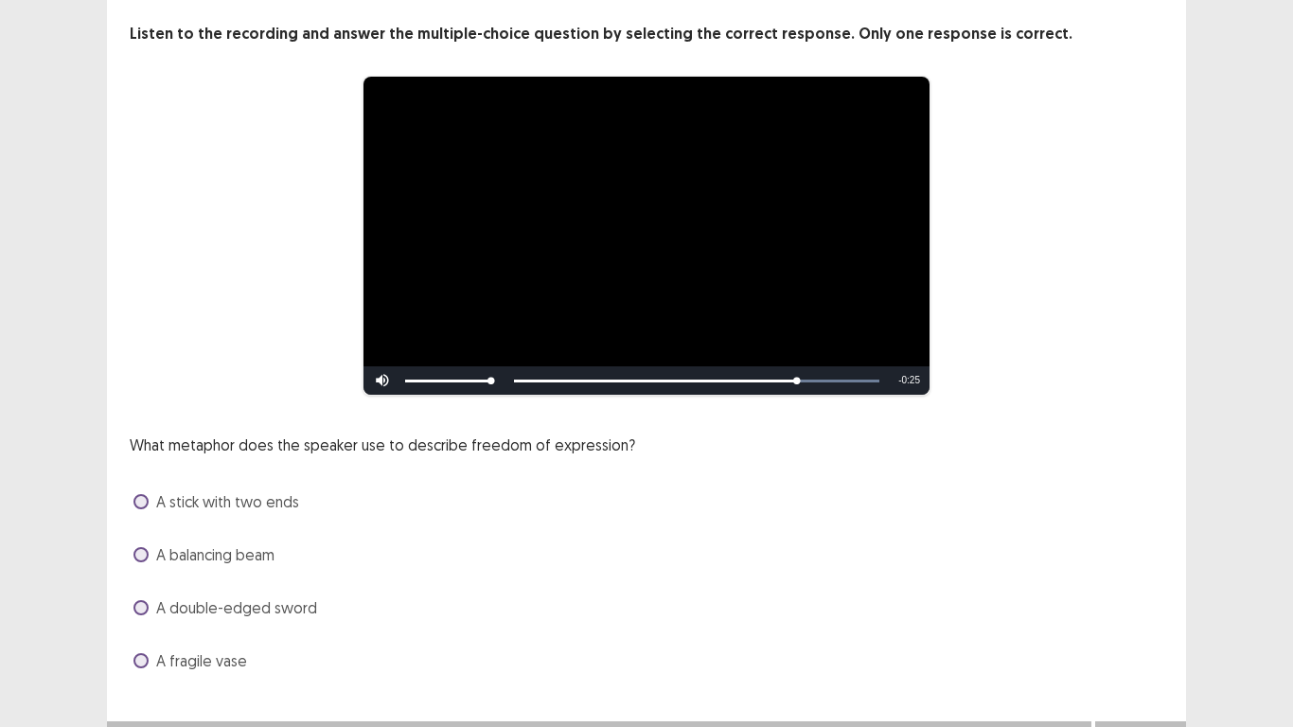
click at [143, 563] on label "A balancing beam" at bounding box center [203, 554] width 141 height 23
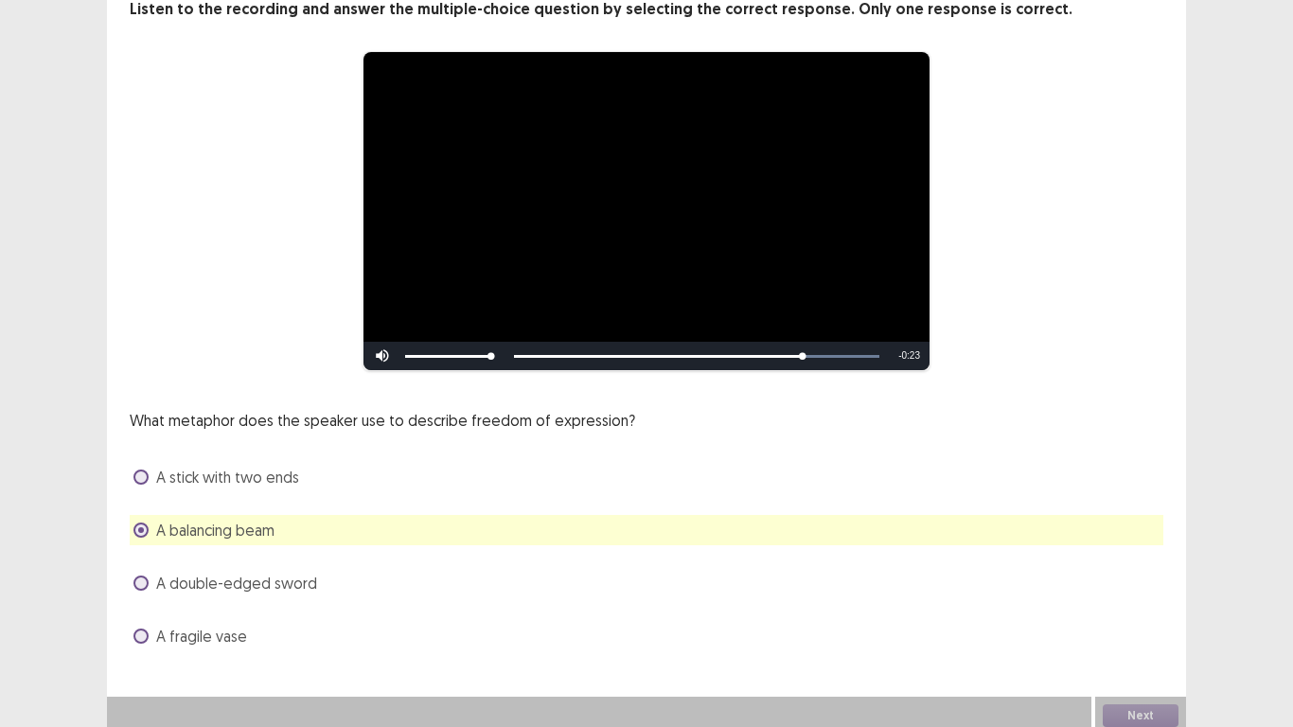
scroll to position [127, 0]
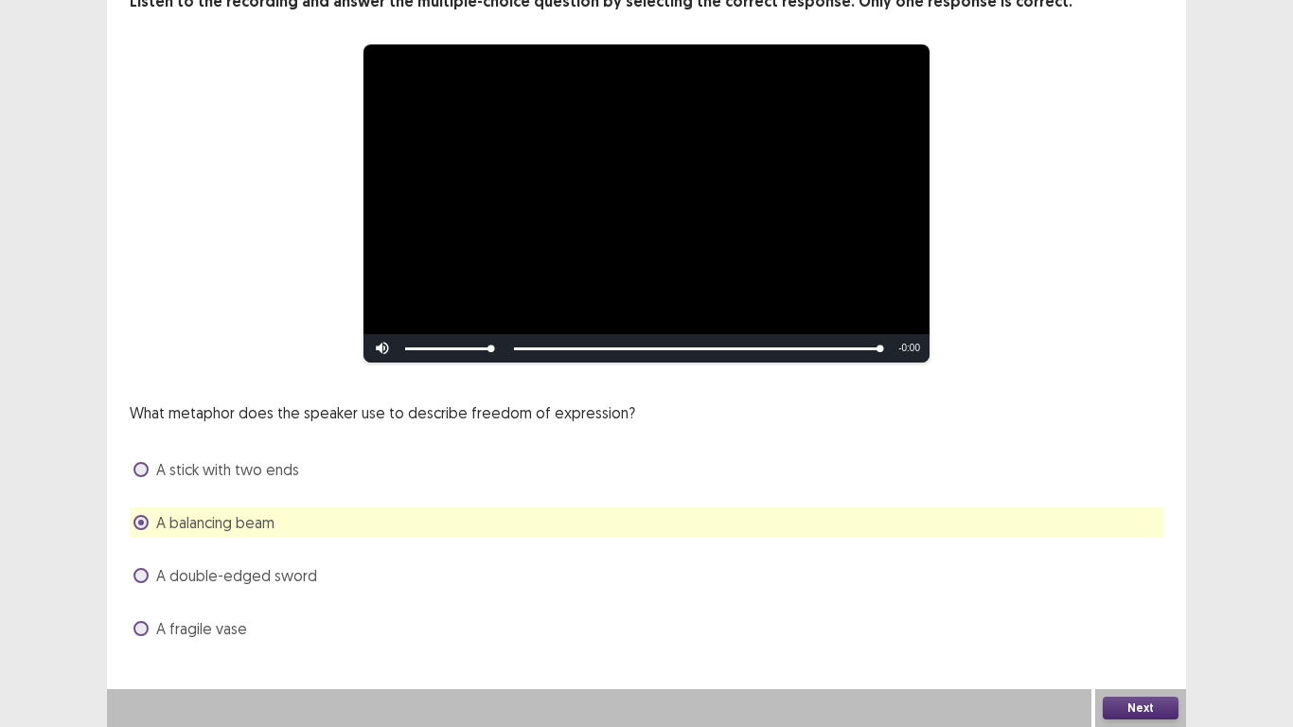
click at [288, 470] on span "A stick with two ends" at bounding box center [227, 469] width 143 height 23
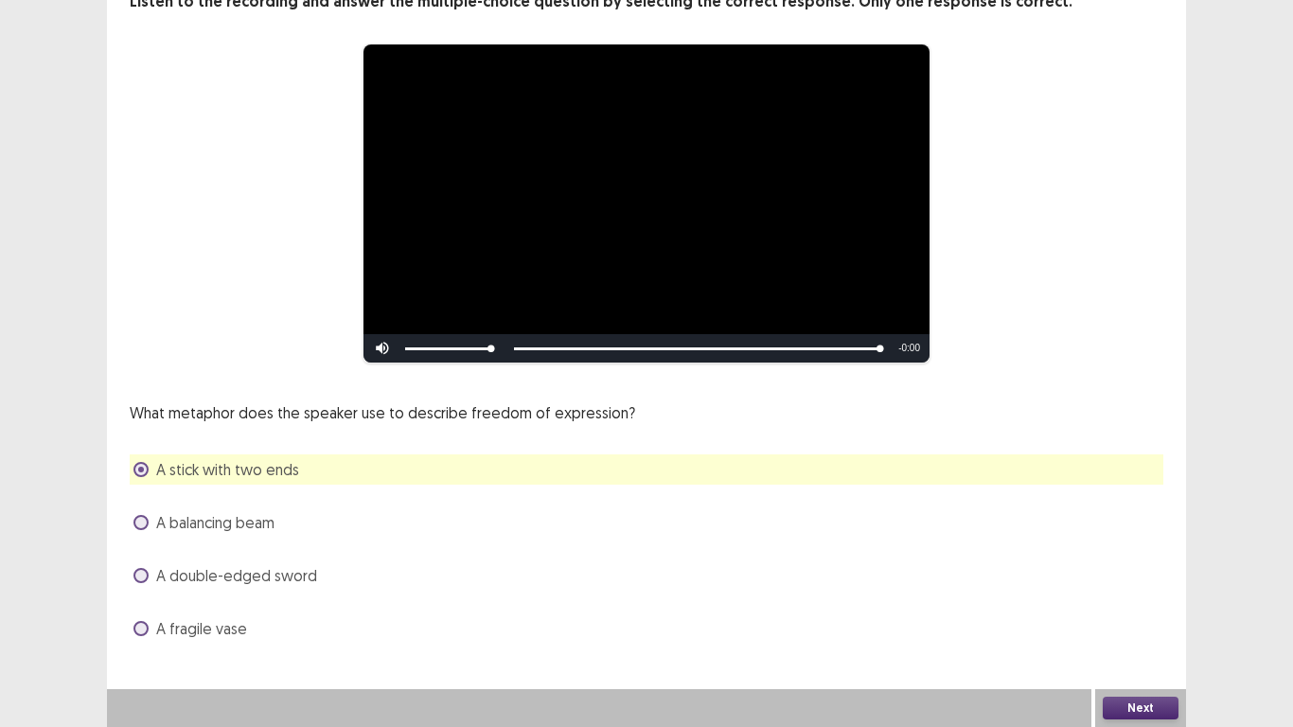
click at [1149, 598] on button "Next" at bounding box center [1140, 707] width 76 height 23
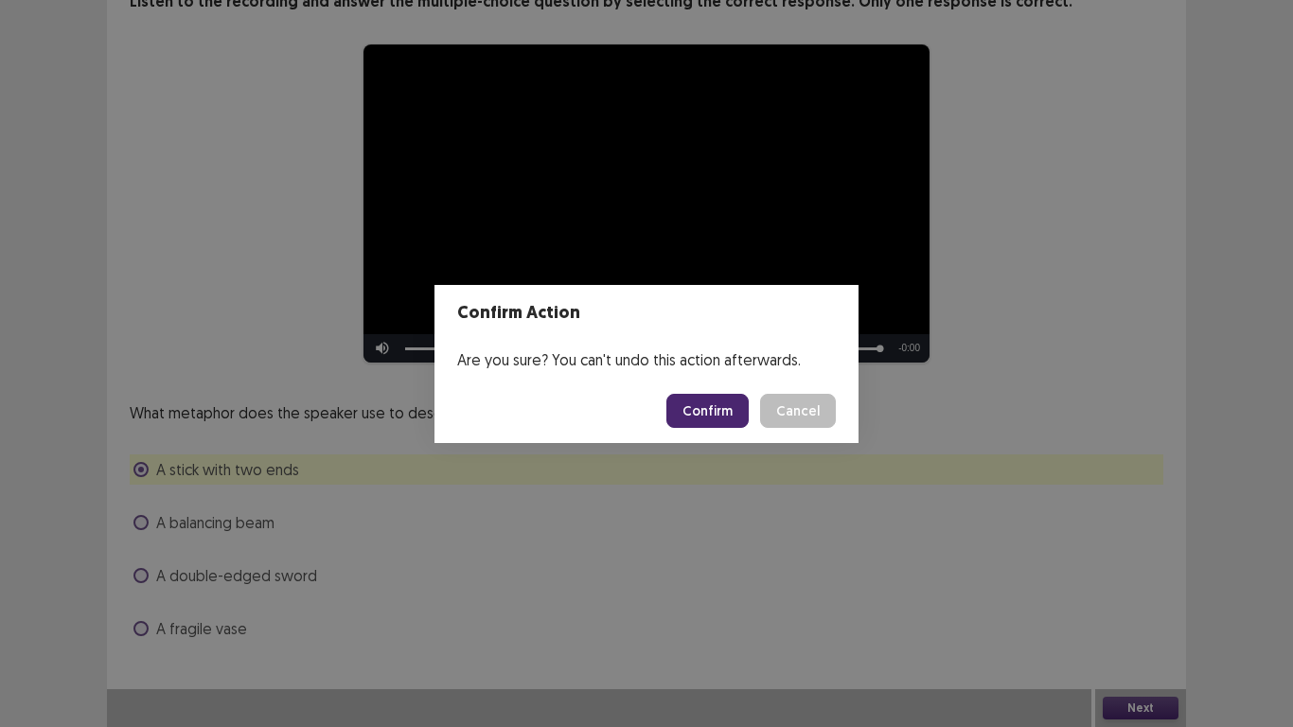
click at [696, 400] on button "Confirm" at bounding box center [707, 411] width 82 height 34
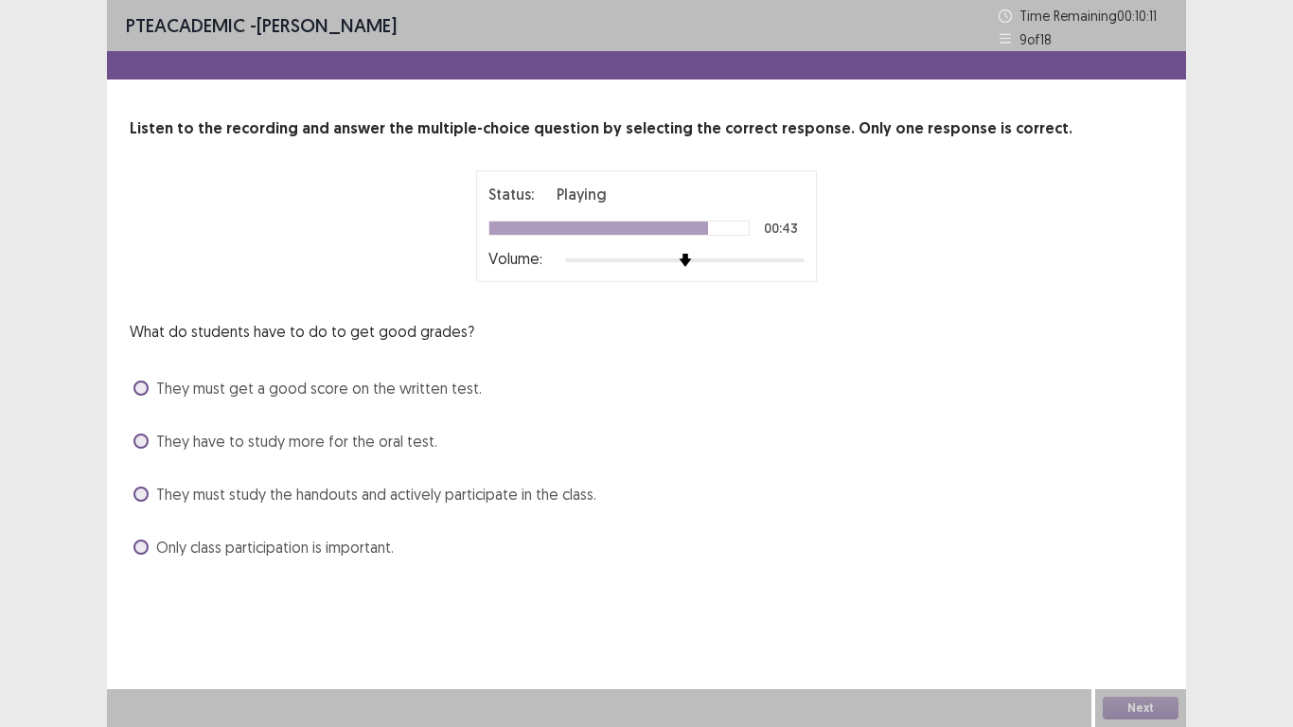
click at [170, 500] on span "They must study the handouts and actively participate in the class." at bounding box center [376, 494] width 440 height 23
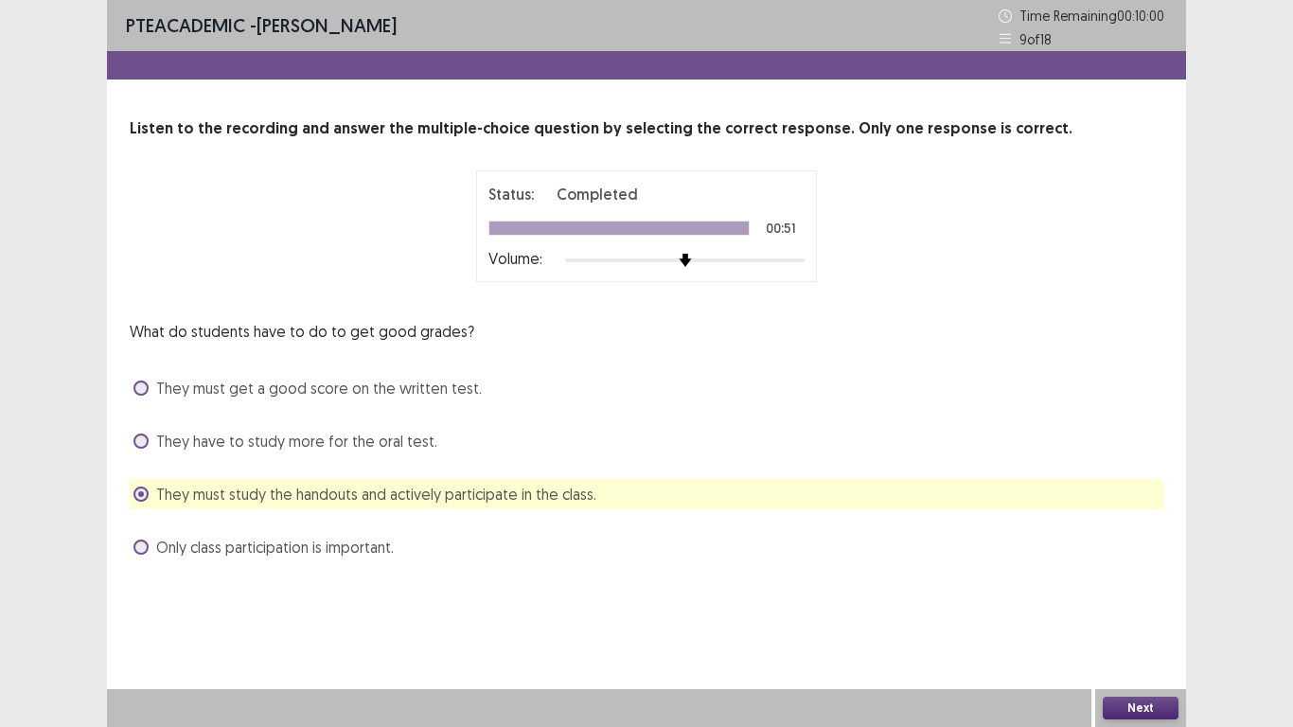
click at [1143, 598] on button "Next" at bounding box center [1140, 707] width 76 height 23
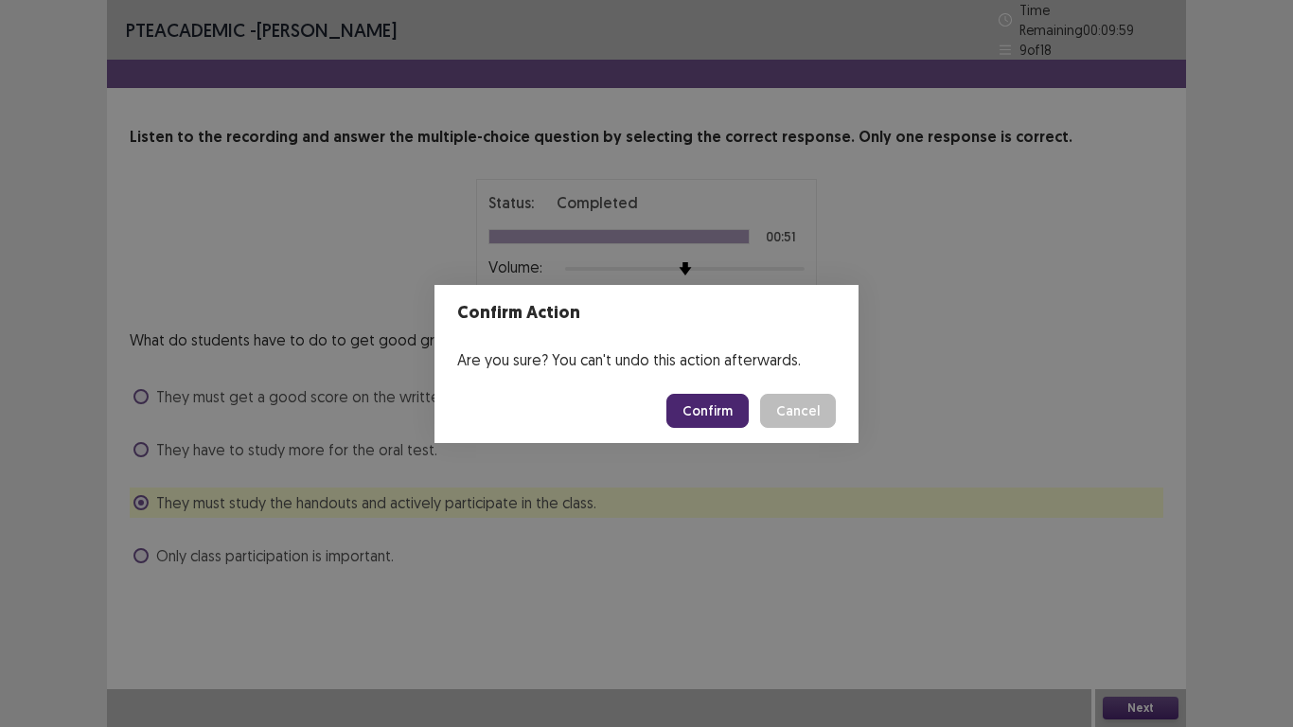
click at [734, 407] on button "Confirm" at bounding box center [707, 411] width 82 height 34
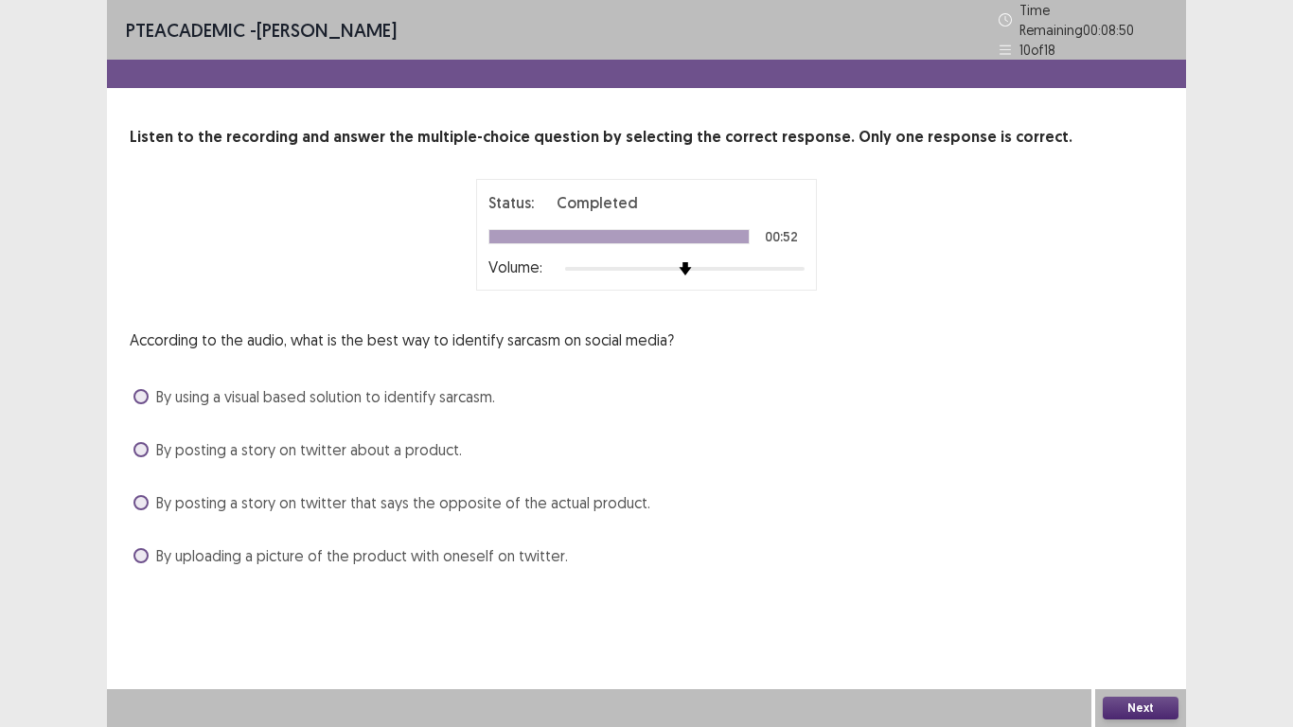
click at [181, 556] on span "By uploading a picture of the product with oneself on twitter." at bounding box center [362, 555] width 412 height 23
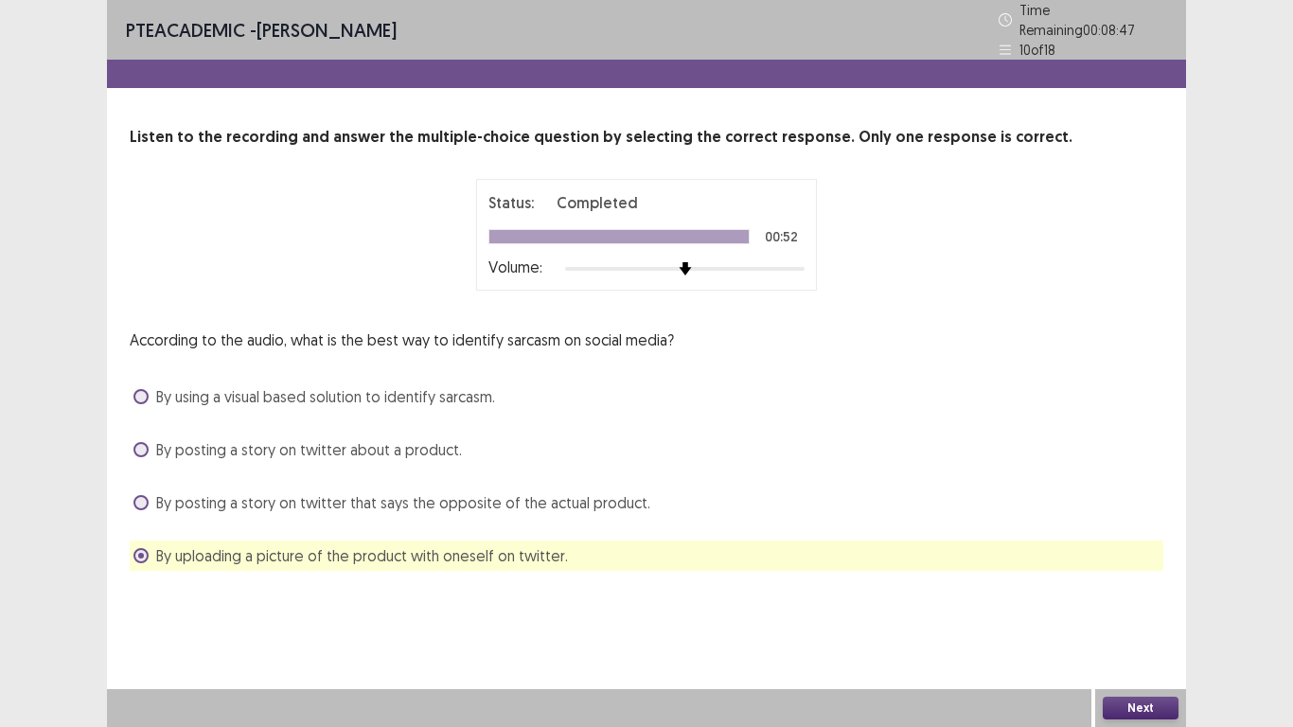
click at [1129, 598] on button "Next" at bounding box center [1140, 707] width 76 height 23
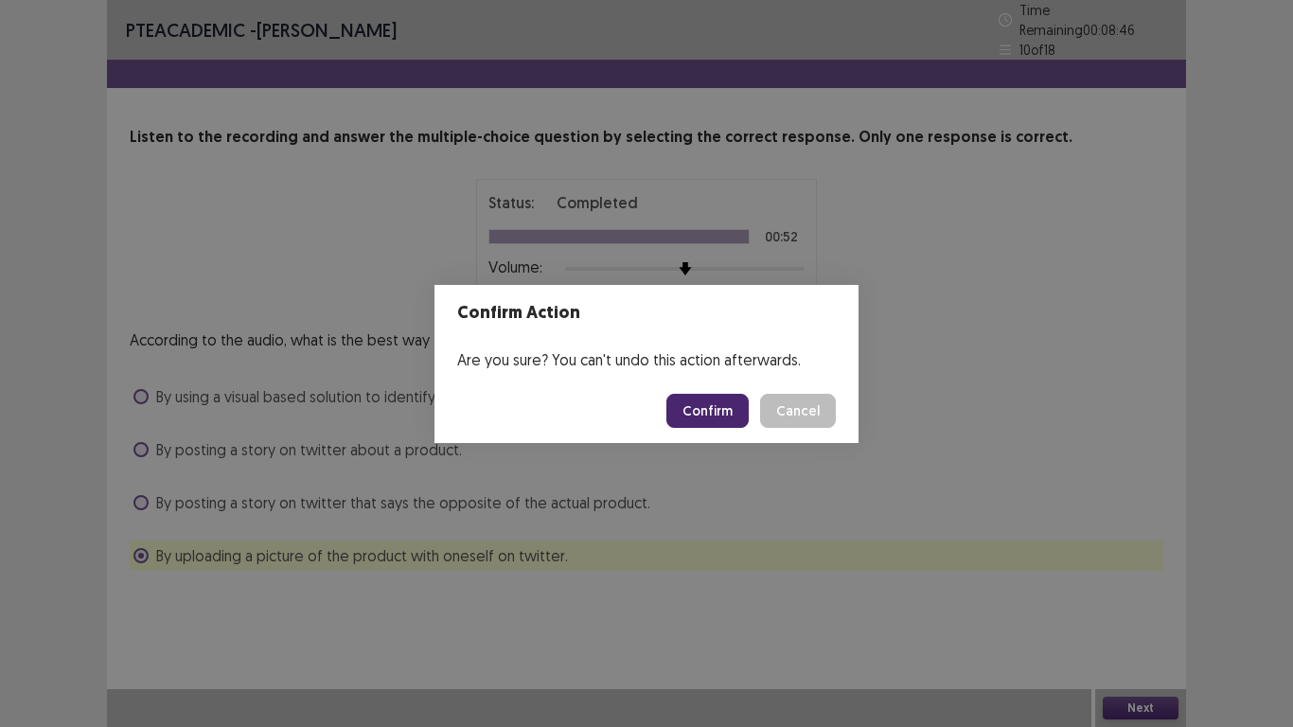
click at [716, 403] on button "Confirm" at bounding box center [707, 411] width 82 height 34
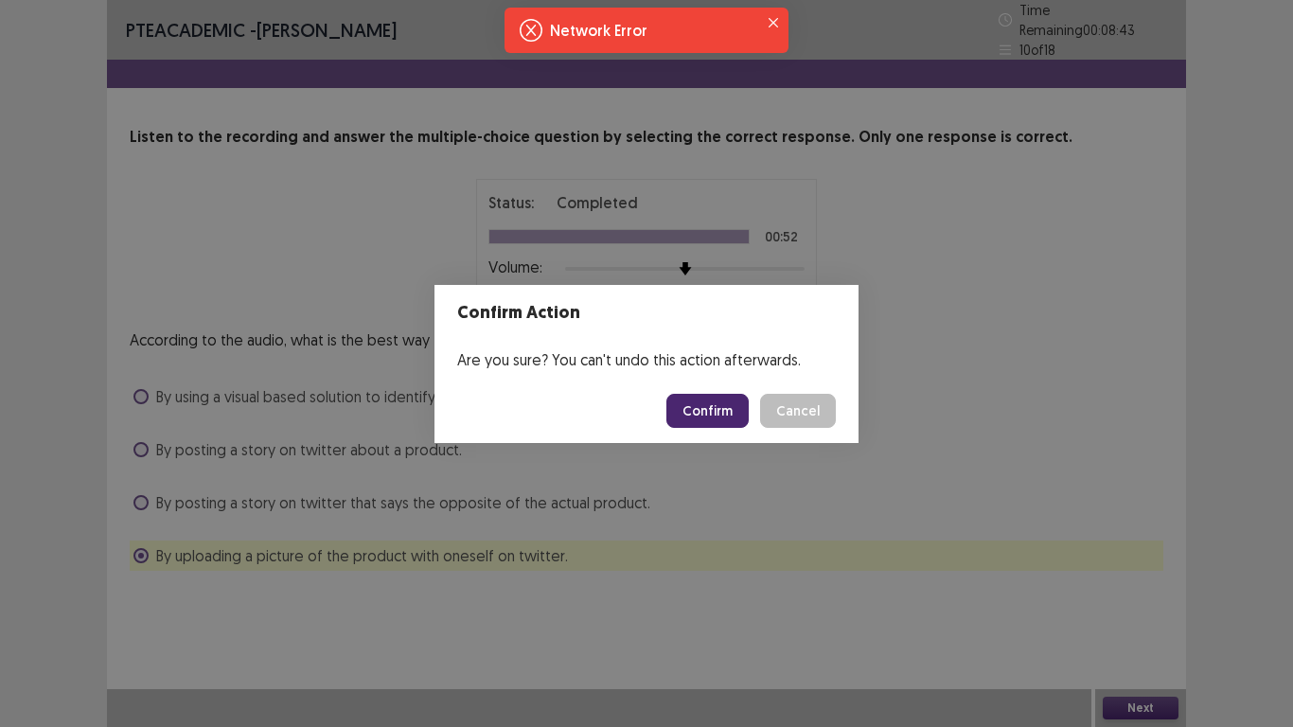
click at [734, 412] on button "Confirm" at bounding box center [707, 411] width 82 height 34
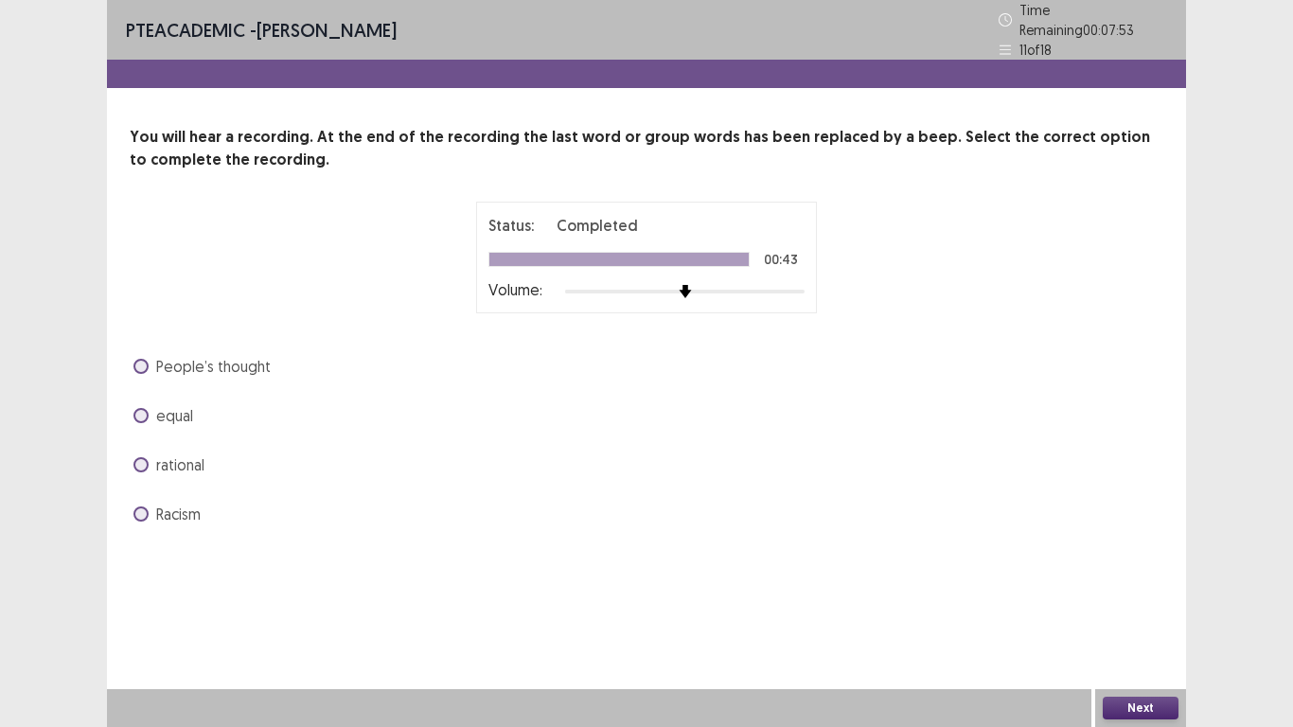
click at [179, 406] on span "equal" at bounding box center [174, 415] width 37 height 23
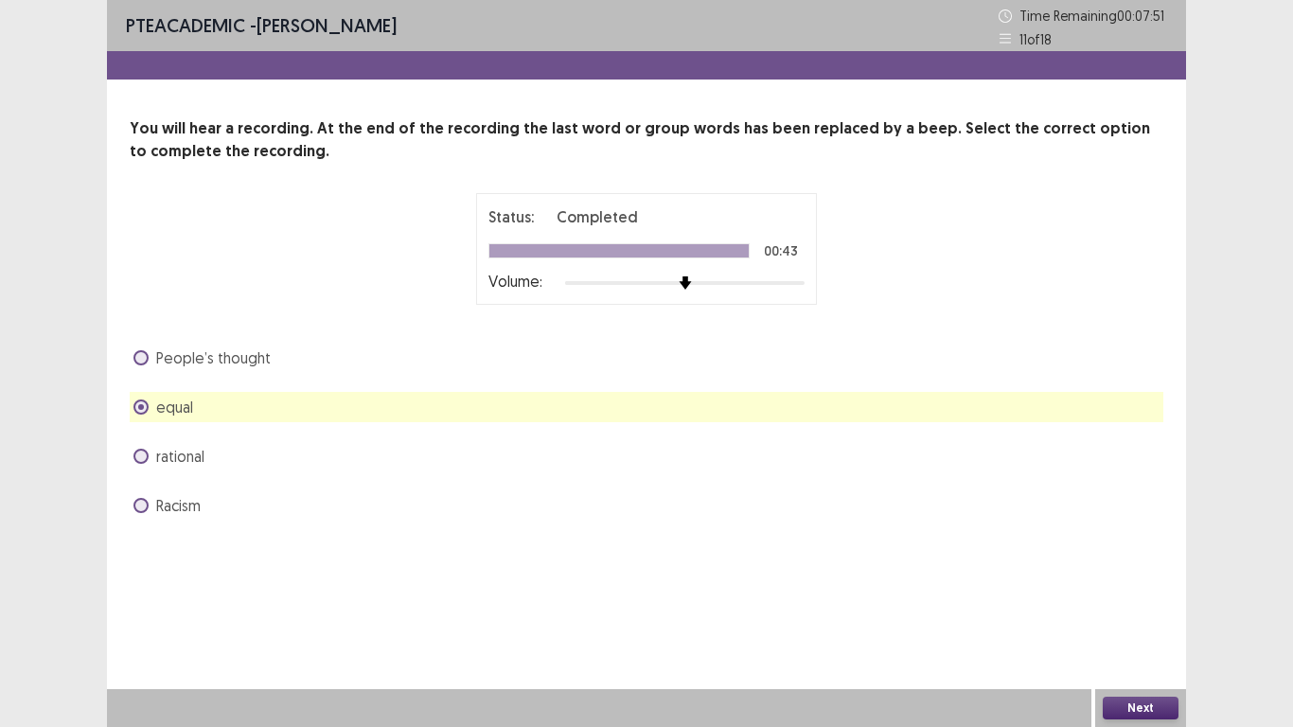
click at [1123, 598] on button "Next" at bounding box center [1140, 707] width 76 height 23
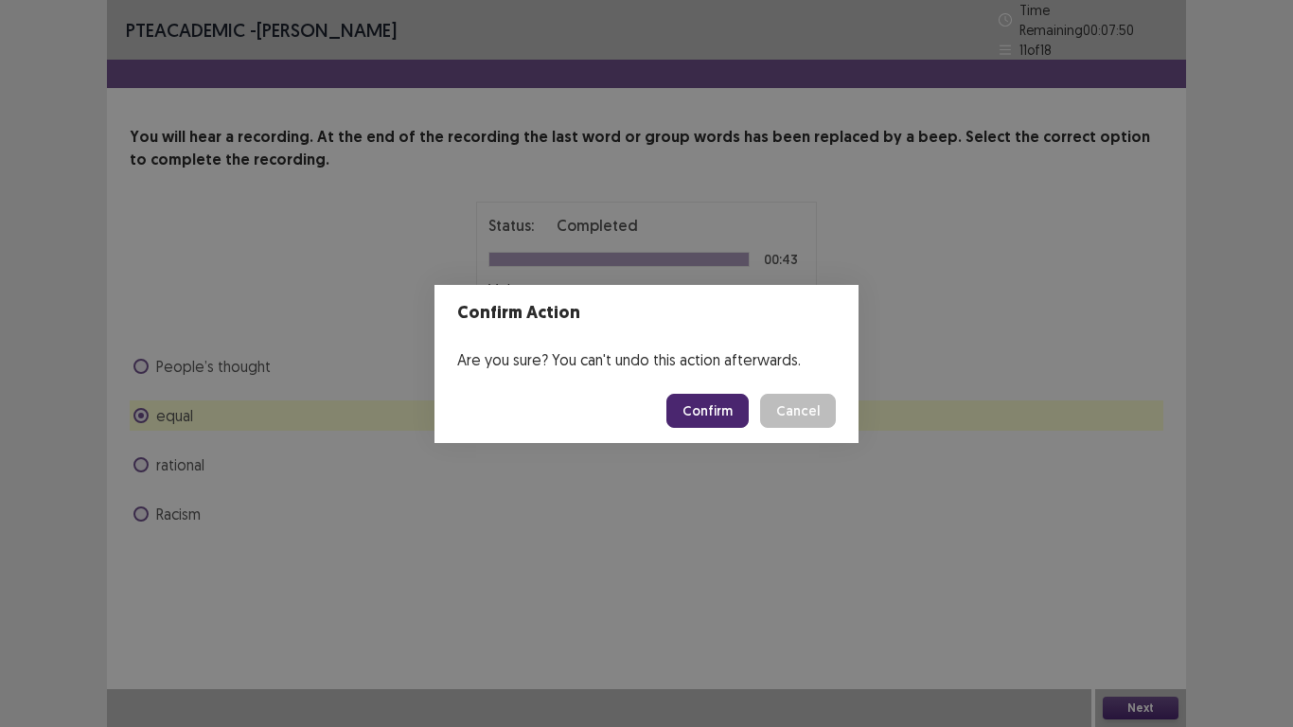
click at [701, 405] on button "Confirm" at bounding box center [707, 411] width 82 height 34
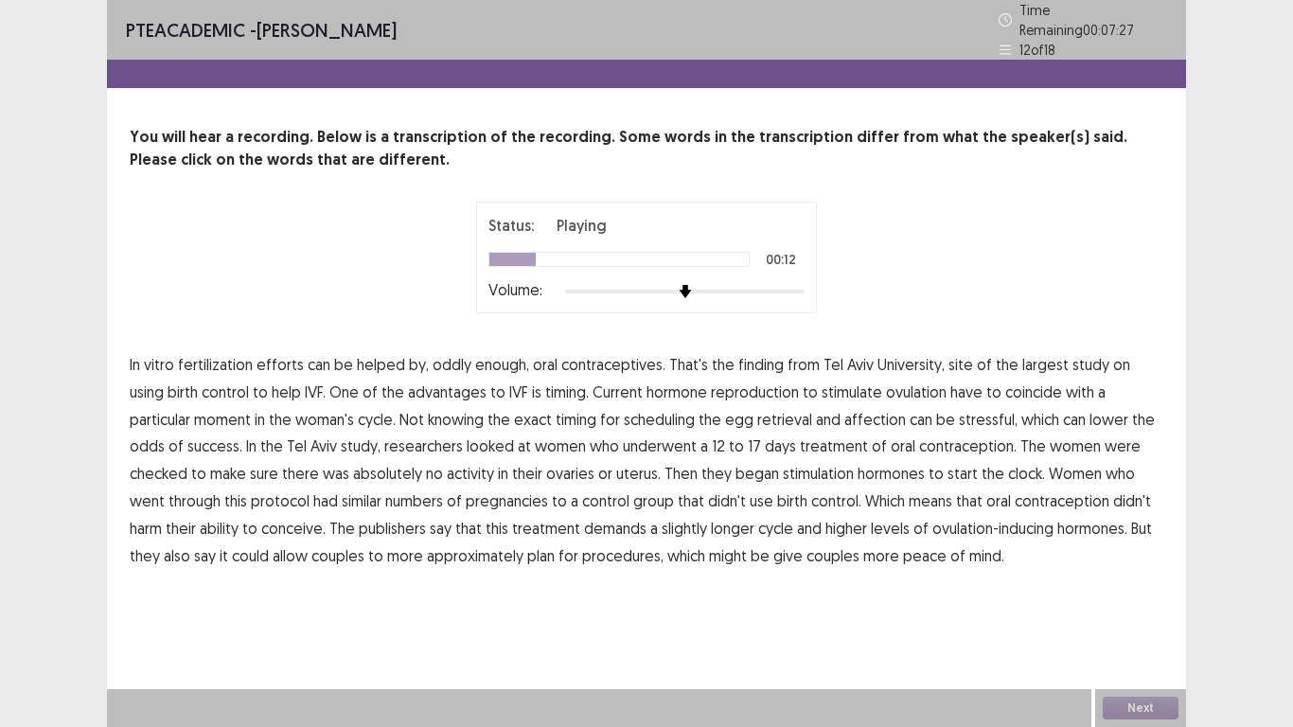
click at [414, 388] on span "advantages" at bounding box center [447, 391] width 79 height 23
click at [714, 387] on span "reproduction" at bounding box center [755, 391] width 88 height 23
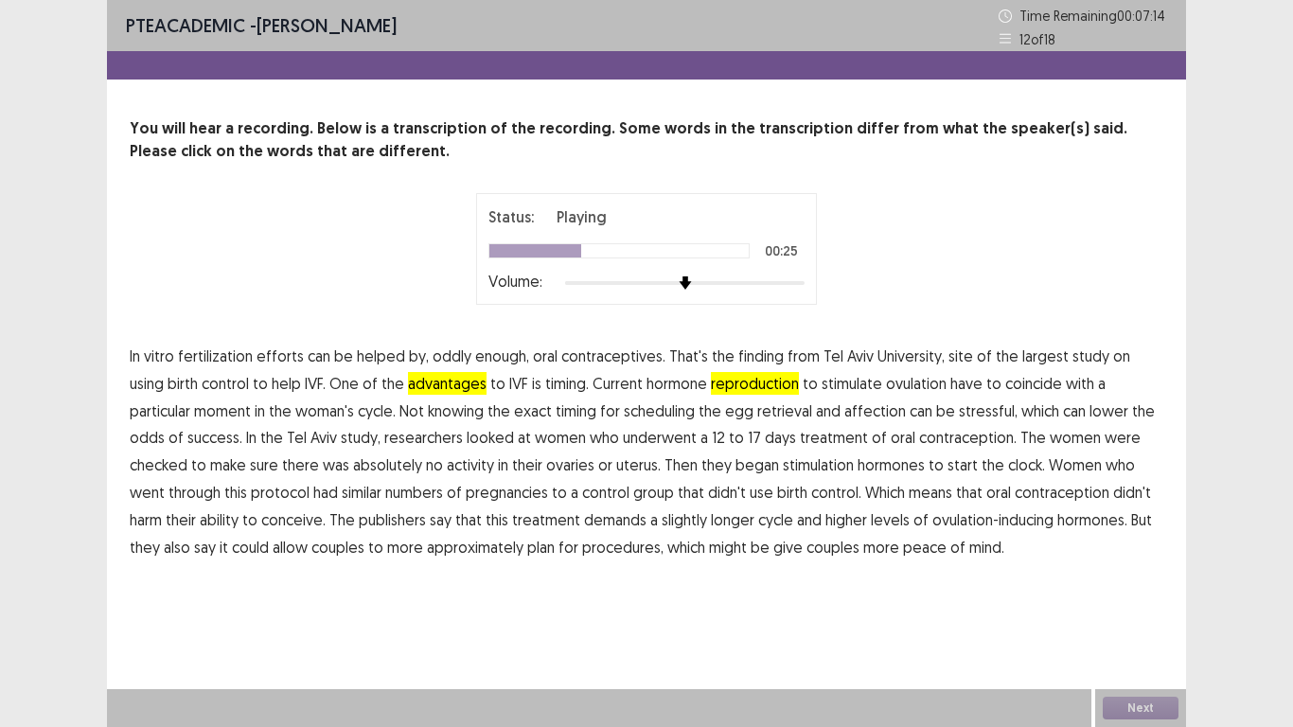
click at [844, 414] on span "affection" at bounding box center [875, 410] width 62 height 23
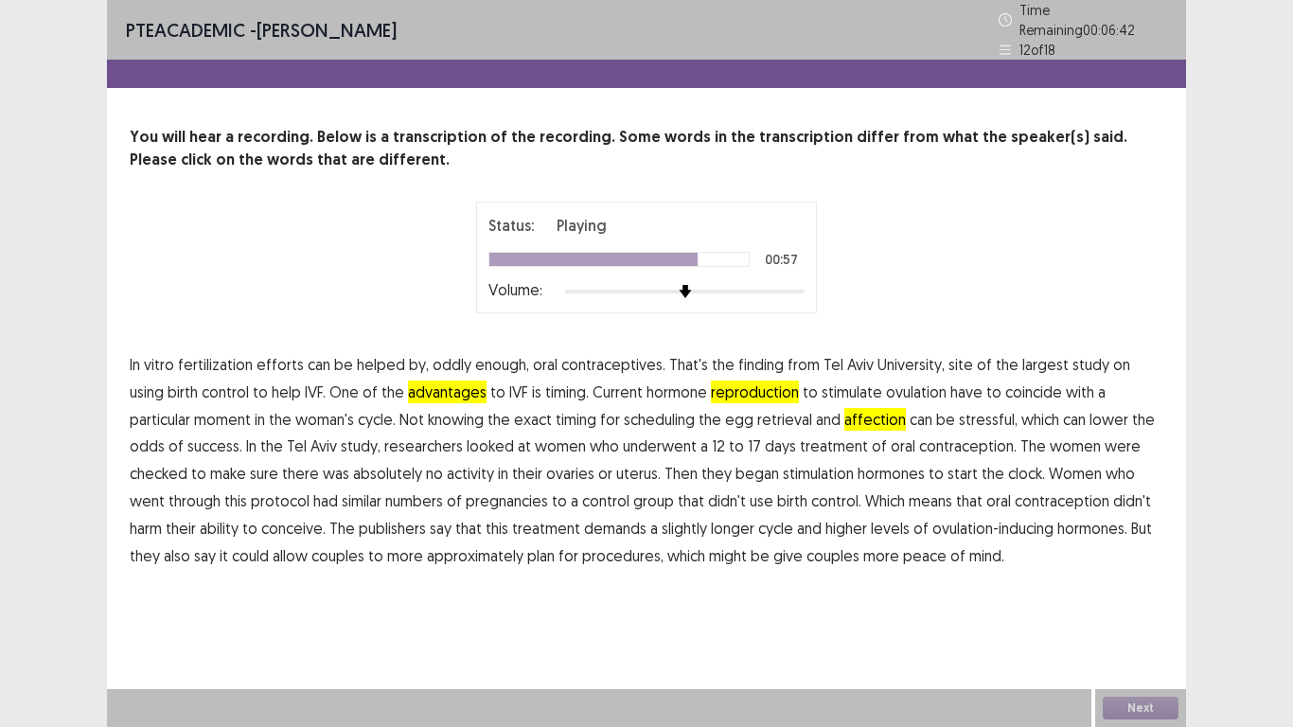
click at [359, 523] on span "publishers" at bounding box center [392, 528] width 67 height 23
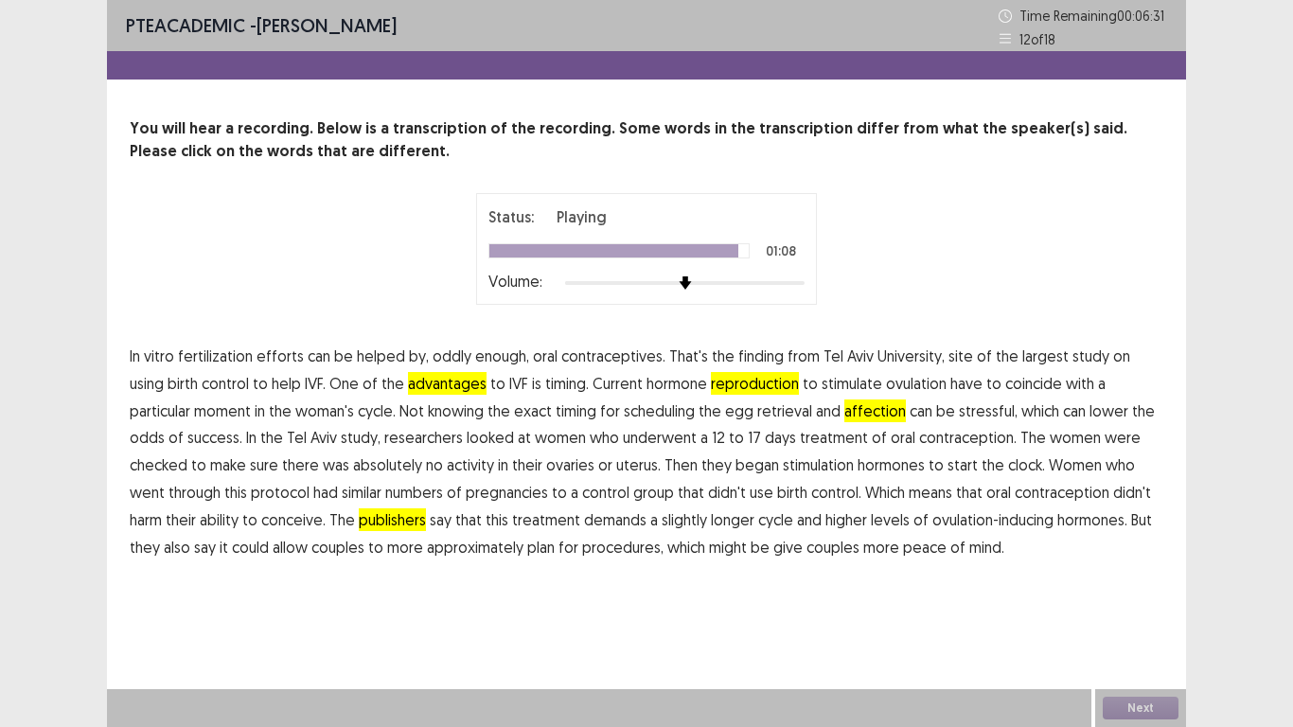
click at [427, 547] on span "approximately" at bounding box center [475, 547] width 97 height 23
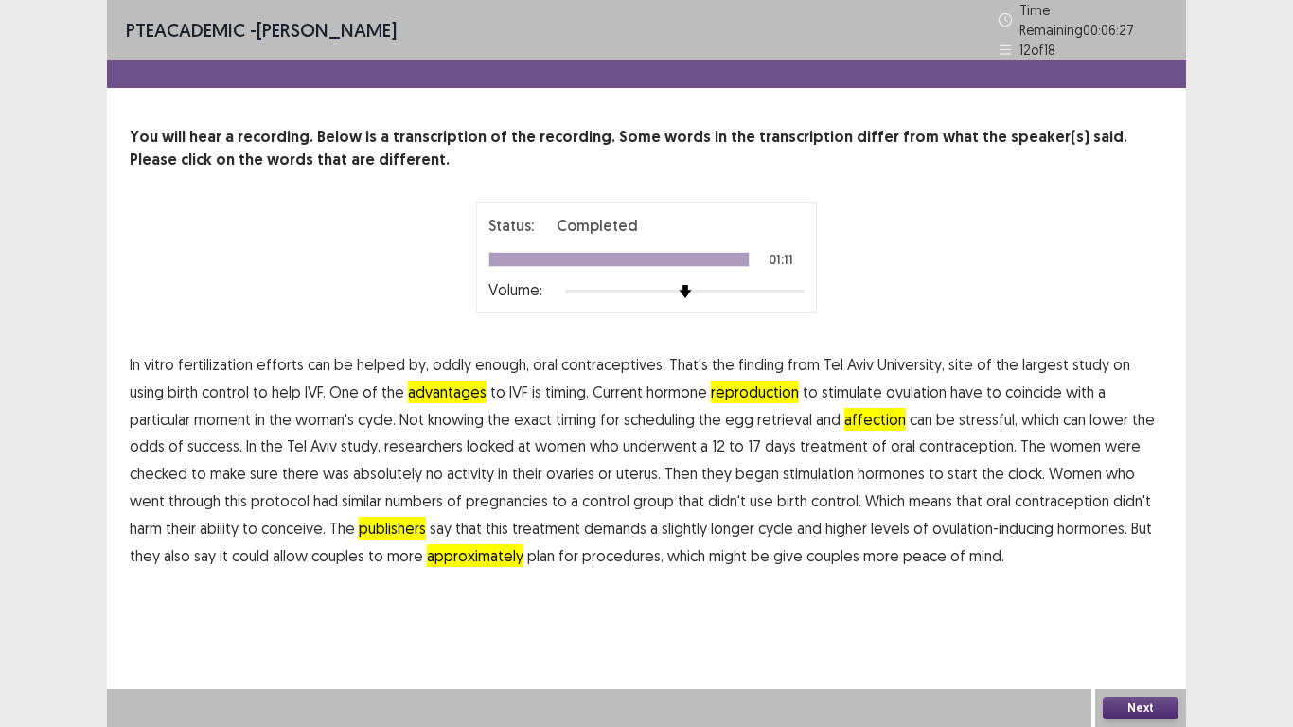
click at [1165, 598] on button "Next" at bounding box center [1140, 707] width 76 height 23
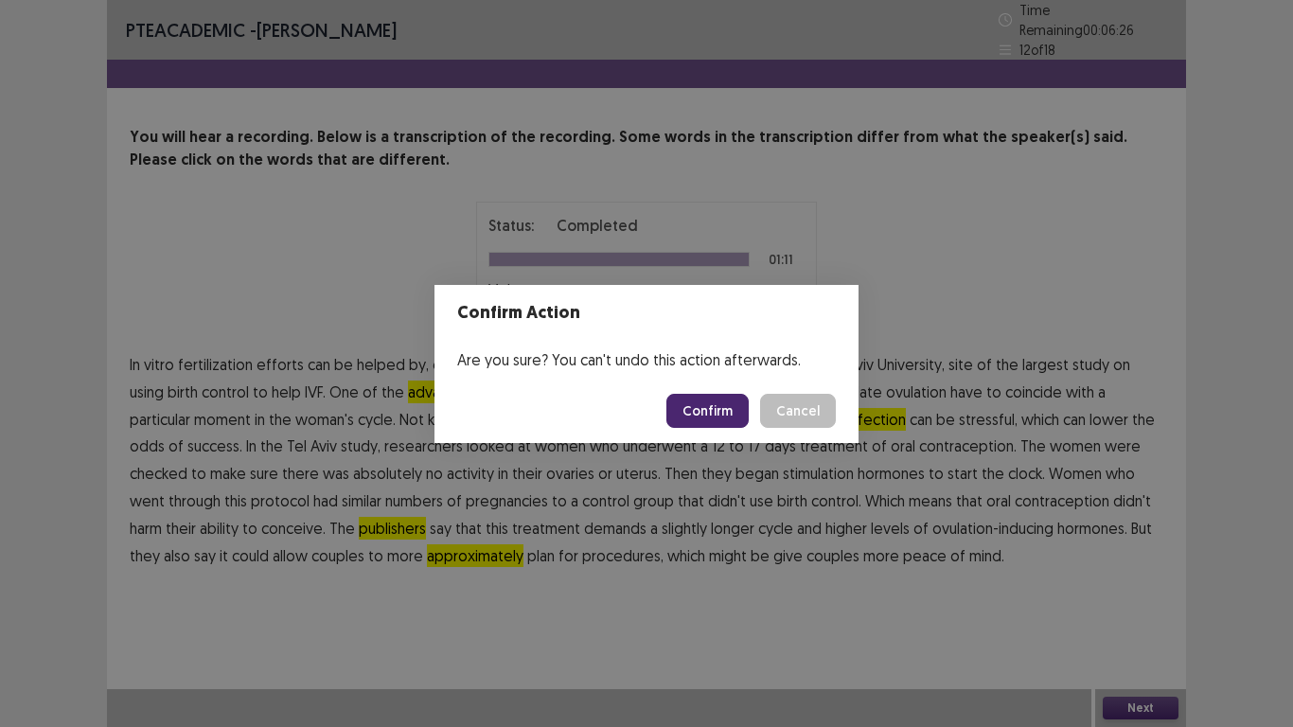
click at [720, 422] on button "Confirm" at bounding box center [707, 411] width 82 height 34
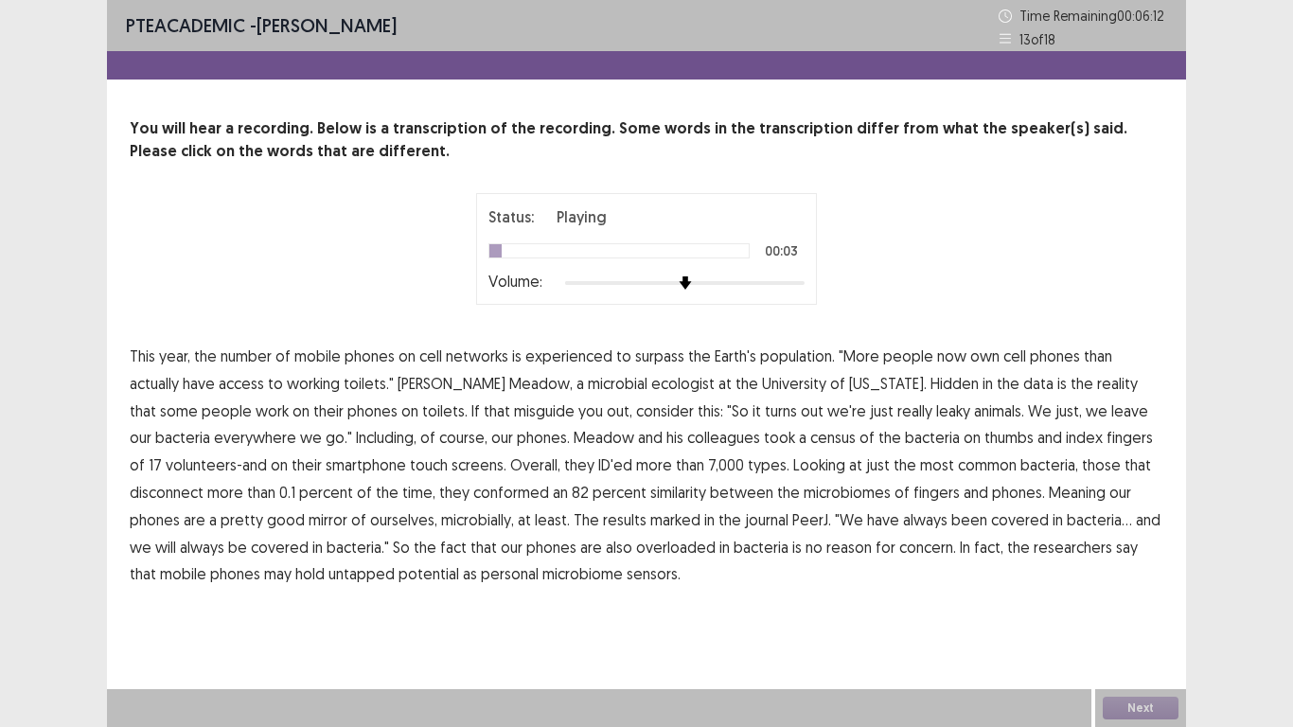
click at [586, 356] on span "experienced" at bounding box center [568, 355] width 87 height 23
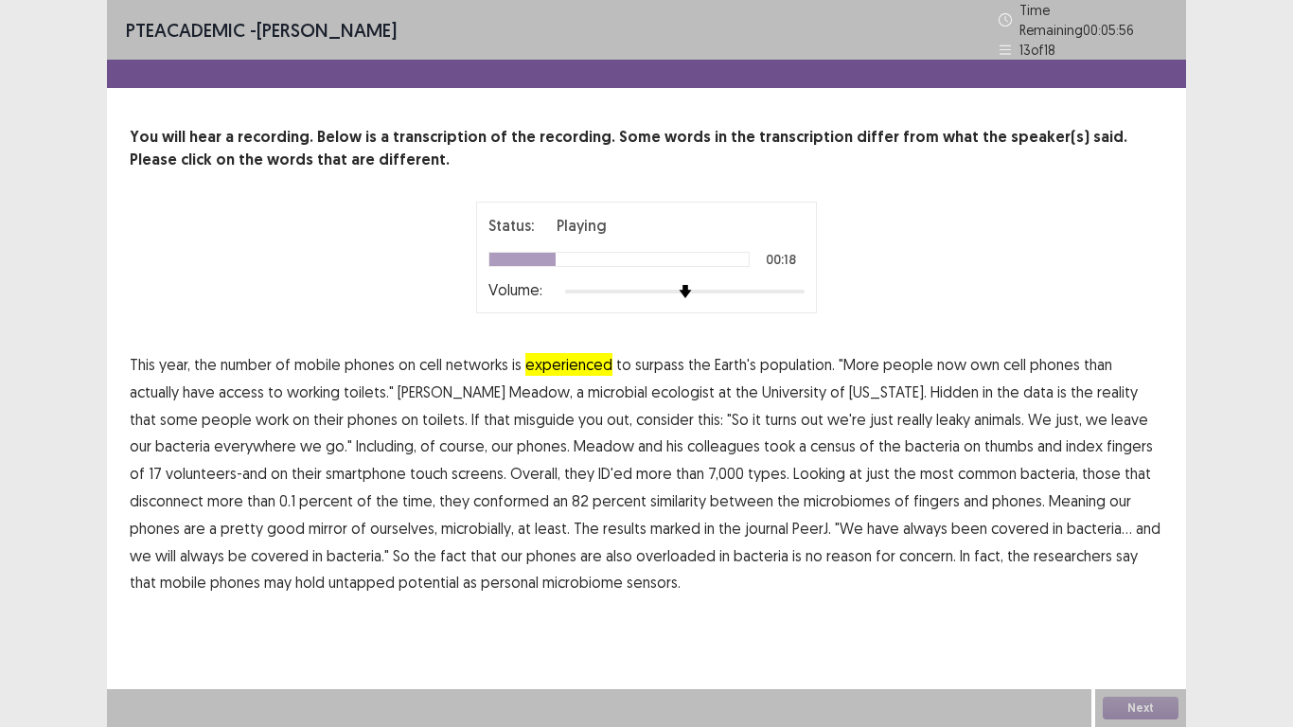
click at [514, 414] on span "misguide" at bounding box center [544, 419] width 61 height 23
click at [203, 489] on span "disconnect" at bounding box center [167, 500] width 74 height 23
click at [473, 493] on span "conformed" at bounding box center [511, 500] width 76 height 23
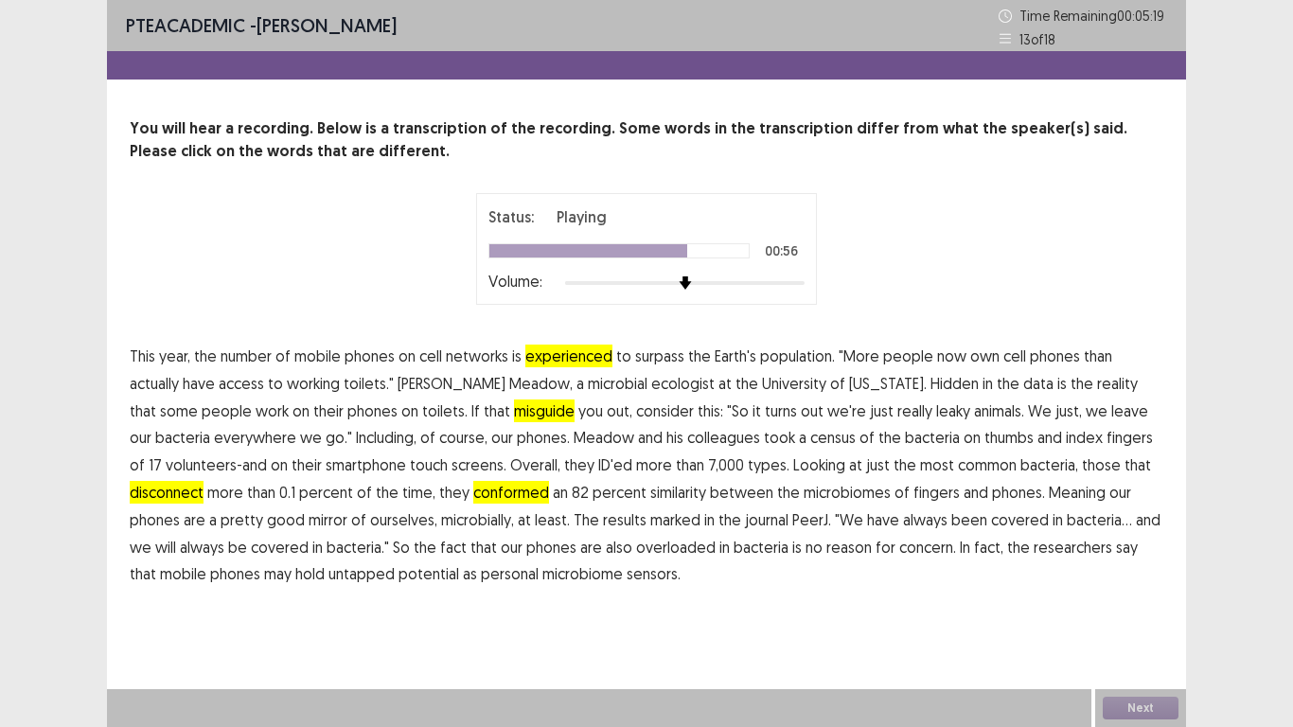
click at [650, 520] on span "marked" at bounding box center [675, 519] width 50 height 23
click at [636, 552] on span "overloaded" at bounding box center [675, 547] width 79 height 23
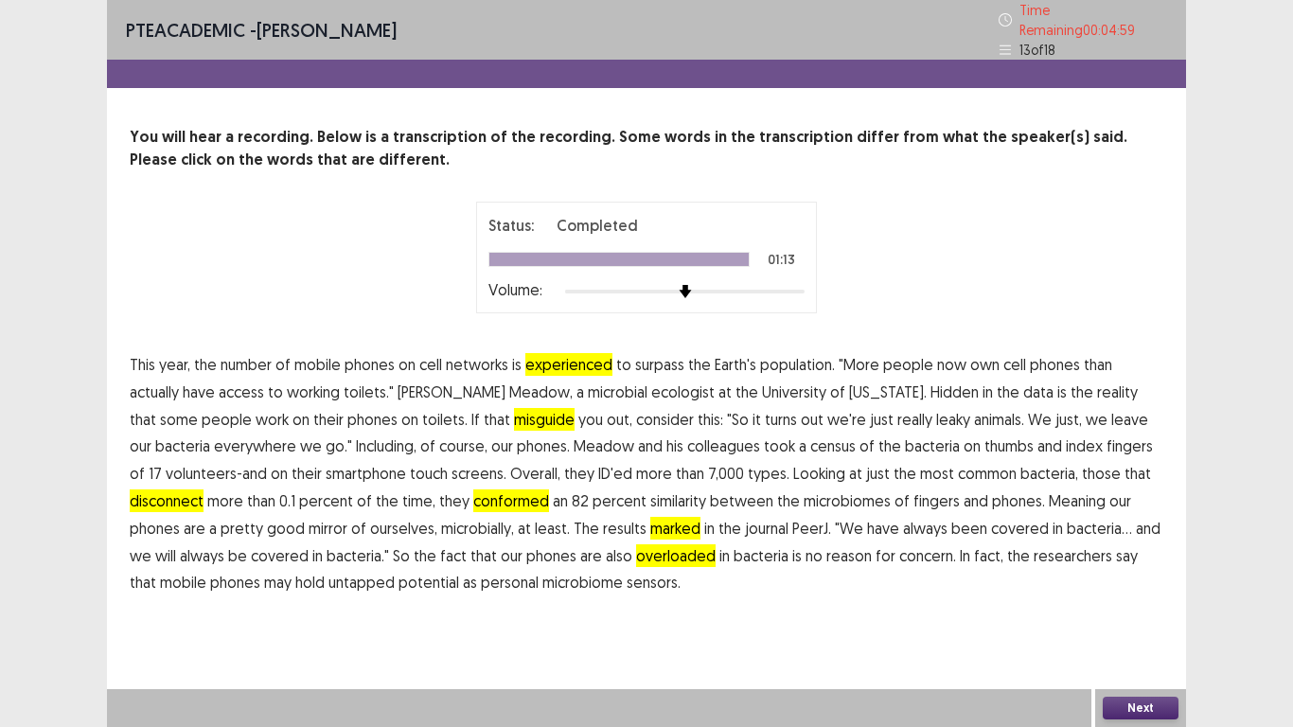
click at [1114, 598] on button "Next" at bounding box center [1140, 707] width 76 height 23
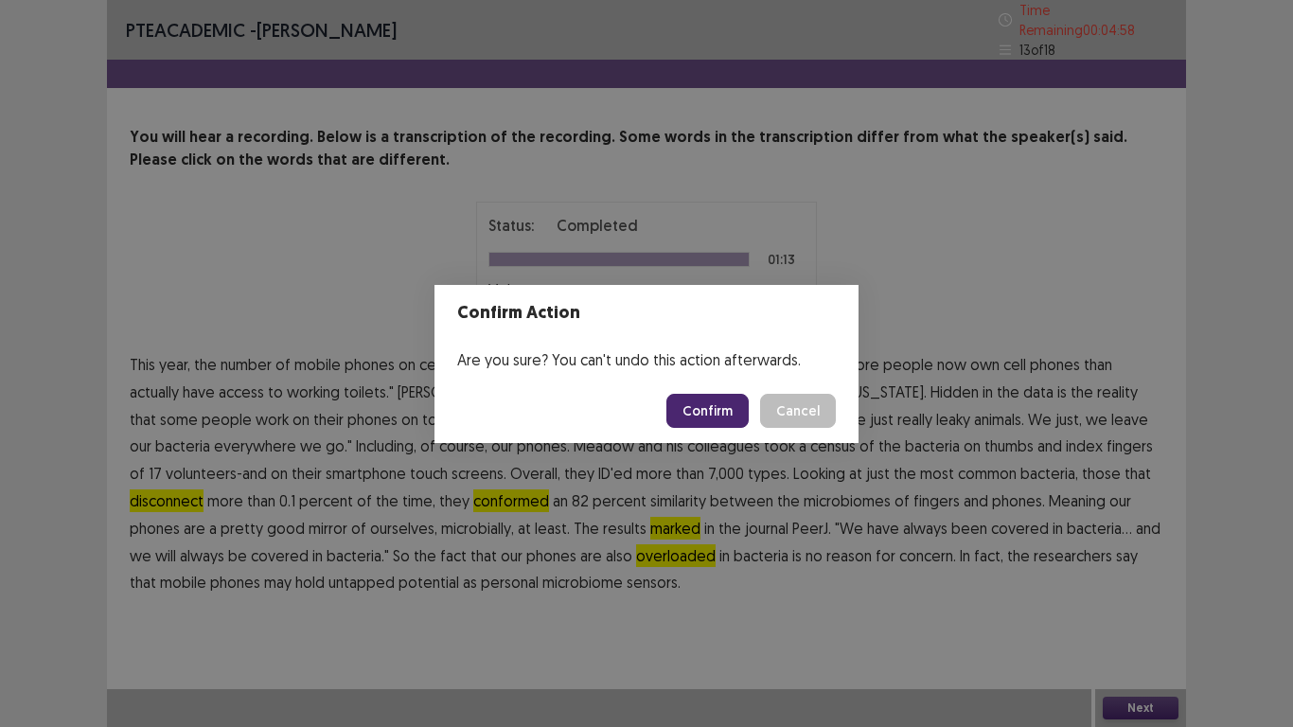
click at [729, 415] on button "Confirm" at bounding box center [707, 411] width 82 height 34
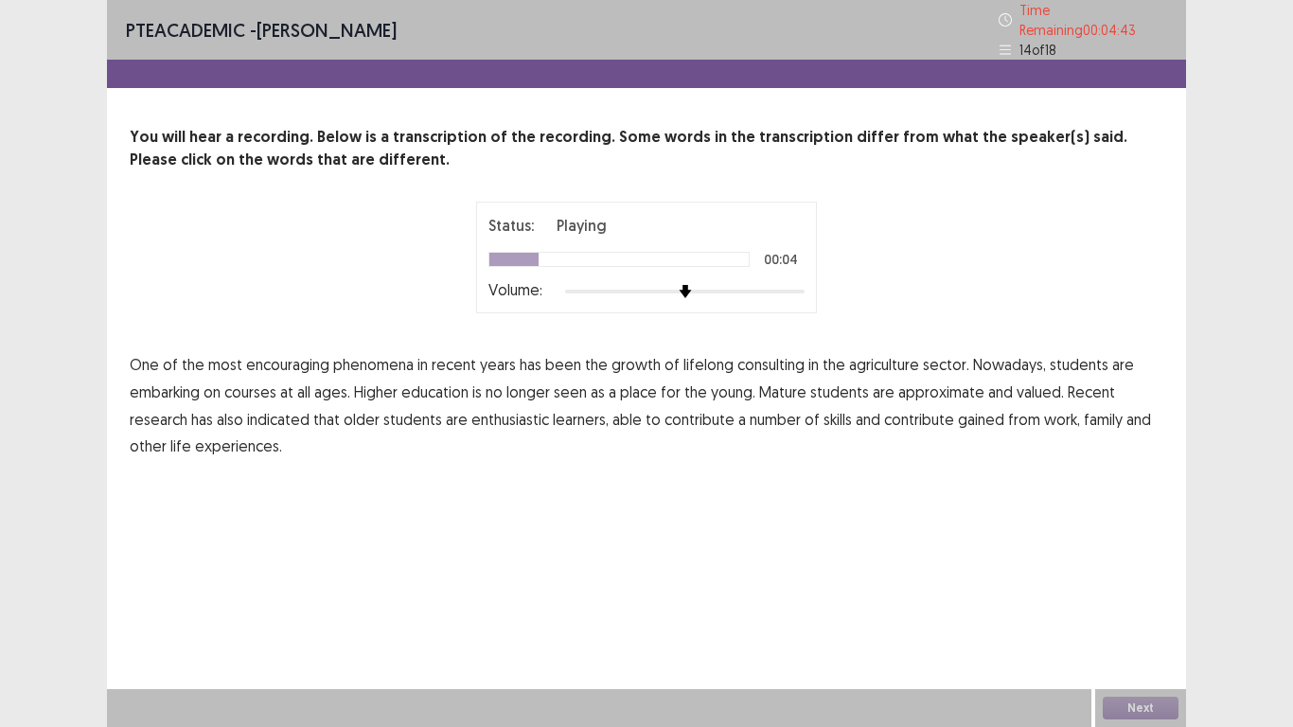
click at [785, 361] on span "consulting" at bounding box center [770, 364] width 67 height 23
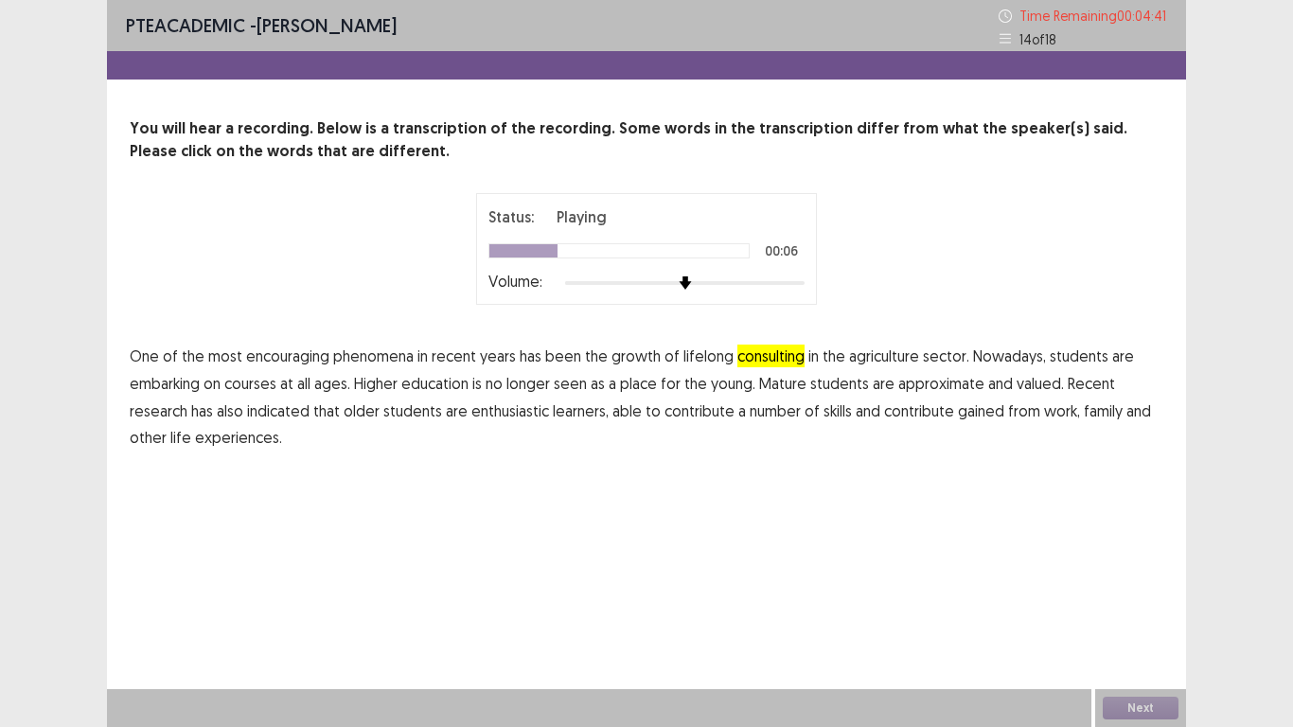
click at [895, 355] on span "agriculture" at bounding box center [884, 355] width 70 height 23
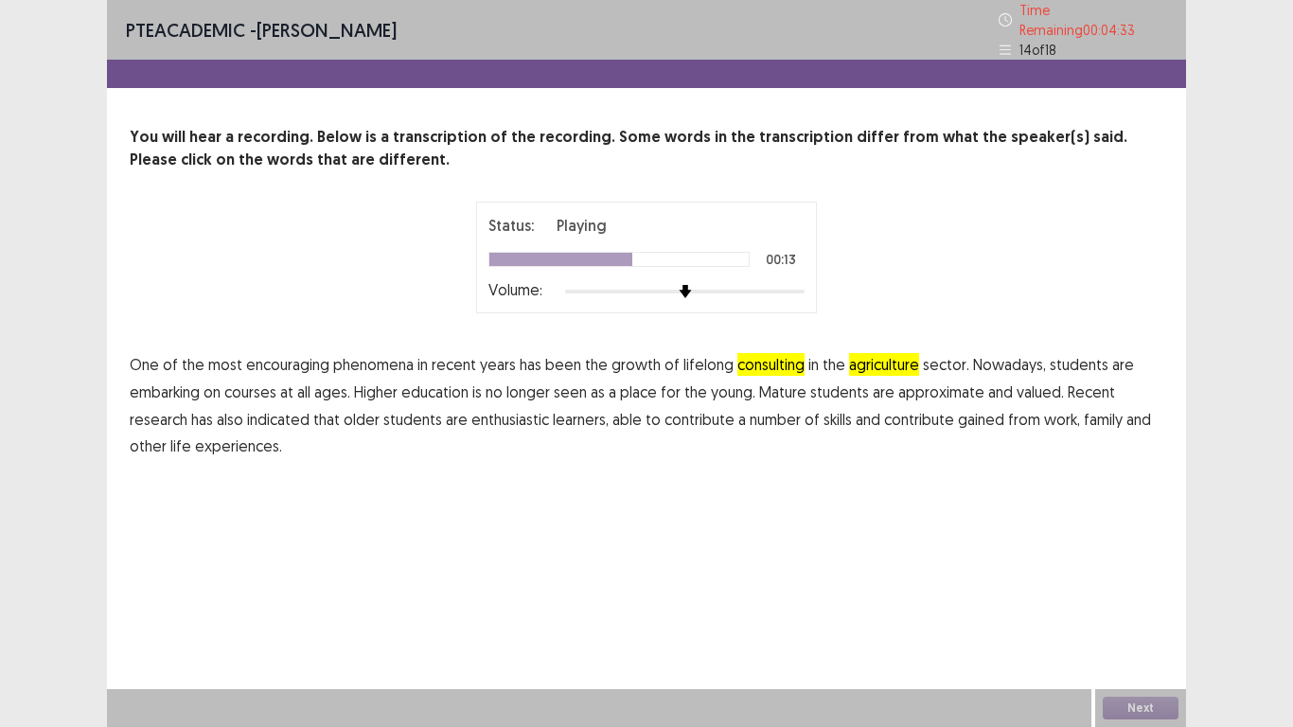
click at [954, 385] on span "approximate" at bounding box center [941, 391] width 86 height 23
click at [927, 414] on span "contribute" at bounding box center [919, 419] width 70 height 23
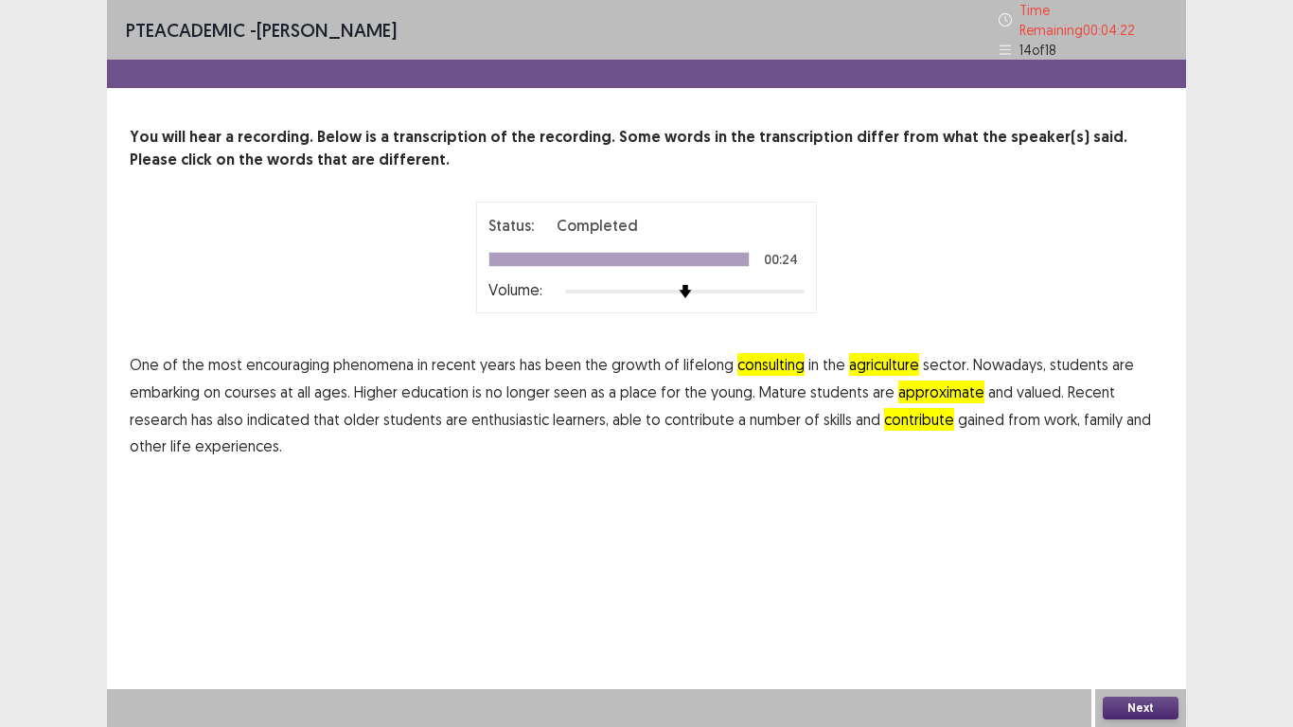
click at [1138, 598] on button "Next" at bounding box center [1140, 707] width 76 height 23
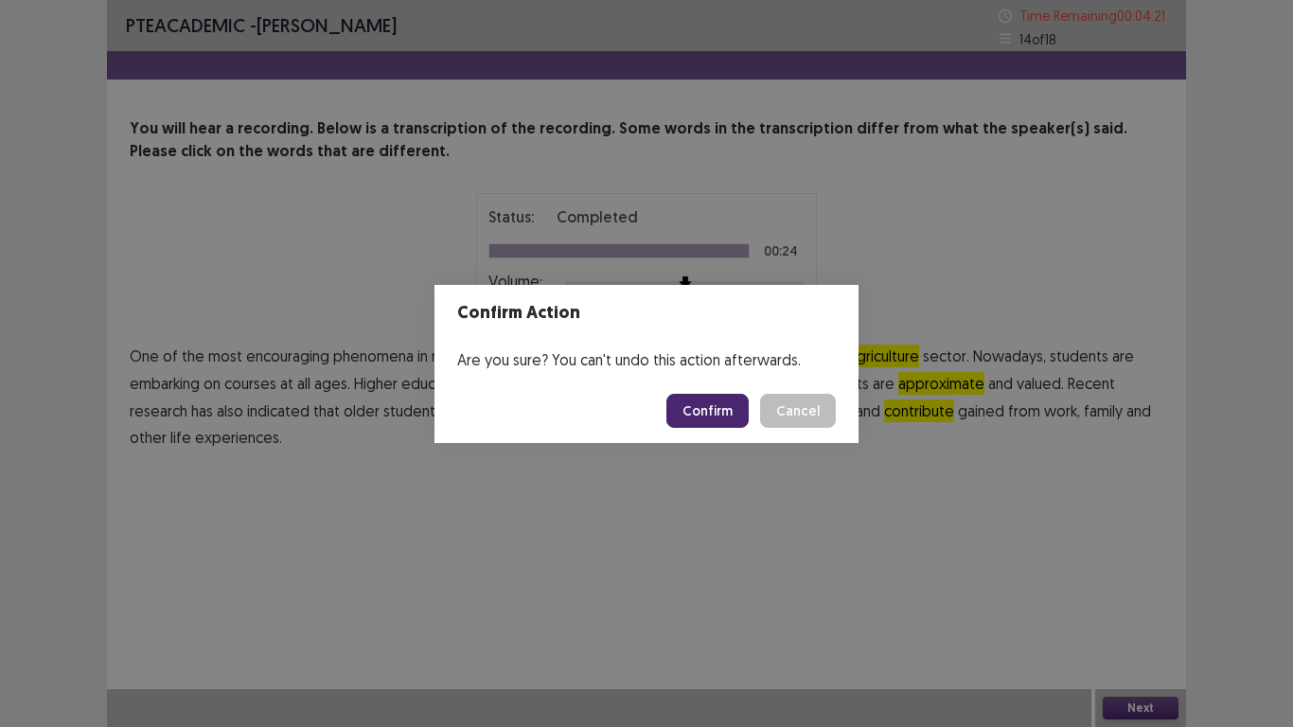
click at [678, 413] on button "Confirm" at bounding box center [707, 411] width 82 height 34
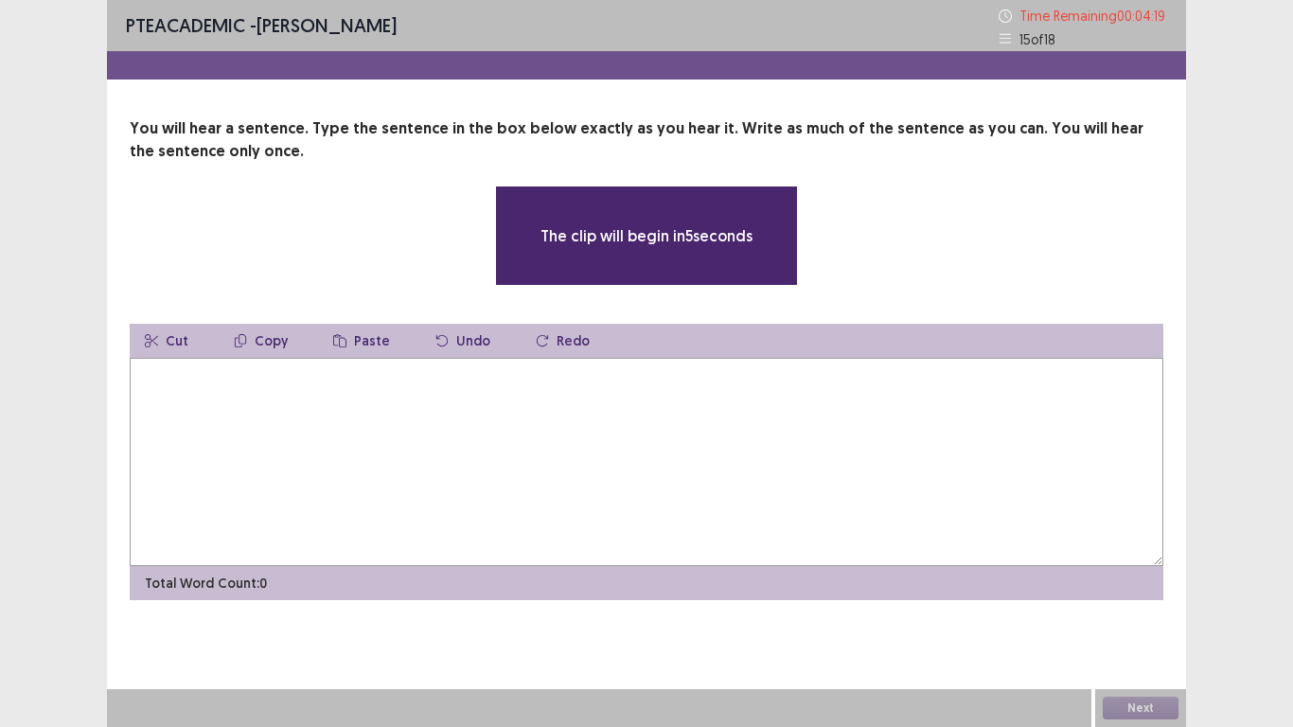
click at [241, 408] on textarea at bounding box center [646, 462] width 1033 height 208
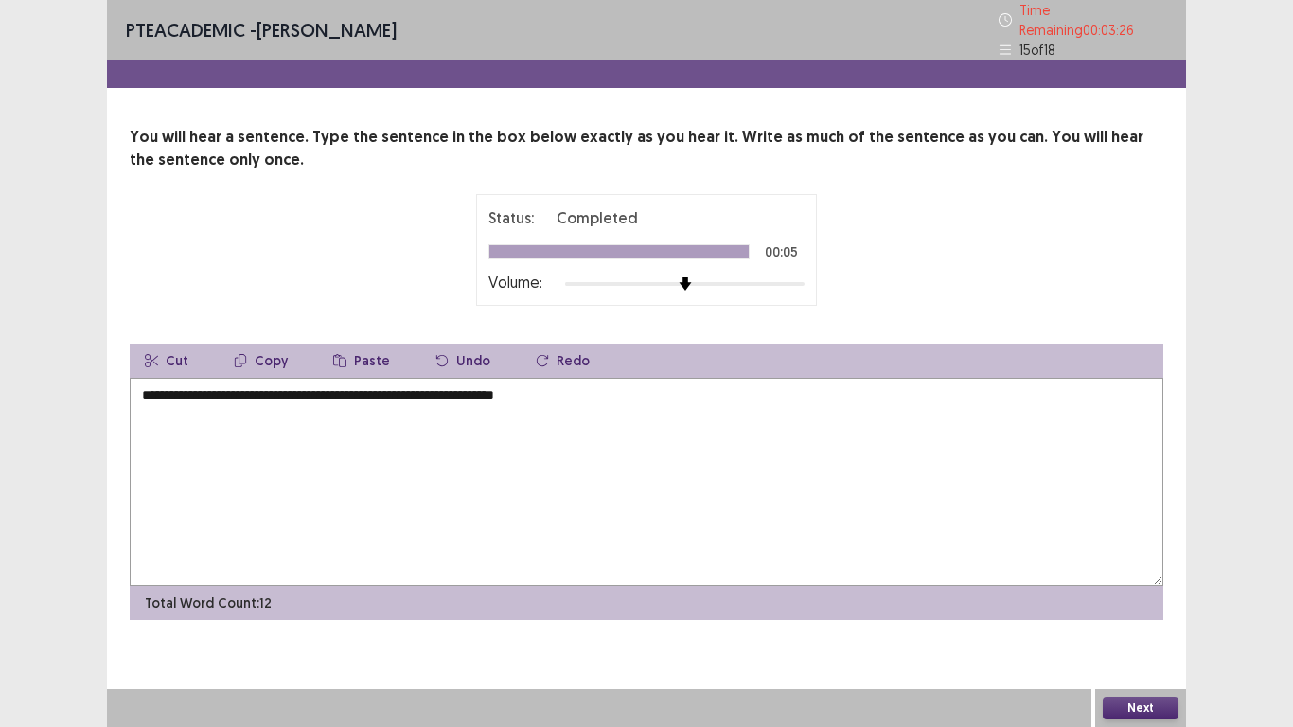
type textarea "**********"
click at [1141, 598] on button "Next" at bounding box center [1140, 707] width 76 height 23
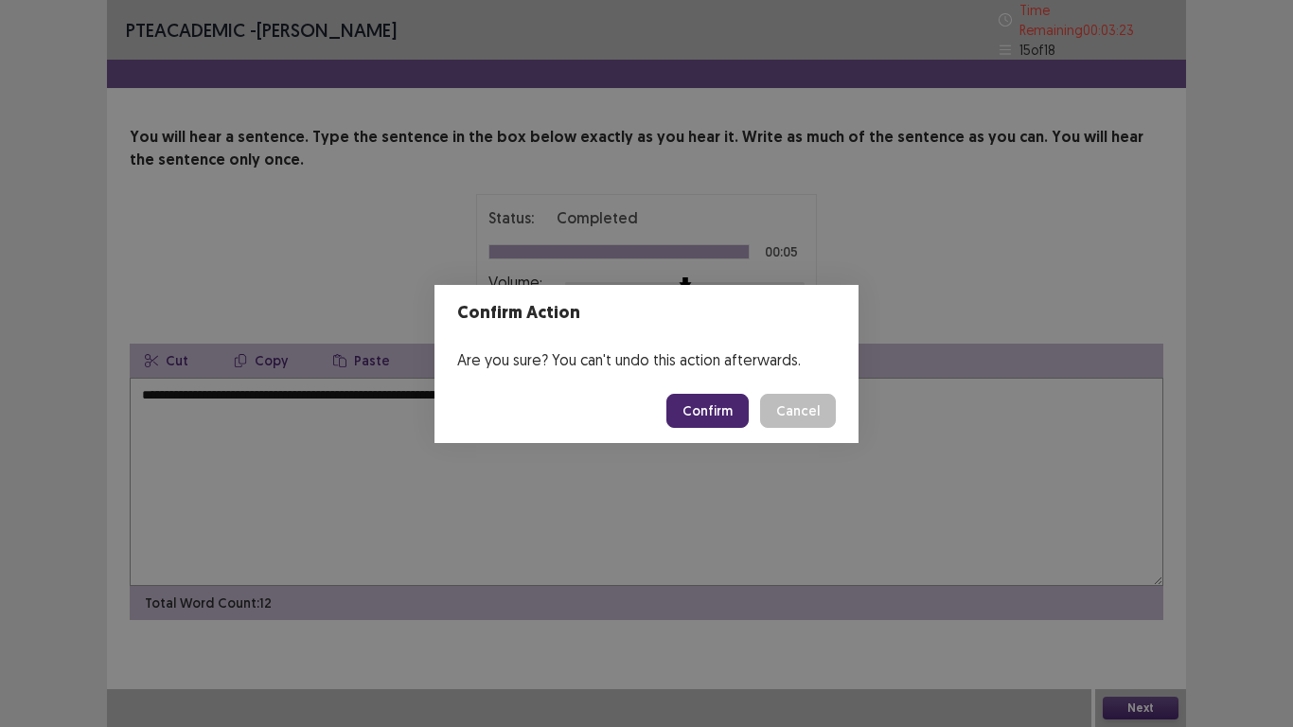
click at [727, 398] on button "Confirm" at bounding box center [707, 411] width 82 height 34
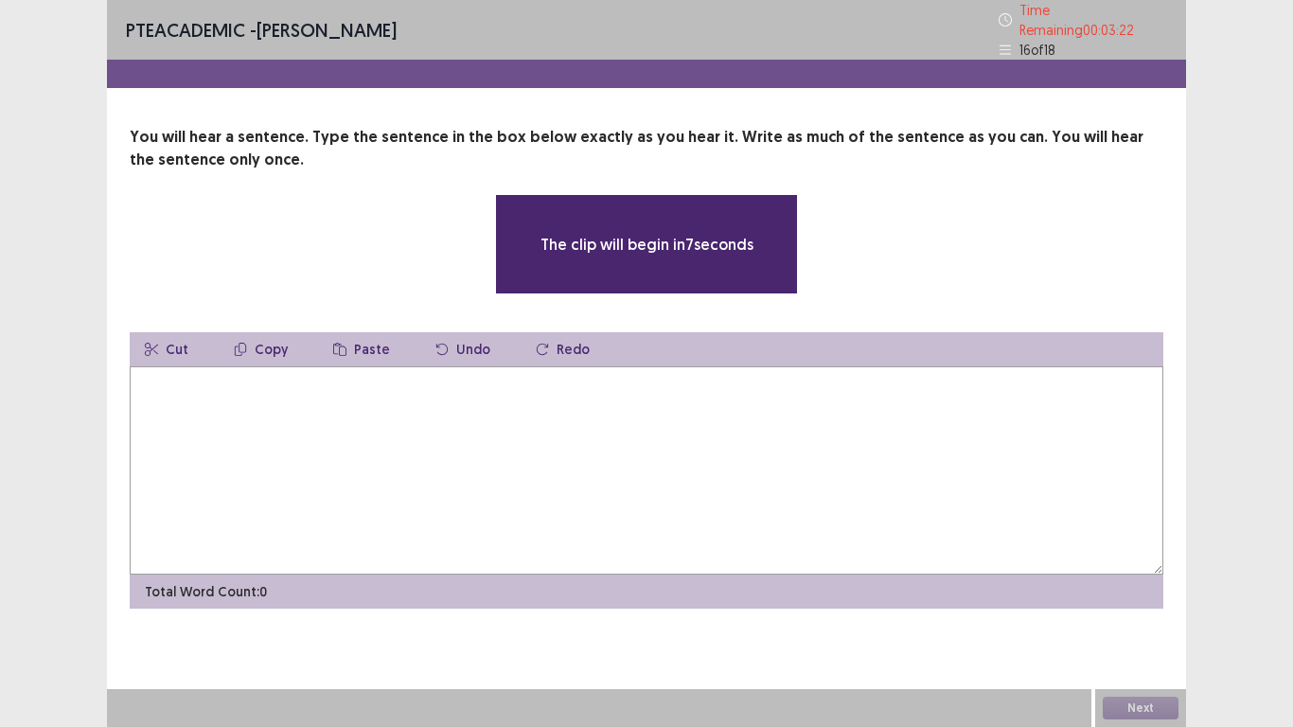
click at [618, 446] on textarea at bounding box center [646, 470] width 1033 height 208
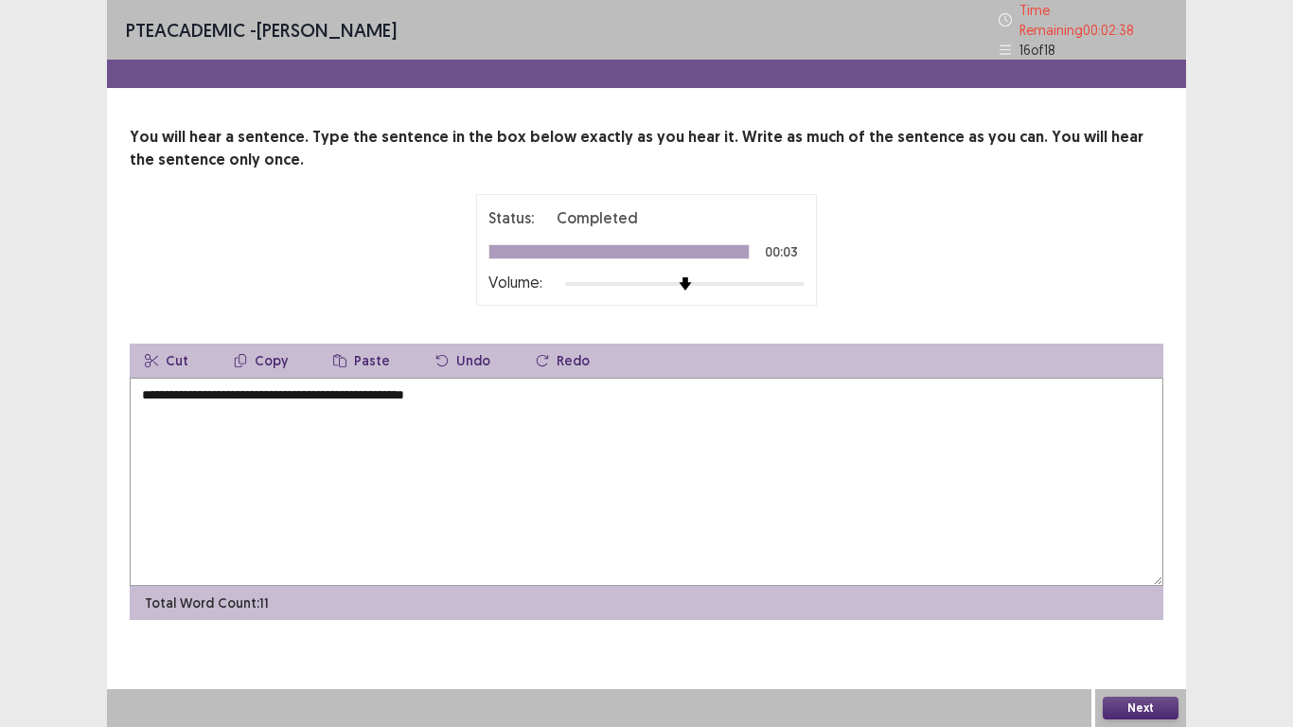
type textarea "**********"
click at [1112, 598] on button "Next" at bounding box center [1140, 707] width 76 height 23
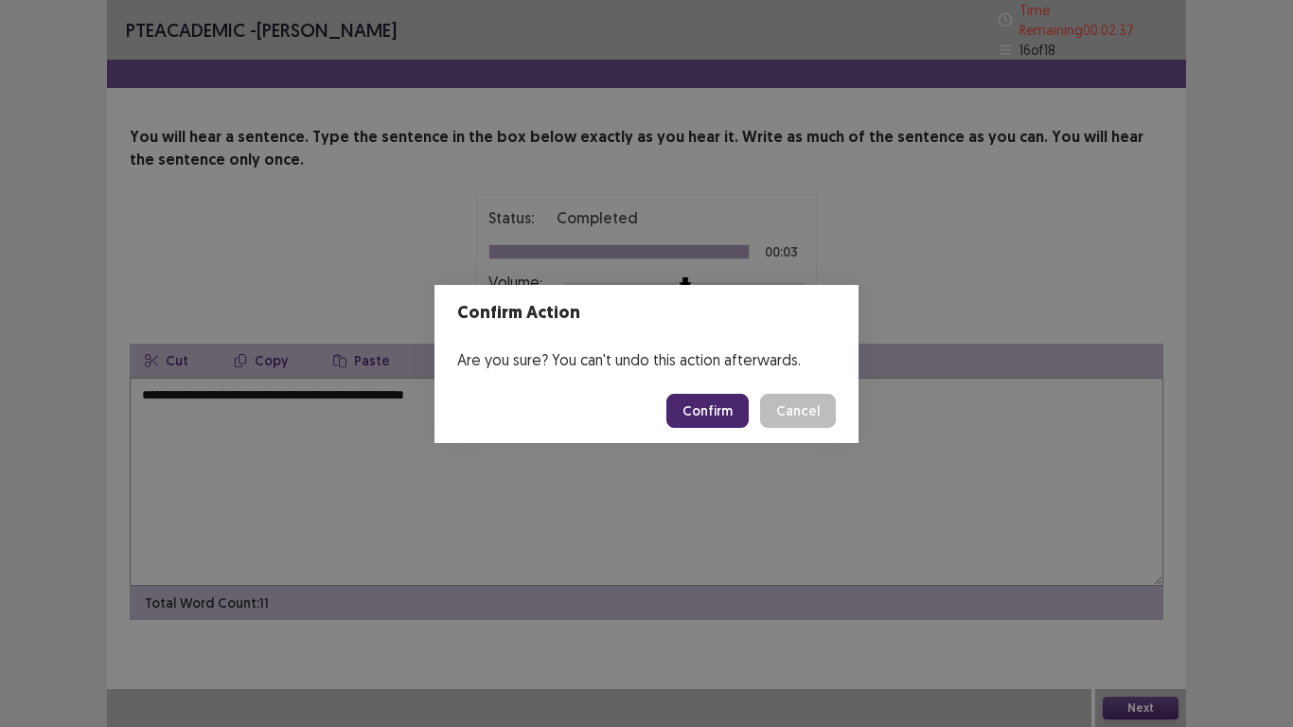
click at [735, 413] on button "Confirm" at bounding box center [707, 411] width 82 height 34
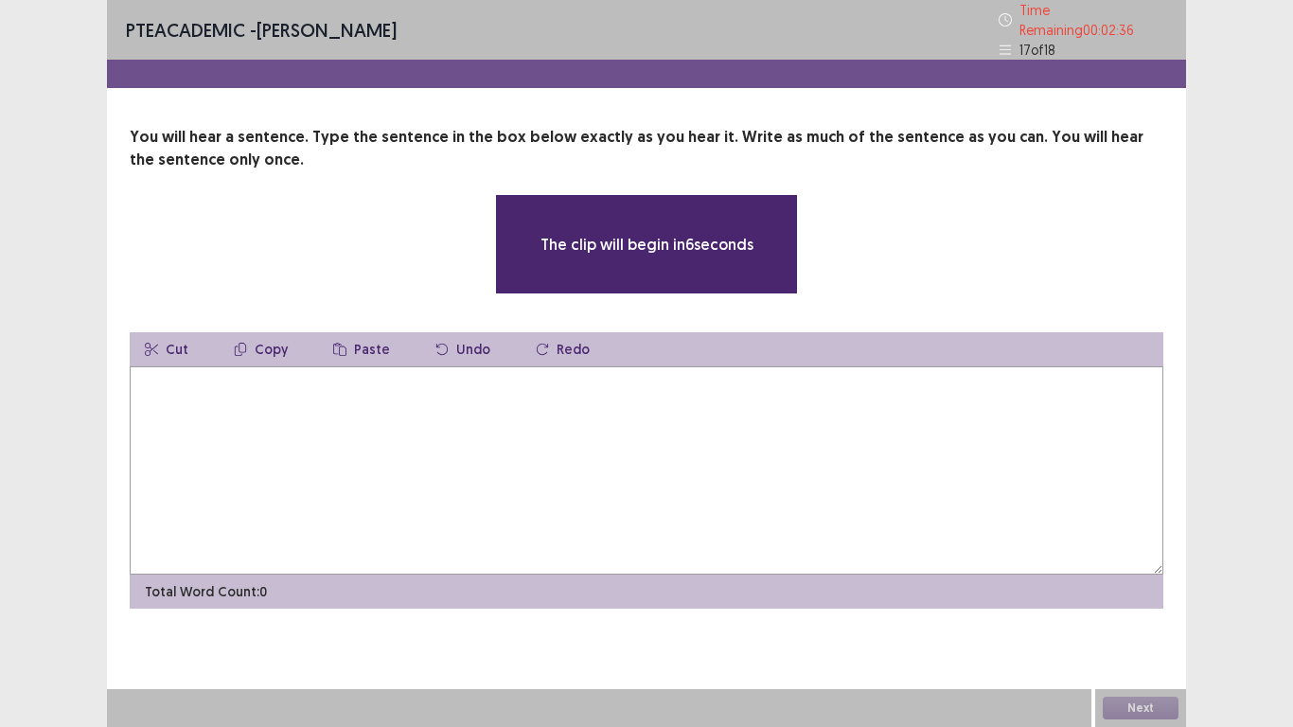
click at [388, 439] on textarea at bounding box center [646, 470] width 1033 height 208
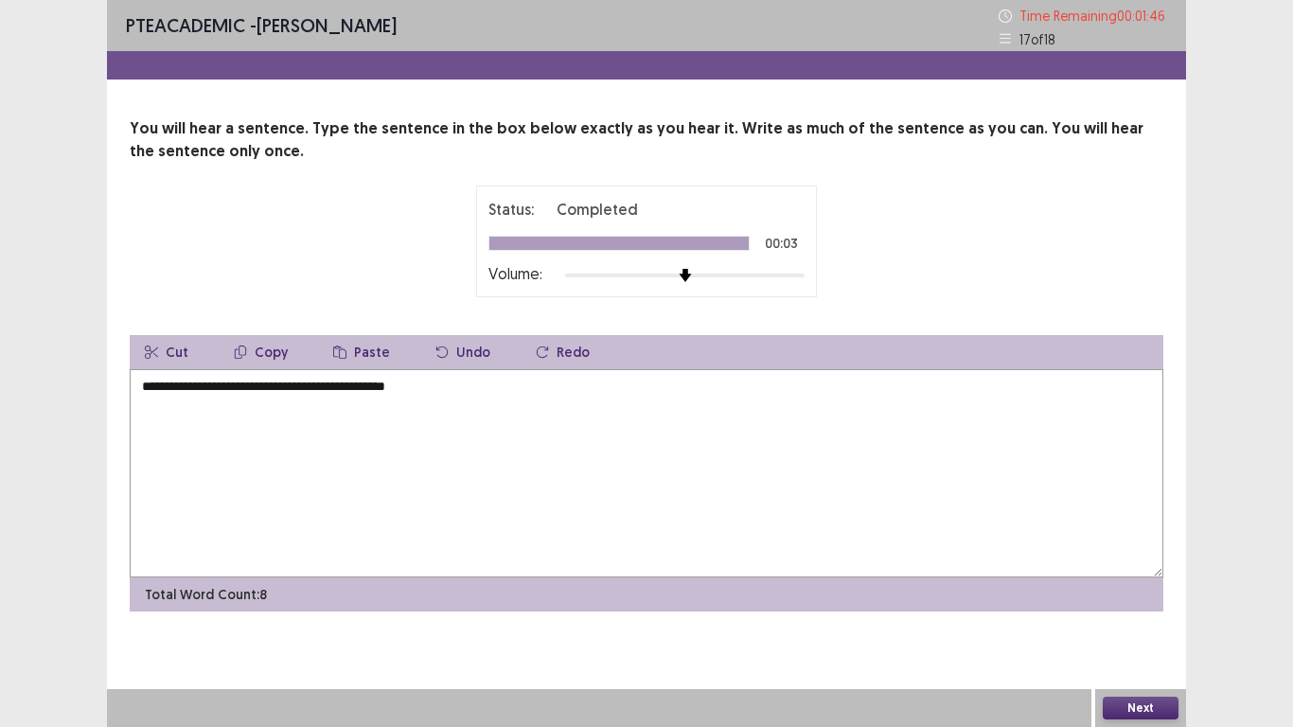
type textarea "**********"
click at [1146, 598] on button "Next" at bounding box center [1140, 707] width 76 height 23
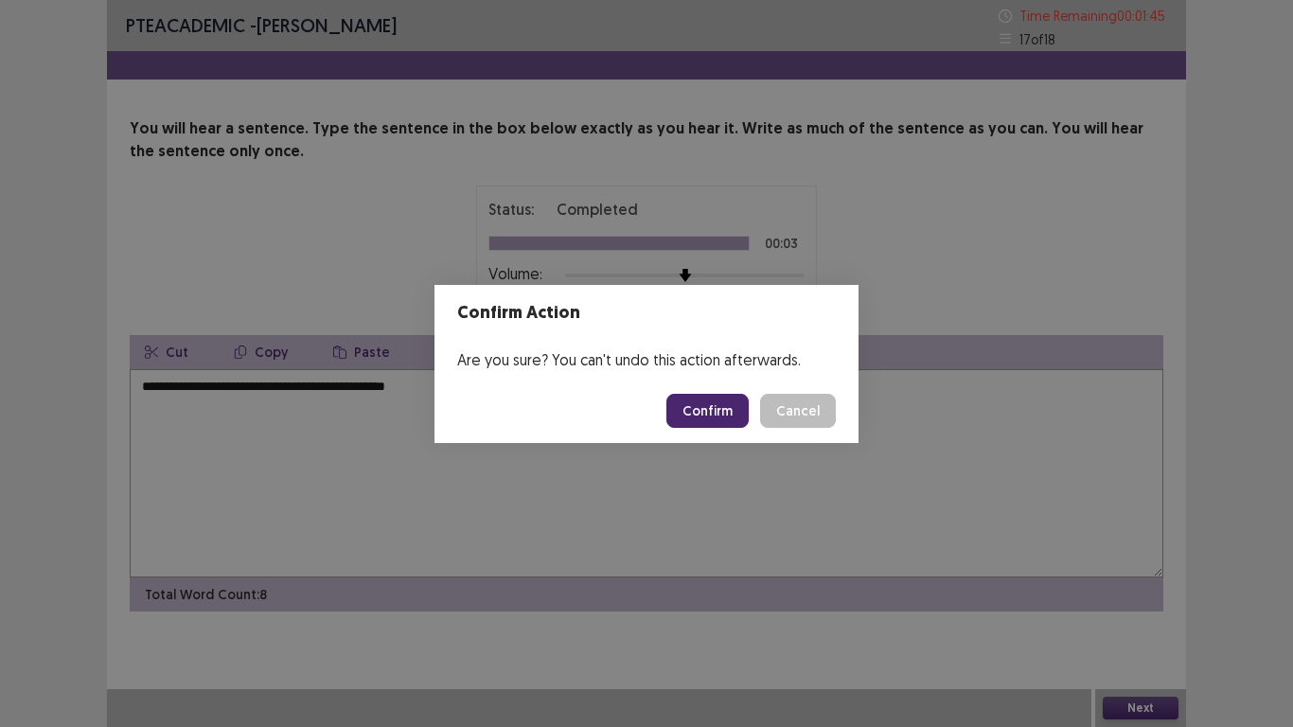
click at [714, 407] on button "Confirm" at bounding box center [707, 411] width 82 height 34
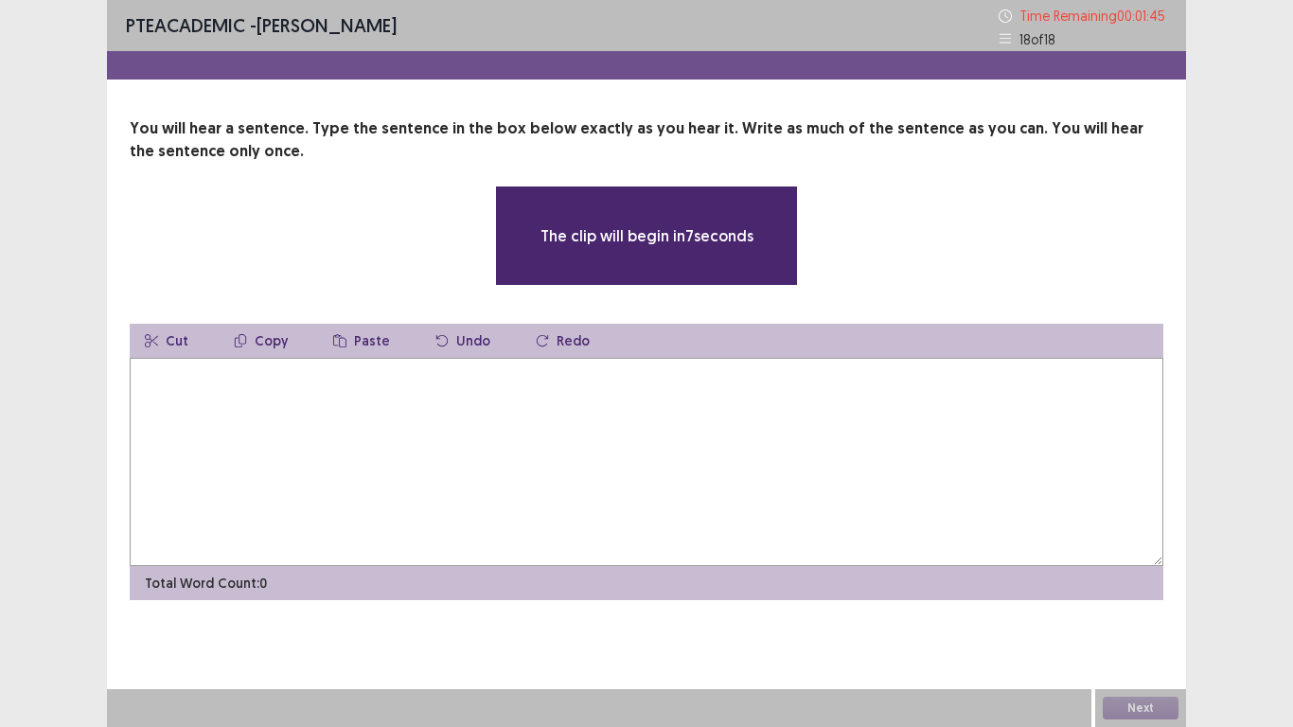
click at [443, 421] on textarea at bounding box center [646, 462] width 1033 height 208
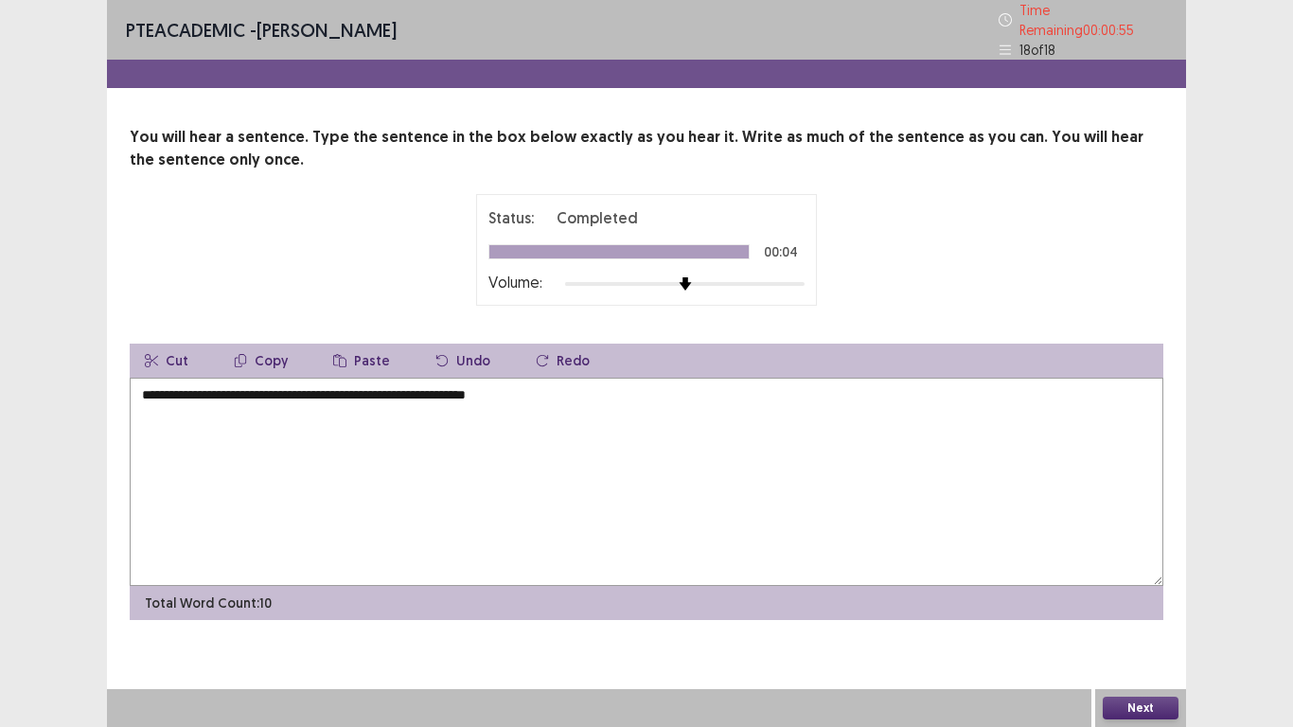
type textarea "**********"
click at [1141, 598] on button "Next" at bounding box center [1140, 707] width 76 height 23
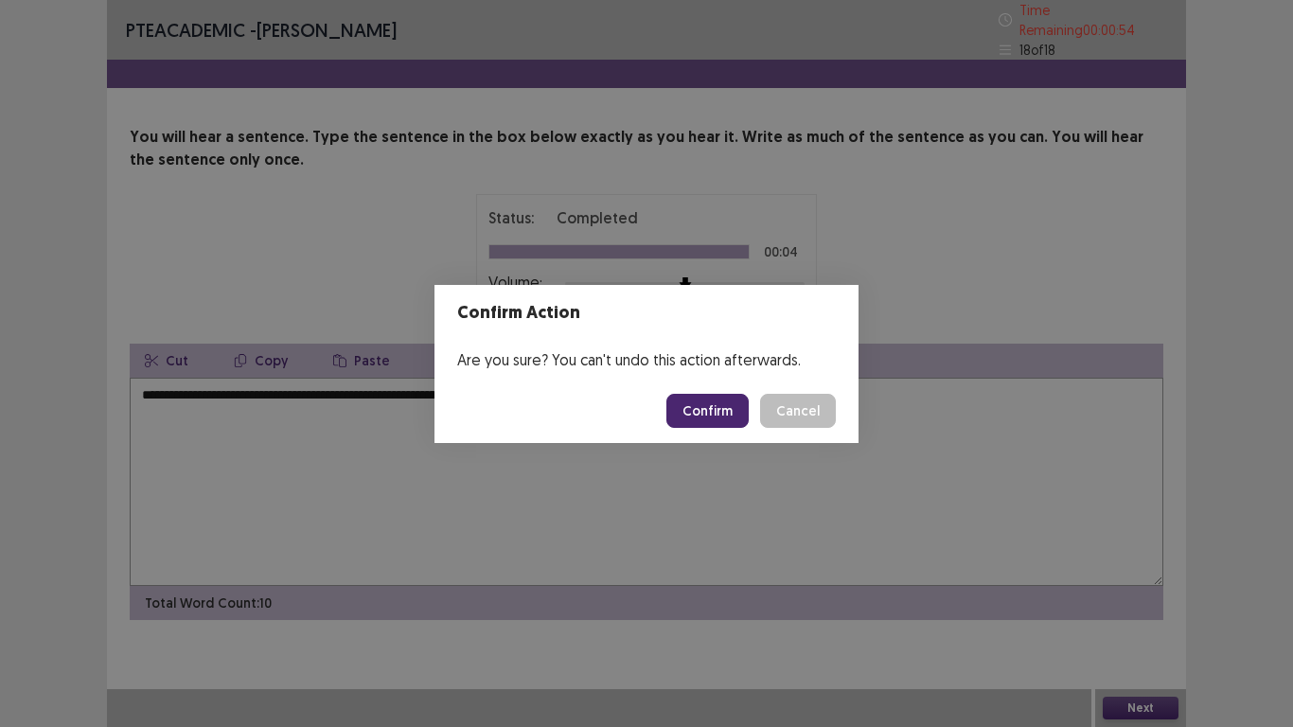
click at [721, 403] on button "Confirm" at bounding box center [707, 411] width 82 height 34
